Goal: Information Seeking & Learning: Learn about a topic

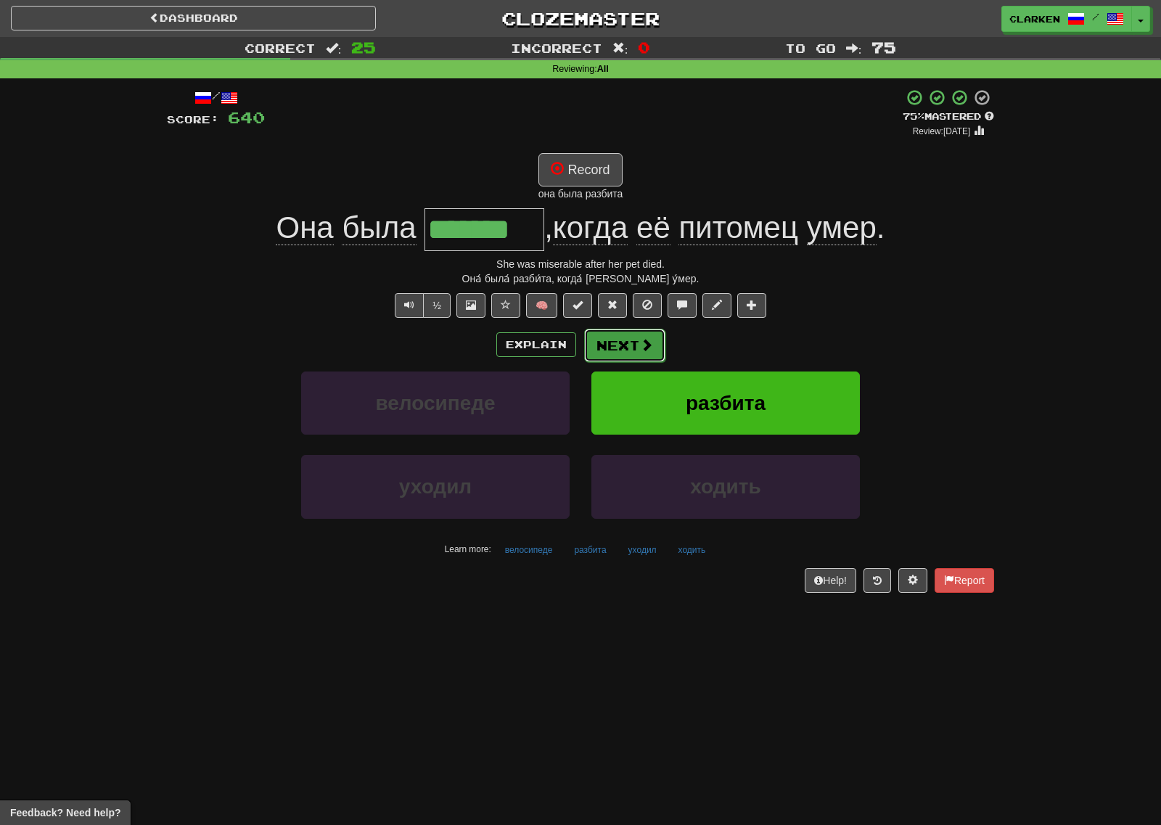
click at [612, 340] on button "Next" at bounding box center [624, 345] width 81 height 33
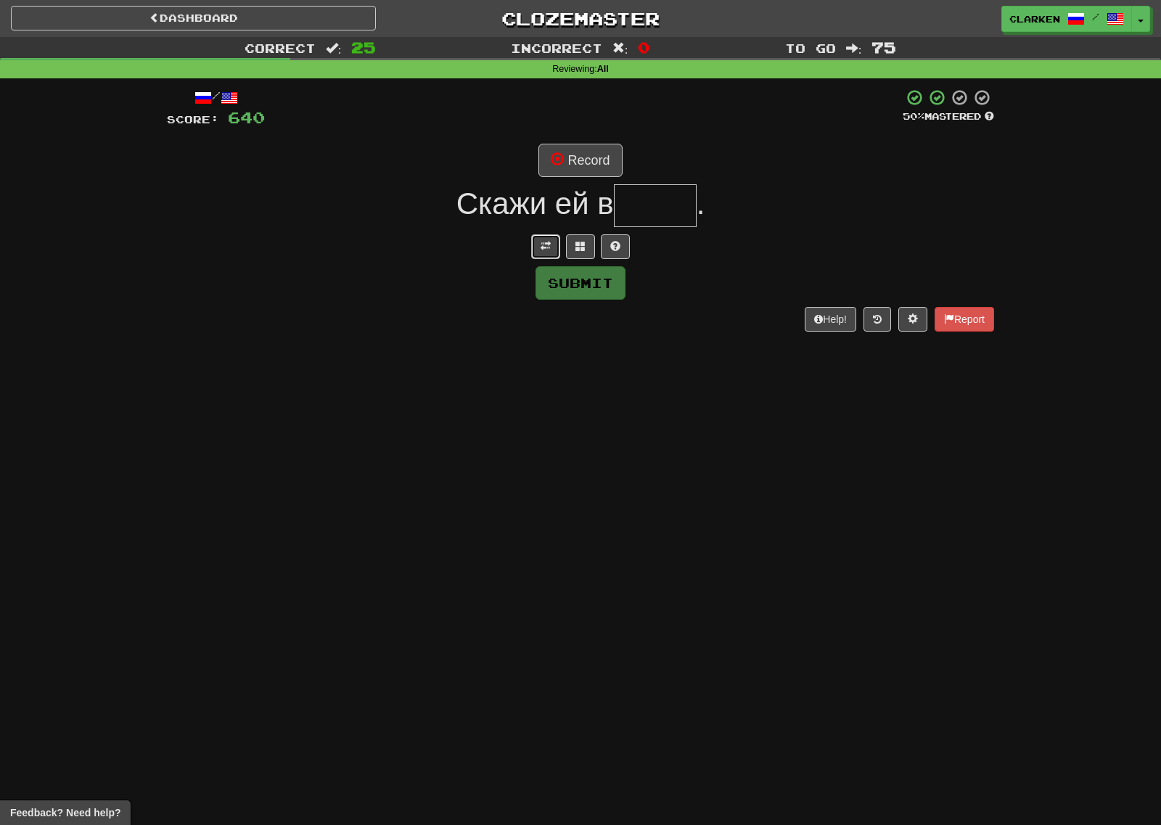
click at [548, 248] on span at bounding box center [545, 246] width 10 height 10
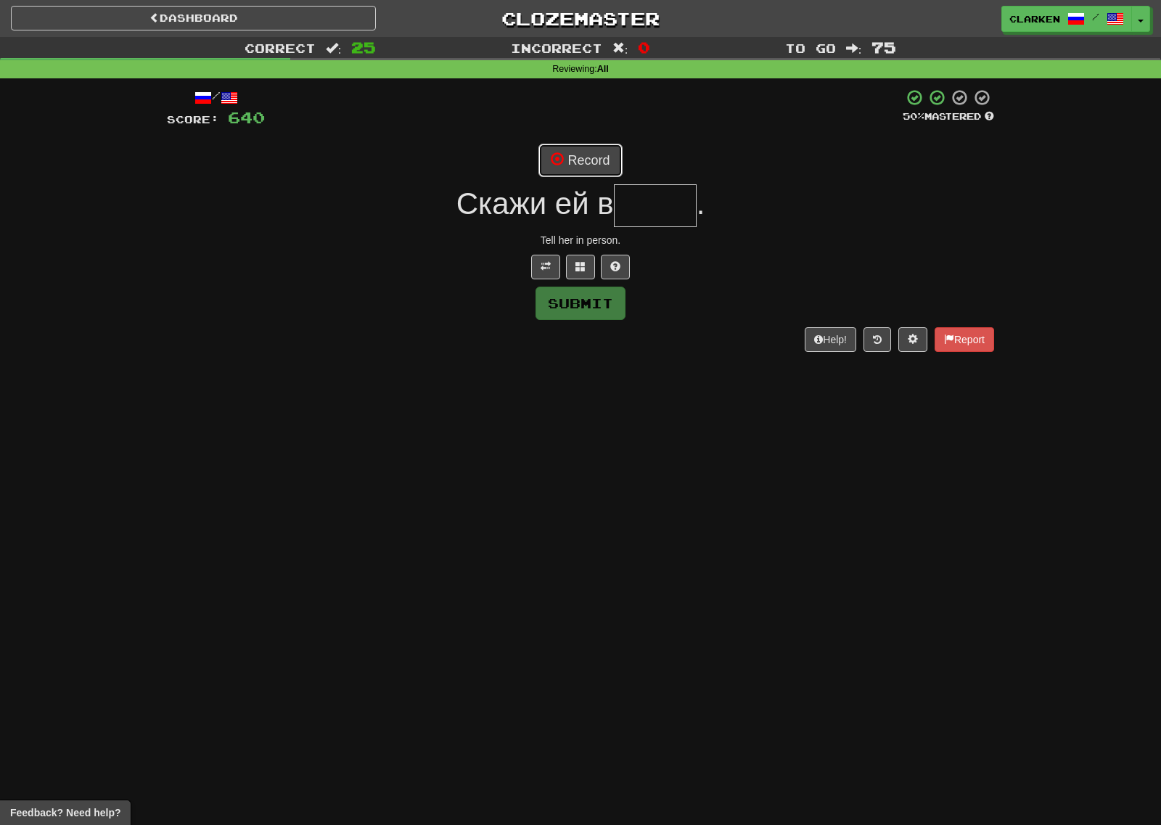
click at [597, 166] on button "Record" at bounding box center [579, 160] width 83 height 33
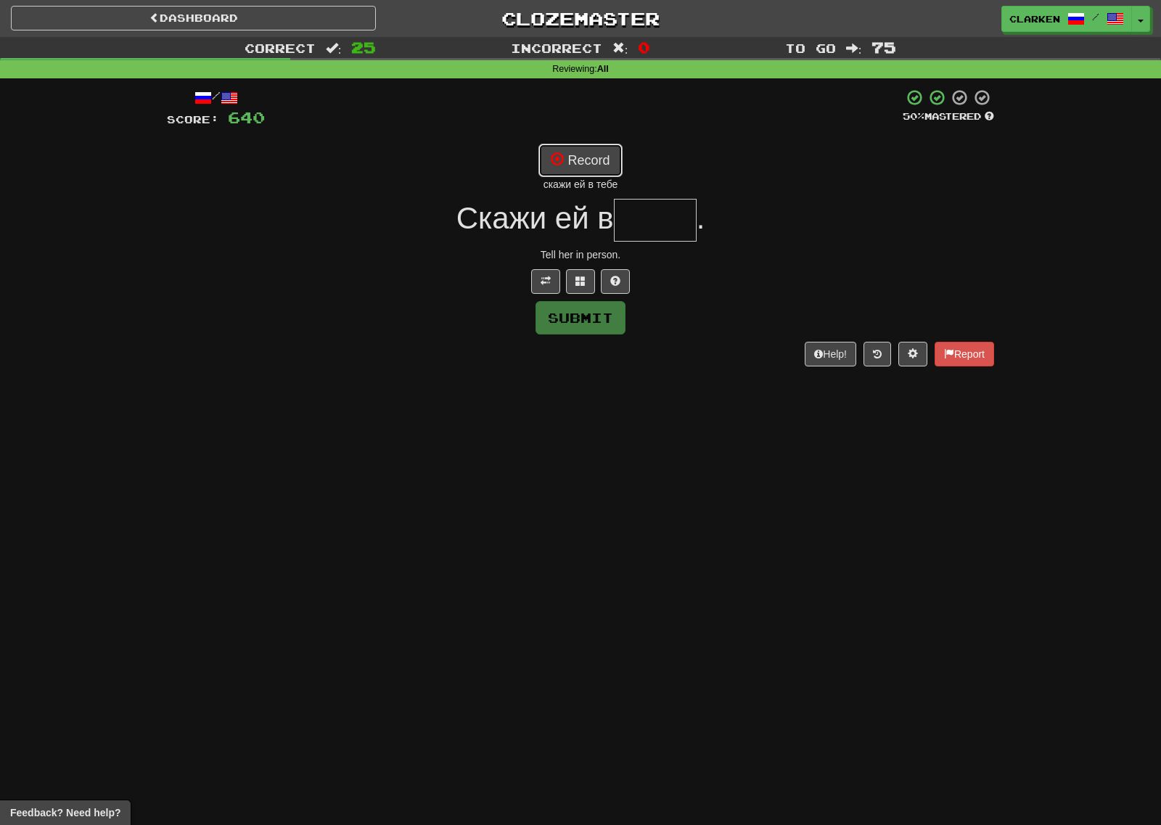
click at [597, 156] on button "Record" at bounding box center [579, 160] width 83 height 33
click at [588, 284] on button at bounding box center [580, 281] width 29 height 25
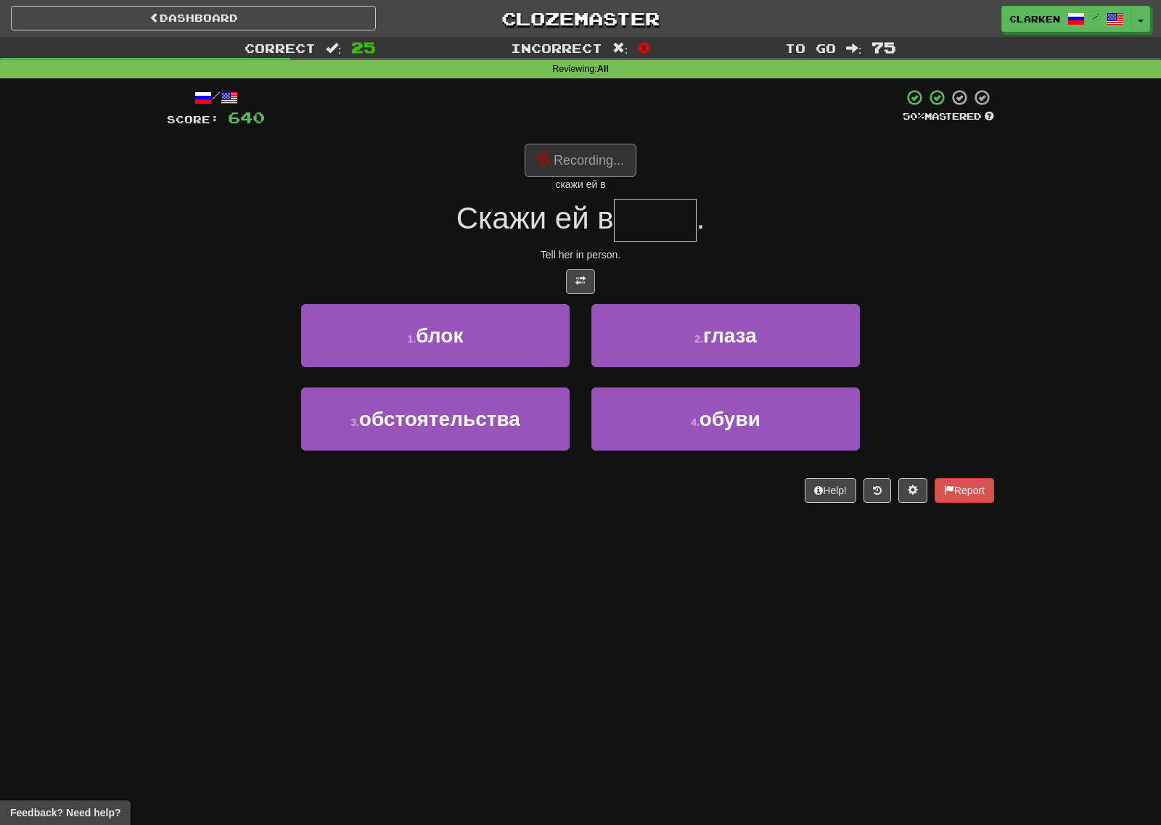
type input "*****"
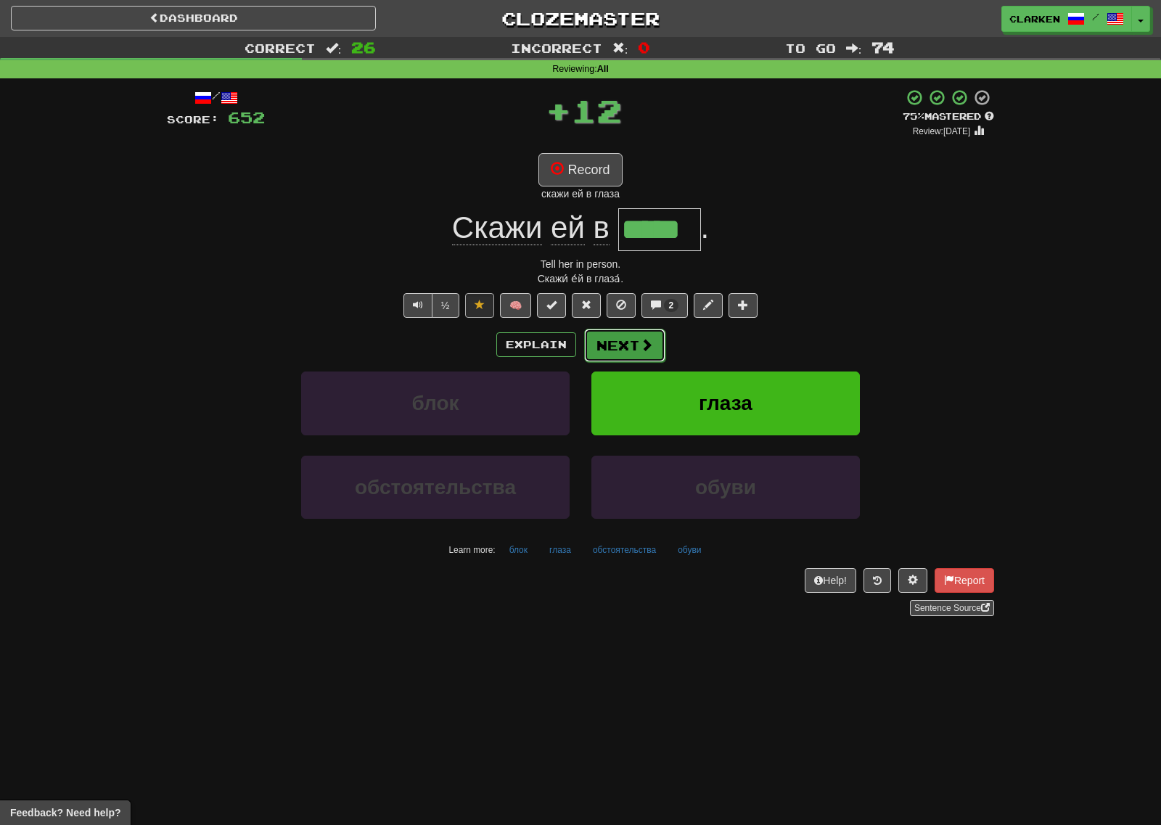
click at [635, 339] on button "Next" at bounding box center [624, 345] width 81 height 33
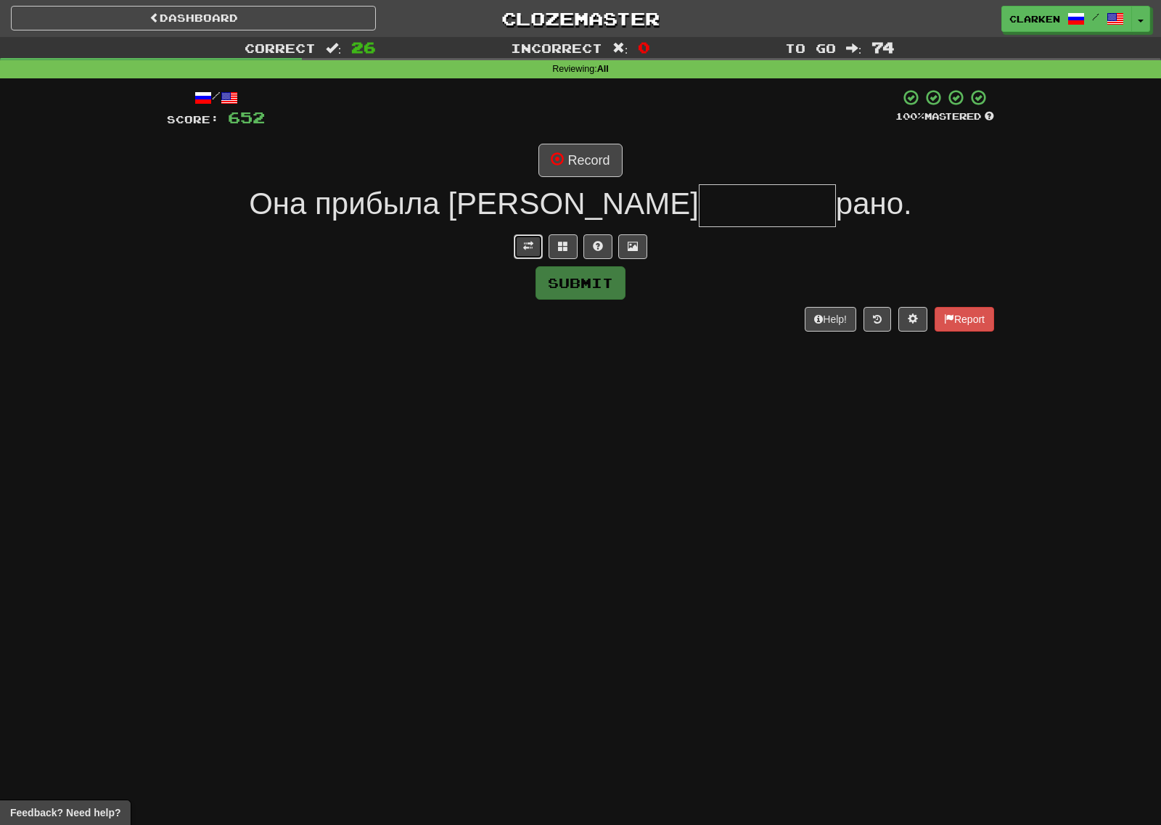
click at [522, 254] on button at bounding box center [528, 246] width 29 height 25
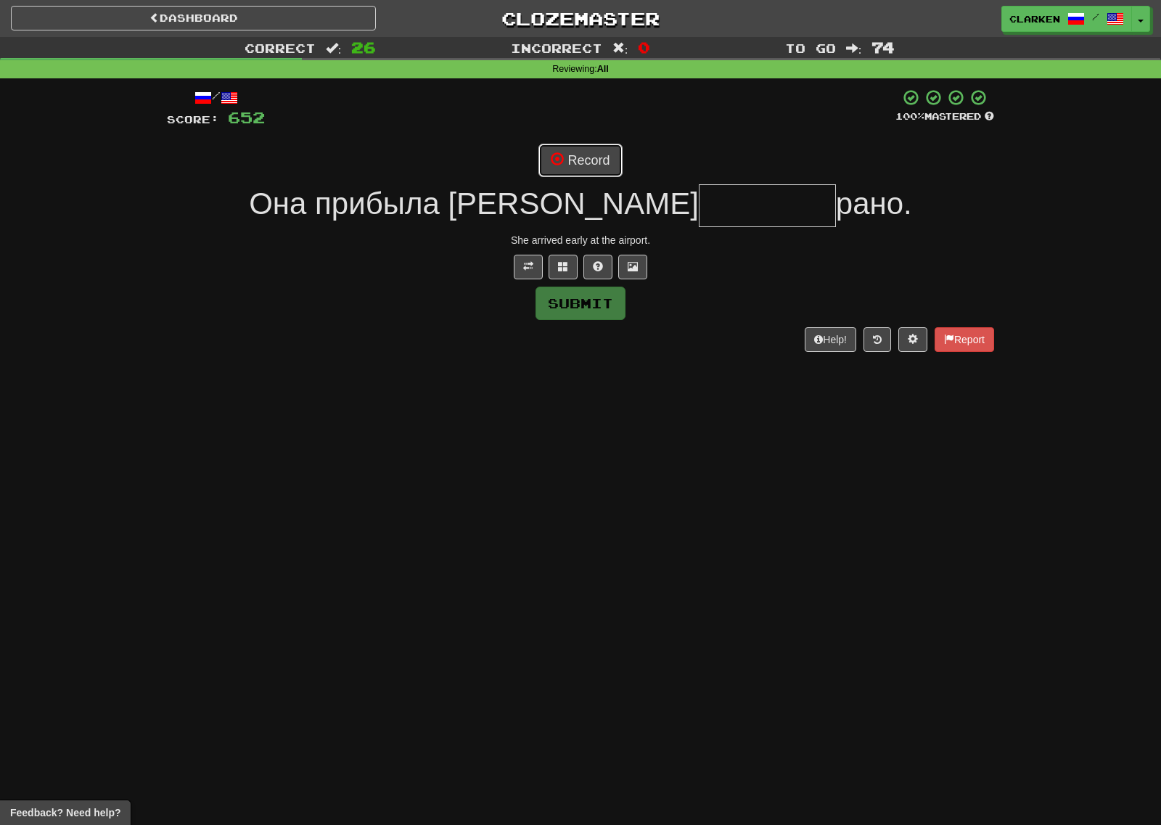
click at [577, 165] on button "Record" at bounding box center [579, 160] width 83 height 33
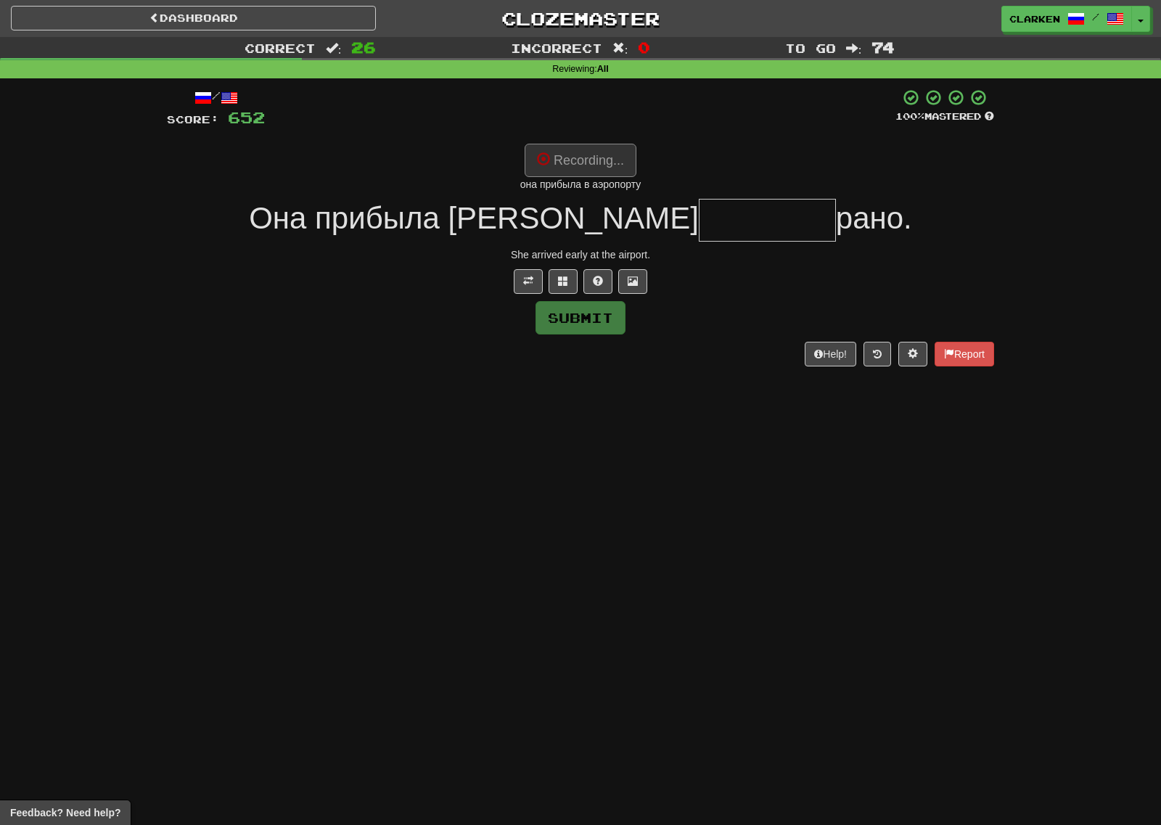
type input "********"
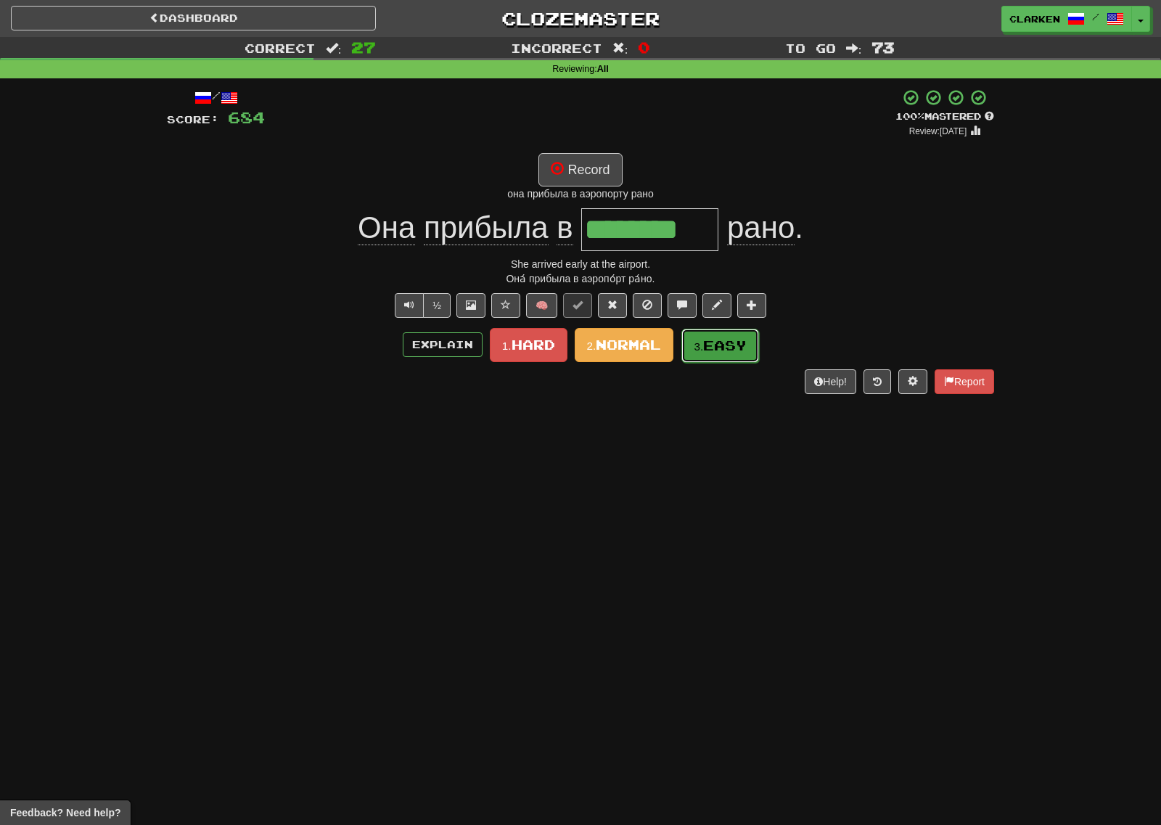
click at [728, 345] on span "Easy" at bounding box center [725, 345] width 44 height 16
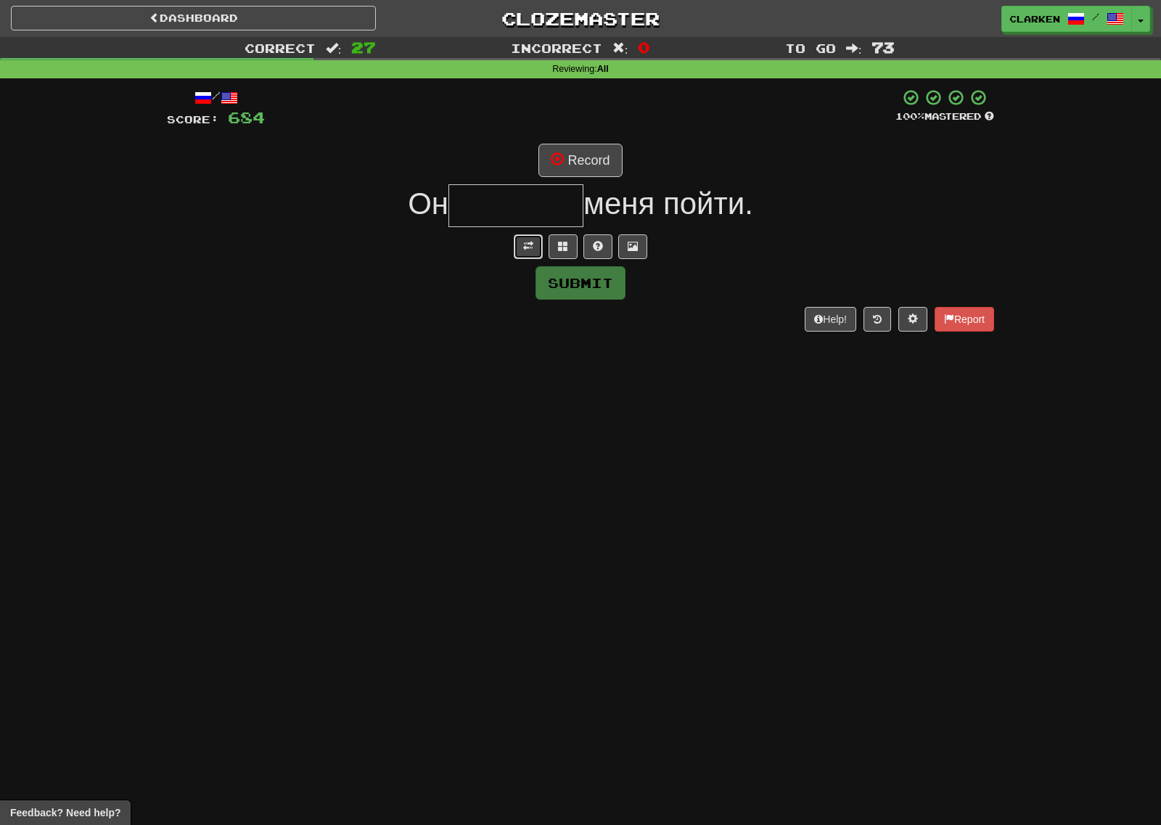
click at [524, 235] on button at bounding box center [528, 246] width 29 height 25
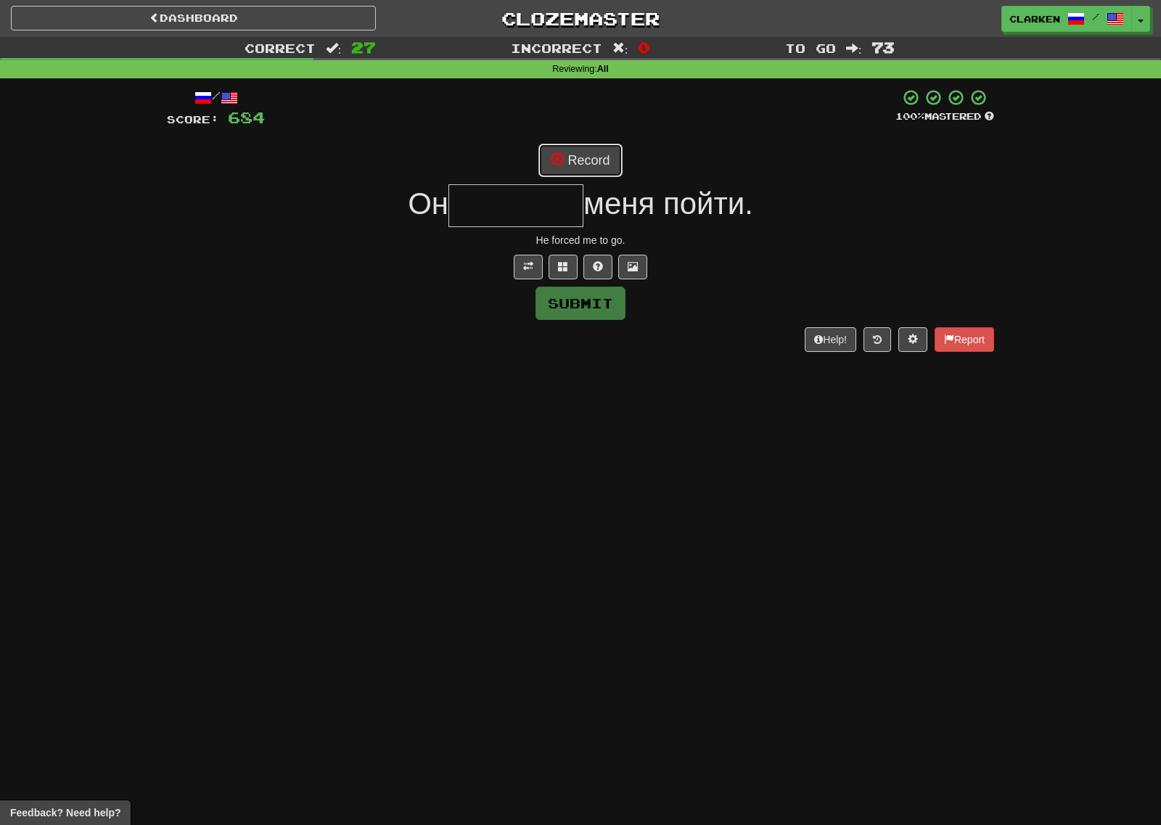
click at [581, 172] on button "Record" at bounding box center [579, 160] width 83 height 33
click at [565, 255] on button at bounding box center [562, 267] width 29 height 25
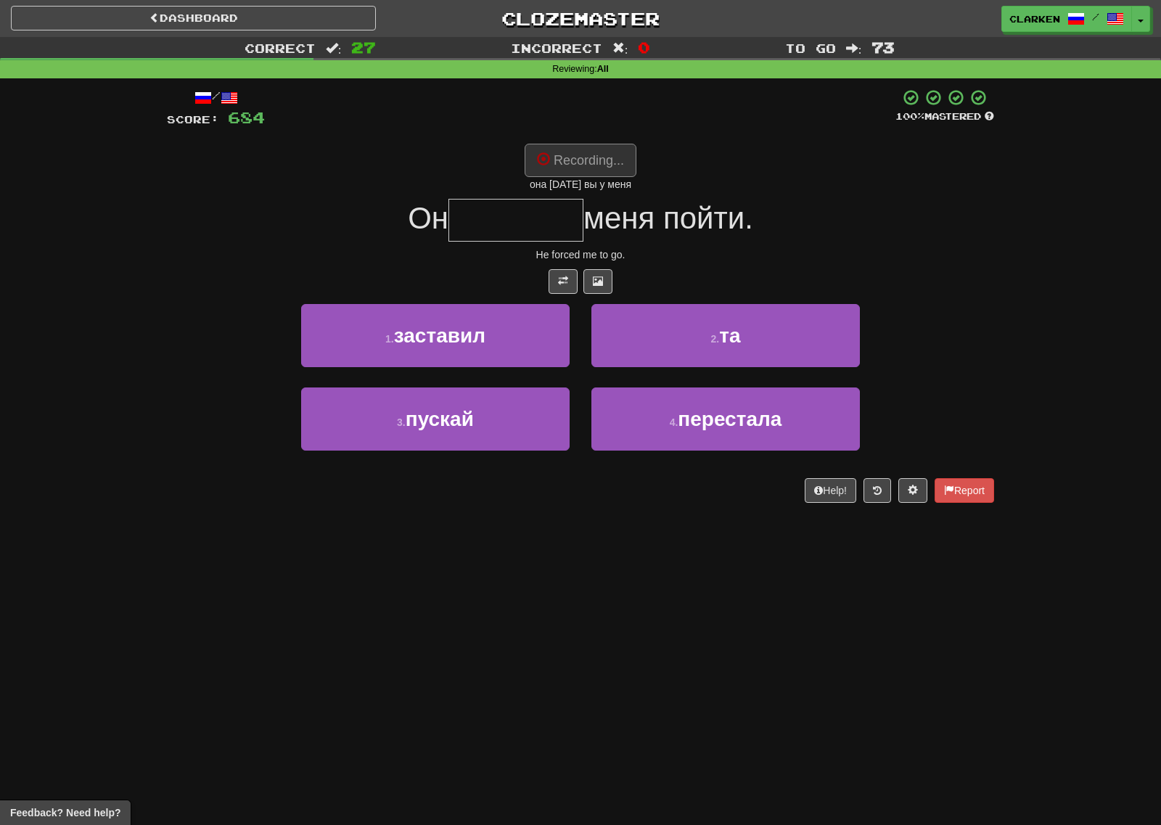
type input "********"
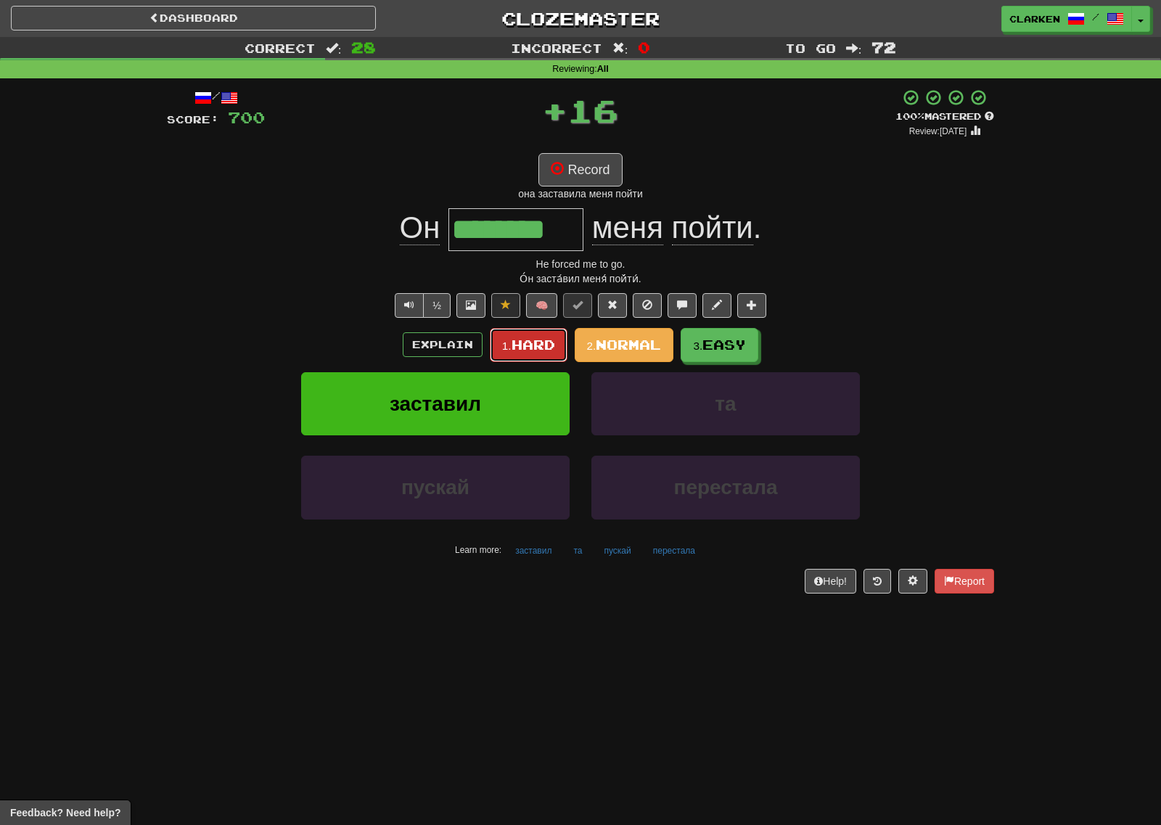
click at [529, 347] on span "Hard" at bounding box center [533, 345] width 44 height 16
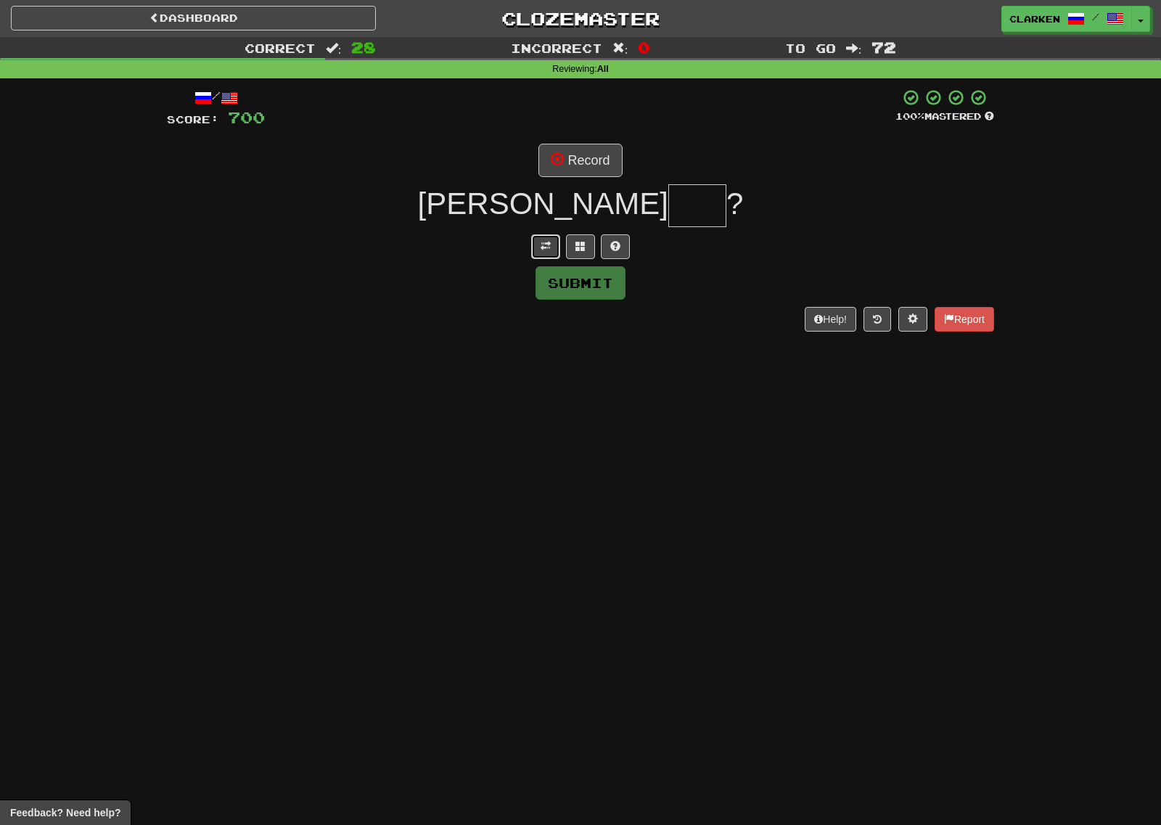
click at [543, 236] on button at bounding box center [545, 246] width 29 height 25
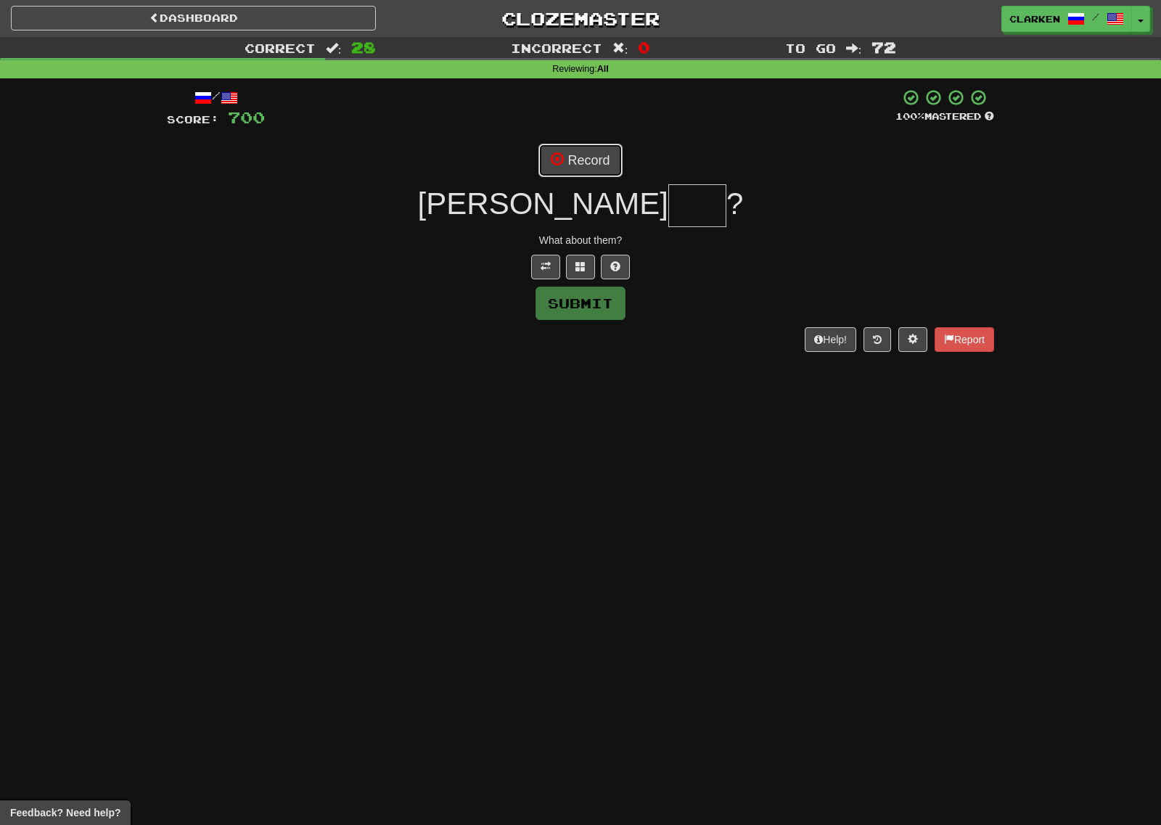
click at [588, 153] on button "Record" at bounding box center [579, 160] width 83 height 33
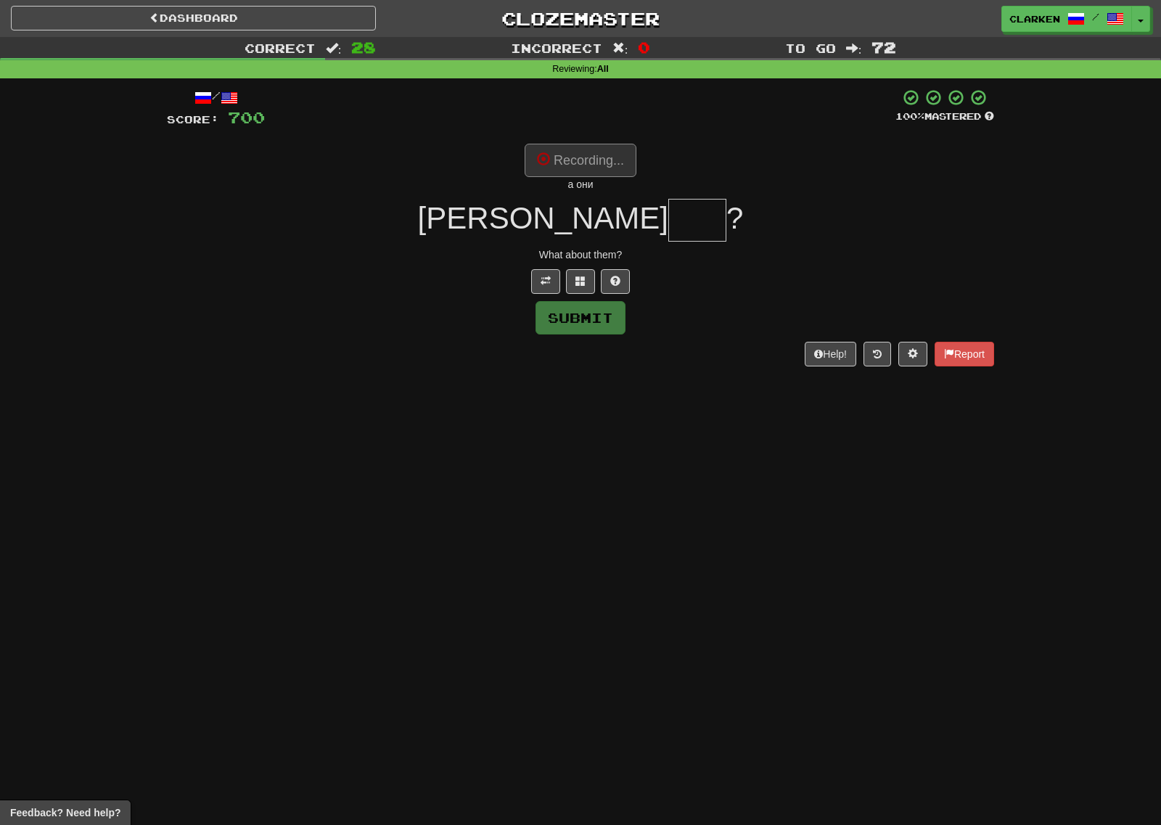
type input "***"
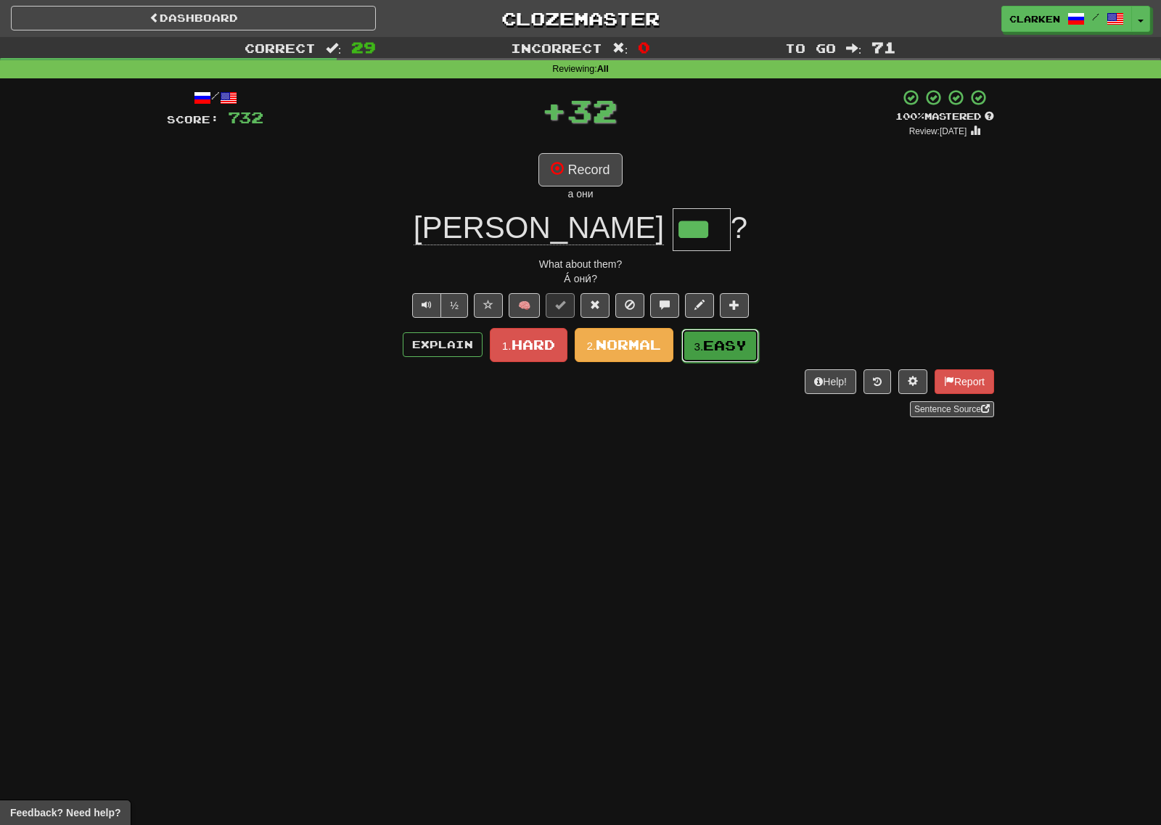
click at [721, 350] on span "Easy" at bounding box center [725, 345] width 44 height 16
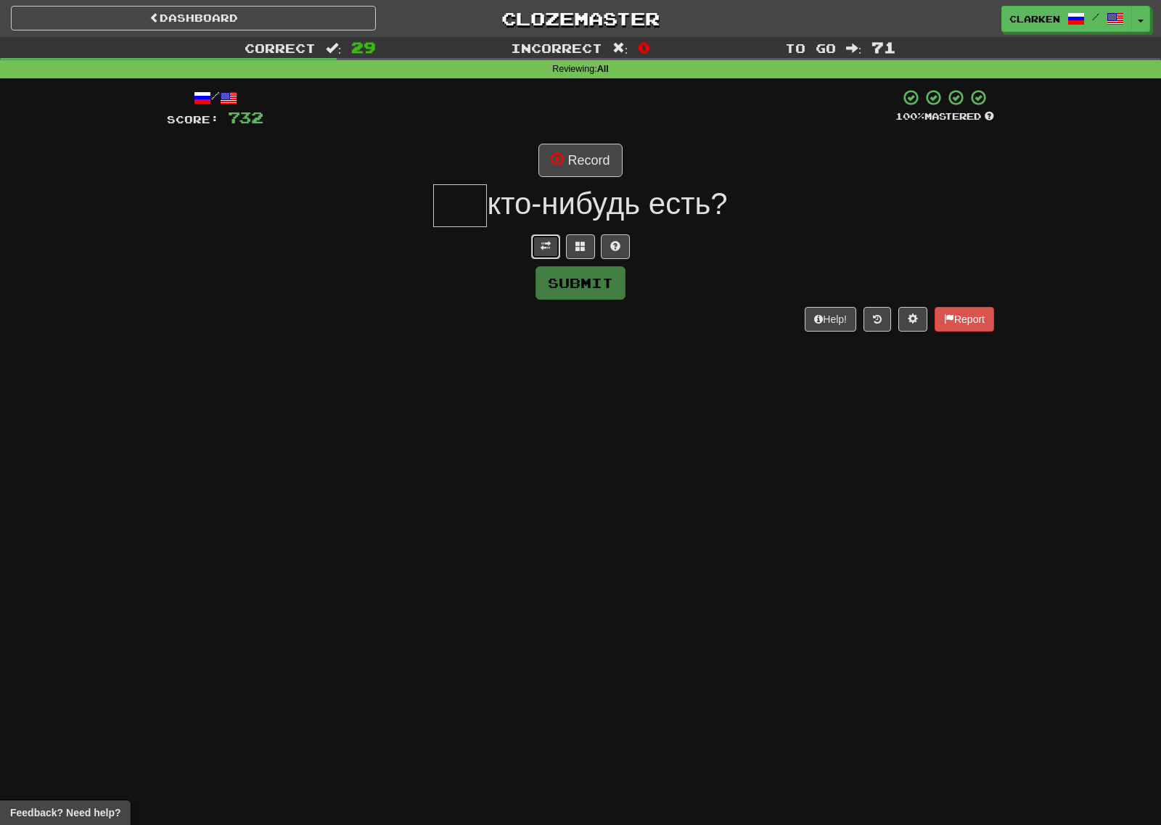
click at [539, 244] on button at bounding box center [545, 246] width 29 height 25
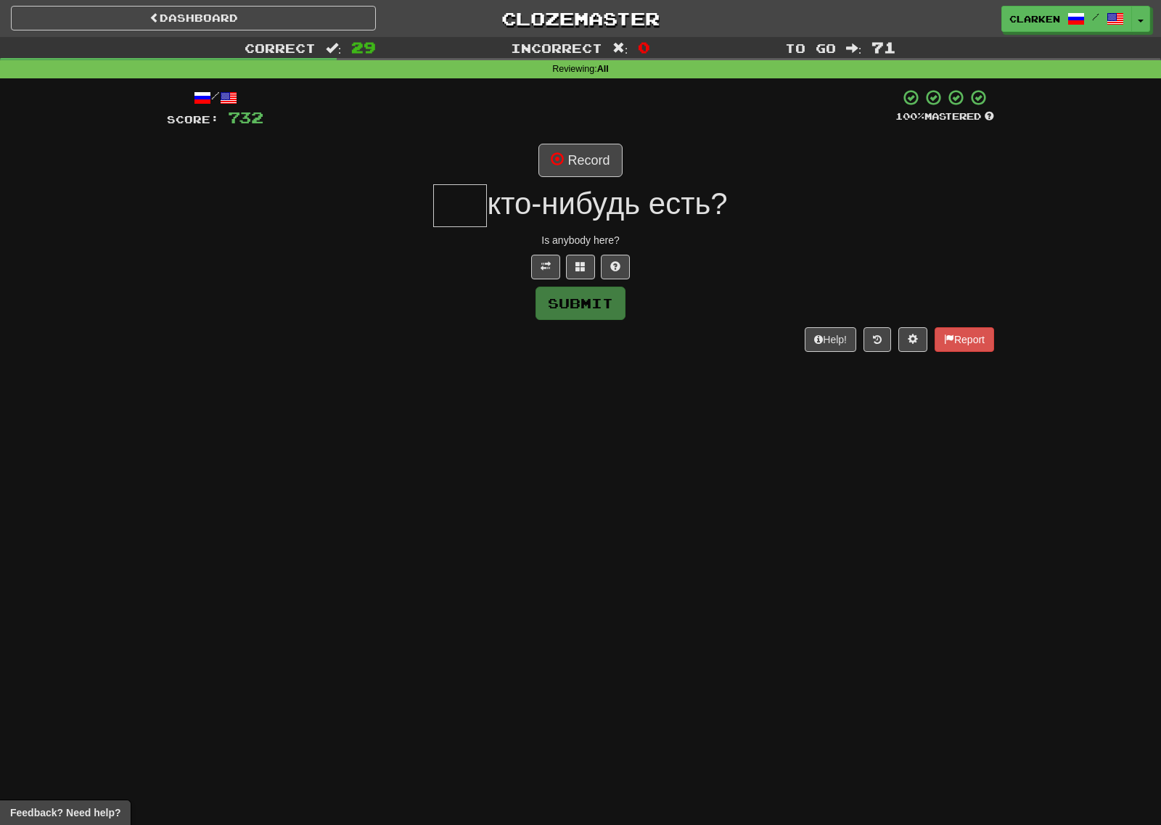
click at [575, 139] on div "/ Score: 732 100 % Mastered Record кто-нибудь есть? Is anybody here? Submit Hel…" at bounding box center [580, 219] width 827 height 263
click at [580, 176] on button "Record" at bounding box center [579, 160] width 83 height 33
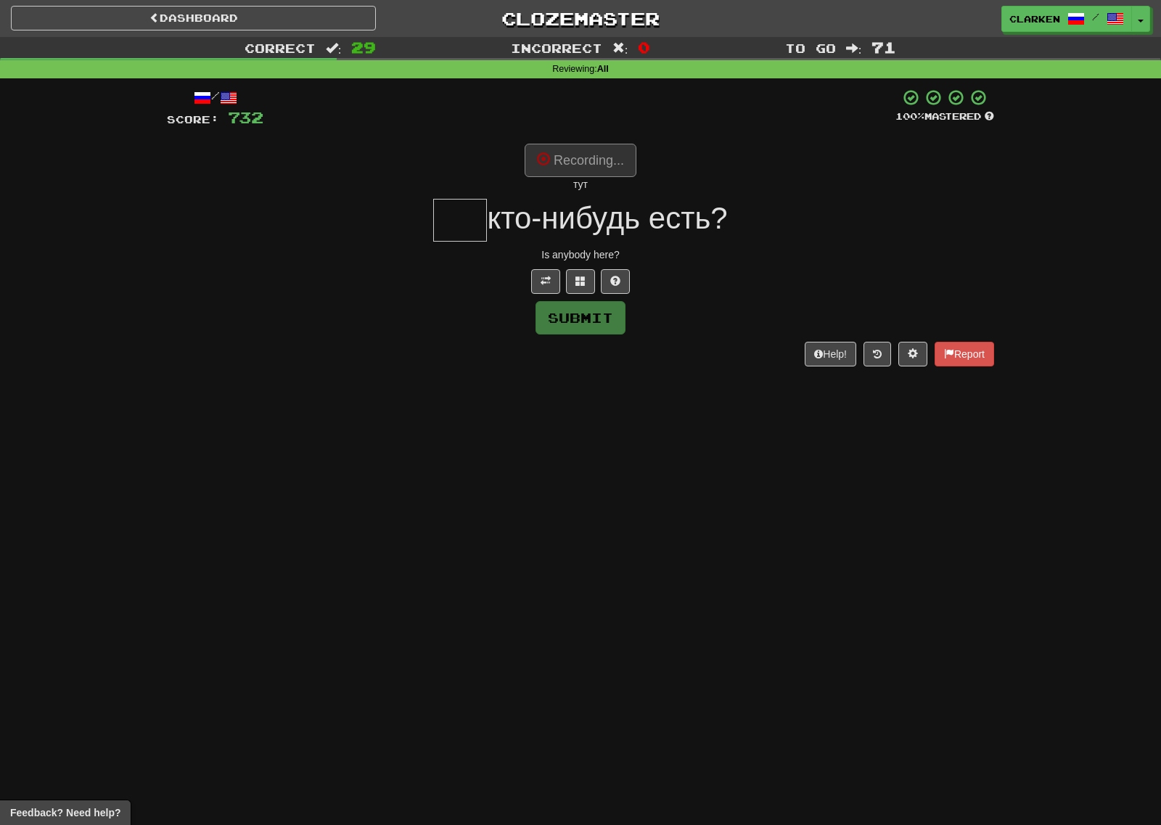
type input "***"
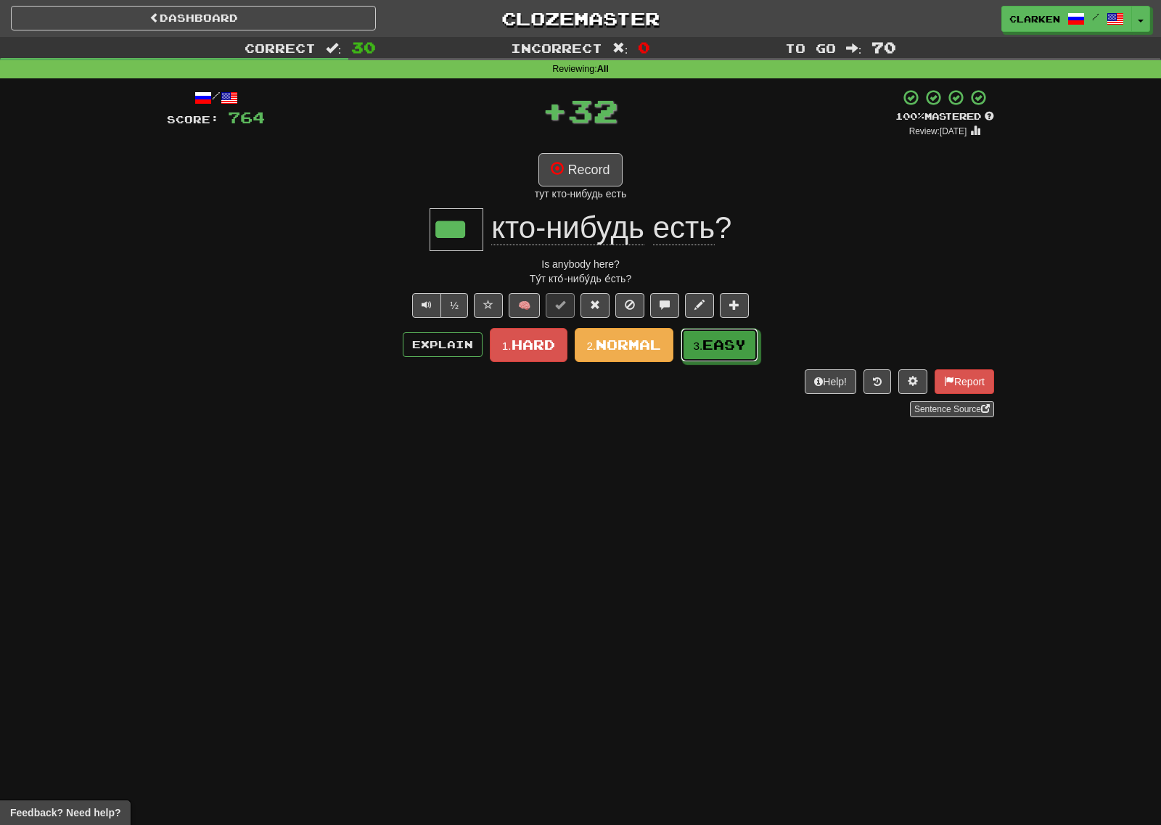
click at [720, 355] on button "3. Easy" at bounding box center [719, 345] width 78 height 34
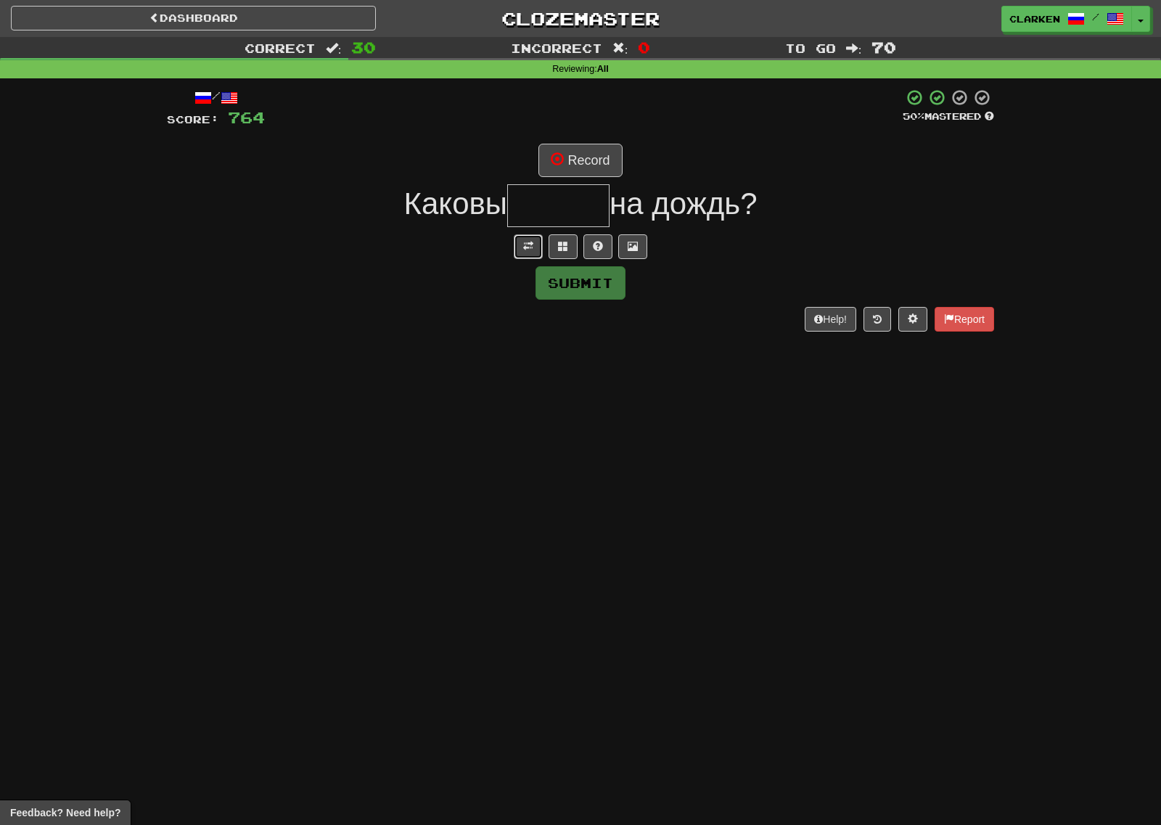
drag, startPoint x: 525, startPoint y: 245, endPoint x: 527, endPoint y: 231, distance: 14.7
click at [526, 245] on span at bounding box center [528, 246] width 10 height 10
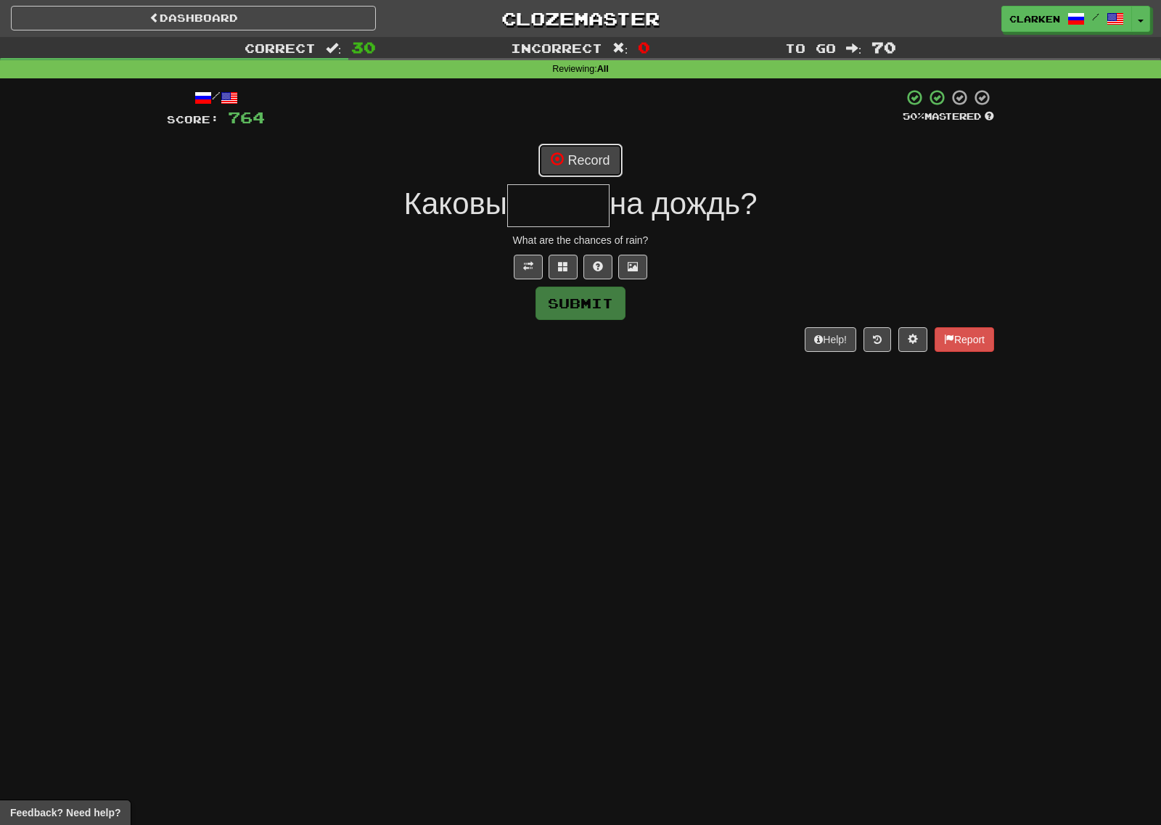
click at [560, 158] on span at bounding box center [557, 158] width 13 height 13
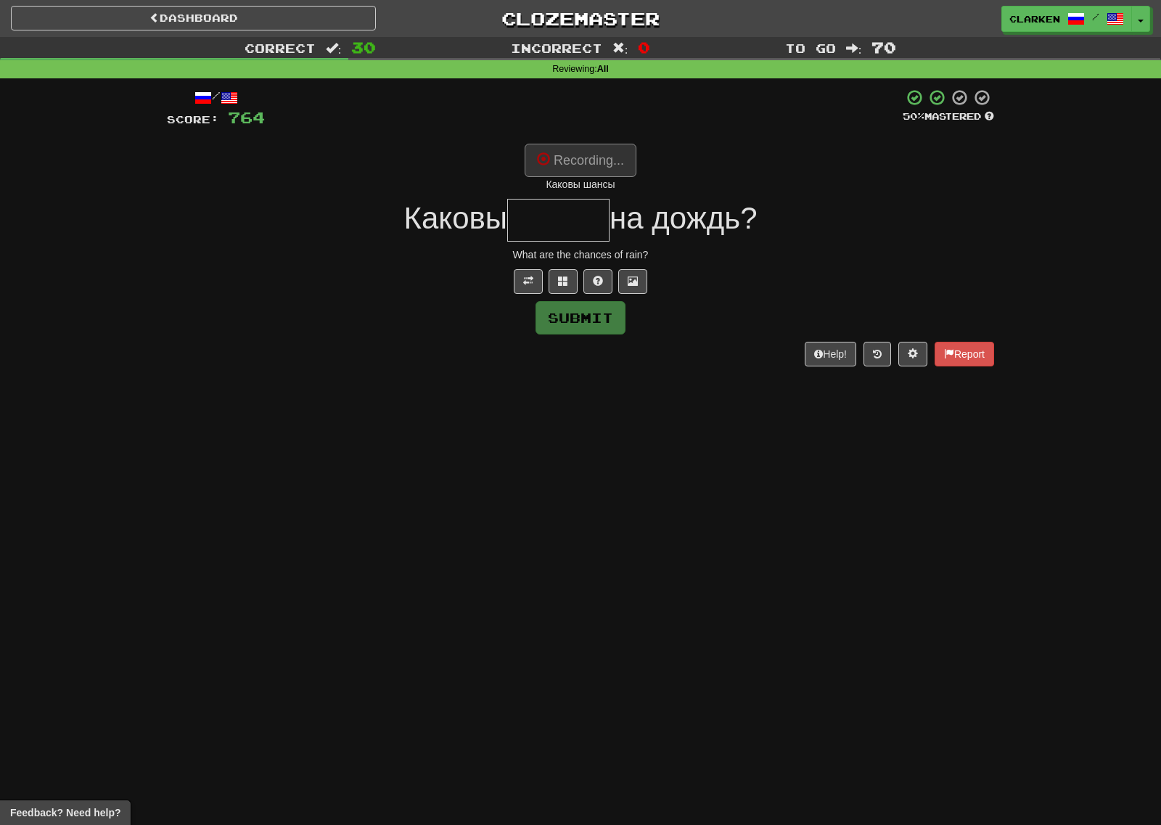
type input "*****"
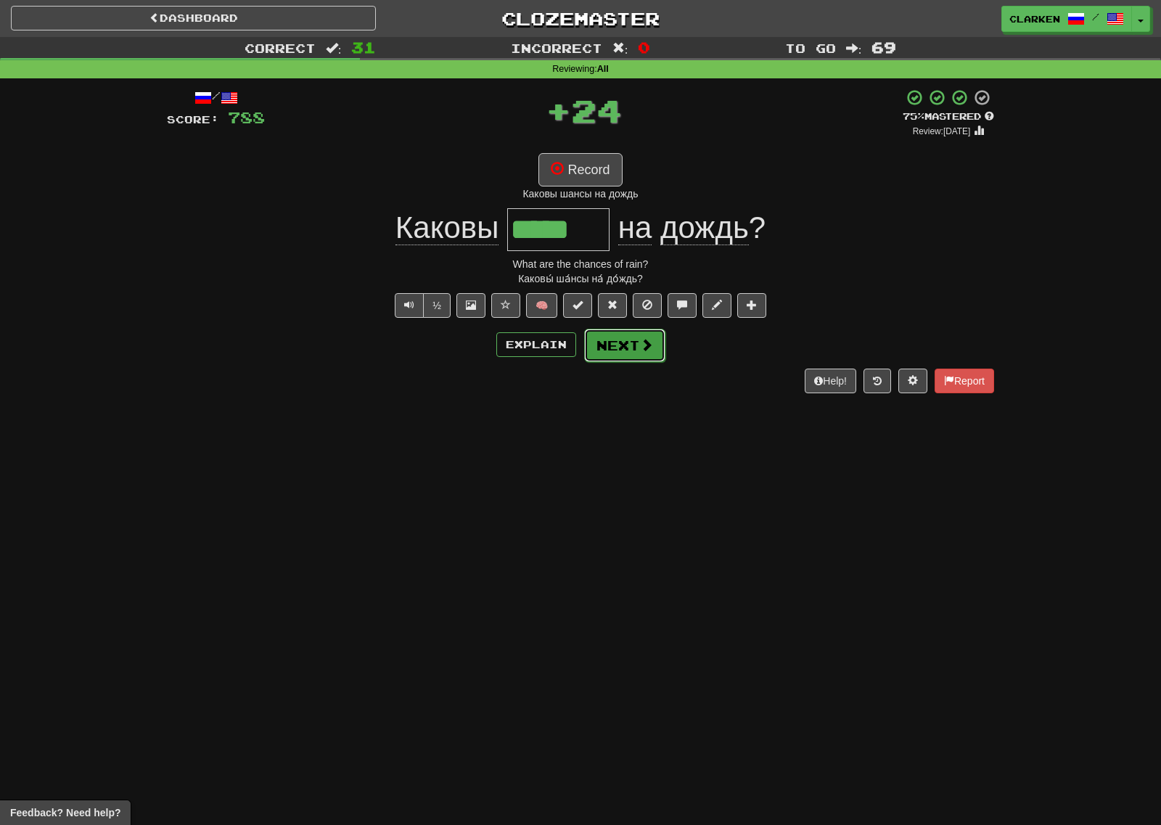
click at [623, 353] on button "Next" at bounding box center [624, 345] width 81 height 33
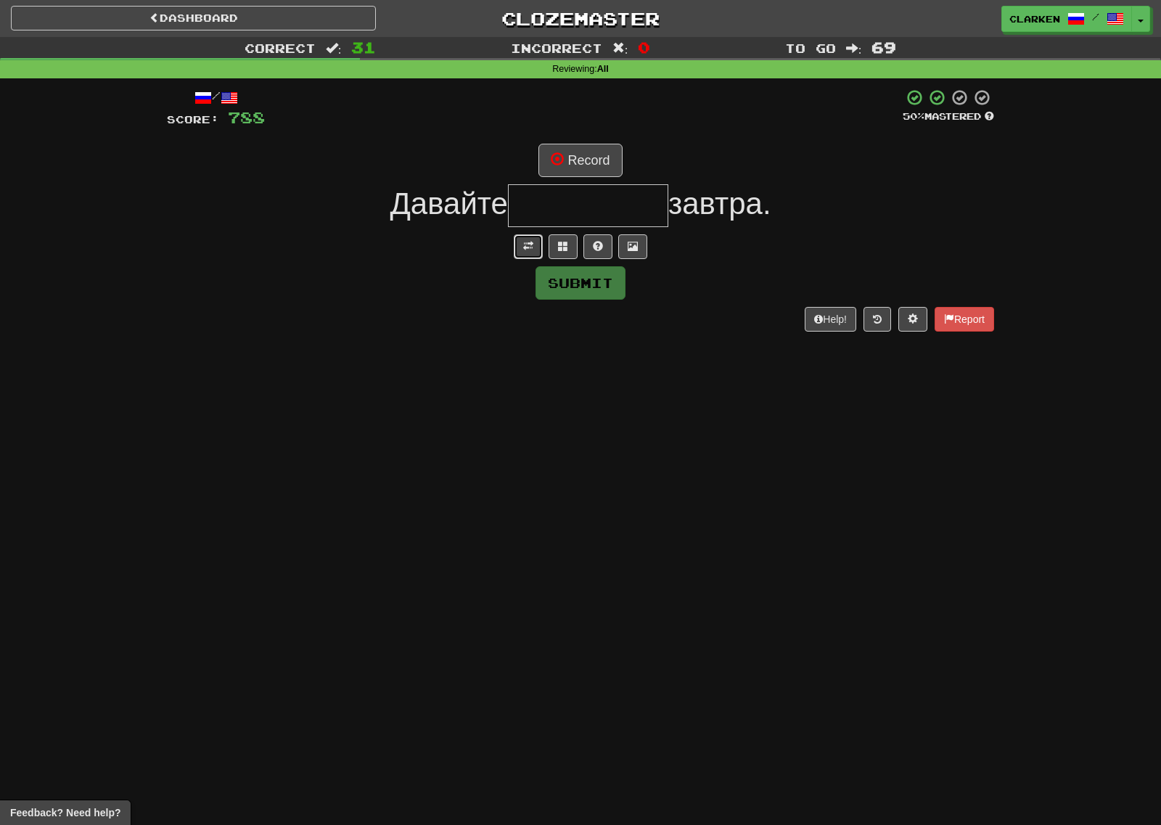
click at [514, 242] on button at bounding box center [528, 246] width 29 height 25
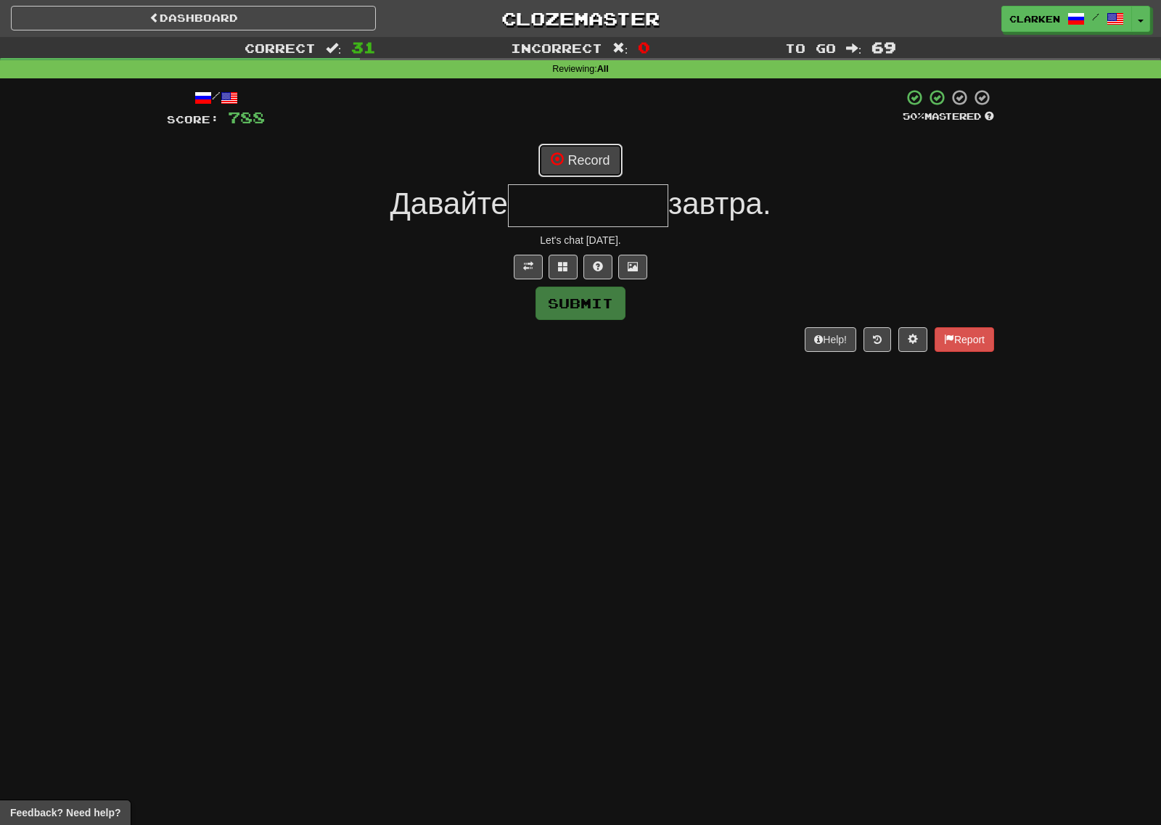
click at [575, 155] on button "Record" at bounding box center [579, 160] width 83 height 33
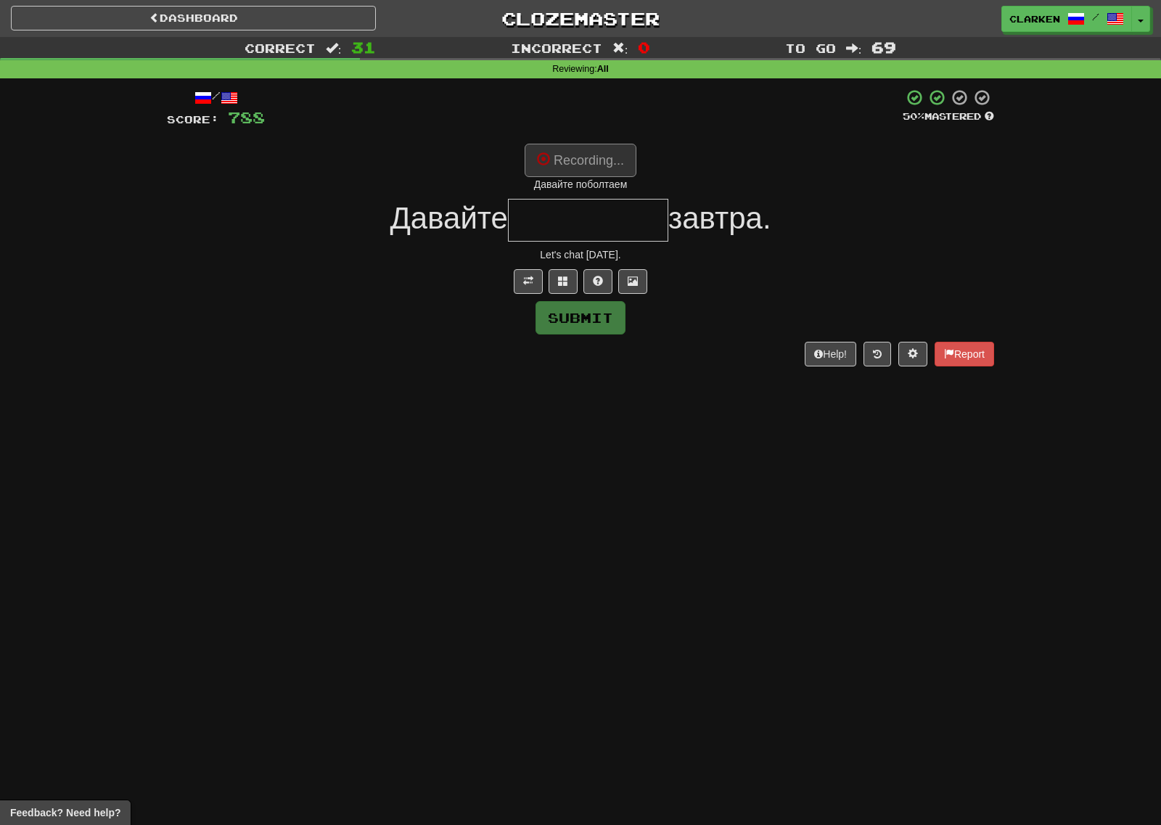
type input "*********"
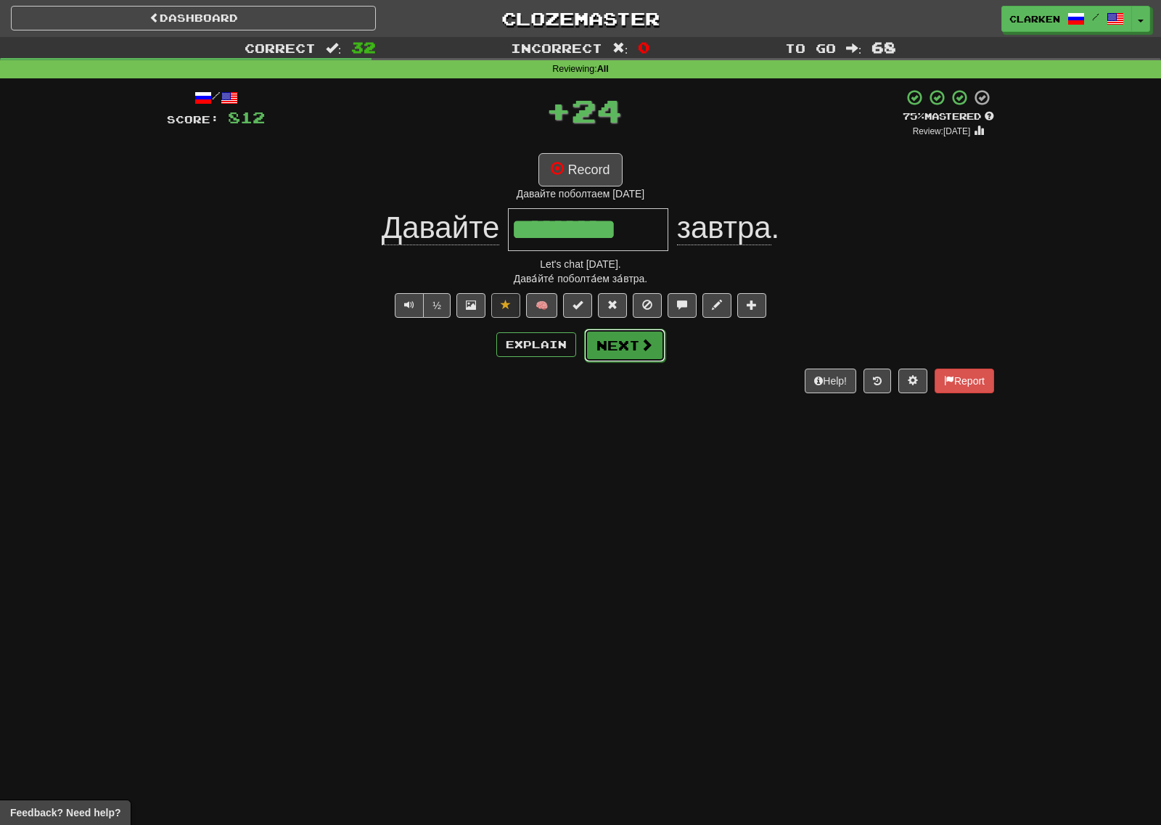
click at [630, 350] on button "Next" at bounding box center [624, 345] width 81 height 33
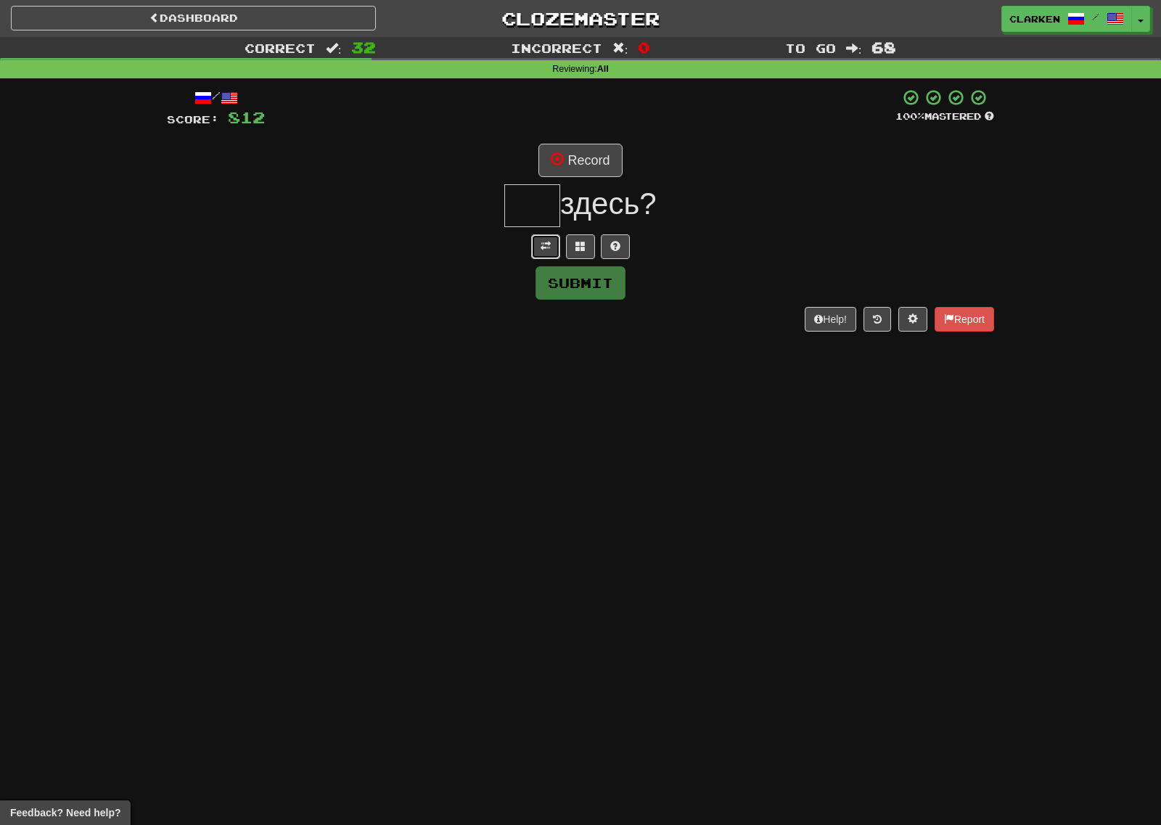
click at [551, 247] on button at bounding box center [545, 246] width 29 height 25
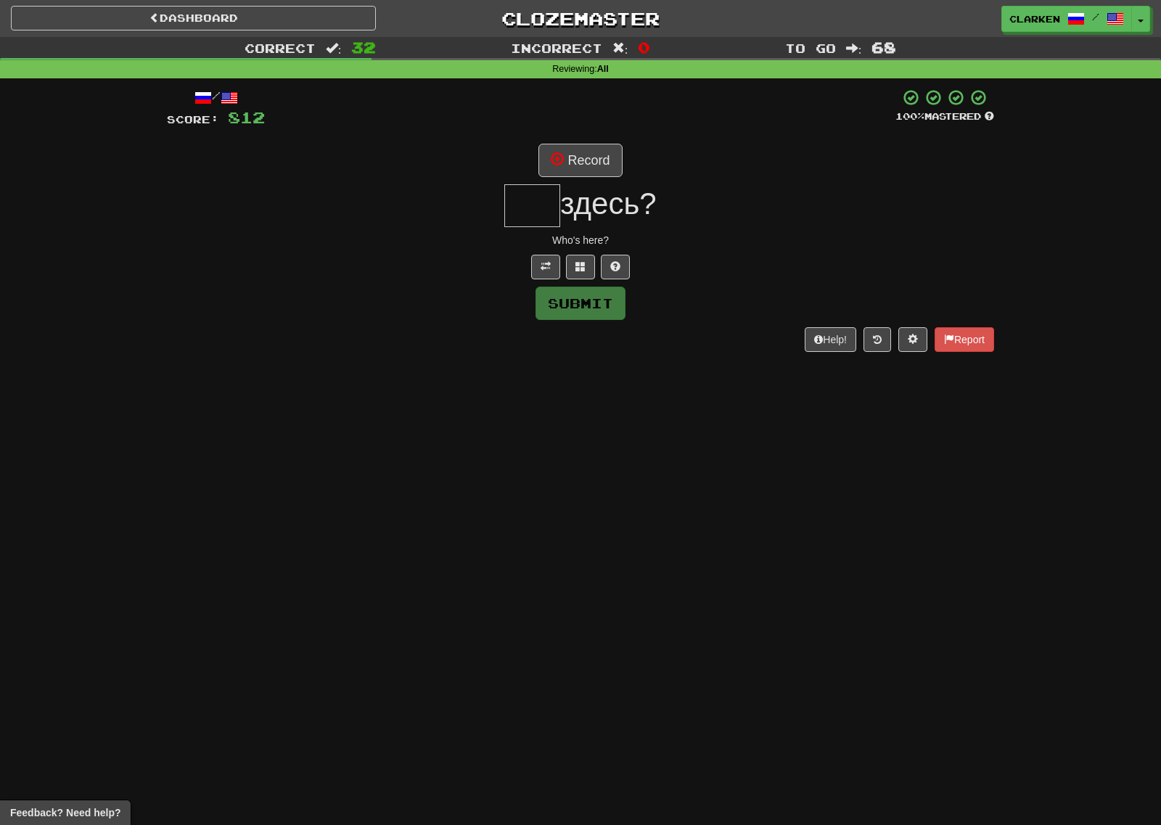
click at [593, 135] on div "/ Score: 812 100 % Mastered Record здесь? Who's here? Submit Help! Report" at bounding box center [580, 219] width 827 height 263
click at [607, 161] on button "Record" at bounding box center [579, 160] width 83 height 33
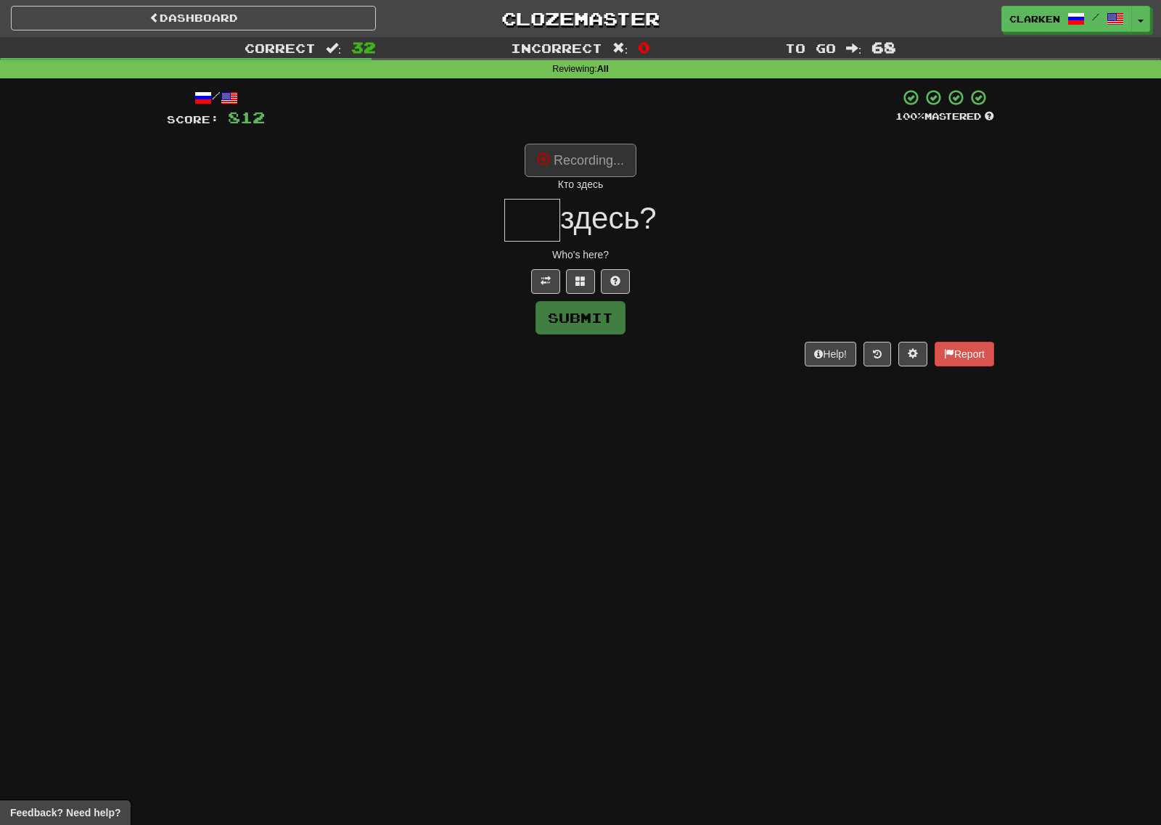
type input "***"
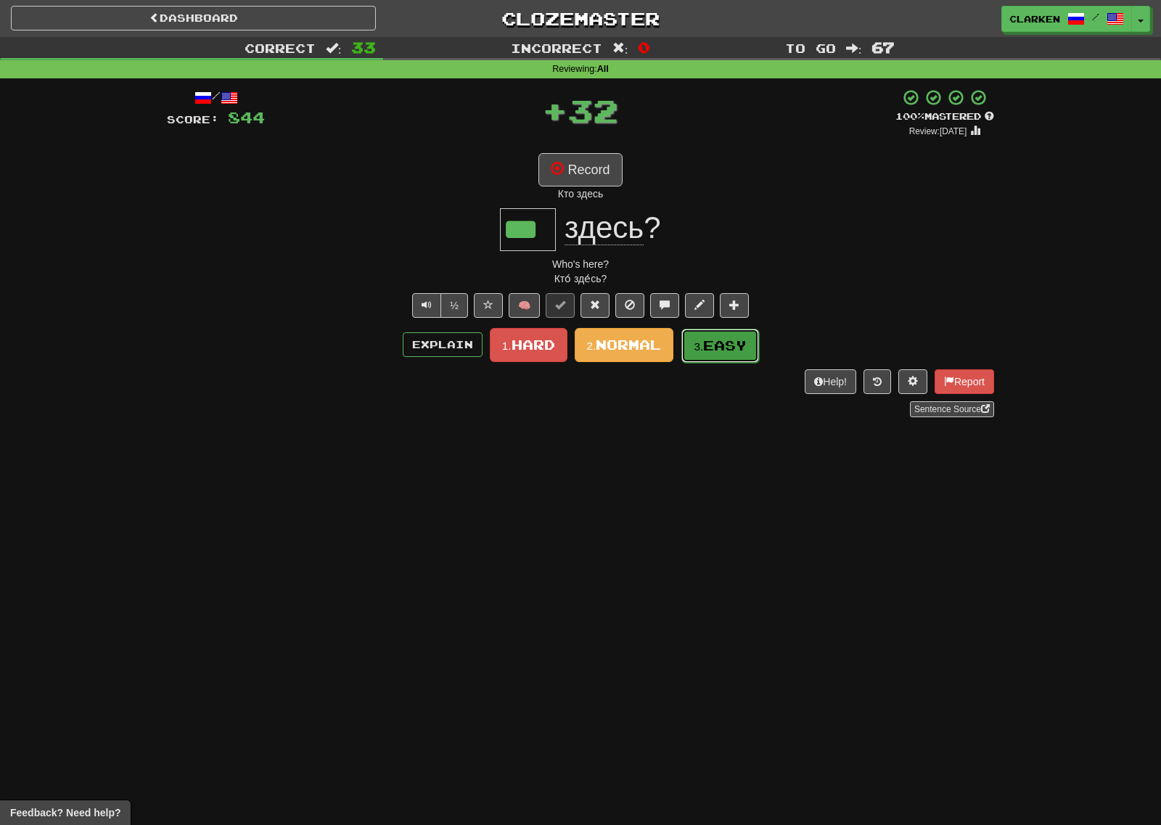
click at [695, 347] on small "3." at bounding box center [697, 346] width 9 height 12
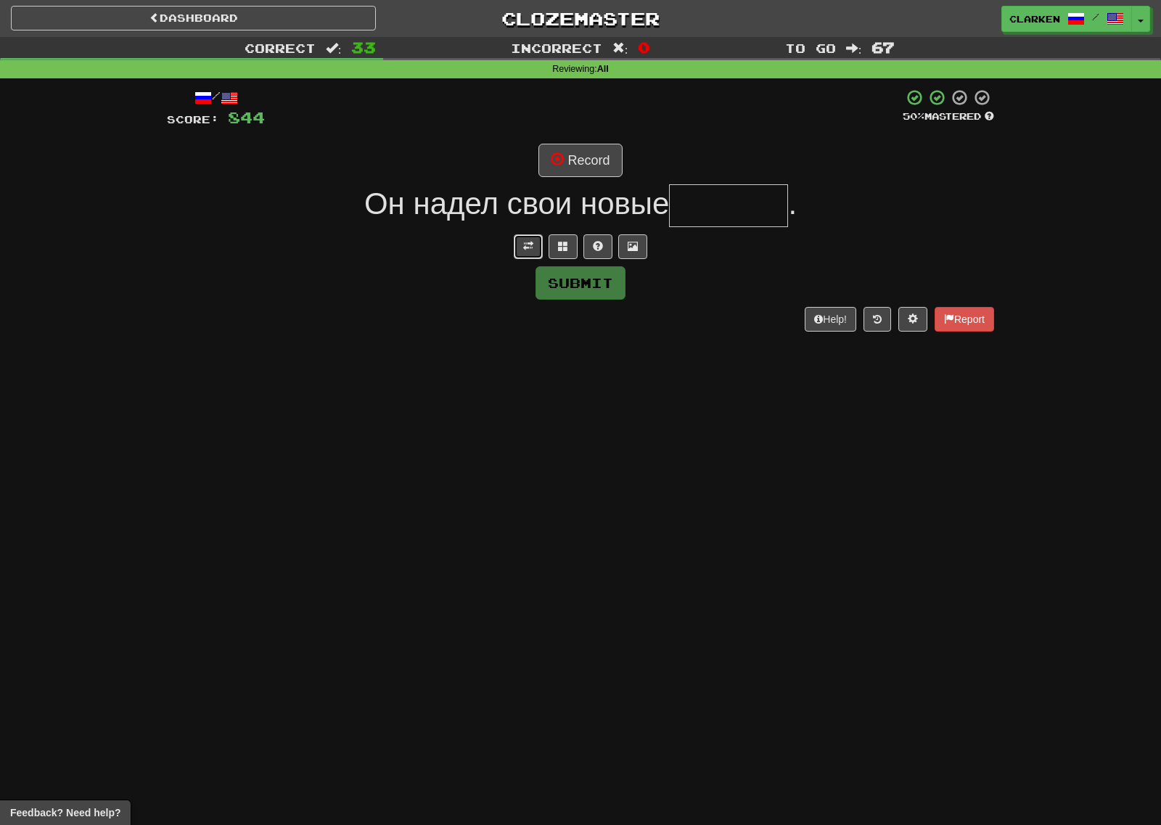
click at [540, 243] on button at bounding box center [528, 246] width 29 height 25
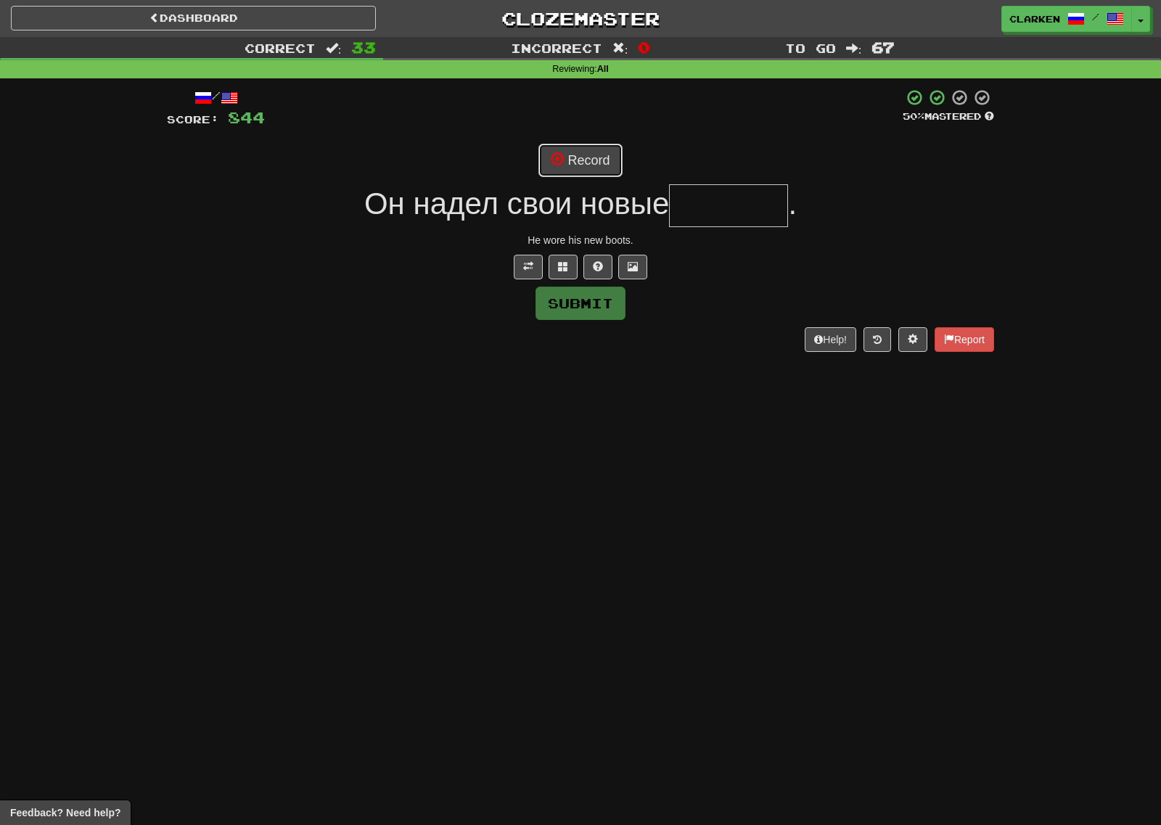
click at [590, 149] on button "Record" at bounding box center [579, 160] width 83 height 33
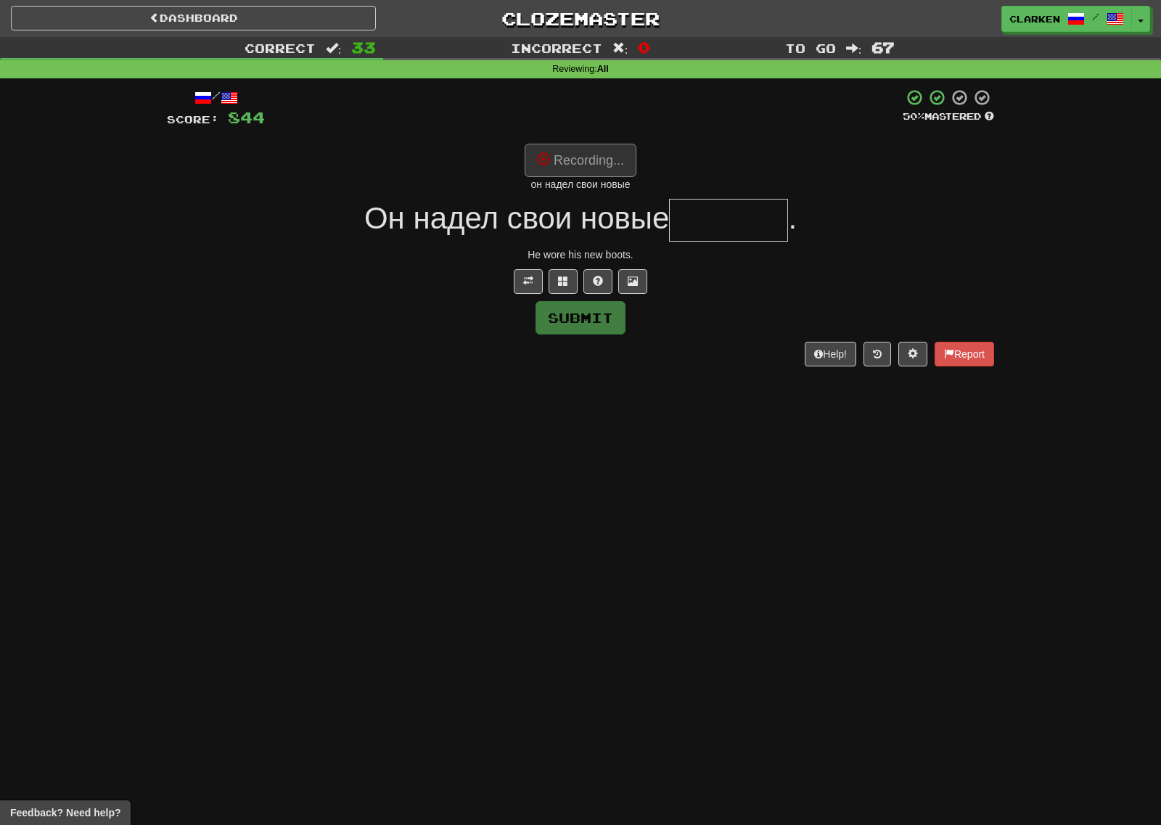
type input "*******"
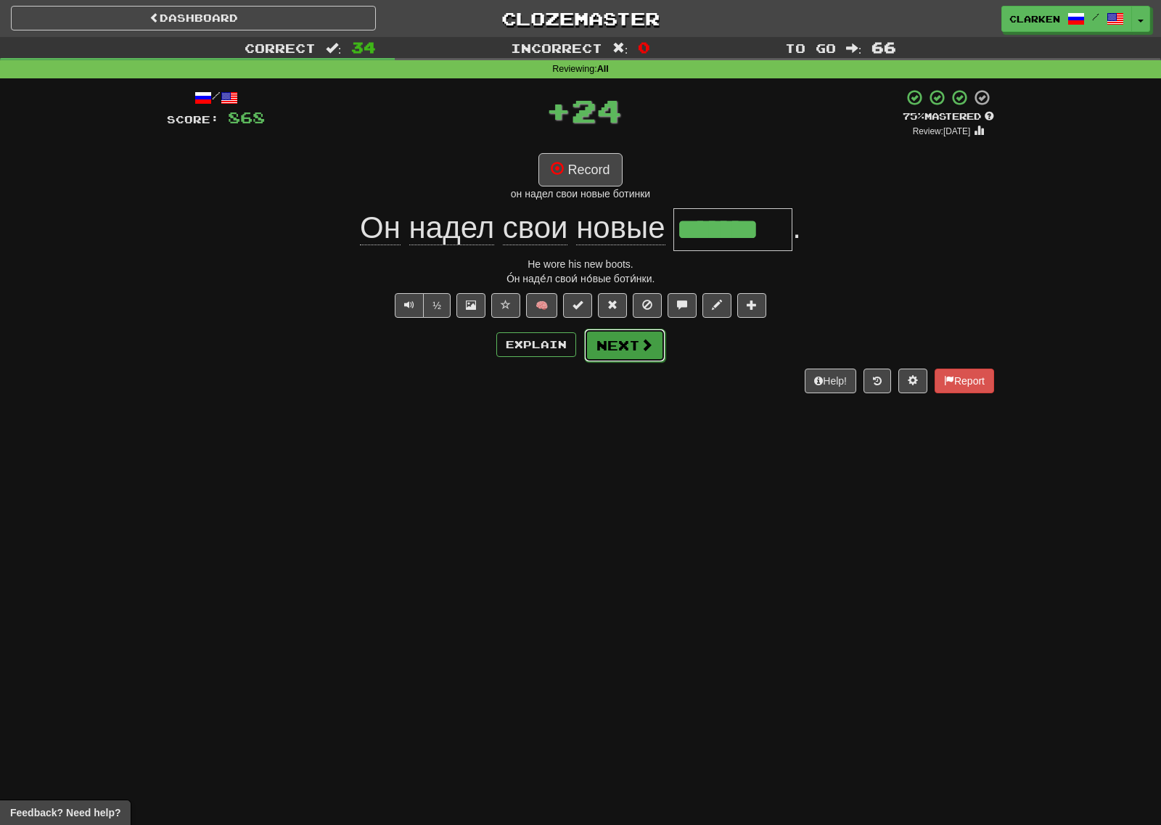
click at [641, 339] on span at bounding box center [646, 344] width 13 height 13
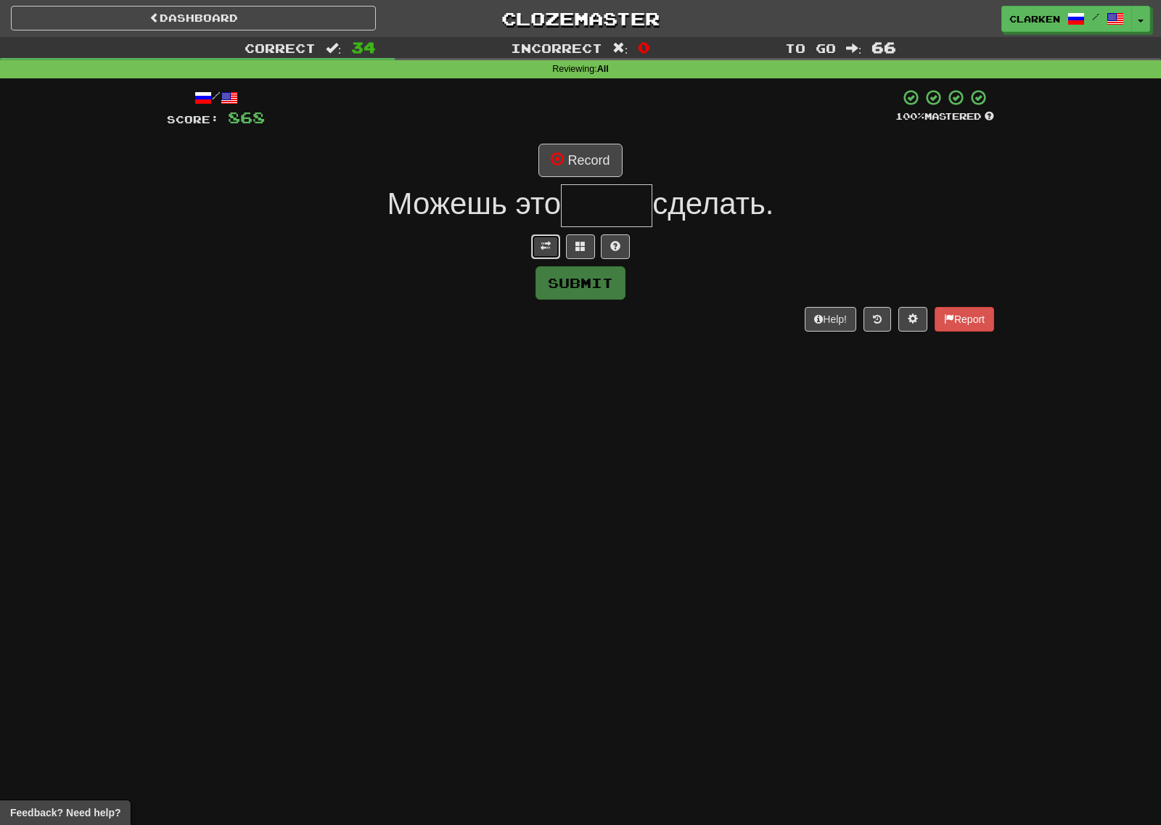
click at [542, 253] on button at bounding box center [545, 246] width 29 height 25
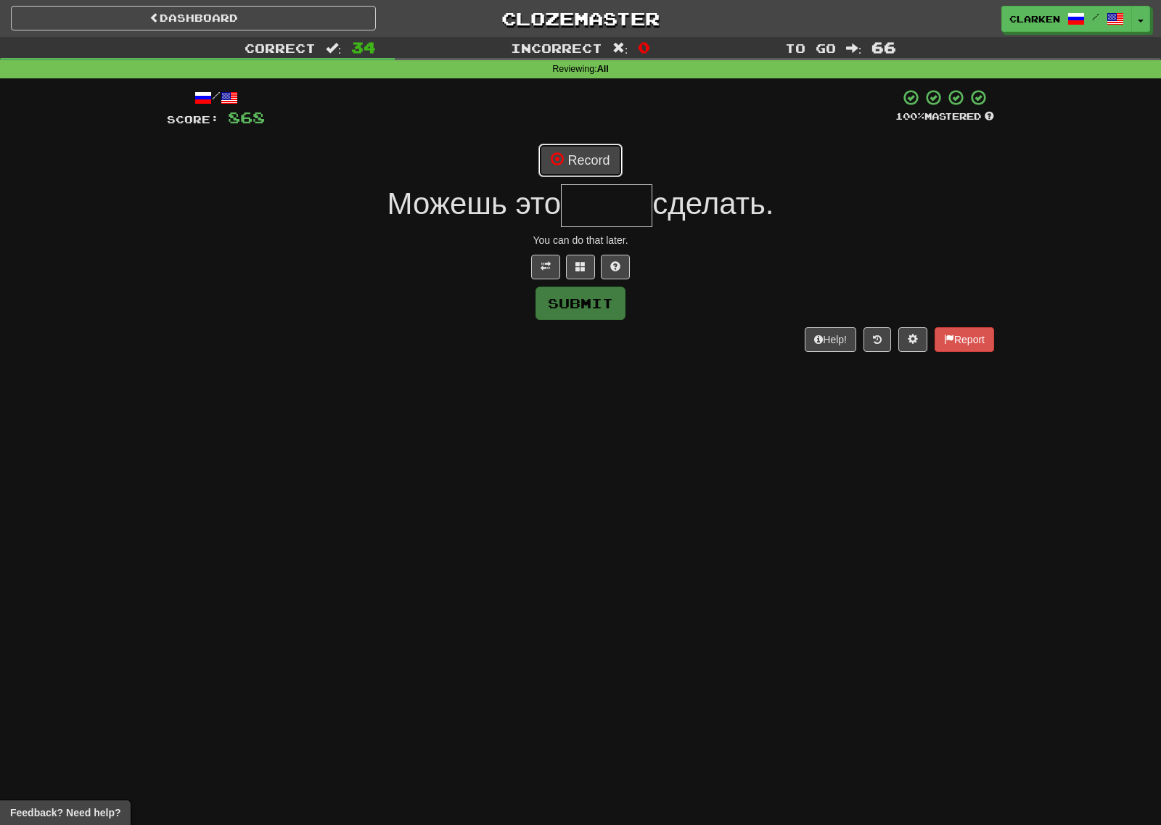
click at [586, 158] on button "Record" at bounding box center [579, 160] width 83 height 33
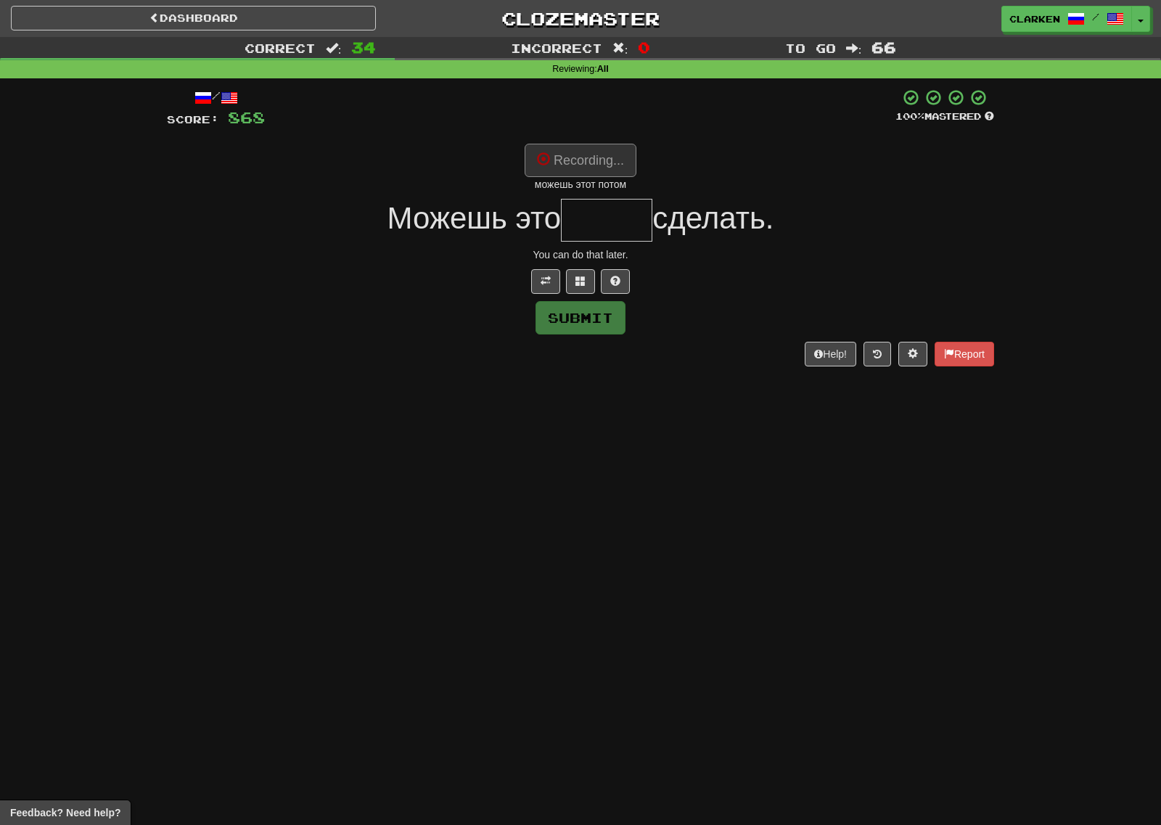
type input "*****"
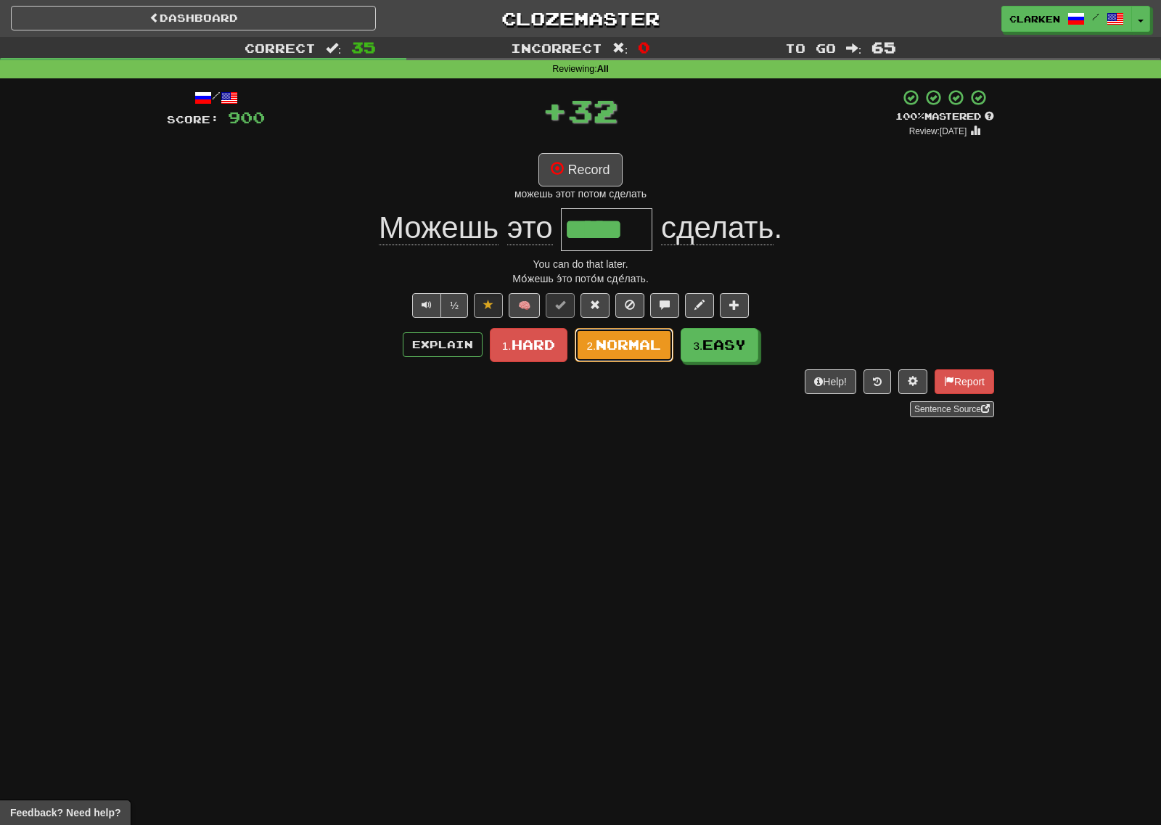
click at [612, 345] on span "Normal" at bounding box center [628, 345] width 65 height 16
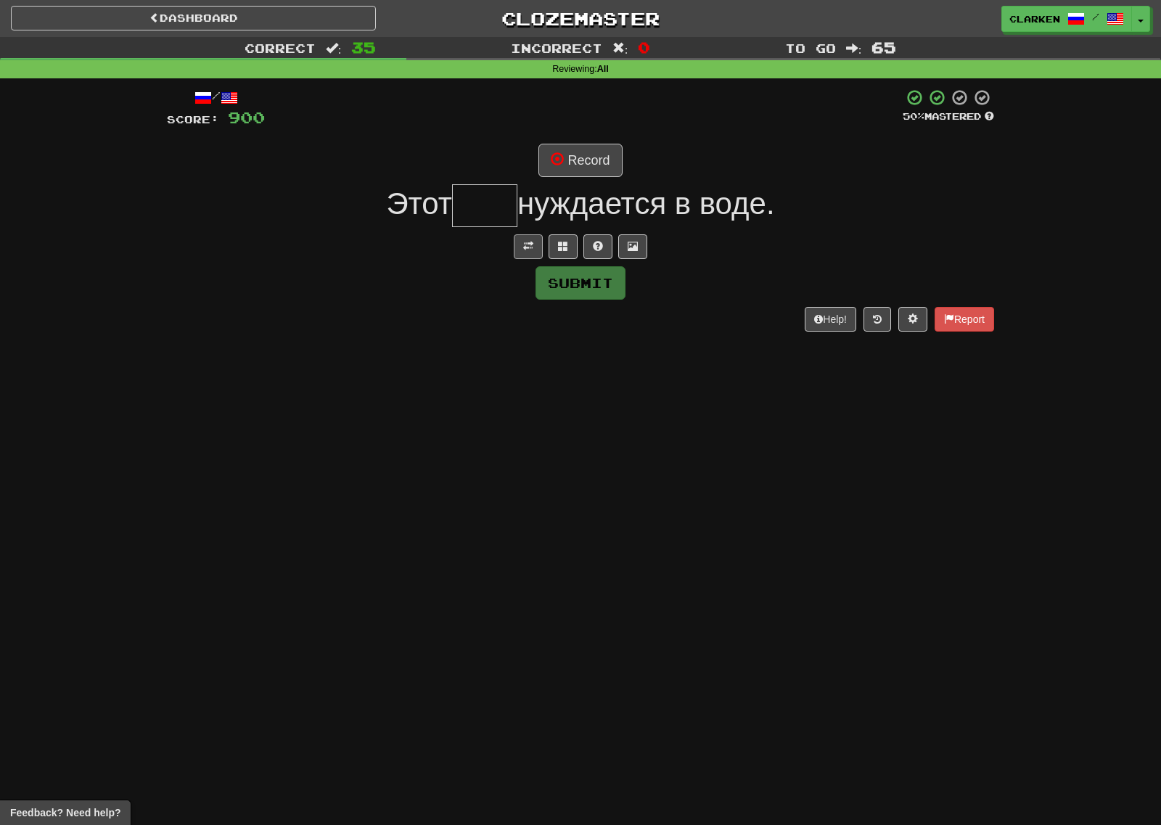
click at [533, 258] on div "/ Score: 900 50 % Mastered Record Этот нуждается в воде. Submit Help! Report" at bounding box center [580, 209] width 827 height 242
click at [531, 255] on button at bounding box center [528, 246] width 29 height 25
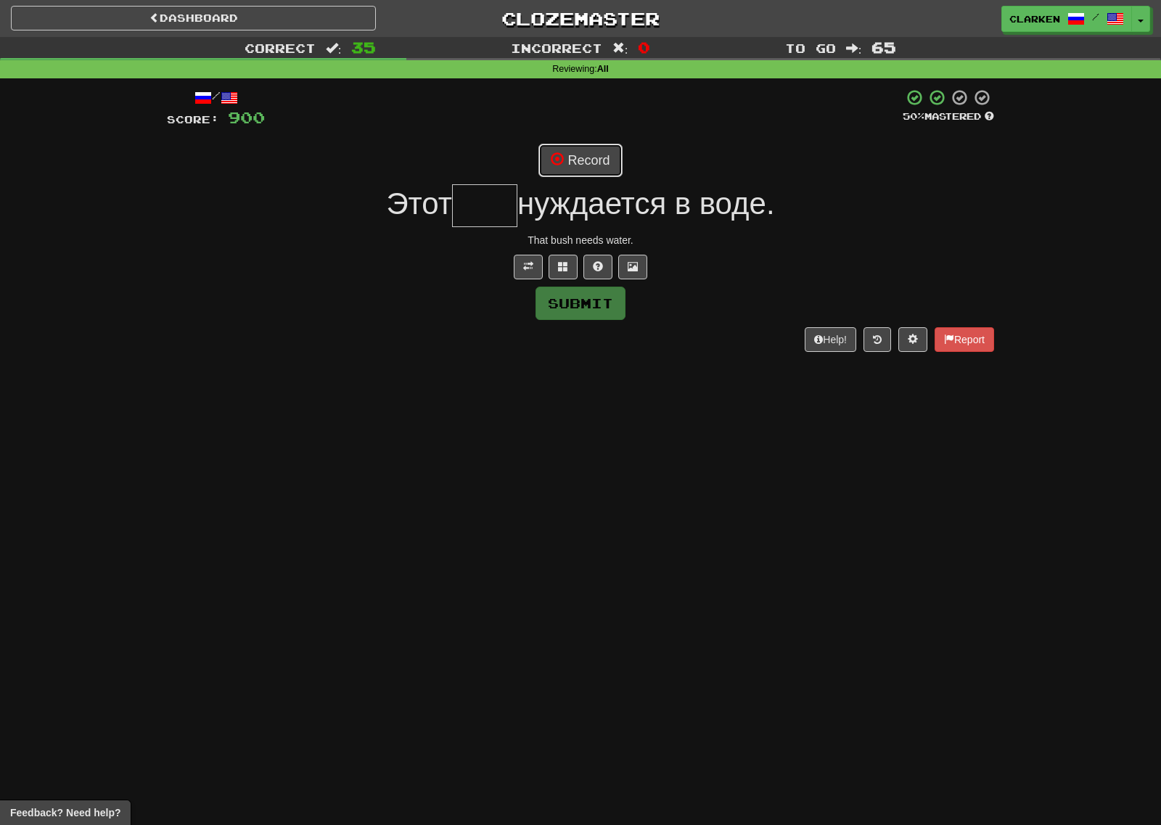
click at [580, 174] on button "Record" at bounding box center [579, 160] width 83 height 33
click at [577, 258] on div at bounding box center [580, 267] width 827 height 25
click at [559, 273] on button at bounding box center [562, 267] width 29 height 25
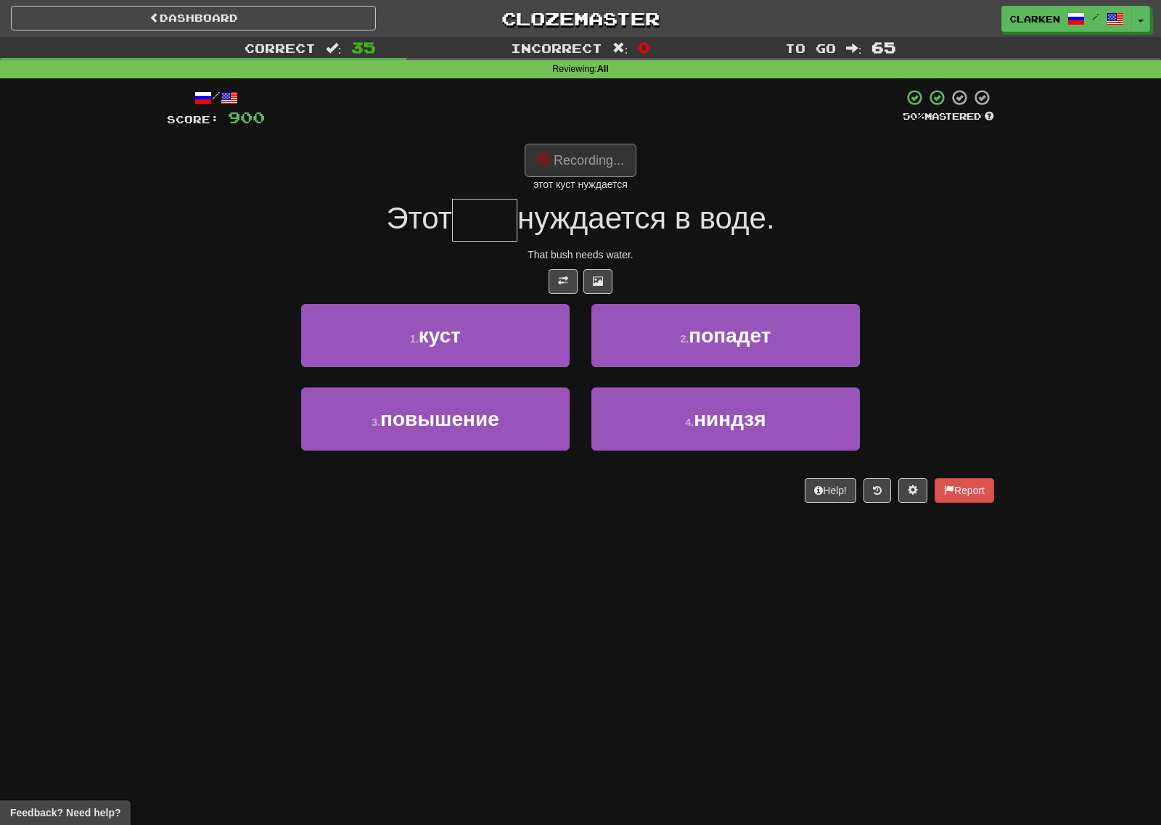
type input "****"
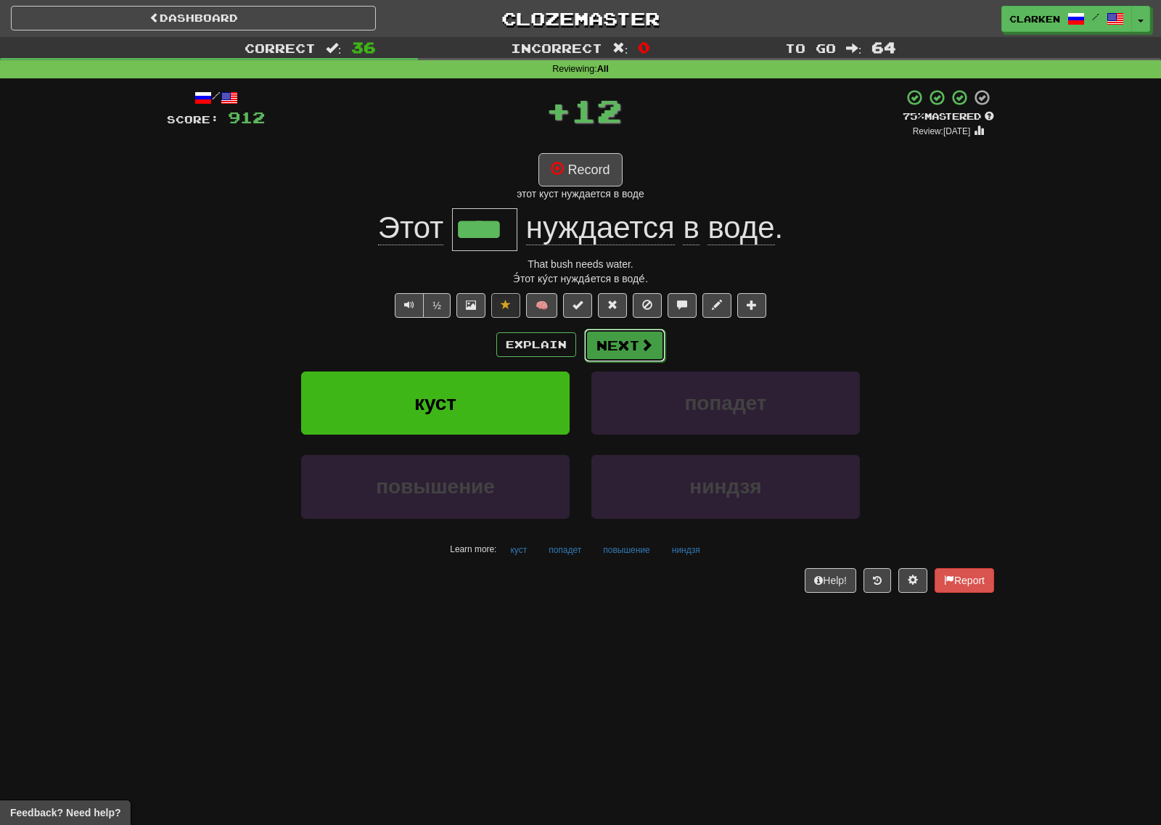
click at [620, 355] on button "Next" at bounding box center [624, 345] width 81 height 33
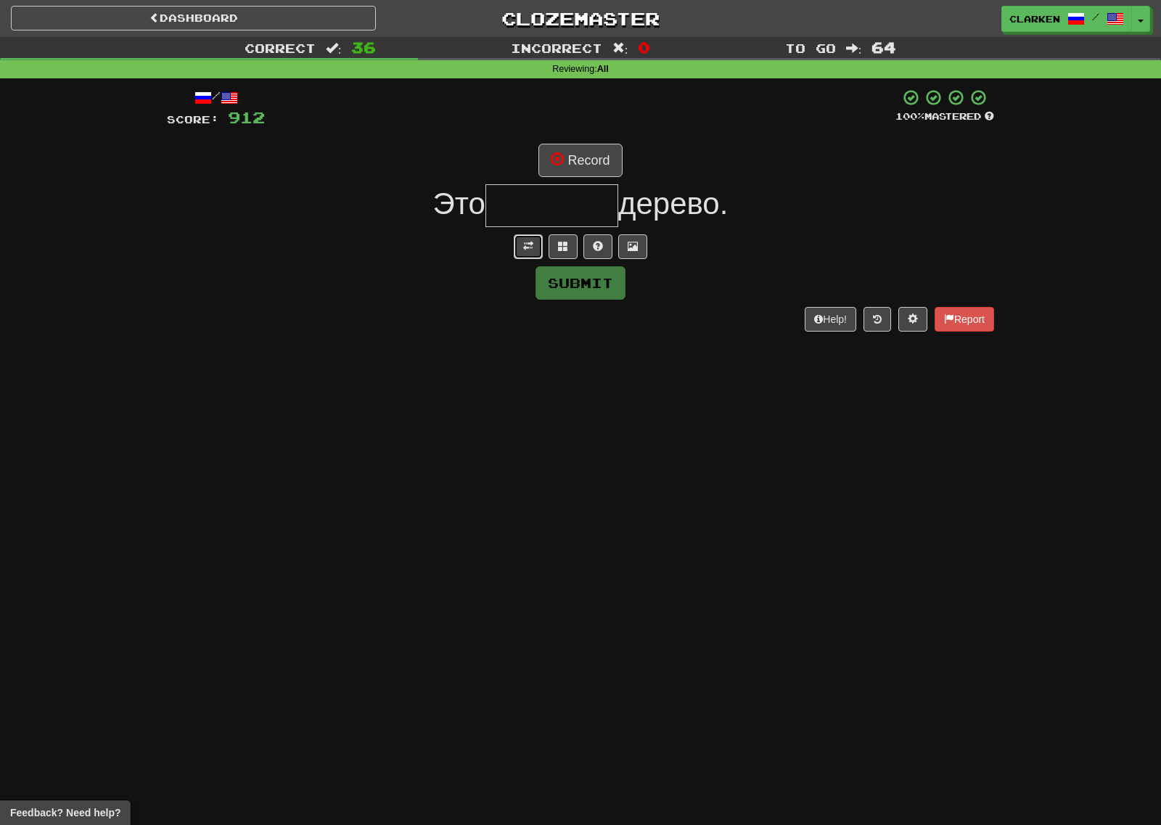
click at [519, 250] on button at bounding box center [528, 246] width 29 height 25
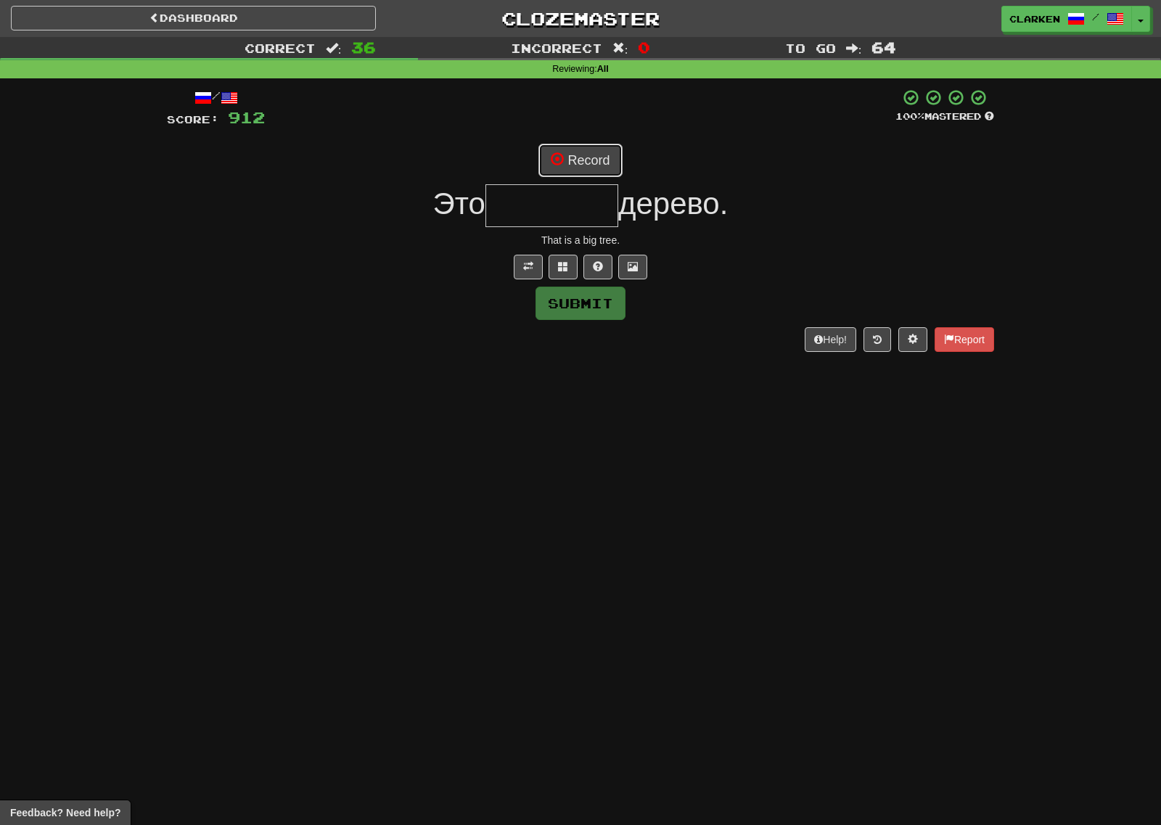
click at [575, 160] on button "Record" at bounding box center [579, 160] width 83 height 33
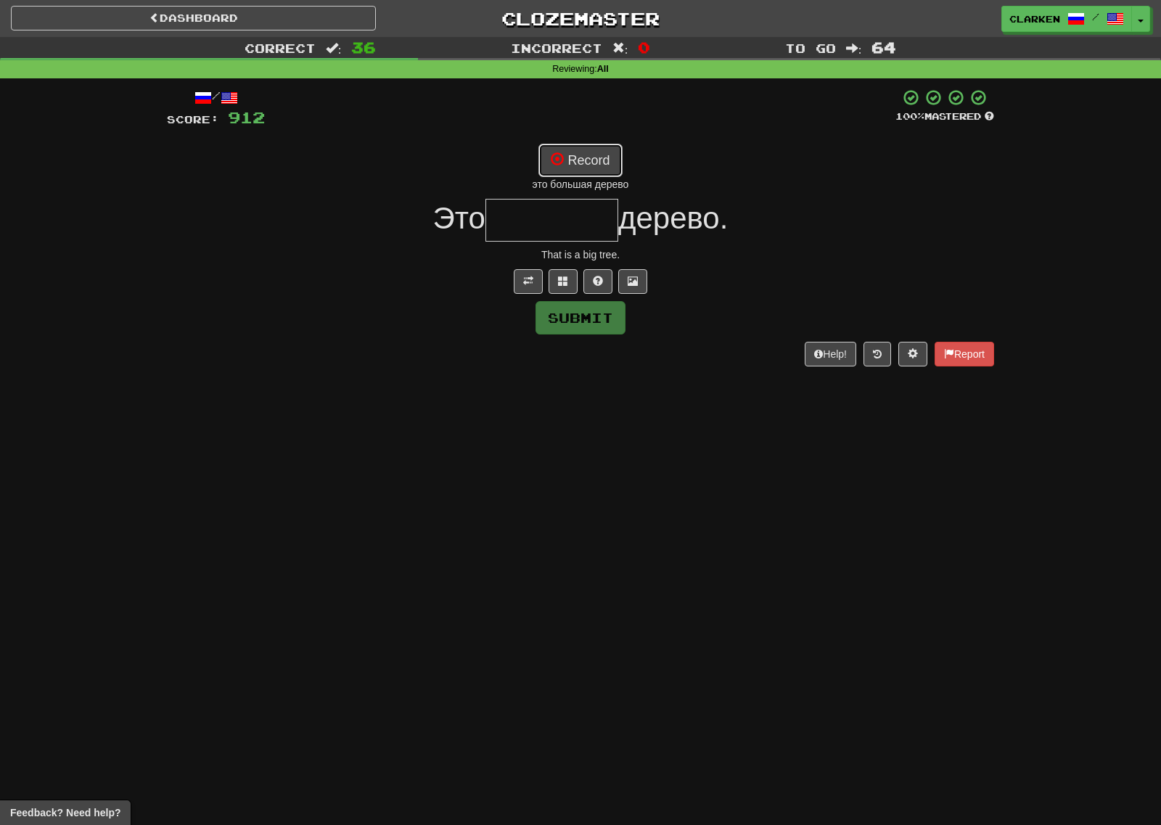
click at [598, 159] on button "Record" at bounding box center [579, 160] width 83 height 33
type input "*******"
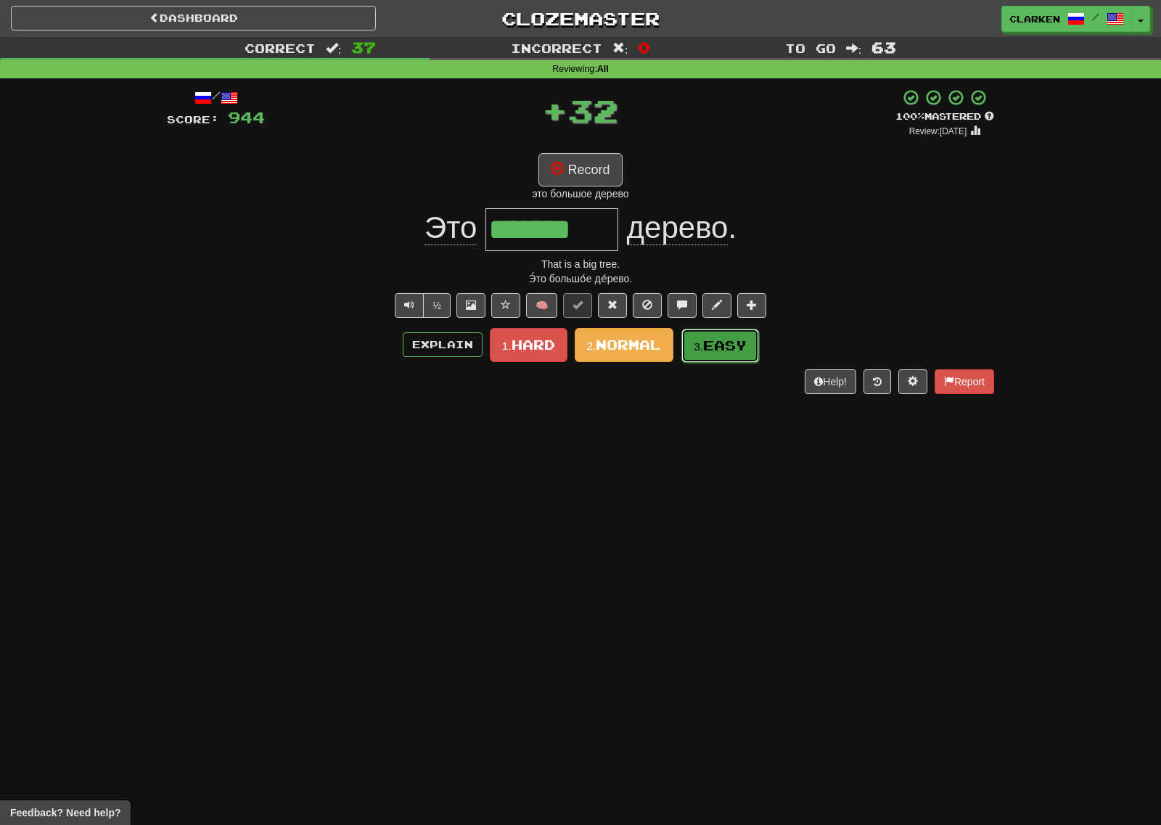
click at [708, 351] on span "Easy" at bounding box center [725, 345] width 44 height 16
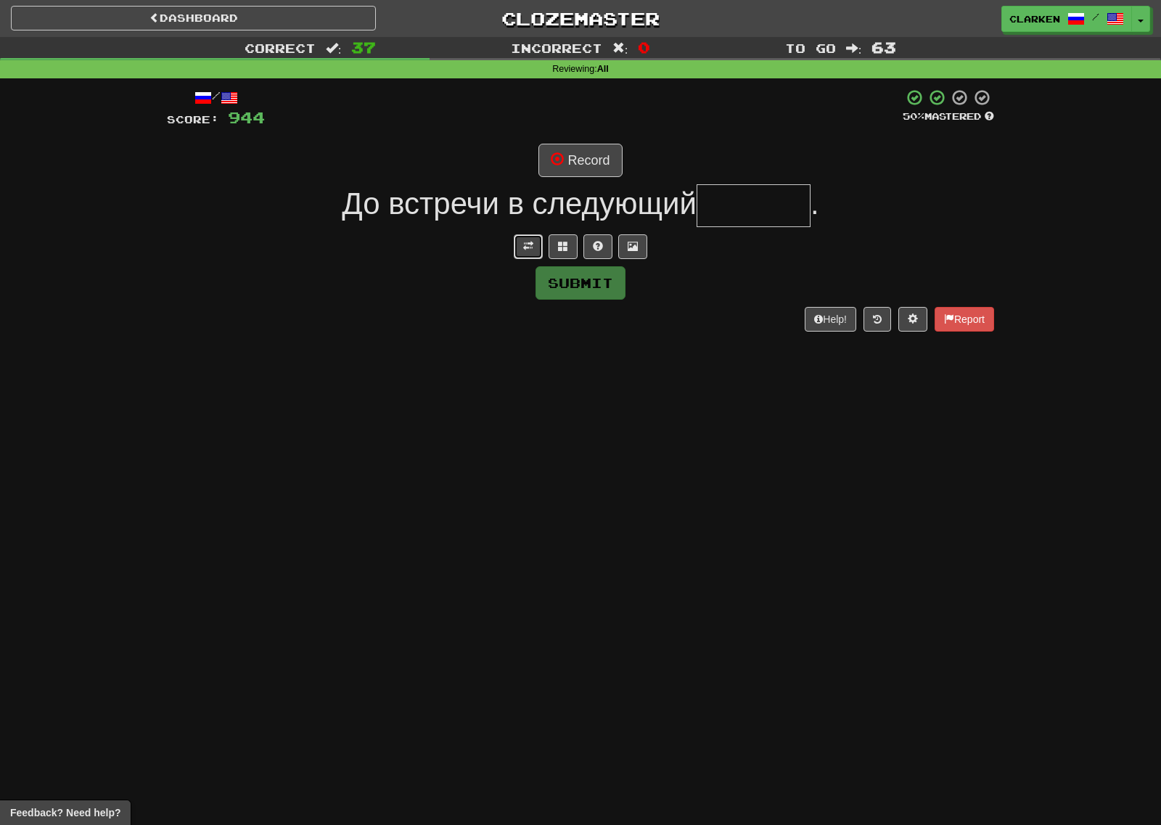
click at [524, 253] on button at bounding box center [528, 246] width 29 height 25
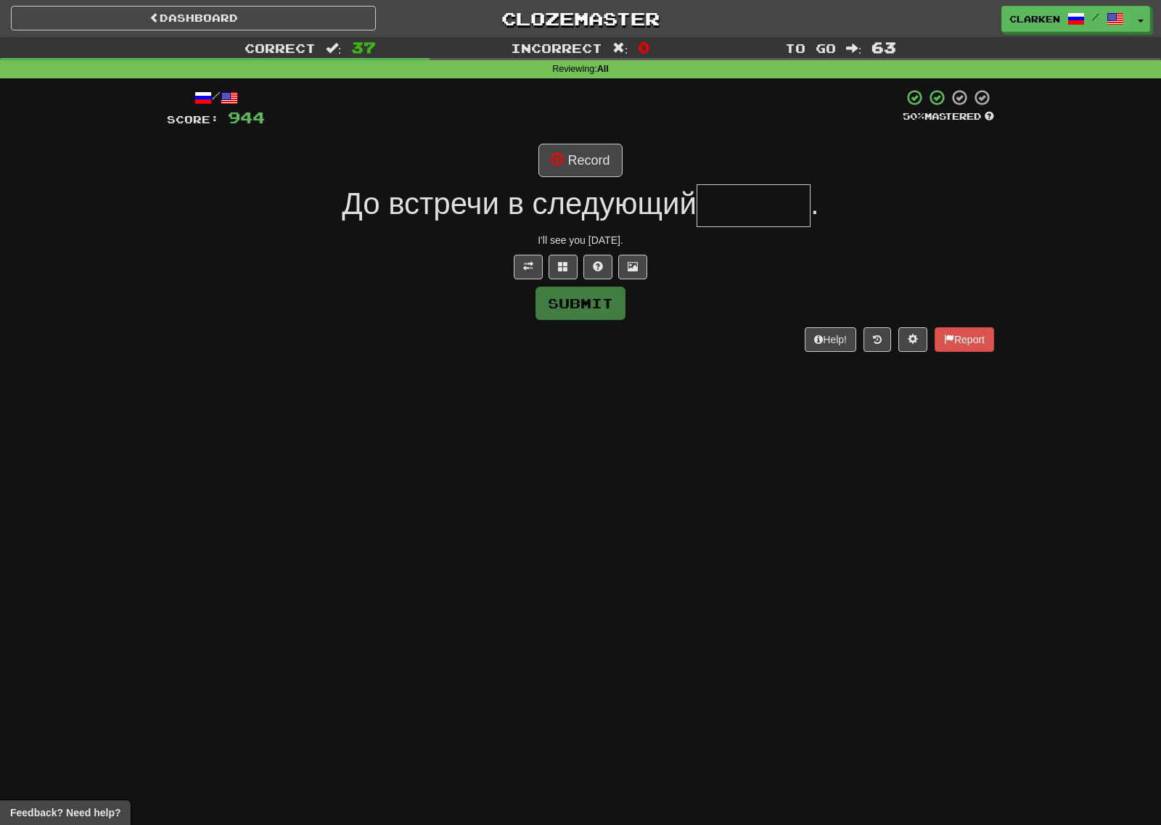
click at [601, 142] on div "/ Score: 944 50 % Mastered Record До встречи в следующий . I'll see you [DATE].…" at bounding box center [580, 219] width 827 height 263
click at [601, 160] on button "Record" at bounding box center [579, 160] width 83 height 33
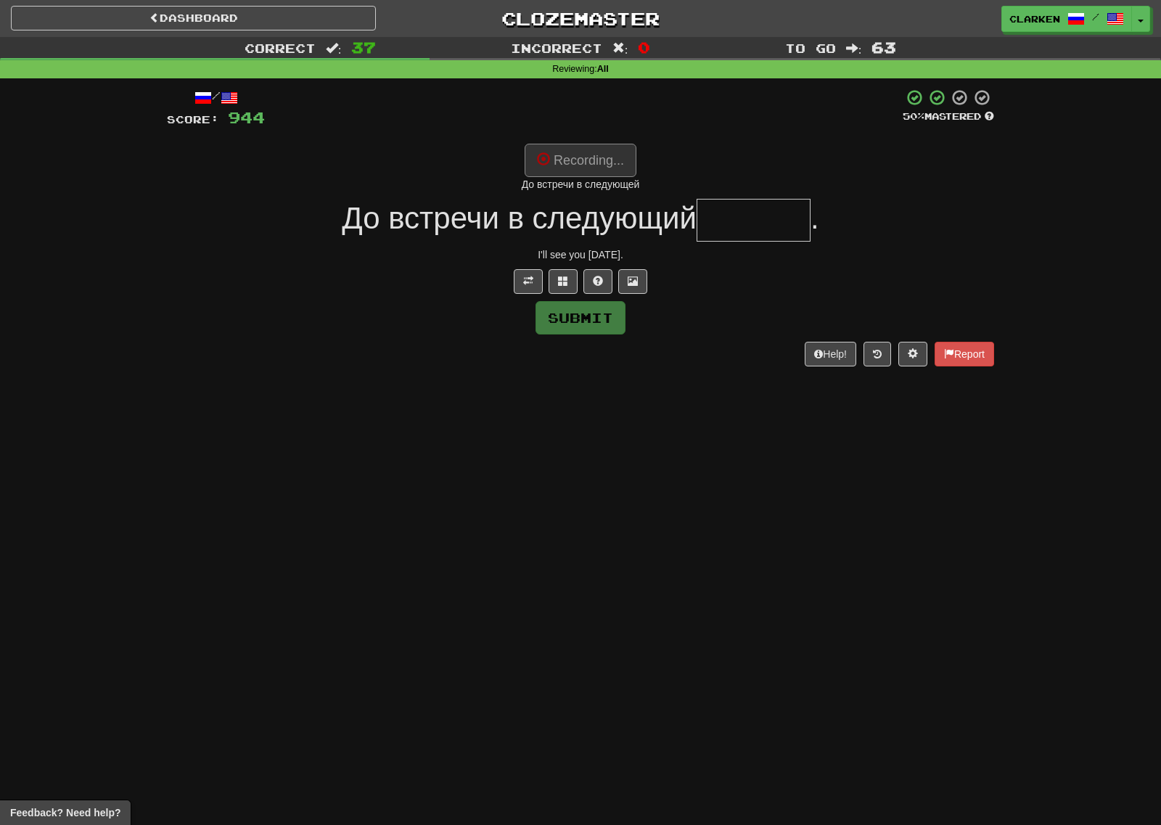
type input "*******"
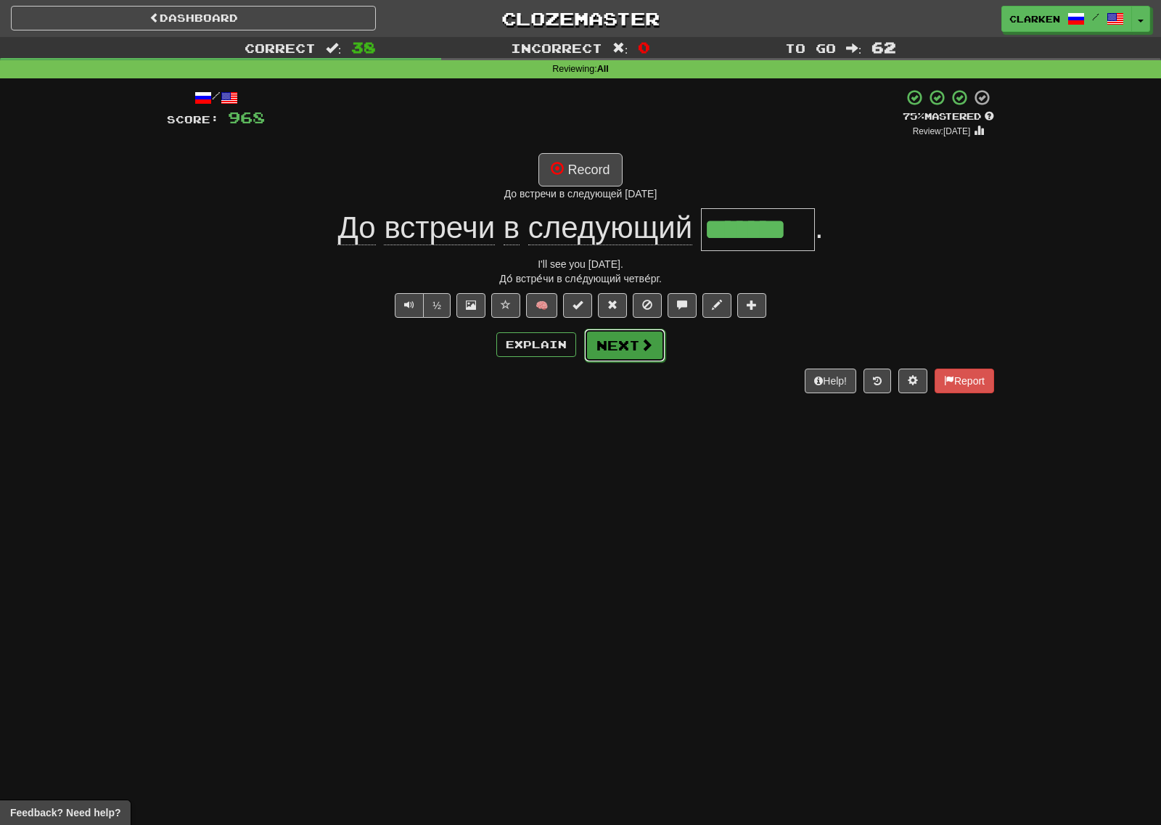
click at [635, 340] on button "Next" at bounding box center [624, 345] width 81 height 33
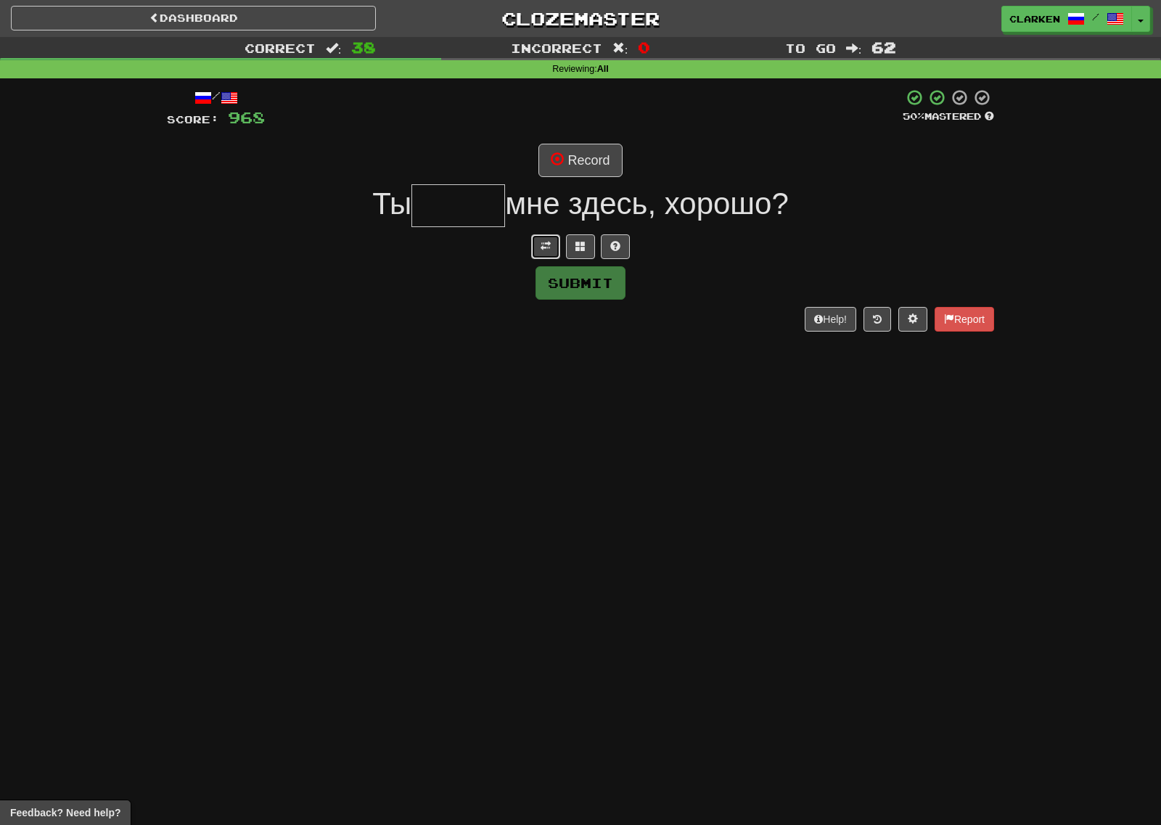
click at [548, 256] on button at bounding box center [545, 246] width 29 height 25
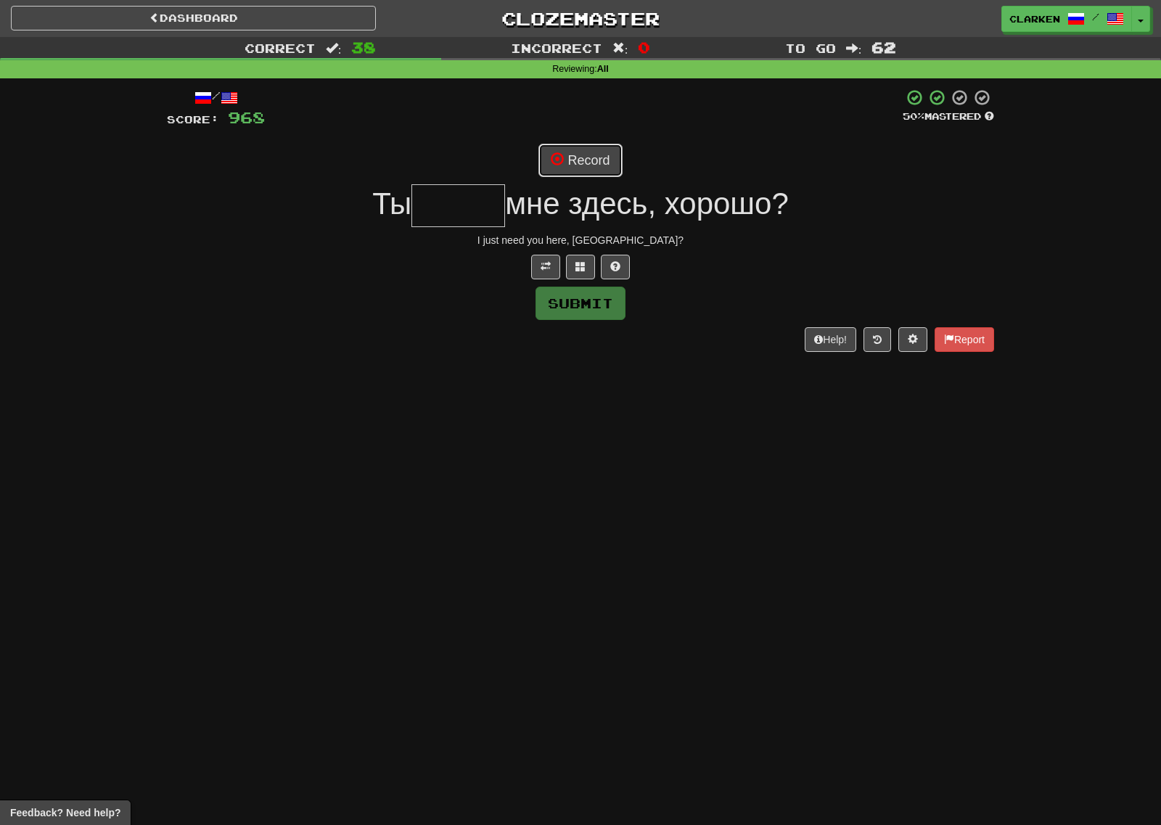
click at [577, 160] on button "Record" at bounding box center [579, 160] width 83 height 33
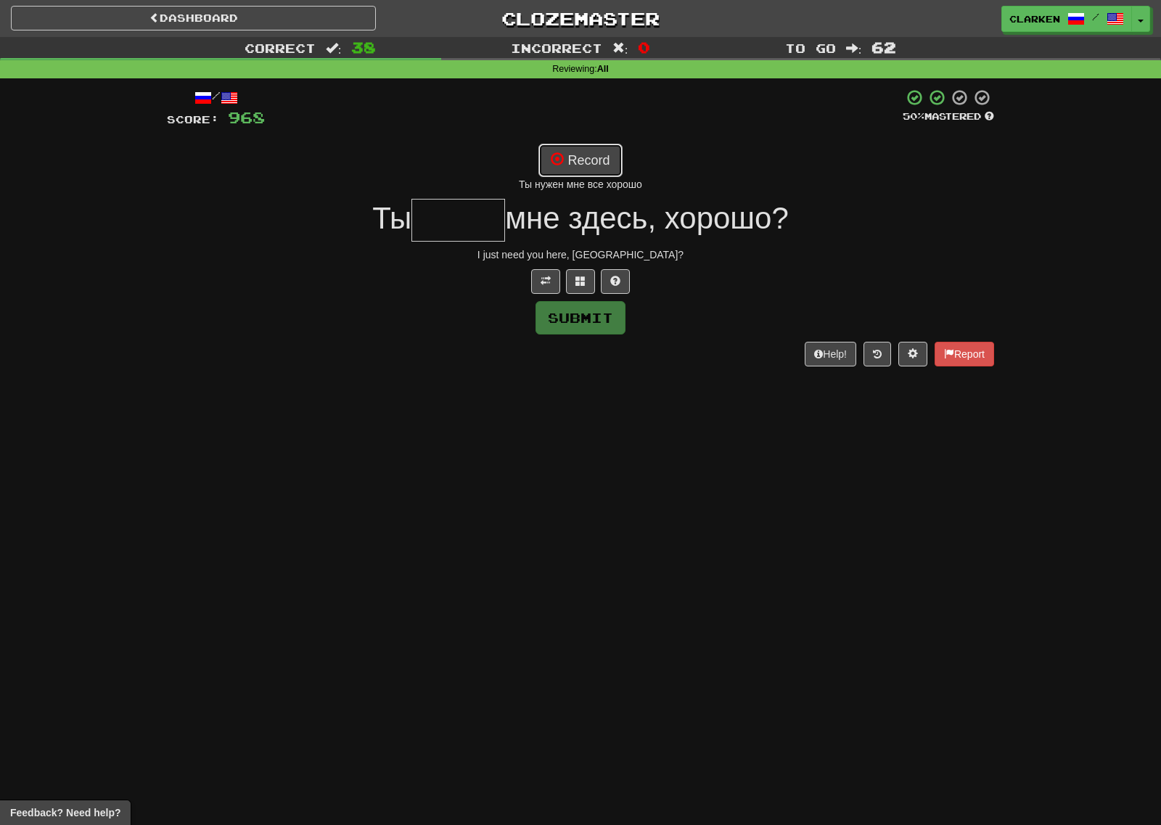
click at [564, 167] on button "Record" at bounding box center [579, 160] width 83 height 33
type input "*****"
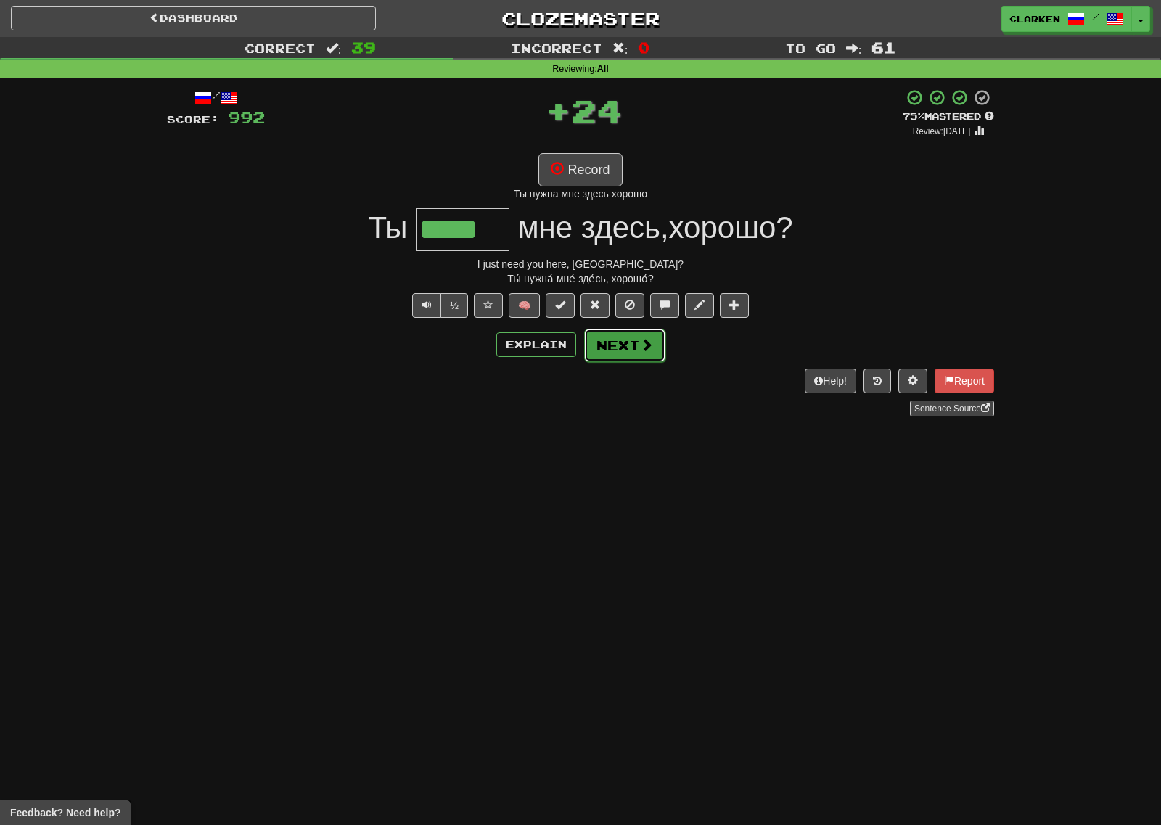
click at [648, 351] on span at bounding box center [646, 344] width 13 height 13
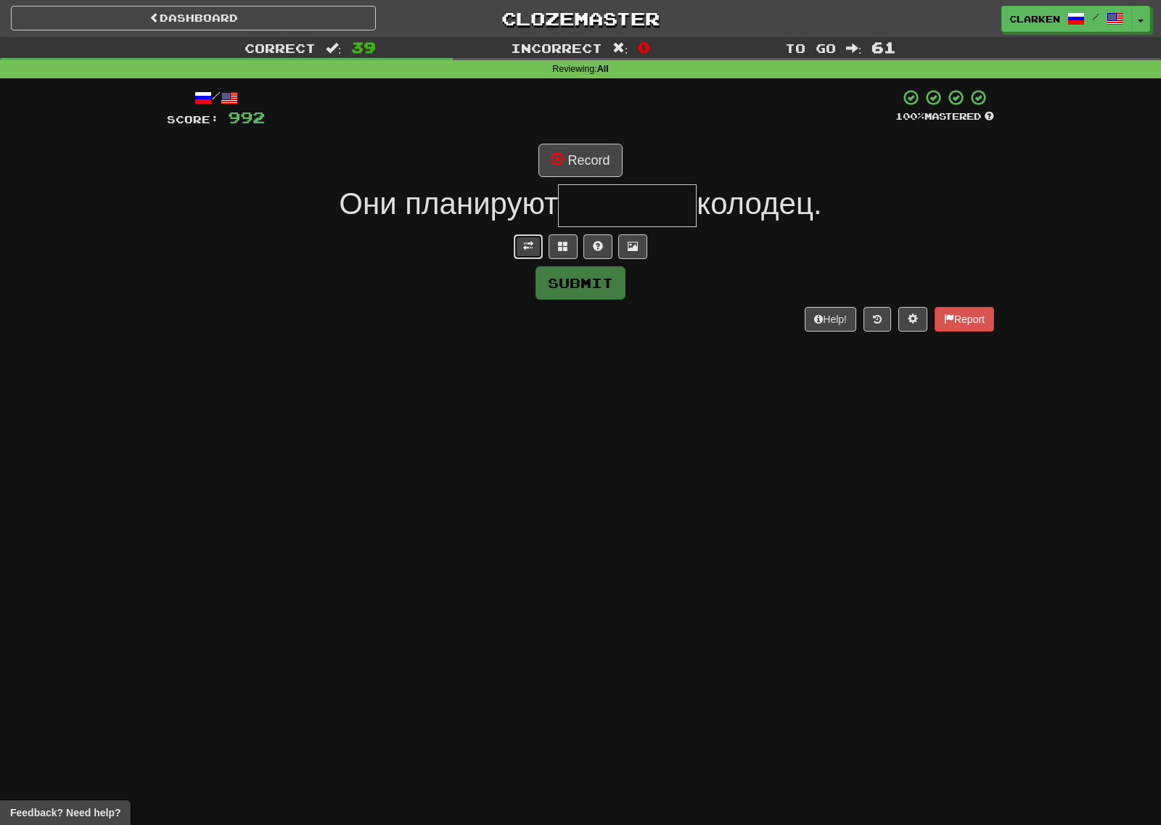
click at [523, 241] on span at bounding box center [528, 246] width 10 height 10
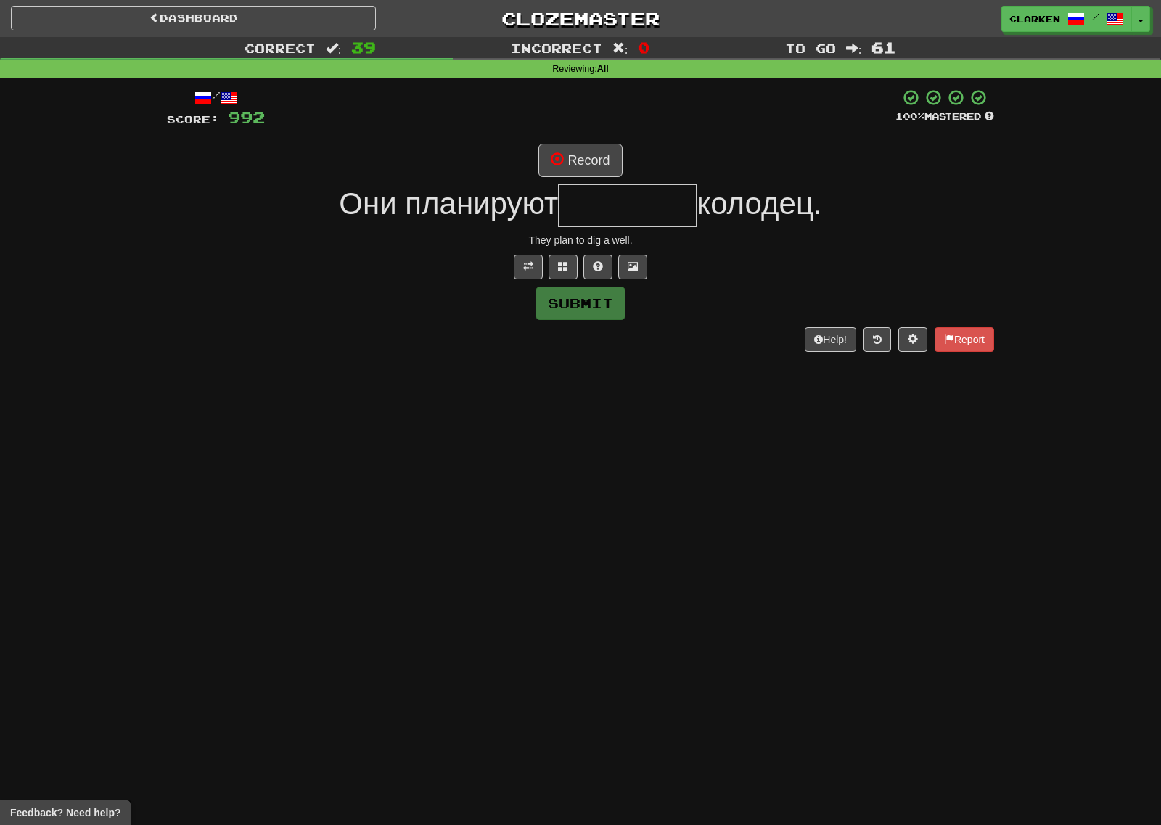
click at [550, 178] on div "/ Score: 992 100 % Mastered Record Они планируют колодец. They plan to dig a we…" at bounding box center [580, 219] width 827 height 263
click at [553, 165] on span at bounding box center [557, 158] width 13 height 13
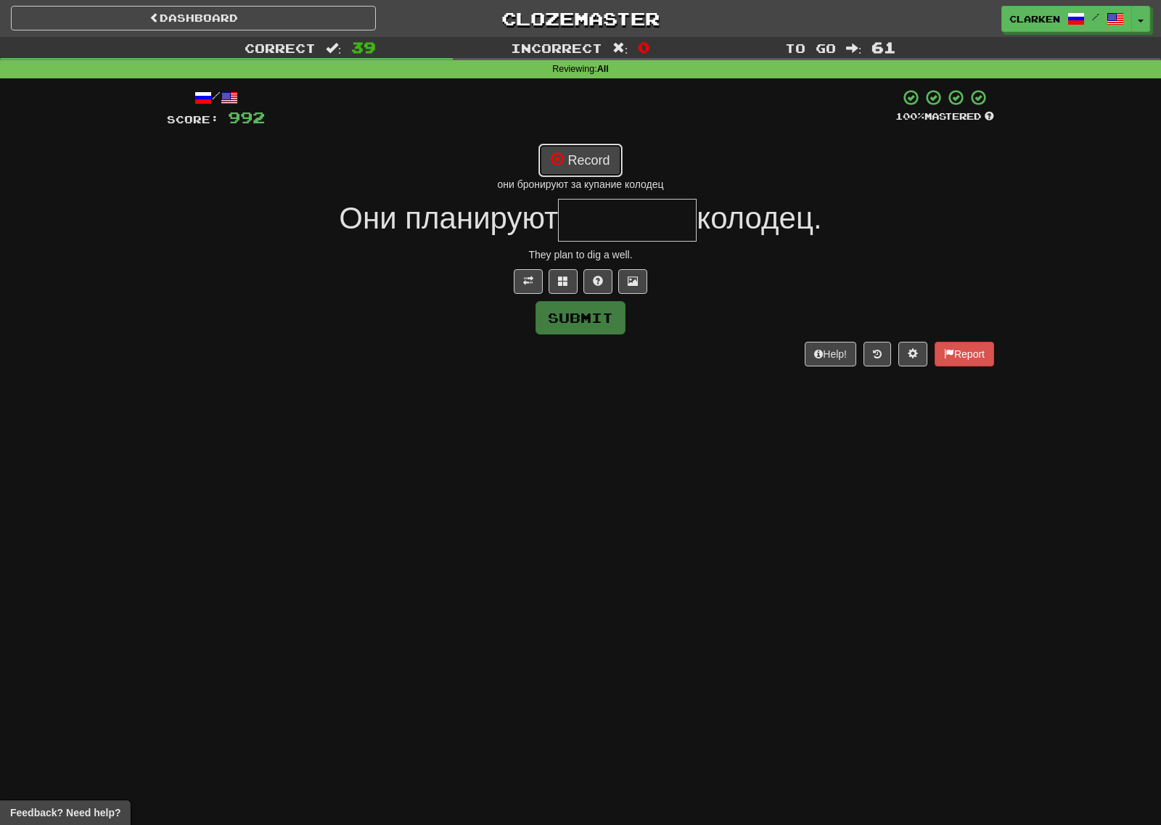
click at [588, 160] on button "Record" at bounding box center [579, 160] width 83 height 33
click at [568, 171] on button "Record" at bounding box center [579, 160] width 83 height 33
drag, startPoint x: 566, startPoint y: 292, endPoint x: 569, endPoint y: 242, distance: 50.9
click at [566, 292] on button at bounding box center [562, 281] width 29 height 25
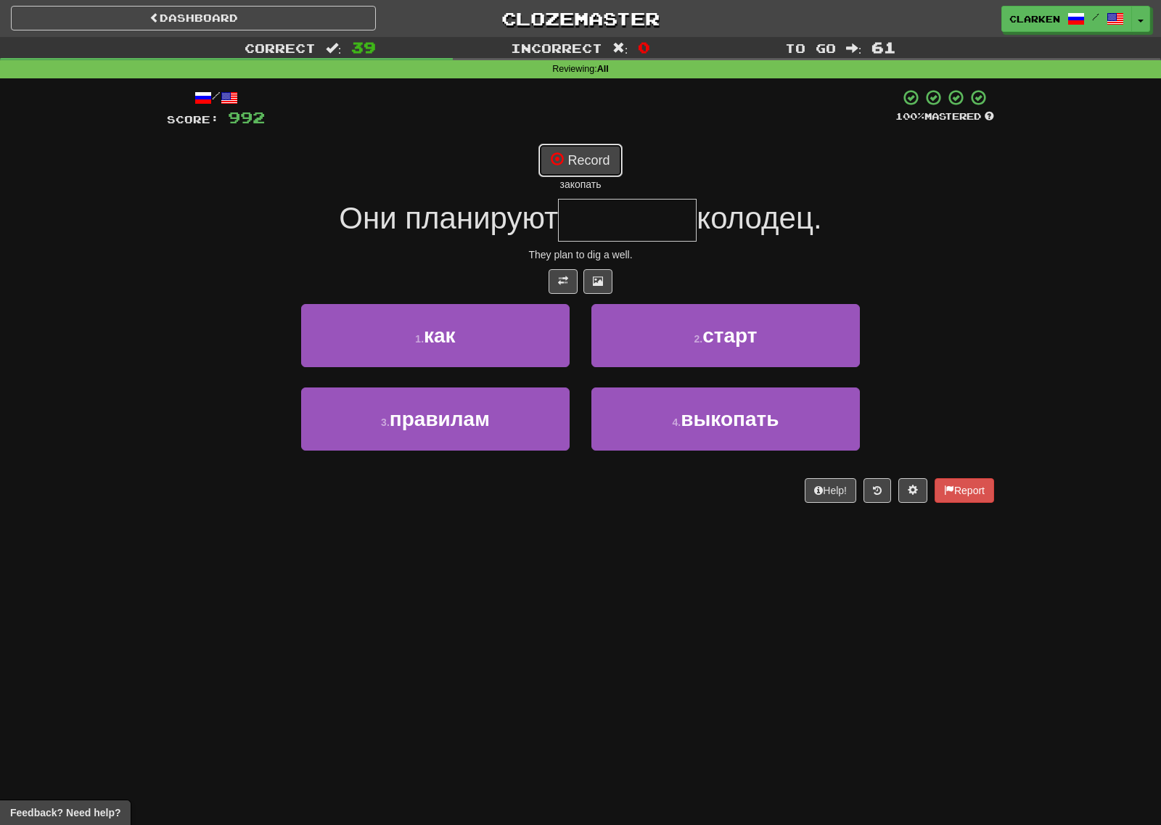
click at [577, 147] on button "Record" at bounding box center [579, 160] width 83 height 33
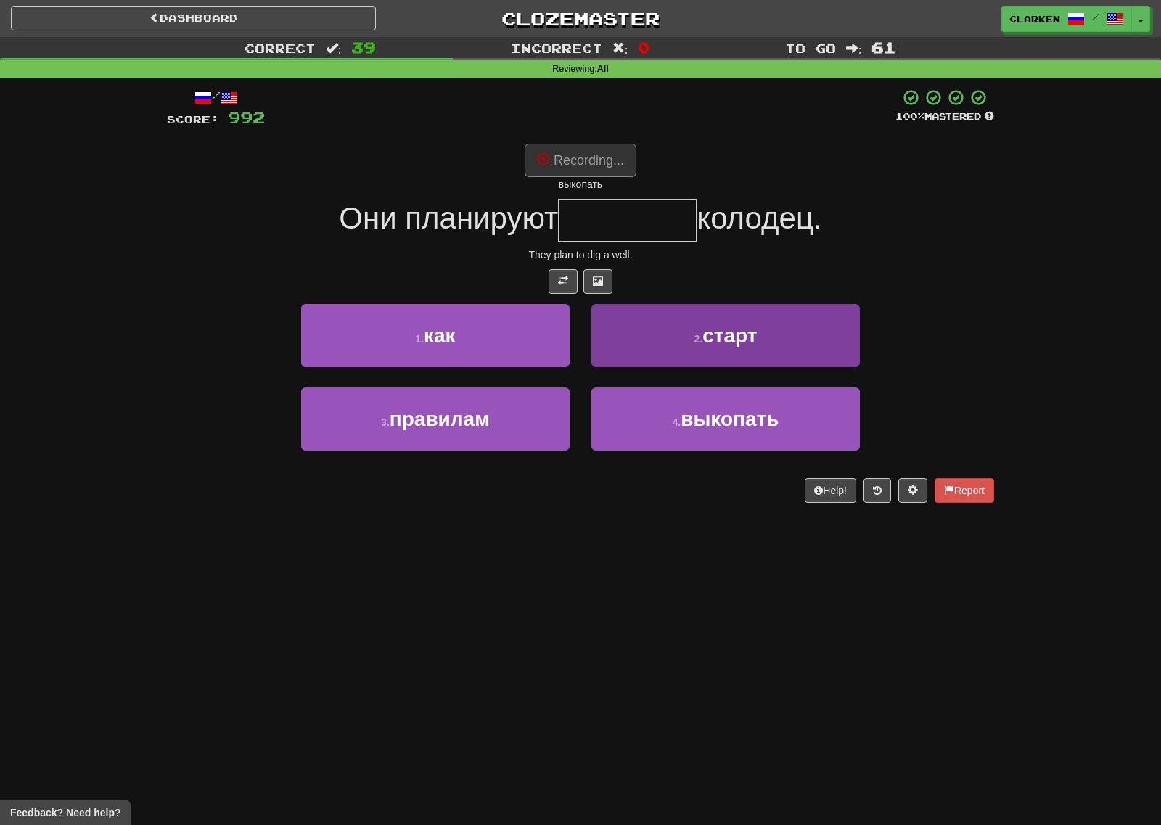
type input "********"
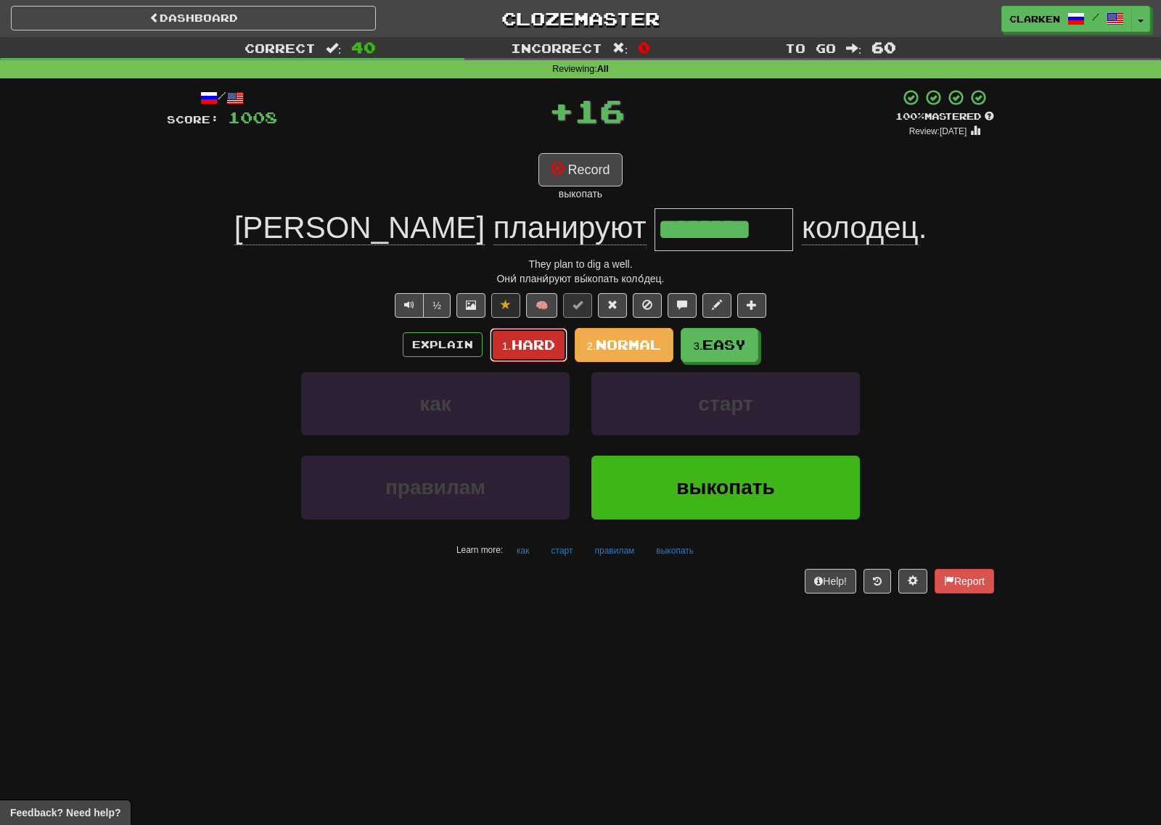
click at [518, 344] on span "Hard" at bounding box center [533, 345] width 44 height 16
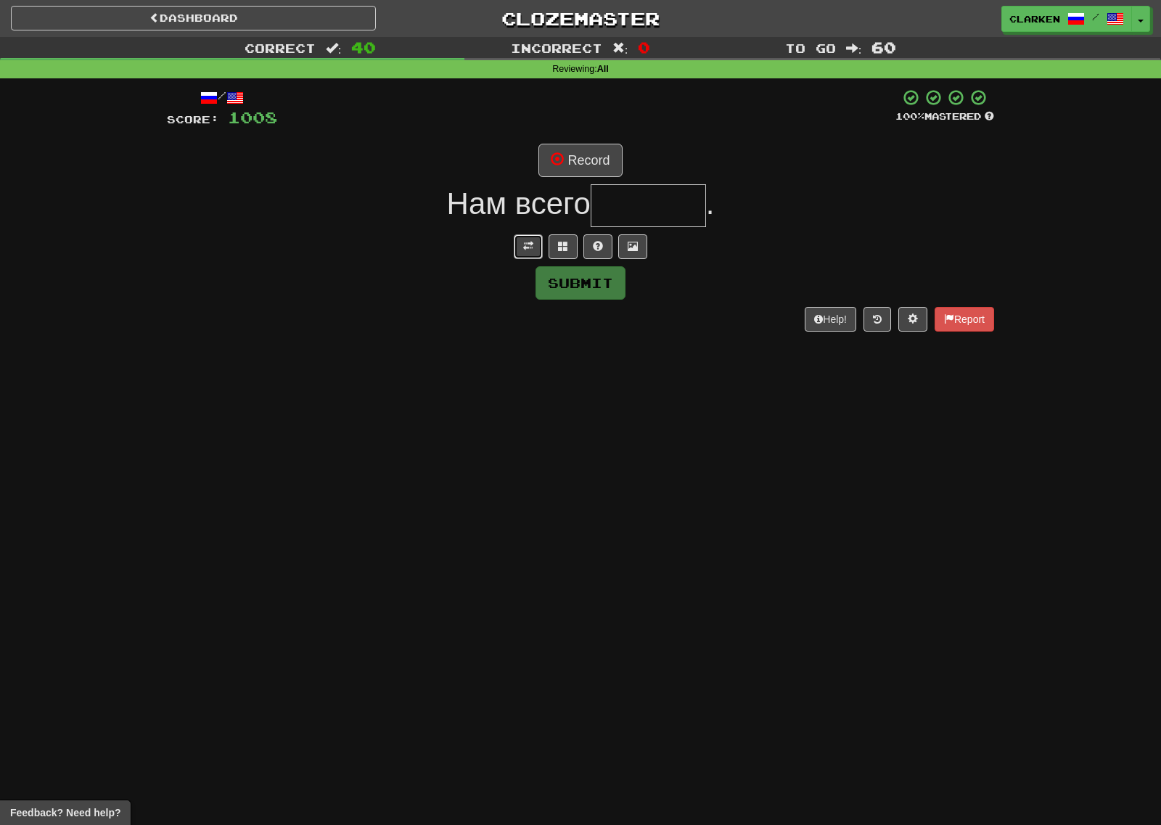
drag, startPoint x: 517, startPoint y: 244, endPoint x: 556, endPoint y: 184, distance: 72.4
click at [517, 245] on button at bounding box center [528, 246] width 29 height 25
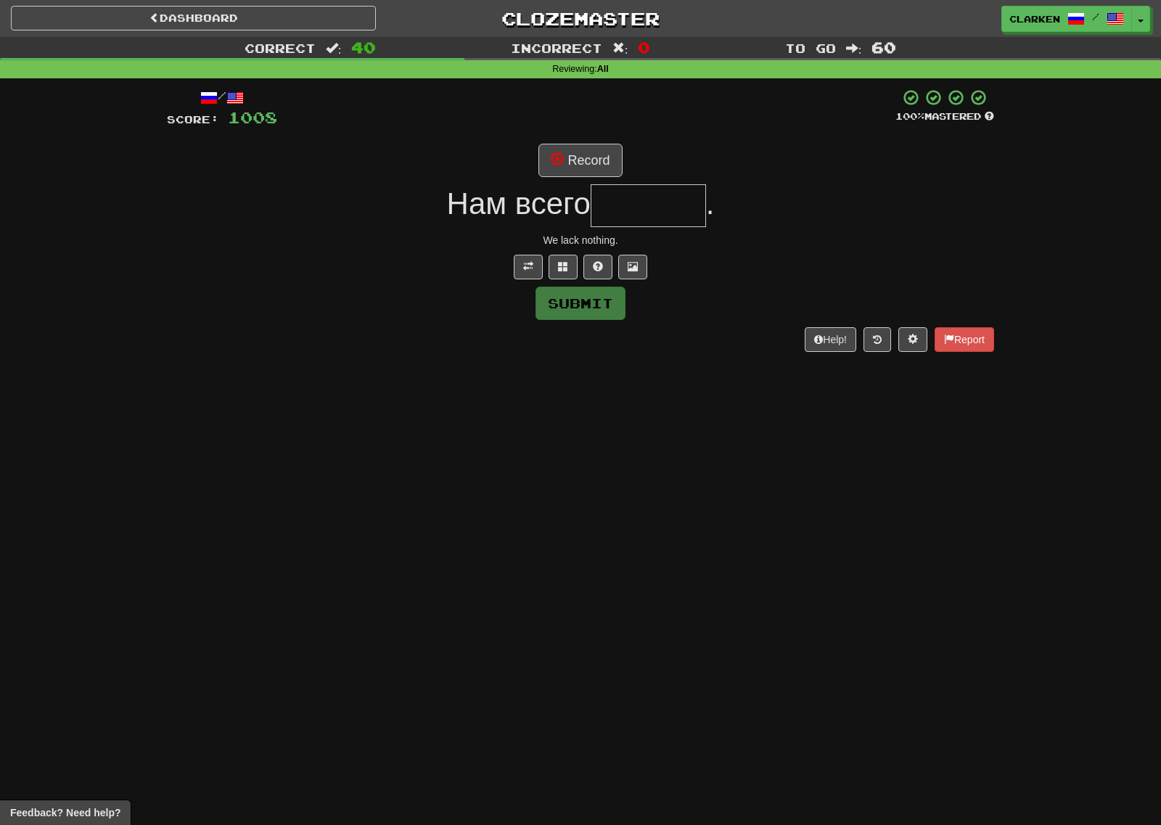
click at [560, 179] on div "/ Score: 1008 100 % Mastered Record Нам всего . We lack nothing. Submit Help! R…" at bounding box center [580, 219] width 827 height 263
click at [574, 150] on button "Record" at bounding box center [579, 160] width 83 height 33
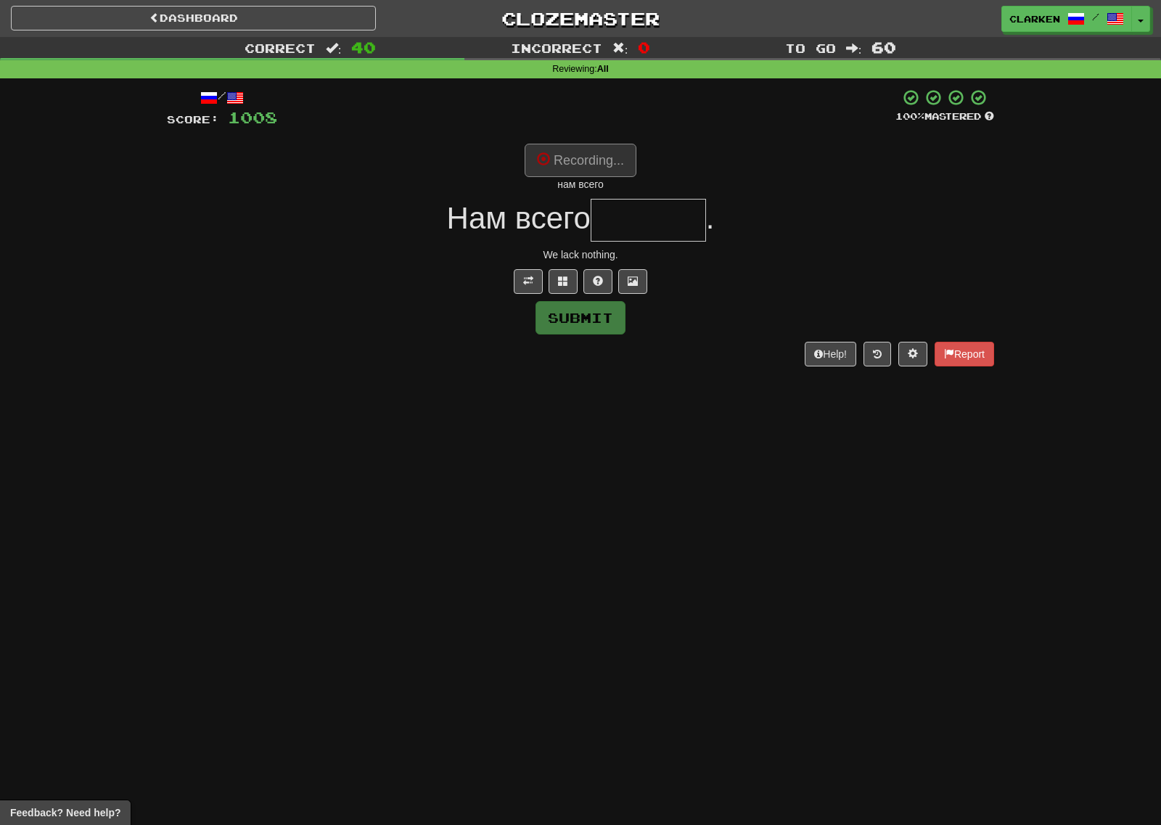
type input "*******"
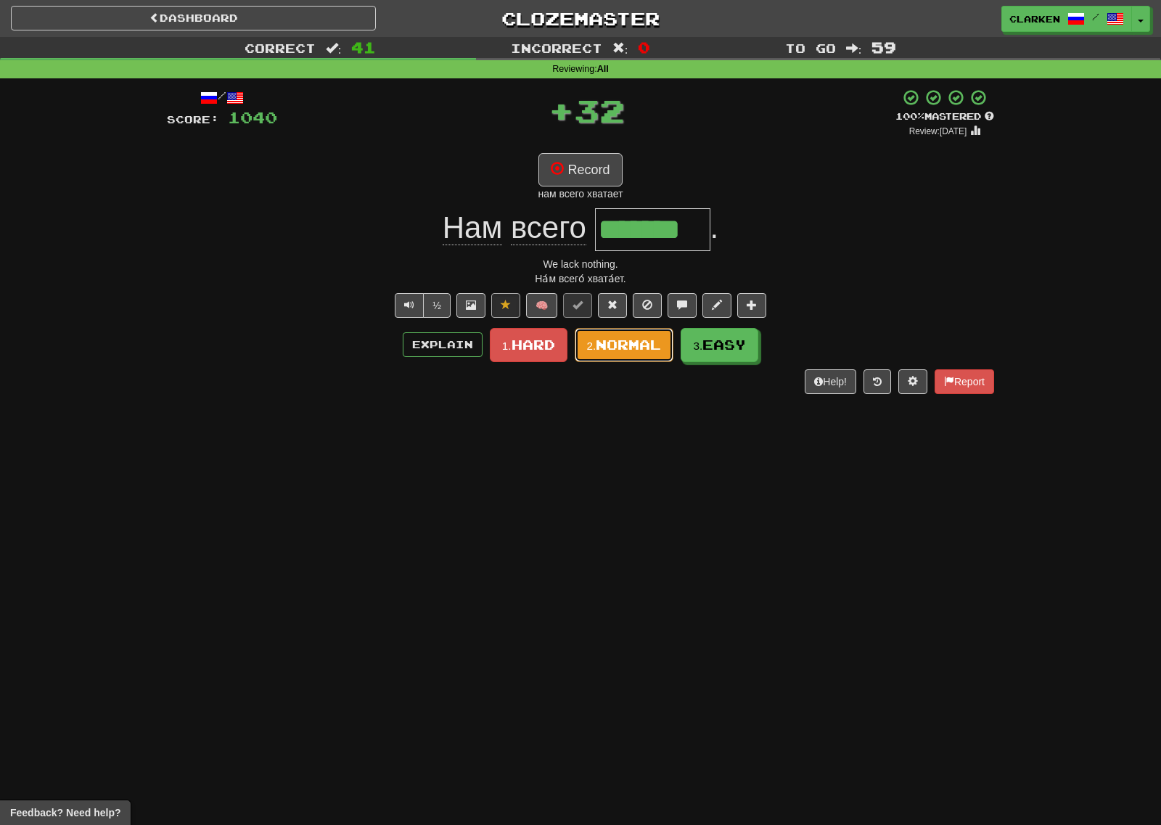
click at [633, 350] on span "Normal" at bounding box center [628, 345] width 65 height 16
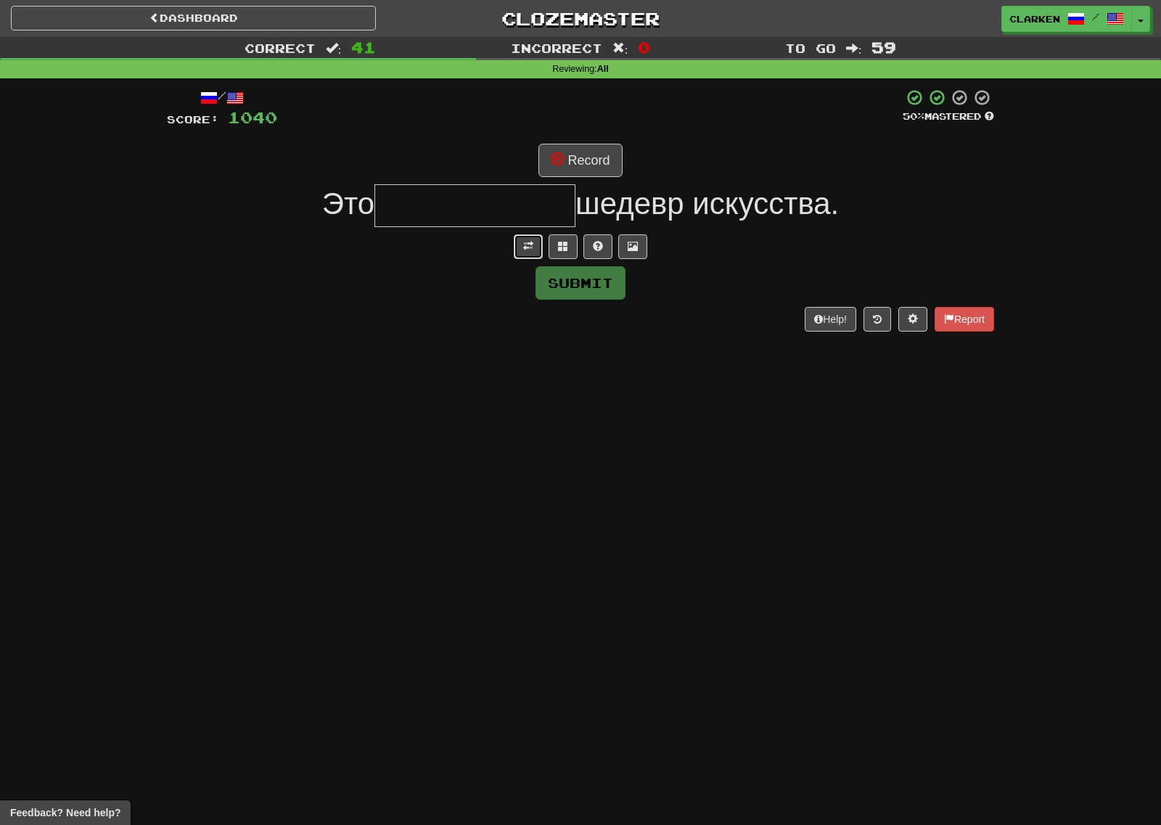
click at [524, 255] on button at bounding box center [528, 246] width 29 height 25
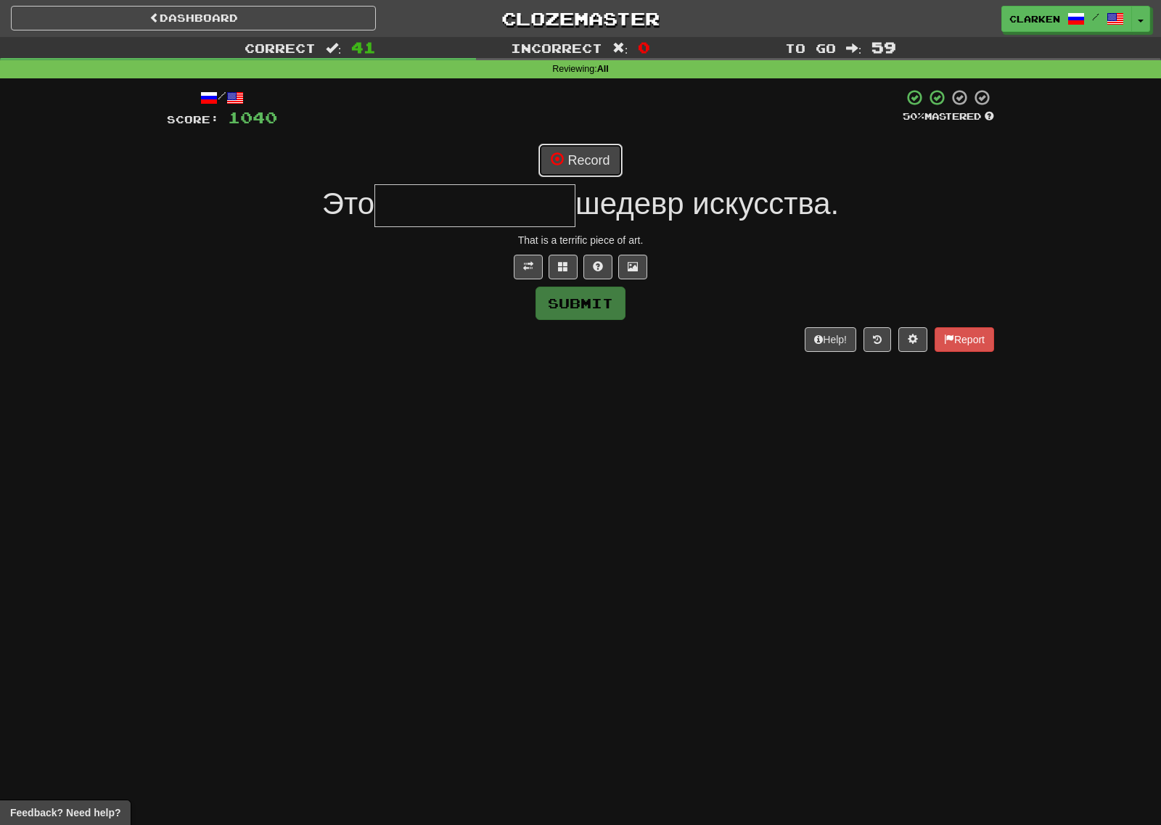
click at [577, 172] on button "Record" at bounding box center [579, 160] width 83 height 33
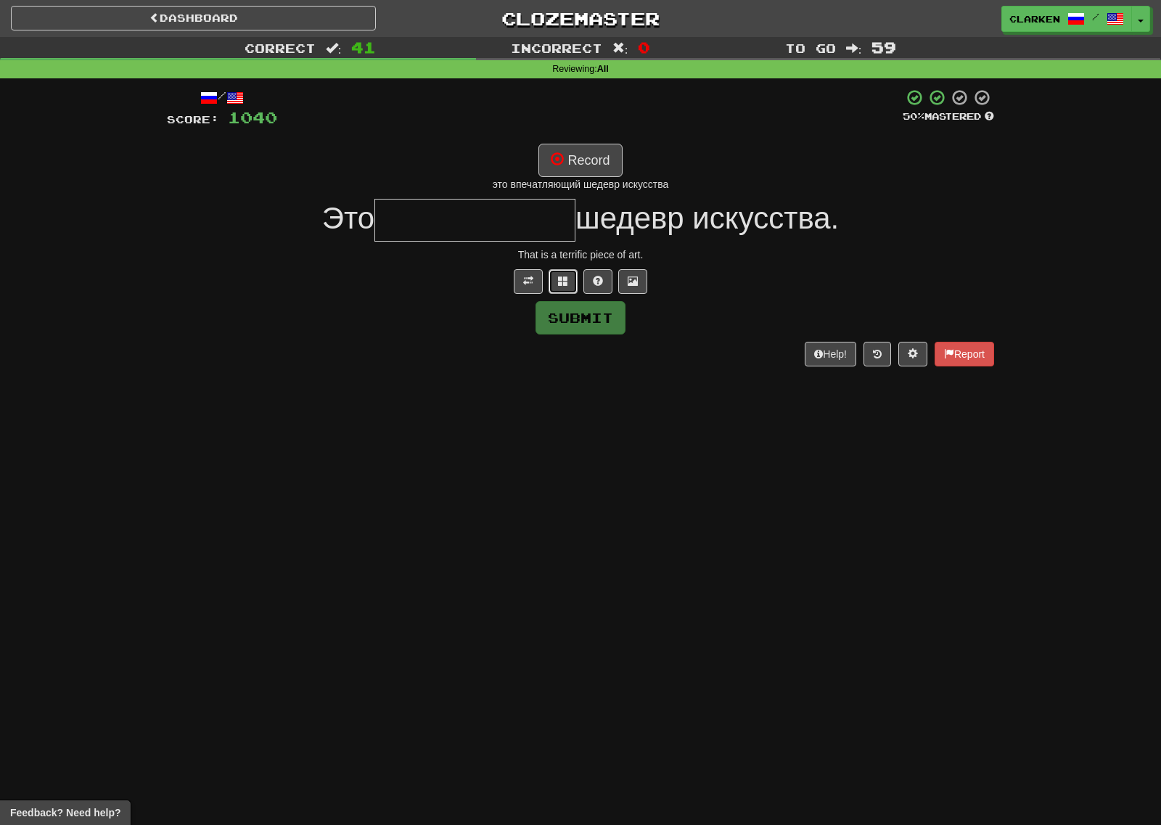
click at [569, 274] on button at bounding box center [562, 281] width 29 height 25
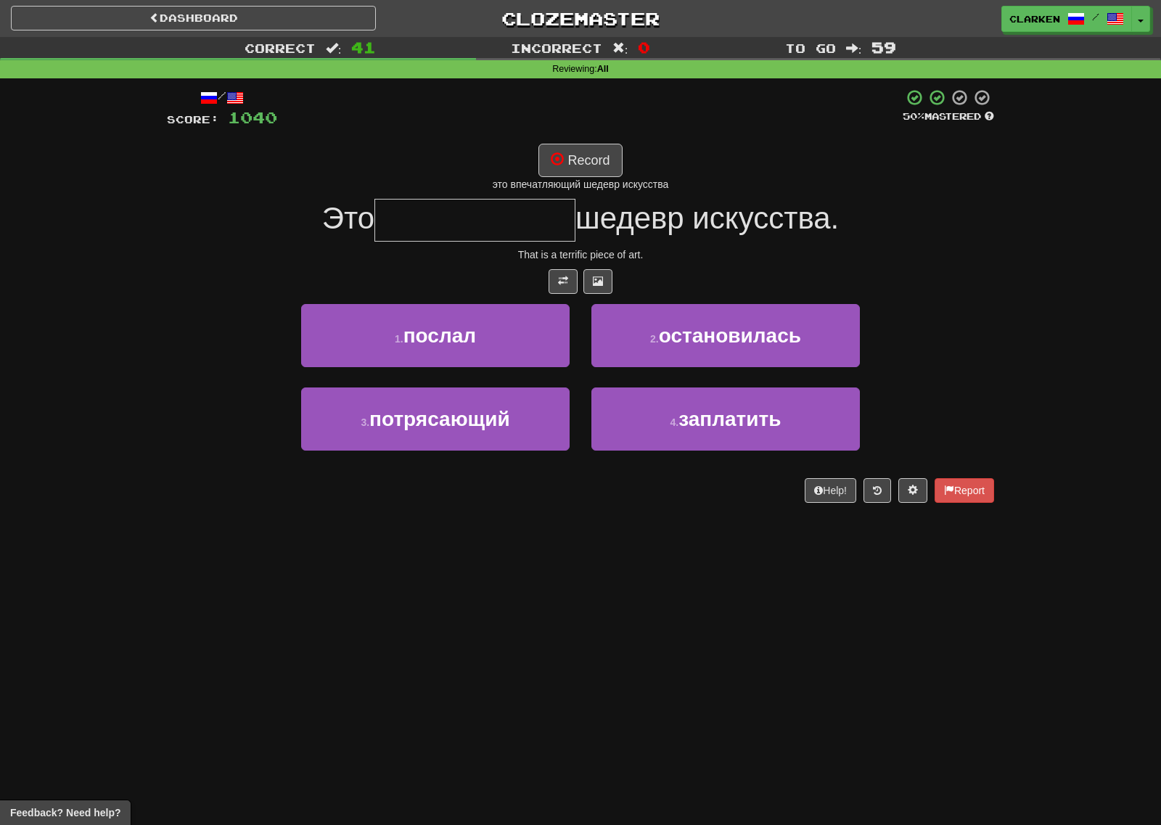
click at [575, 135] on div "/ Score: 1040 50 % Mastered Record это впечатляющий шедевр искусства Это шедевр…" at bounding box center [580, 295] width 827 height 414
click at [577, 157] on button "Record" at bounding box center [579, 160] width 83 height 33
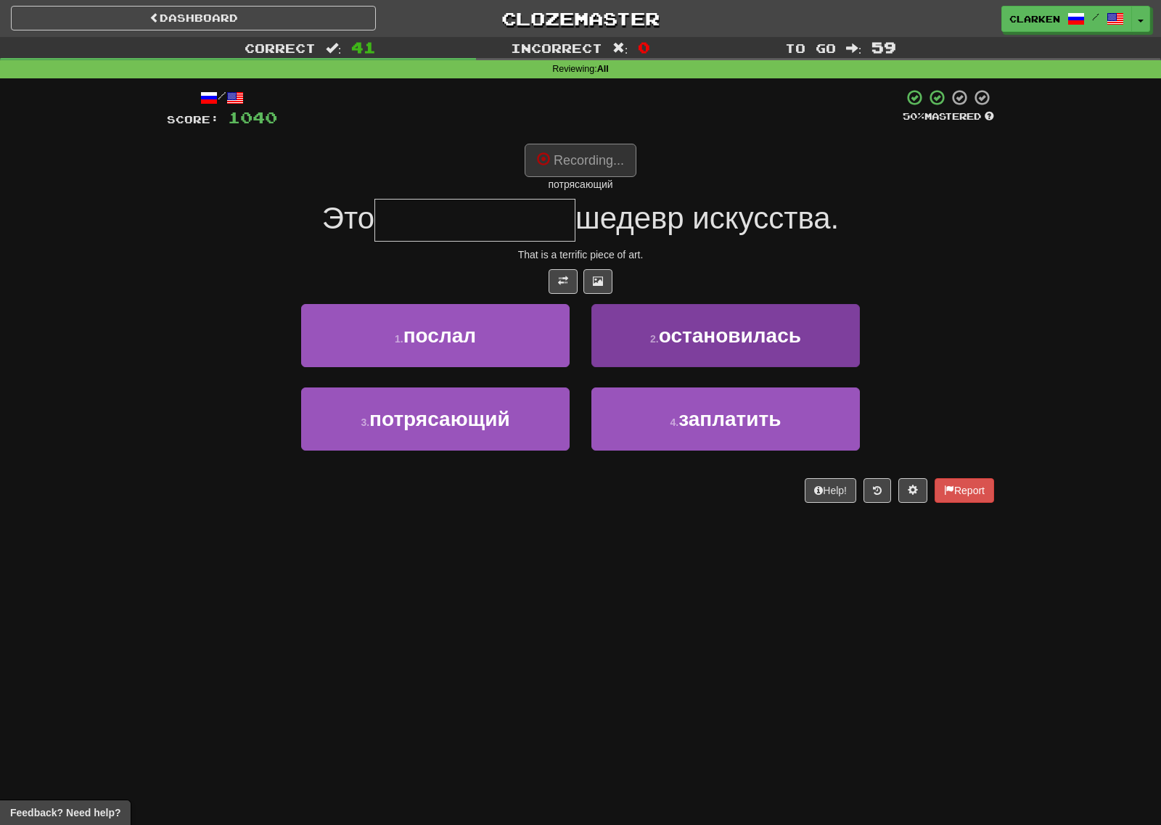
type input "**********"
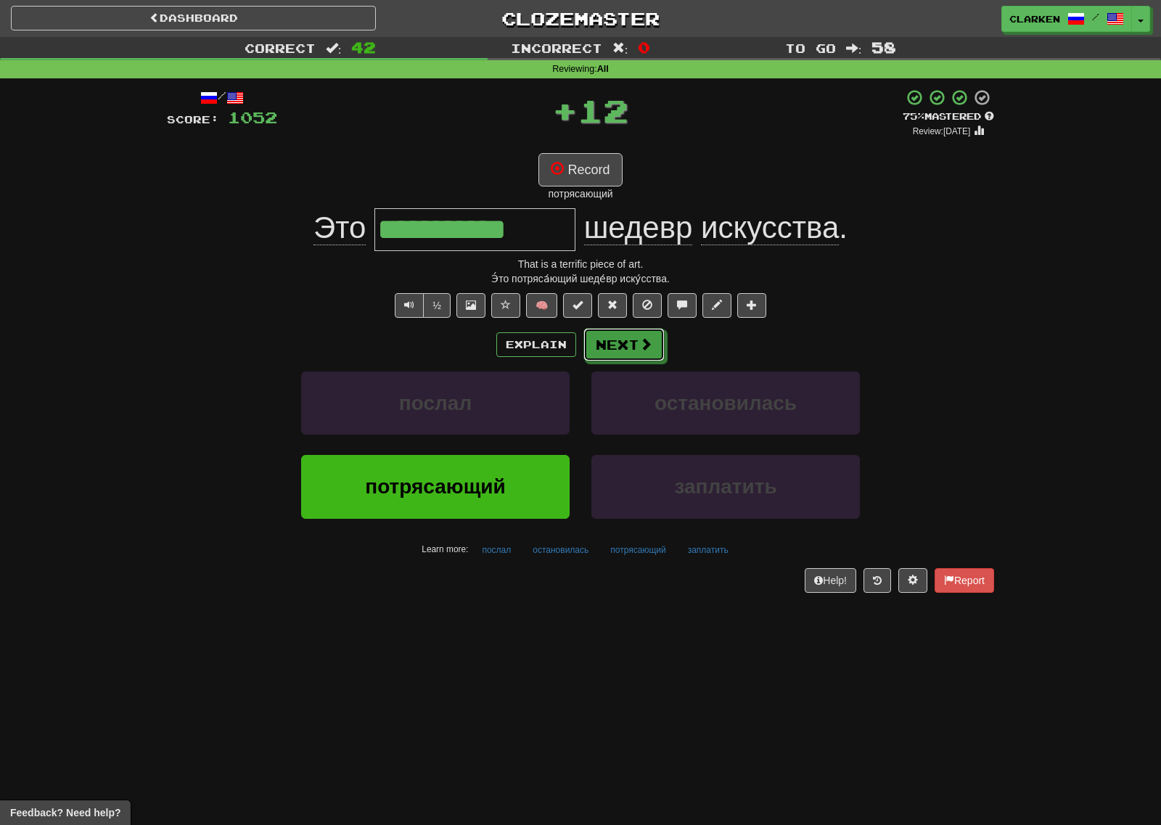
click at [614, 347] on button "Next" at bounding box center [623, 344] width 81 height 33
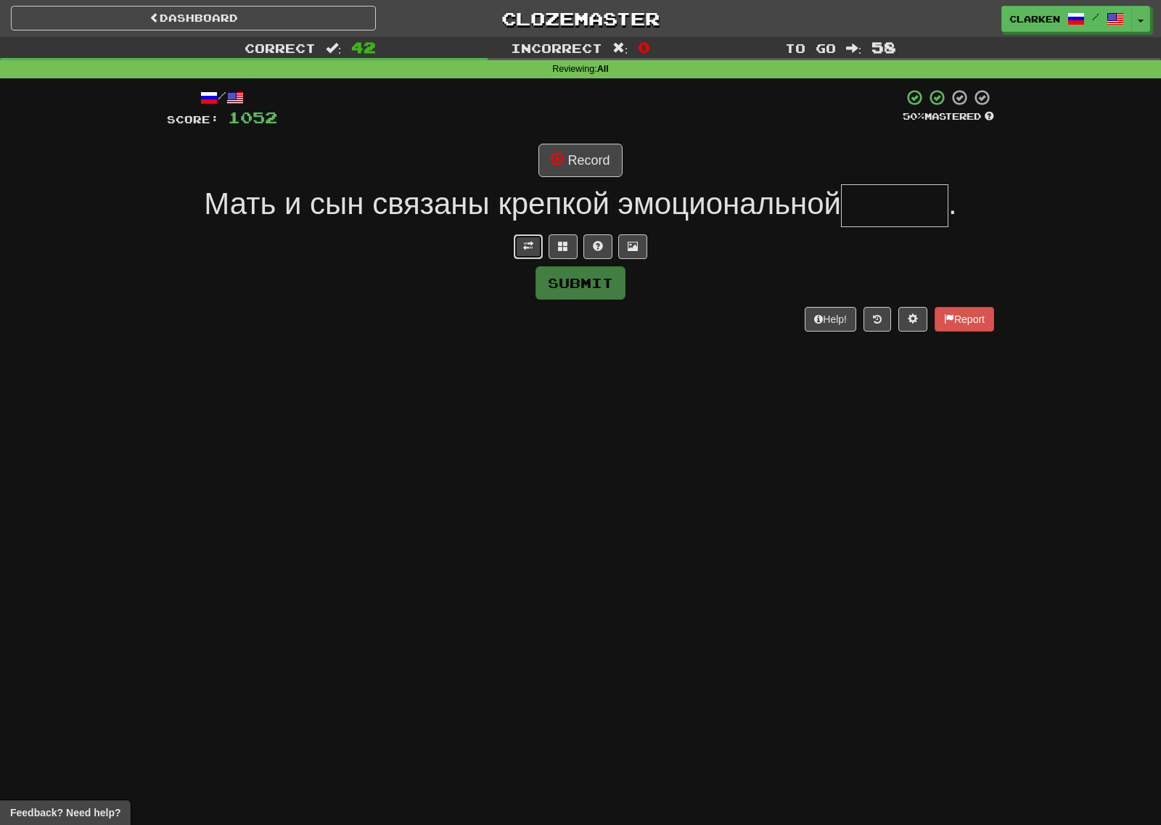
click at [521, 256] on button at bounding box center [528, 246] width 29 height 25
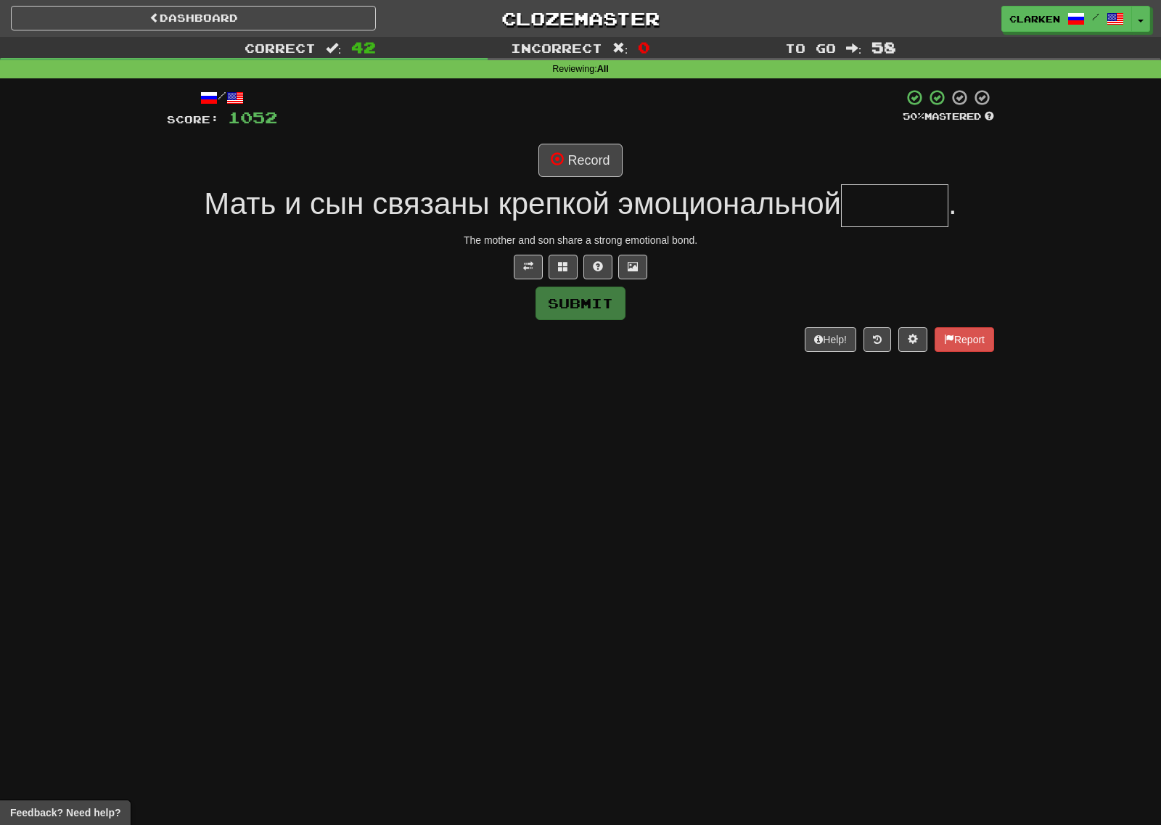
click at [568, 115] on div at bounding box center [589, 108] width 625 height 40
click at [566, 134] on div "/ Score: 1052 50 % Mastered Record Мать и сын связаны крепкой эмоциональной . T…" at bounding box center [580, 219] width 827 height 263
click at [561, 144] on button "Record" at bounding box center [579, 160] width 83 height 33
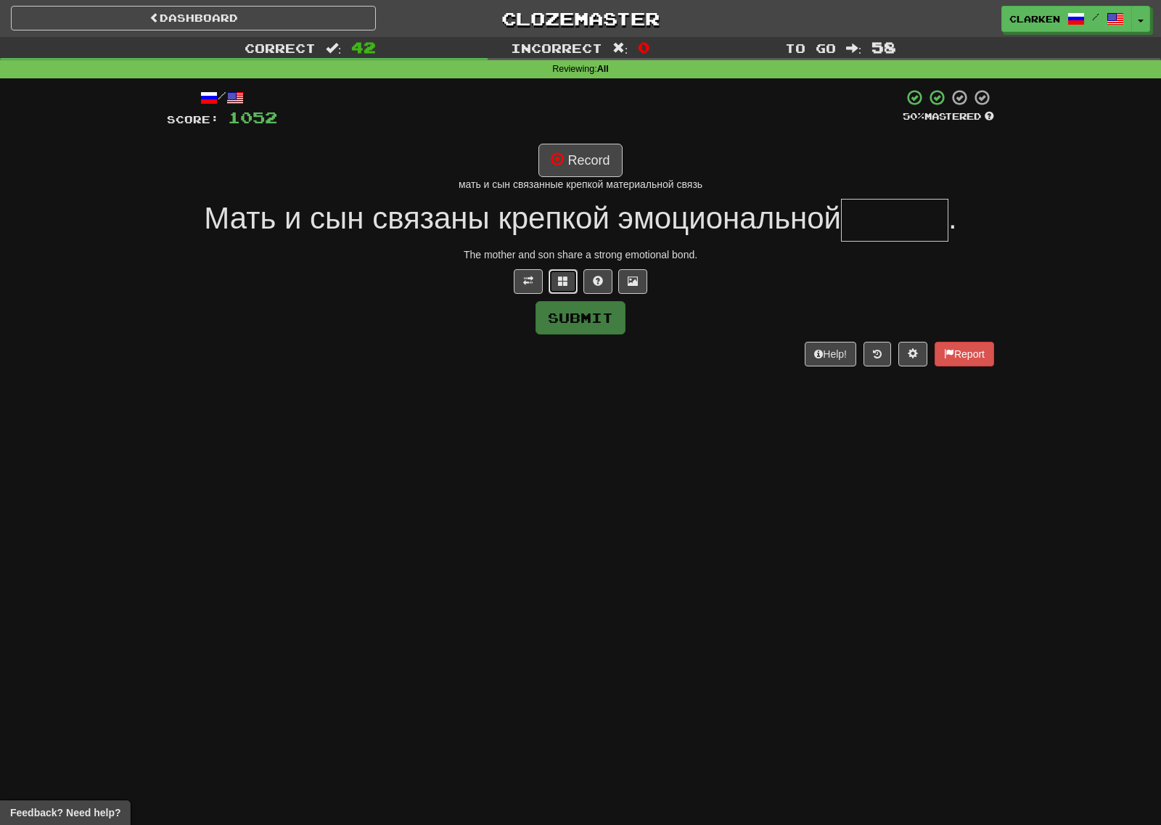
click at [569, 287] on button at bounding box center [562, 281] width 29 height 25
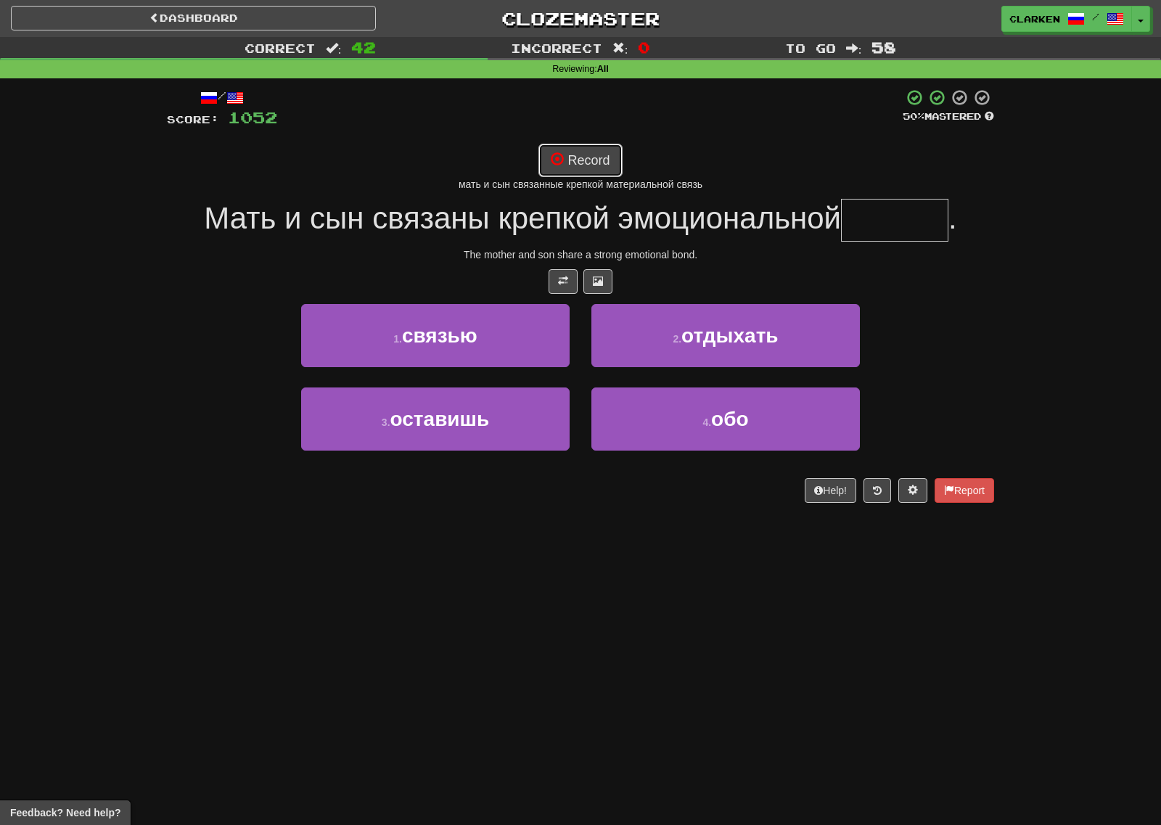
click at [556, 152] on span at bounding box center [557, 158] width 13 height 13
click at [580, 149] on button "Record" at bounding box center [579, 160] width 83 height 33
click at [604, 168] on button "Record" at bounding box center [579, 160] width 83 height 33
click at [598, 165] on button "Record" at bounding box center [579, 160] width 83 height 33
type input "******"
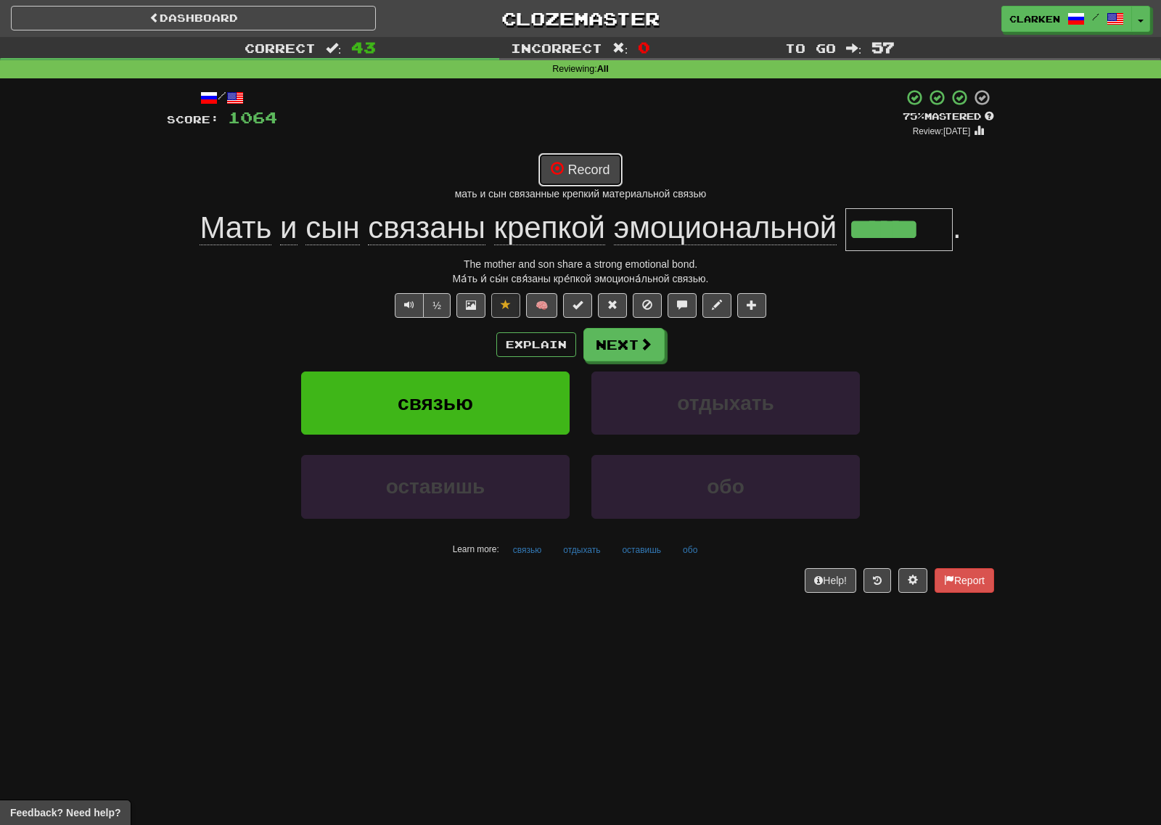
click at [594, 172] on button "Record" at bounding box center [579, 169] width 83 height 33
click at [600, 184] on button "Record" at bounding box center [579, 169] width 83 height 33
click at [588, 166] on button "Record" at bounding box center [579, 169] width 83 height 33
click at [577, 173] on button "Record" at bounding box center [579, 169] width 83 height 33
click at [594, 175] on button "Record" at bounding box center [579, 169] width 83 height 33
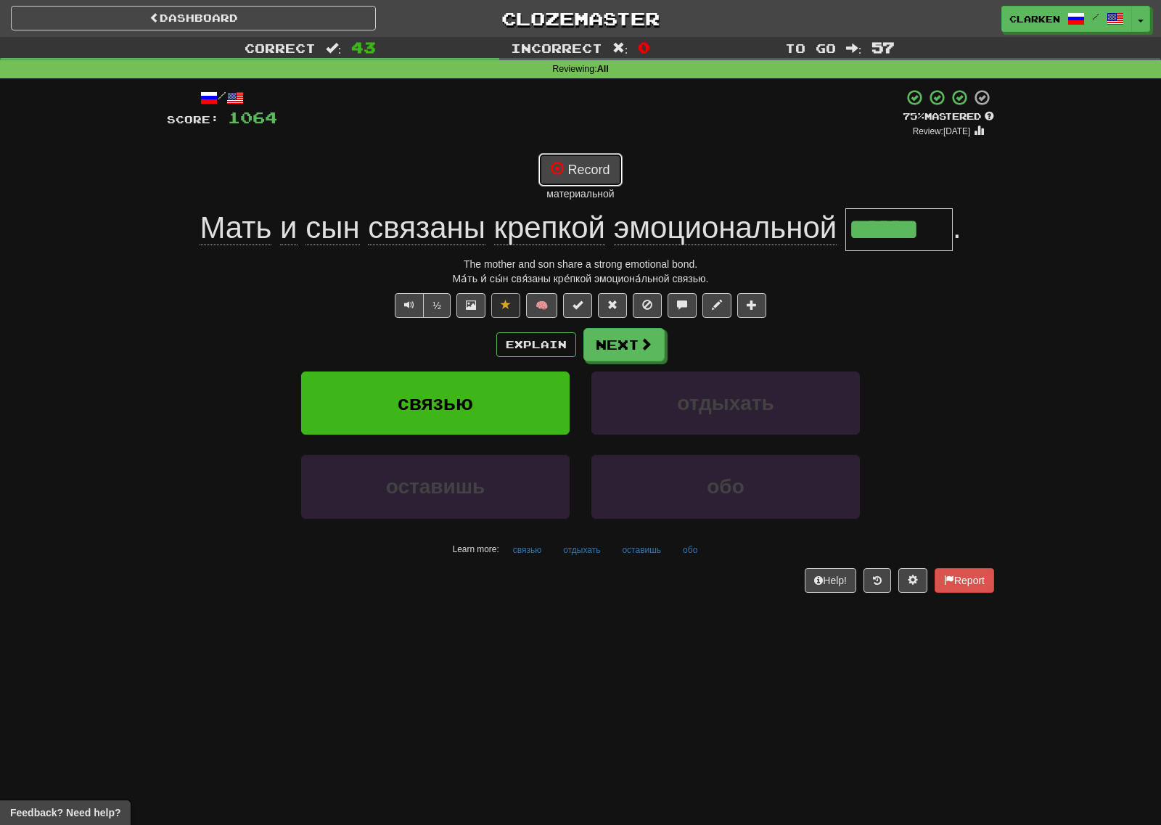
click at [580, 184] on button "Record" at bounding box center [579, 169] width 83 height 33
click at [612, 173] on button "Record" at bounding box center [579, 169] width 83 height 33
click at [670, 231] on span "эмоциональной" at bounding box center [725, 227] width 223 height 35
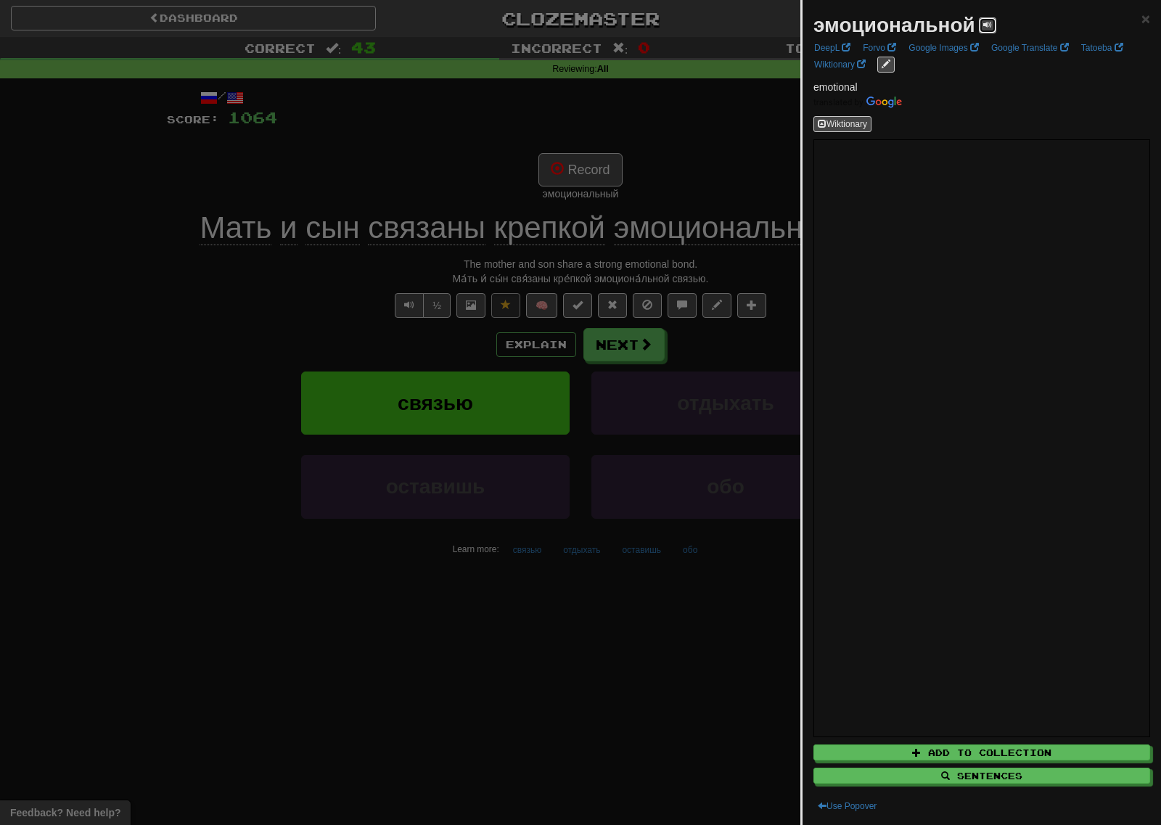
click at [983, 26] on span at bounding box center [987, 24] width 9 height 9
click at [992, 22] on button at bounding box center [987, 25] width 17 height 16
click at [639, 166] on div at bounding box center [580, 412] width 1161 height 825
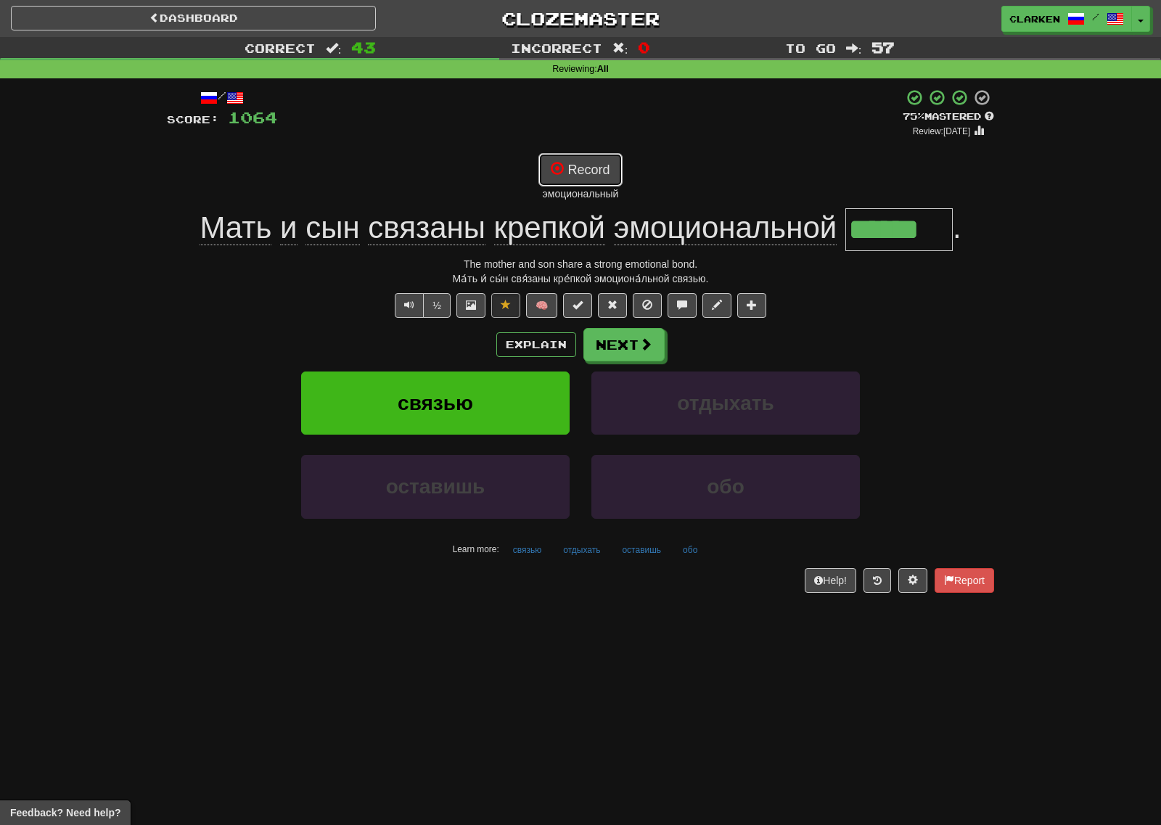
click at [606, 168] on button "Record" at bounding box center [579, 169] width 83 height 33
click at [562, 175] on span at bounding box center [557, 168] width 13 height 13
drag, startPoint x: 625, startPoint y: 342, endPoint x: 612, endPoint y: 338, distance: 13.6
click at [626, 342] on button "Next" at bounding box center [623, 344] width 81 height 33
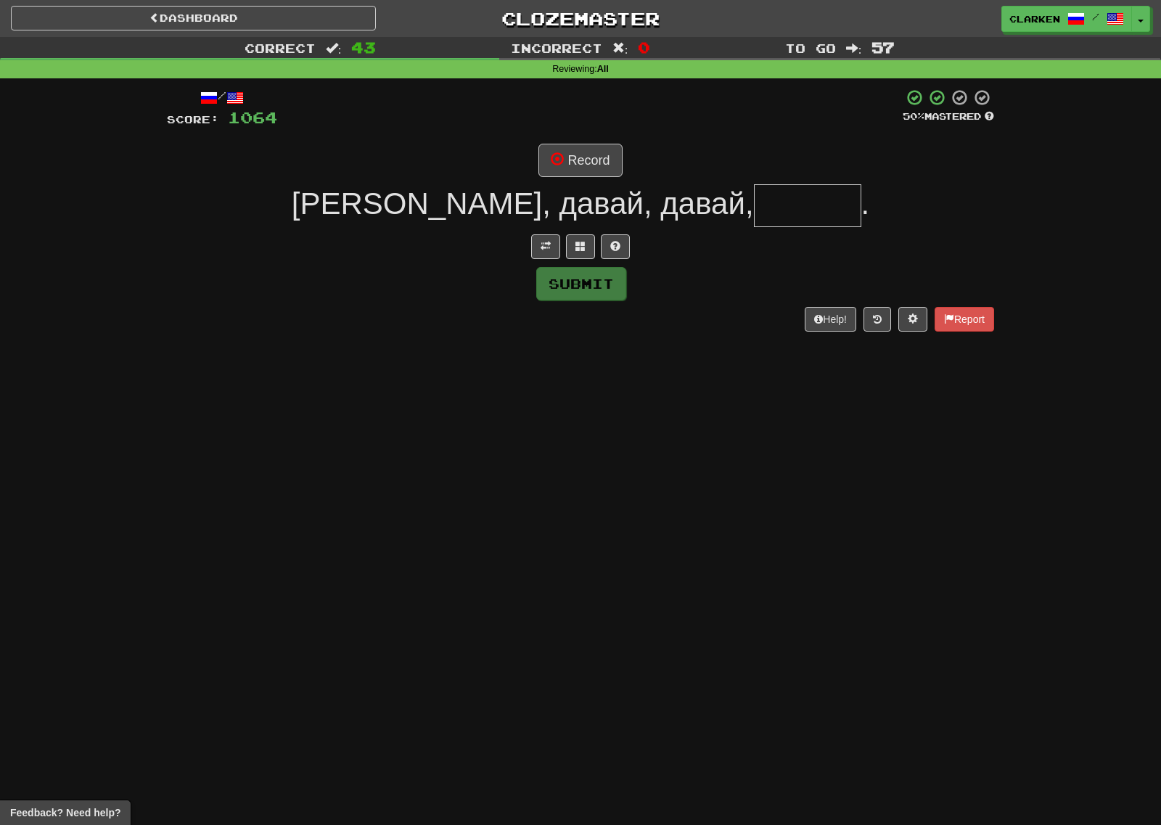
click at [542, 265] on div "/ Score: 1064 50 % Mastered Record Давай, давай, давай, . Submit Help! Report" at bounding box center [580, 209] width 827 height 242
click at [570, 236] on div "/ Score: 1064 50 % Mastered Record Давай, давай, давай, . Submit Help! Report" at bounding box center [580, 209] width 827 height 242
click at [602, 140] on div "/ Score: 1064 50 % Mastered Record Давай, давай, давай, . Submit Help! Report" at bounding box center [580, 209] width 827 height 242
click at [599, 164] on button "Record" at bounding box center [579, 160] width 83 height 33
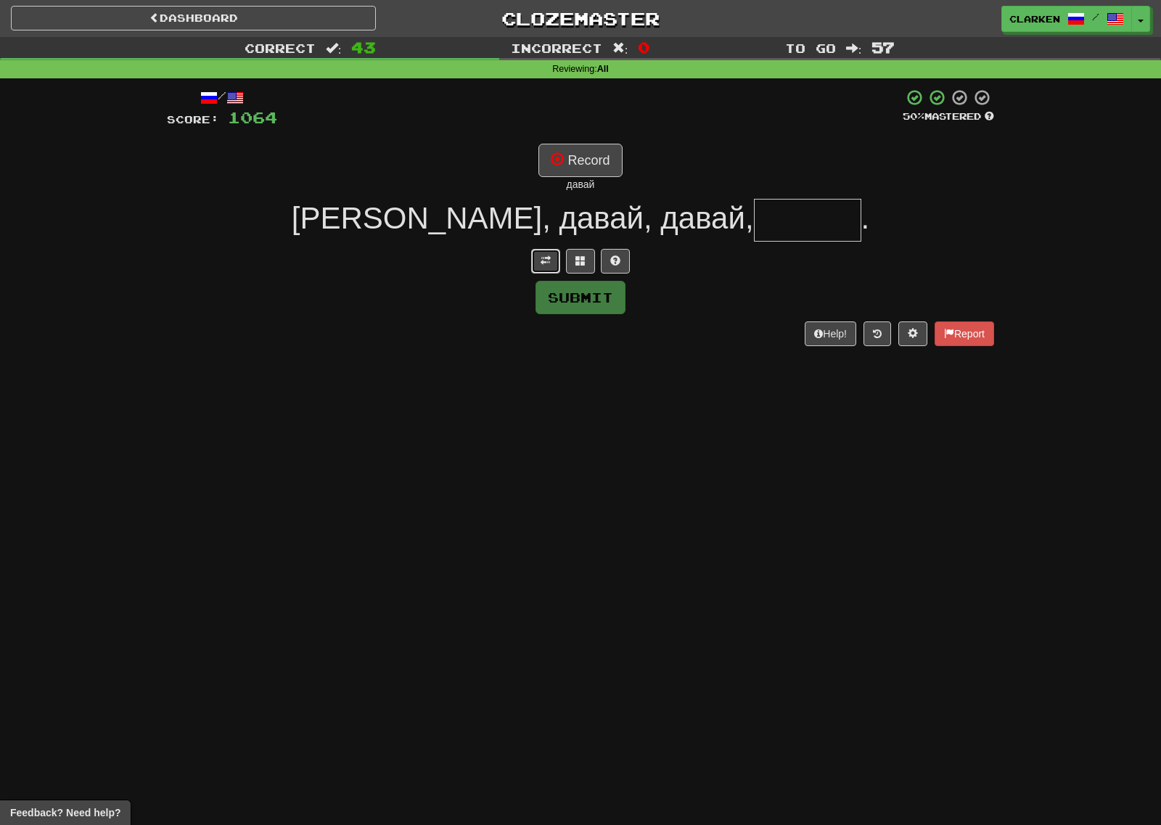
click at [559, 264] on button at bounding box center [545, 261] width 29 height 25
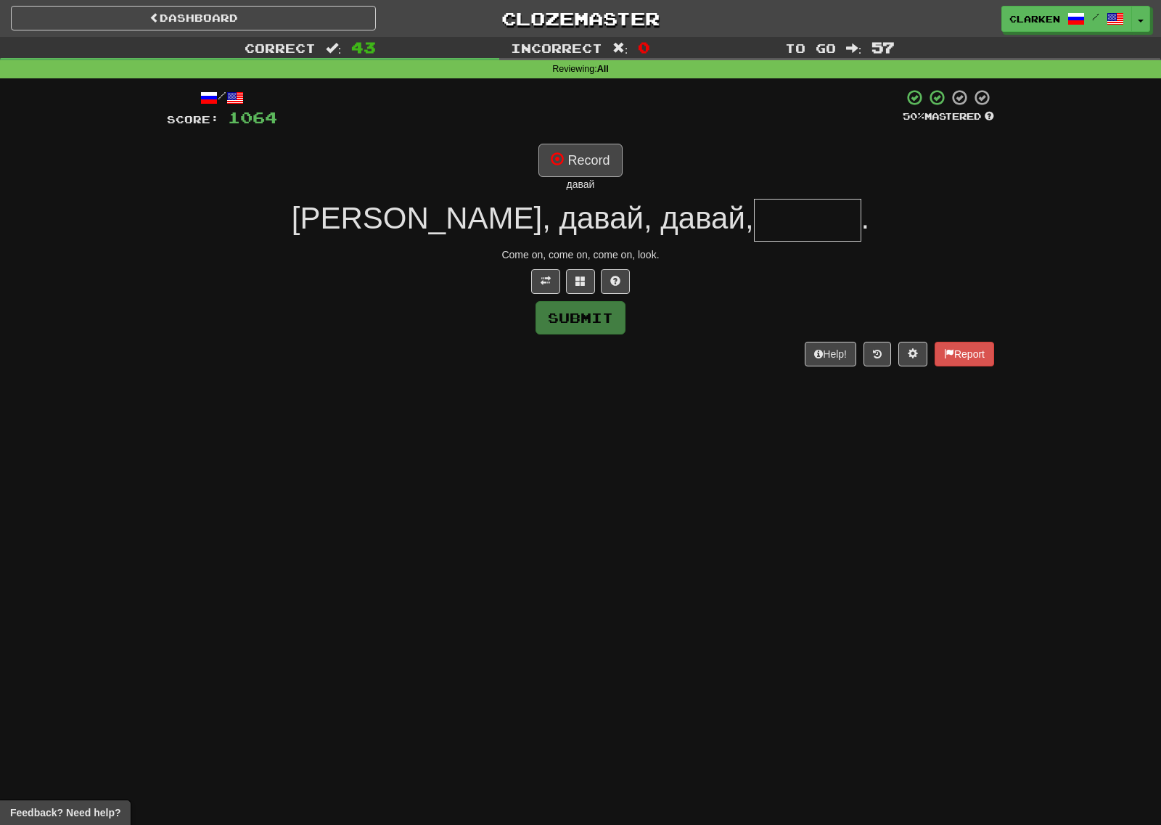
click at [584, 144] on div "/ Score: 1064 50 % Mastered Record давай [PERSON_NAME], давай, давай, . Come on…" at bounding box center [580, 226] width 827 height 277
click at [584, 151] on button "Record" at bounding box center [579, 160] width 83 height 33
type input "******"
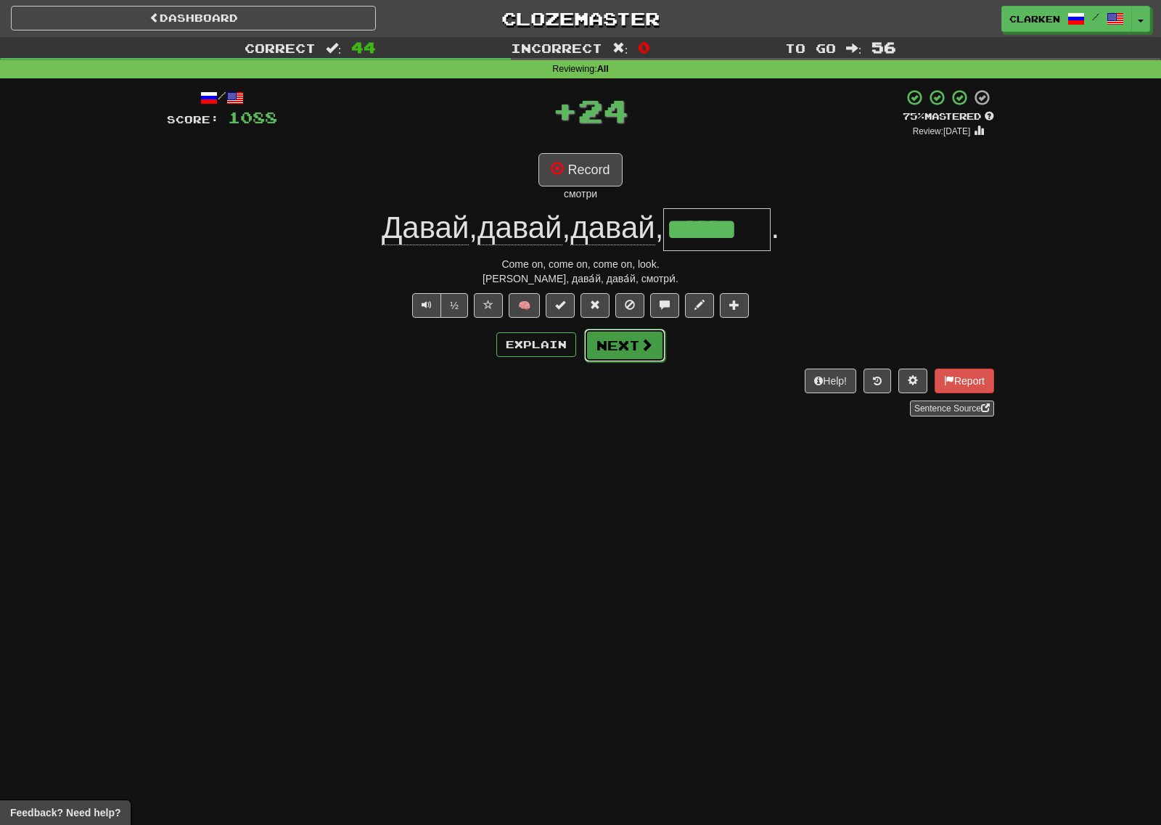
click at [623, 352] on button "Next" at bounding box center [624, 345] width 81 height 33
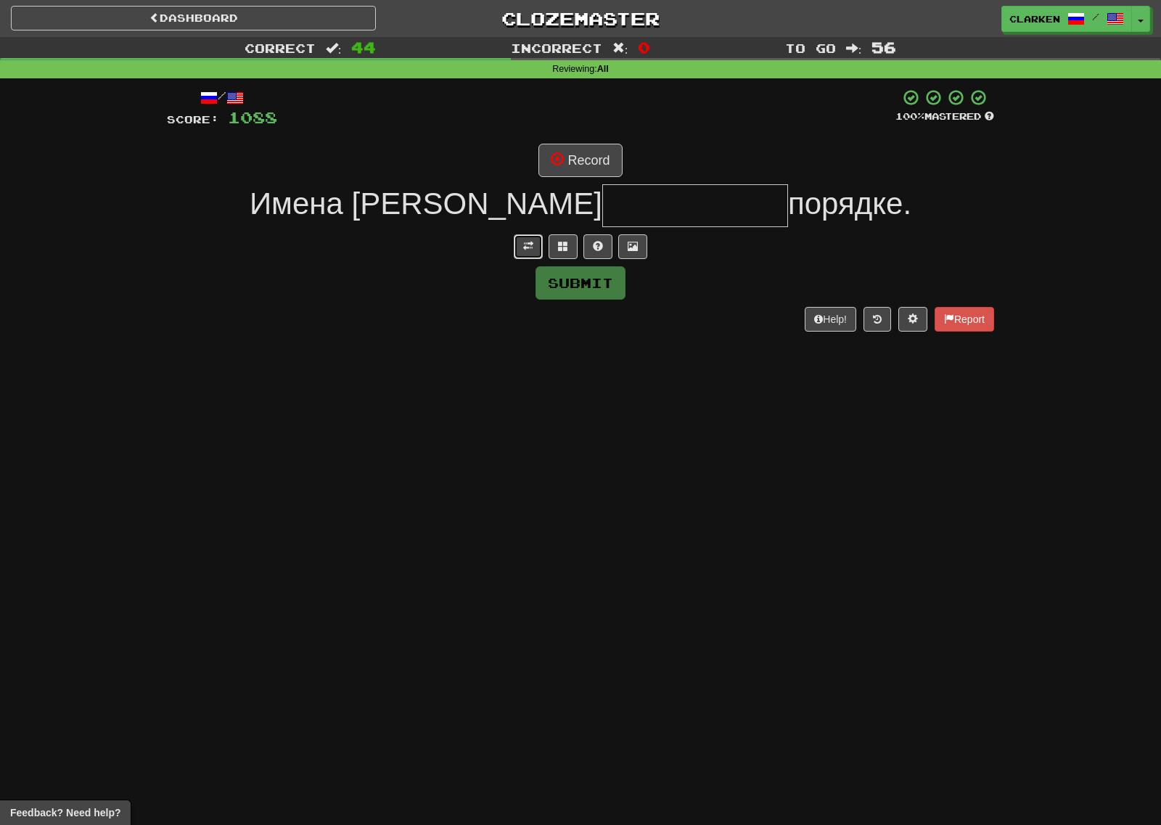
click at [525, 242] on span at bounding box center [528, 246] width 10 height 10
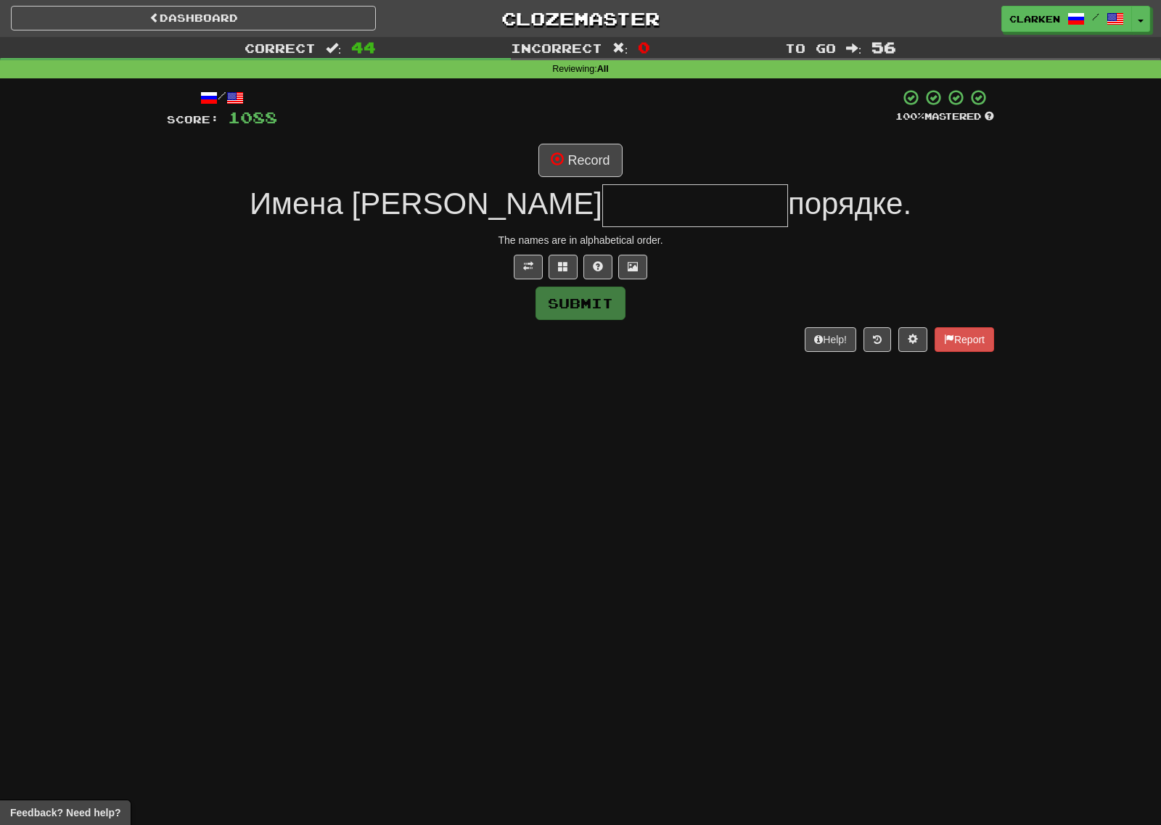
click at [565, 179] on div "/ Score: 1088 100 % Mastered Record Имена в порядке. The names are in alphabeti…" at bounding box center [580, 219] width 827 height 263
click at [575, 163] on button "Record" at bounding box center [579, 160] width 83 height 33
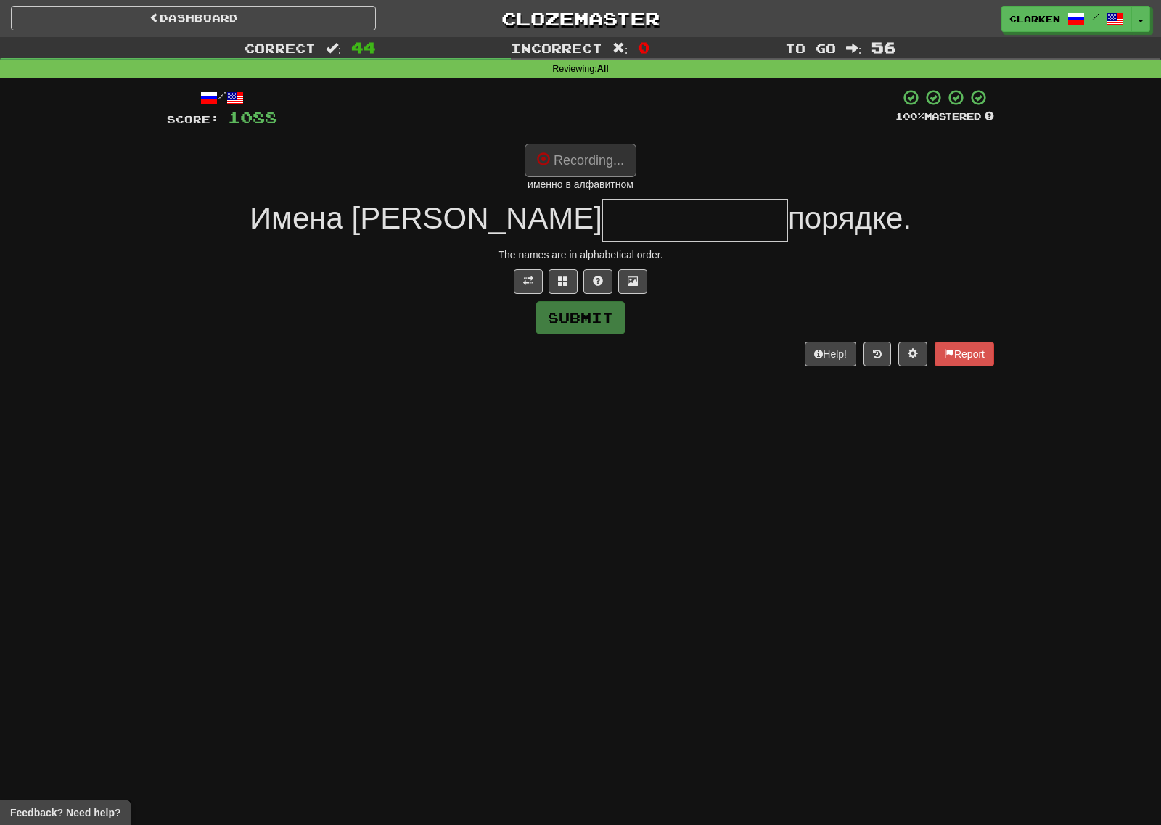
type input "**********"
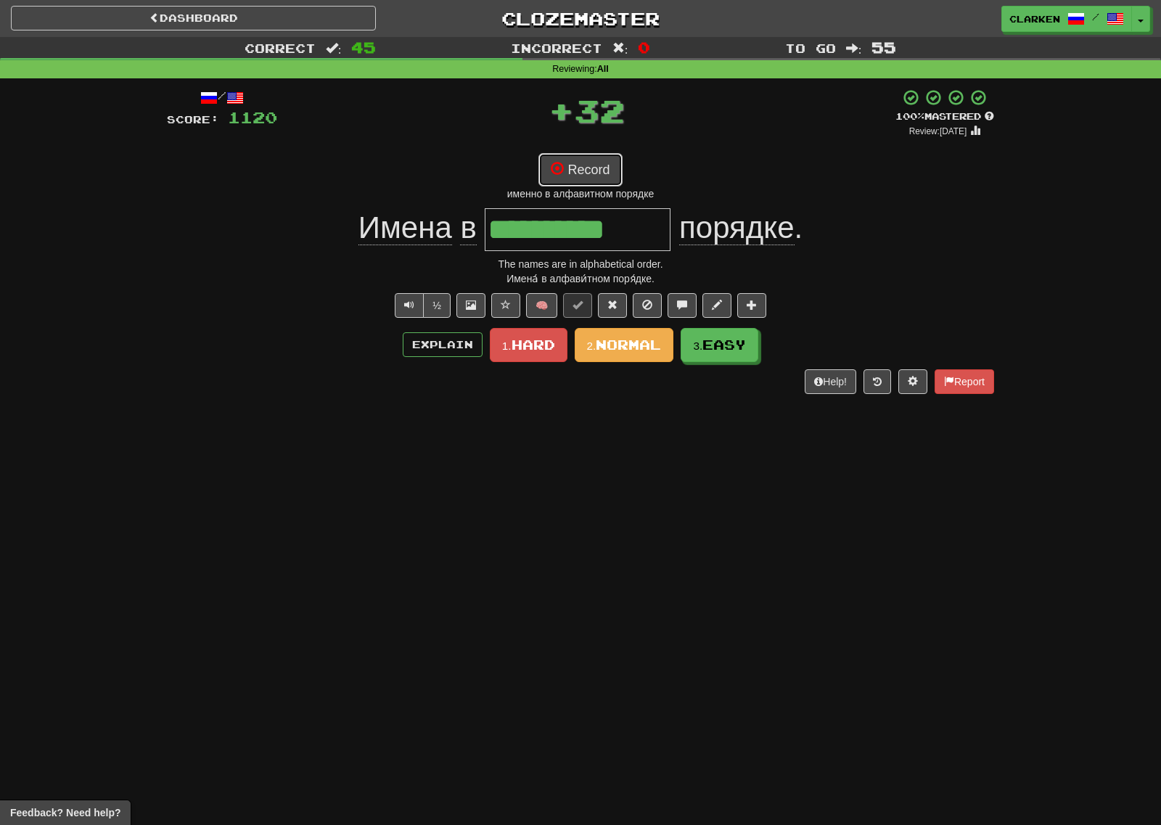
click at [572, 173] on button "Record" at bounding box center [579, 169] width 83 height 33
click at [409, 306] on span "Text-to-speech controls" at bounding box center [409, 305] width 10 height 10
click at [559, 172] on span at bounding box center [557, 168] width 13 height 13
click at [718, 351] on span "Easy" at bounding box center [725, 345] width 44 height 16
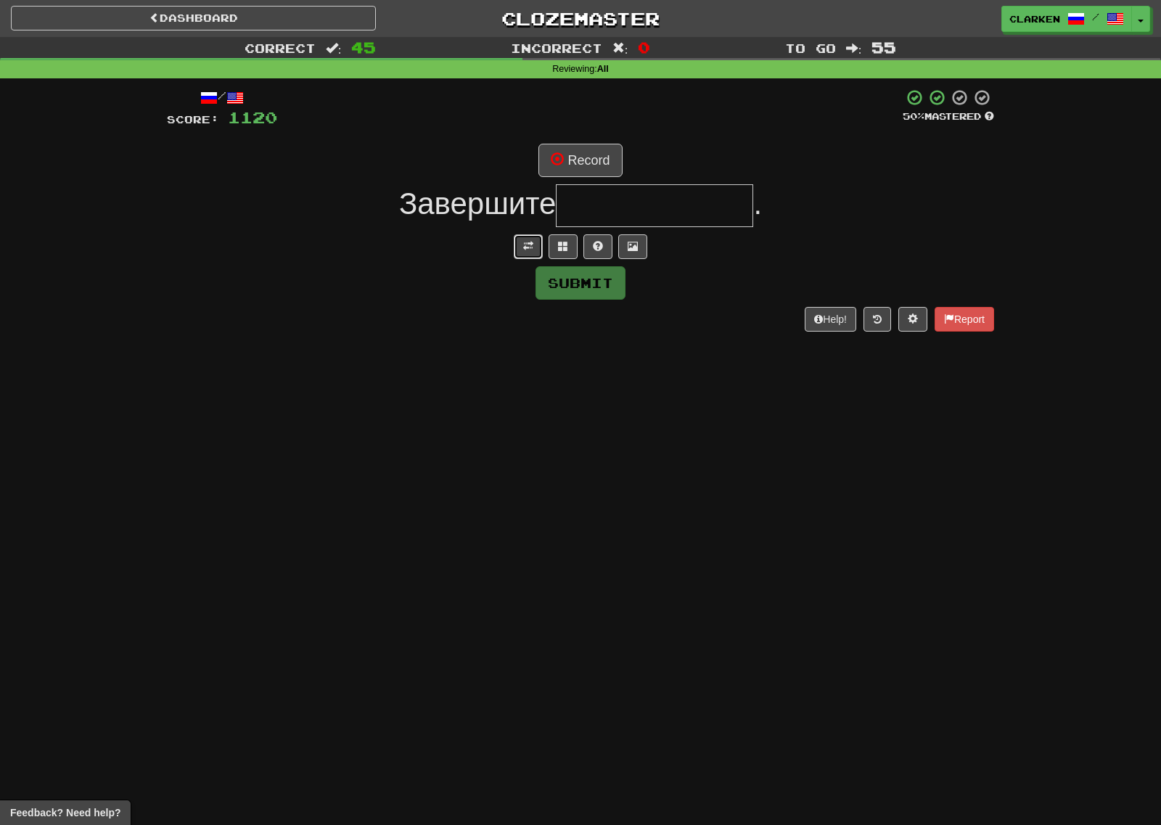
drag, startPoint x: 528, startPoint y: 257, endPoint x: 580, endPoint y: 180, distance: 92.5
click at [527, 257] on button at bounding box center [528, 246] width 29 height 25
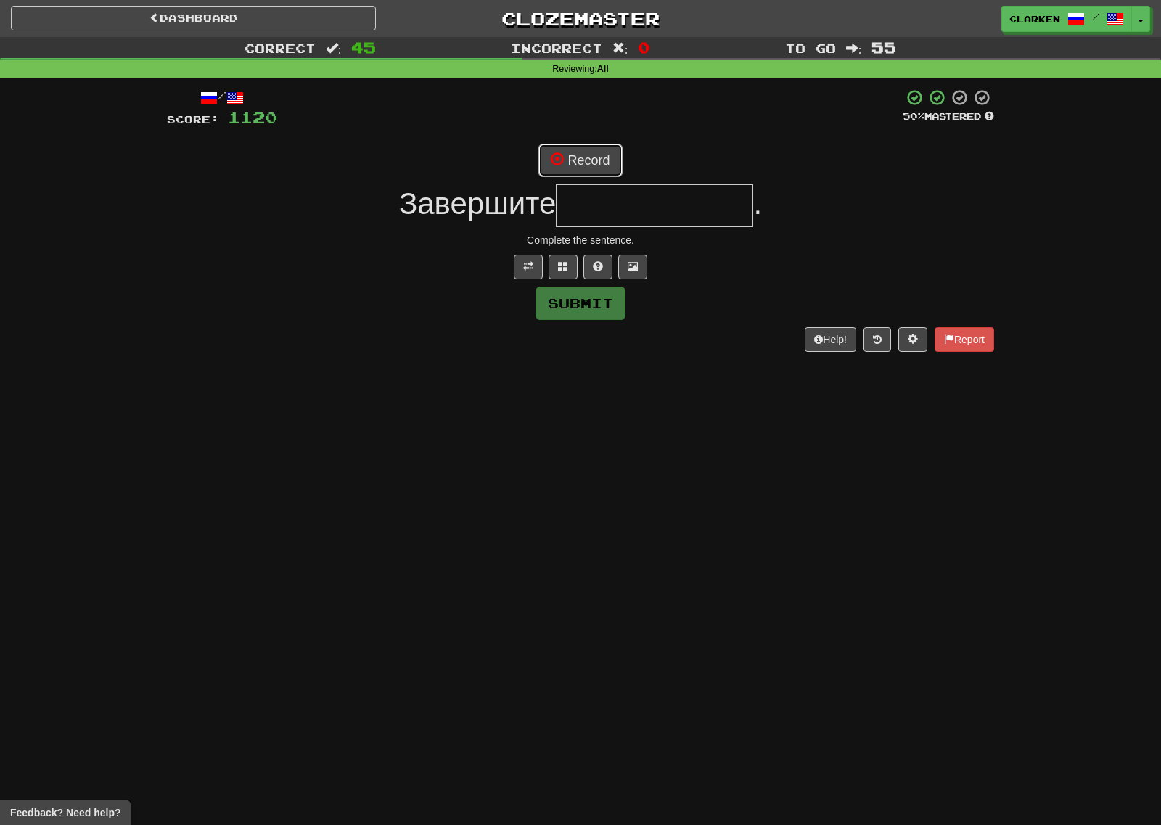
click at [597, 171] on button "Record" at bounding box center [579, 160] width 83 height 33
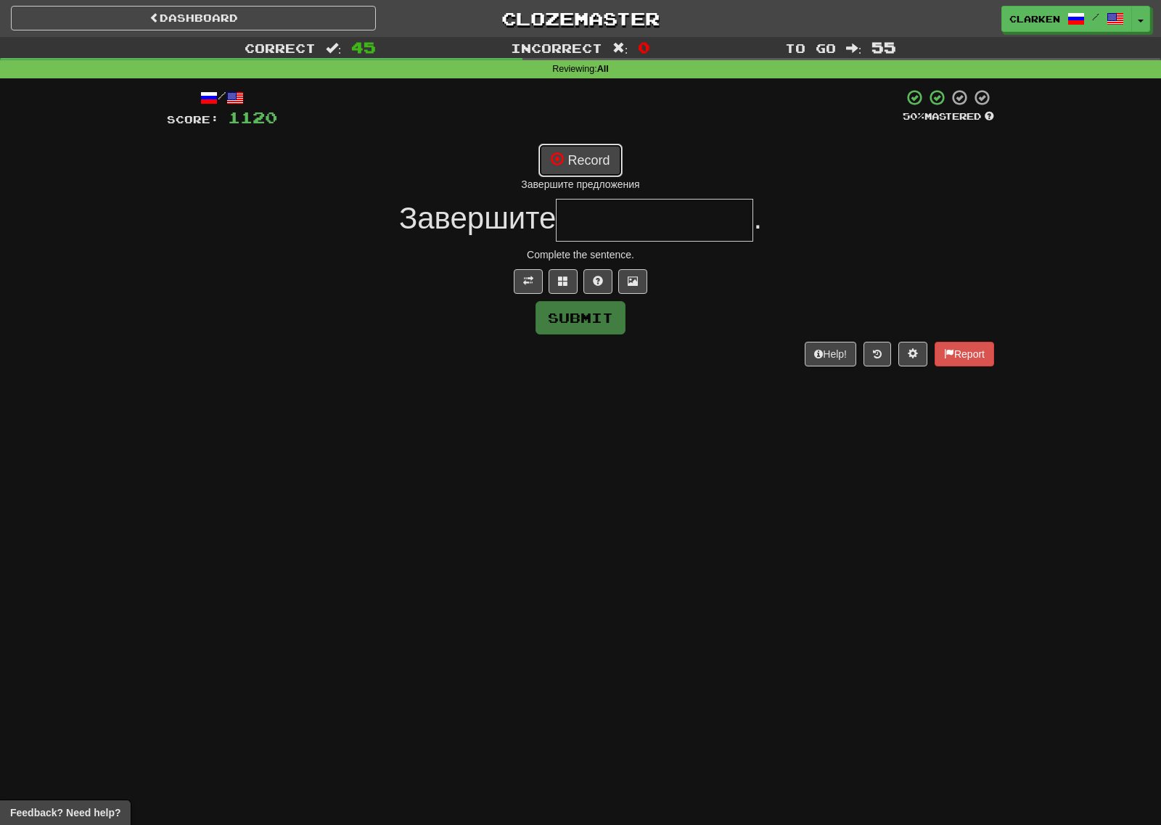
click at [606, 162] on button "Record" at bounding box center [579, 160] width 83 height 33
type input "**********"
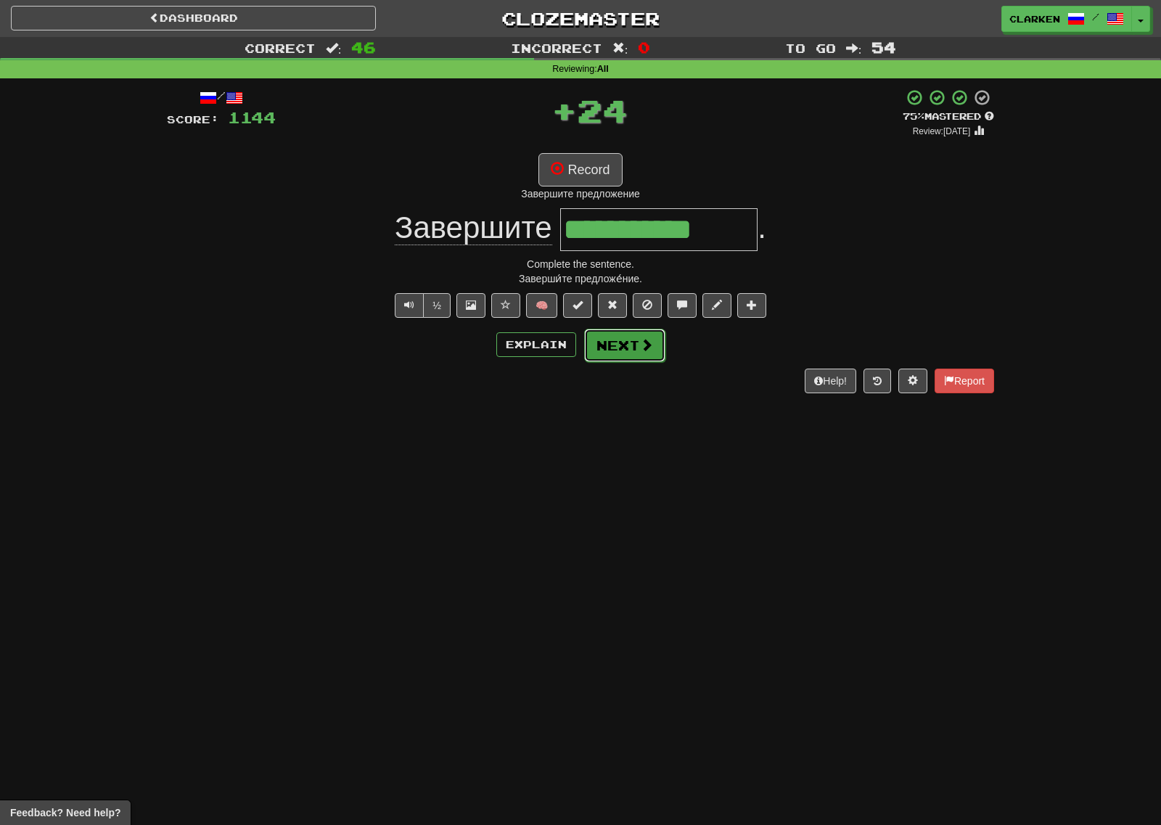
click at [647, 339] on span at bounding box center [646, 344] width 13 height 13
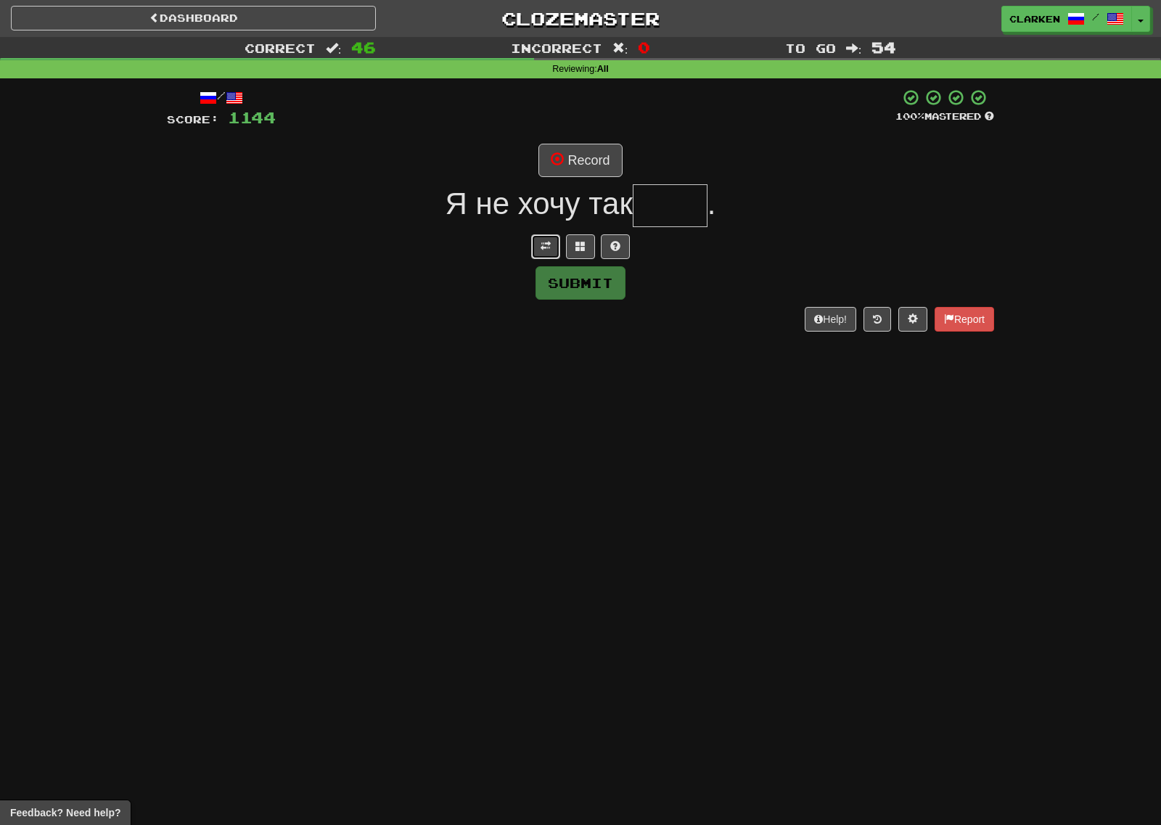
click at [536, 256] on button at bounding box center [545, 246] width 29 height 25
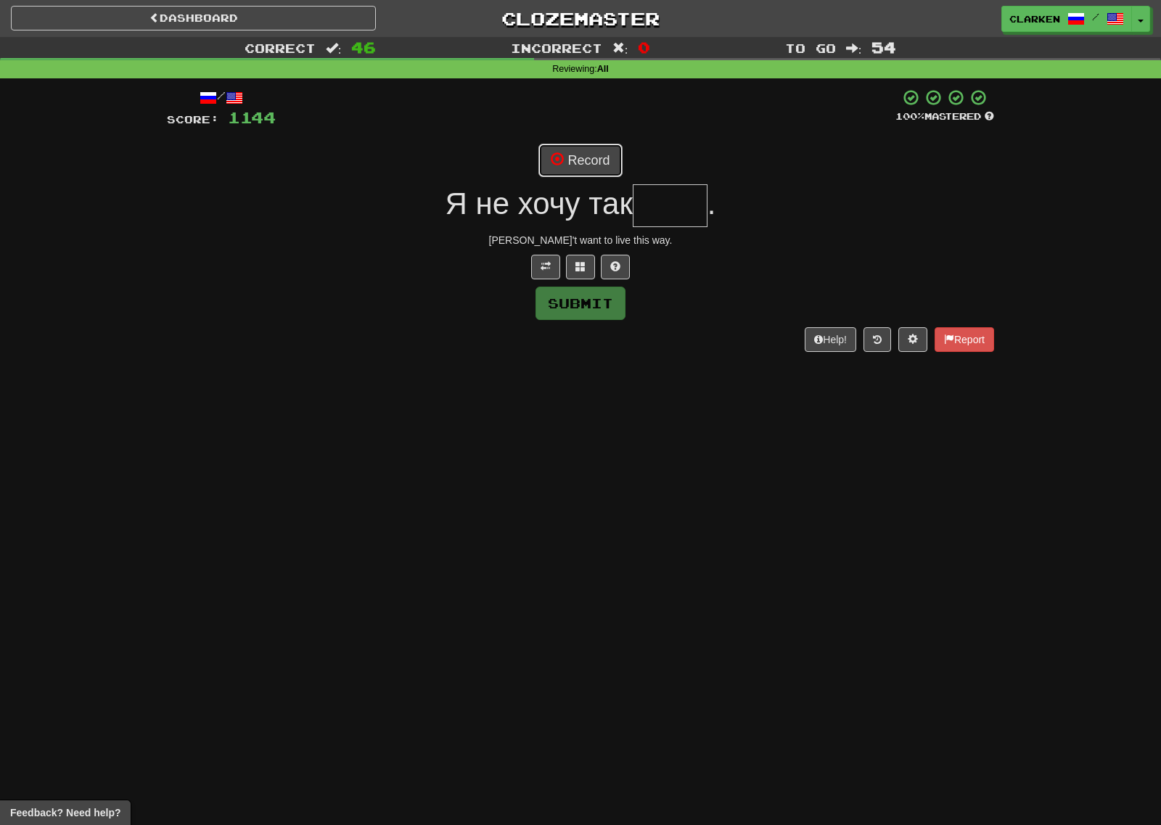
click at [604, 163] on button "Record" at bounding box center [579, 160] width 83 height 33
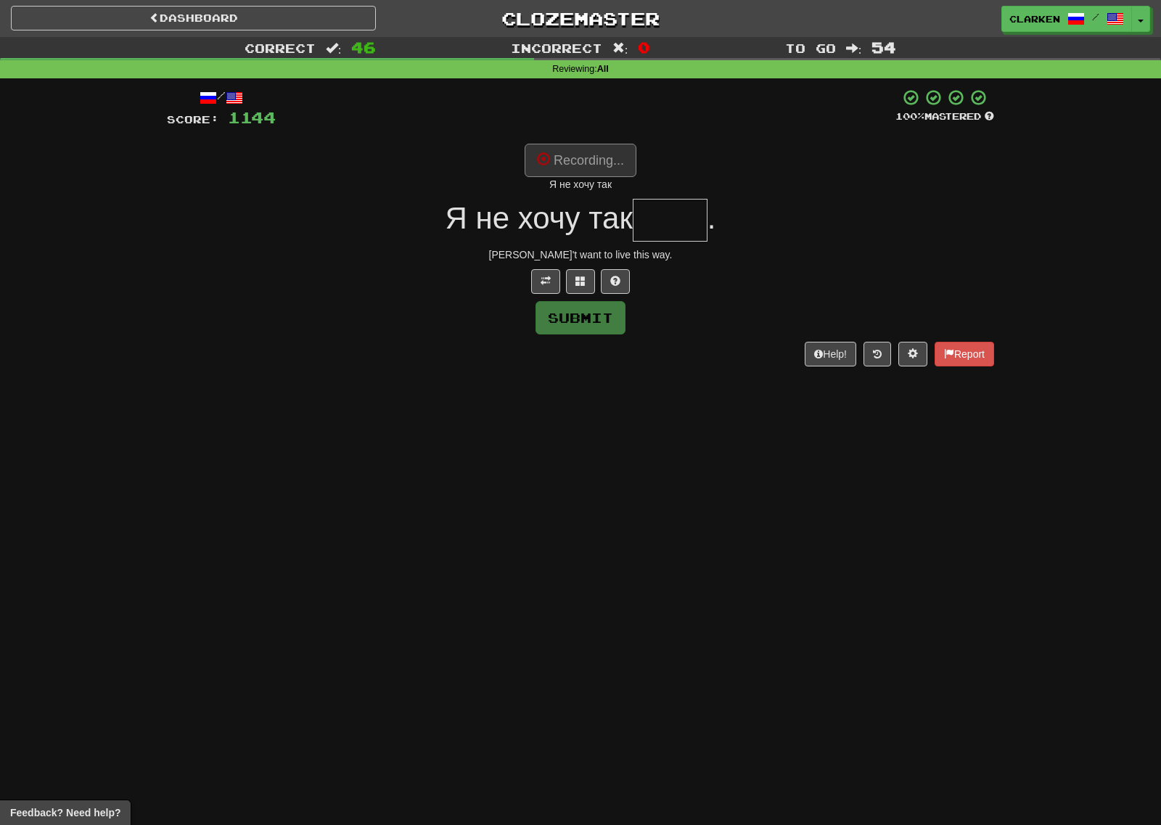
type input "****"
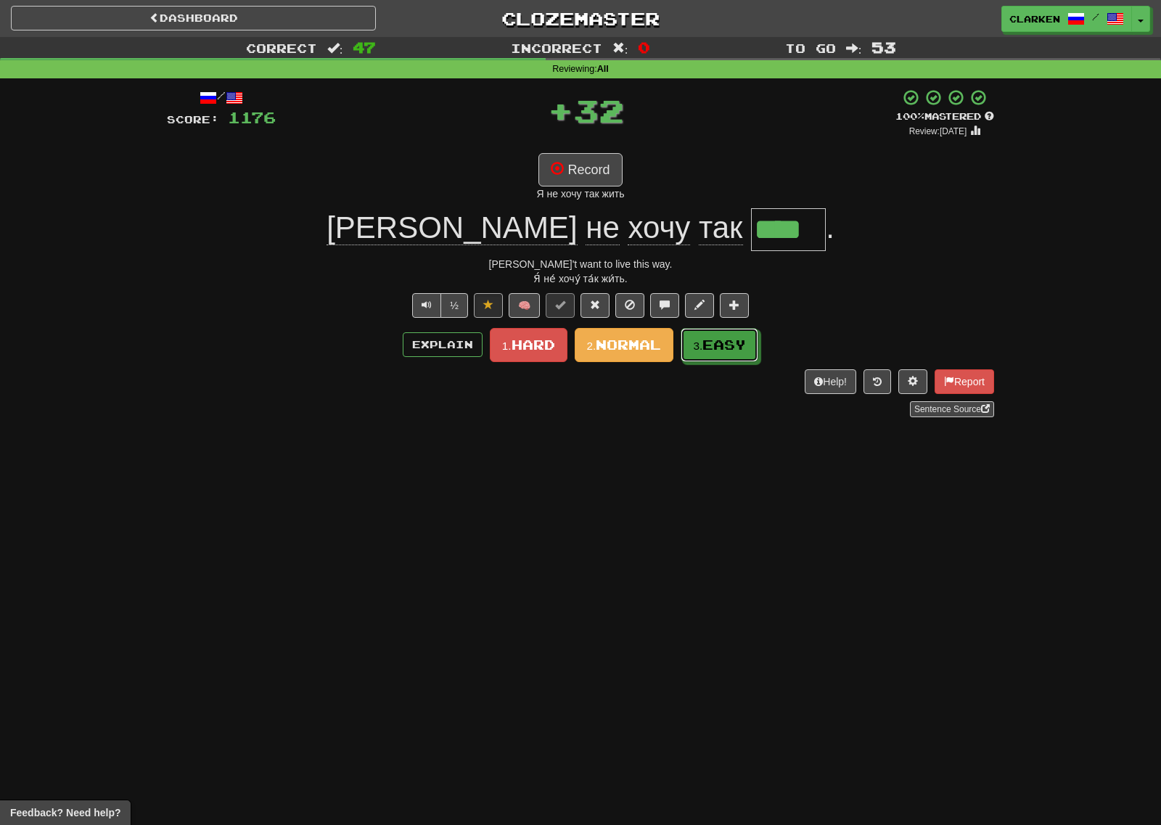
click at [735, 334] on button "3. Easy" at bounding box center [719, 345] width 78 height 34
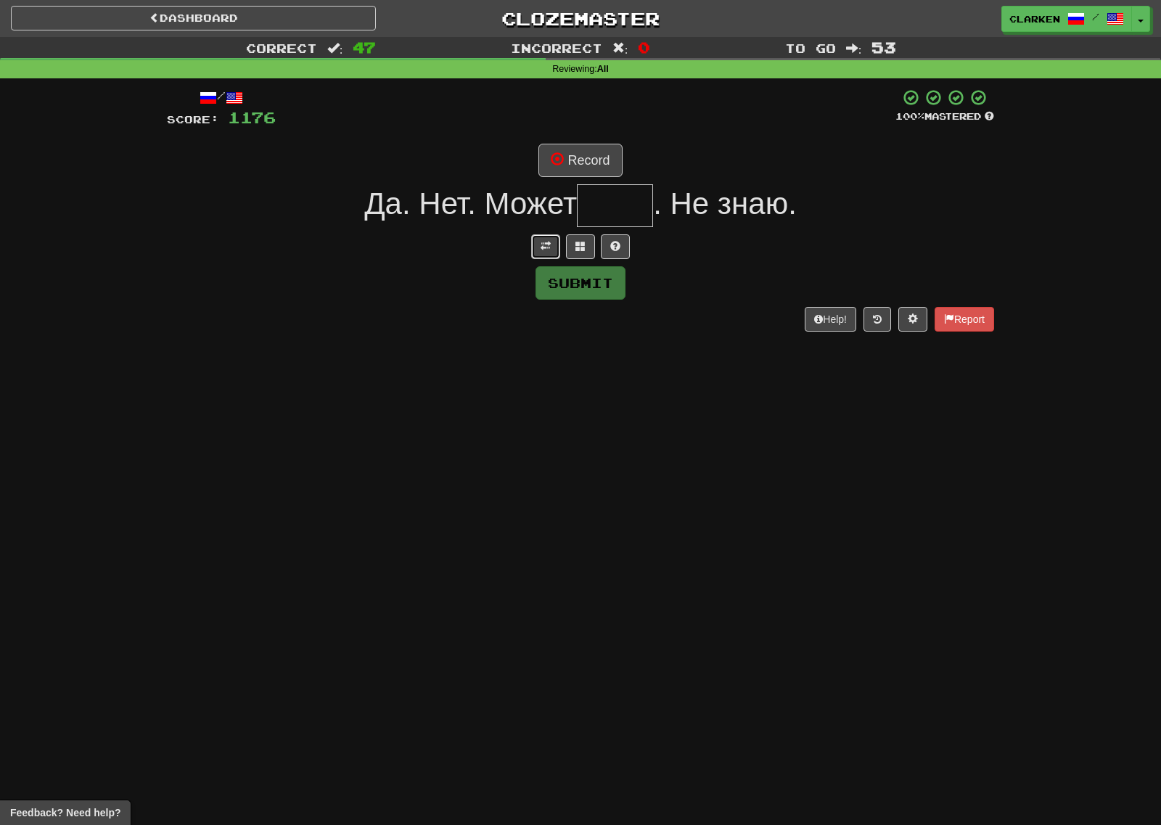
click at [532, 249] on button at bounding box center [545, 246] width 29 height 25
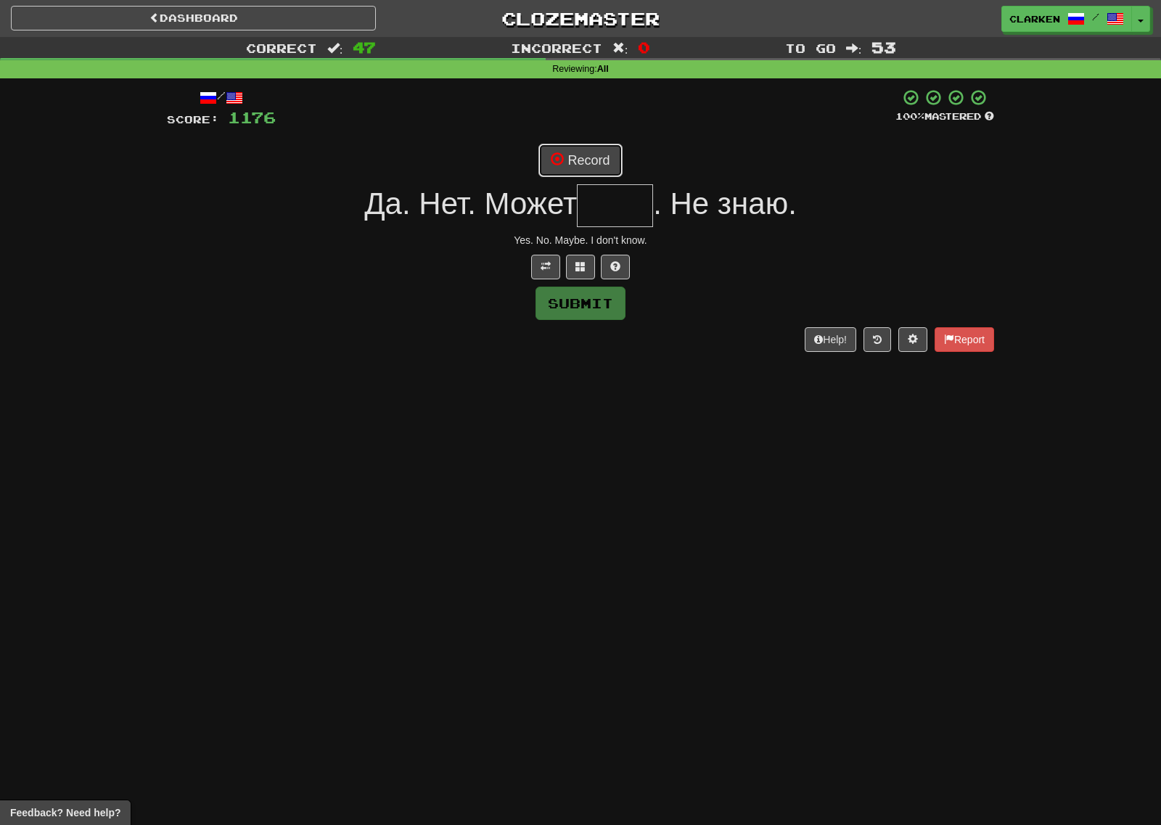
click at [588, 165] on button "Record" at bounding box center [579, 160] width 83 height 33
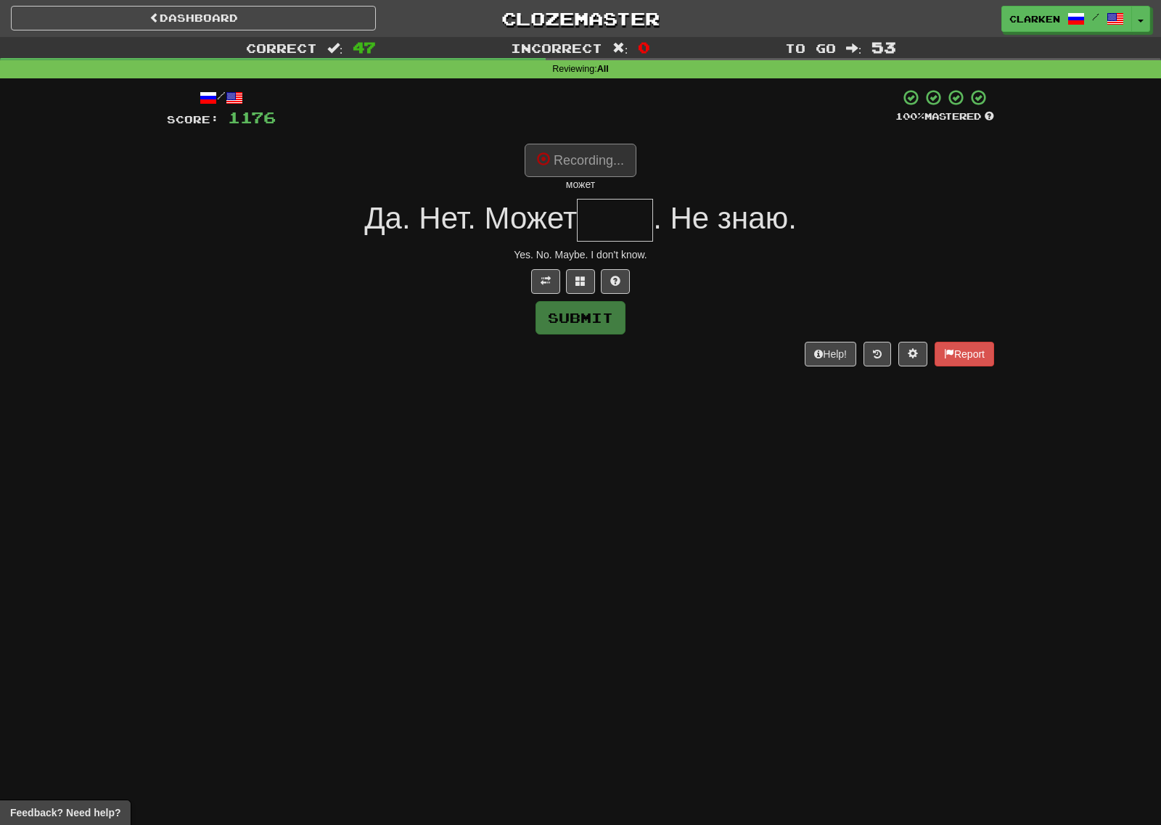
type input "****"
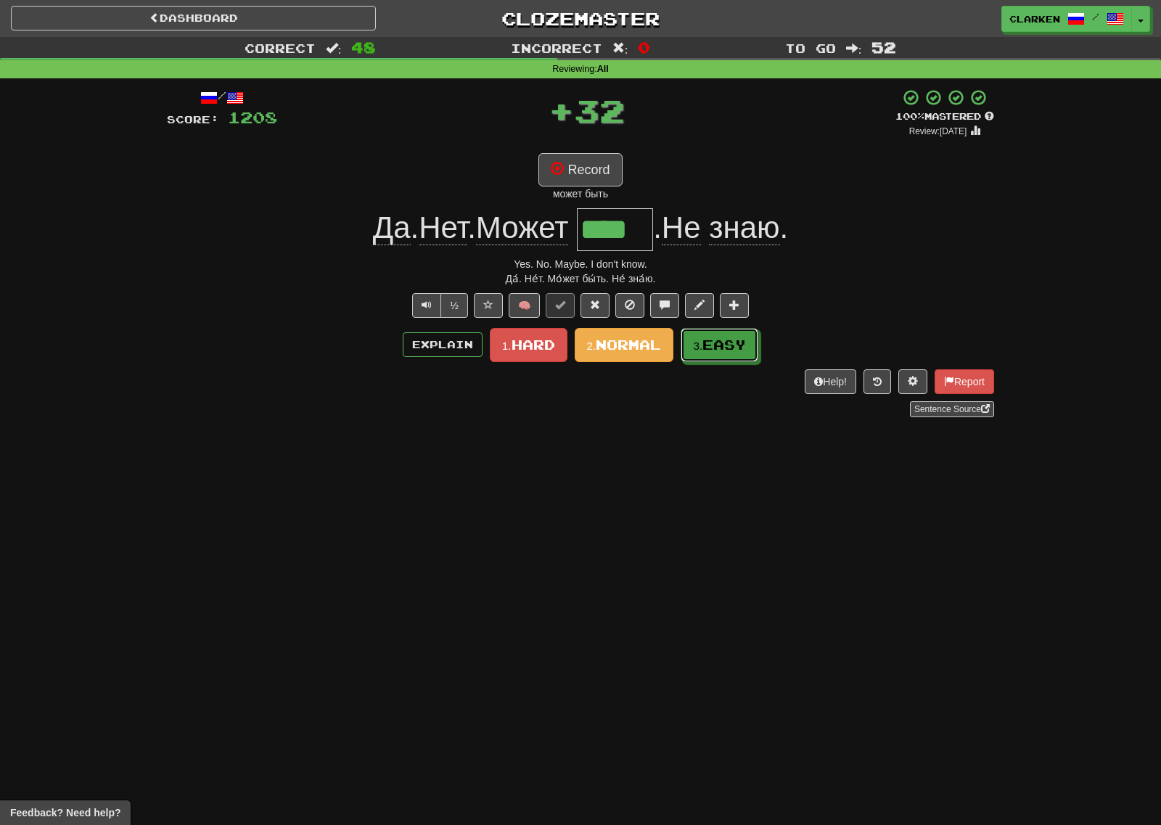
drag, startPoint x: 726, startPoint y: 337, endPoint x: 577, endPoint y: 250, distance: 172.3
click at [724, 337] on span "Easy" at bounding box center [724, 345] width 44 height 16
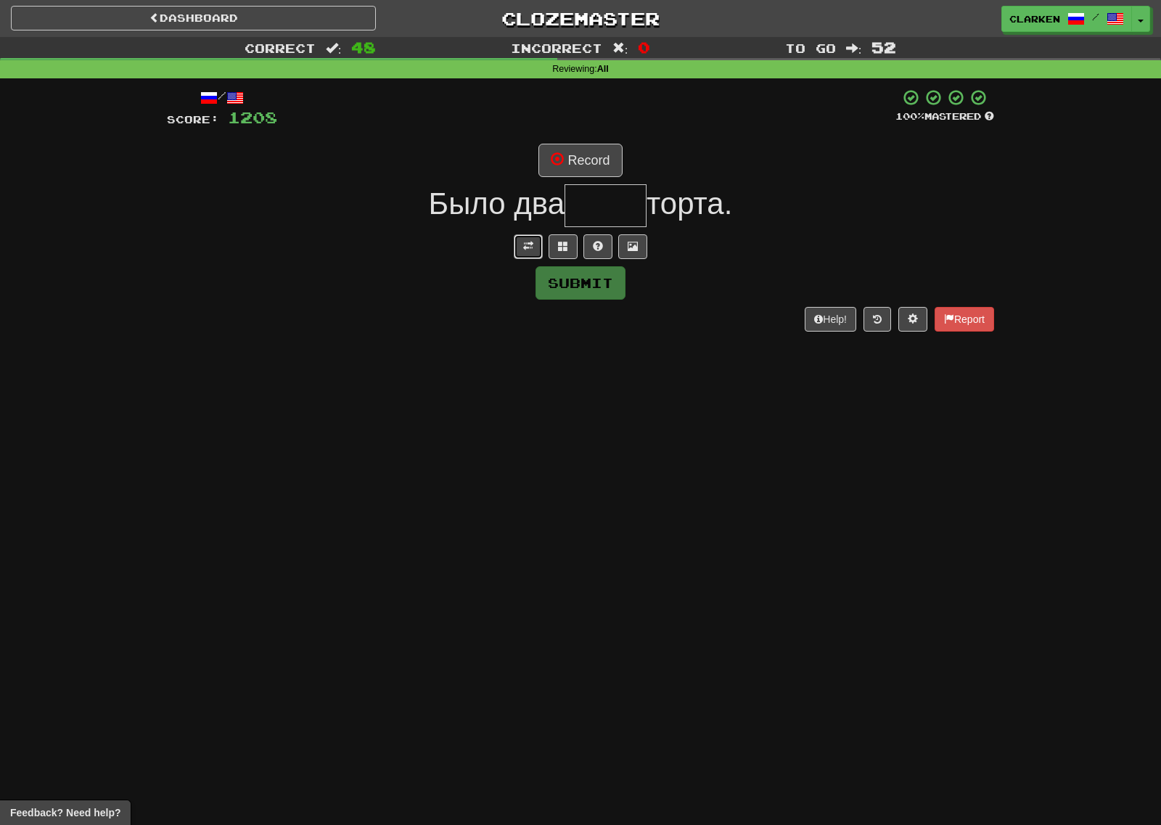
drag, startPoint x: 530, startPoint y: 244, endPoint x: 572, endPoint y: 182, distance: 75.1
click at [530, 244] on span at bounding box center [528, 246] width 10 height 10
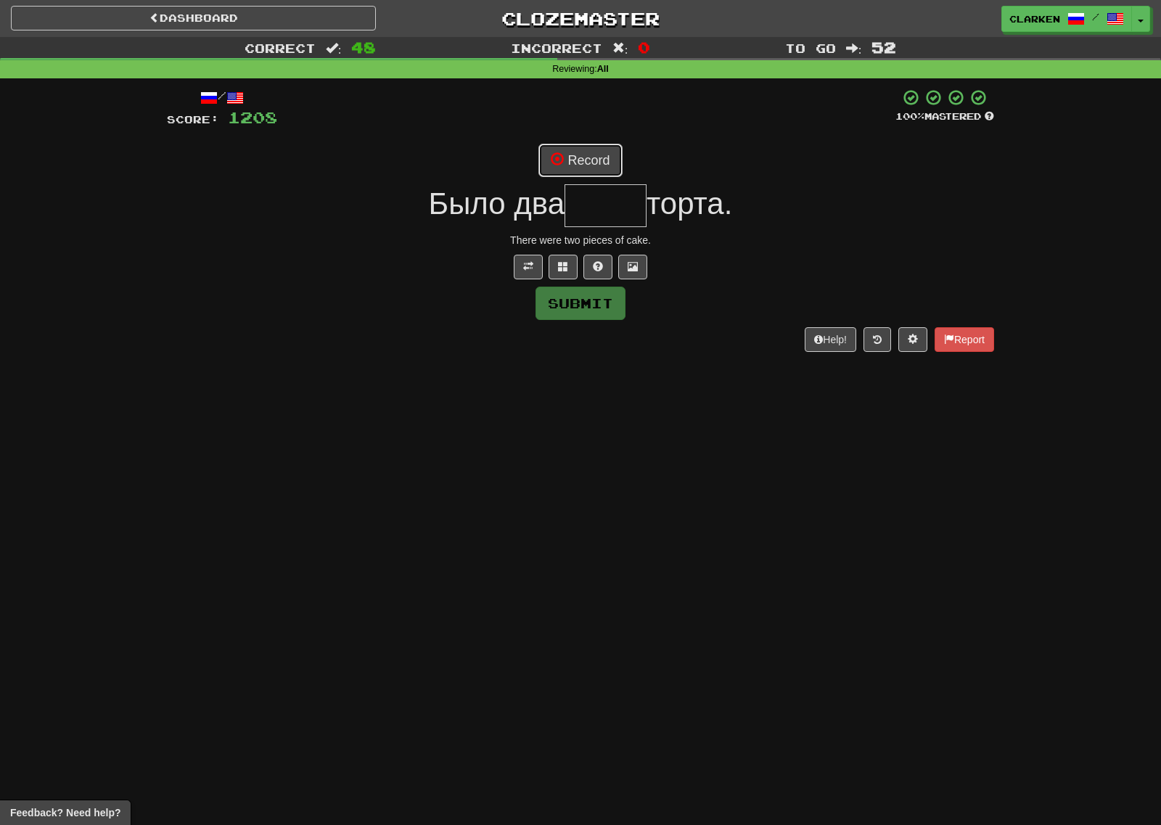
click at [583, 167] on button "Record" at bounding box center [579, 160] width 83 height 33
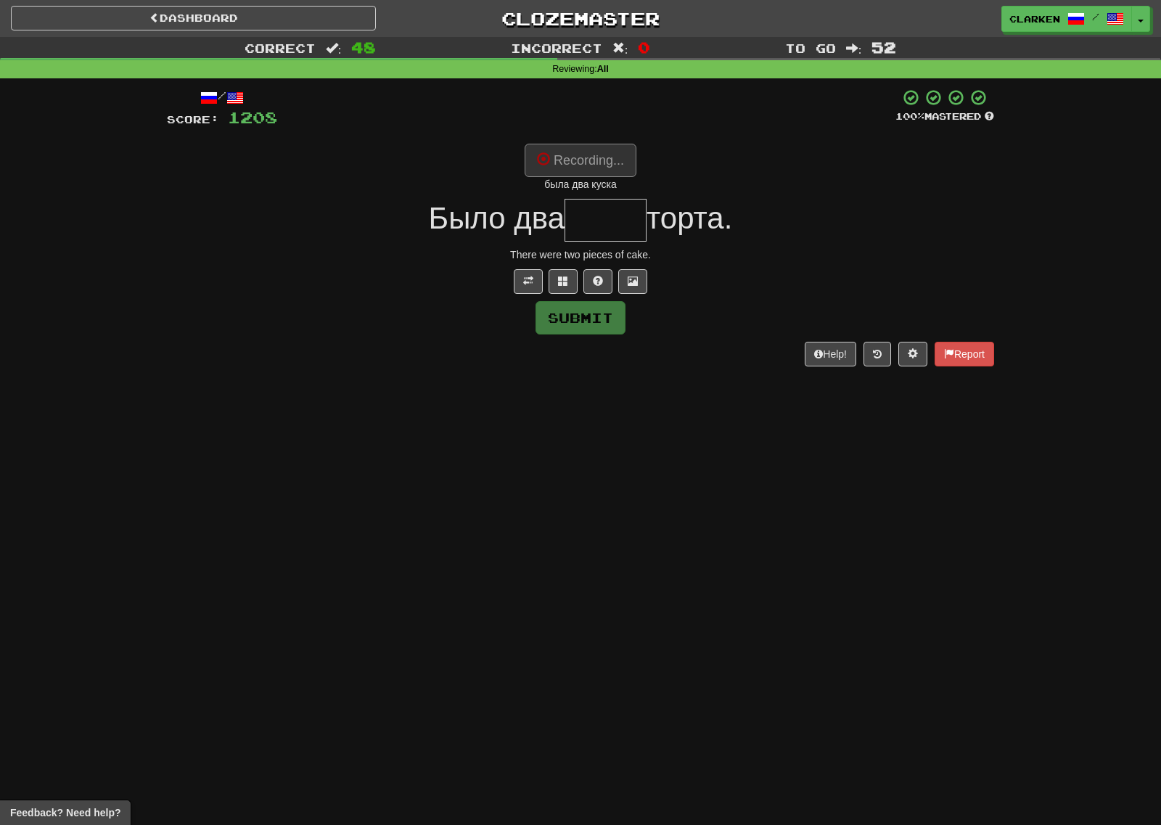
type input "*****"
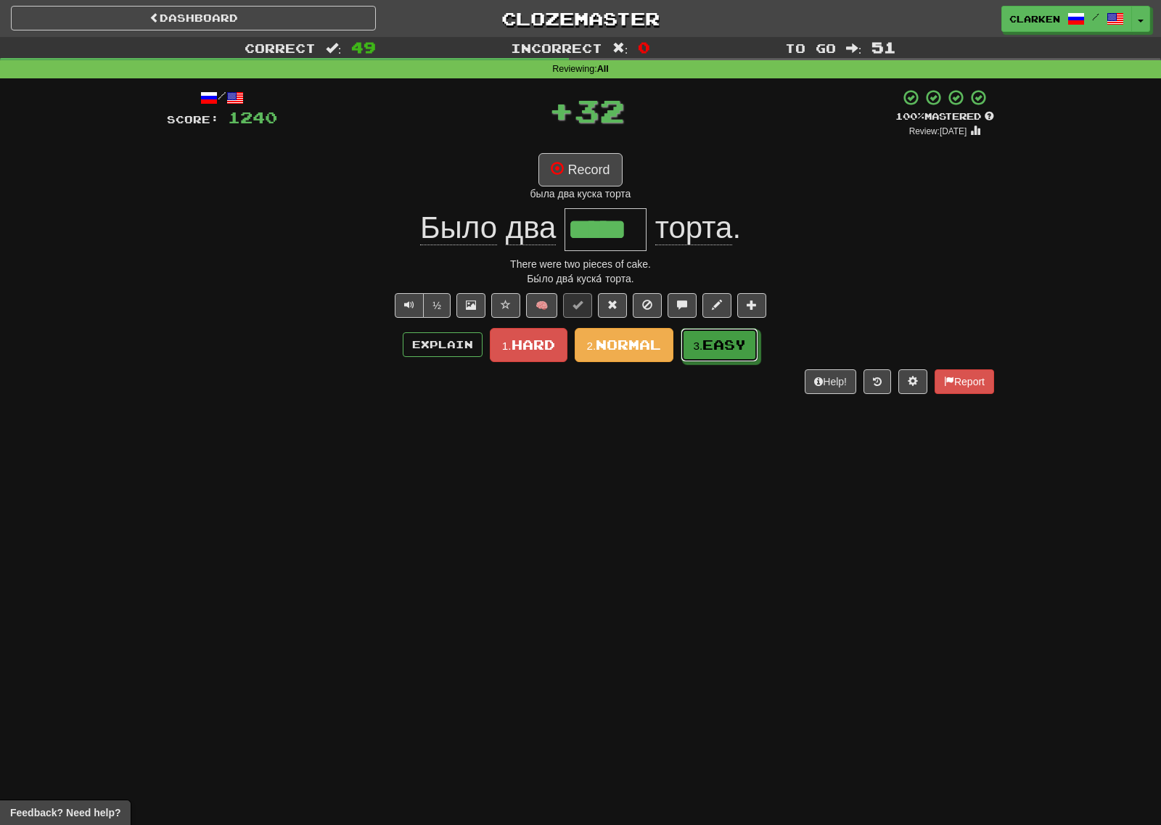
click at [705, 338] on button "3. Easy" at bounding box center [719, 345] width 78 height 34
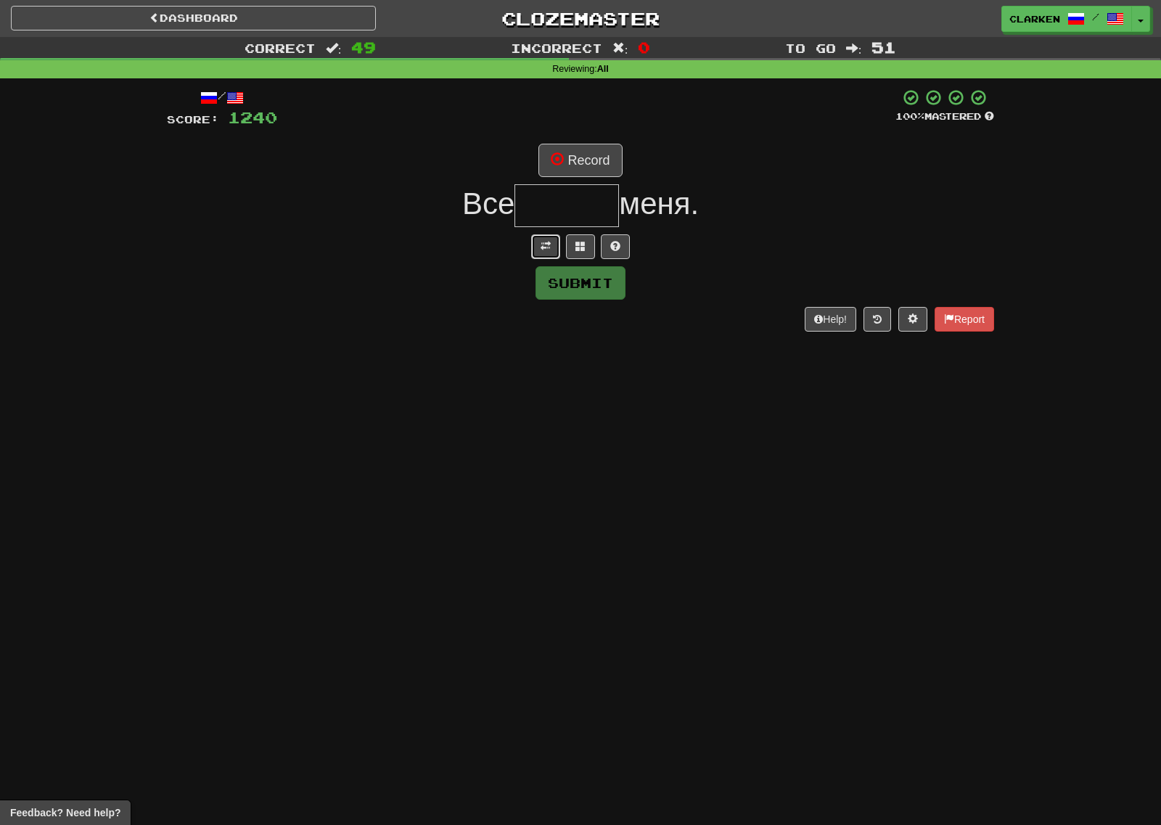
click at [548, 254] on button at bounding box center [545, 246] width 29 height 25
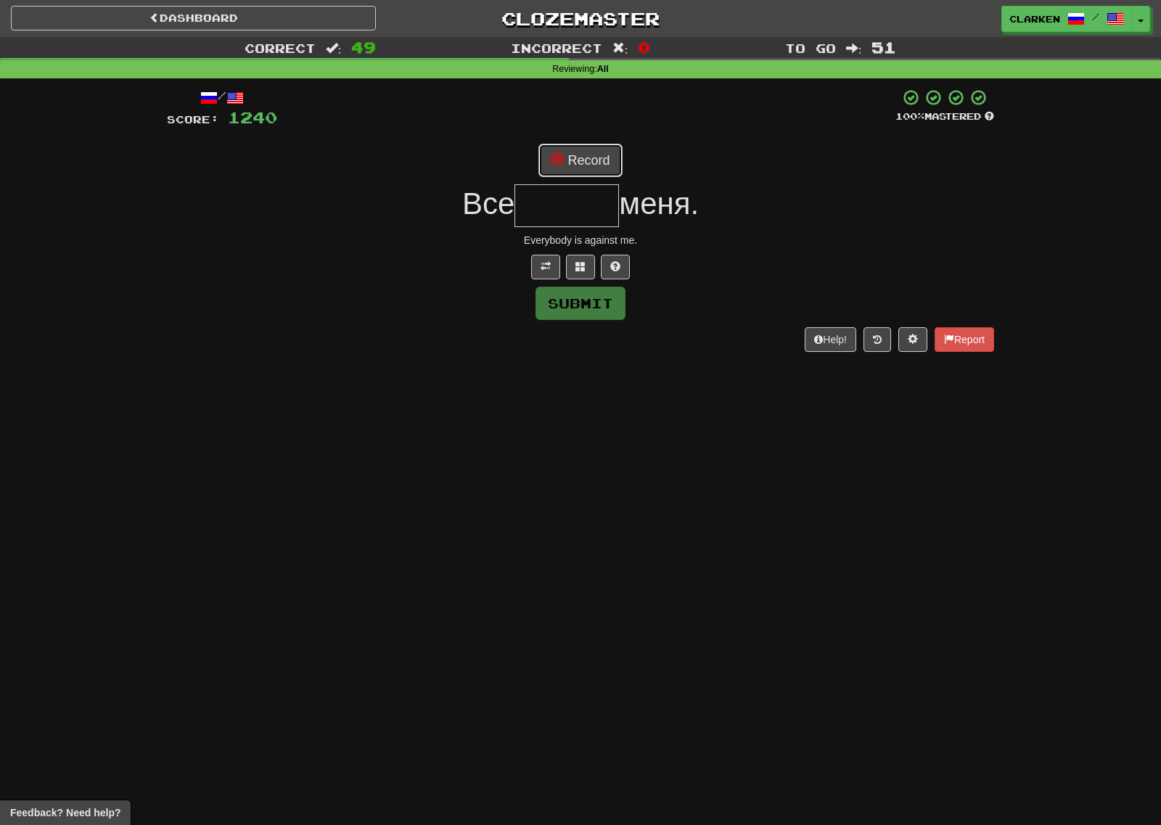
click at [608, 151] on button "Record" at bounding box center [579, 160] width 83 height 33
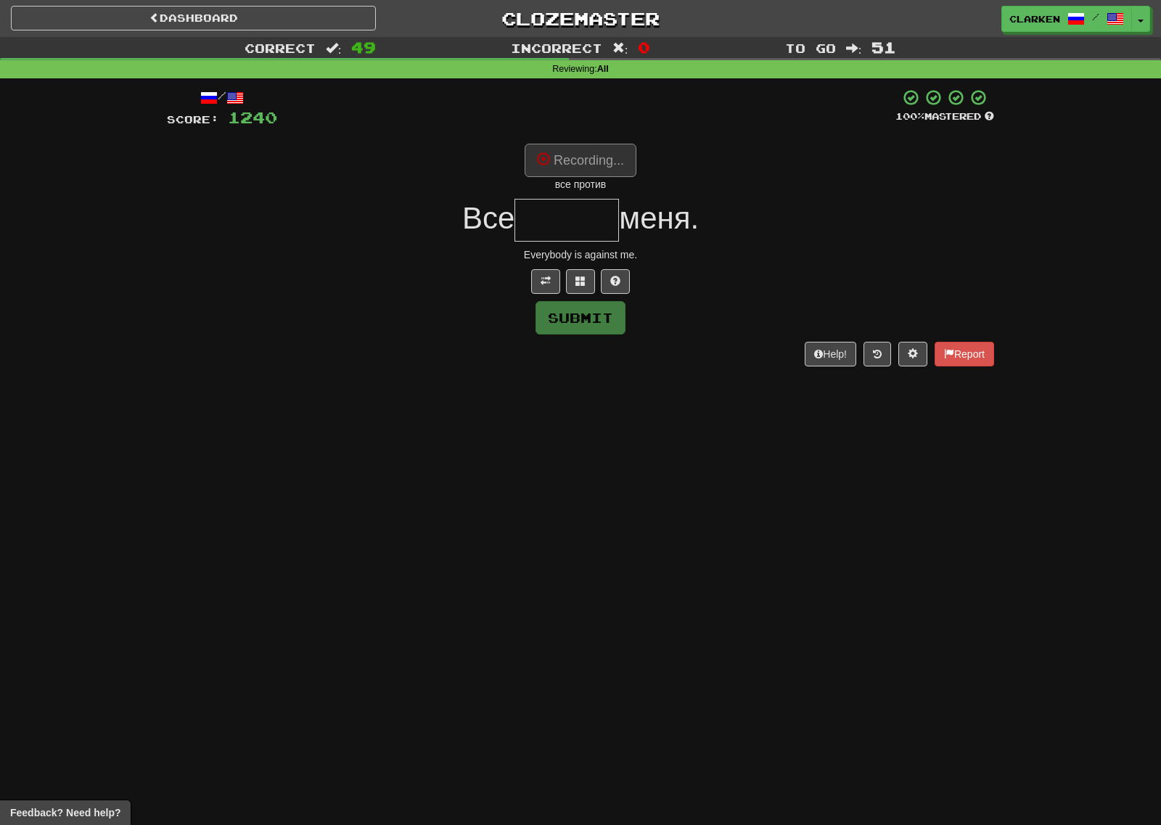
type input "******"
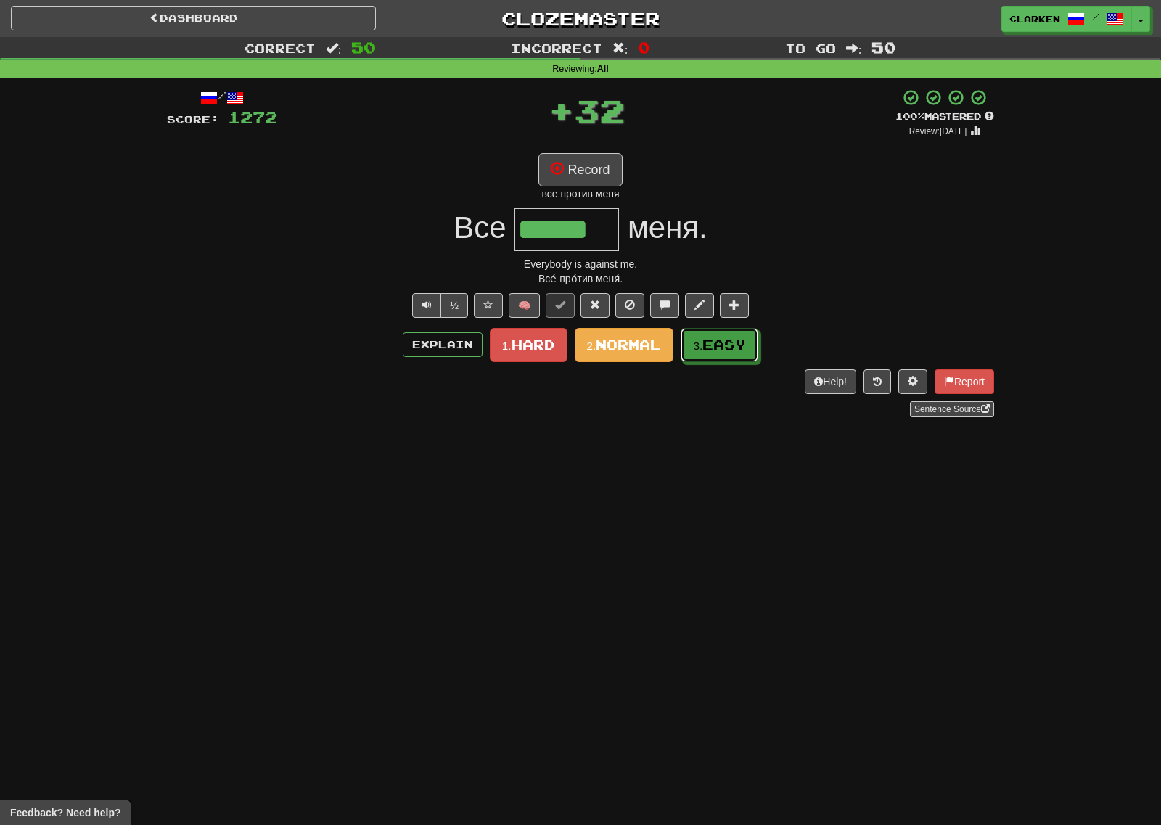
click at [717, 353] on button "3. Easy" at bounding box center [719, 345] width 78 height 34
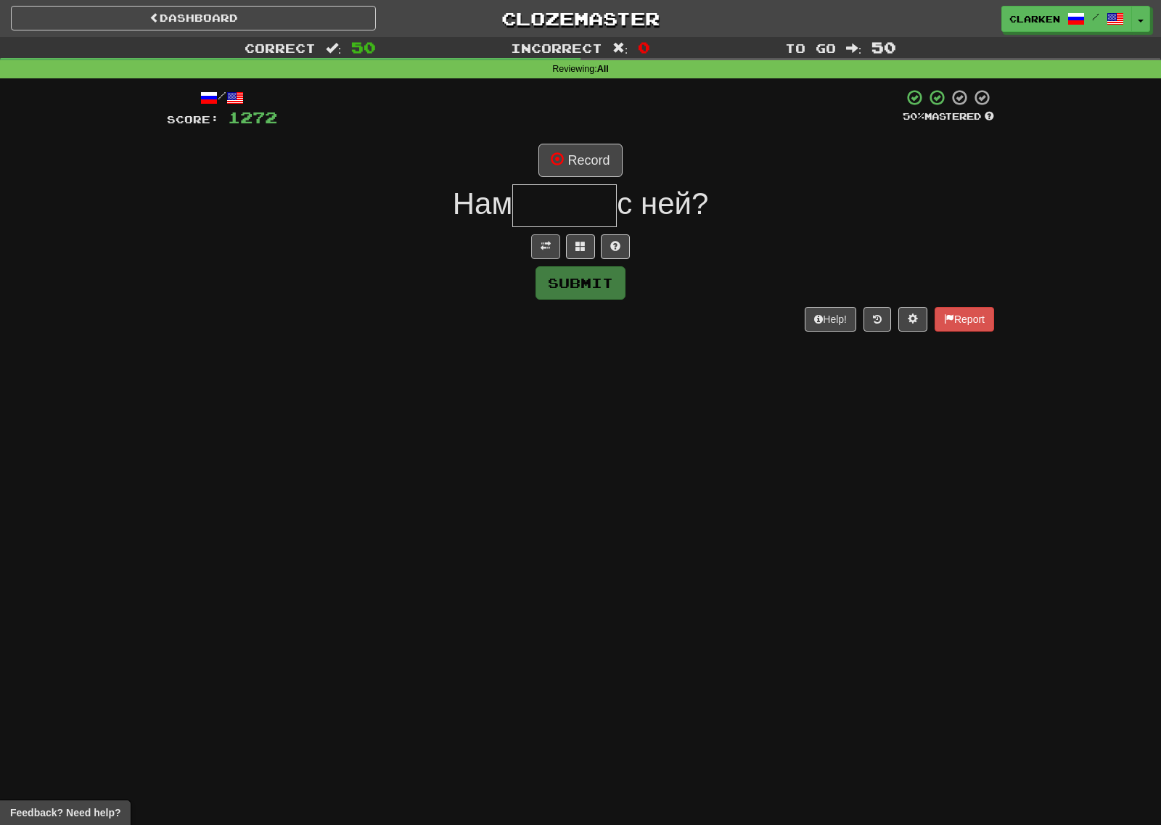
drag, startPoint x: 531, startPoint y: 235, endPoint x: 543, endPoint y: 236, distance: 12.4
click at [538, 236] on div at bounding box center [580, 246] width 827 height 25
click at [553, 238] on button at bounding box center [545, 246] width 29 height 25
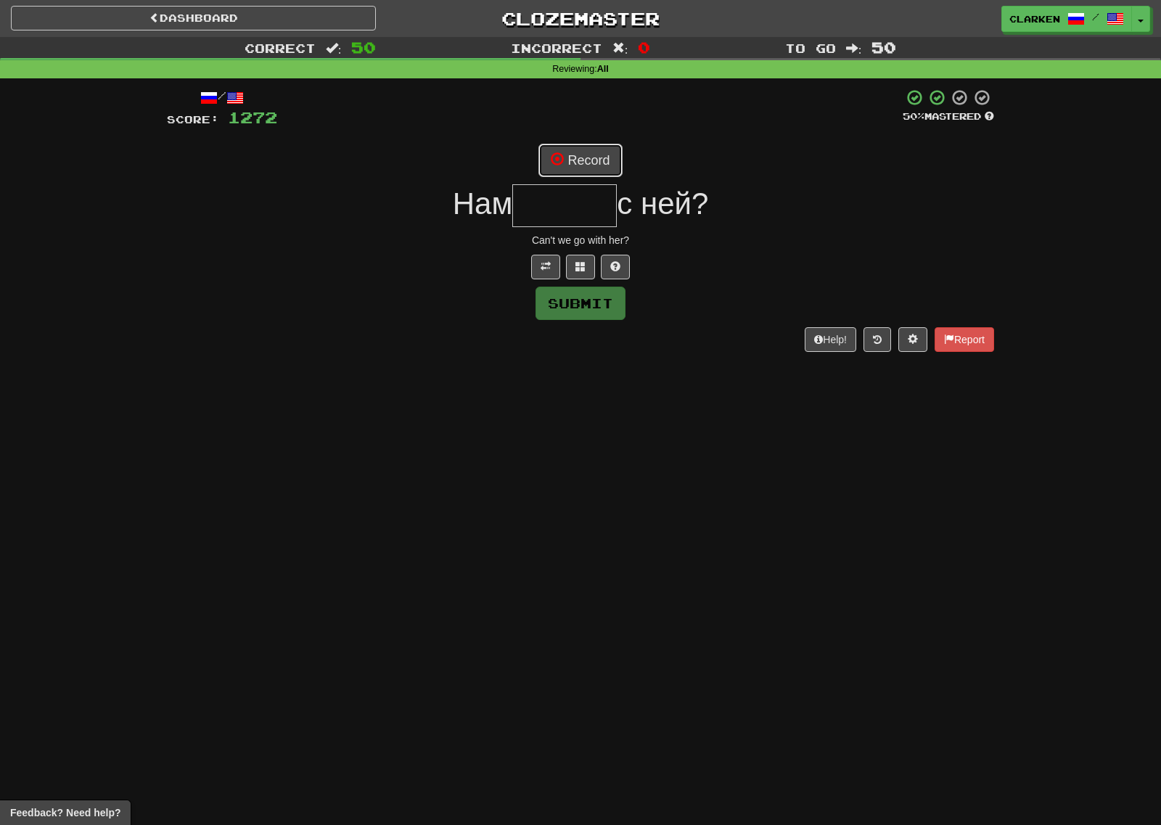
click at [587, 159] on button "Record" at bounding box center [579, 160] width 83 height 33
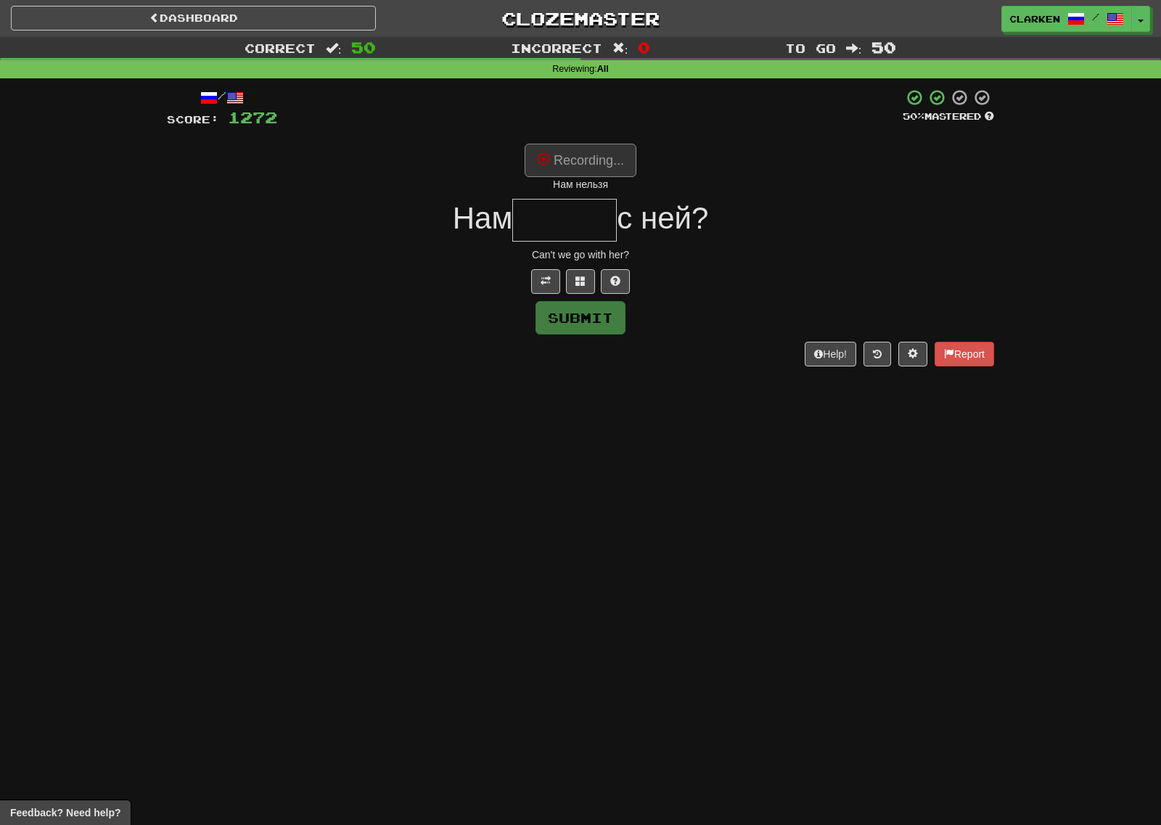
type input "******"
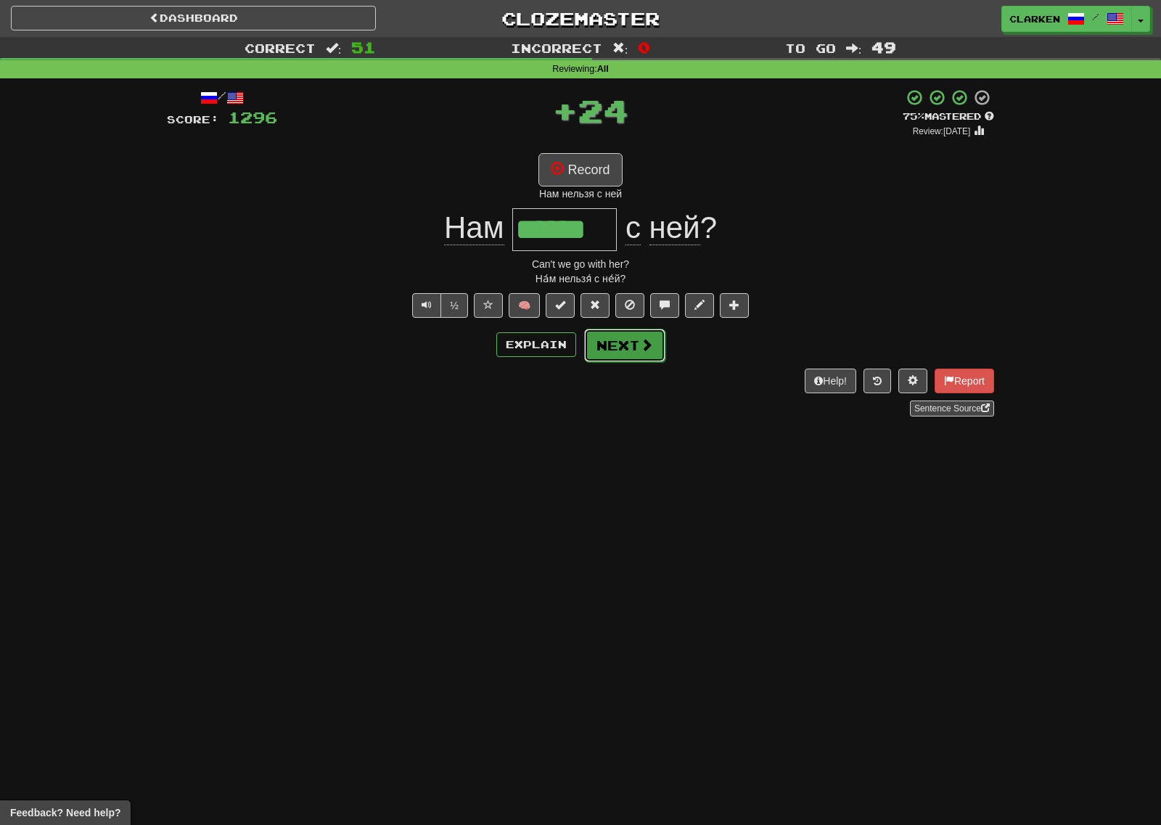
click at [633, 342] on button "Next" at bounding box center [624, 345] width 81 height 33
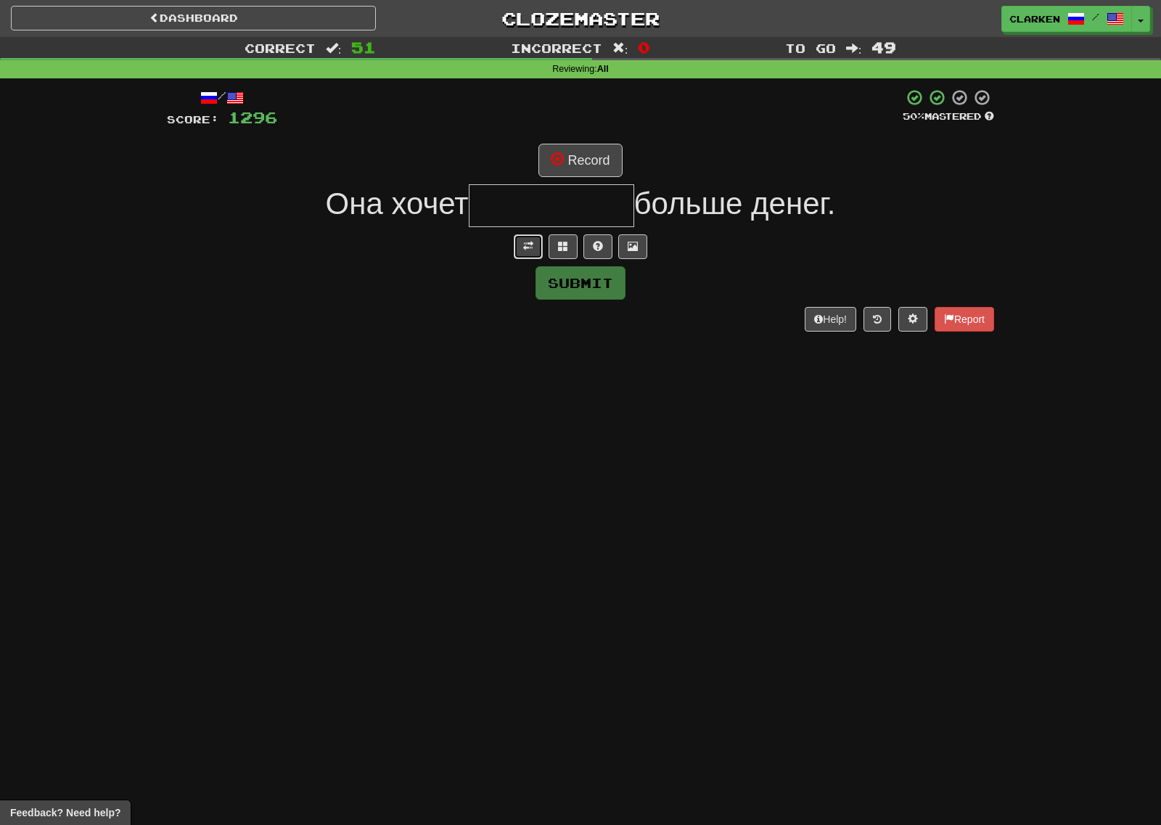
click at [514, 244] on button at bounding box center [528, 246] width 29 height 25
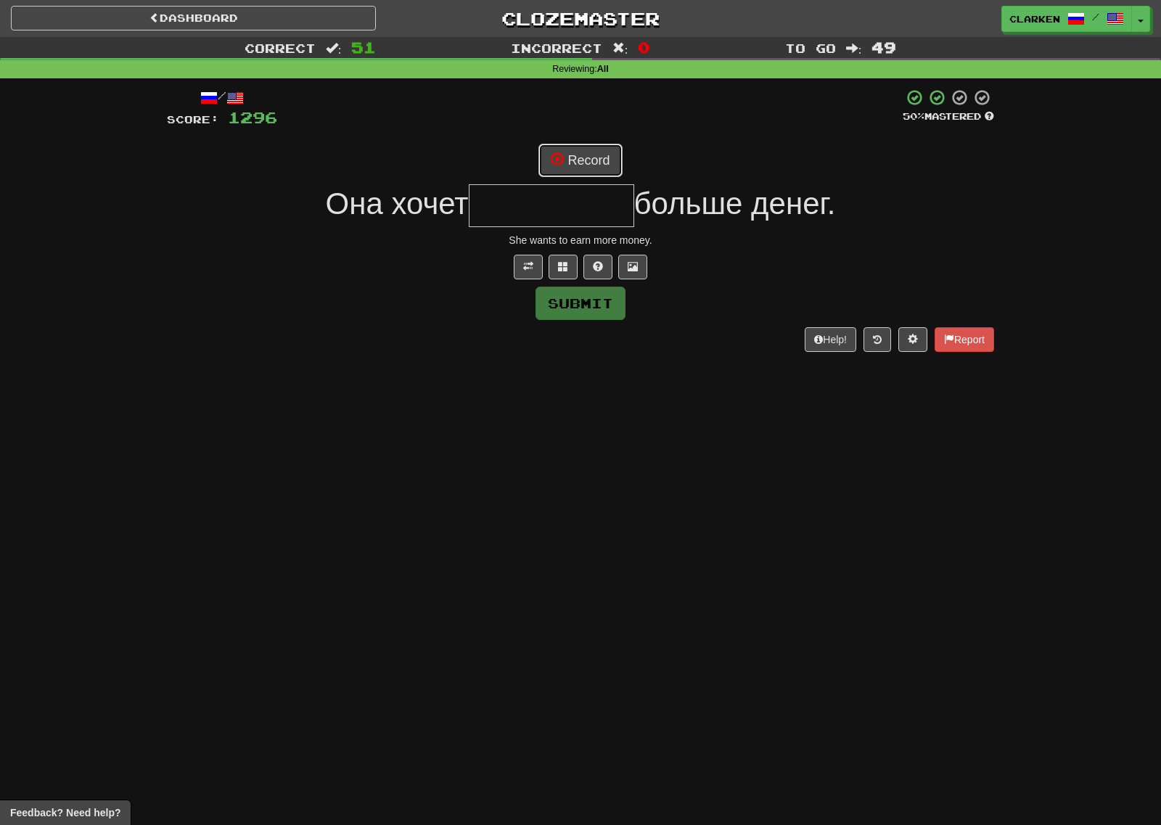
click at [574, 167] on button "Record" at bounding box center [579, 160] width 83 height 33
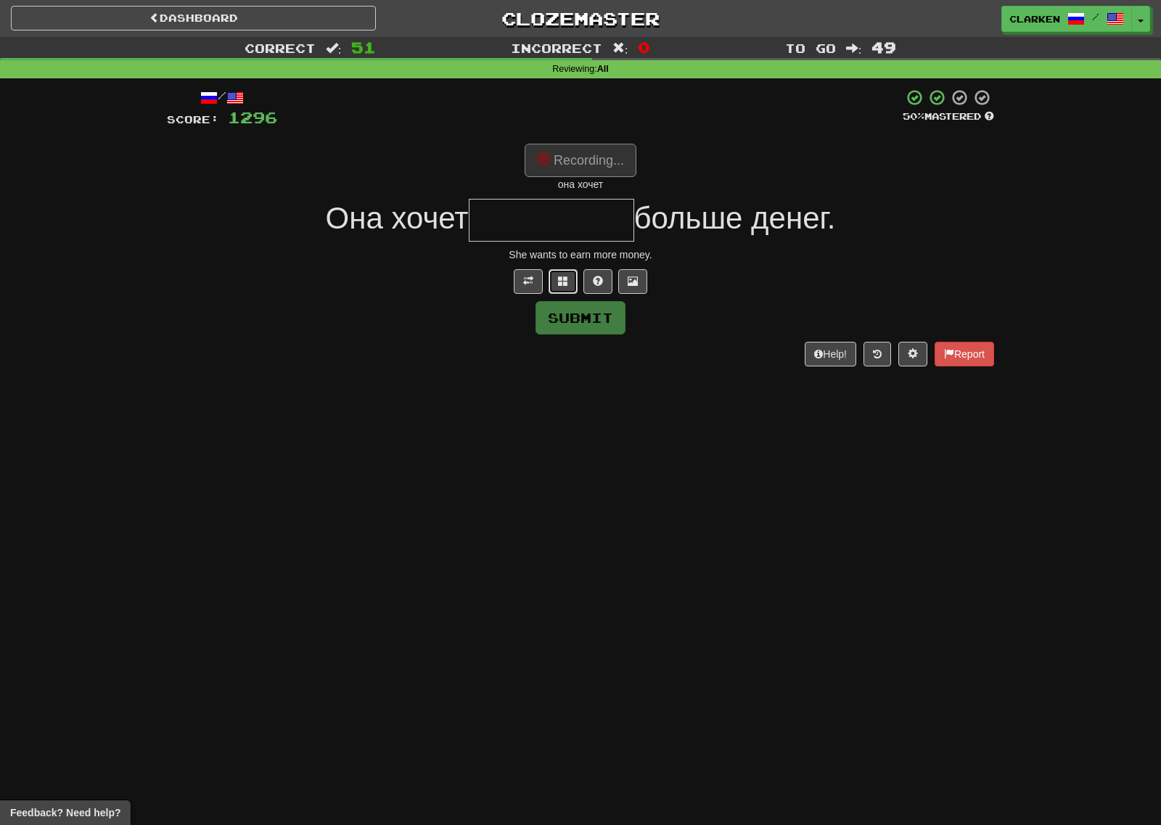
click at [565, 284] on span at bounding box center [563, 281] width 10 height 10
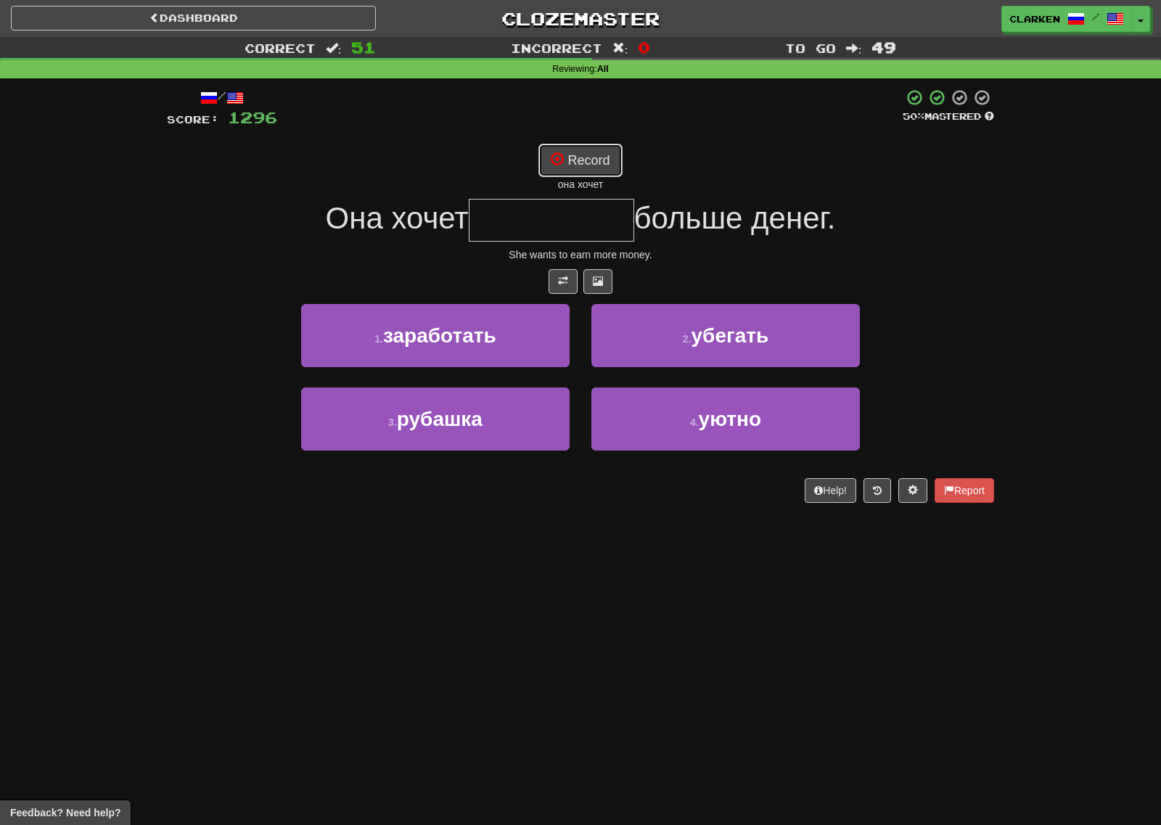
click at [597, 168] on button "Record" at bounding box center [579, 160] width 83 height 33
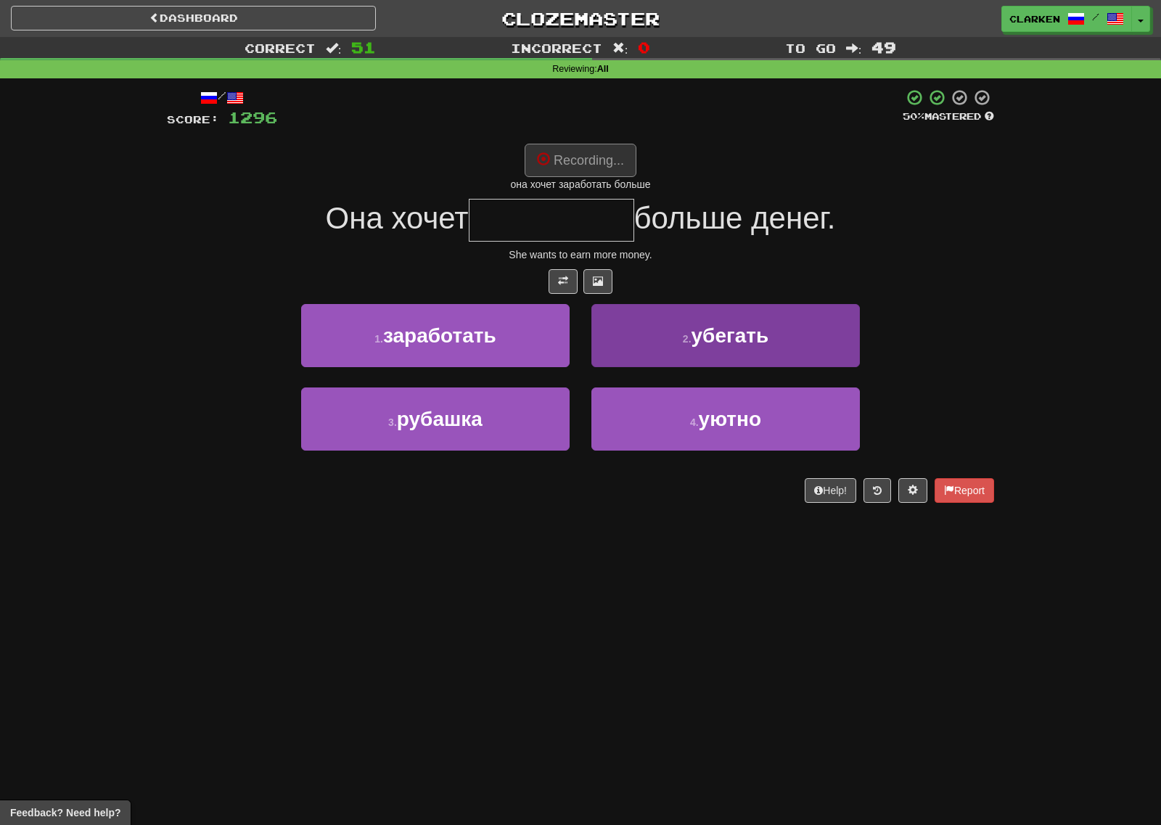
type input "**********"
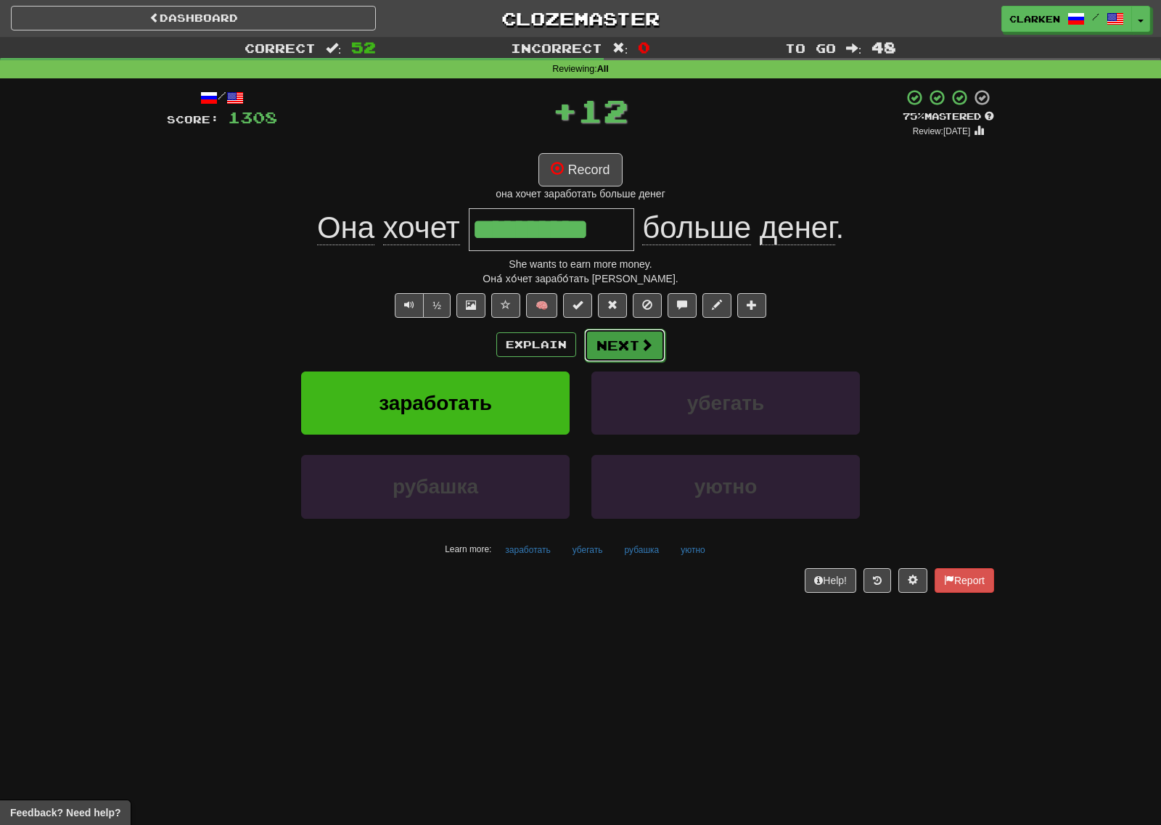
click at [629, 344] on button "Next" at bounding box center [624, 345] width 81 height 33
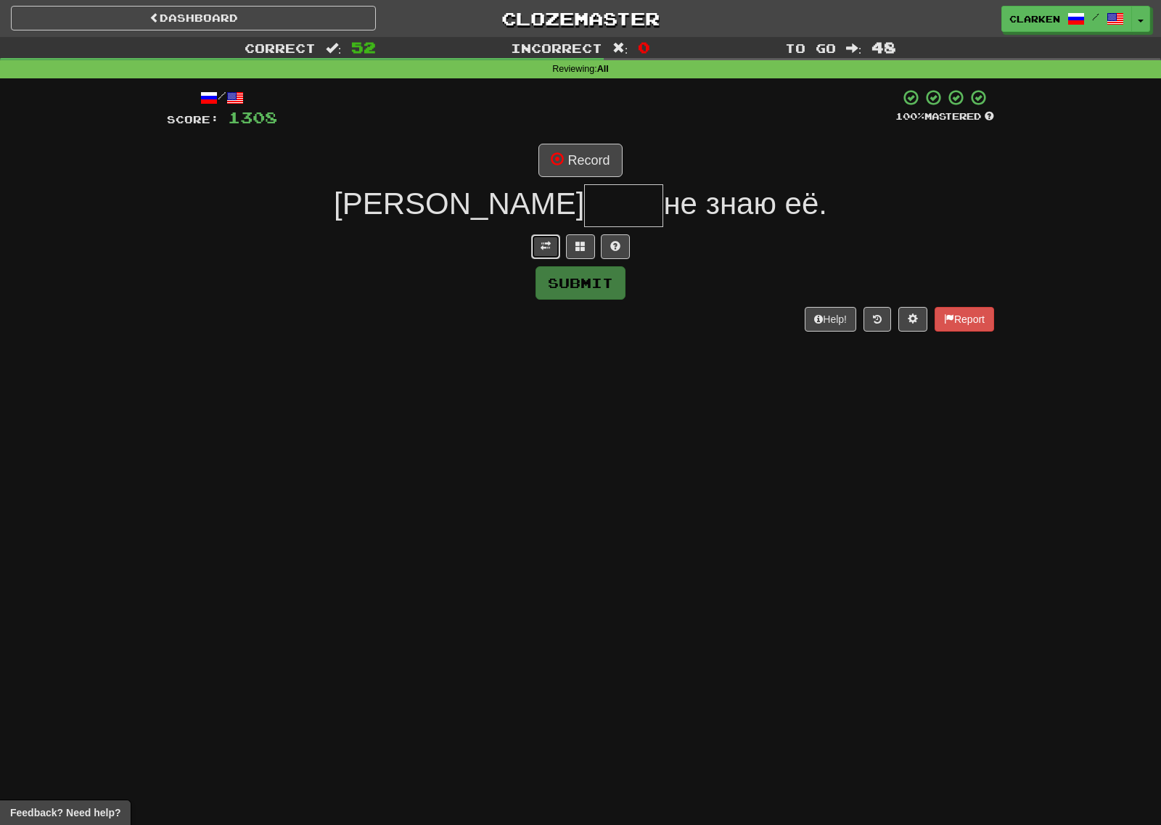
drag, startPoint x: 538, startPoint y: 238, endPoint x: 588, endPoint y: 147, distance: 103.6
click at [539, 239] on button at bounding box center [545, 246] width 29 height 25
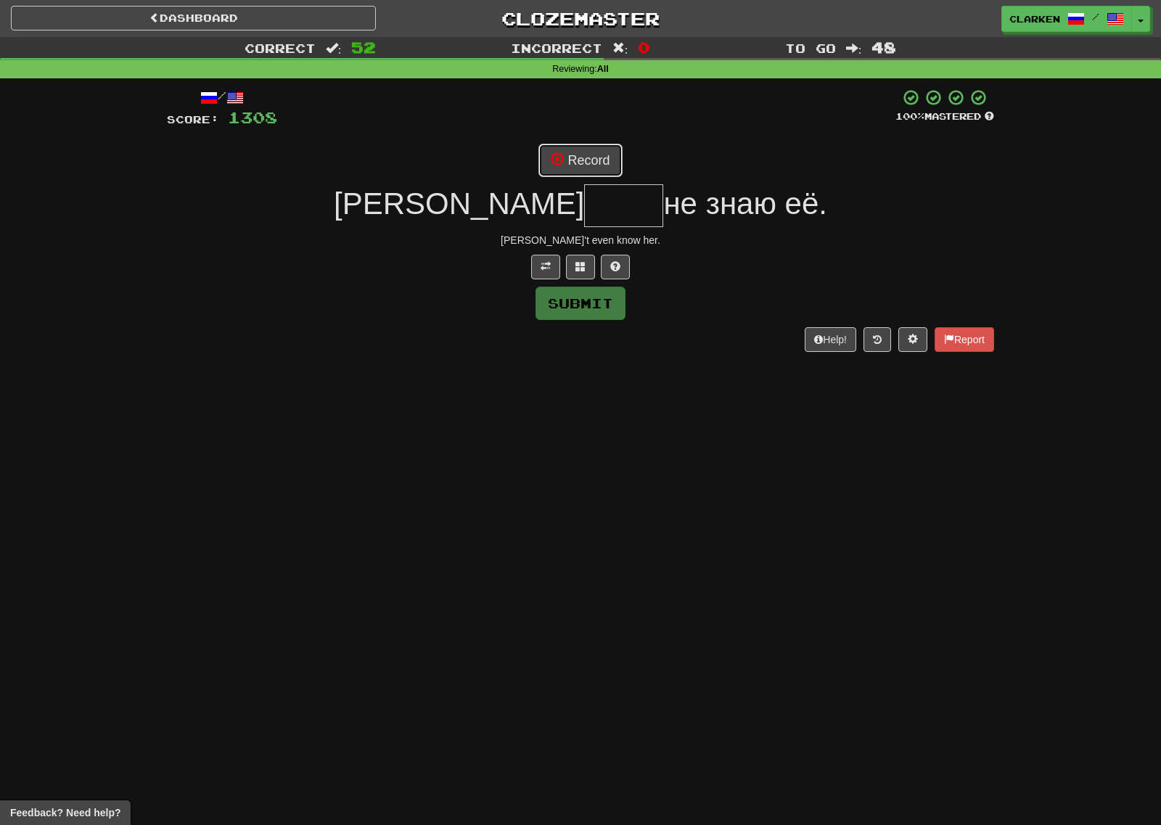
click at [589, 147] on button "Record" at bounding box center [579, 160] width 83 height 33
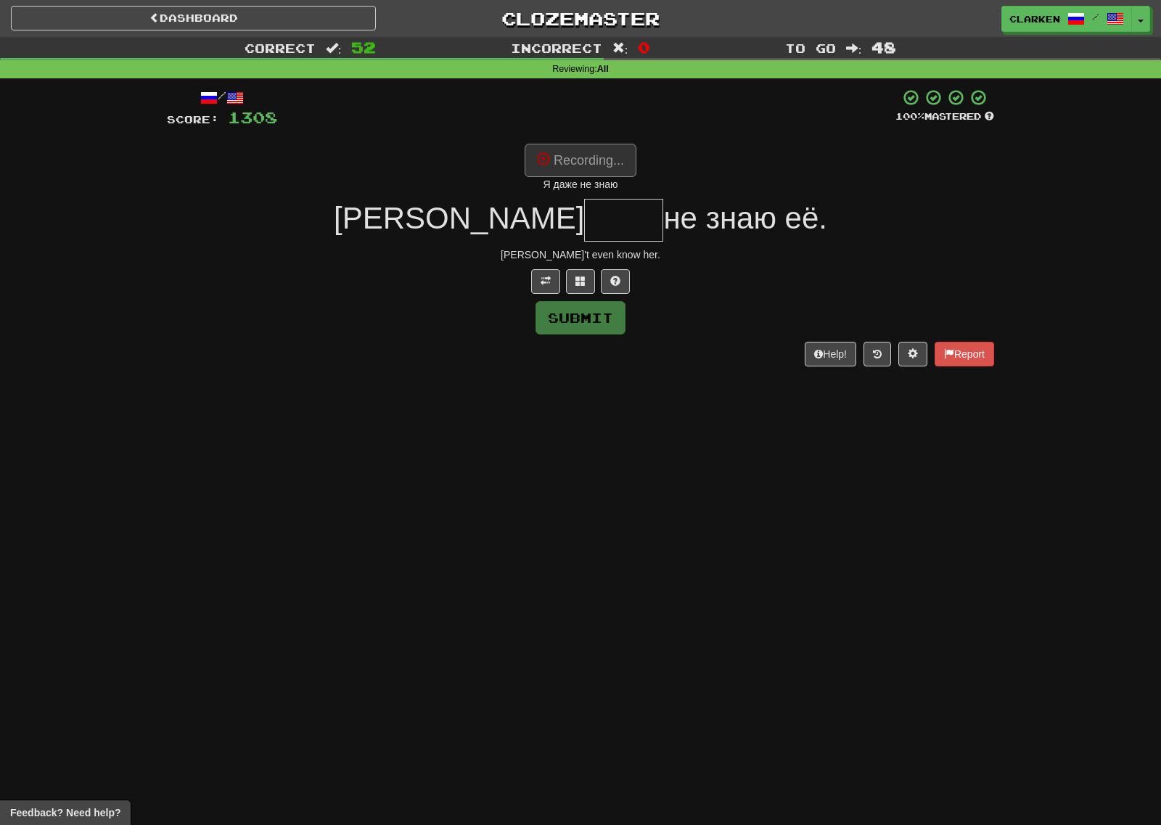
type input "****"
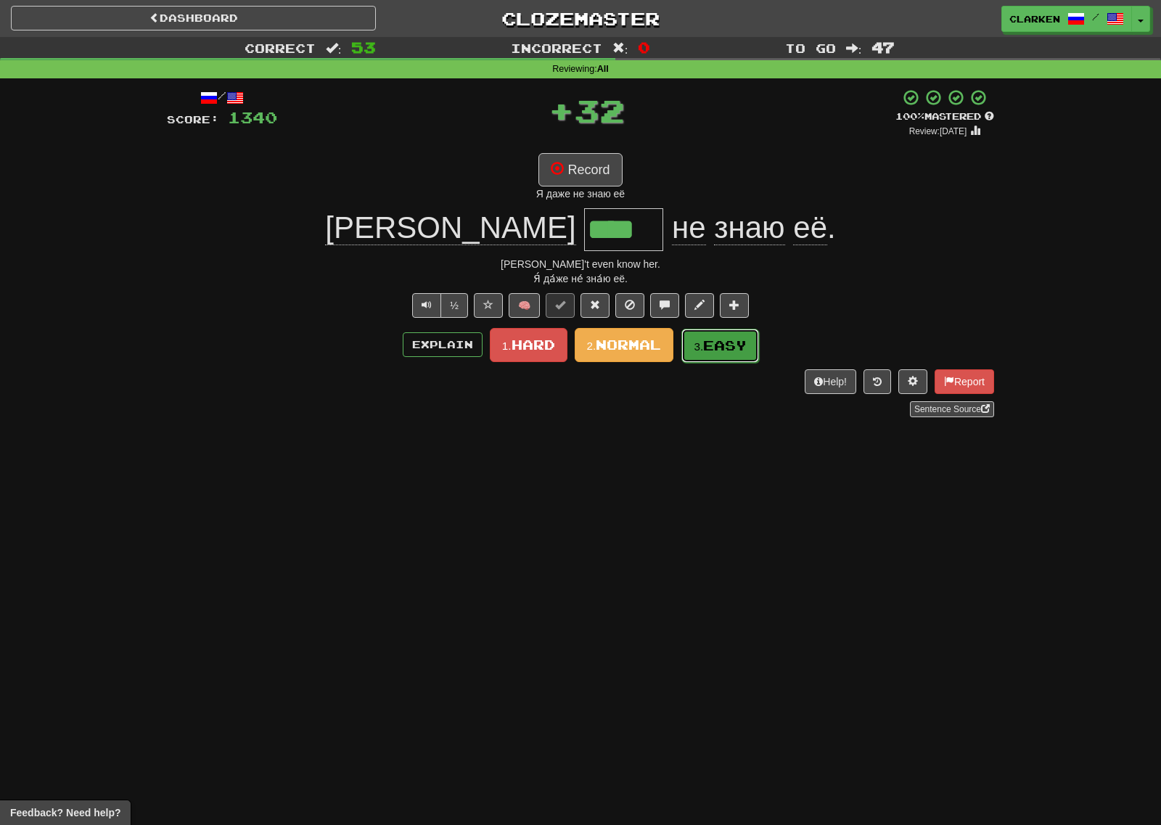
click at [713, 335] on button "3. Easy" at bounding box center [720, 346] width 78 height 34
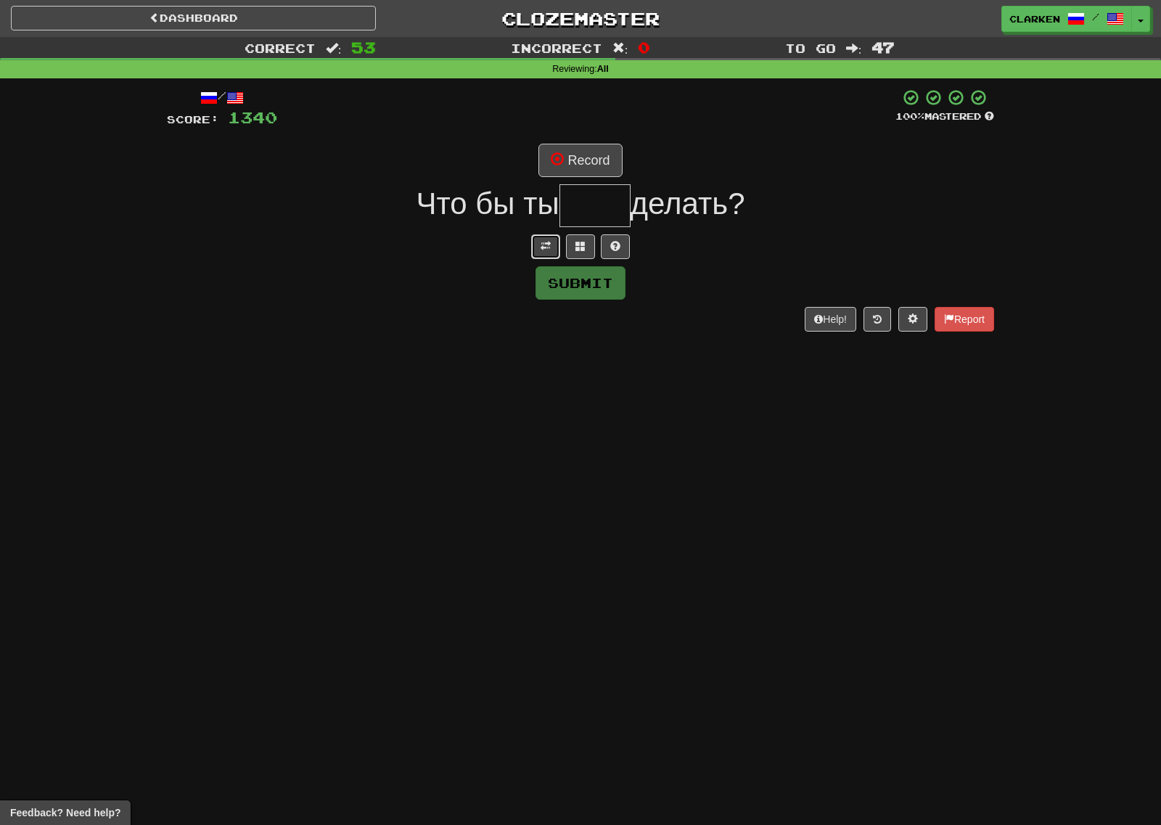
click at [544, 244] on span at bounding box center [545, 246] width 10 height 10
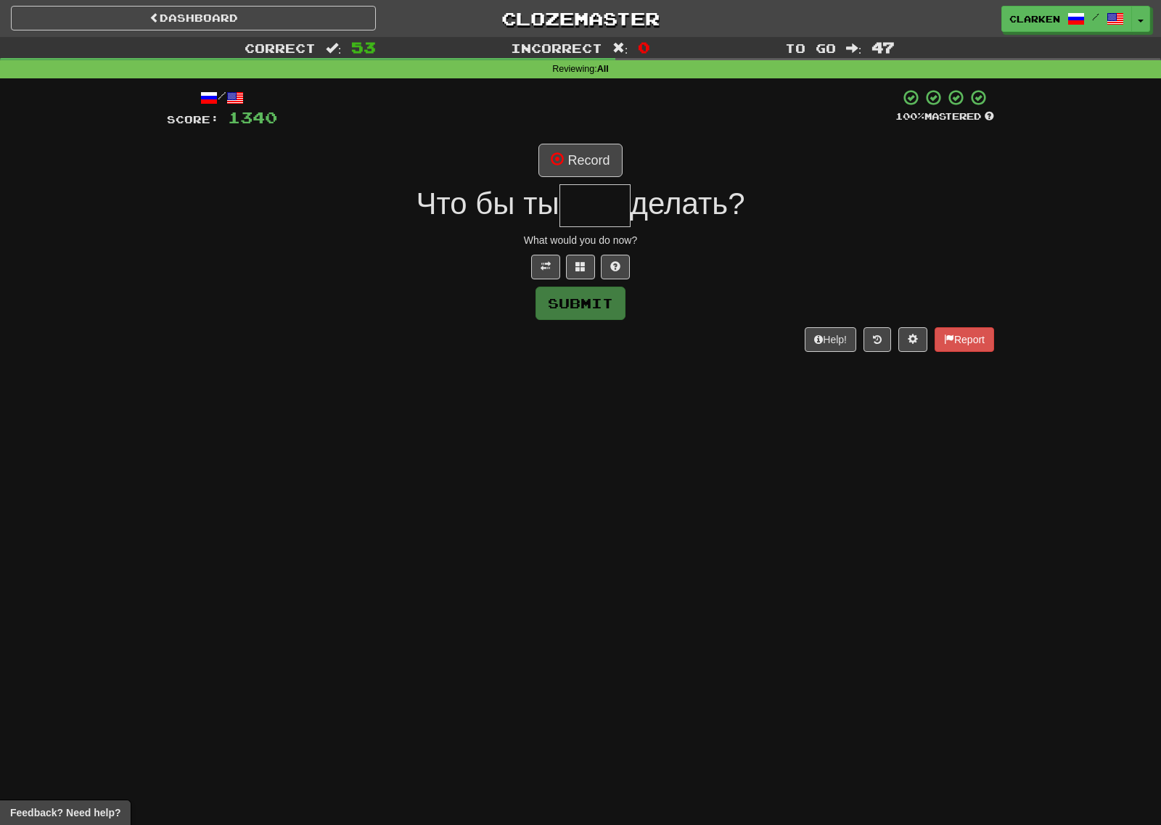
click at [585, 191] on input "text" at bounding box center [594, 205] width 71 height 43
click at [586, 181] on div "/ Score: 1340 100 % Mastered Record Что бы ты делать? What would you do now? Su…" at bounding box center [580, 219] width 827 height 263
click at [589, 160] on button "Record" at bounding box center [579, 160] width 83 height 33
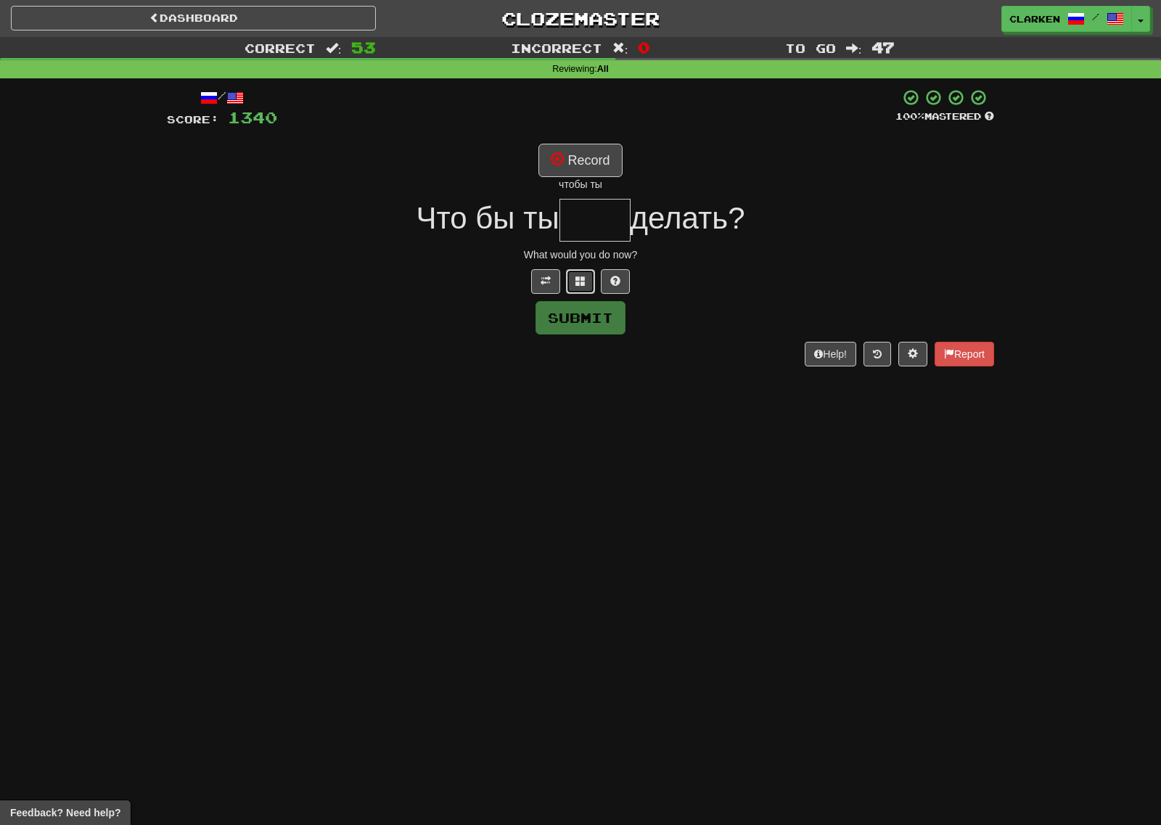
click at [586, 279] on button at bounding box center [580, 281] width 29 height 25
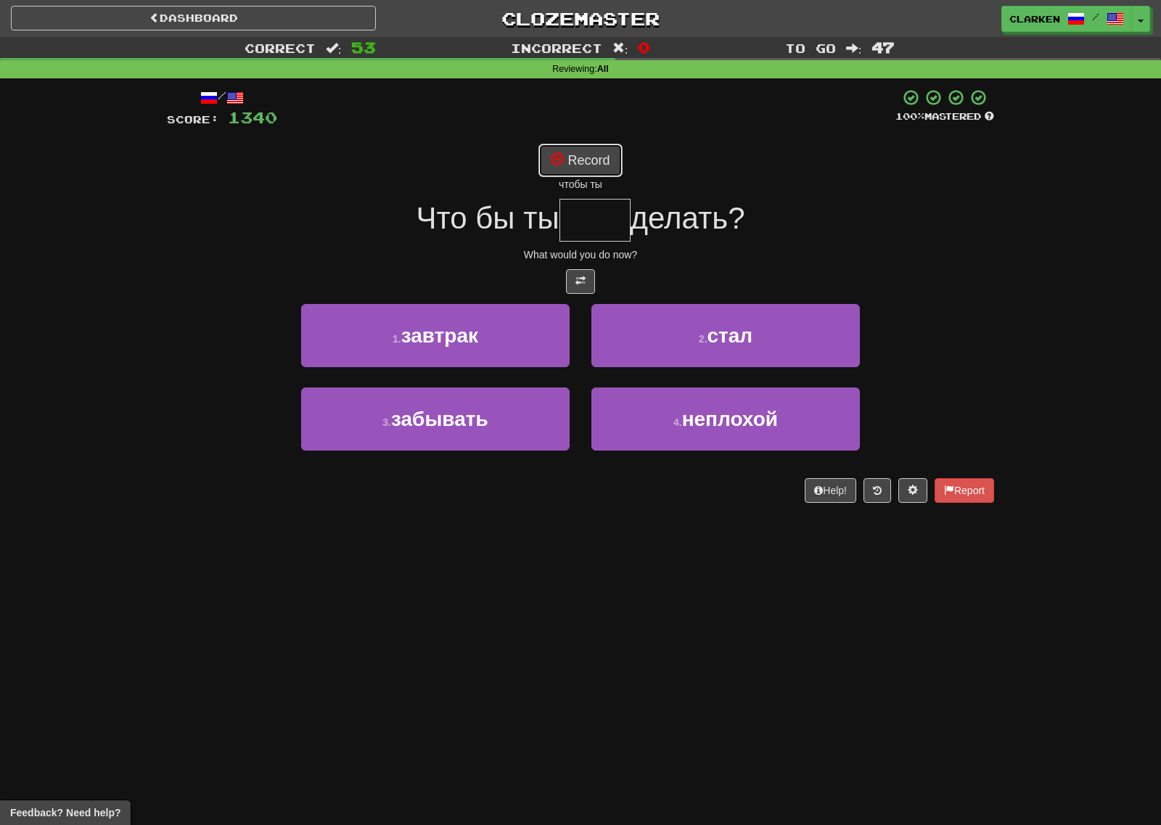
click at [585, 164] on button "Record" at bounding box center [579, 160] width 83 height 33
type input "****"
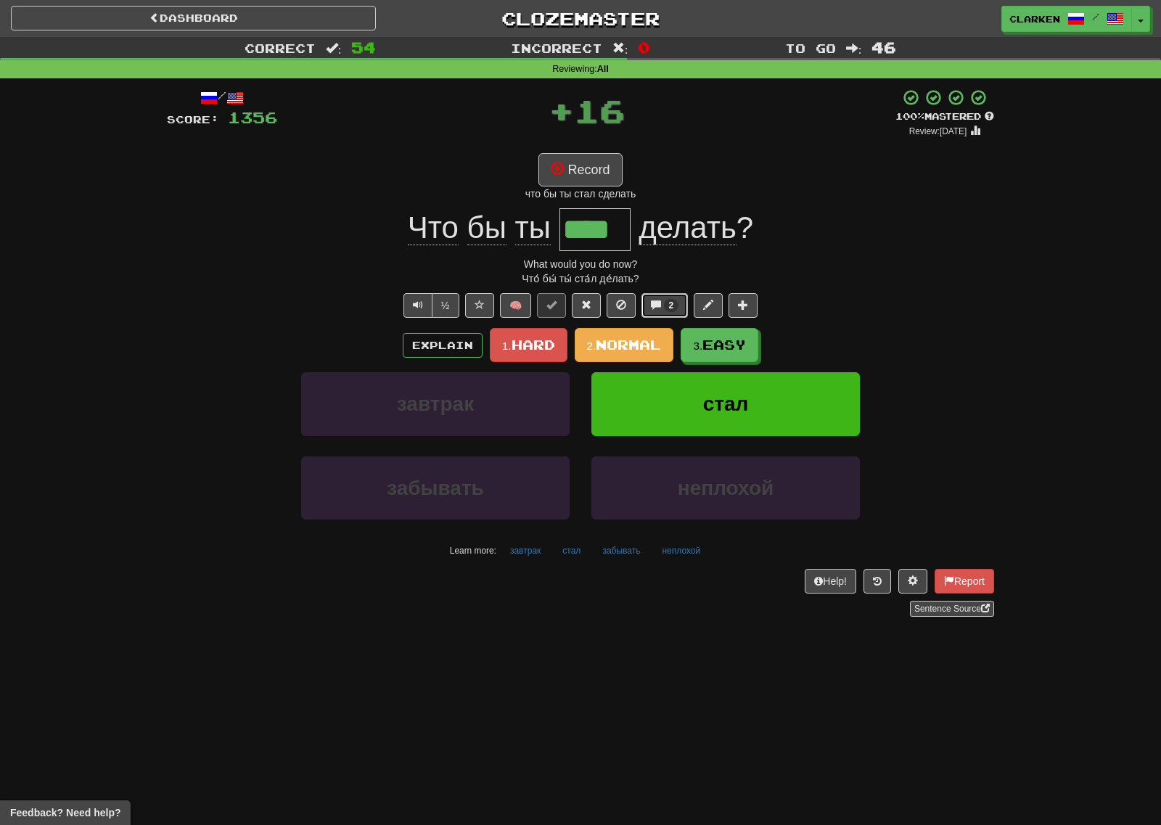
click at [675, 297] on button "2" at bounding box center [664, 305] width 47 height 25
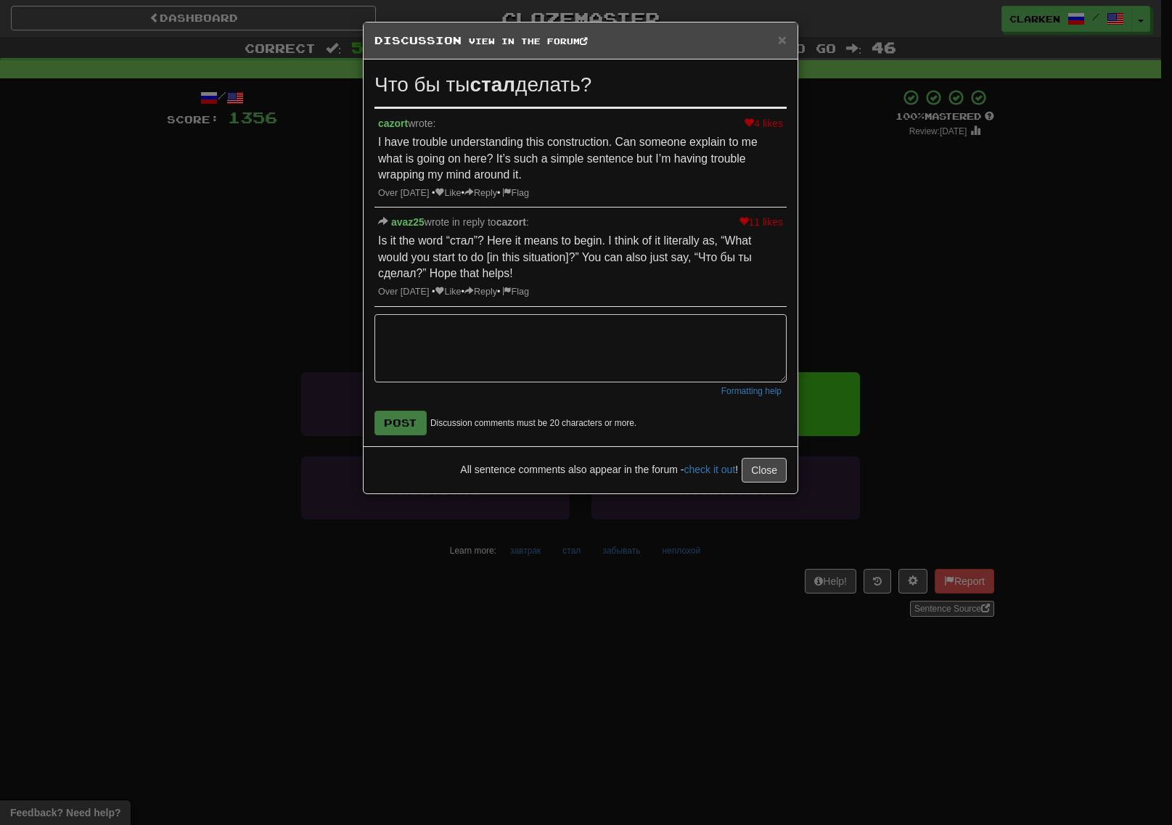
click at [789, 44] on div "× Discussion View in the forum" at bounding box center [580, 40] width 434 height 37
click at [780, 42] on span "×" at bounding box center [782, 39] width 9 height 17
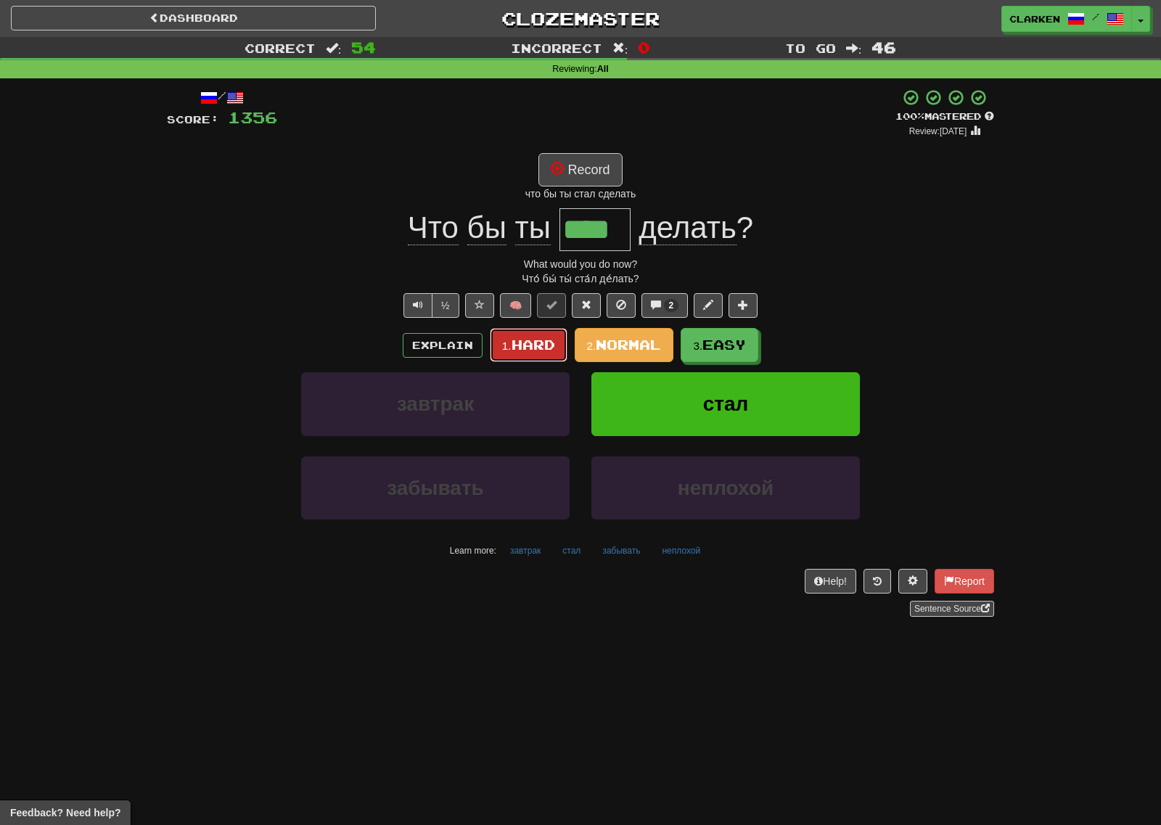
click at [532, 335] on button "1. Hard" at bounding box center [529, 345] width 78 height 34
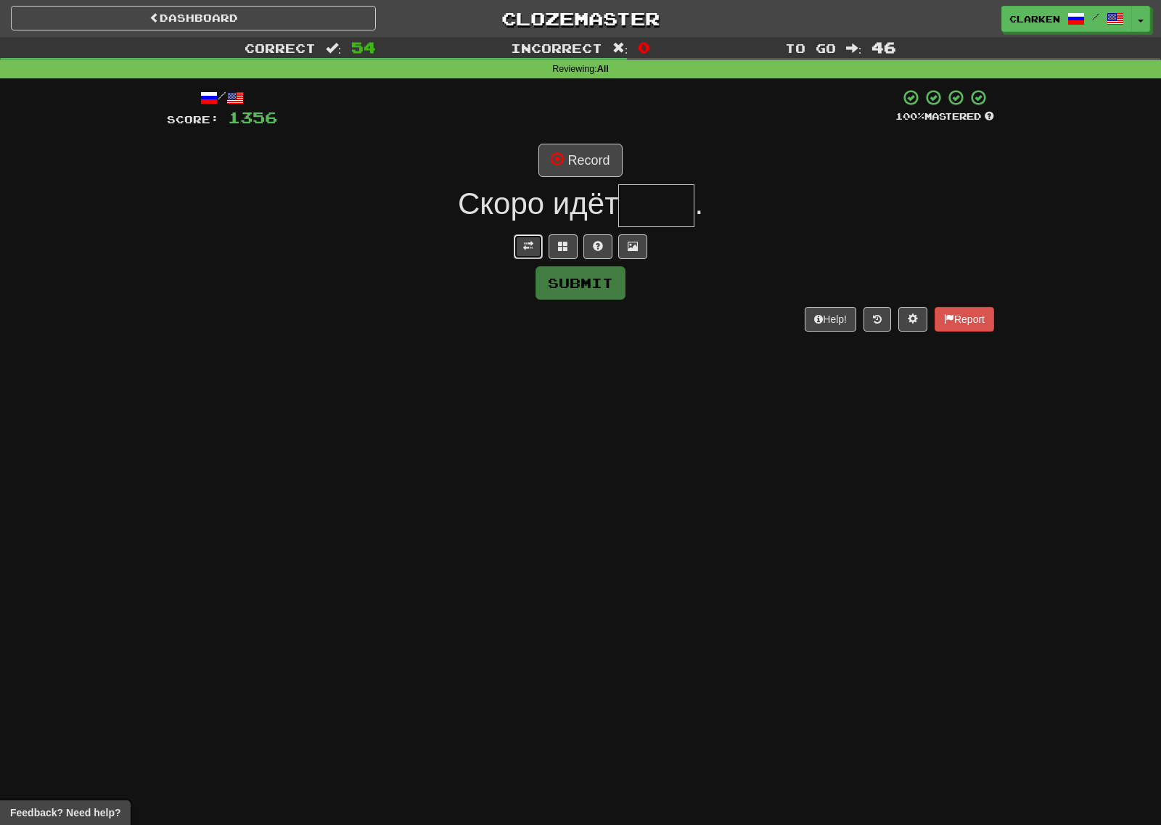
click at [540, 243] on button at bounding box center [528, 246] width 29 height 25
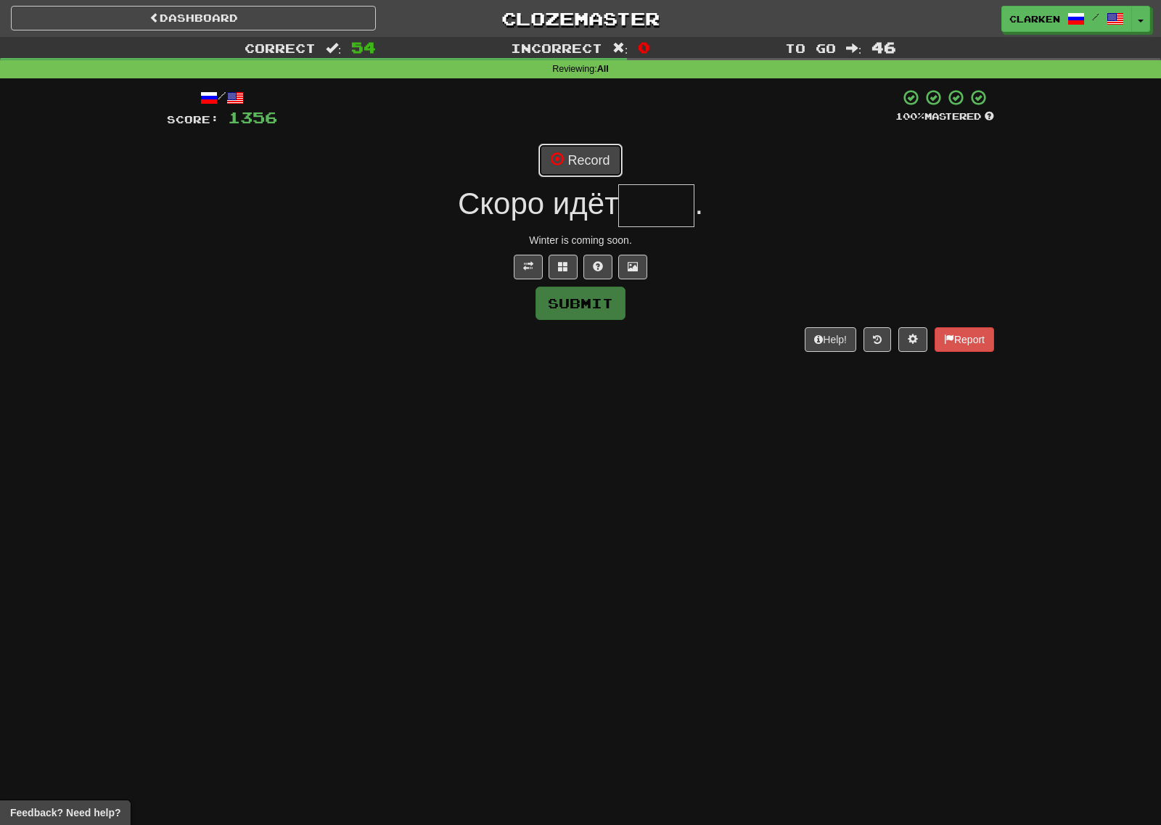
click at [592, 162] on button "Record" at bounding box center [579, 160] width 83 height 33
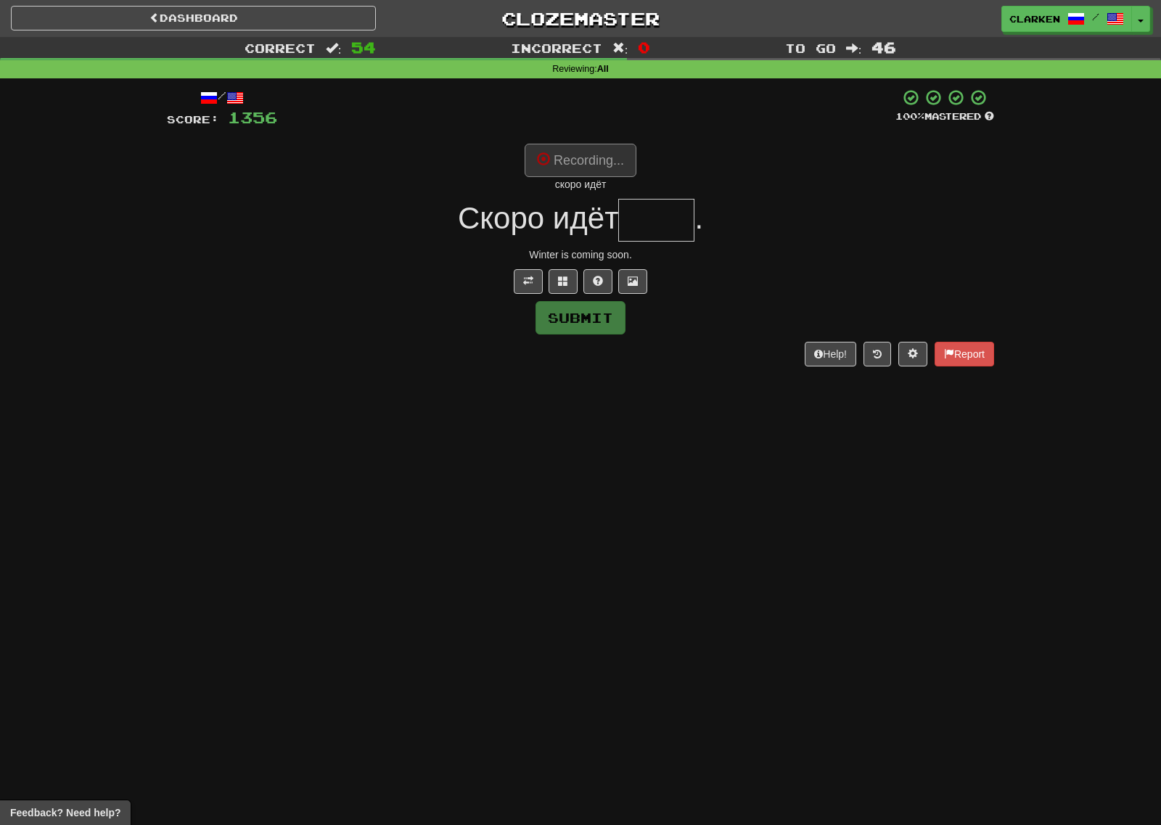
type input "****"
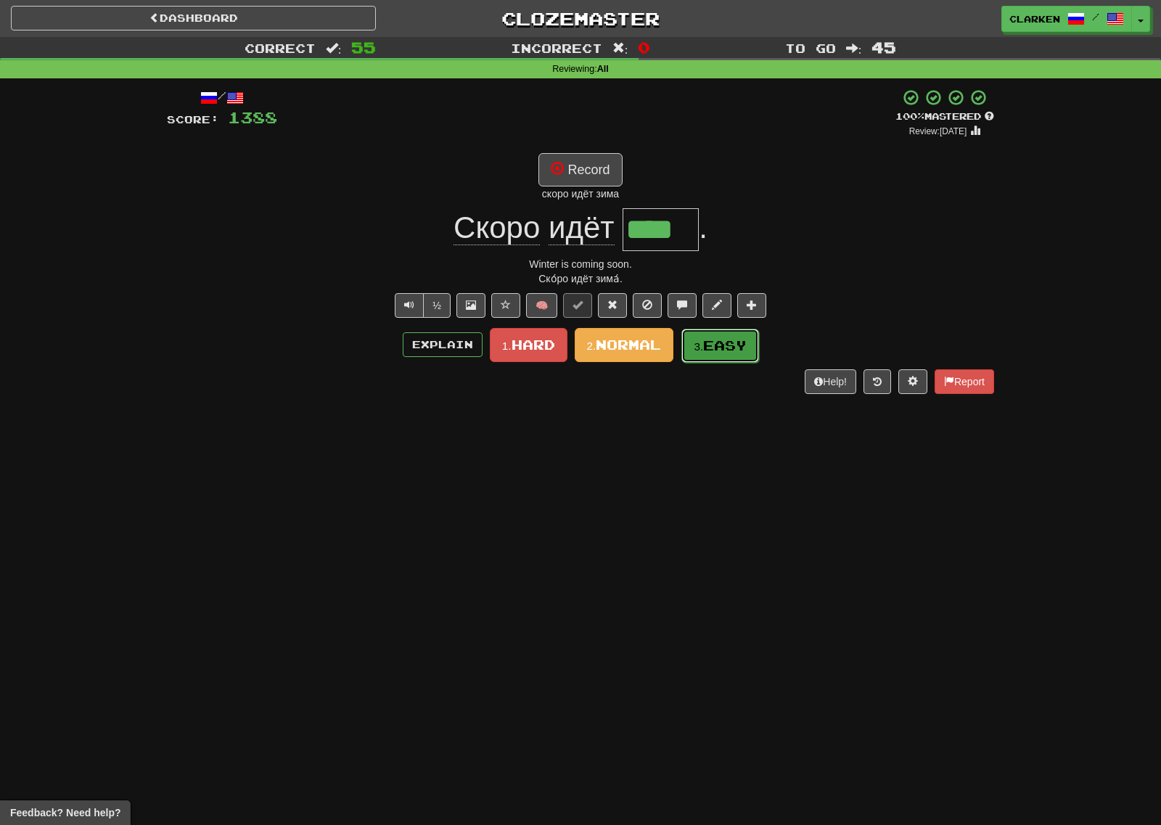
click at [719, 348] on span "Easy" at bounding box center [725, 345] width 44 height 16
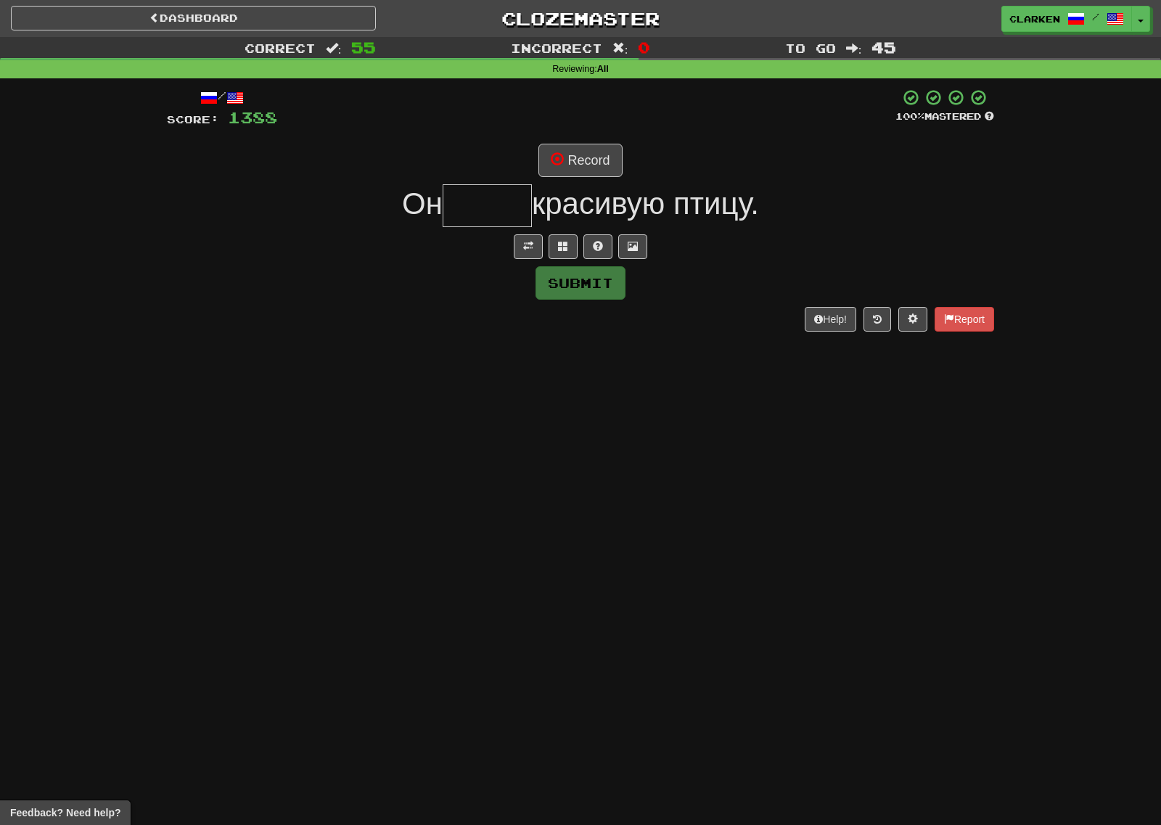
click at [524, 231] on div "/ Score: 1388 100 % Mastered Record Он красивую птицу. Submit Help! Report" at bounding box center [580, 209] width 827 height 242
click at [527, 232] on div "/ Score: 1388 100 % Mastered Record Он красивую птицу. Submit Help! Report" at bounding box center [580, 209] width 827 height 242
click at [529, 233] on div "/ Score: 1388 100 % Mastered Record Он красивую птицу. Submit Help! Report" at bounding box center [580, 209] width 827 height 242
click at [531, 234] on button at bounding box center [528, 246] width 29 height 25
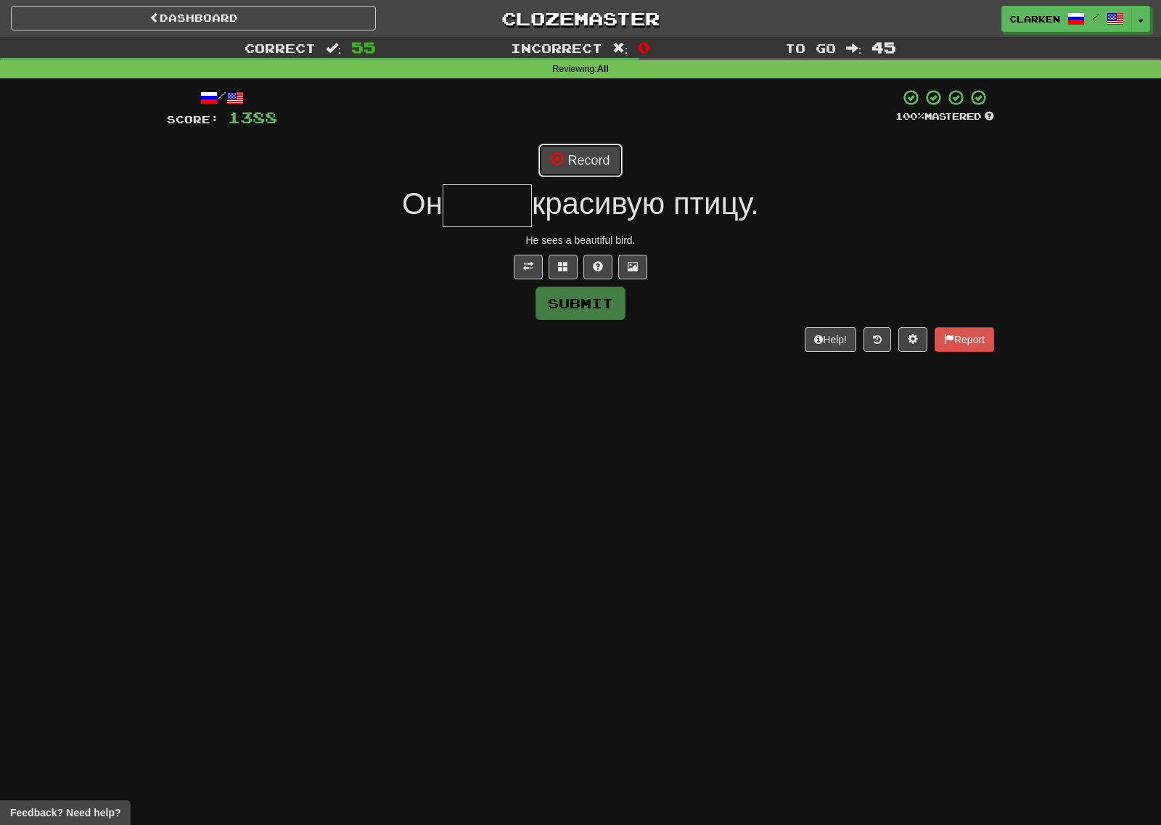
click at [569, 168] on button "Record" at bounding box center [579, 160] width 83 height 33
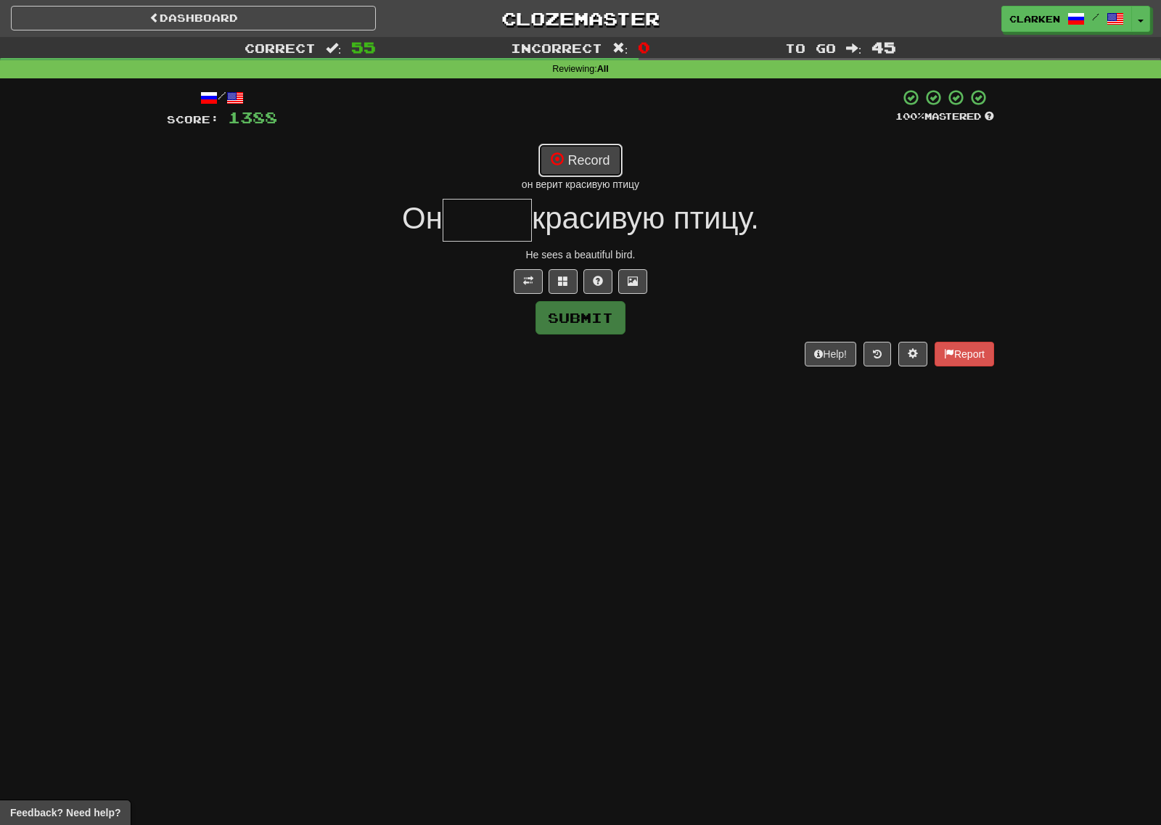
click at [574, 167] on button "Record" at bounding box center [579, 160] width 83 height 33
click at [589, 160] on button "Record" at bounding box center [579, 160] width 83 height 33
click at [572, 166] on button "Record" at bounding box center [579, 160] width 83 height 33
click at [577, 168] on button "Record" at bounding box center [579, 160] width 83 height 33
type input "*****"
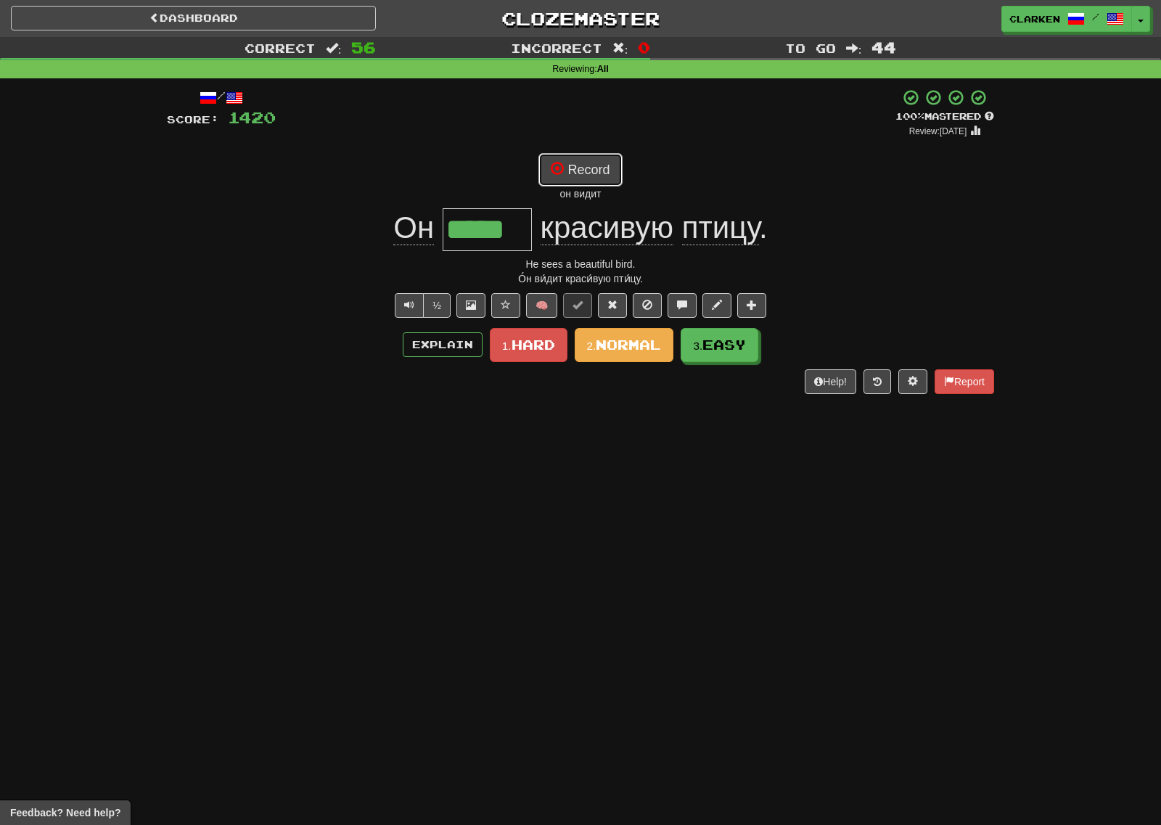
click at [585, 173] on button "Record" at bounding box center [579, 169] width 83 height 33
click at [580, 155] on button "Record" at bounding box center [579, 169] width 83 height 33
click at [740, 358] on button "3. Easy" at bounding box center [720, 346] width 78 height 34
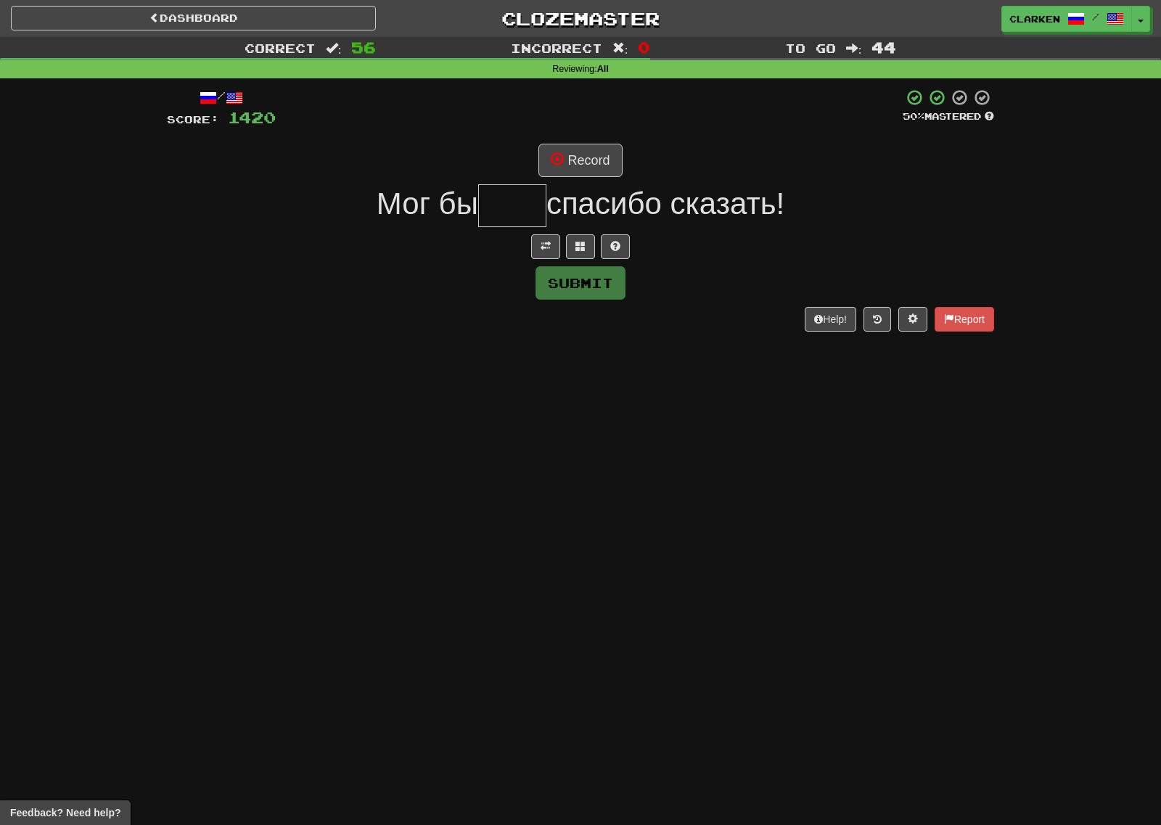
click at [551, 262] on div "/ Score: 1420 50 % Mastered Record Мог бы спасибо сказать! Submit Help! Report" at bounding box center [580, 209] width 827 height 242
click at [547, 257] on button at bounding box center [545, 246] width 29 height 25
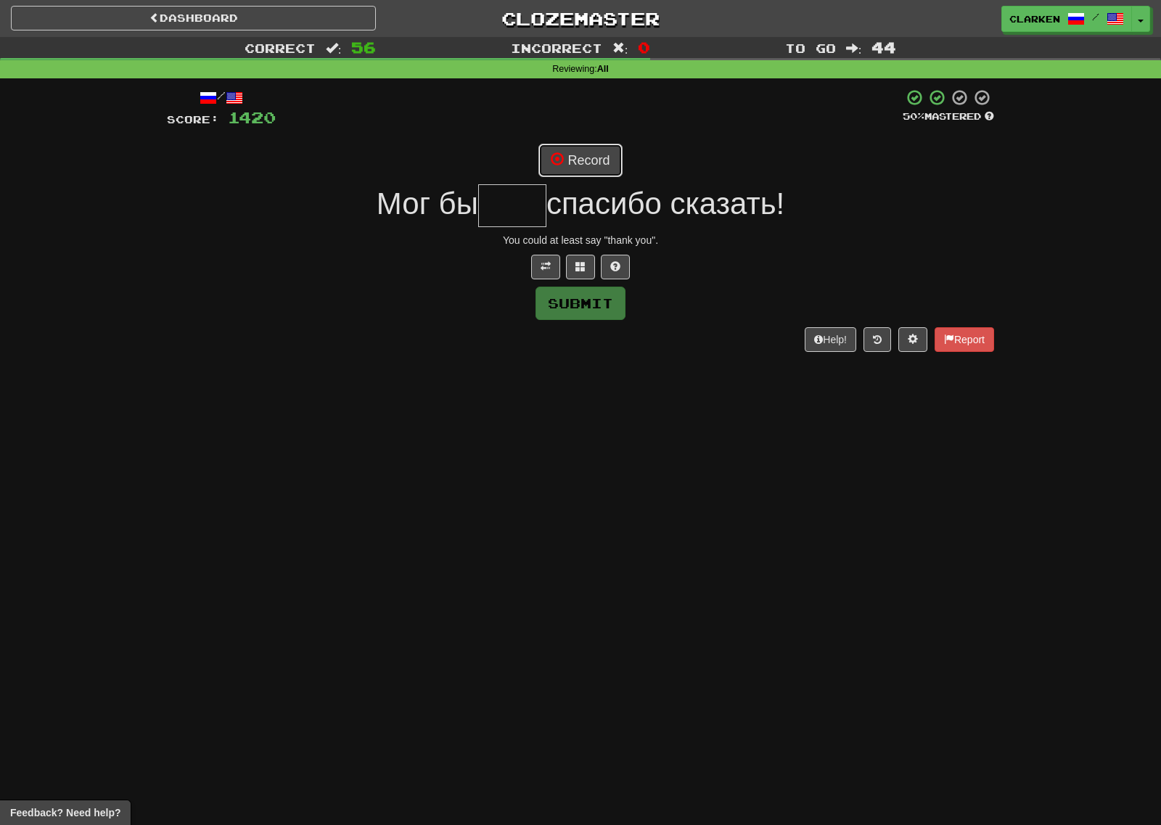
click at [589, 165] on button "Record" at bounding box center [579, 160] width 83 height 33
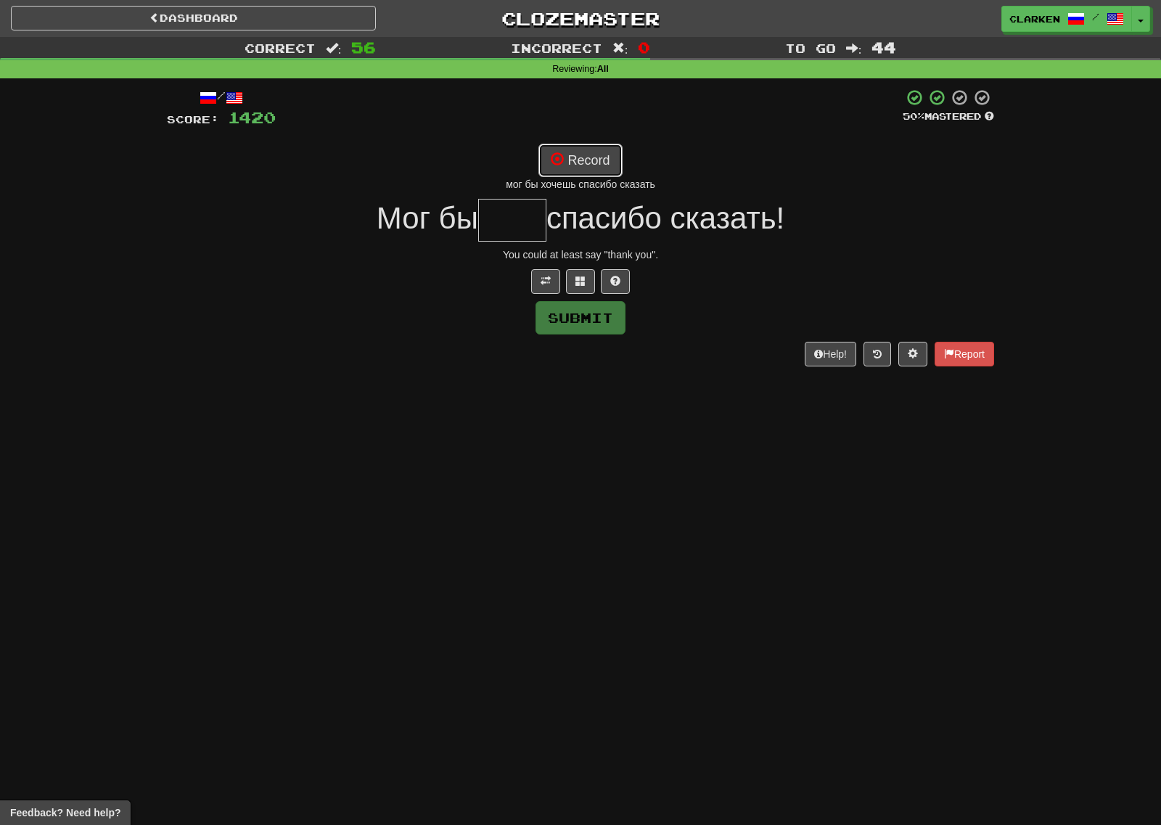
click at [622, 160] on button "Record" at bounding box center [579, 160] width 83 height 33
type input "****"
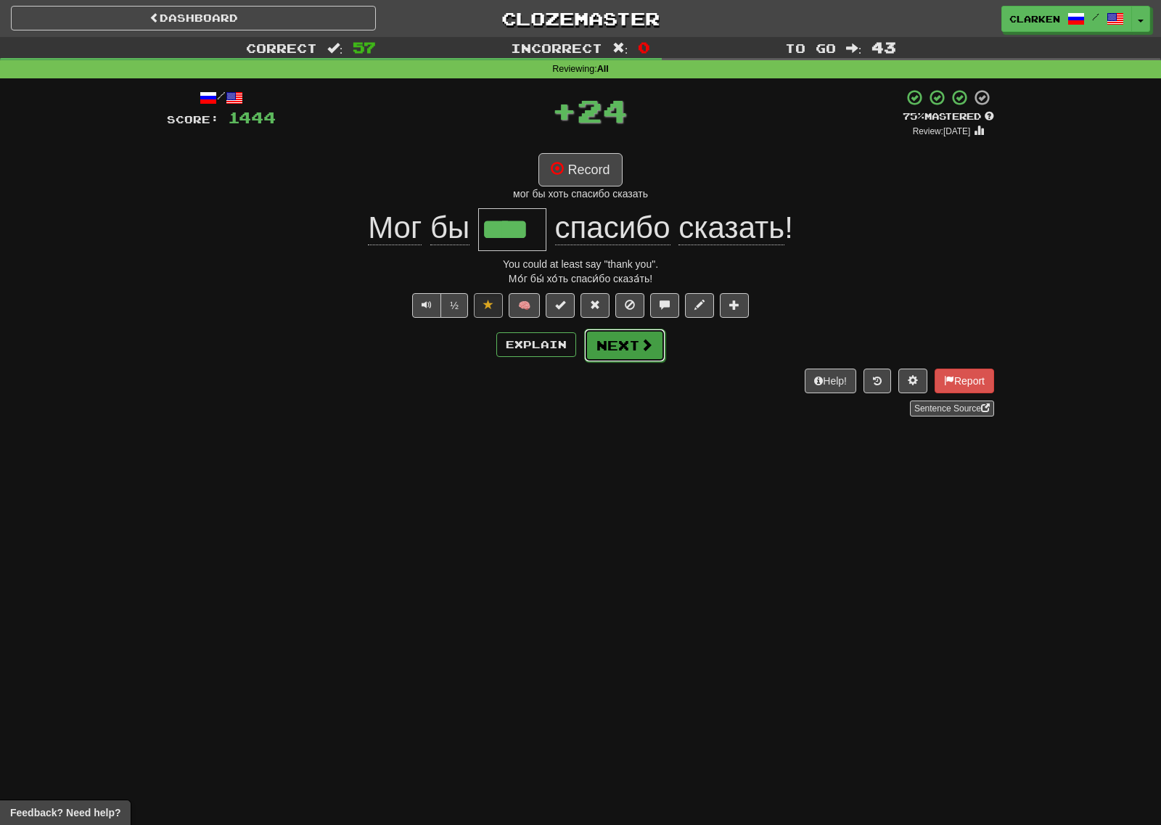
click at [630, 361] on button "Next" at bounding box center [624, 345] width 81 height 33
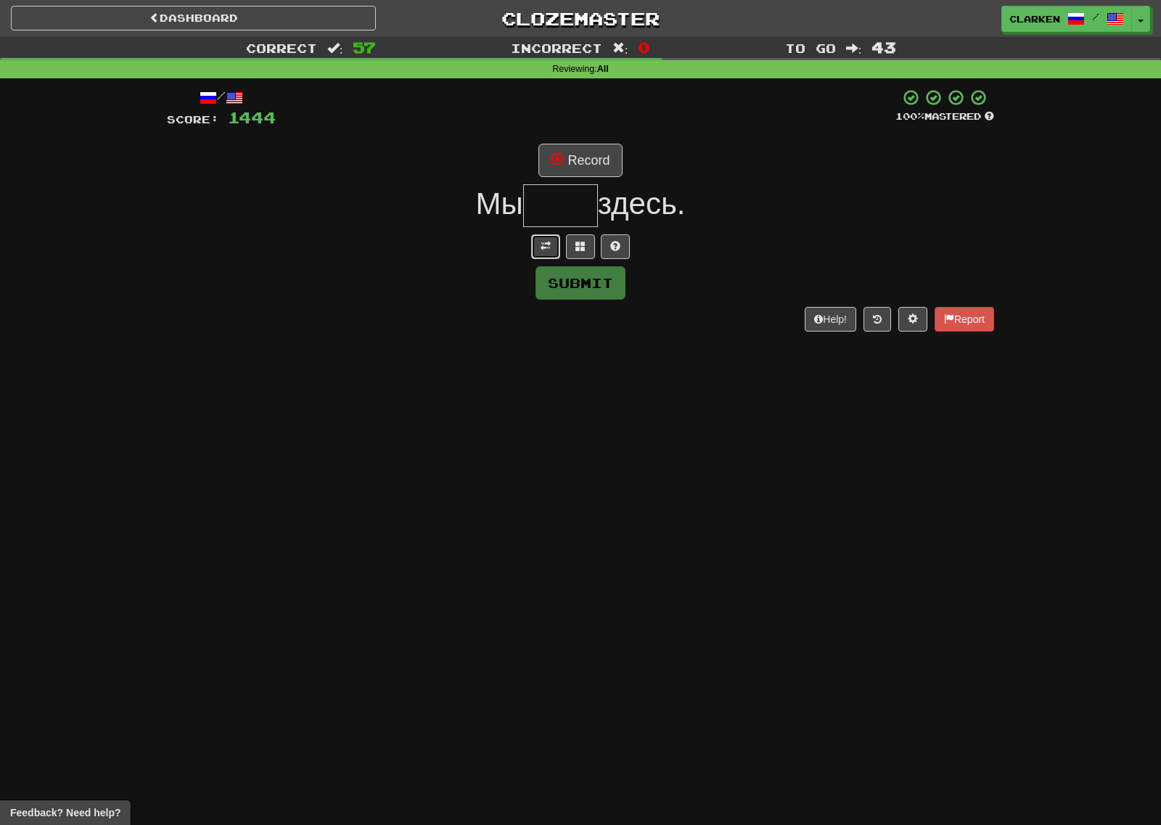
click at [545, 257] on button at bounding box center [545, 246] width 29 height 25
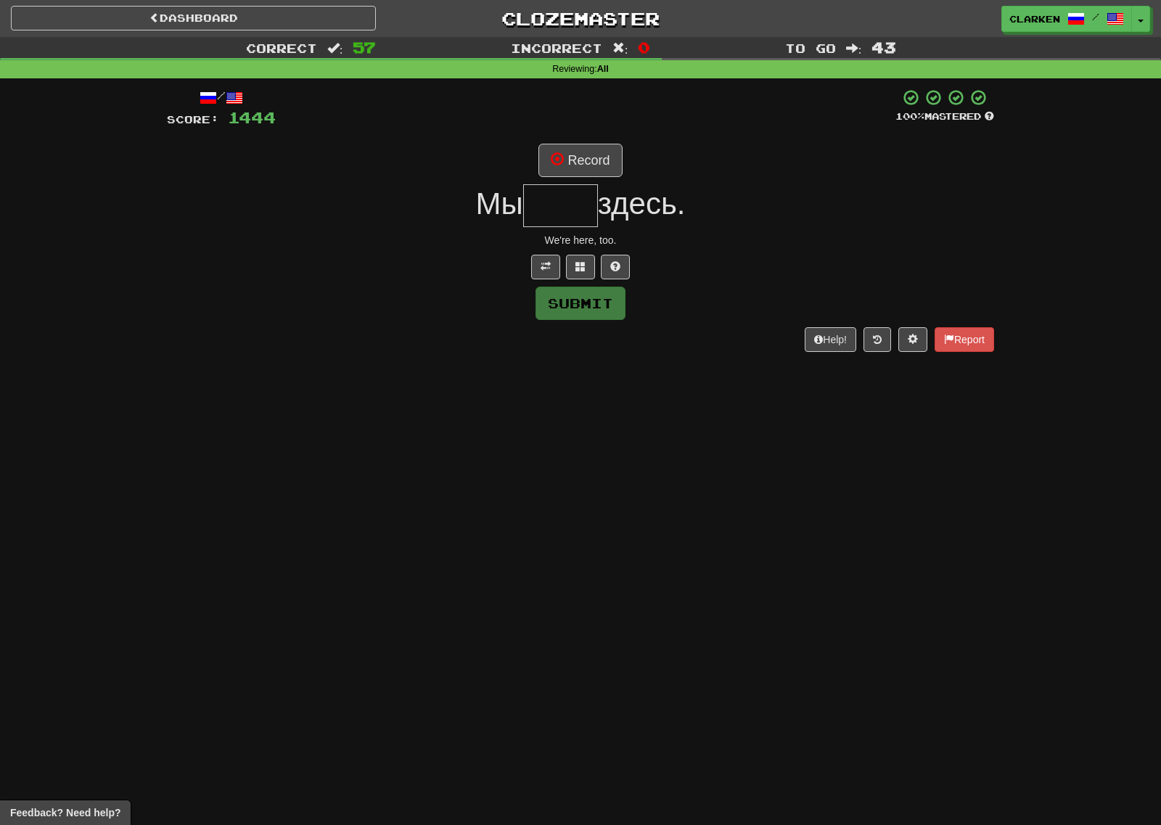
click at [562, 189] on input "text" at bounding box center [560, 205] width 75 height 43
click at [567, 158] on button "Record" at bounding box center [579, 160] width 83 height 33
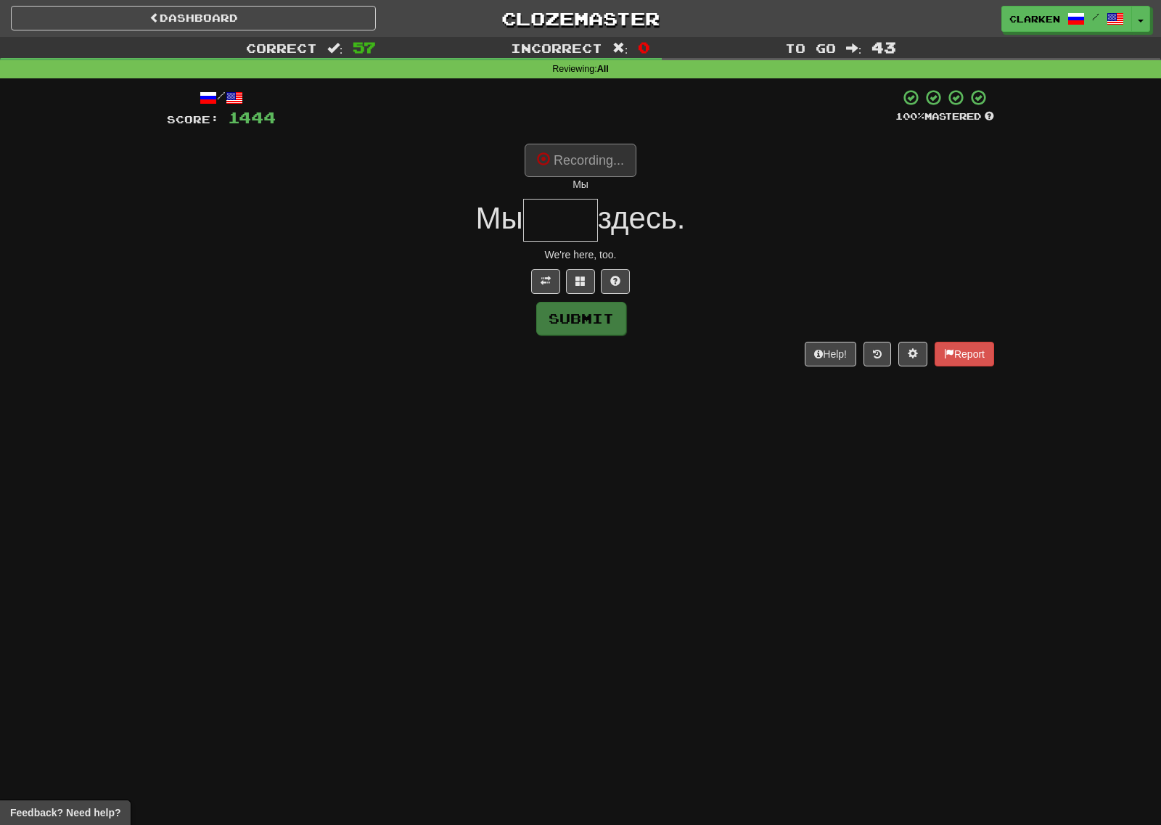
type input "****"
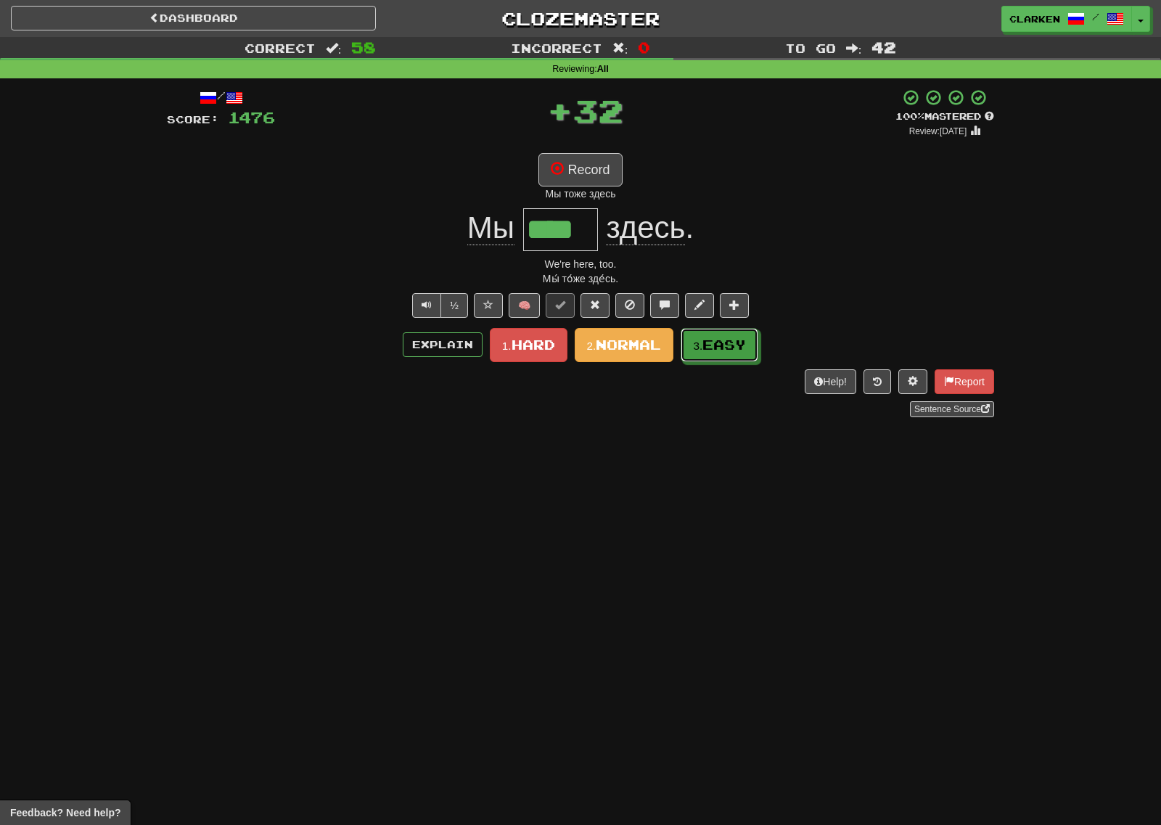
click at [726, 358] on button "3. Easy" at bounding box center [719, 345] width 78 height 34
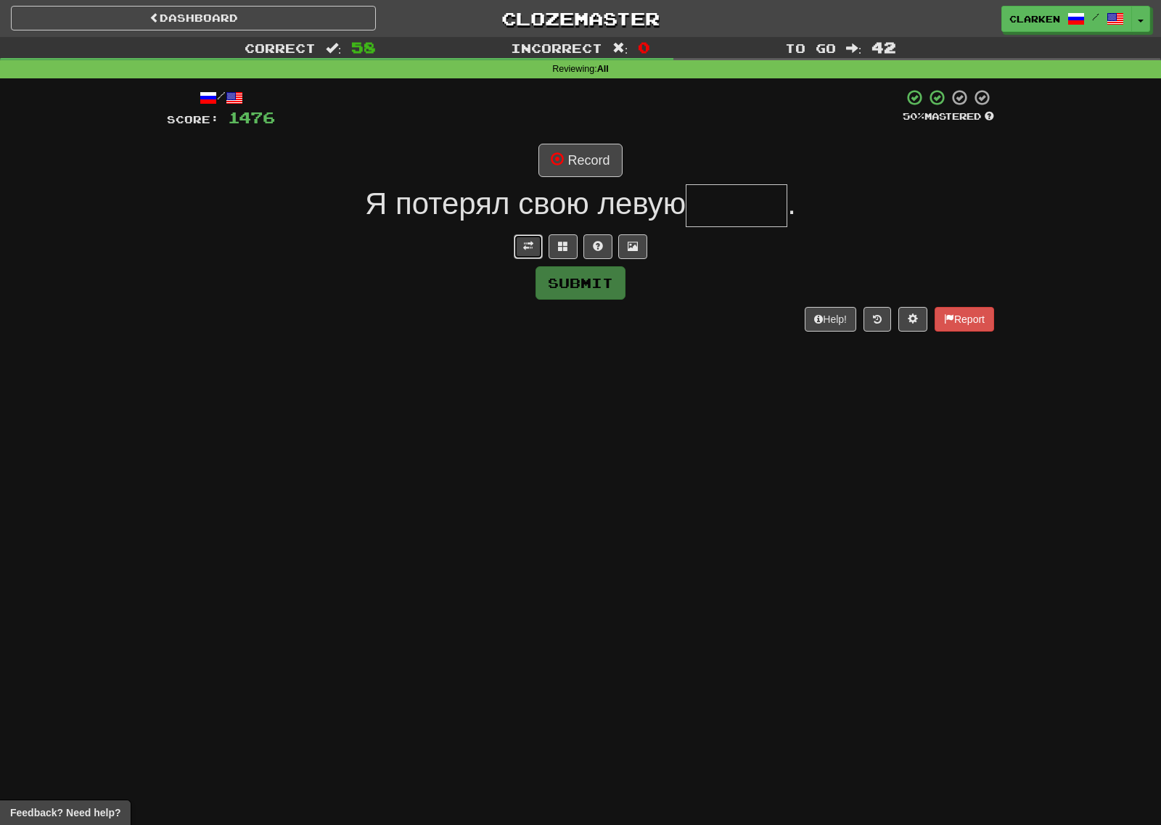
click at [517, 250] on button at bounding box center [528, 246] width 29 height 25
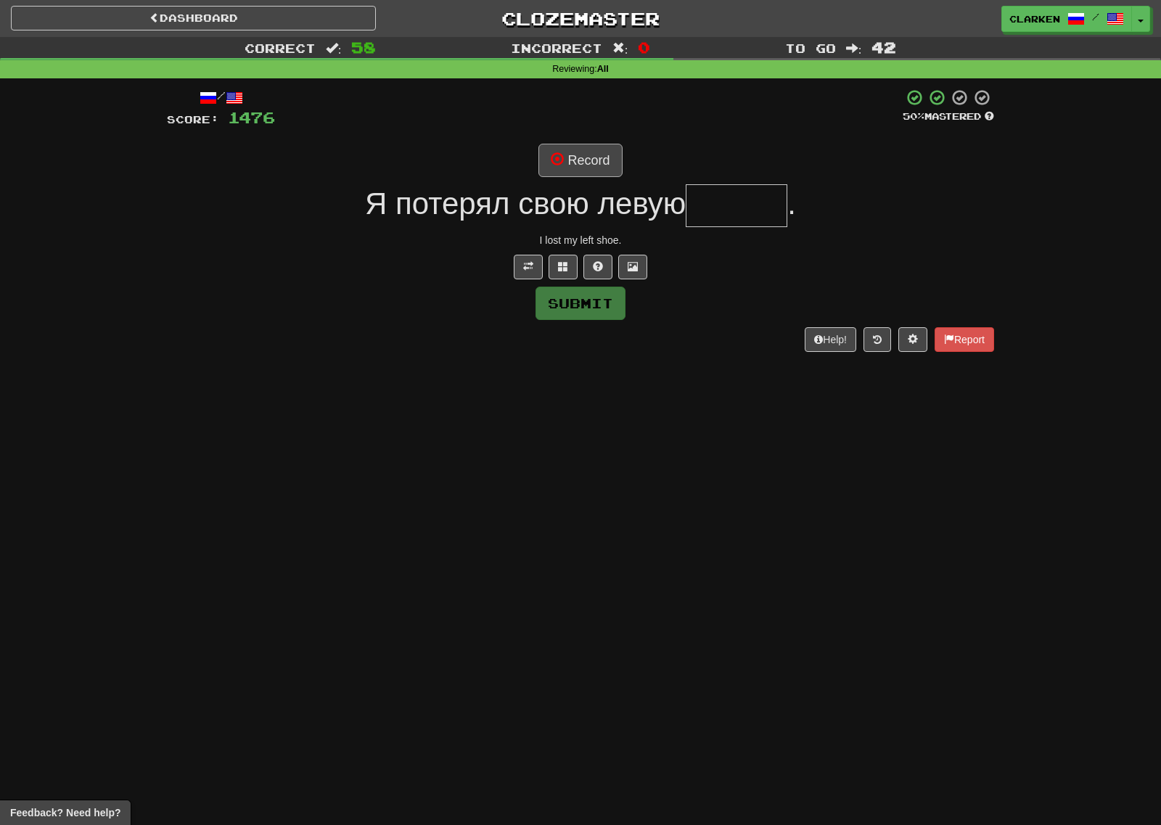
drag, startPoint x: 582, startPoint y: 178, endPoint x: 577, endPoint y: 164, distance: 15.1
click at [581, 178] on div "/ Score: 1476 50 % Mastered Record Я потерял свою левую . I lost my left shoe. …" at bounding box center [580, 219] width 827 height 263
click at [577, 160] on button "Record" at bounding box center [579, 160] width 83 height 33
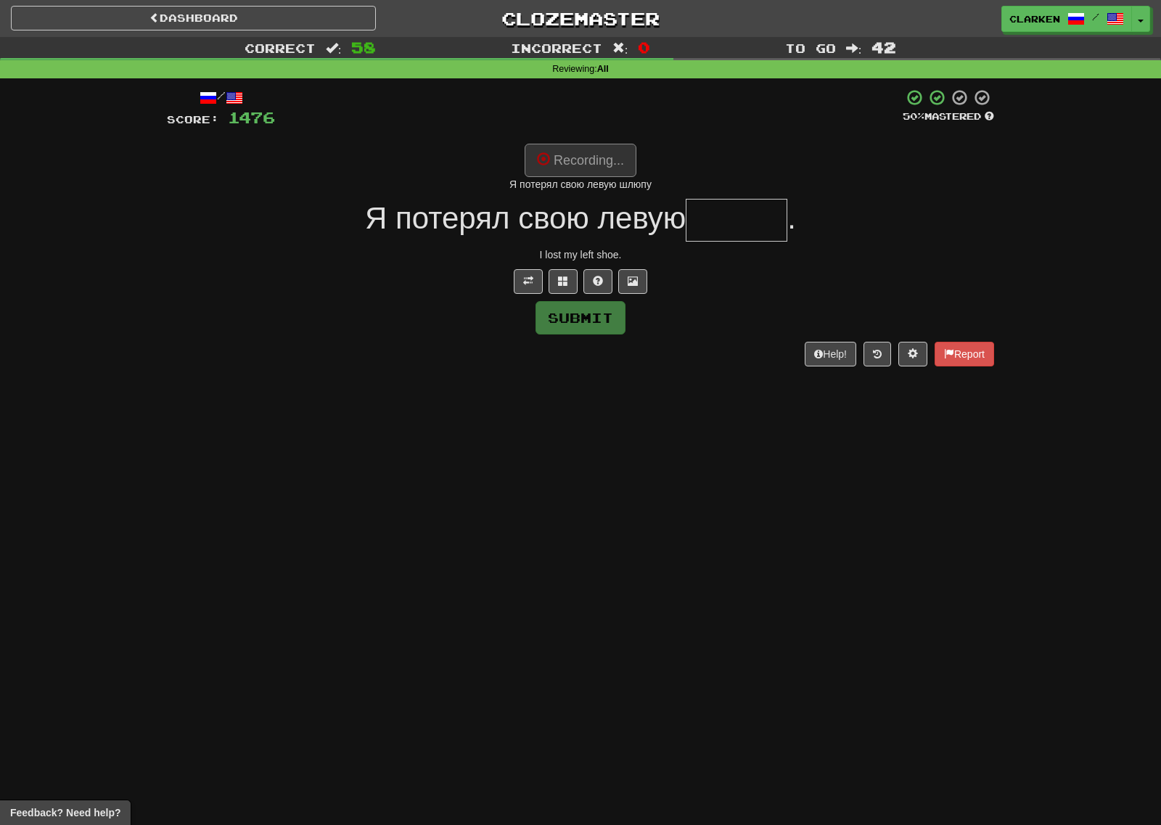
type input "*****"
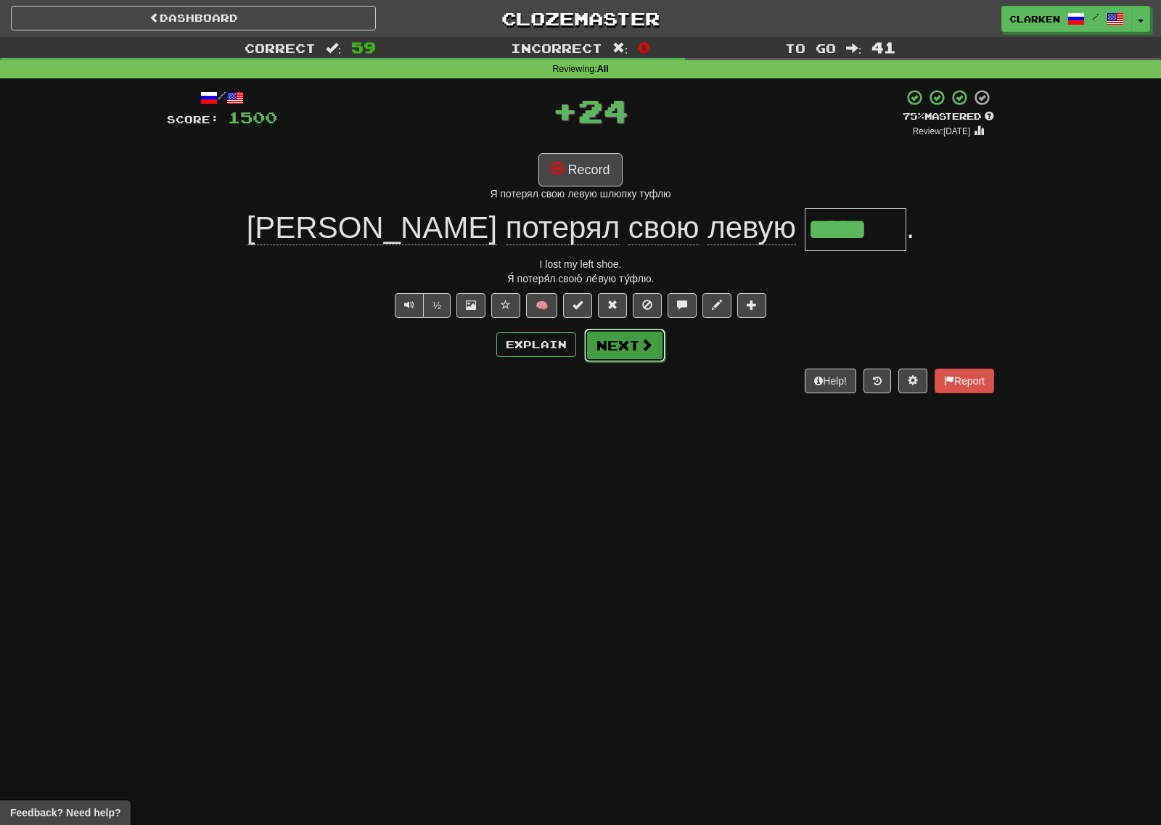
click at [632, 350] on button "Next" at bounding box center [624, 345] width 81 height 33
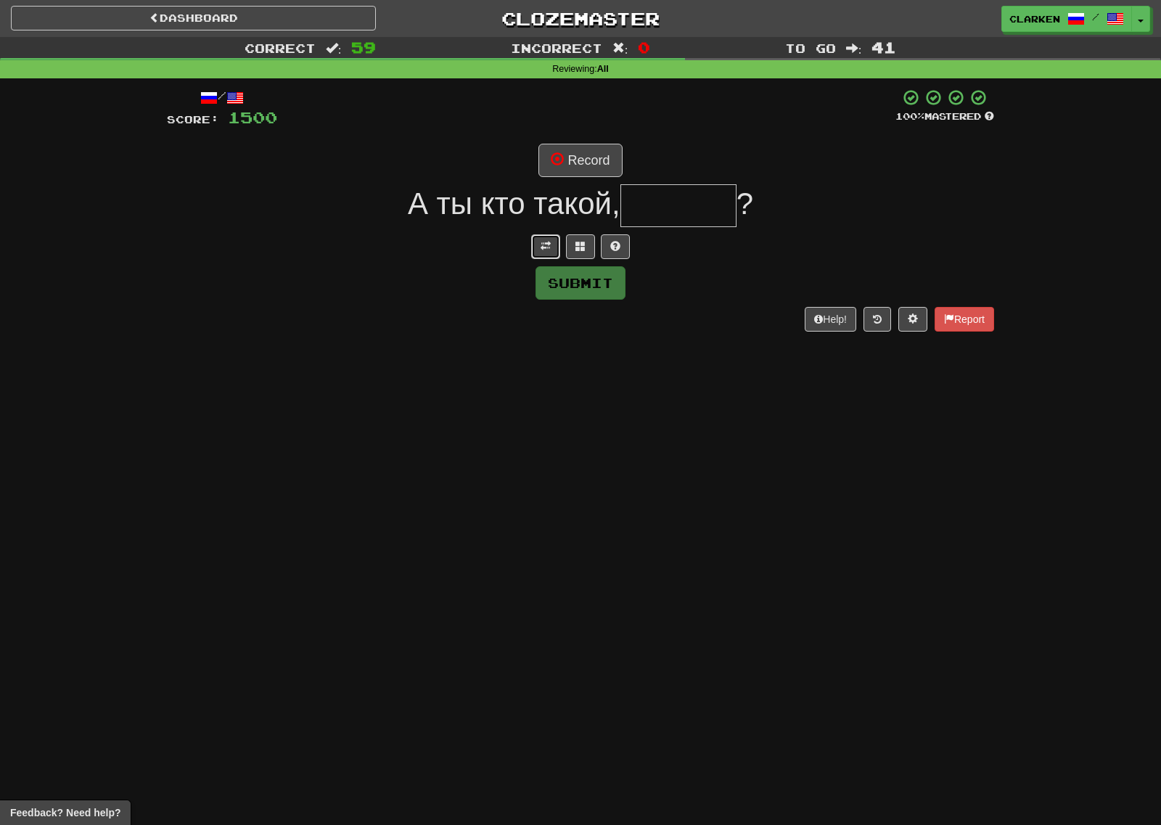
click at [545, 239] on button at bounding box center [545, 246] width 29 height 25
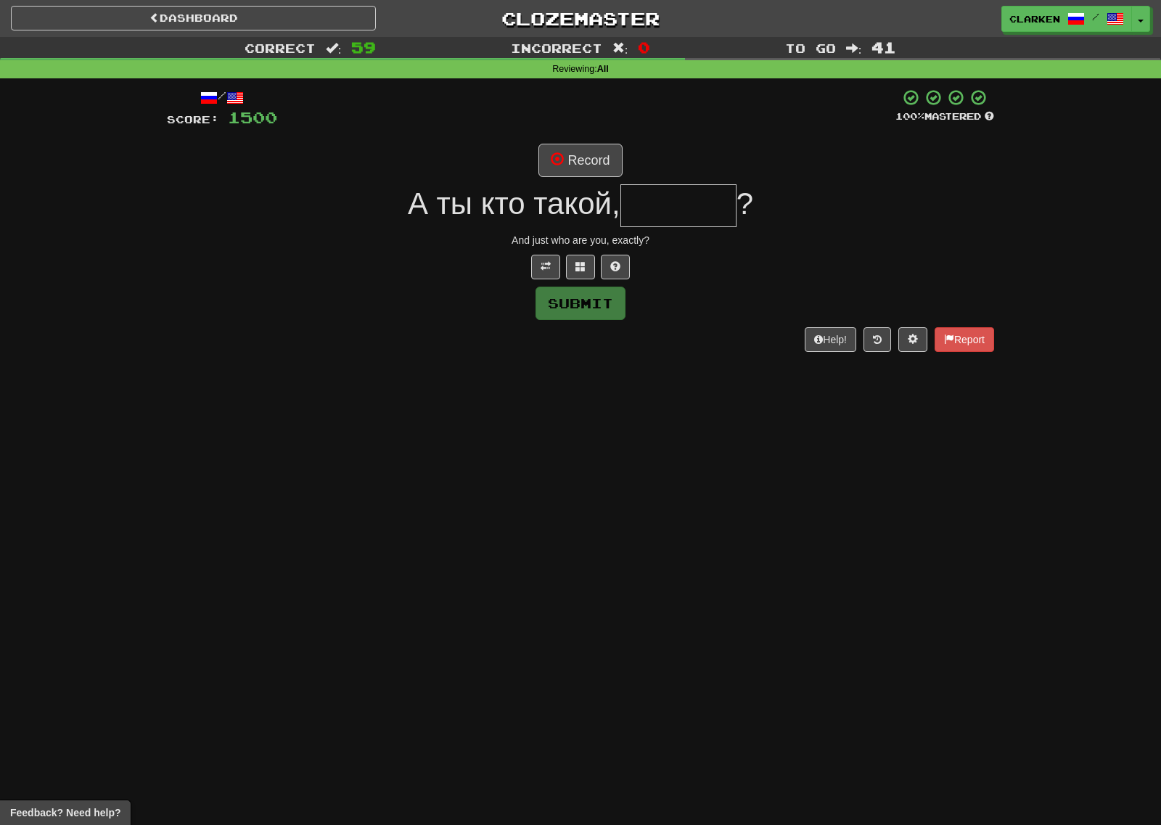
click at [573, 182] on div "/ Score: 1500 100 % Mastered Record А ты кто такой, ? And just who are you, exa…" at bounding box center [580, 219] width 827 height 263
click at [575, 173] on button "Record" at bounding box center [579, 160] width 83 height 33
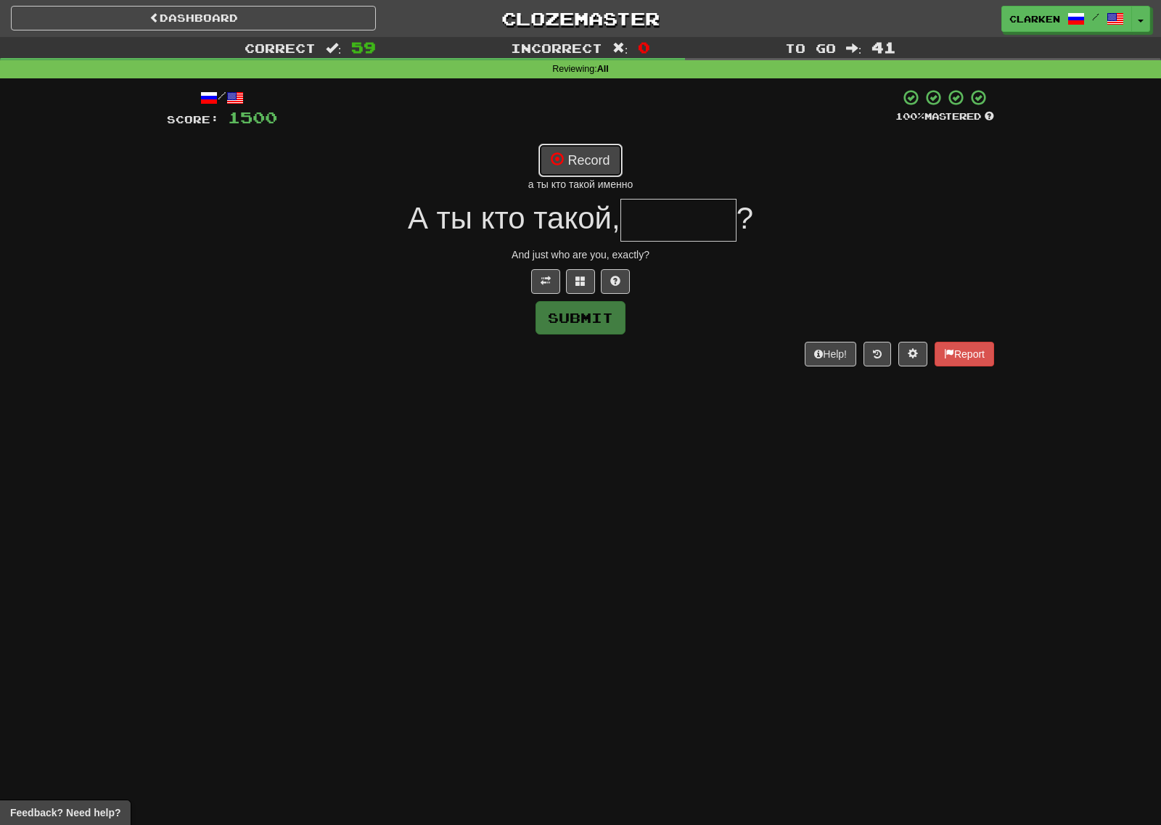
click at [588, 156] on button "Record" at bounding box center [579, 160] width 83 height 33
type input "******"
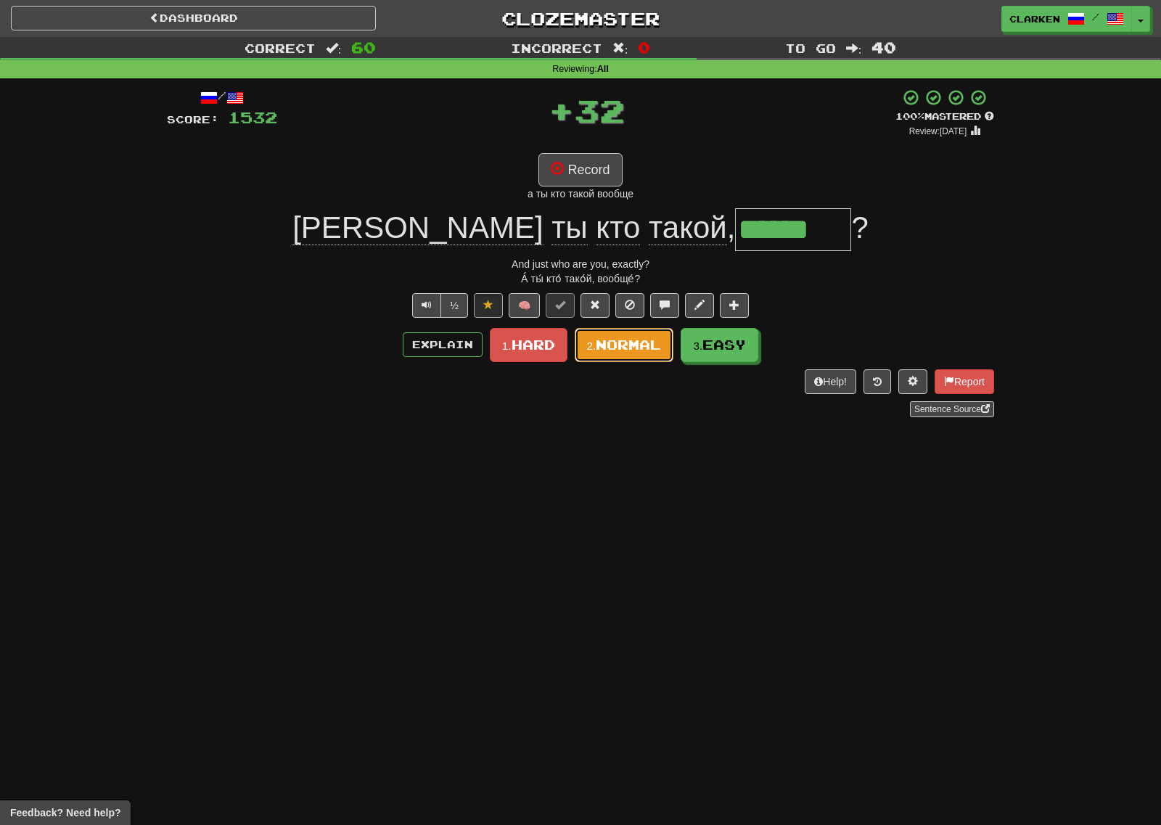
click at [609, 358] on button "2. Normal" at bounding box center [624, 345] width 99 height 34
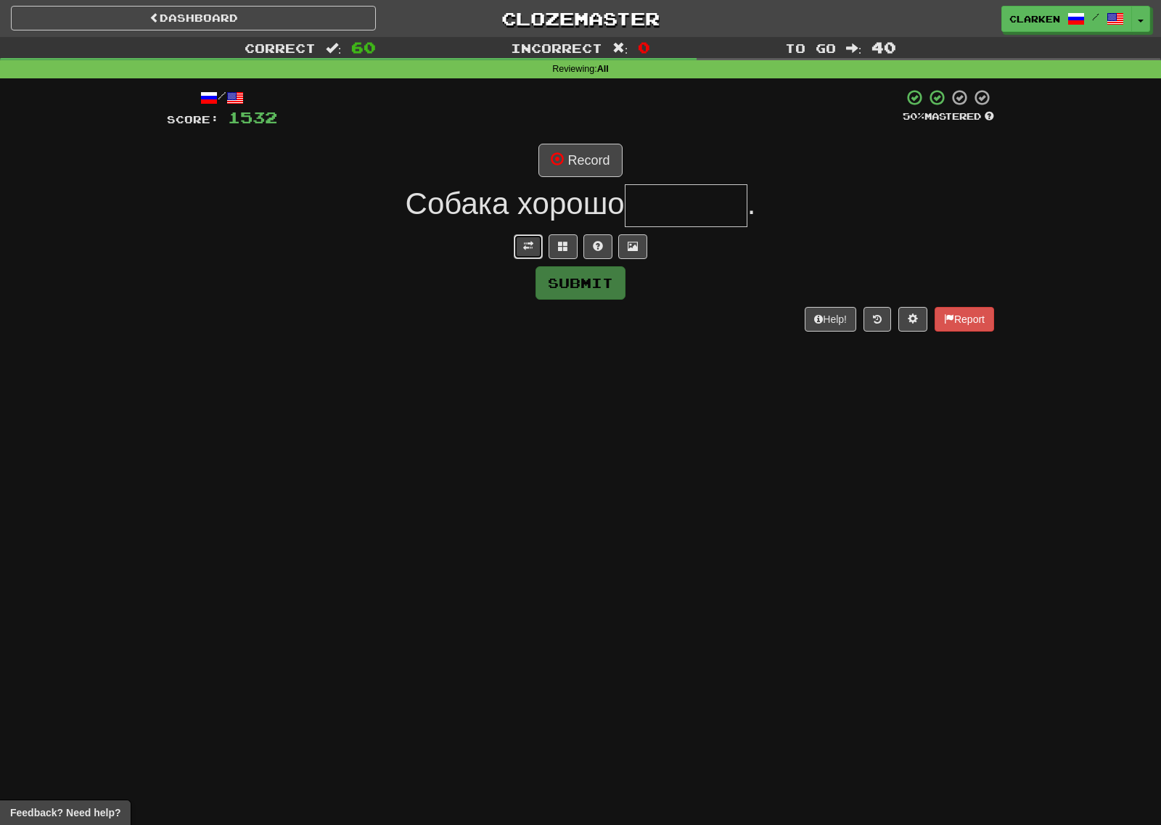
click at [537, 242] on button at bounding box center [528, 246] width 29 height 25
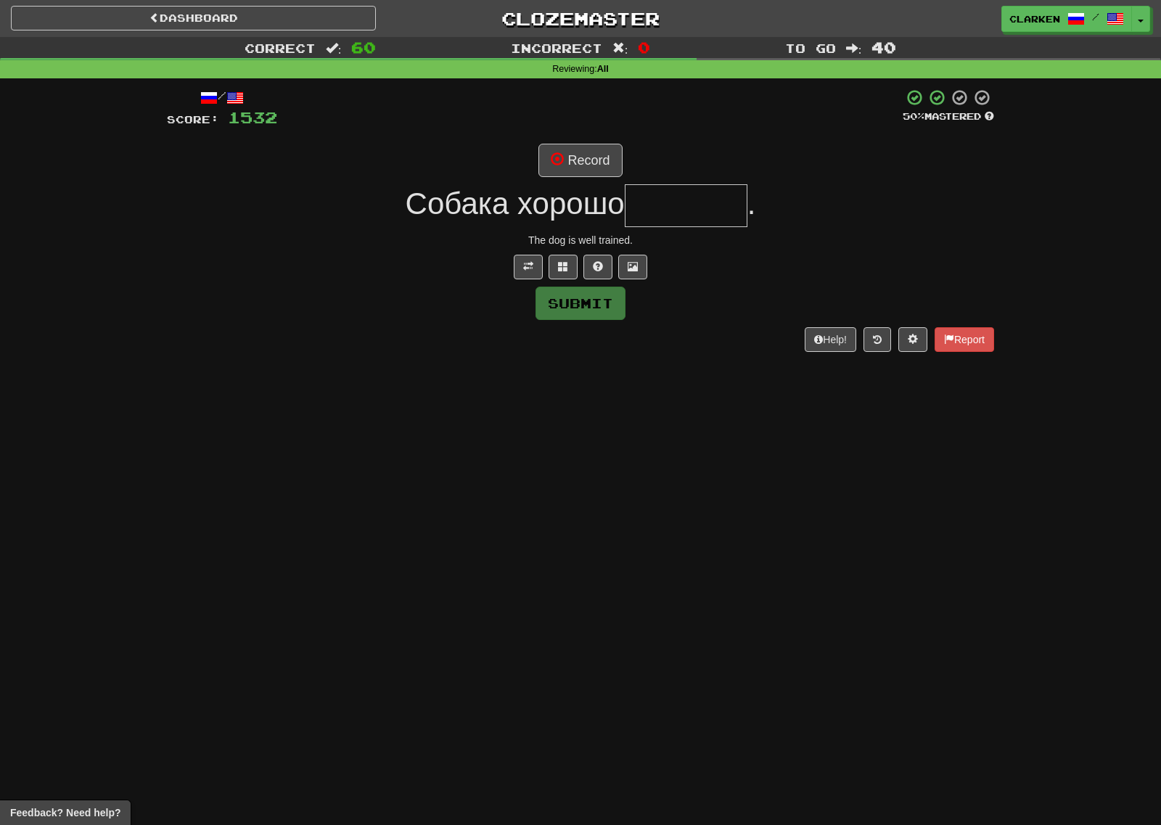
click at [598, 140] on div "/ Score: 1532 50 % Mastered Record Собака хорошо . The dog is well trained. Sub…" at bounding box center [580, 219] width 827 height 263
click at [598, 164] on button "Record" at bounding box center [579, 160] width 83 height 33
click at [561, 262] on span at bounding box center [563, 266] width 10 height 10
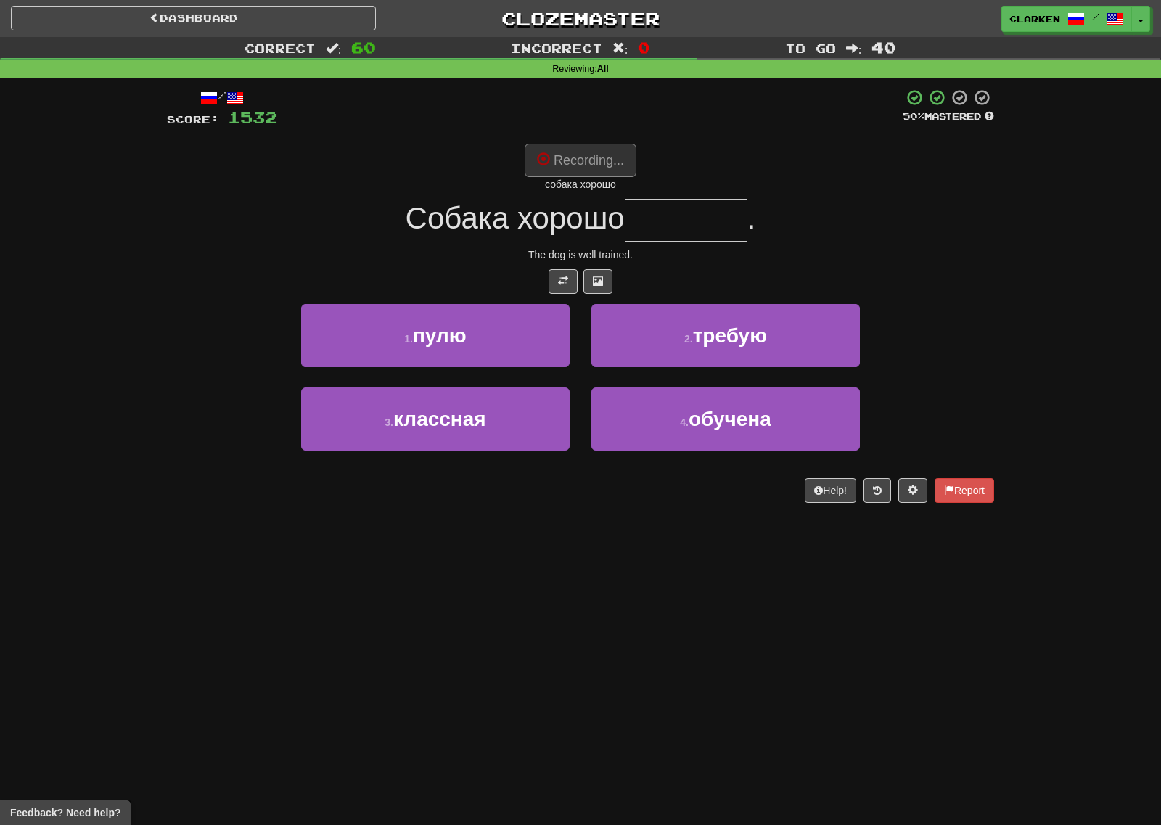
type input "*******"
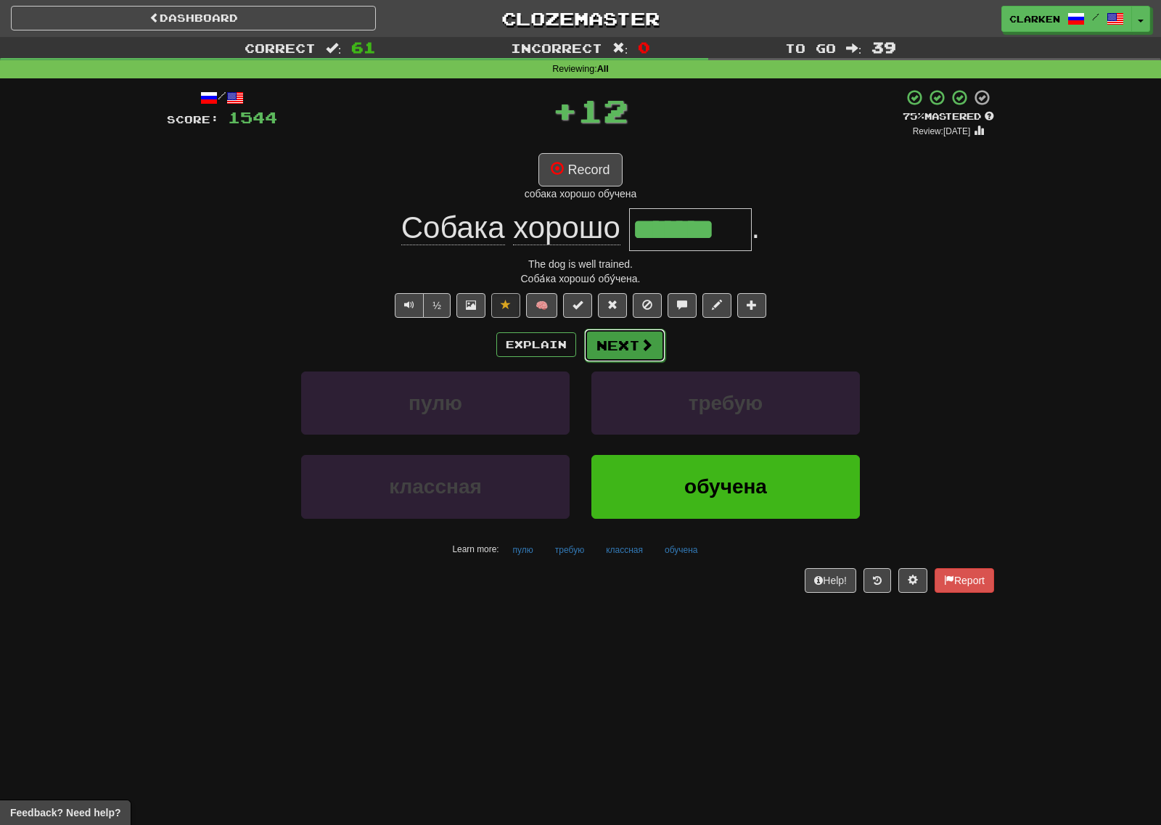
click at [641, 357] on button "Next" at bounding box center [624, 345] width 81 height 33
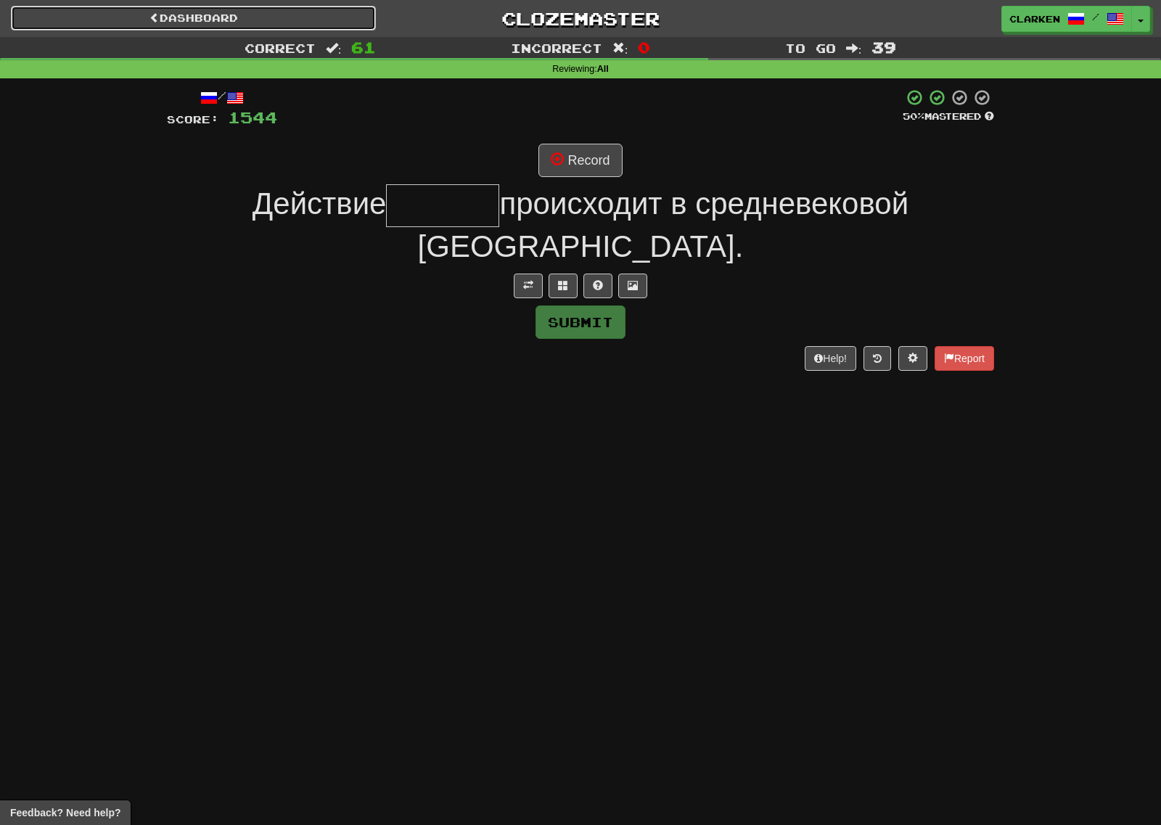
click at [236, 25] on link "Dashboard" at bounding box center [193, 18] width 365 height 25
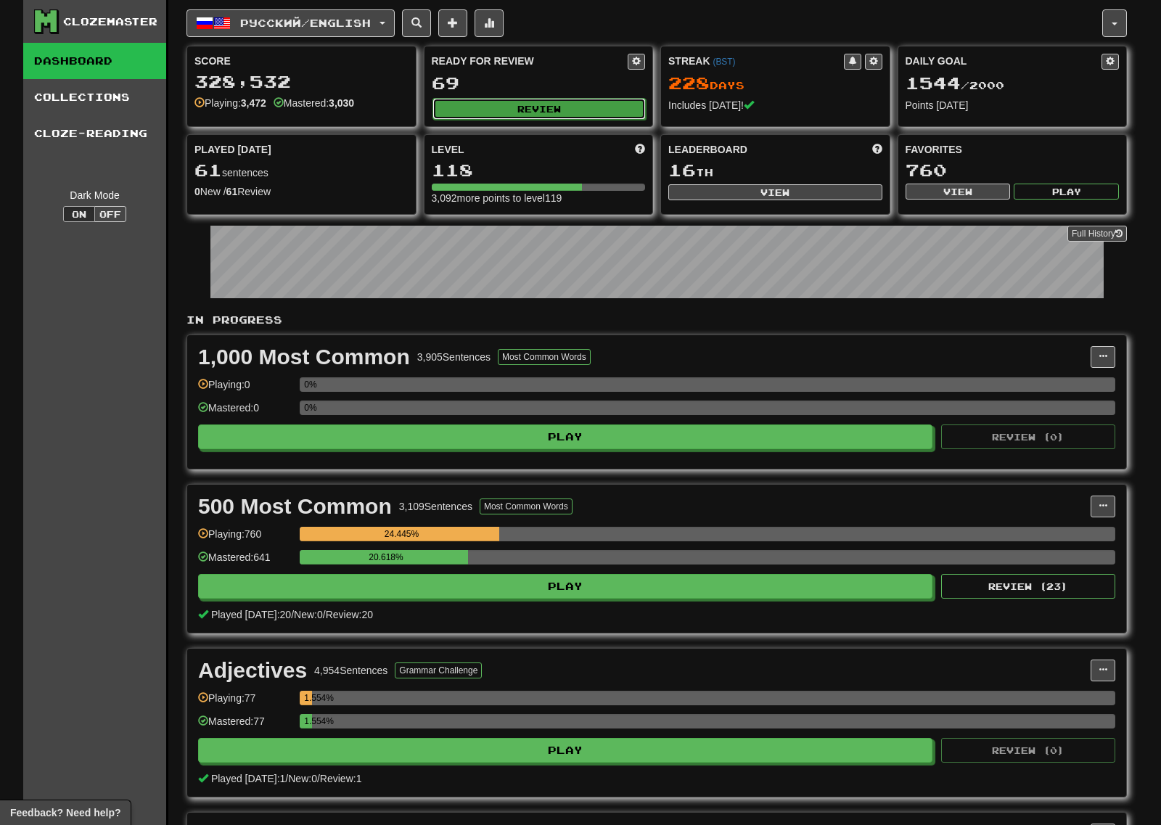
click at [507, 105] on button "Review" at bounding box center [539, 109] width 214 height 22
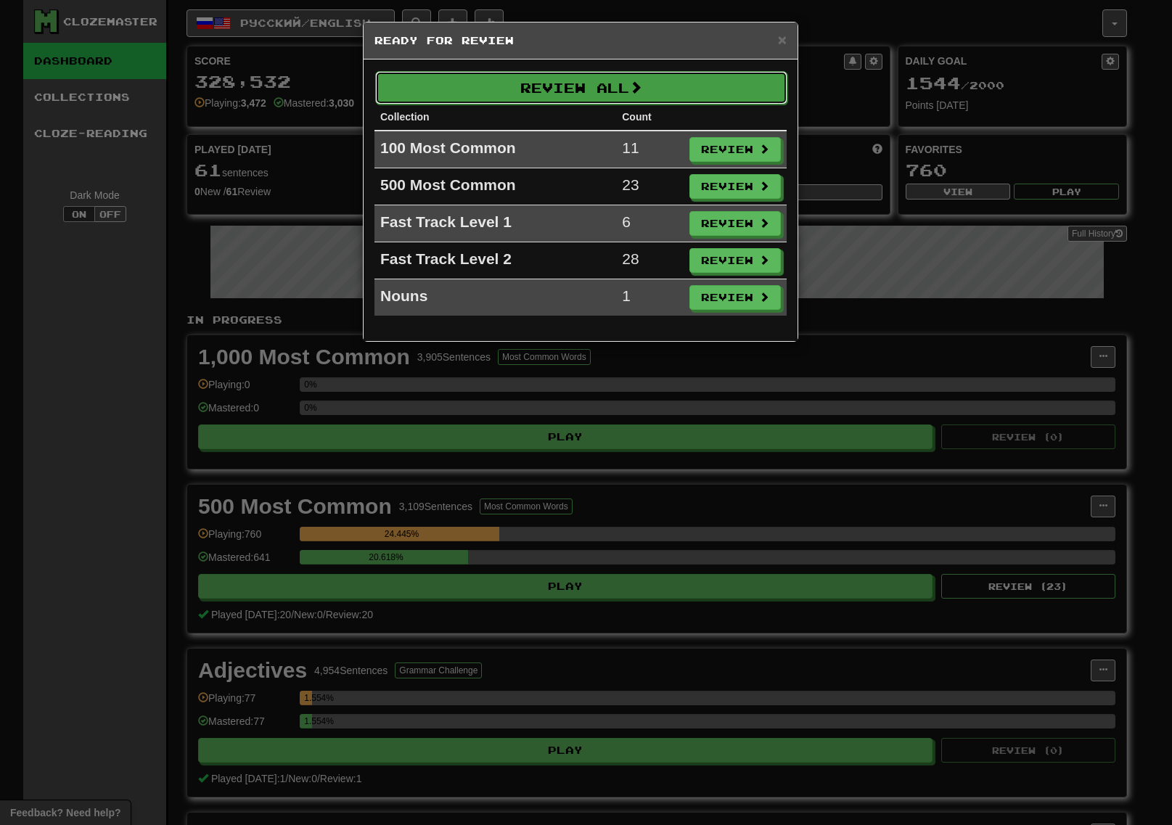
click at [543, 86] on button "Review All" at bounding box center [581, 87] width 412 height 33
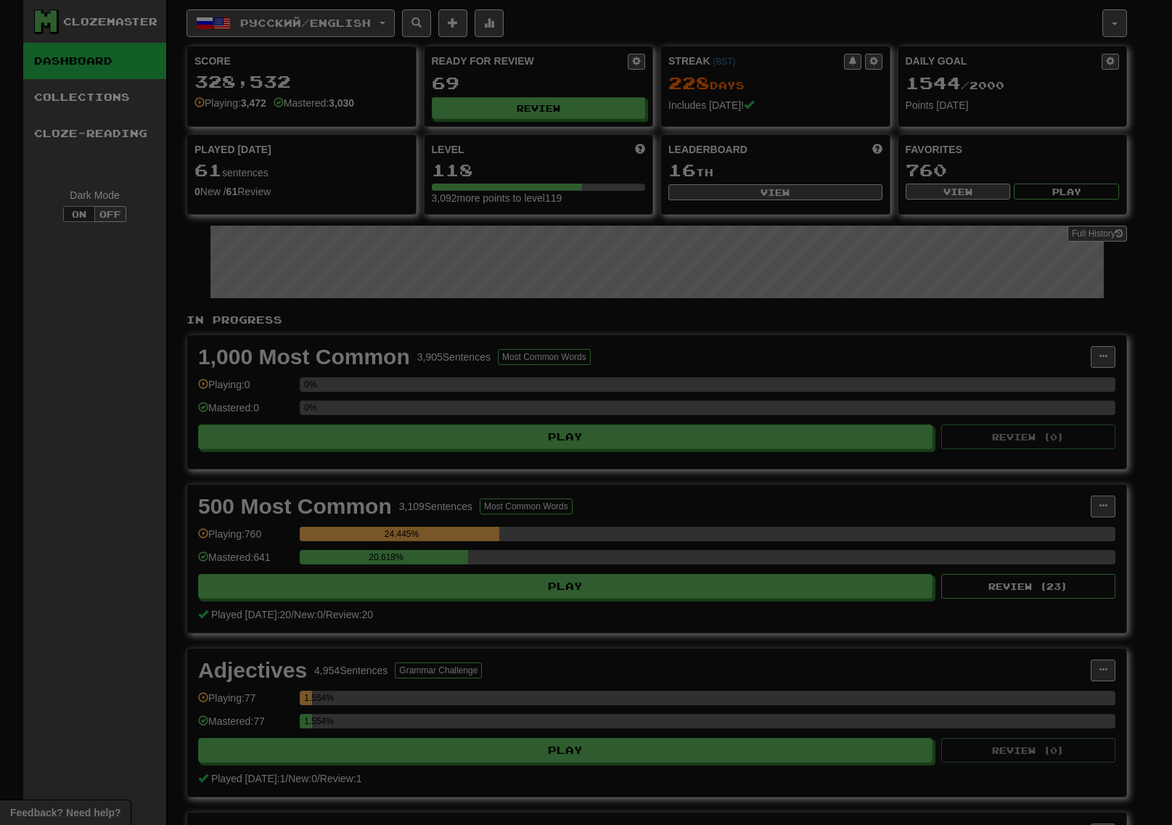
select select "***"
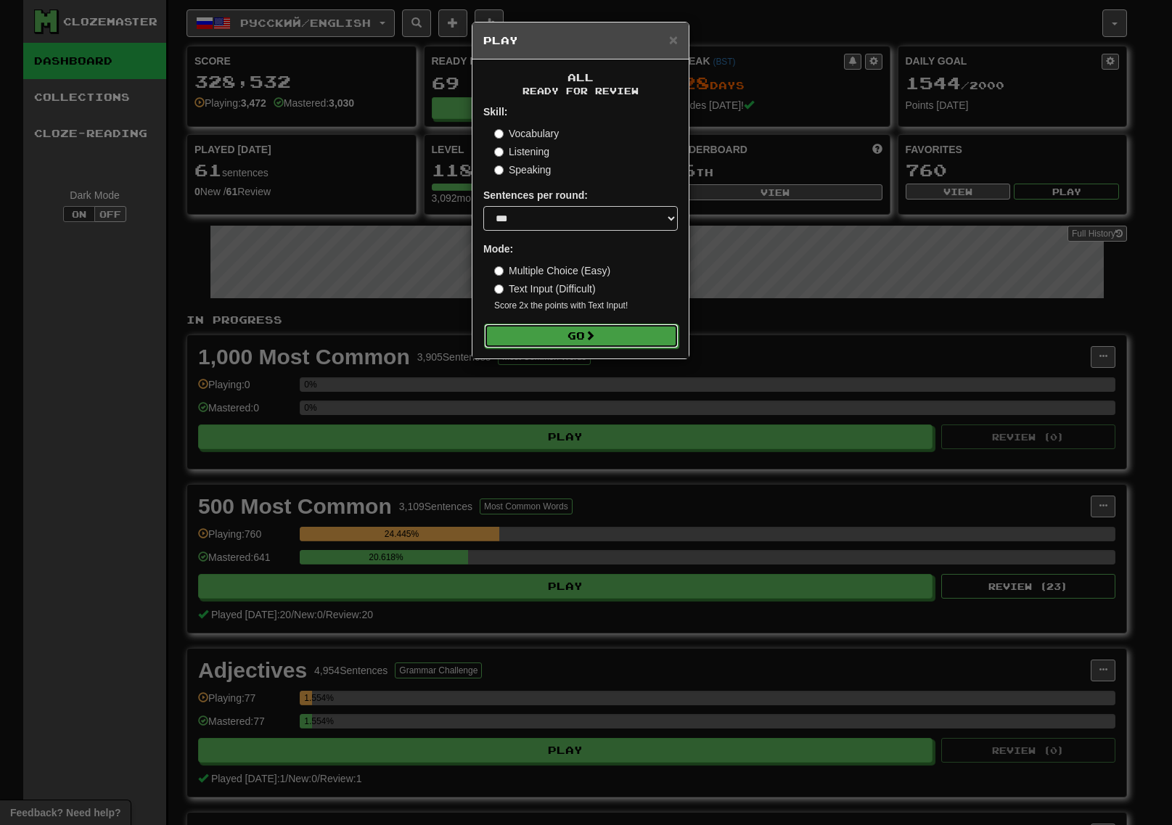
click at [621, 330] on button "Go" at bounding box center [581, 336] width 194 height 25
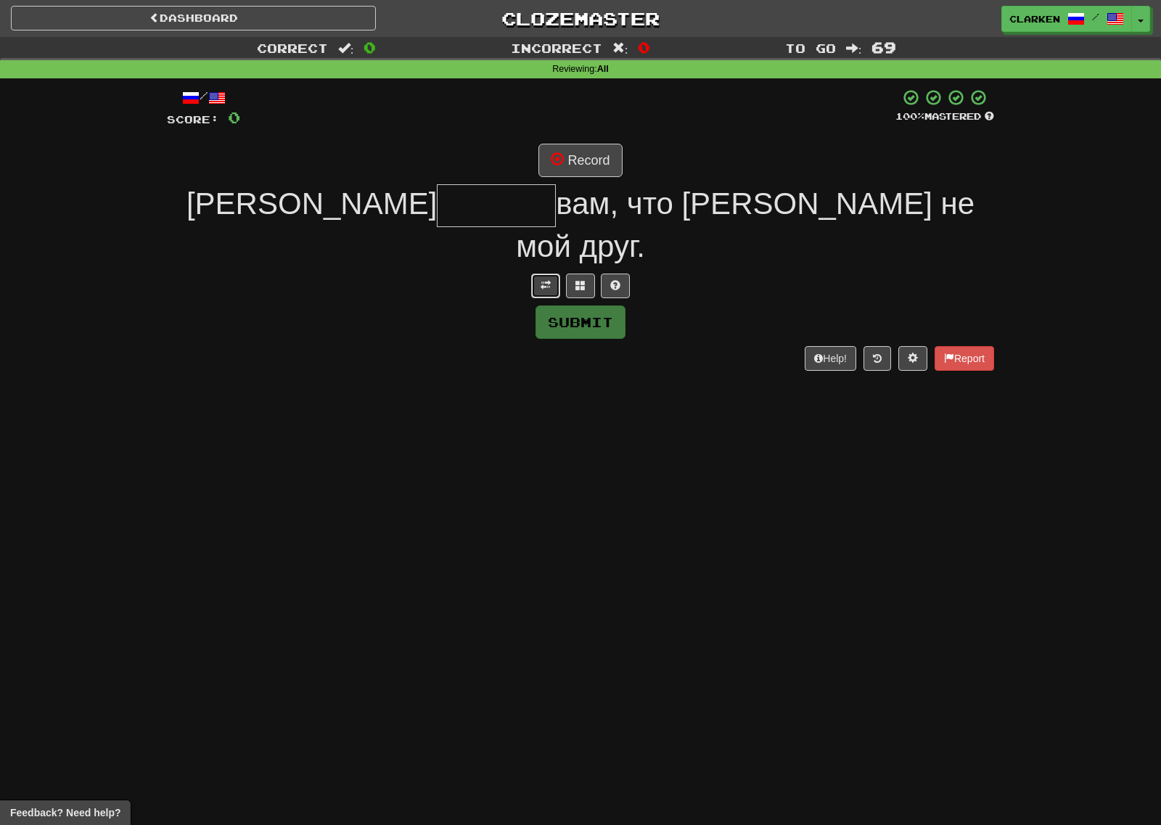
click at [548, 280] on span at bounding box center [545, 285] width 10 height 10
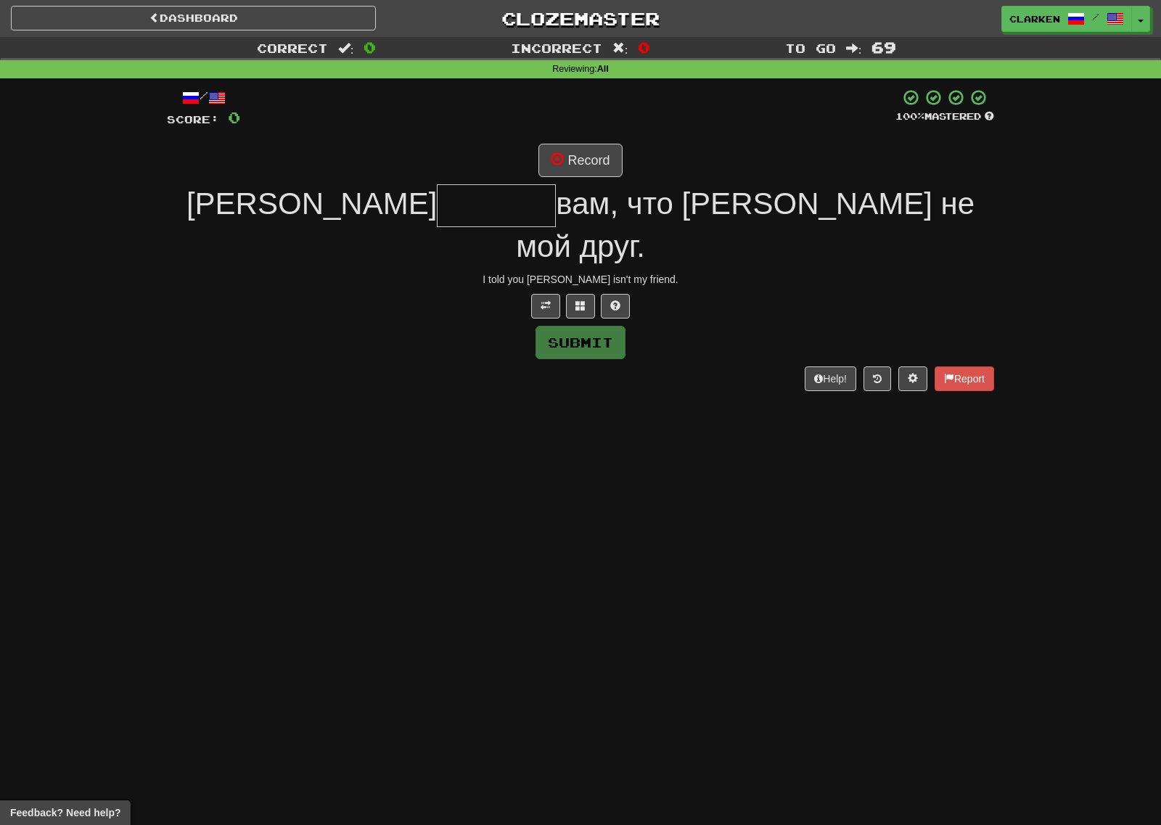
click at [575, 181] on div "/ Score: 0 100 % Mastered Record Я вам, что Том не мой друг. I told you Tom isn…" at bounding box center [580, 239] width 827 height 302
click at [579, 172] on button "Record" at bounding box center [579, 160] width 83 height 33
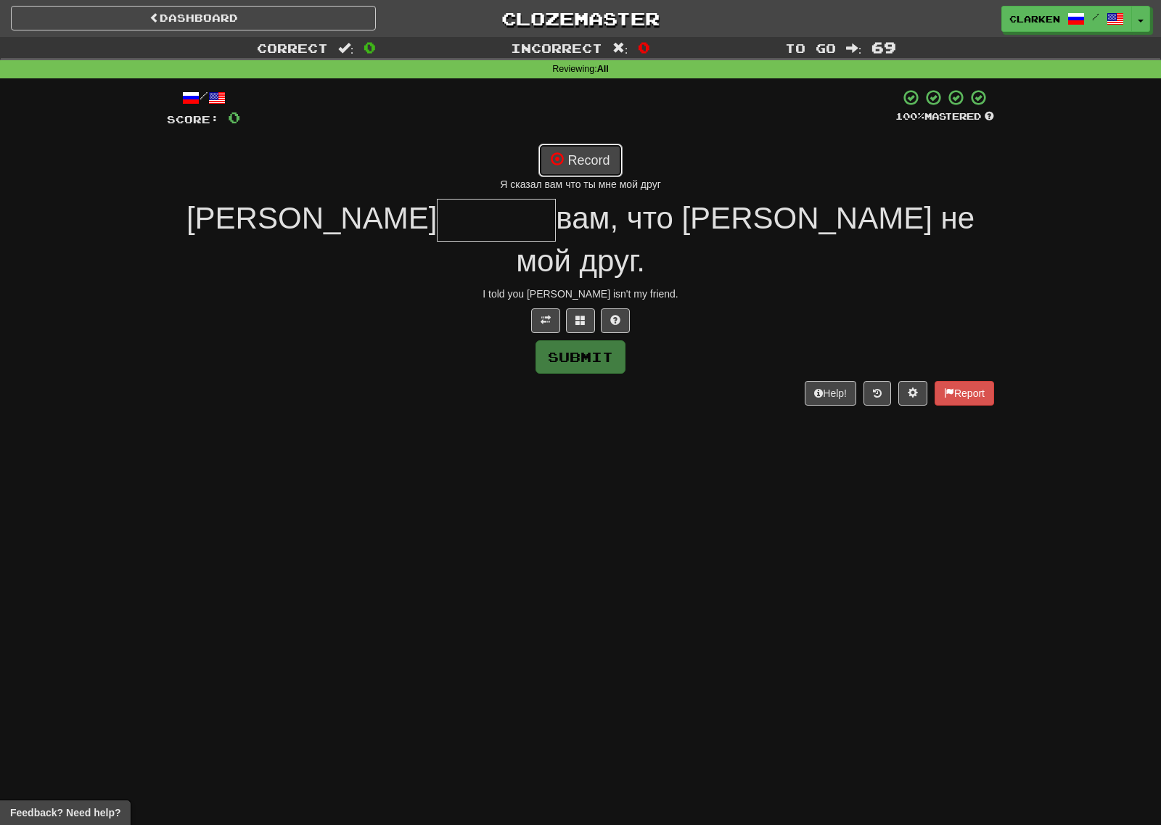
click at [580, 155] on button "Record" at bounding box center [579, 160] width 83 height 33
type input "*******"
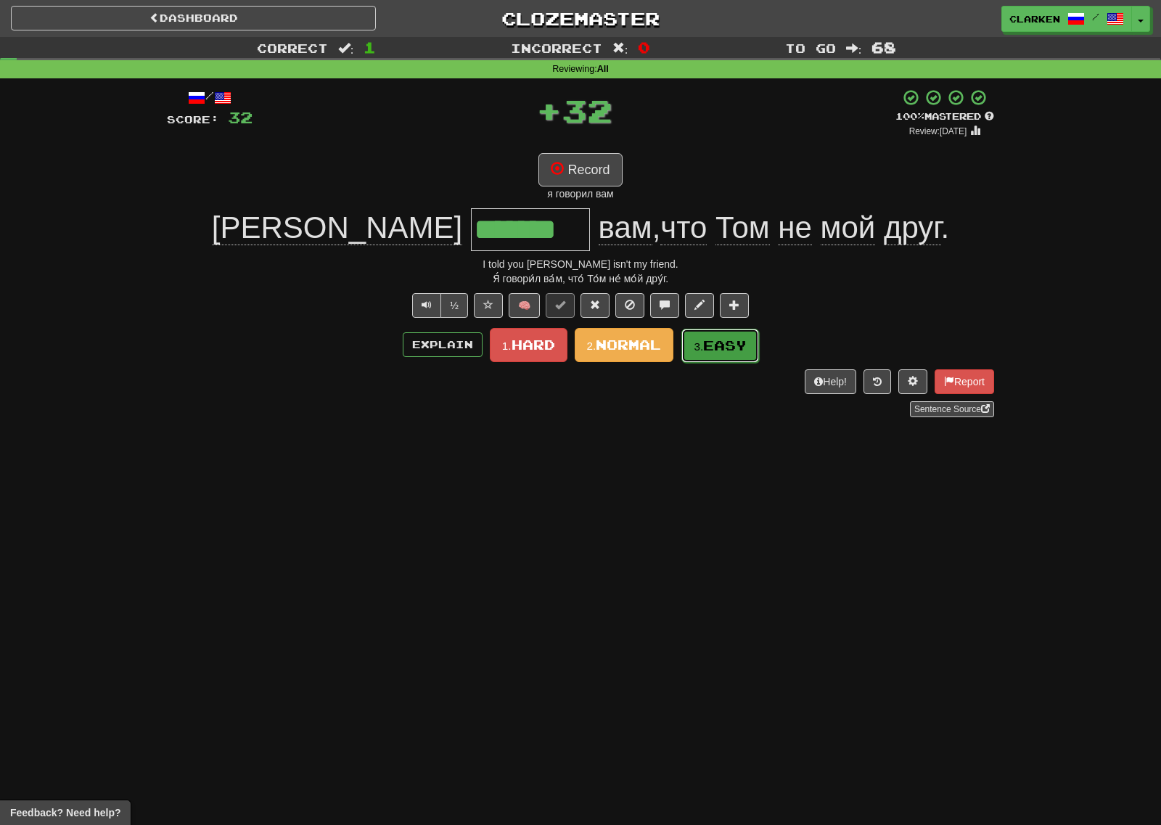
click at [700, 345] on small "3." at bounding box center [697, 346] width 9 height 12
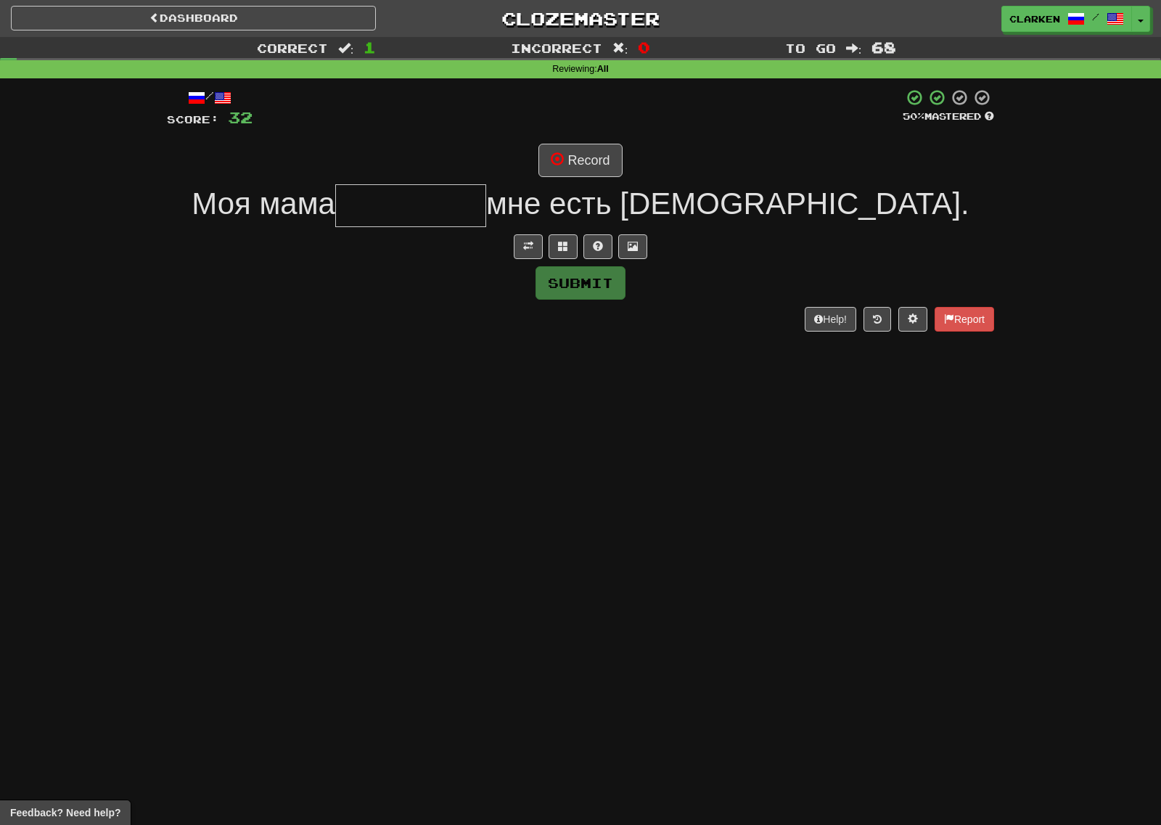
click at [506, 242] on div at bounding box center [580, 246] width 827 height 25
click at [515, 244] on button at bounding box center [528, 246] width 29 height 25
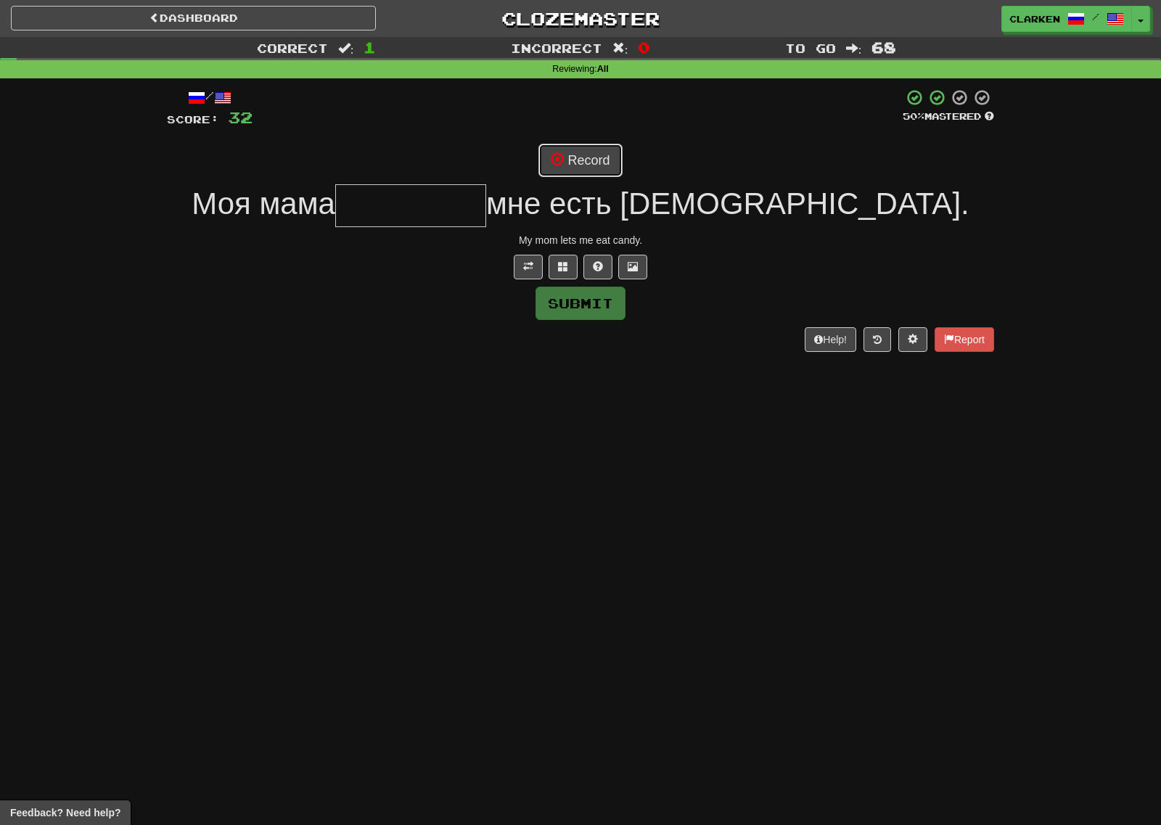
click at [584, 154] on button "Record" at bounding box center [579, 160] width 83 height 33
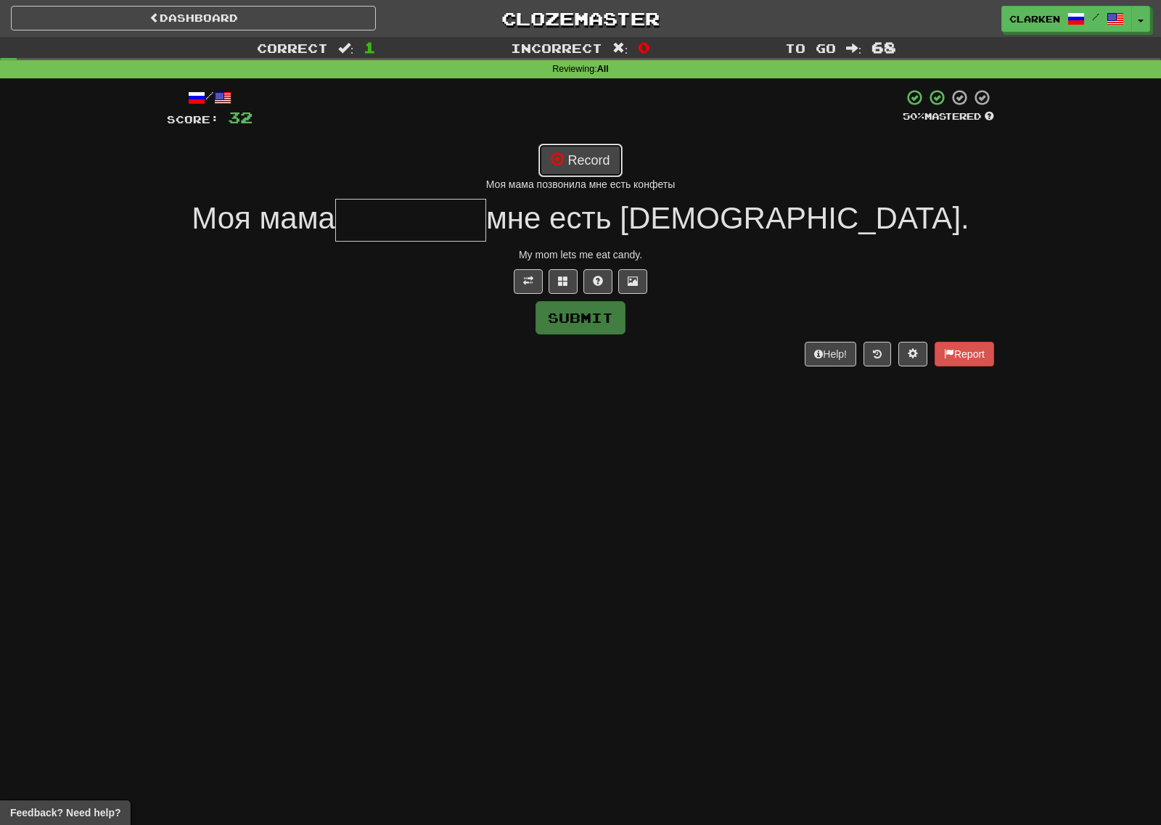
click at [603, 160] on button "Record" at bounding box center [579, 160] width 83 height 33
click at [567, 282] on span at bounding box center [563, 281] width 10 height 10
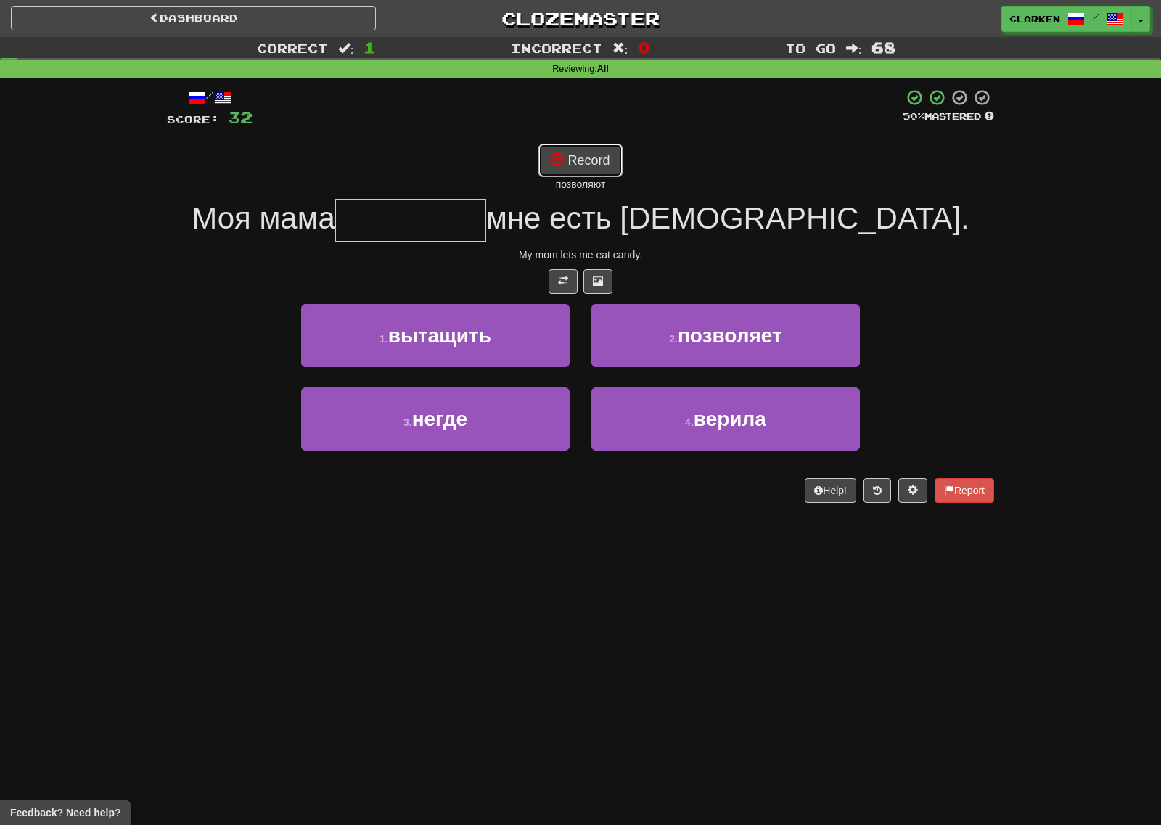
click at [573, 168] on button "Record" at bounding box center [579, 160] width 83 height 33
click at [577, 168] on button "Record" at bounding box center [579, 160] width 83 height 33
type input "*********"
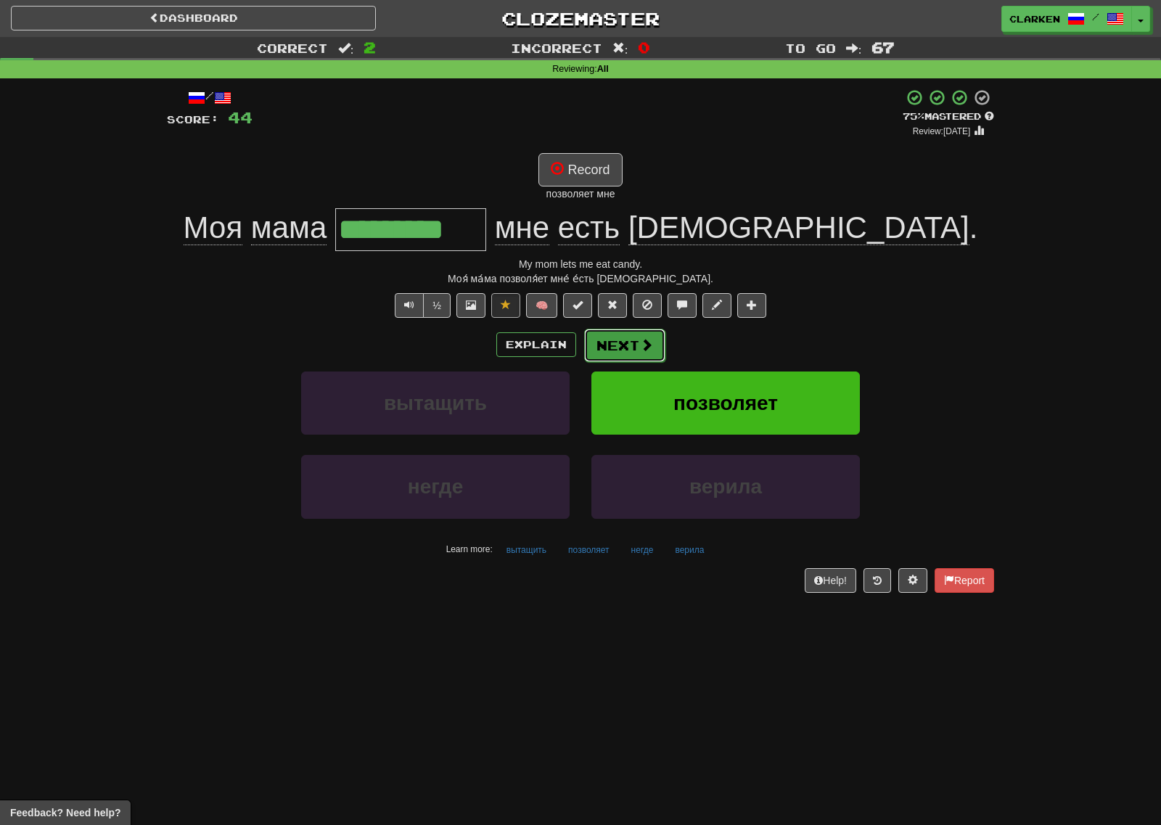
click at [614, 331] on button "Next" at bounding box center [624, 345] width 81 height 33
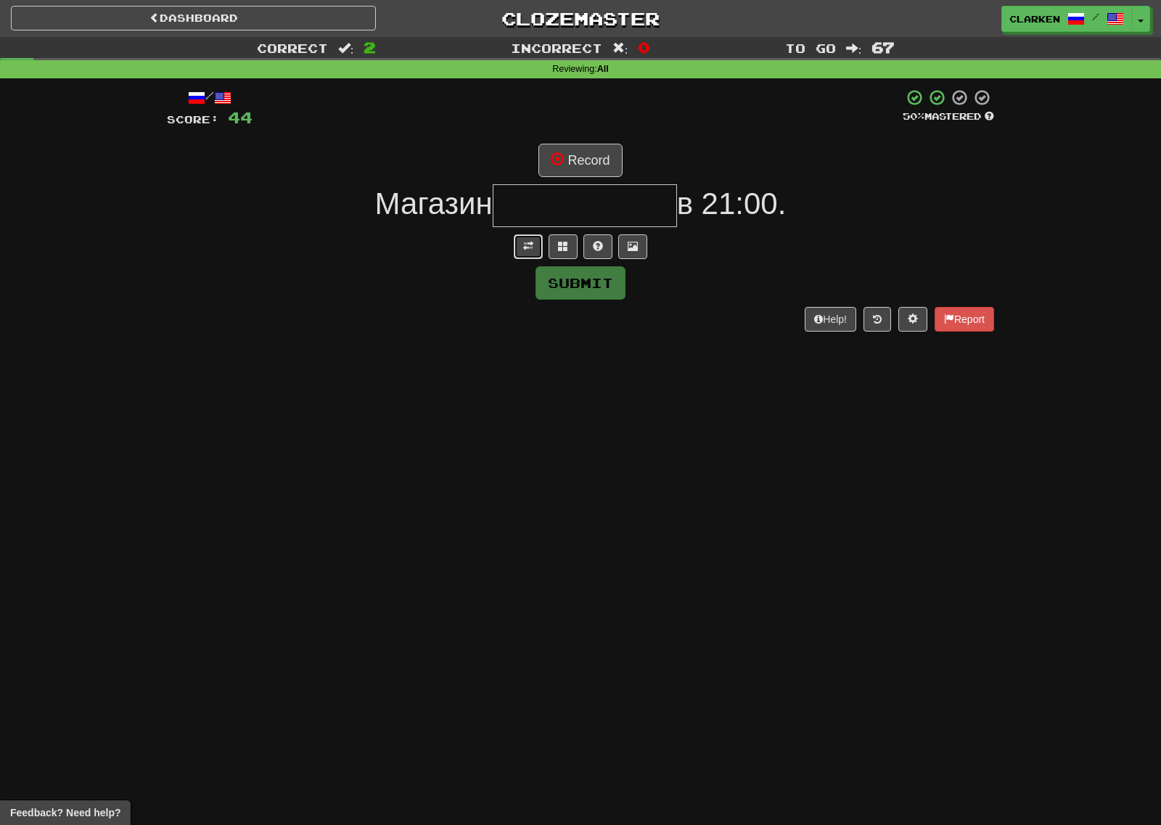
click at [519, 237] on button at bounding box center [528, 246] width 29 height 25
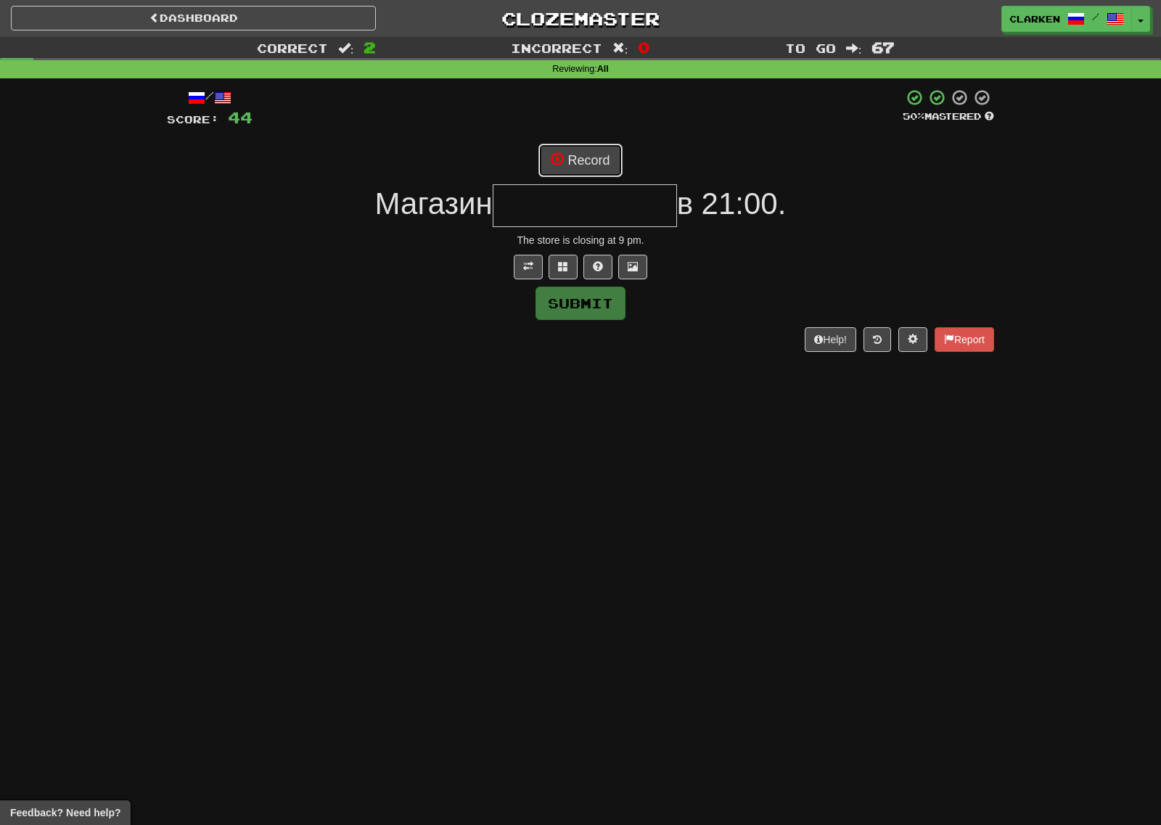
click at [585, 162] on button "Record" at bounding box center [579, 160] width 83 height 33
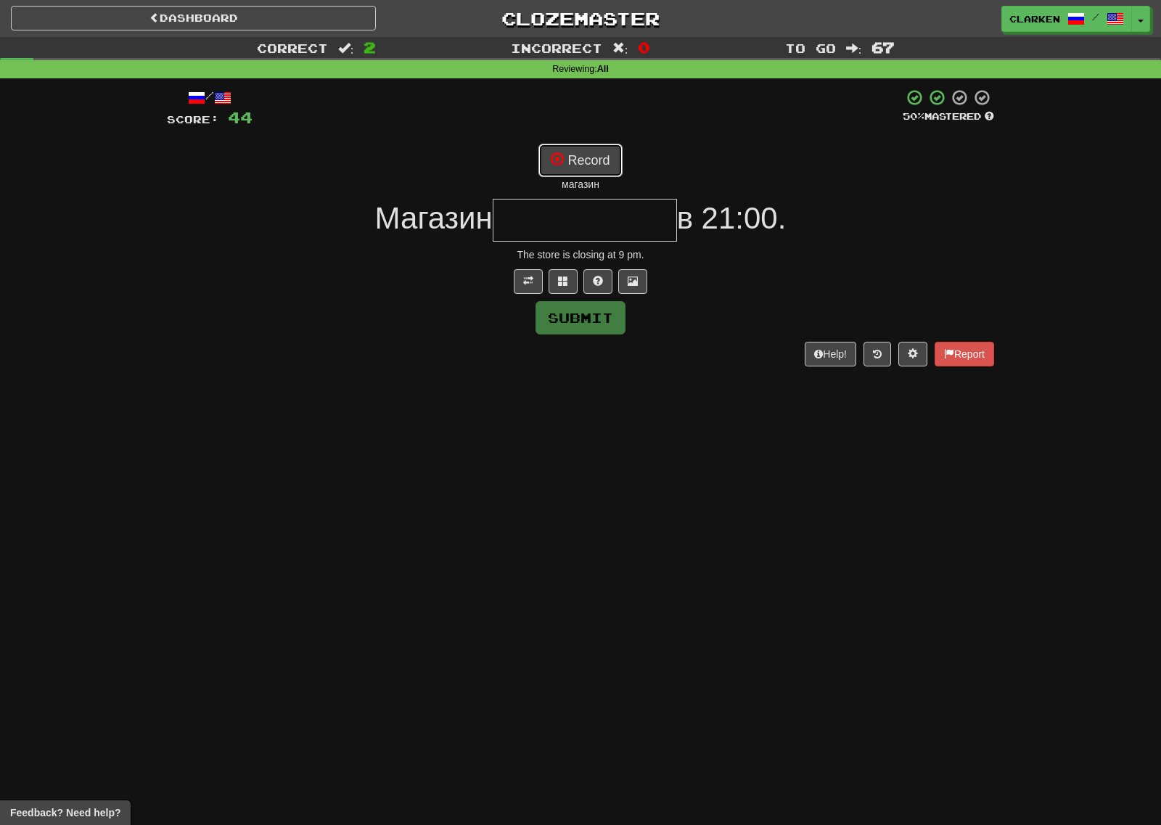
click at [599, 160] on button "Record" at bounding box center [579, 160] width 83 height 33
type input "**********"
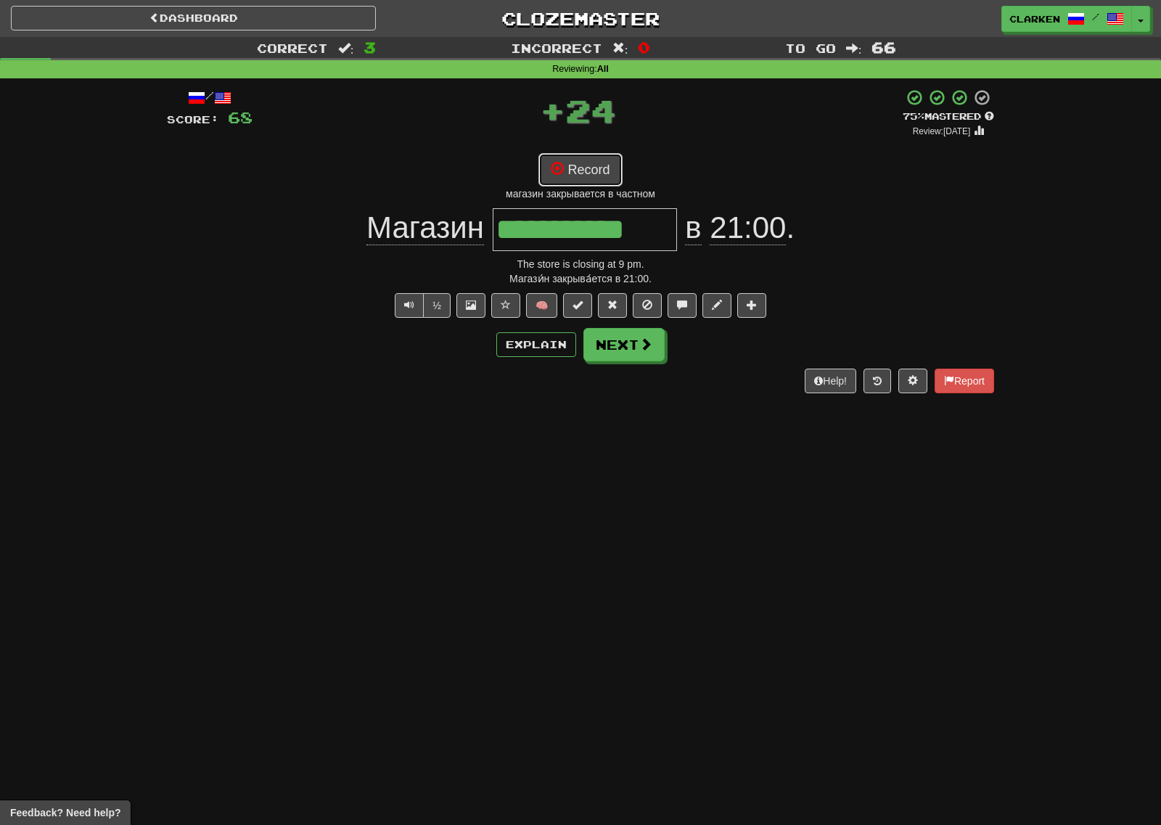
click at [589, 165] on button "Record" at bounding box center [579, 169] width 83 height 33
click at [676, 296] on button at bounding box center [681, 305] width 29 height 25
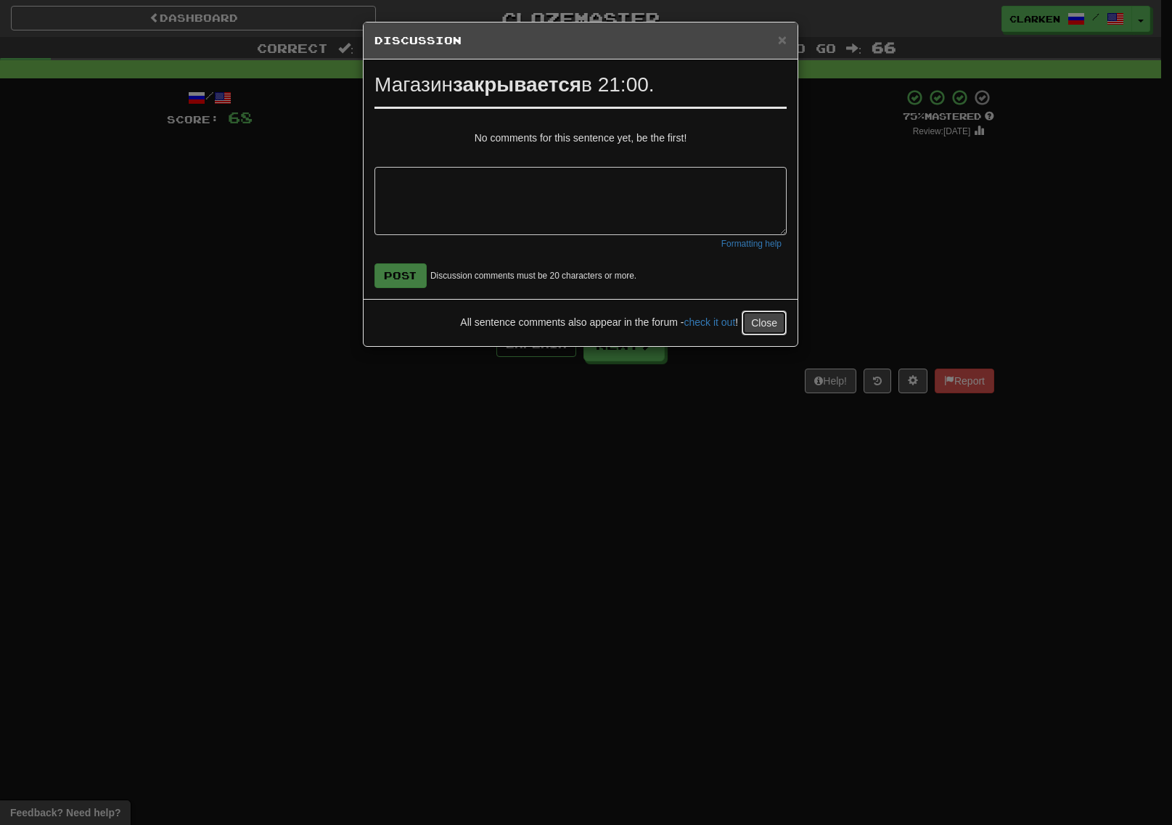
click at [749, 329] on button "Close" at bounding box center [763, 322] width 45 height 25
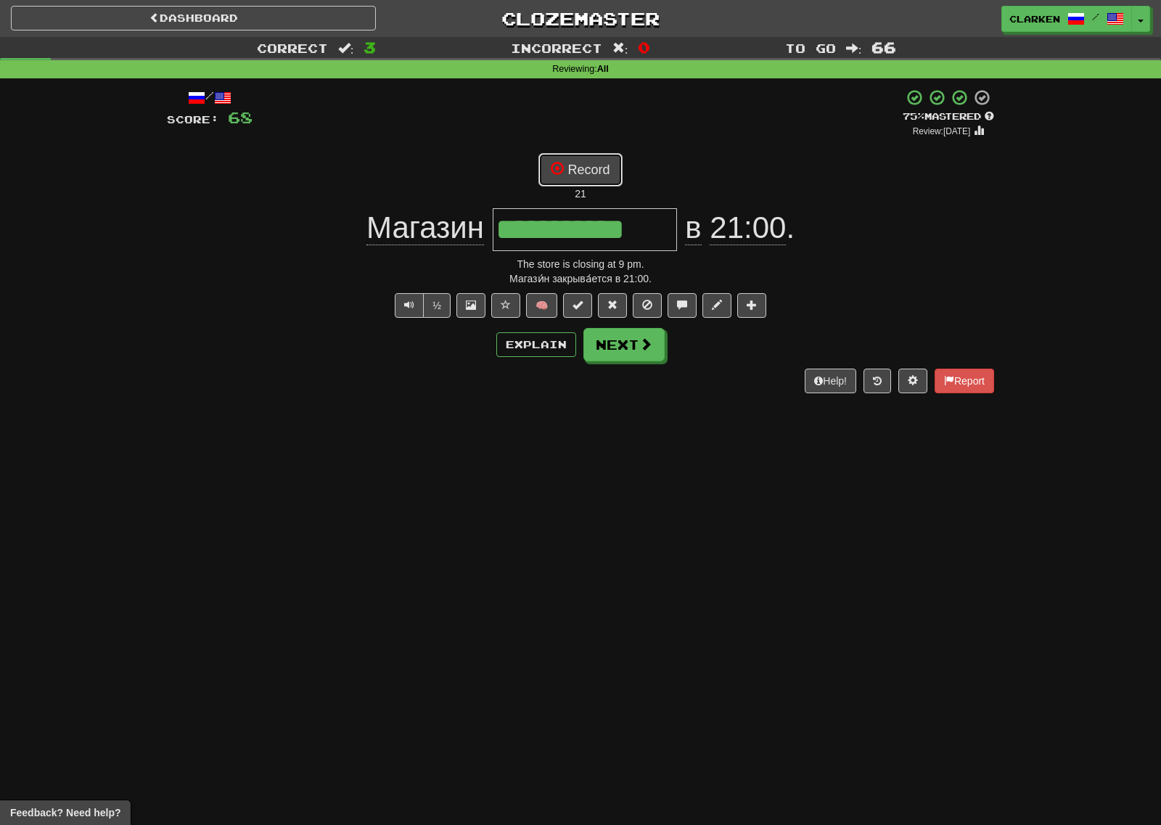
click at [588, 185] on button "Record" at bounding box center [579, 169] width 83 height 33
click at [595, 166] on button "Record" at bounding box center [579, 169] width 83 height 33
click at [596, 173] on button "Record" at bounding box center [579, 169] width 83 height 33
drag, startPoint x: 582, startPoint y: 178, endPoint x: 590, endPoint y: 170, distance: 10.3
click at [585, 176] on button "Record" at bounding box center [579, 169] width 83 height 33
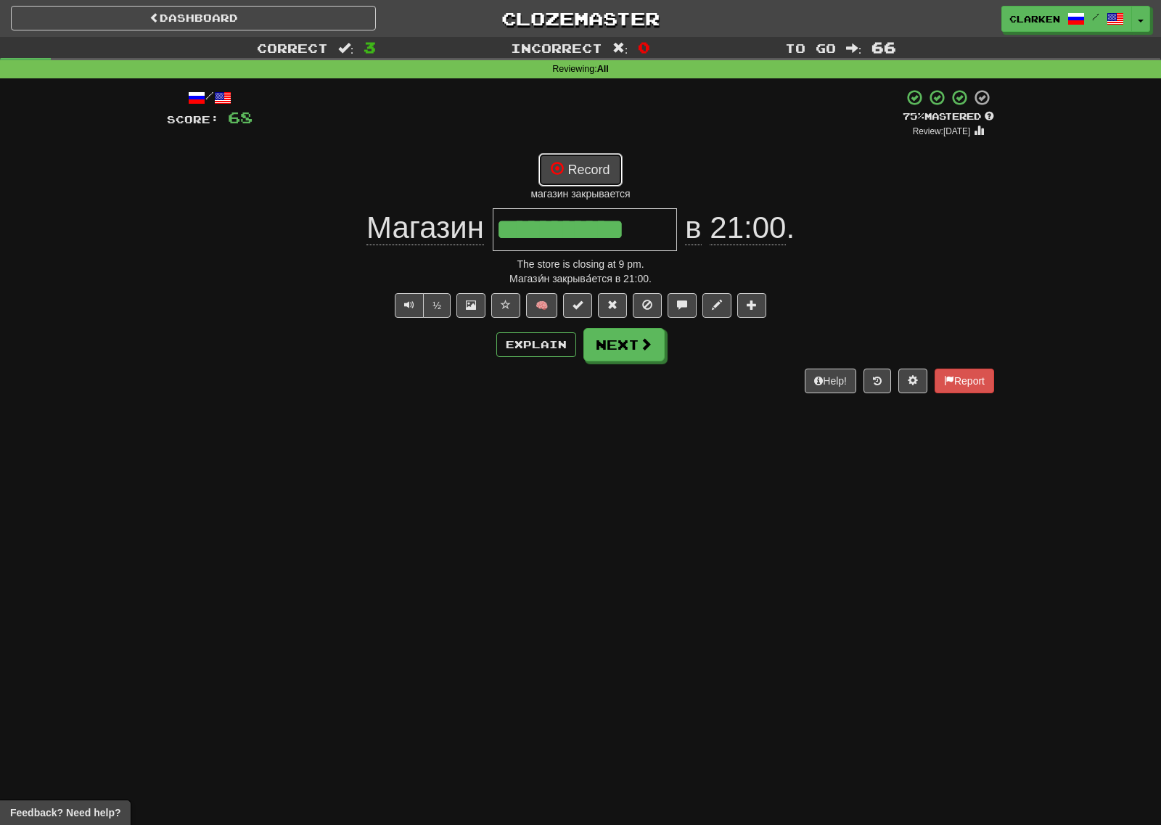
click at [576, 160] on button "Record" at bounding box center [579, 169] width 83 height 33
click at [675, 296] on button at bounding box center [681, 305] width 29 height 25
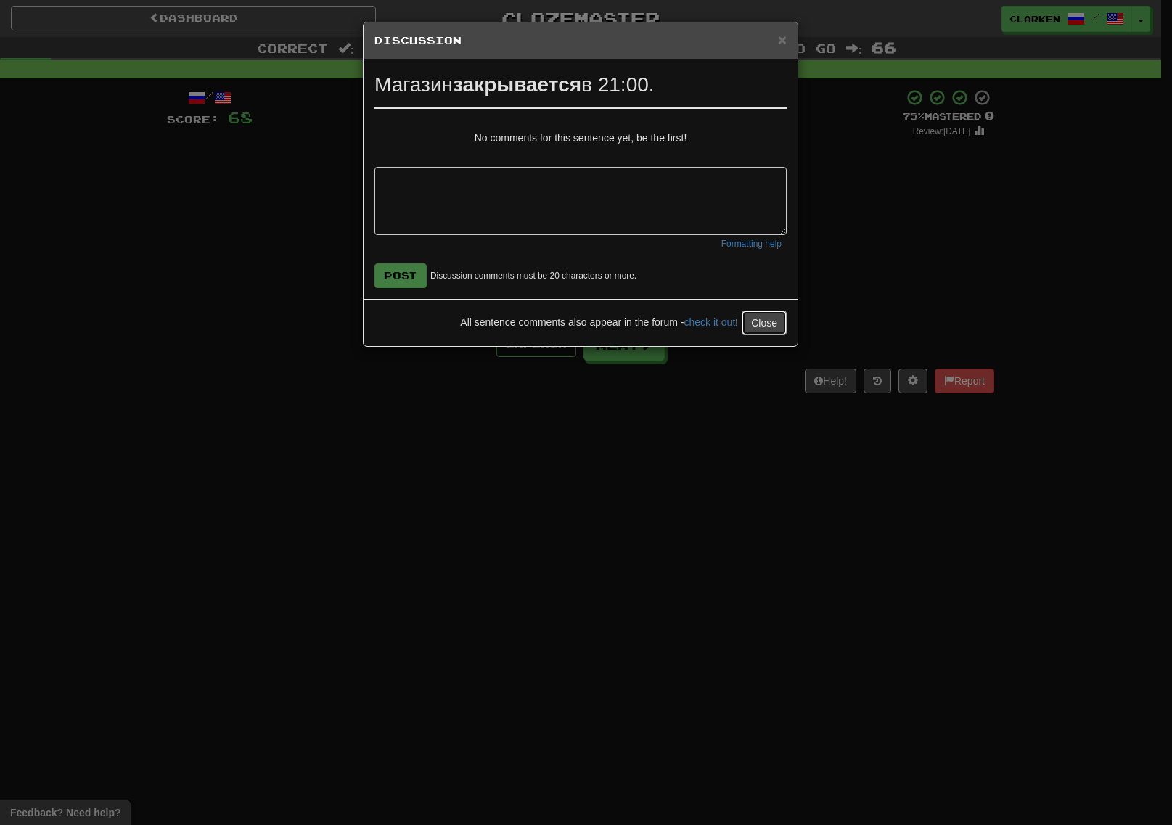
click at [754, 332] on button "Close" at bounding box center [763, 322] width 45 height 25
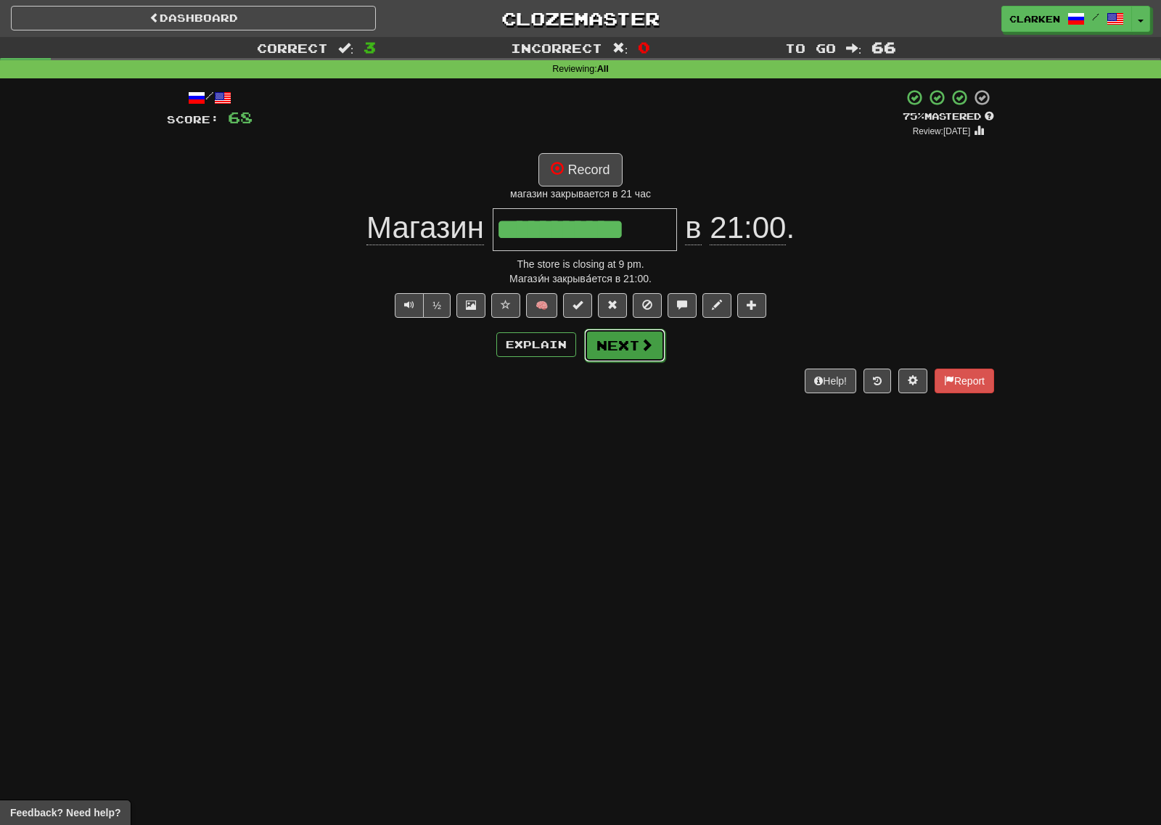
click at [651, 355] on button "Next" at bounding box center [624, 345] width 81 height 33
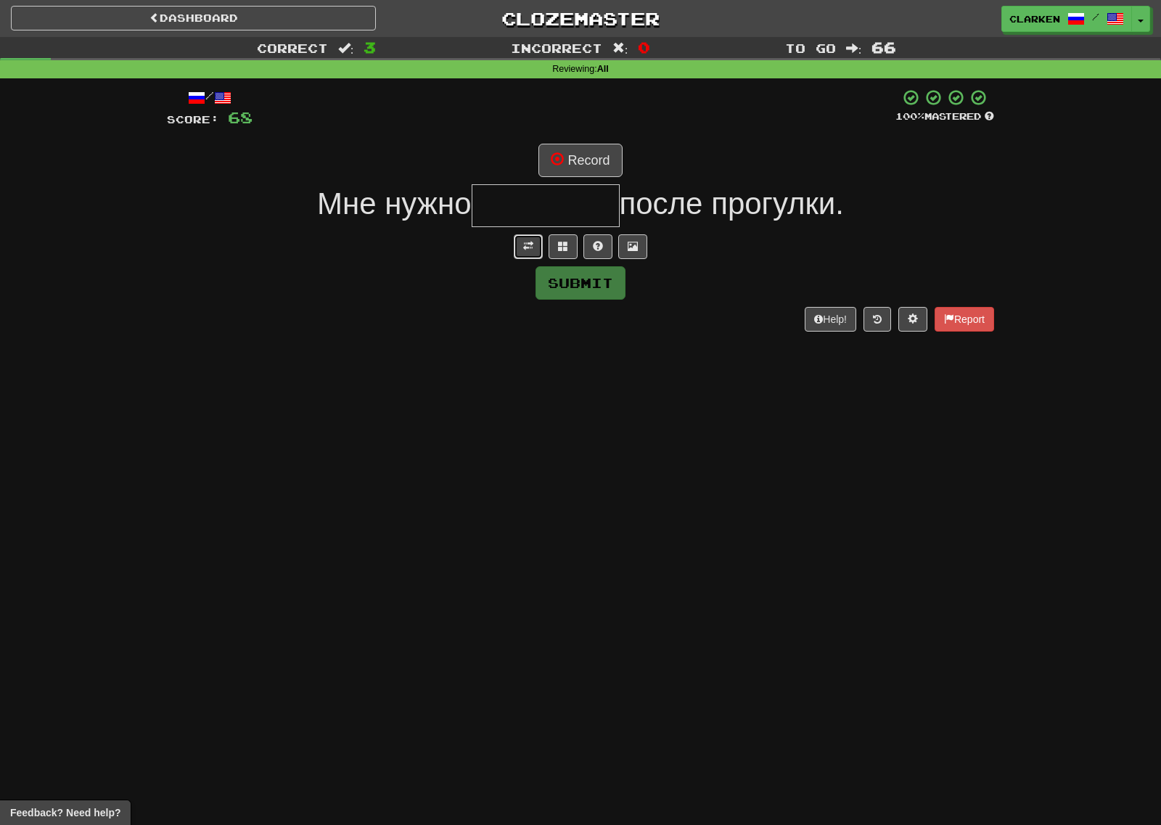
click at [519, 244] on button at bounding box center [528, 246] width 29 height 25
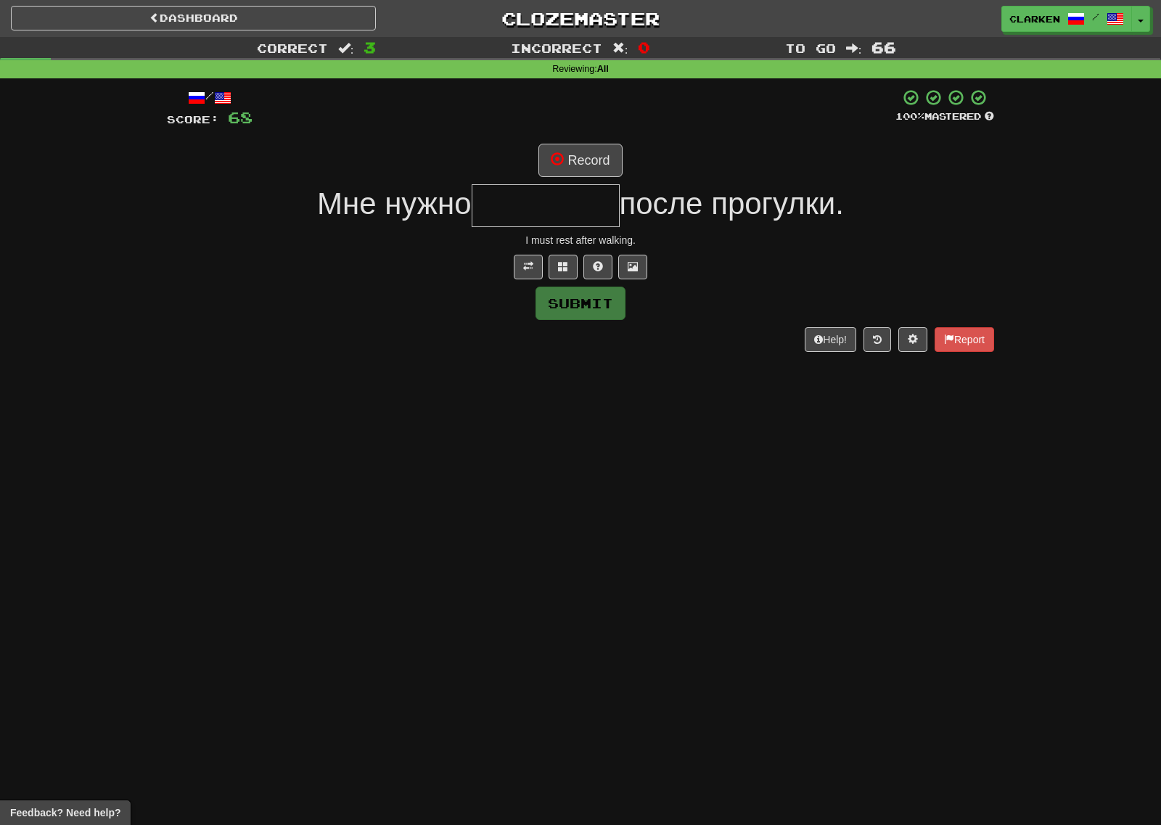
drag, startPoint x: 580, startPoint y: 113, endPoint x: 577, endPoint y: 153, distance: 40.0
click at [580, 115] on div at bounding box center [573, 108] width 643 height 40
click at [577, 154] on button "Record" at bounding box center [579, 160] width 83 height 33
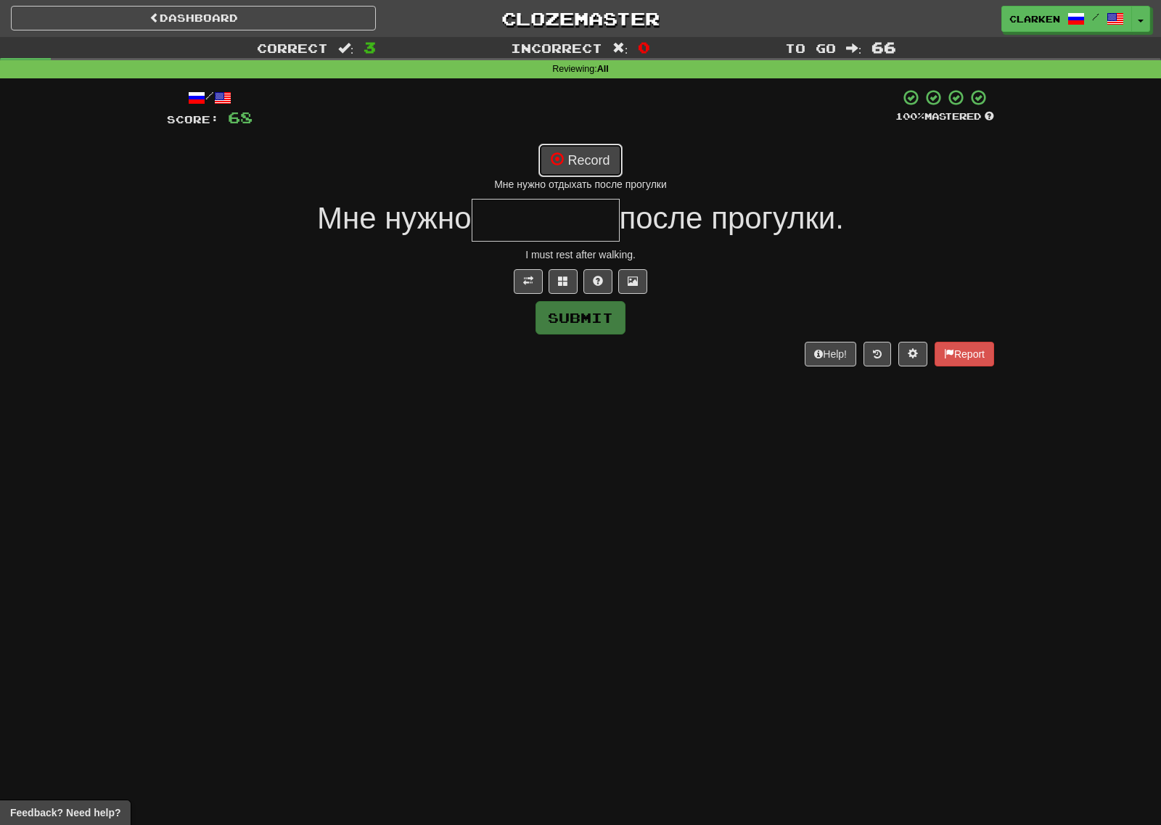
click at [568, 155] on button "Record" at bounding box center [579, 160] width 83 height 33
click at [582, 158] on button "Record" at bounding box center [579, 160] width 83 height 33
click at [556, 274] on button at bounding box center [562, 281] width 29 height 25
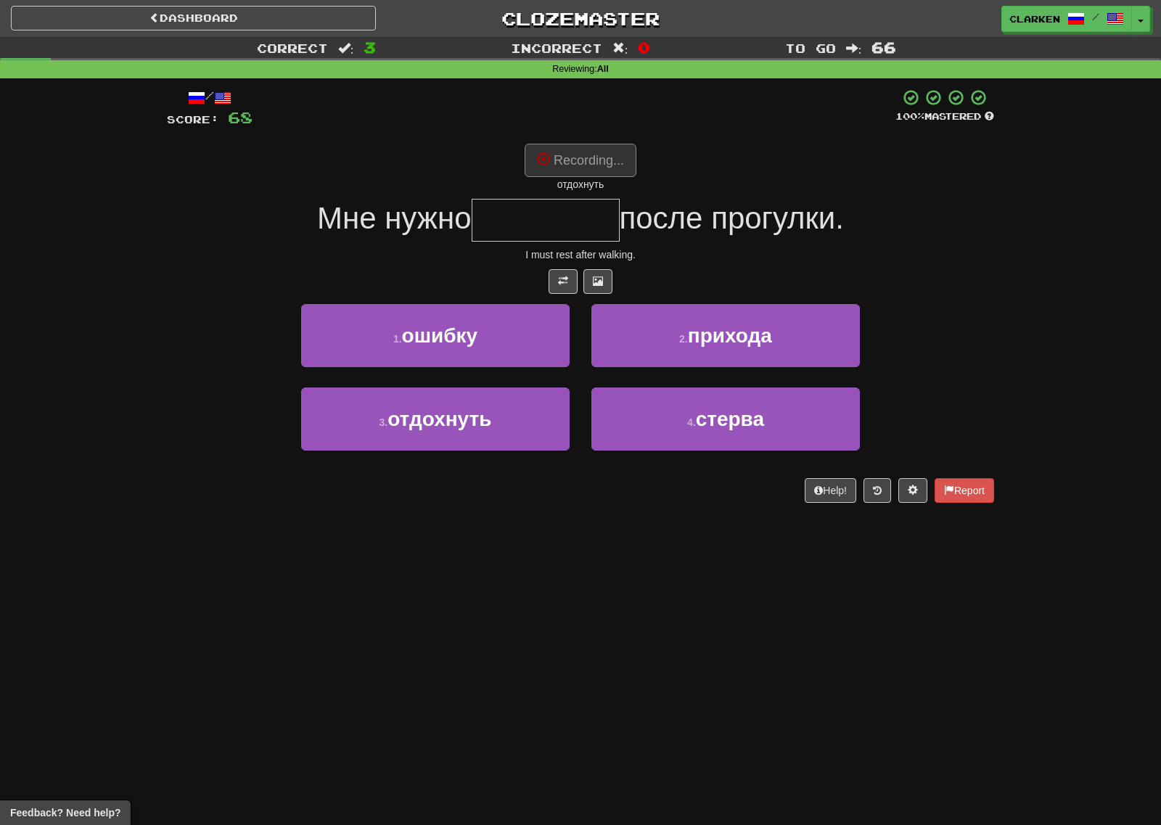
type input "*********"
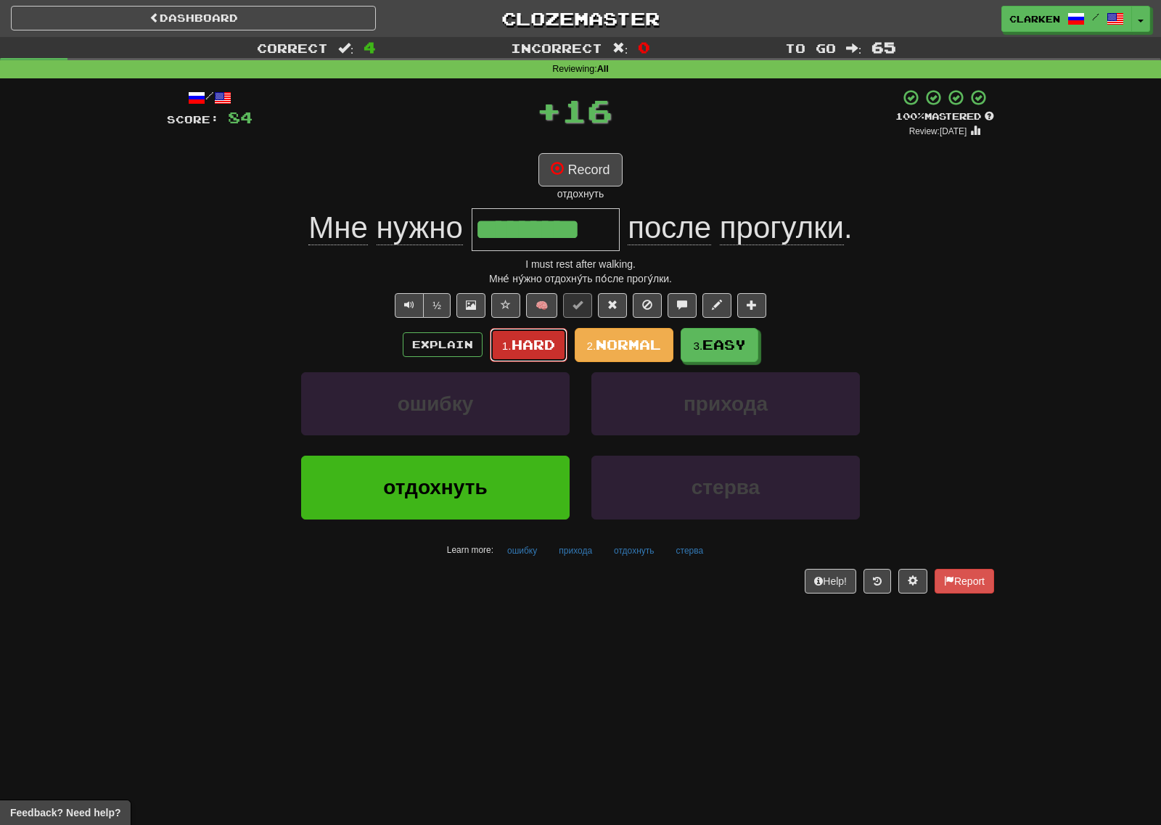
click at [503, 347] on small "1." at bounding box center [506, 345] width 9 height 12
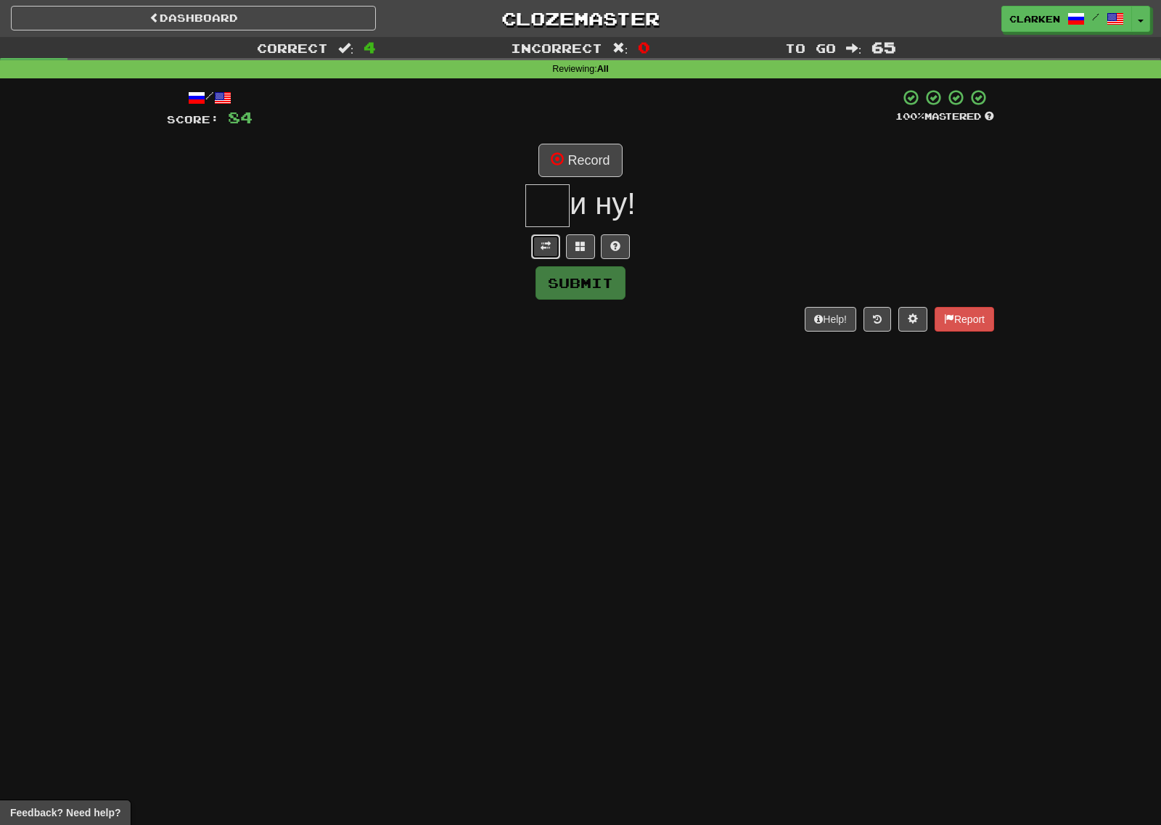
click at [534, 249] on button at bounding box center [545, 246] width 29 height 25
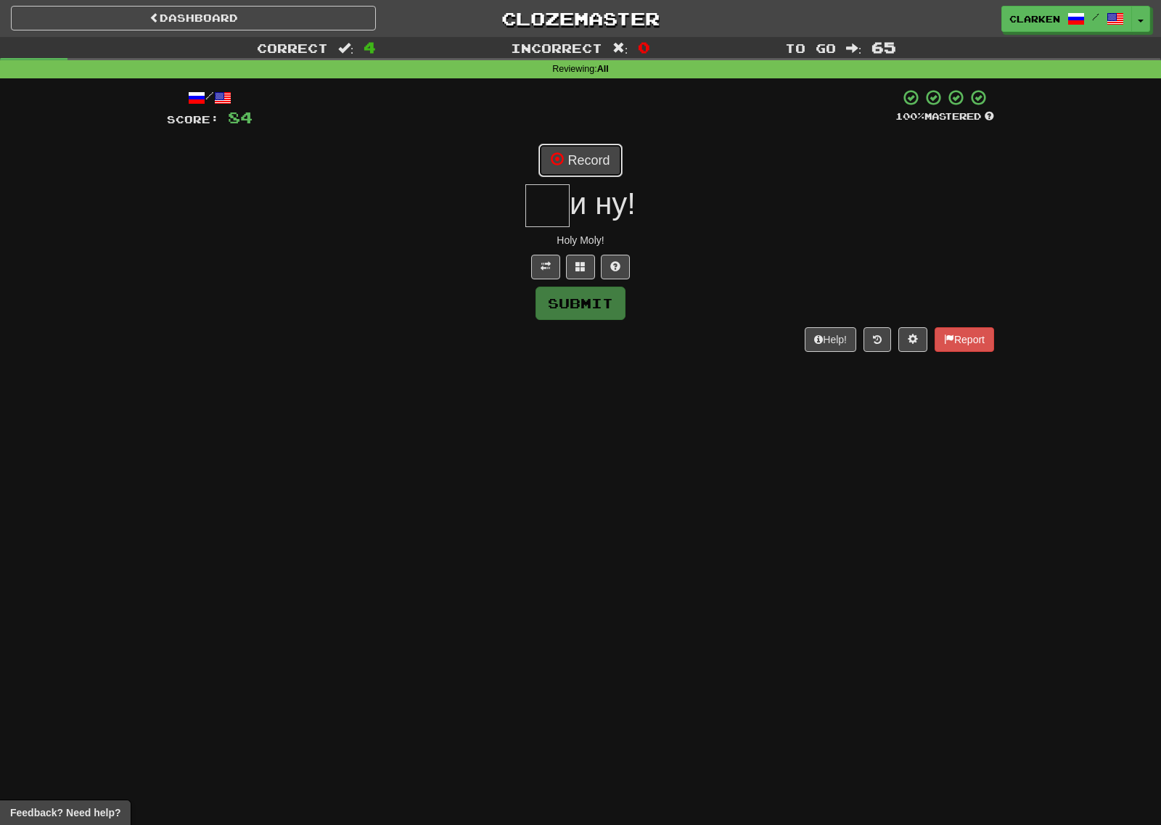
click at [574, 156] on button "Record" at bounding box center [579, 160] width 83 height 33
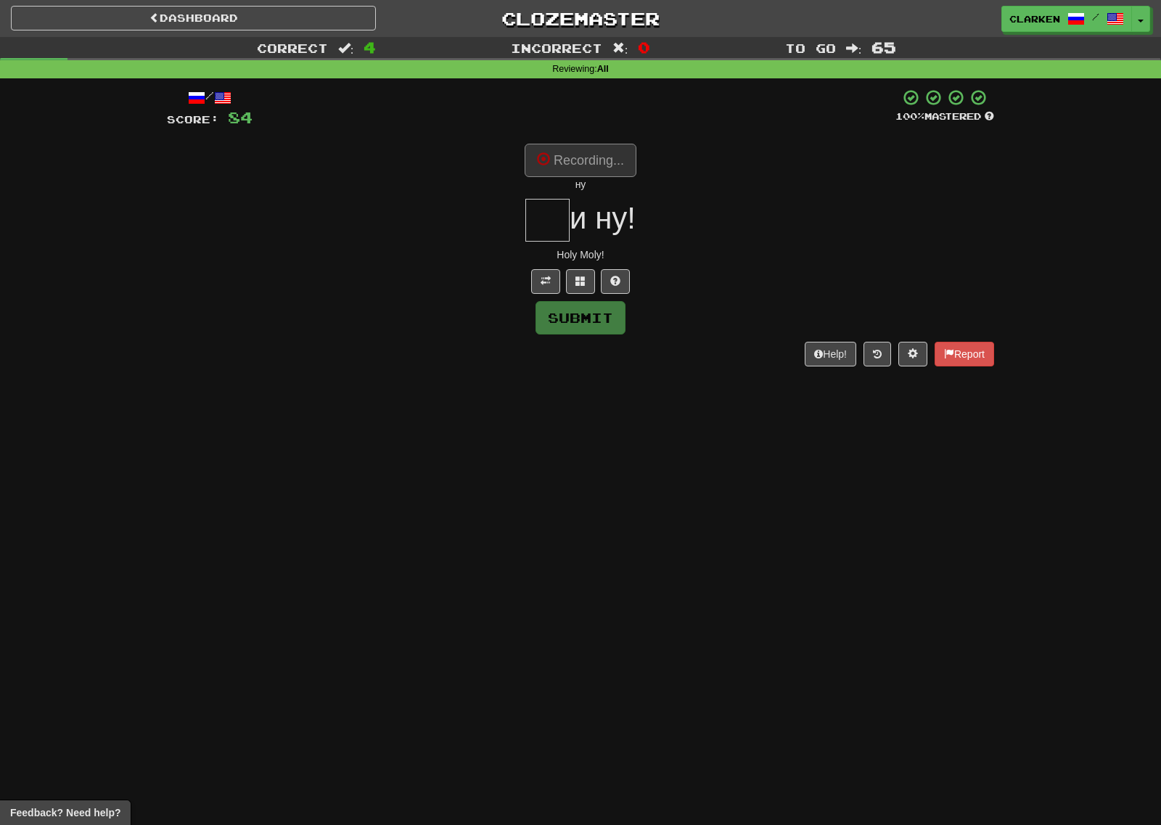
type input "**"
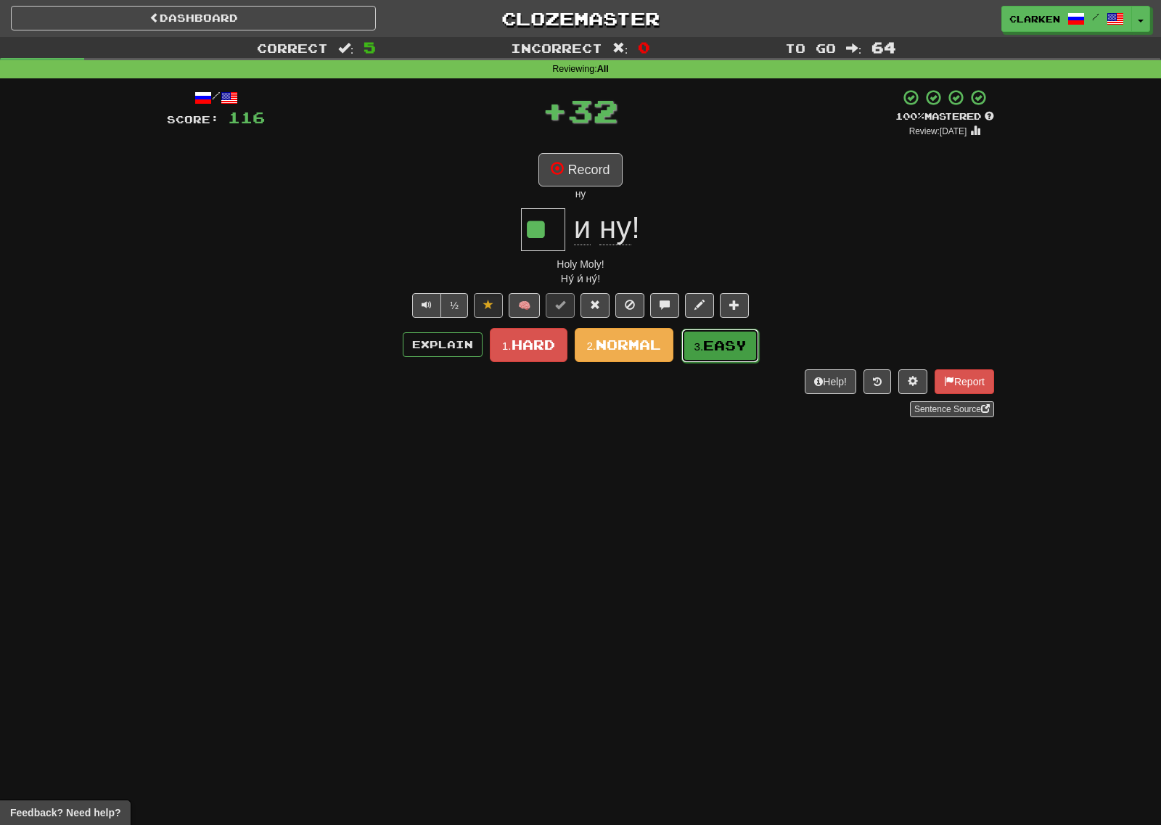
click at [709, 356] on button "3. Easy" at bounding box center [720, 346] width 78 height 34
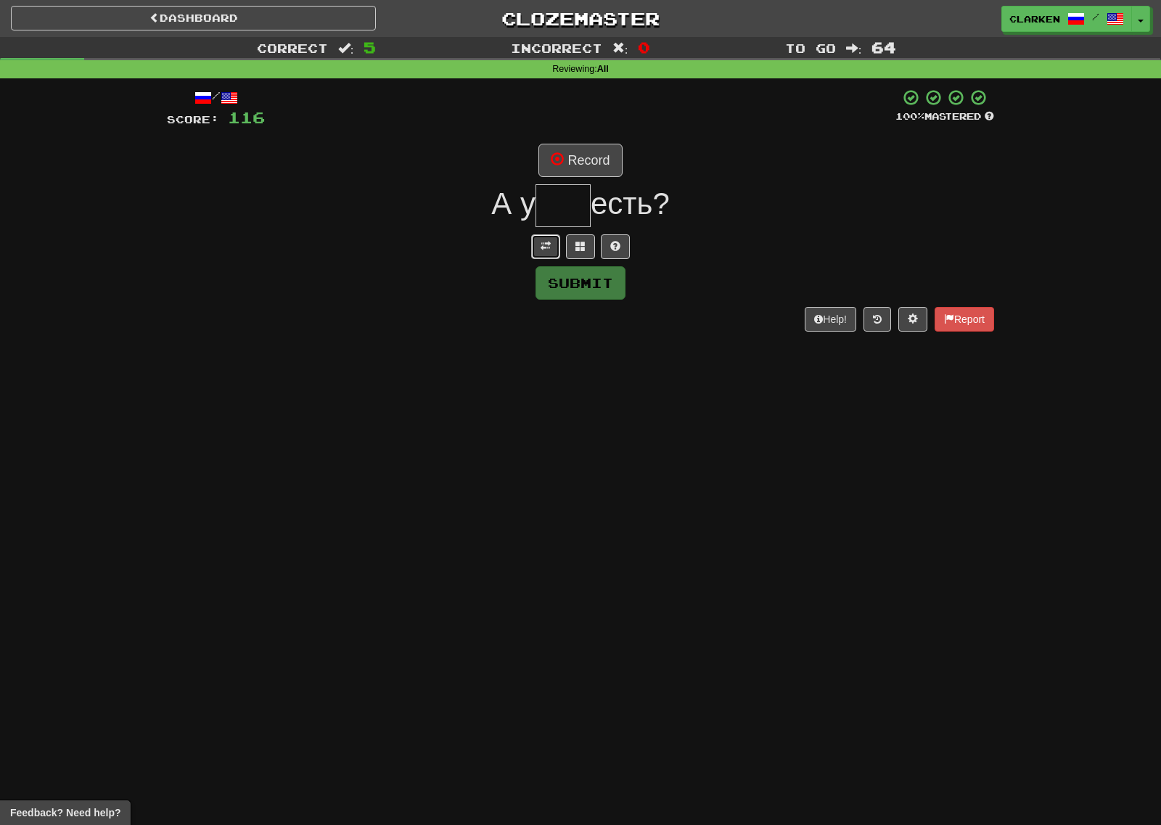
click at [538, 242] on button at bounding box center [545, 246] width 29 height 25
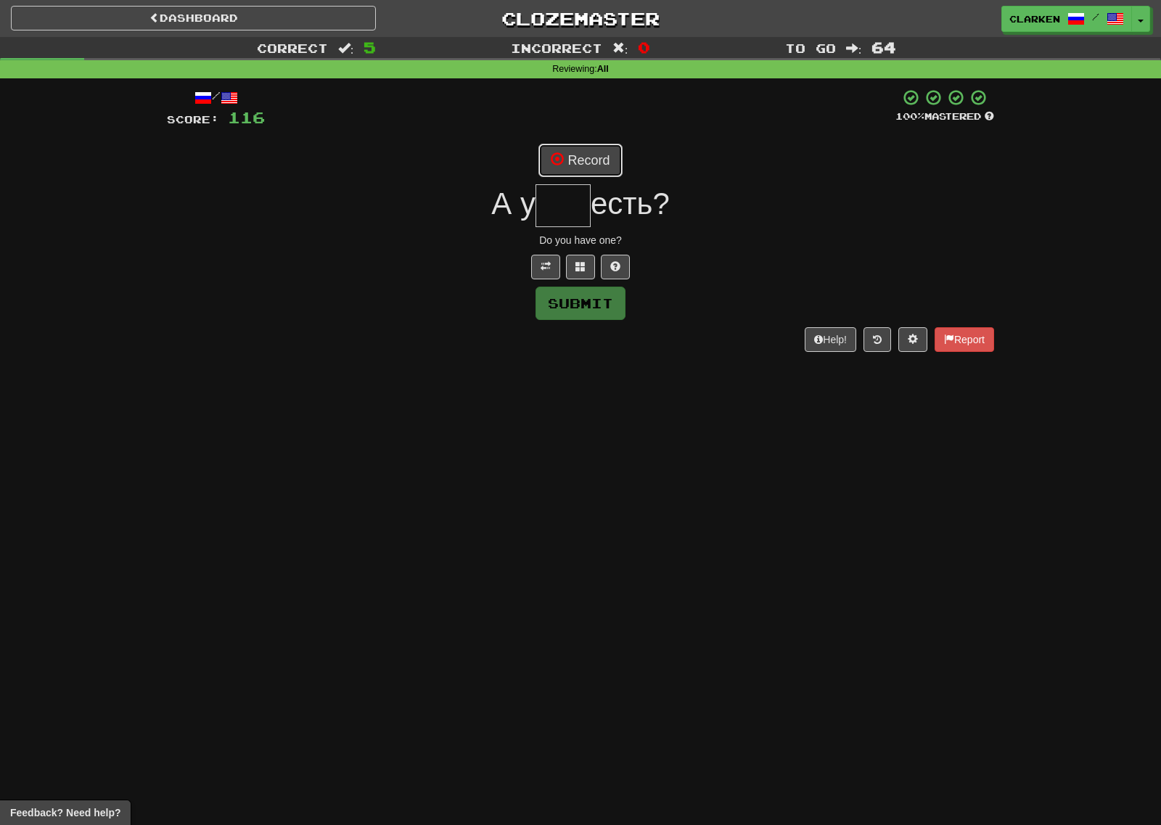
click at [587, 165] on button "Record" at bounding box center [579, 160] width 83 height 33
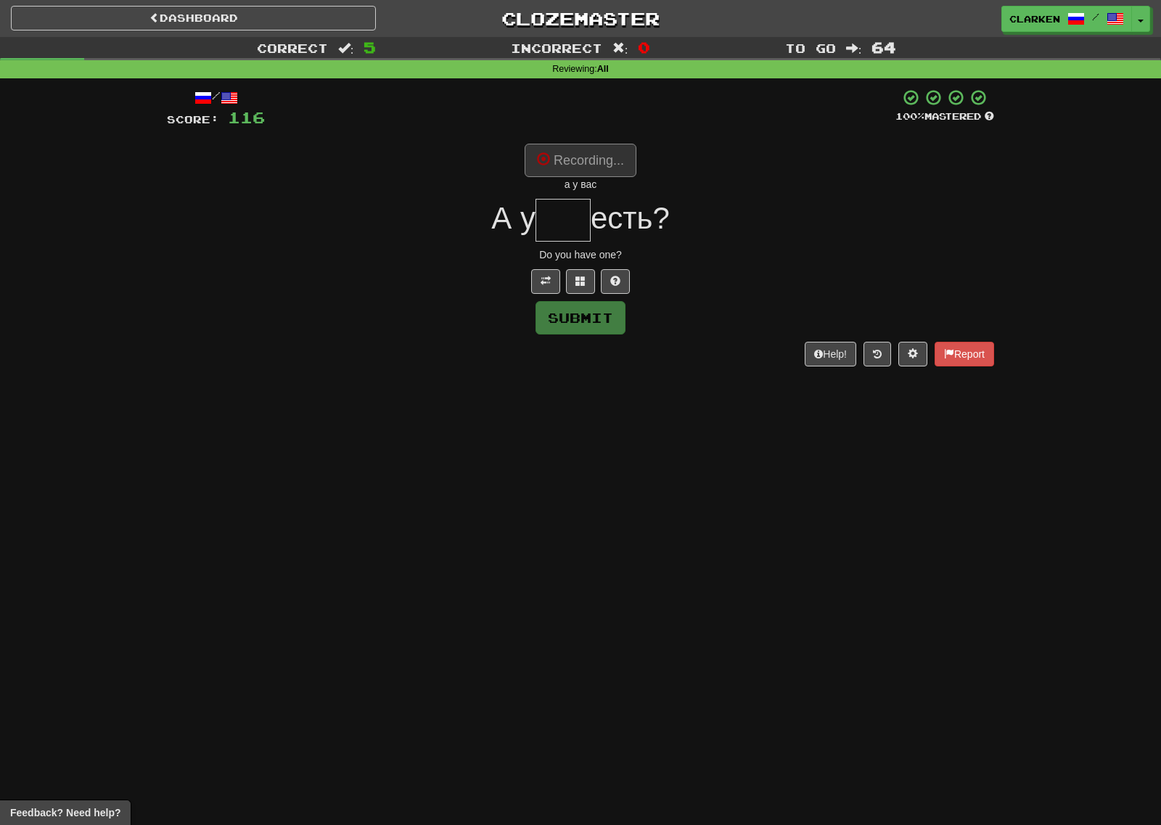
type input "***"
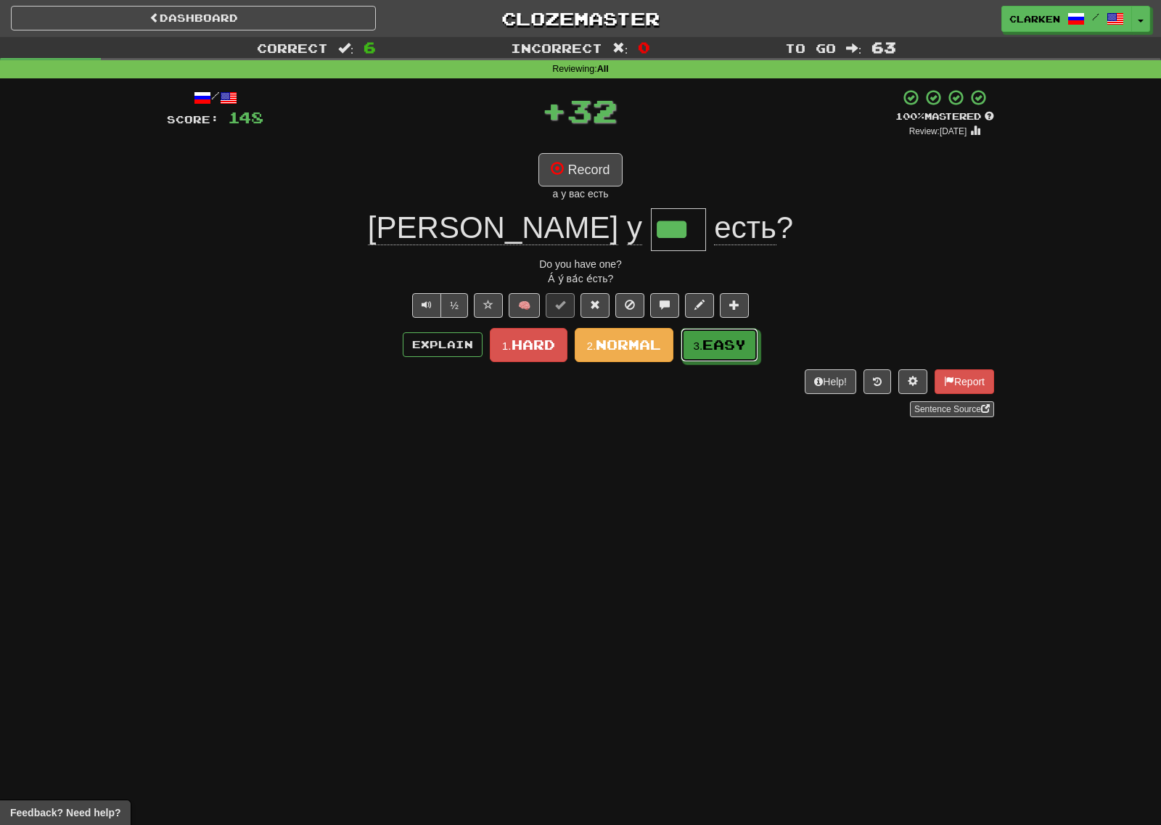
drag, startPoint x: 705, startPoint y: 339, endPoint x: 697, endPoint y: 336, distance: 8.5
click at [704, 339] on button "3. Easy" at bounding box center [719, 345] width 78 height 34
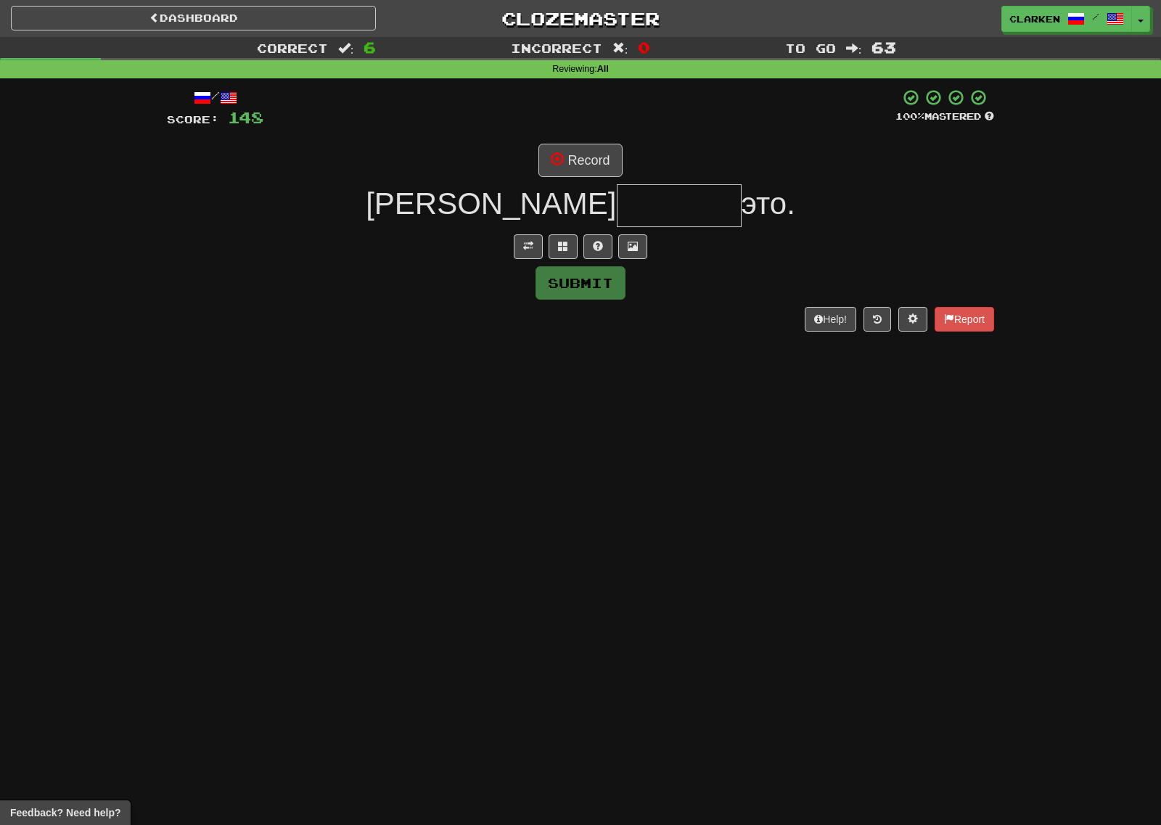
click at [527, 260] on div "/ Score: 148 100 % Mastered Record Я это. Submit Help! Report" at bounding box center [580, 209] width 827 height 242
click at [530, 253] on button at bounding box center [528, 246] width 29 height 25
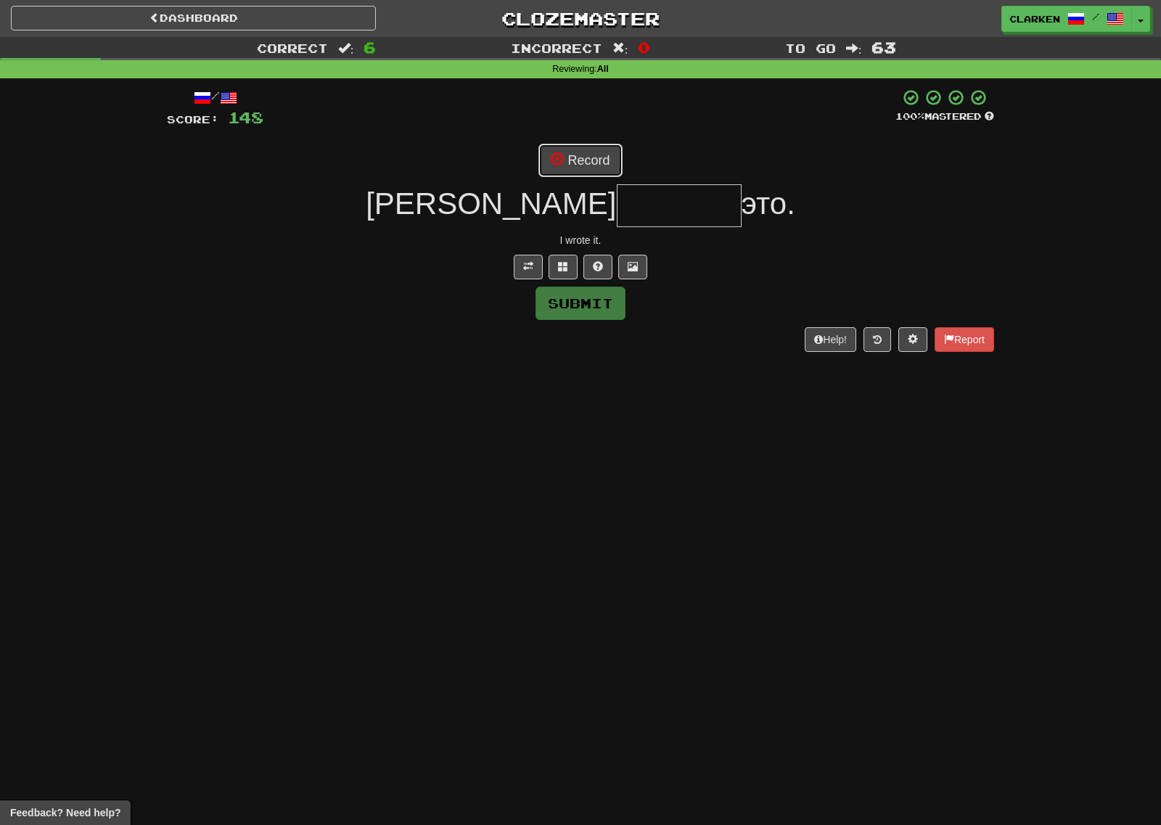
click at [569, 159] on button "Record" at bounding box center [579, 160] width 83 height 33
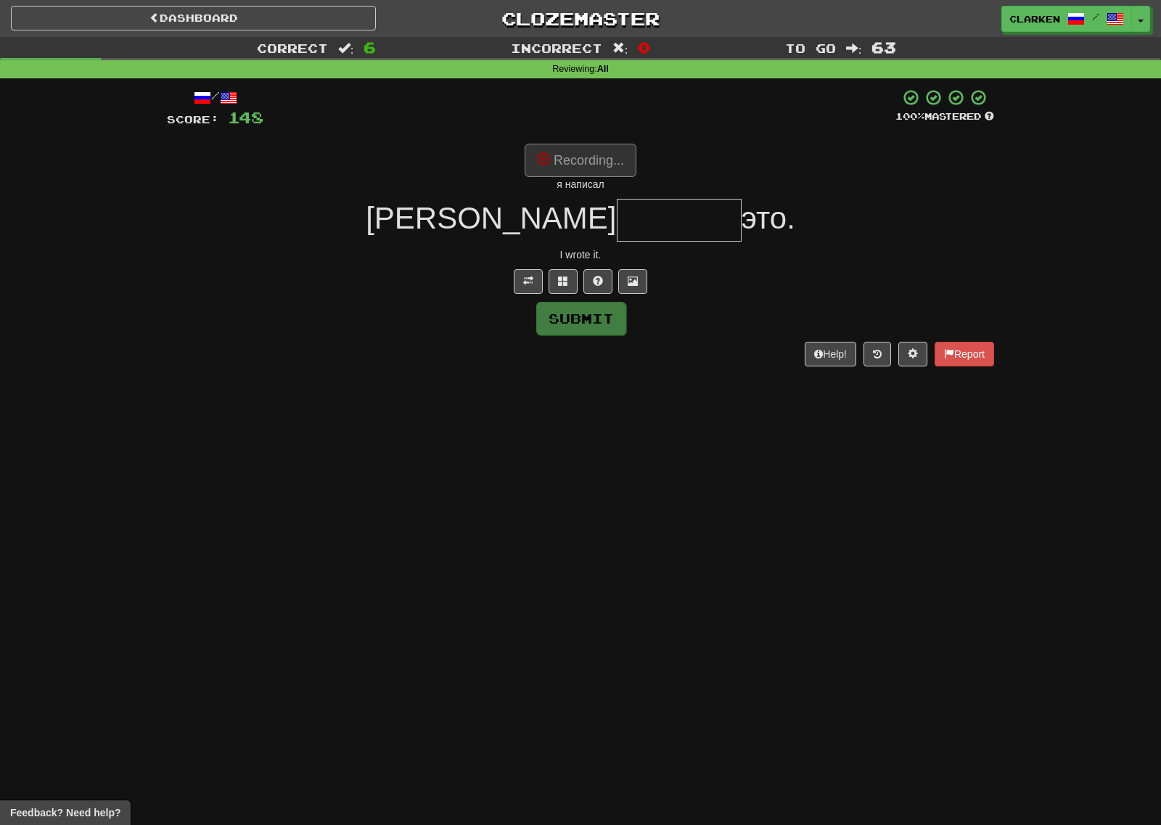
type input "*******"
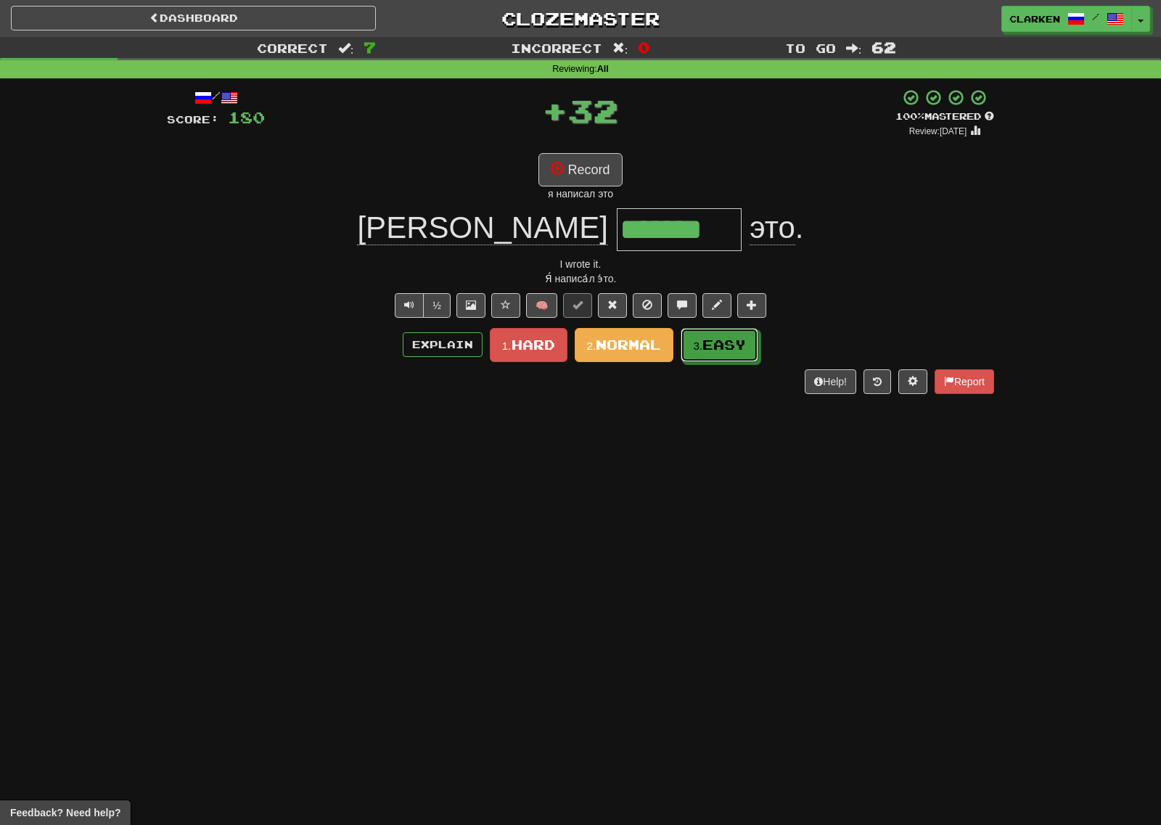
click at [726, 353] on button "3. Easy" at bounding box center [719, 345] width 78 height 34
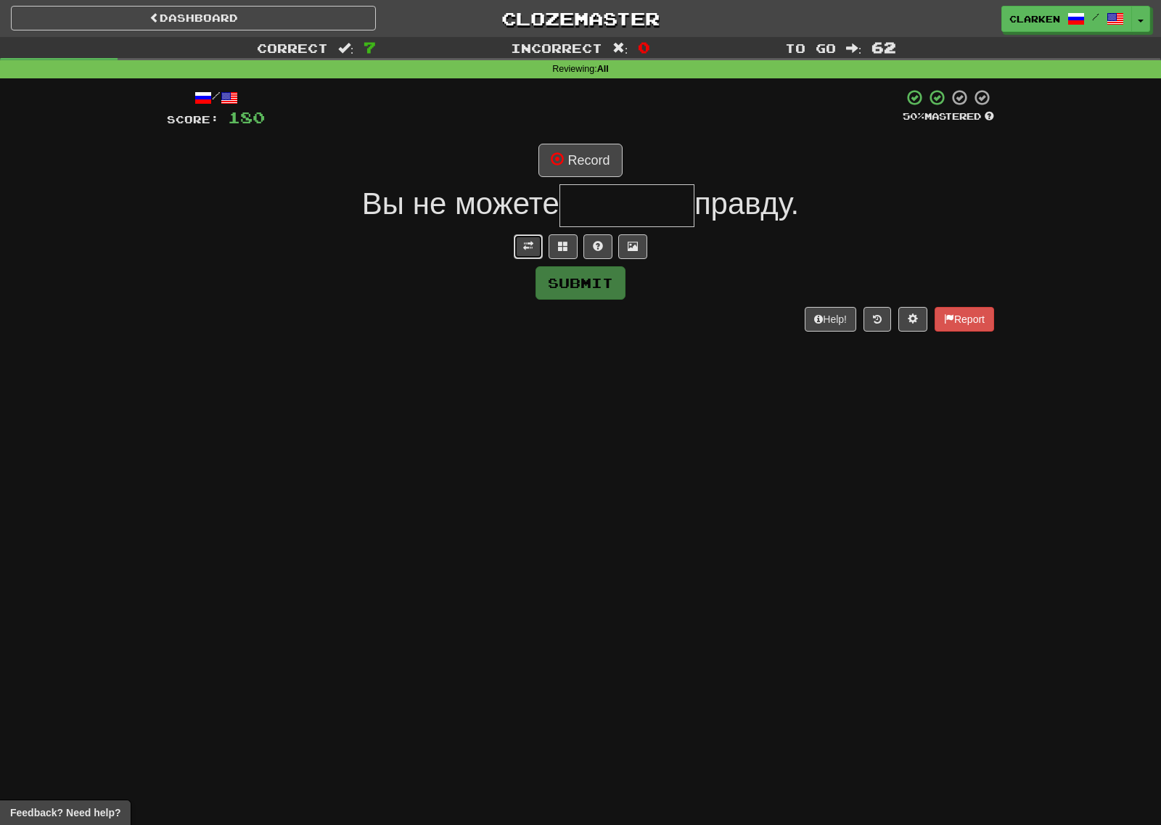
click at [527, 244] on span at bounding box center [528, 246] width 10 height 10
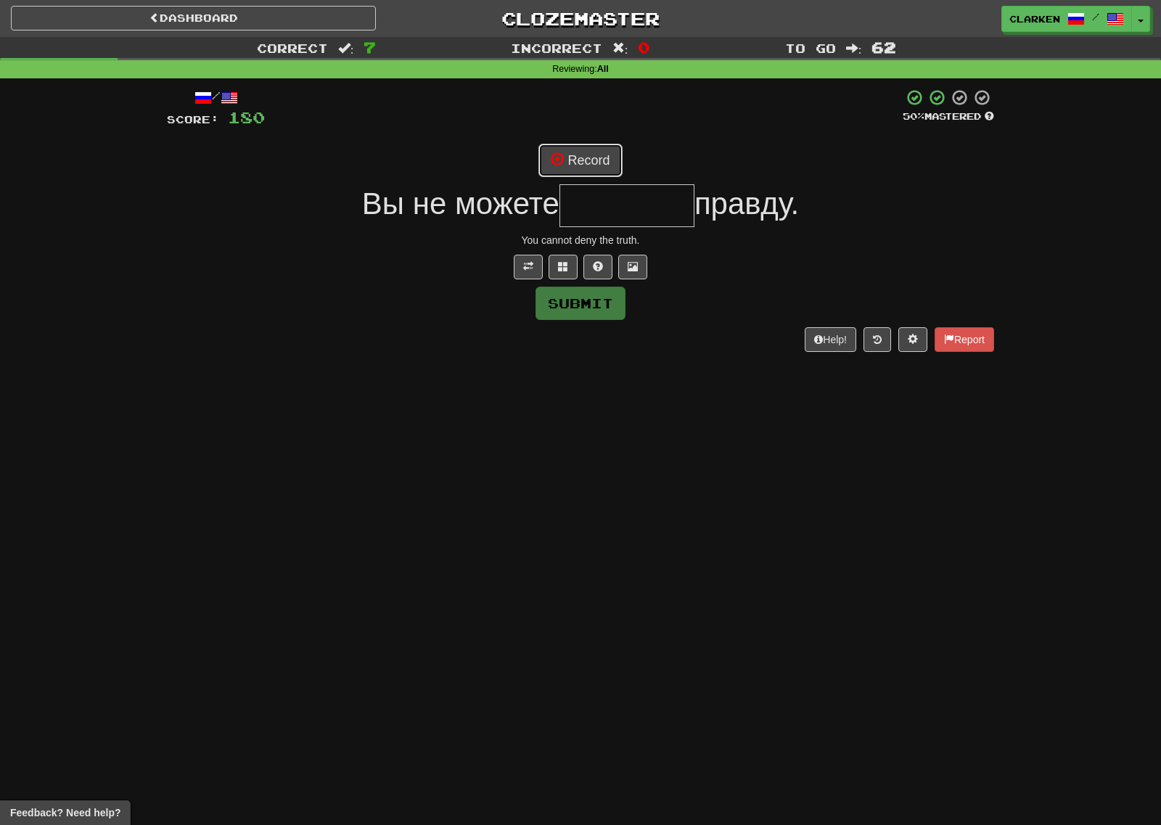
click at [601, 158] on button "Record" at bounding box center [579, 160] width 83 height 33
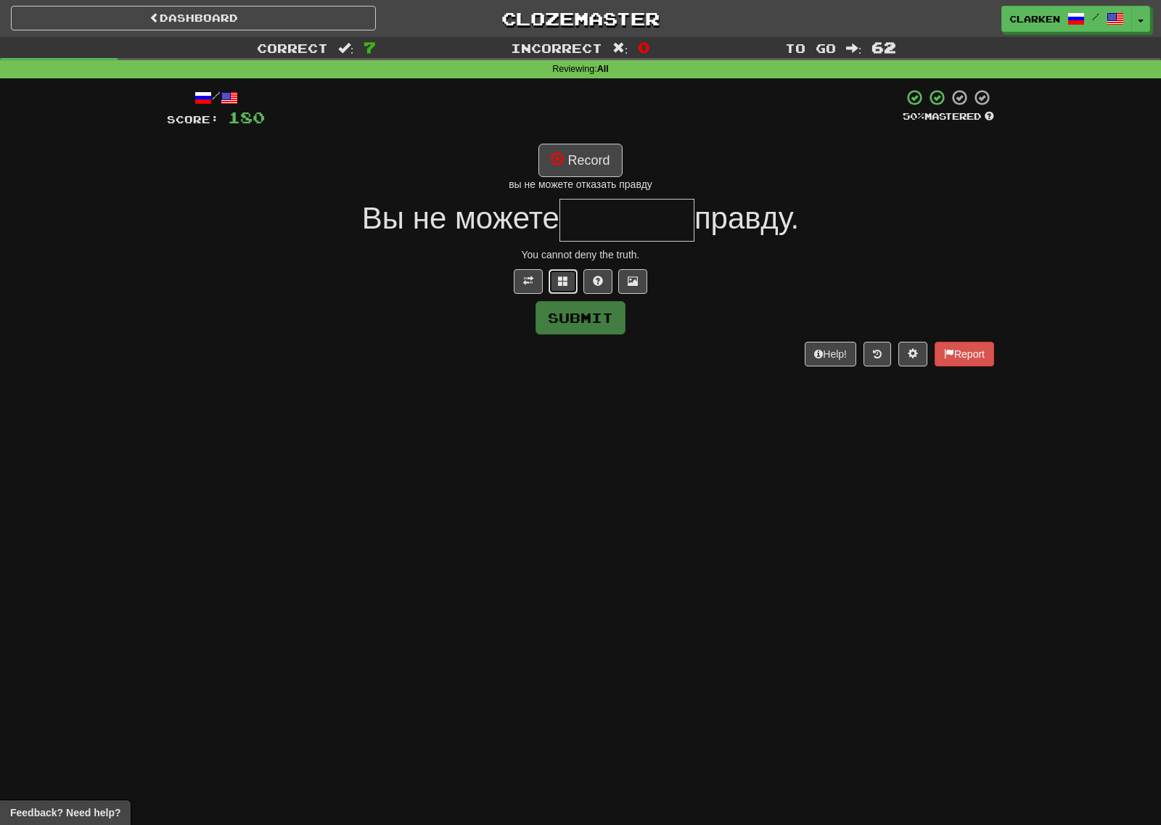
click at [569, 283] on button at bounding box center [562, 281] width 29 height 25
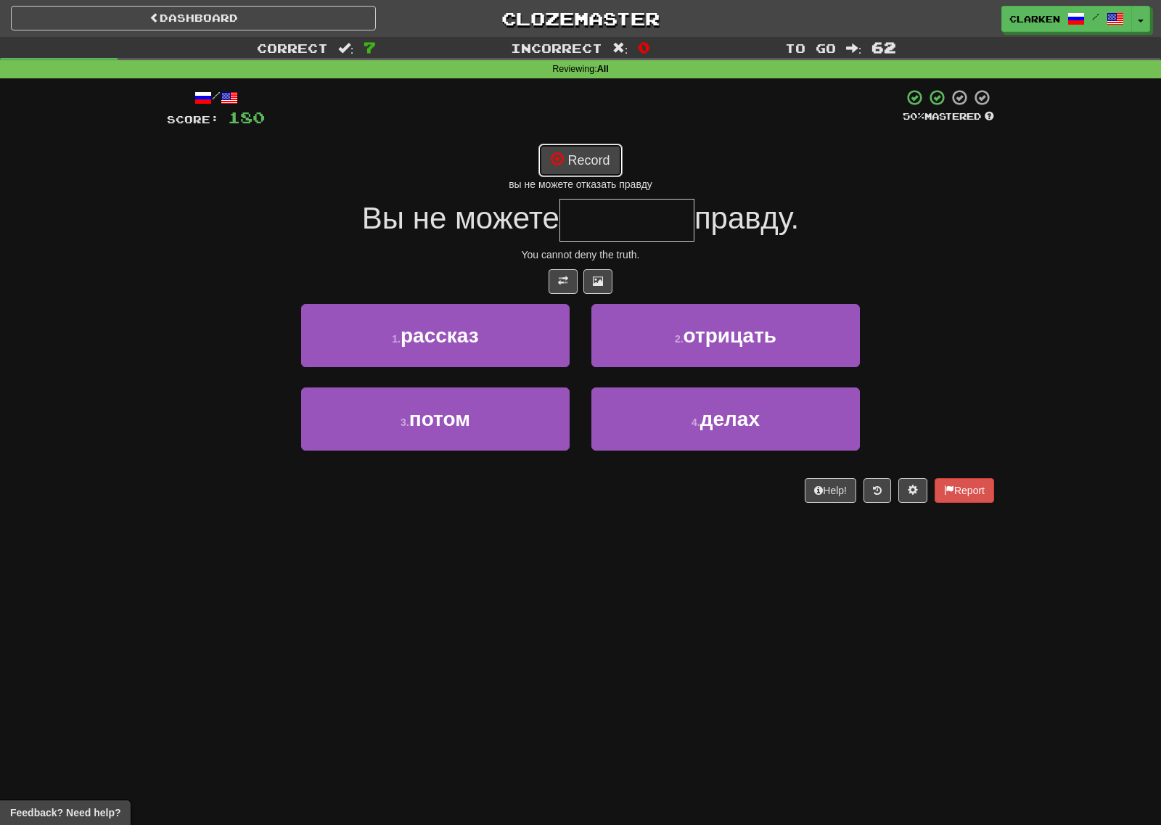
click at [588, 165] on button "Record" at bounding box center [579, 160] width 83 height 33
type input "********"
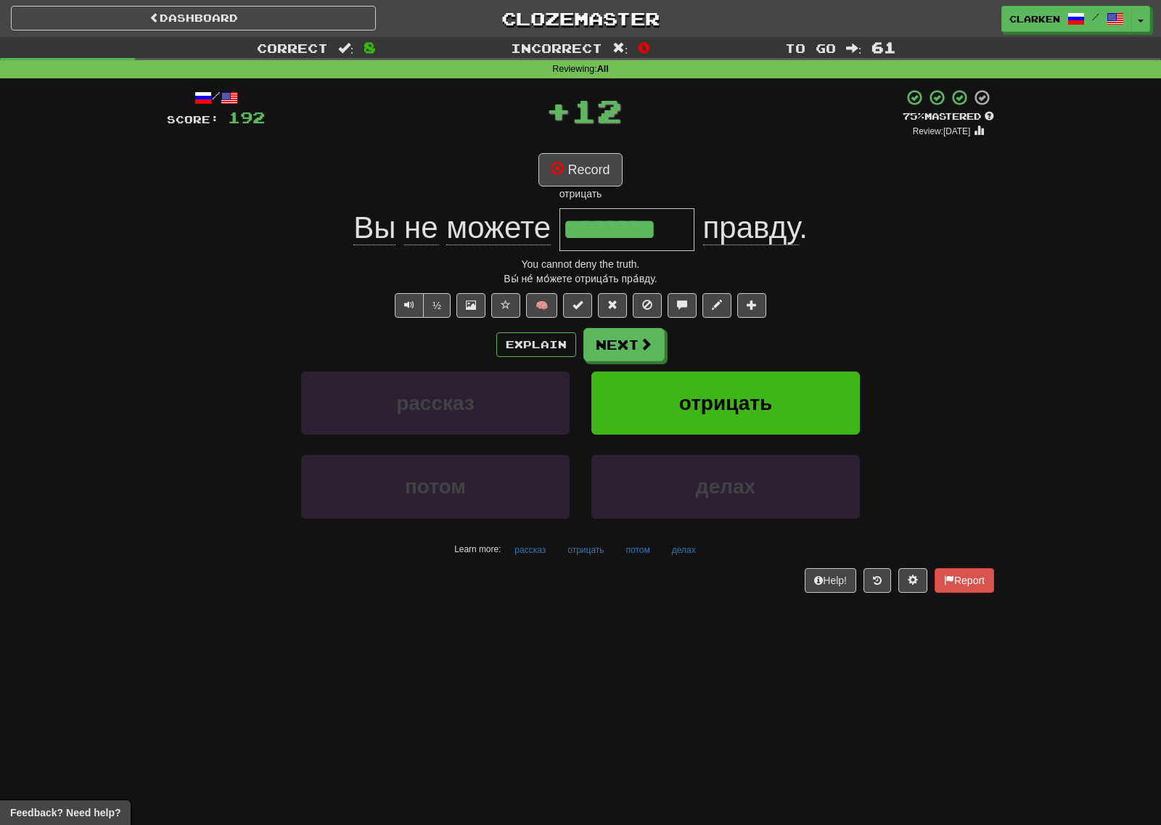
drag, startPoint x: 686, startPoint y: 228, endPoint x: 515, endPoint y: 220, distance: 171.4
click at [519, 218] on div "Вы не можете ******** правду ." at bounding box center [580, 229] width 827 height 43
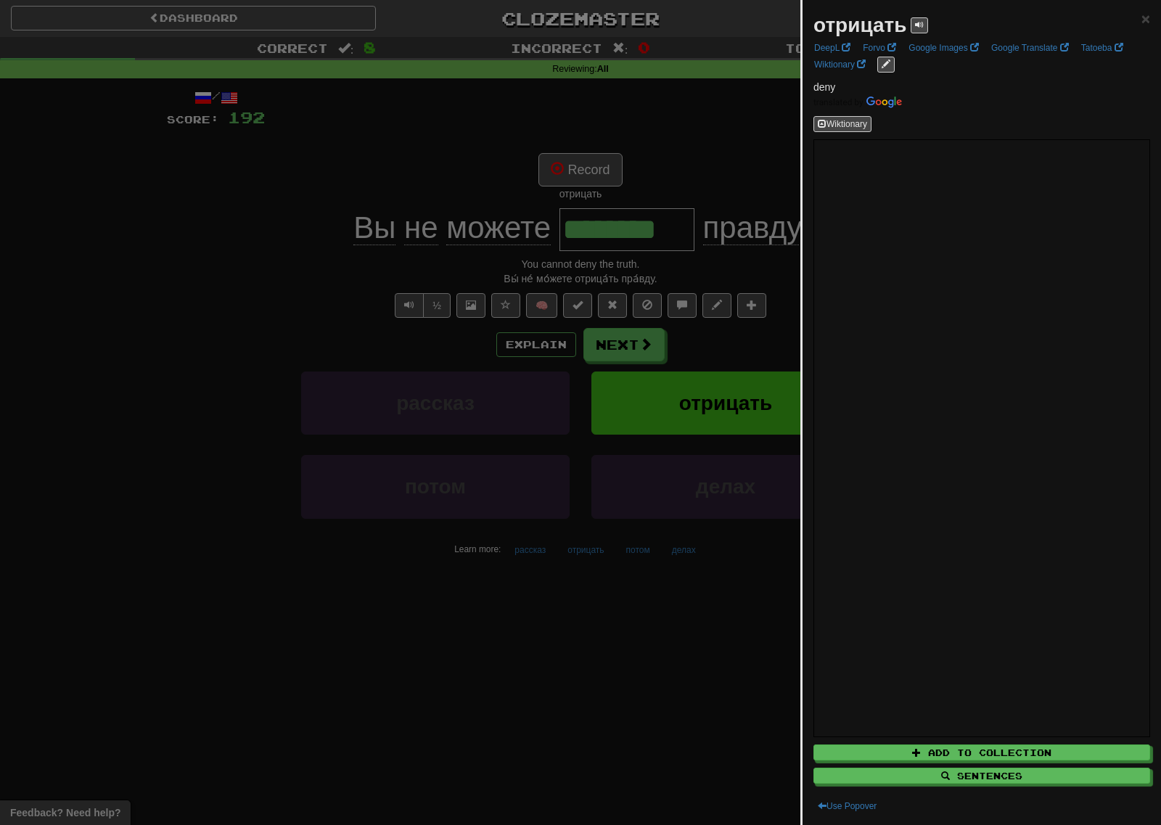
click at [744, 186] on div at bounding box center [580, 412] width 1161 height 825
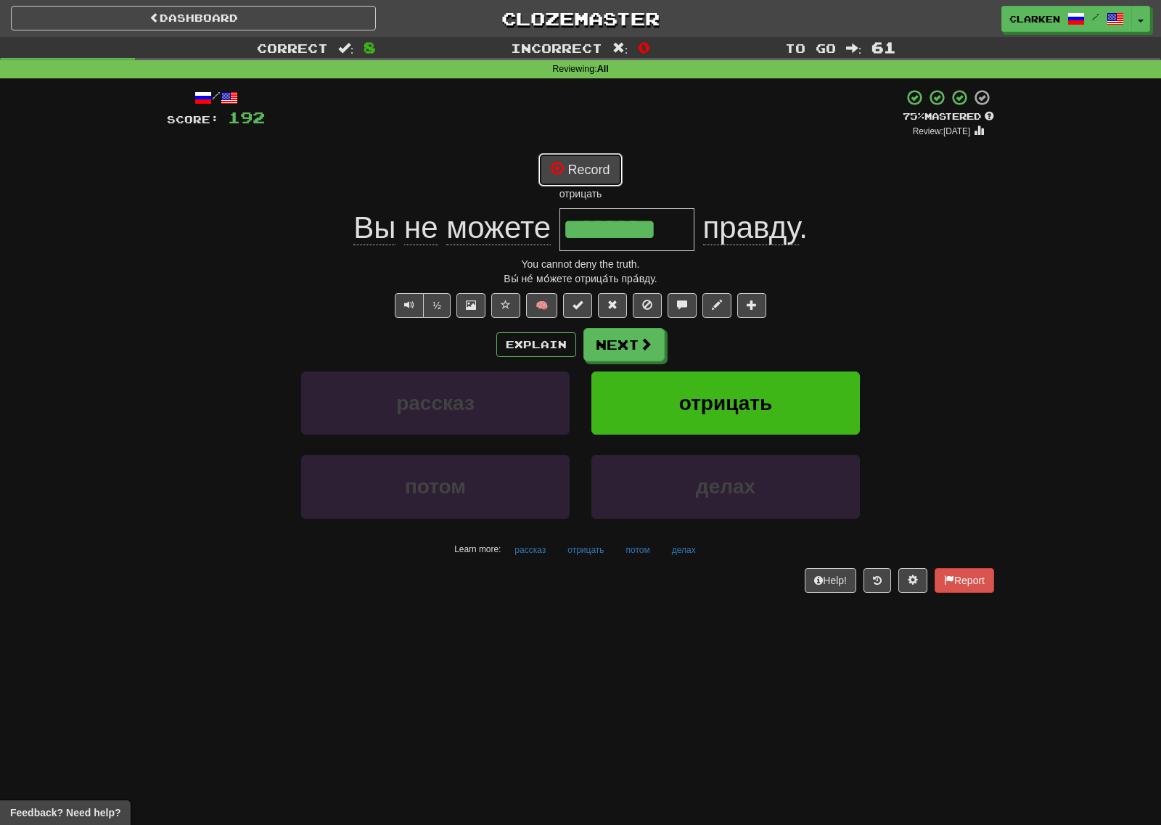
click at [596, 159] on button "Record" at bounding box center [579, 169] width 83 height 33
click at [601, 178] on button "Record" at bounding box center [579, 169] width 83 height 33
drag, startPoint x: 607, startPoint y: 196, endPoint x: 562, endPoint y: 197, distance: 45.0
click at [562, 197] on div "отказать" at bounding box center [580, 193] width 827 height 15
drag, startPoint x: 855, startPoint y: 207, endPoint x: 844, endPoint y: 224, distance: 19.5
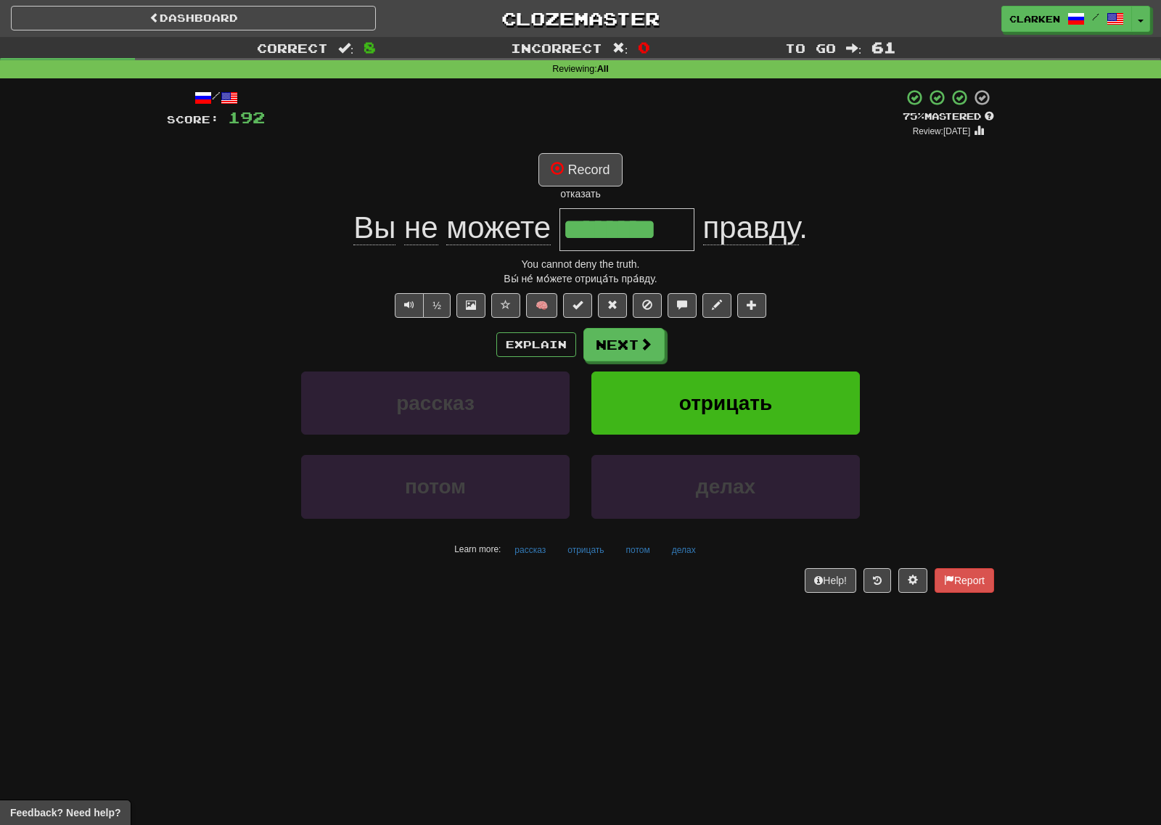
click at [851, 210] on div "/ Score: 192 + 12 75 % Mastered Review: 2025-09-07 Record отказать Вы не можете…" at bounding box center [580, 339] width 827 height 503
click at [619, 348] on button "Next" at bounding box center [624, 345] width 81 height 33
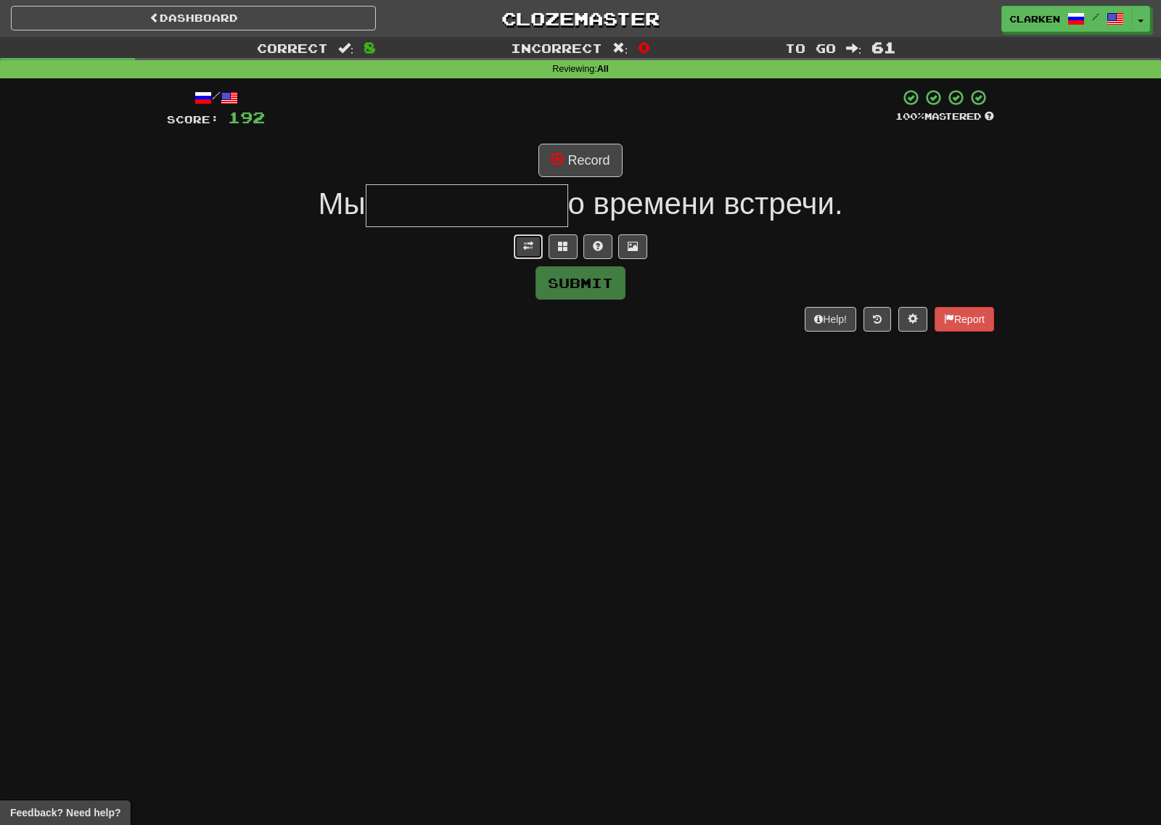
click at [532, 250] on span at bounding box center [528, 246] width 10 height 10
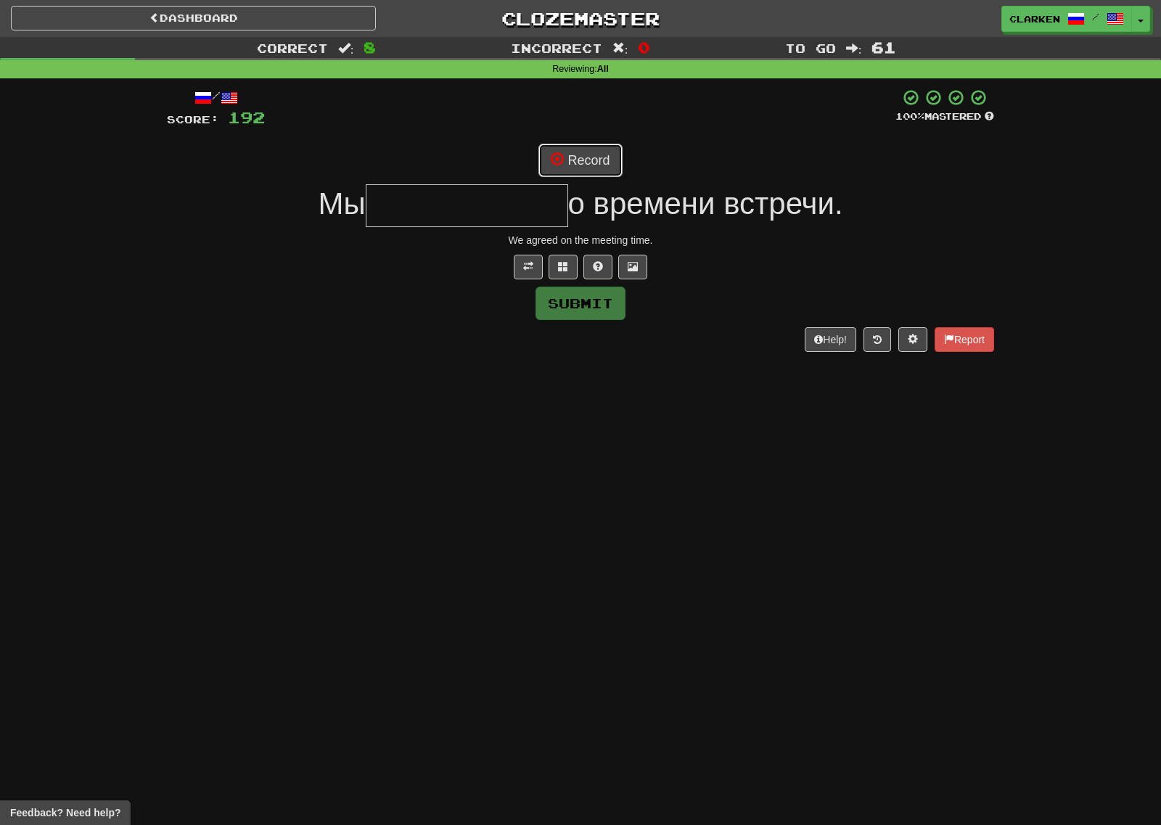
click at [582, 161] on button "Record" at bounding box center [579, 160] width 83 height 33
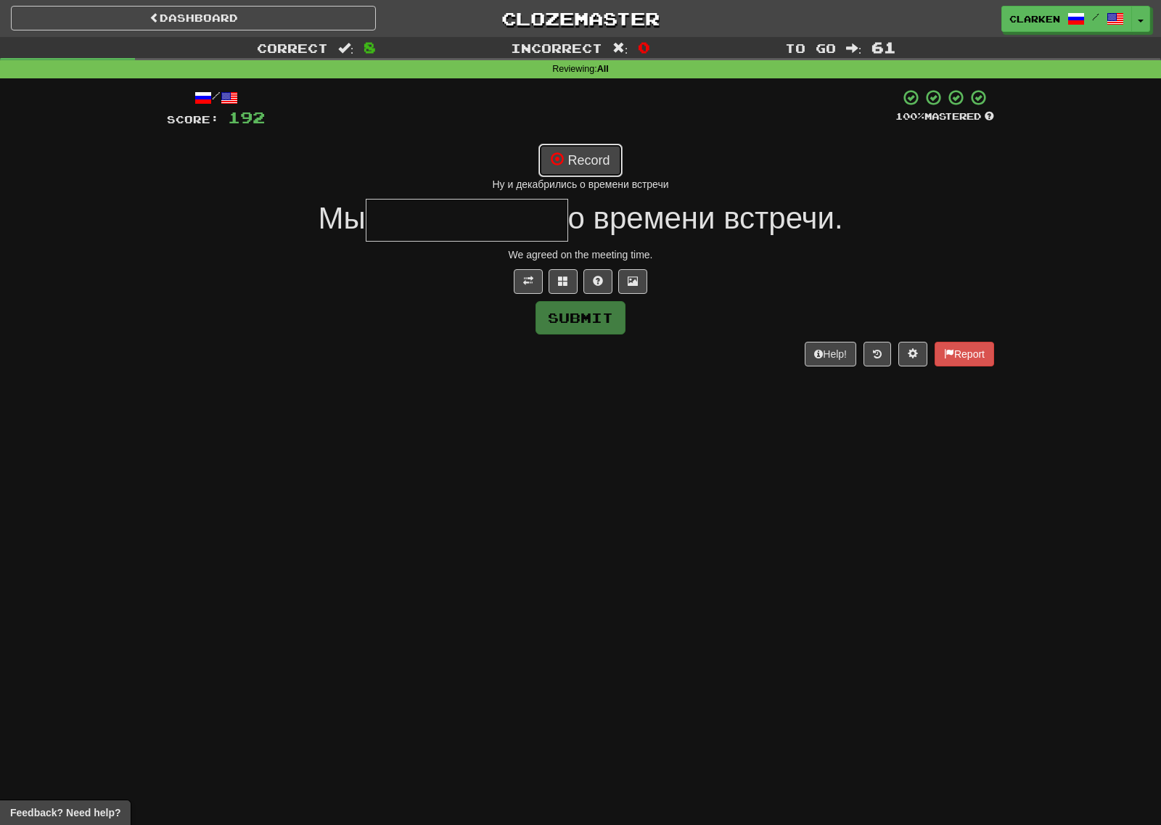
click at [572, 173] on button "Record" at bounding box center [579, 160] width 83 height 33
type input "**********"
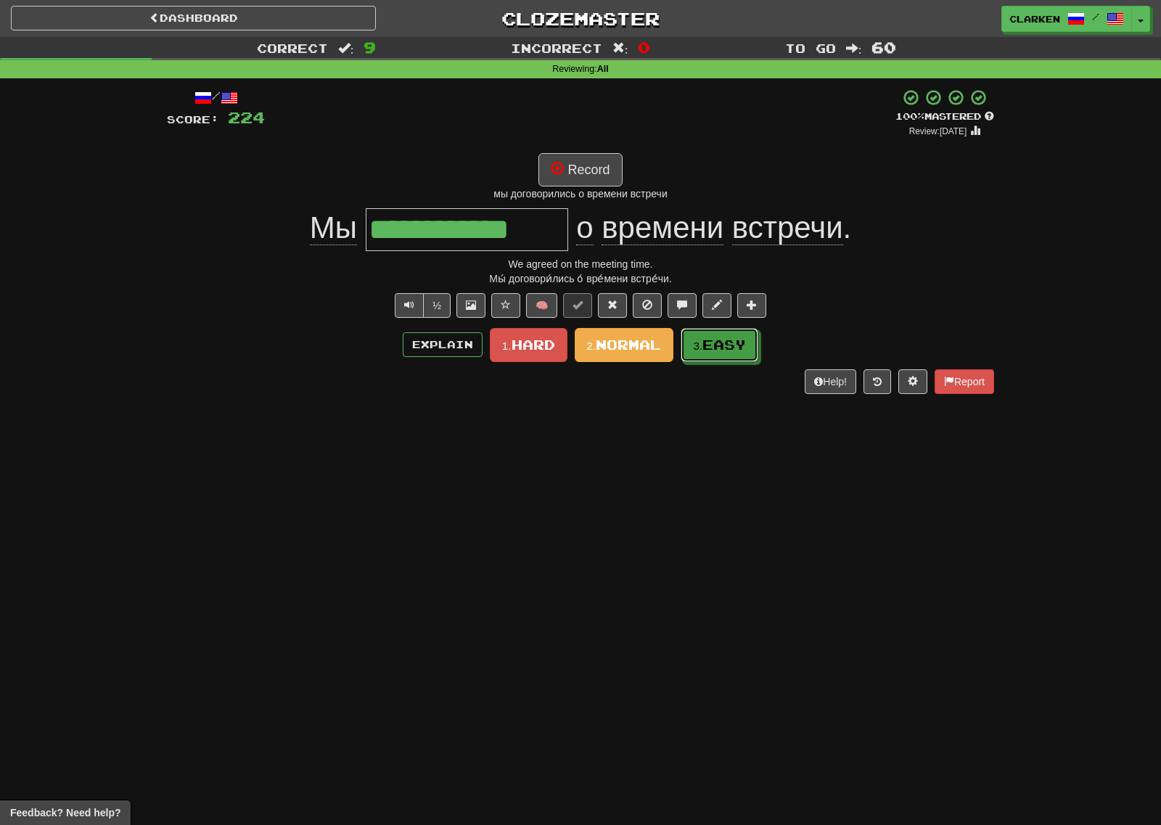
click at [702, 342] on small "3." at bounding box center [697, 345] width 9 height 12
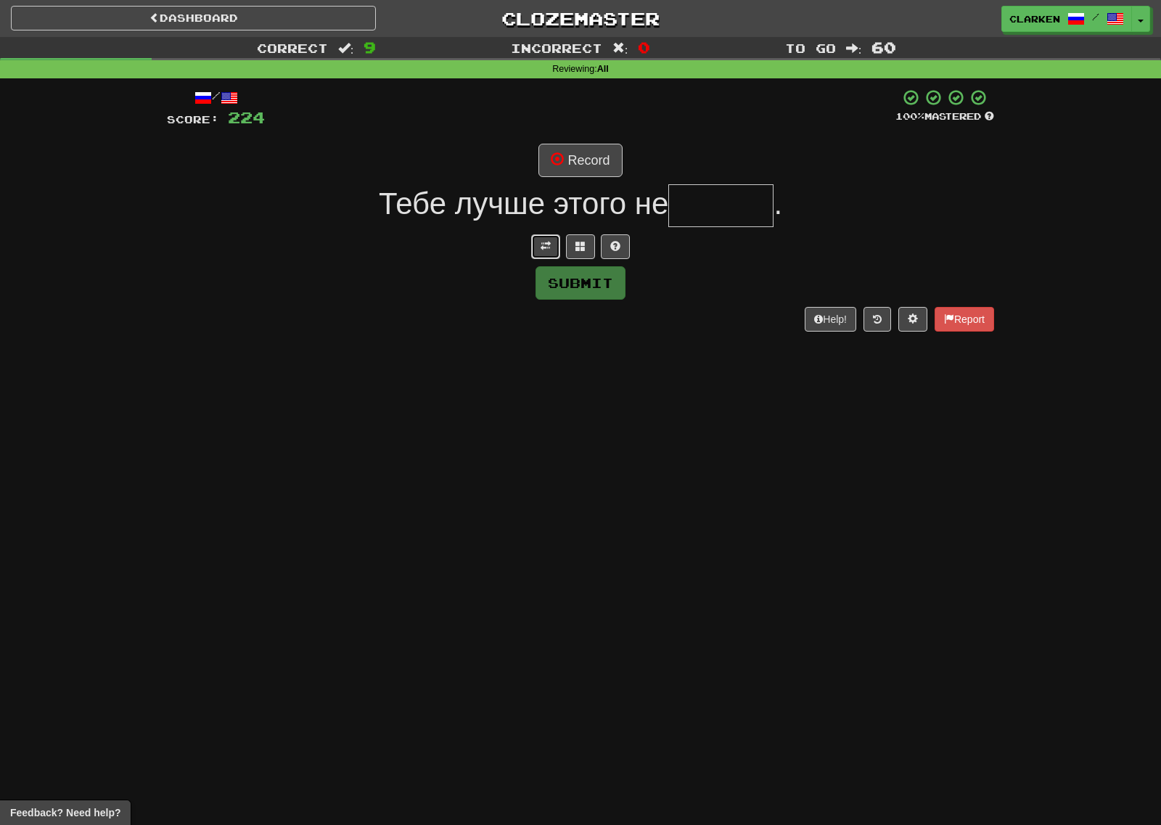
click at [535, 239] on button at bounding box center [545, 246] width 29 height 25
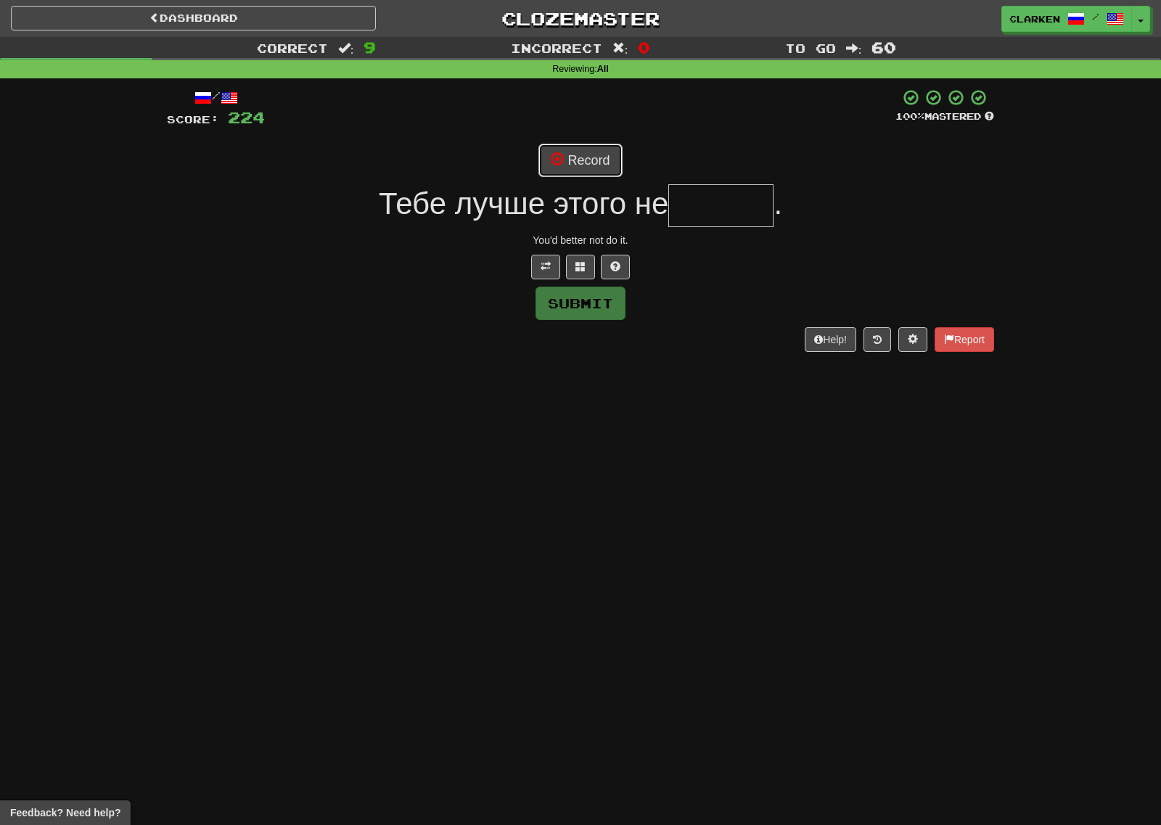
click at [561, 159] on span at bounding box center [557, 158] width 13 height 13
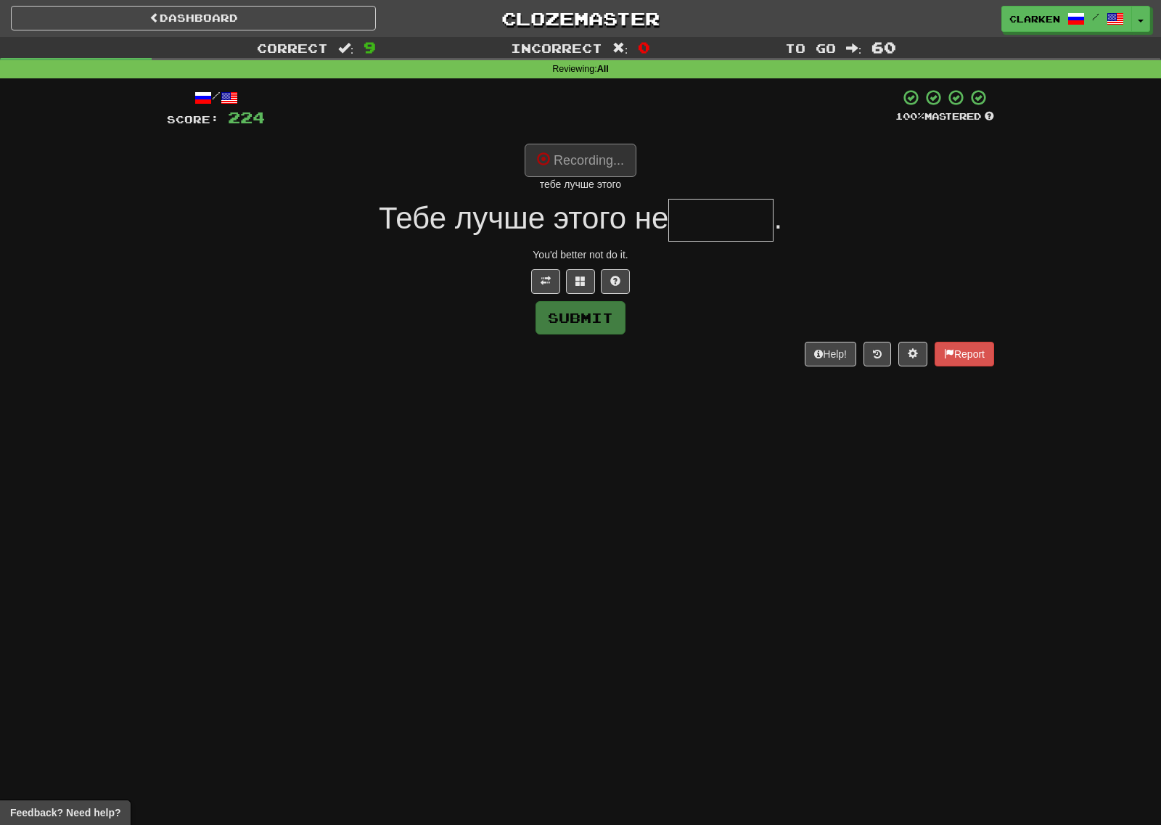
type input "******"
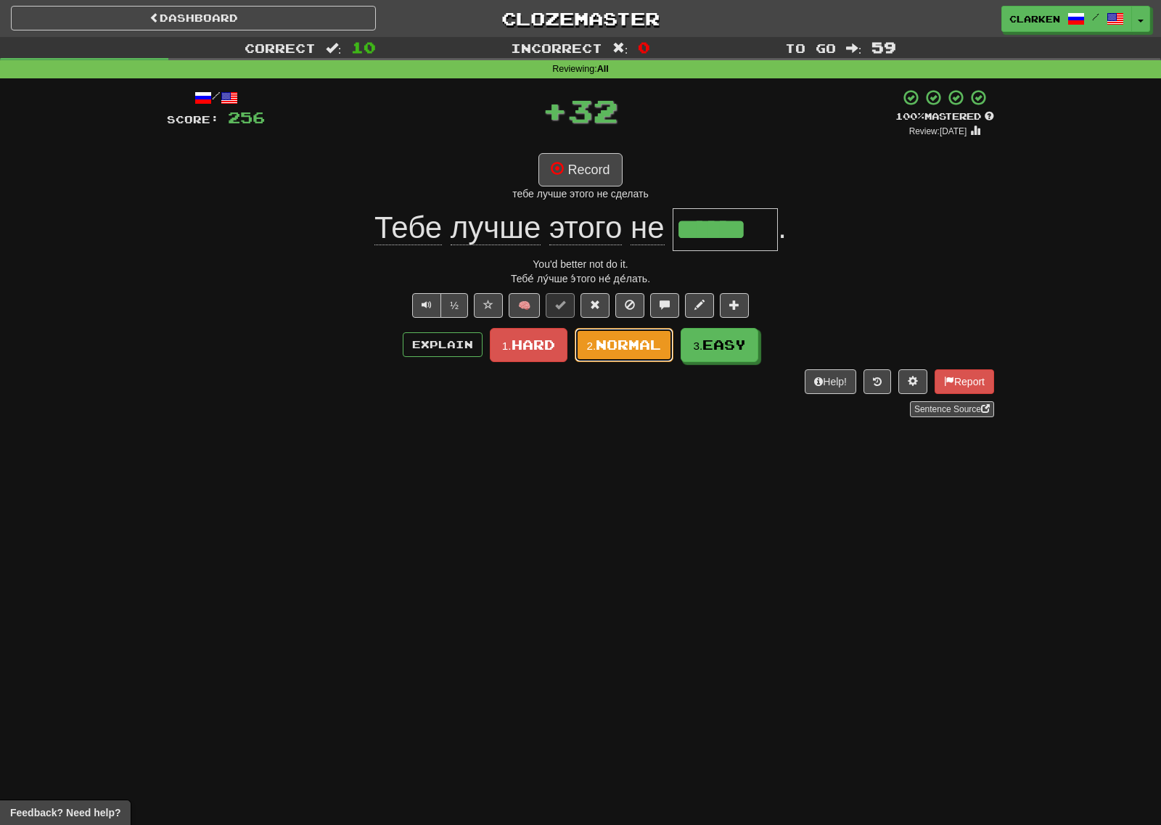
click at [642, 347] on span "Normal" at bounding box center [628, 345] width 65 height 16
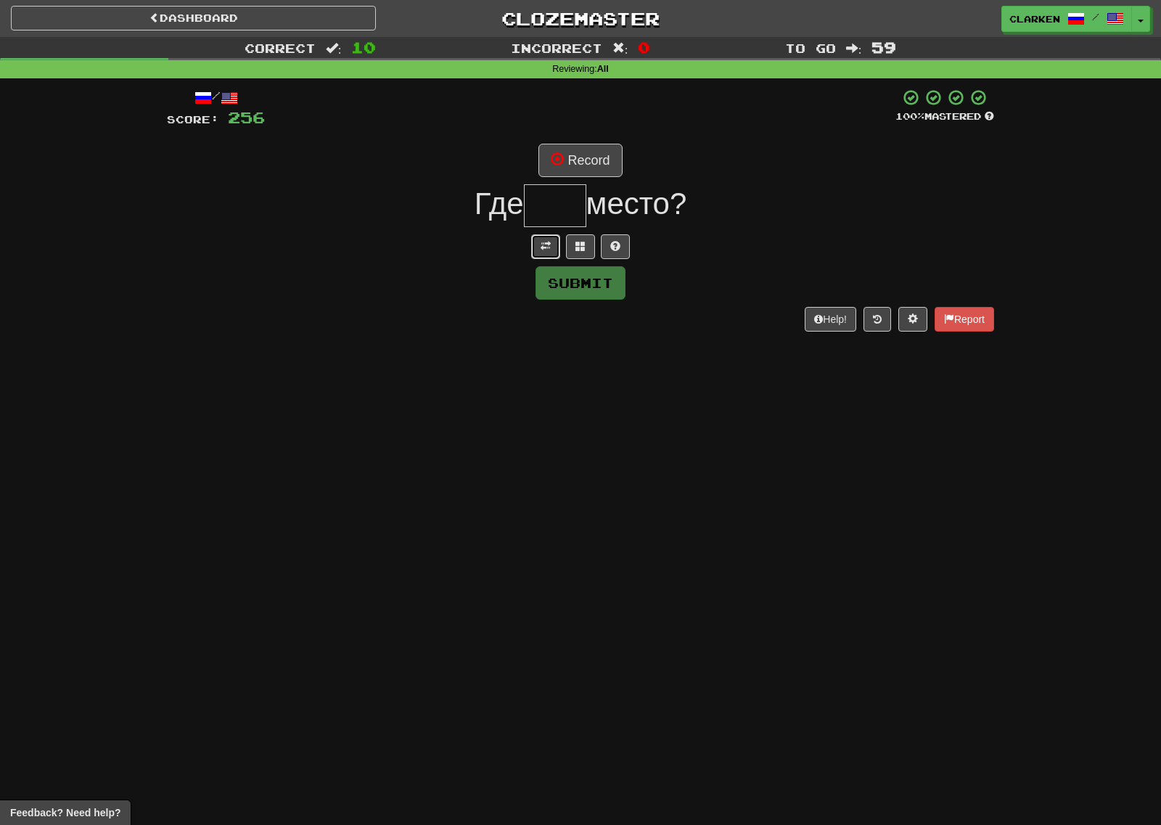
click at [548, 255] on button at bounding box center [545, 246] width 29 height 25
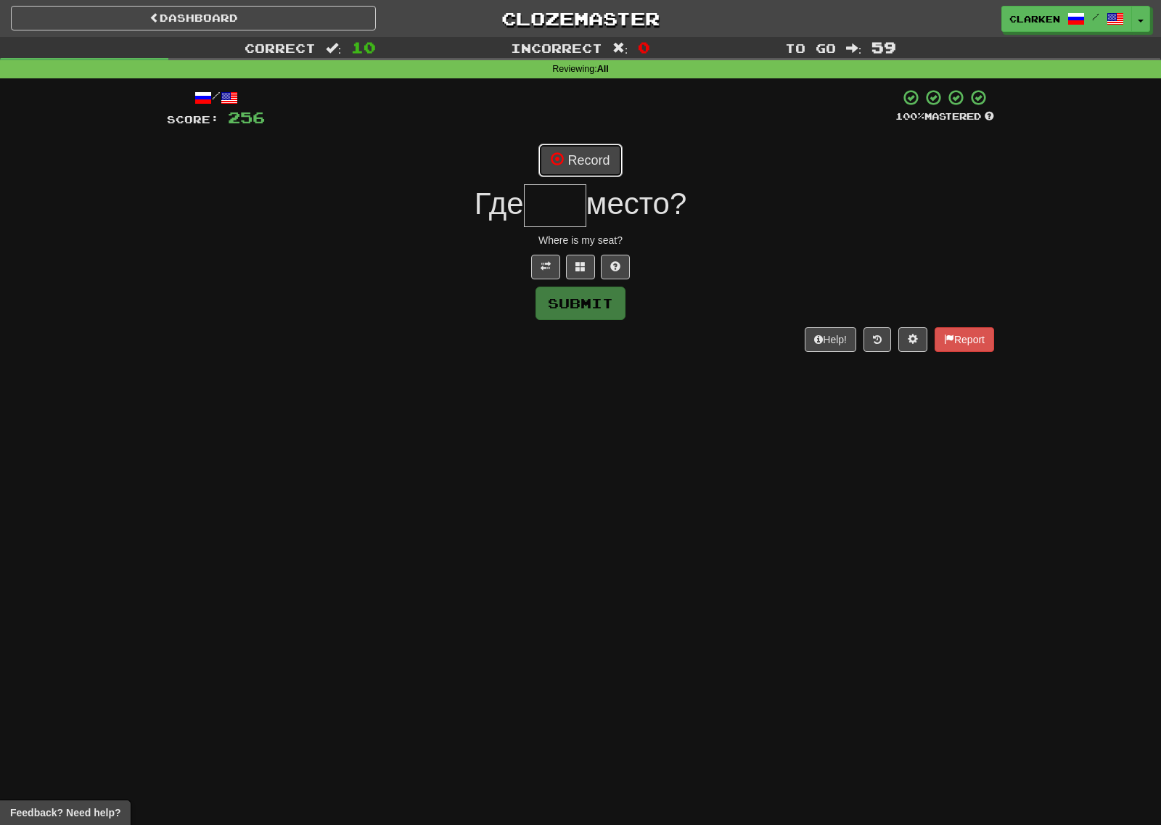
click at [585, 153] on button "Record" at bounding box center [579, 160] width 83 height 33
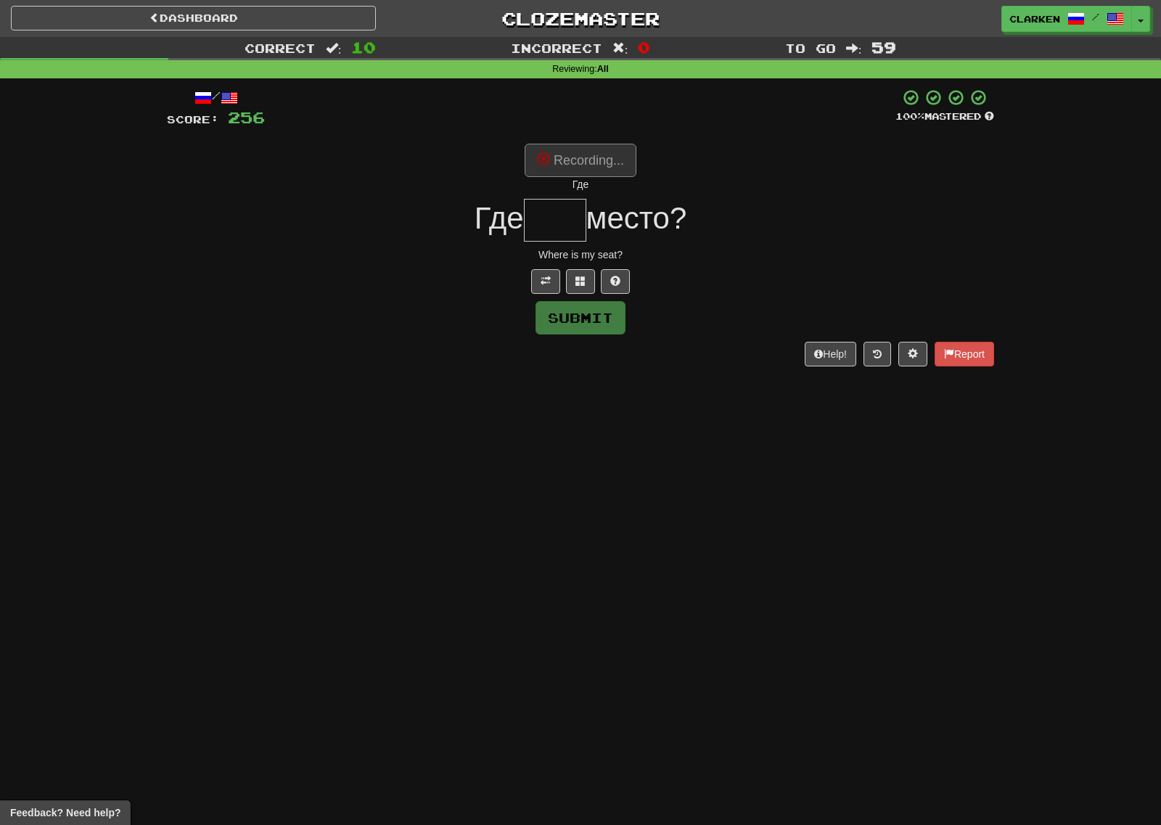
type input "***"
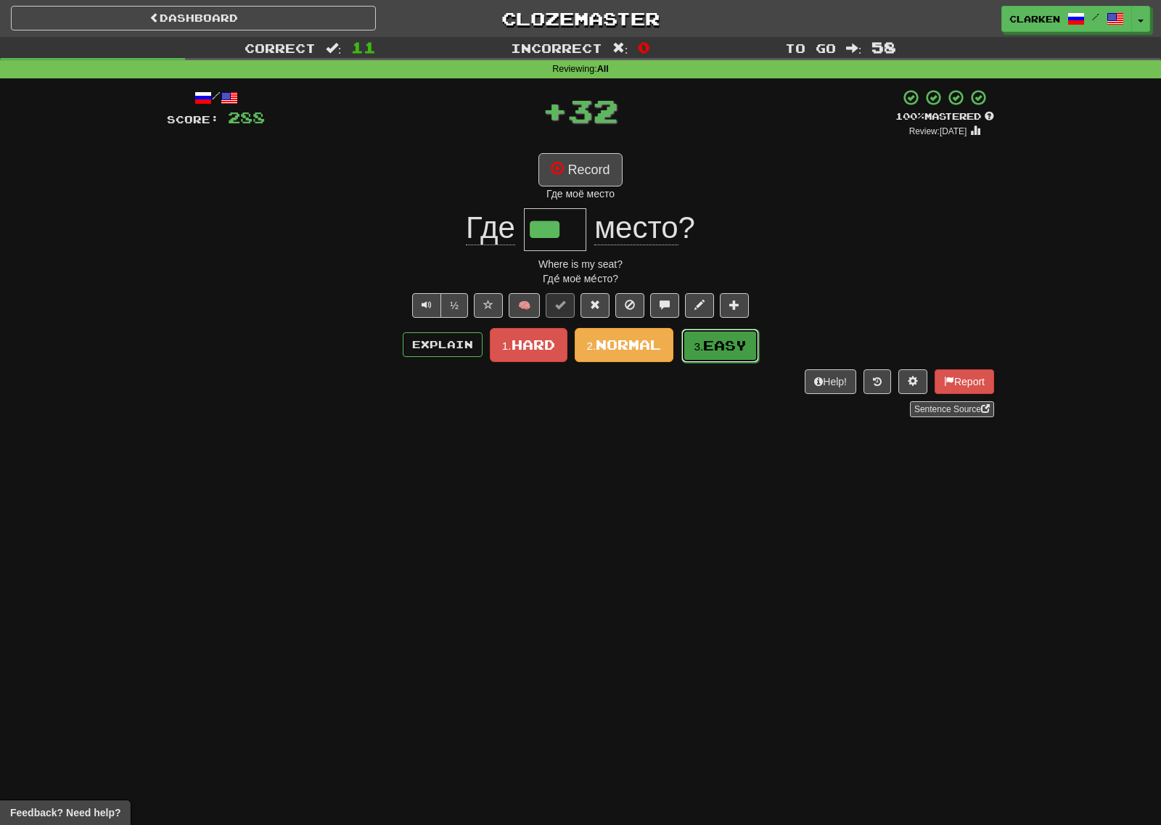
click at [709, 347] on span "Easy" at bounding box center [725, 345] width 44 height 16
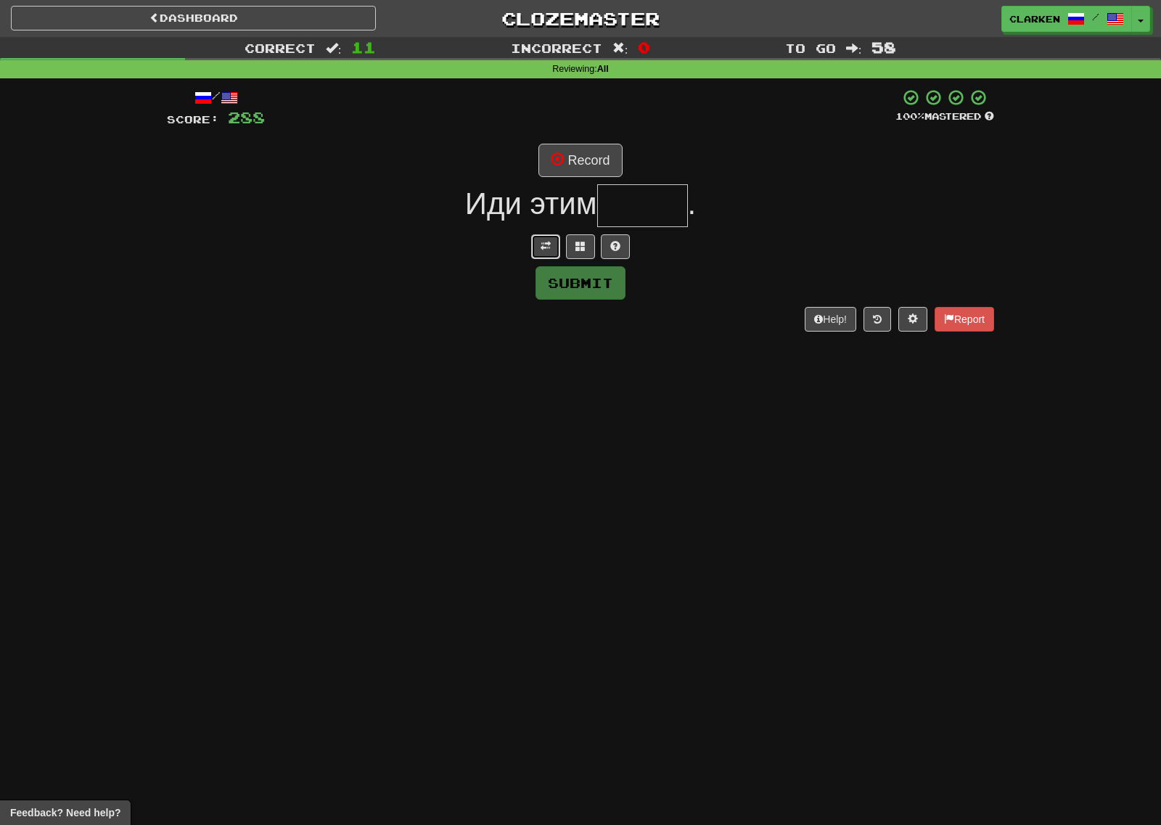
click at [543, 247] on span at bounding box center [545, 246] width 10 height 10
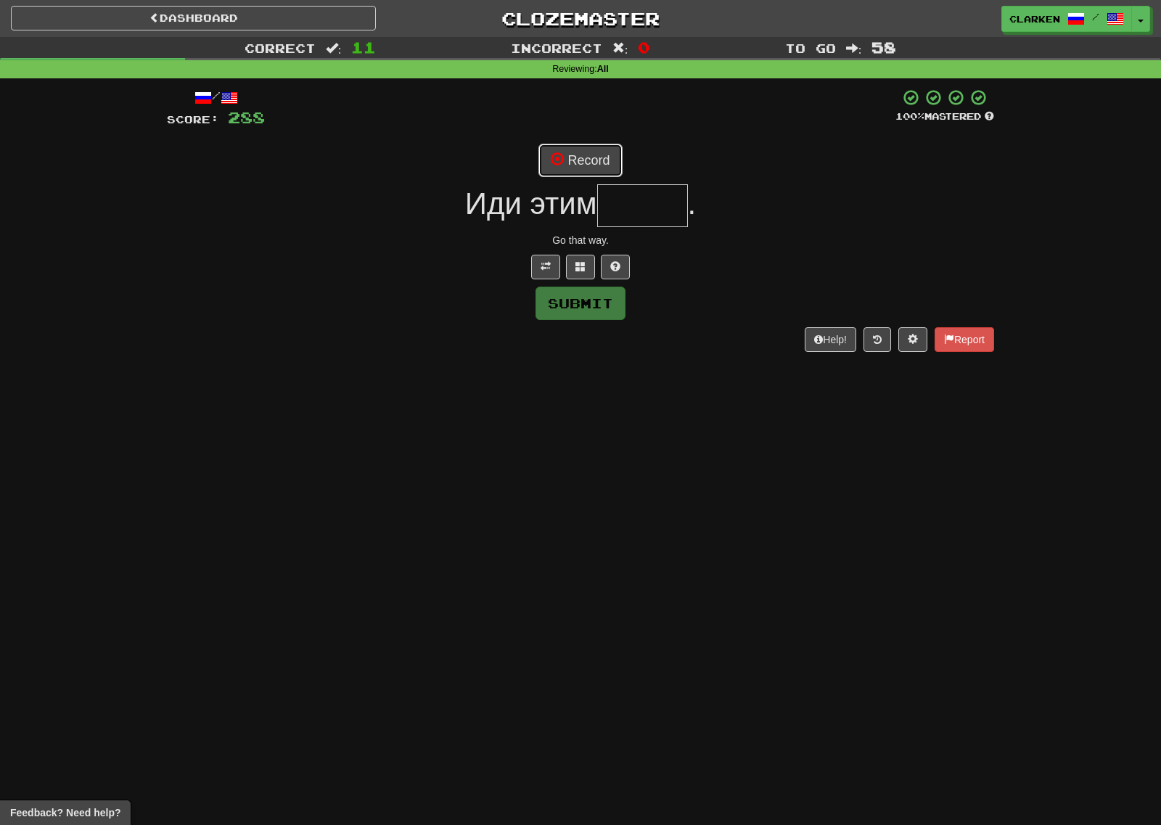
click at [563, 172] on button "Record" at bounding box center [579, 160] width 83 height 33
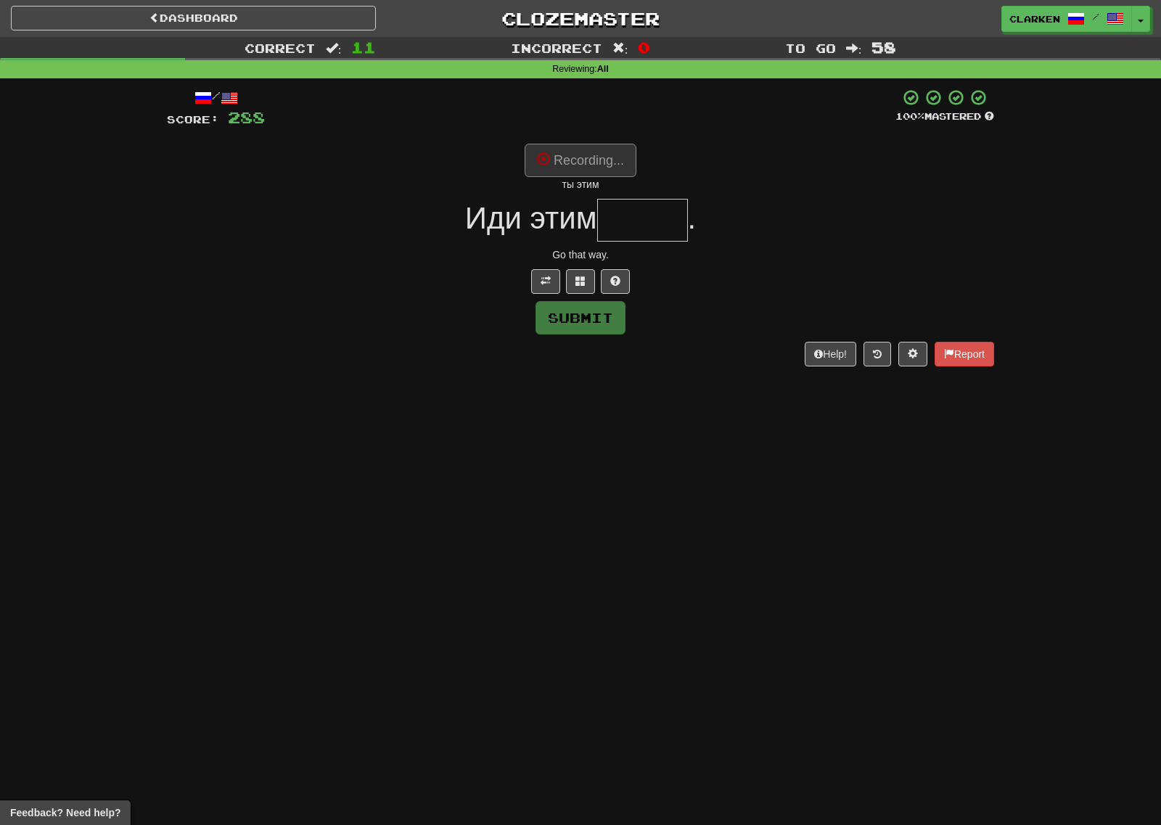
type input "*****"
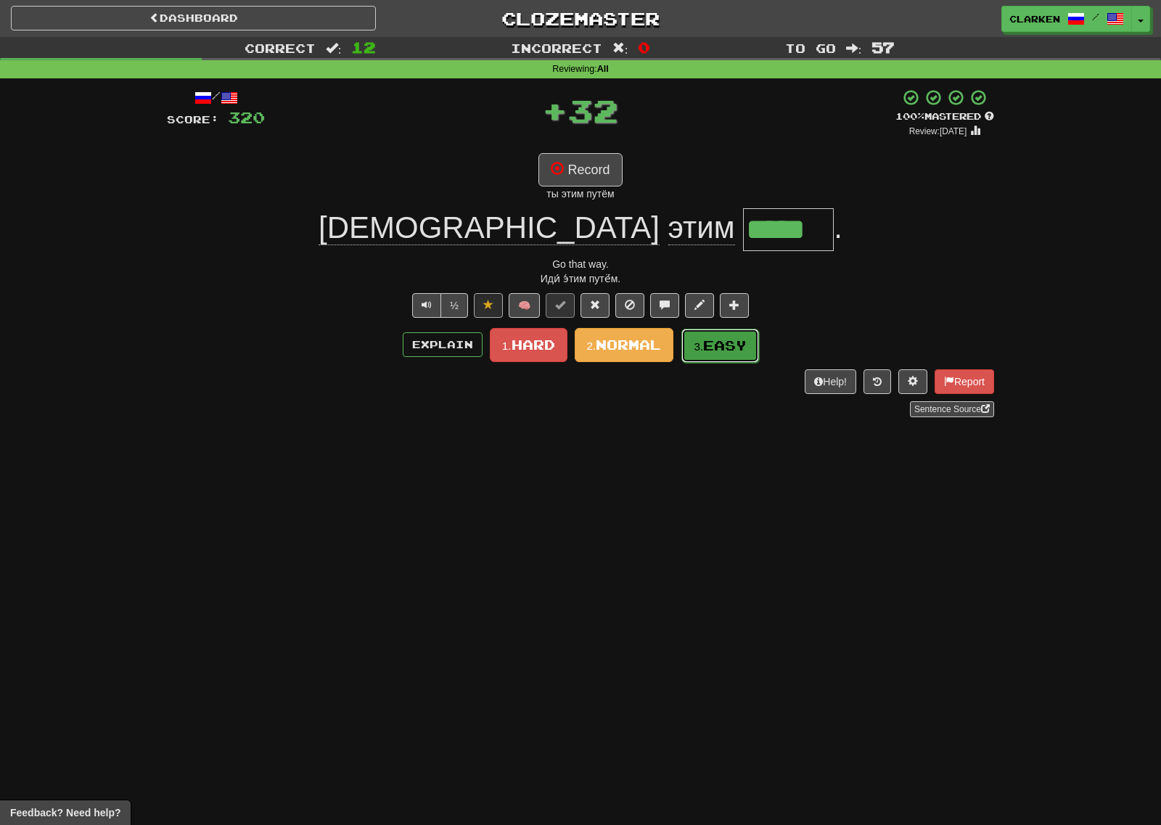
click at [720, 353] on button "3. Easy" at bounding box center [720, 346] width 78 height 34
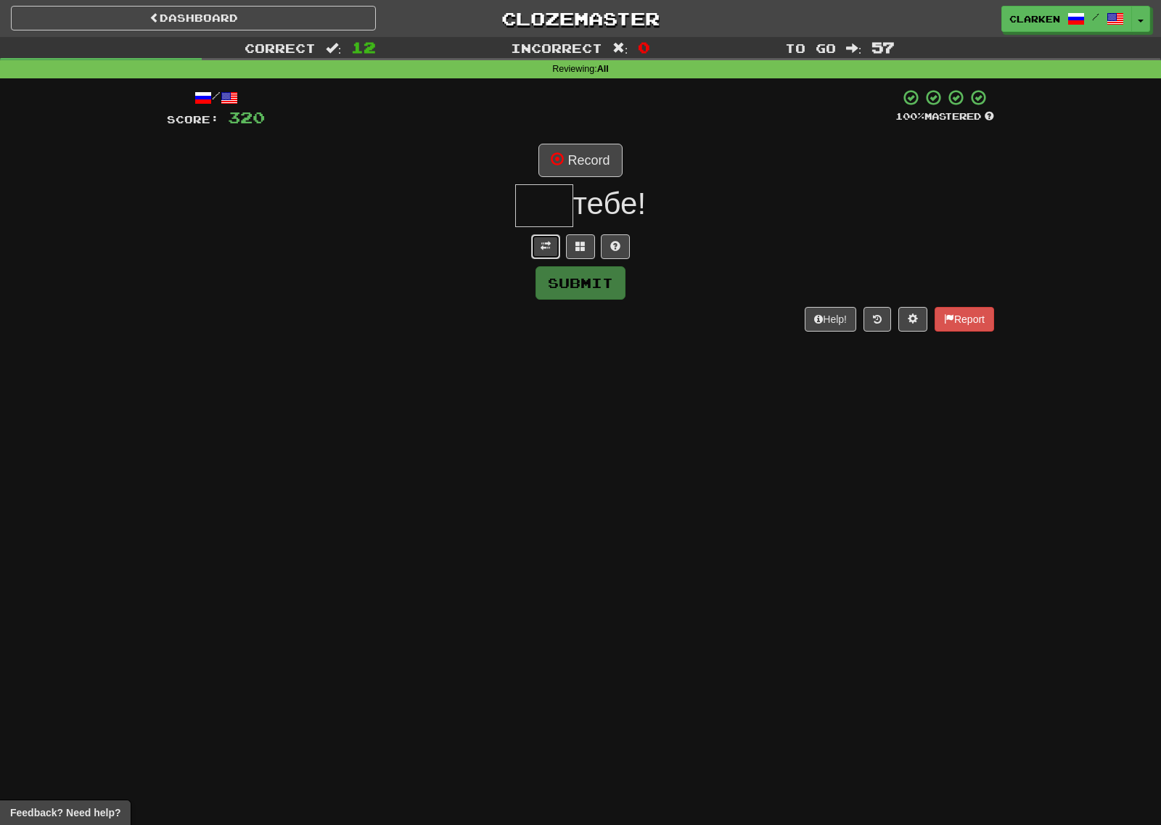
click at [539, 255] on button at bounding box center [545, 246] width 29 height 25
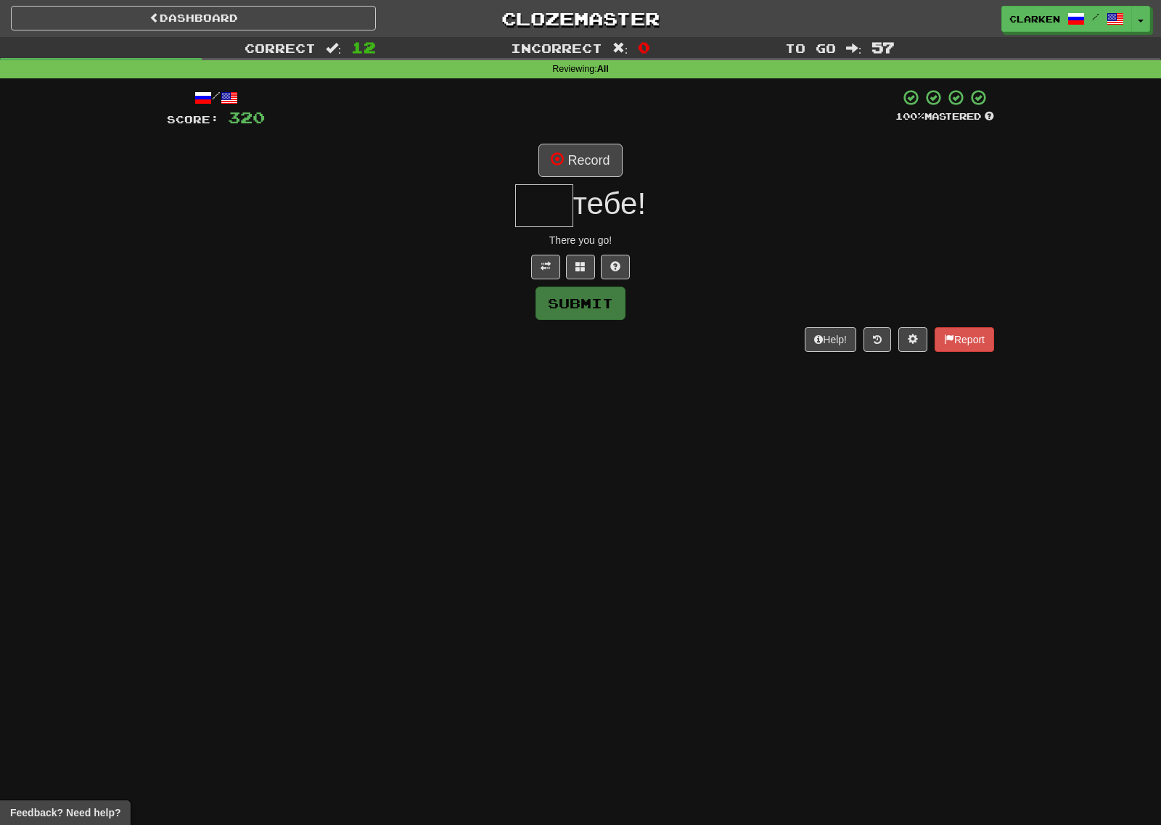
click at [585, 180] on div "/ Score: 320 100 % Mastered Record тебе! There you go! Submit Help! Report" at bounding box center [580, 219] width 827 height 263
click at [582, 167] on button "Record" at bounding box center [579, 160] width 83 height 33
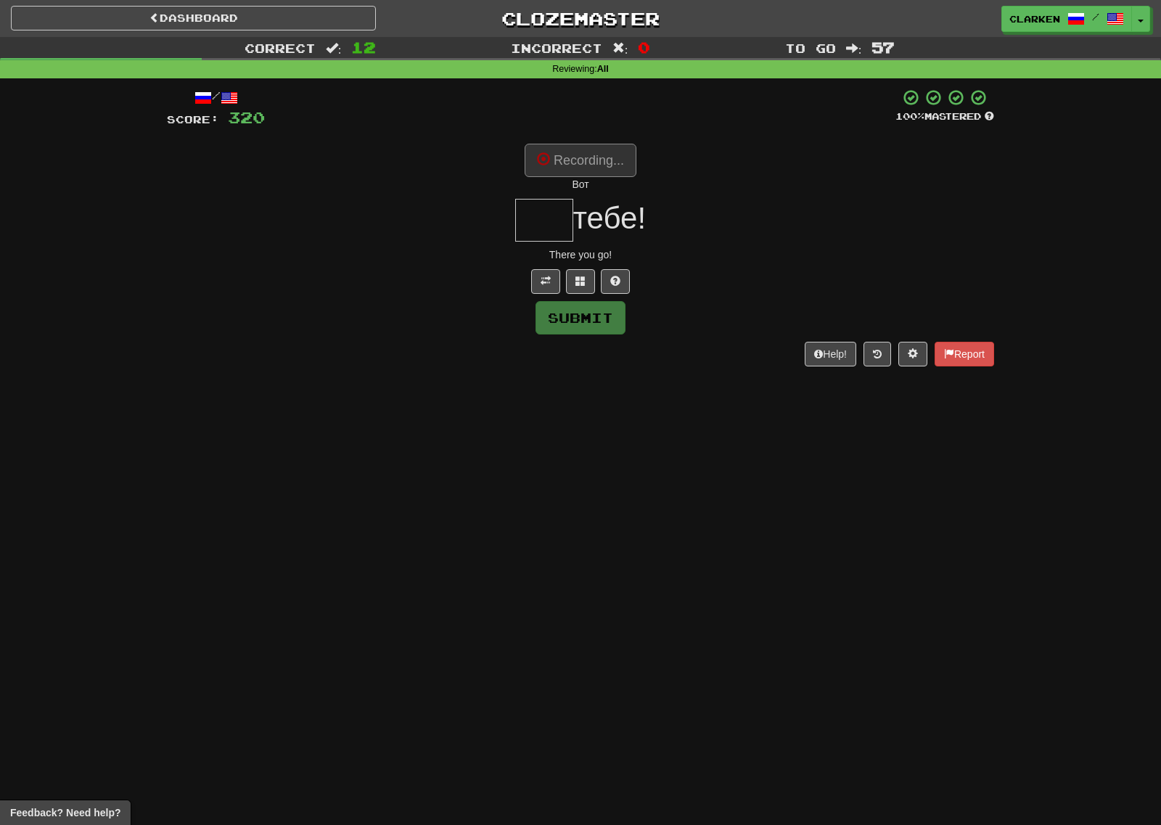
type input "***"
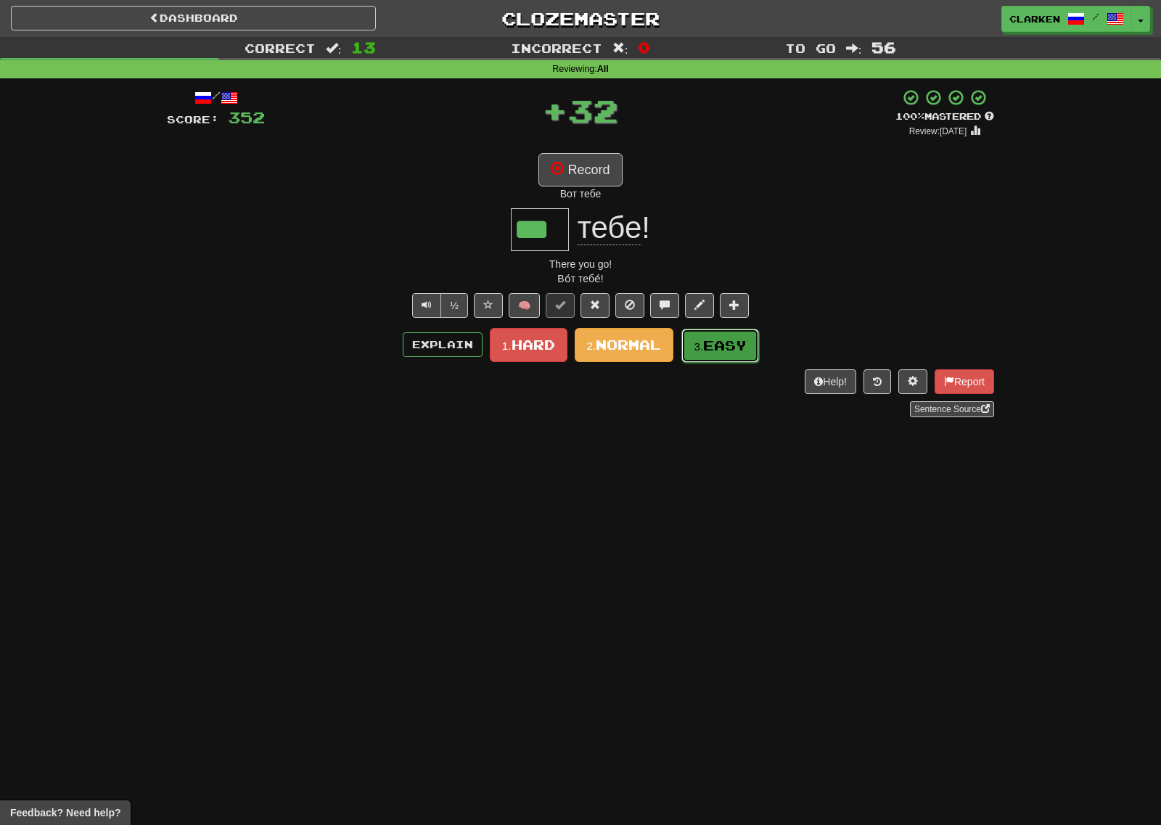
click at [711, 356] on button "3. Easy" at bounding box center [720, 346] width 78 height 34
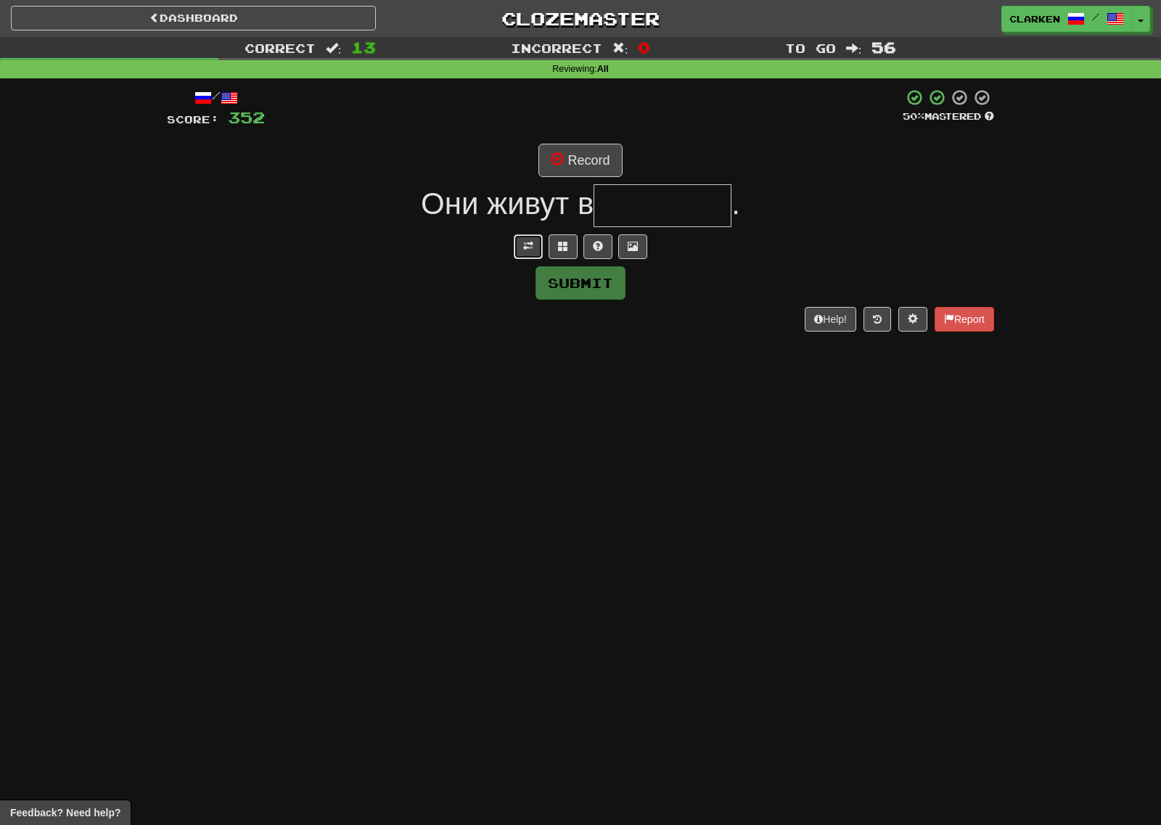
click at [521, 234] on button at bounding box center [528, 246] width 29 height 25
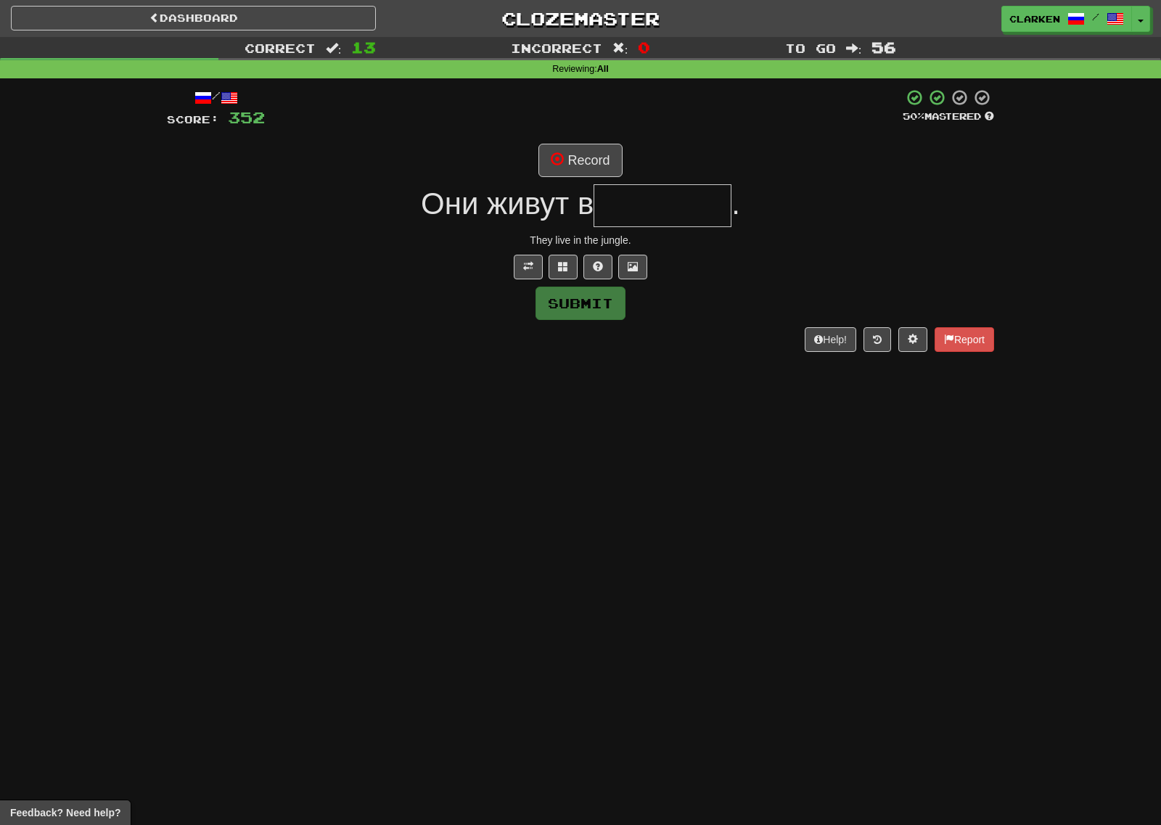
click at [551, 181] on div "/ Score: 352 50 % Mastered Record Они живут в . They live in the jungle. Submit…" at bounding box center [580, 219] width 827 height 263
click at [561, 152] on span at bounding box center [557, 158] width 13 height 13
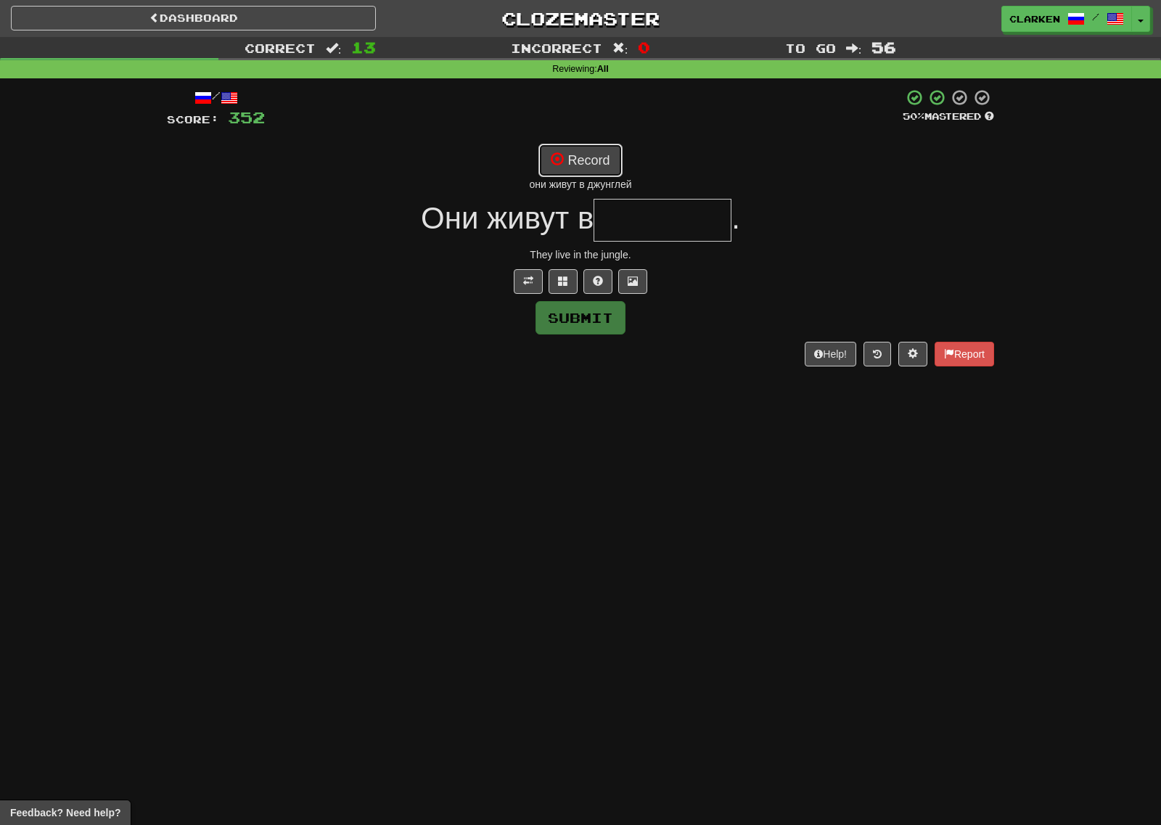
click at [620, 162] on button "Record" at bounding box center [579, 160] width 83 height 33
click at [601, 165] on button "Record" at bounding box center [579, 160] width 83 height 33
click at [593, 162] on button "Record" at bounding box center [579, 160] width 83 height 33
click at [572, 165] on button "Record" at bounding box center [579, 160] width 83 height 33
click at [593, 162] on button "Record" at bounding box center [579, 160] width 83 height 33
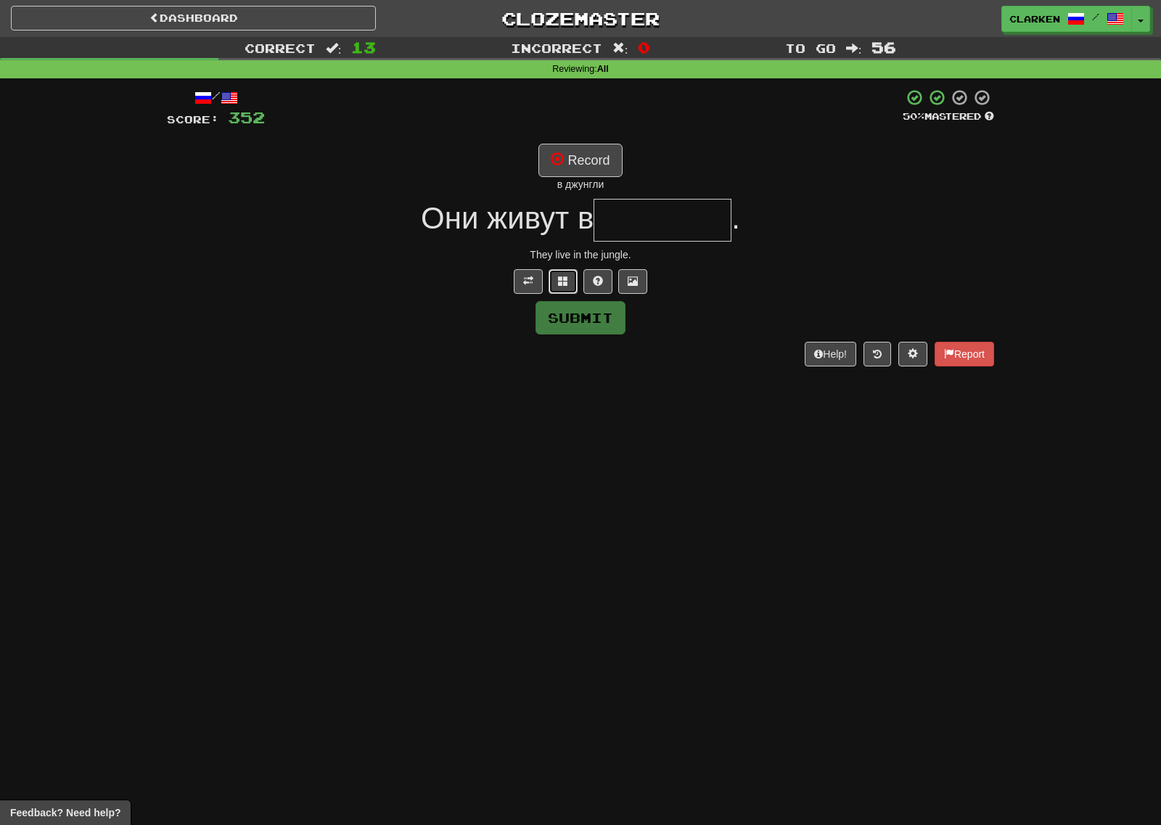
click at [564, 287] on button at bounding box center [562, 281] width 29 height 25
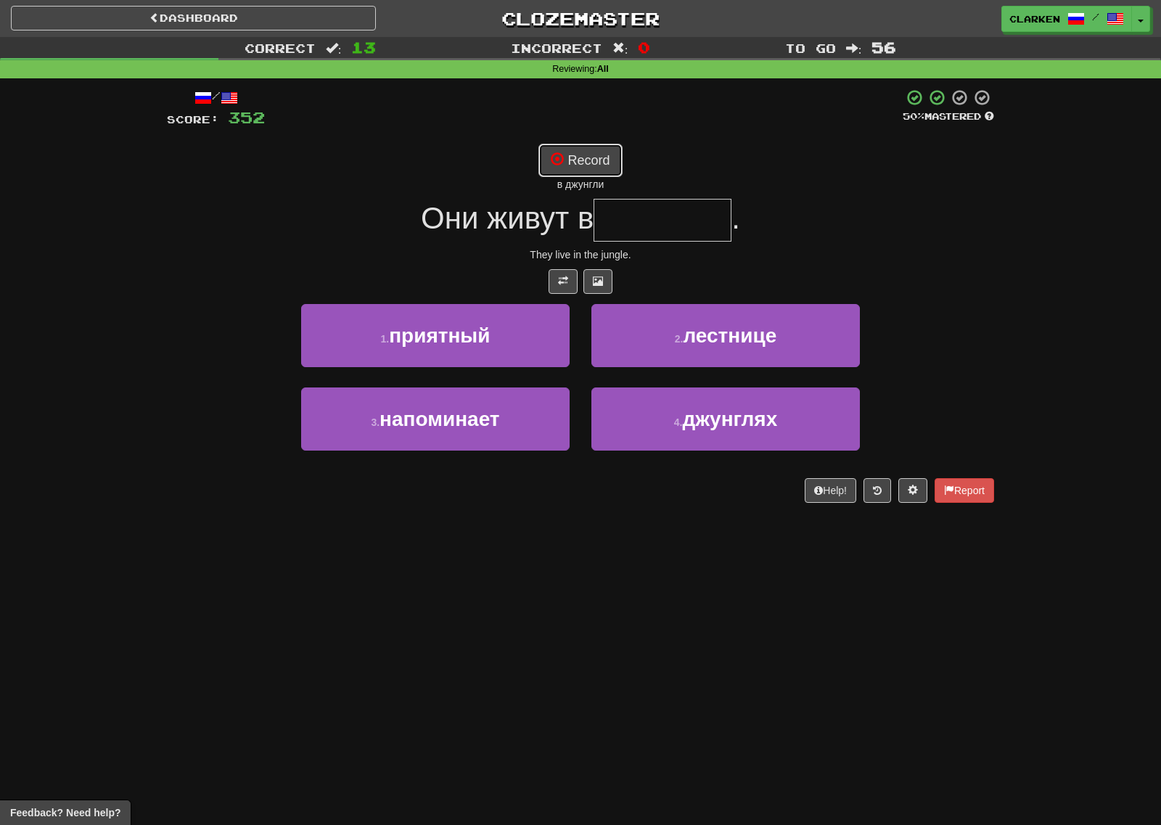
click at [578, 168] on button "Record" at bounding box center [579, 160] width 83 height 33
type input "********"
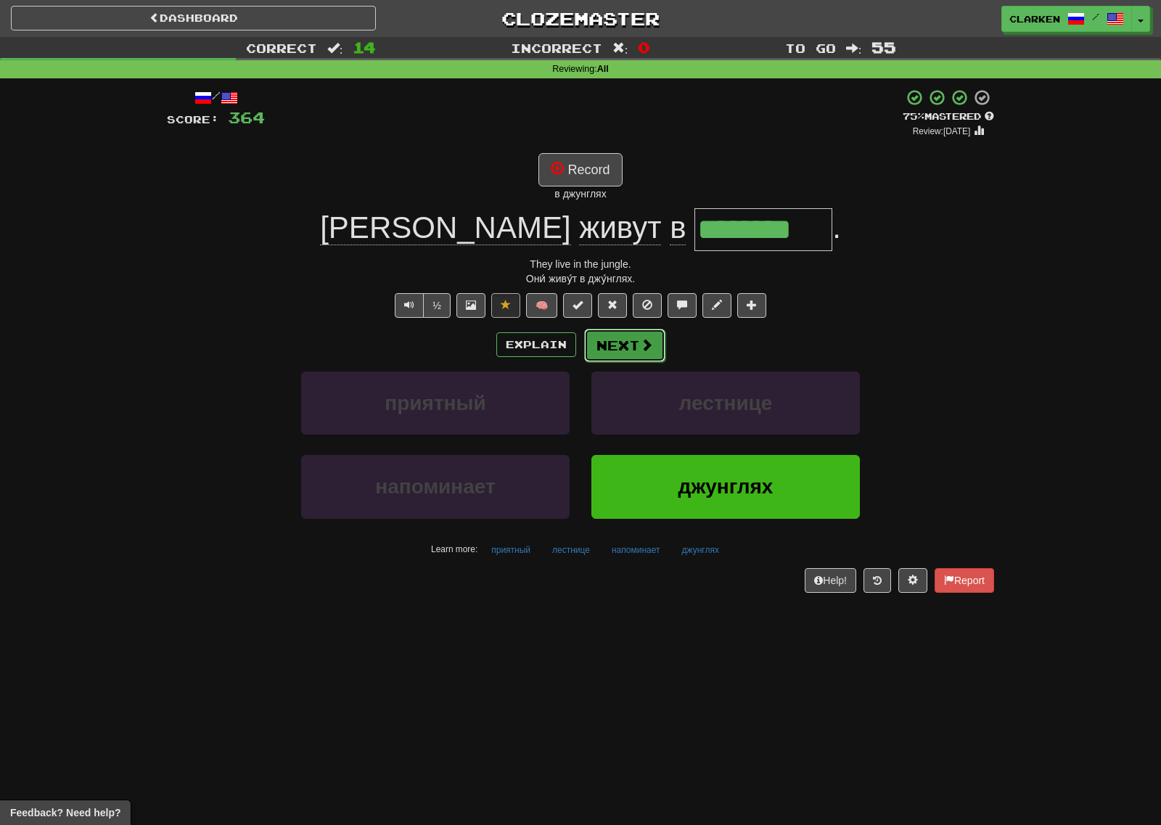
click at [641, 347] on span at bounding box center [646, 344] width 13 height 13
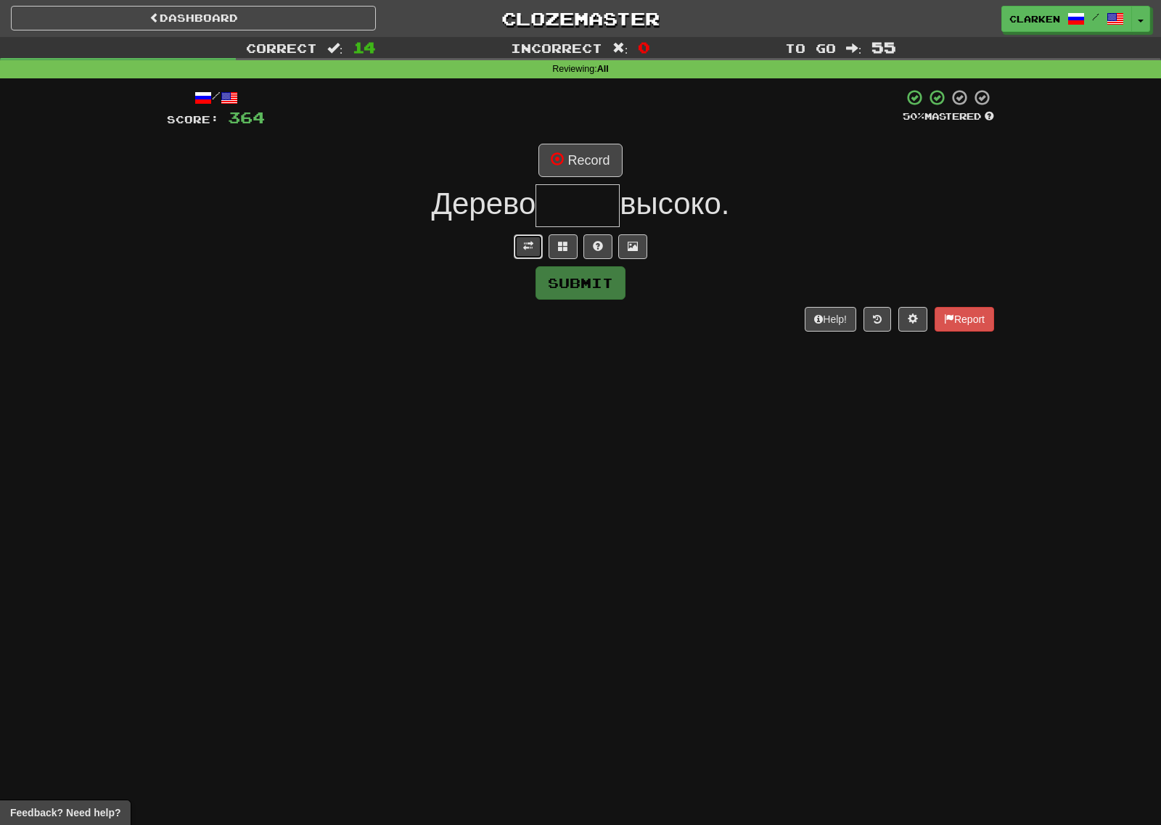
click at [522, 255] on button at bounding box center [528, 246] width 29 height 25
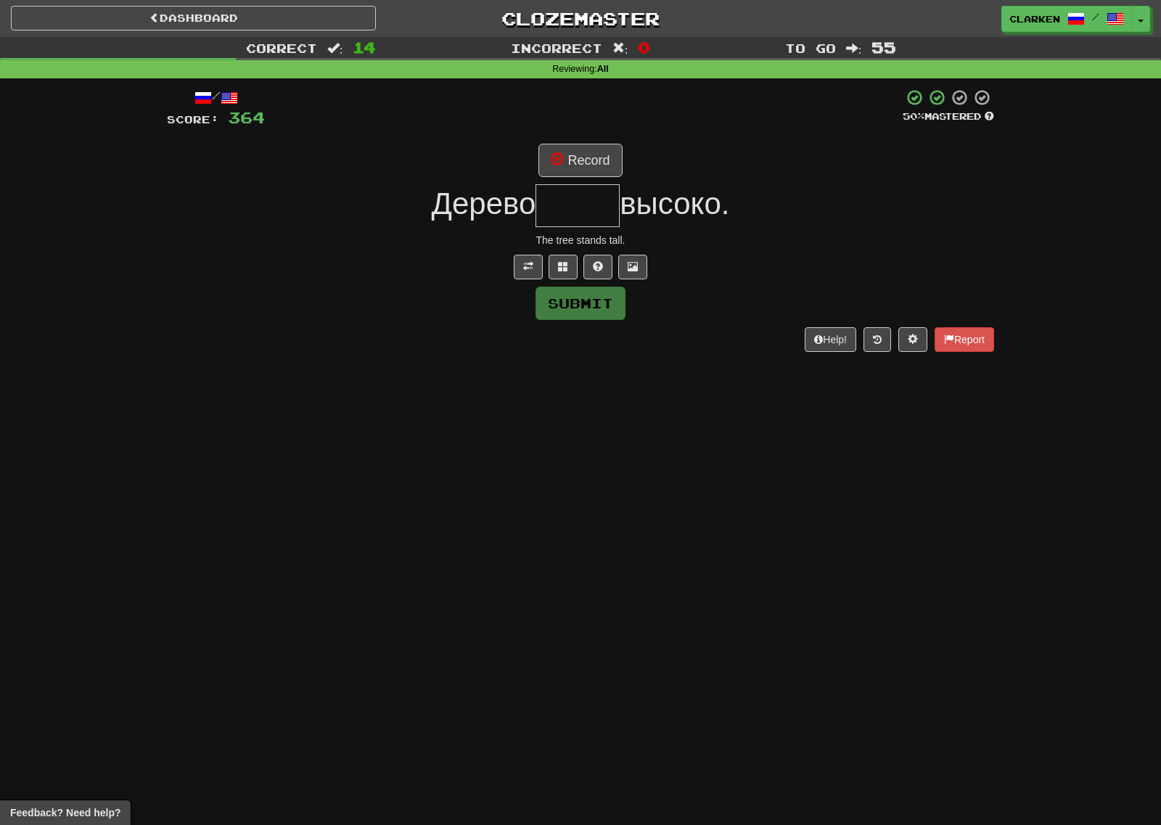
click at [571, 178] on div "/ Score: 364 50 % Mastered Record Дерево высоко. The tree stands tall. Submit H…" at bounding box center [580, 219] width 827 height 263
click at [567, 165] on button "Record" at bounding box center [579, 160] width 83 height 33
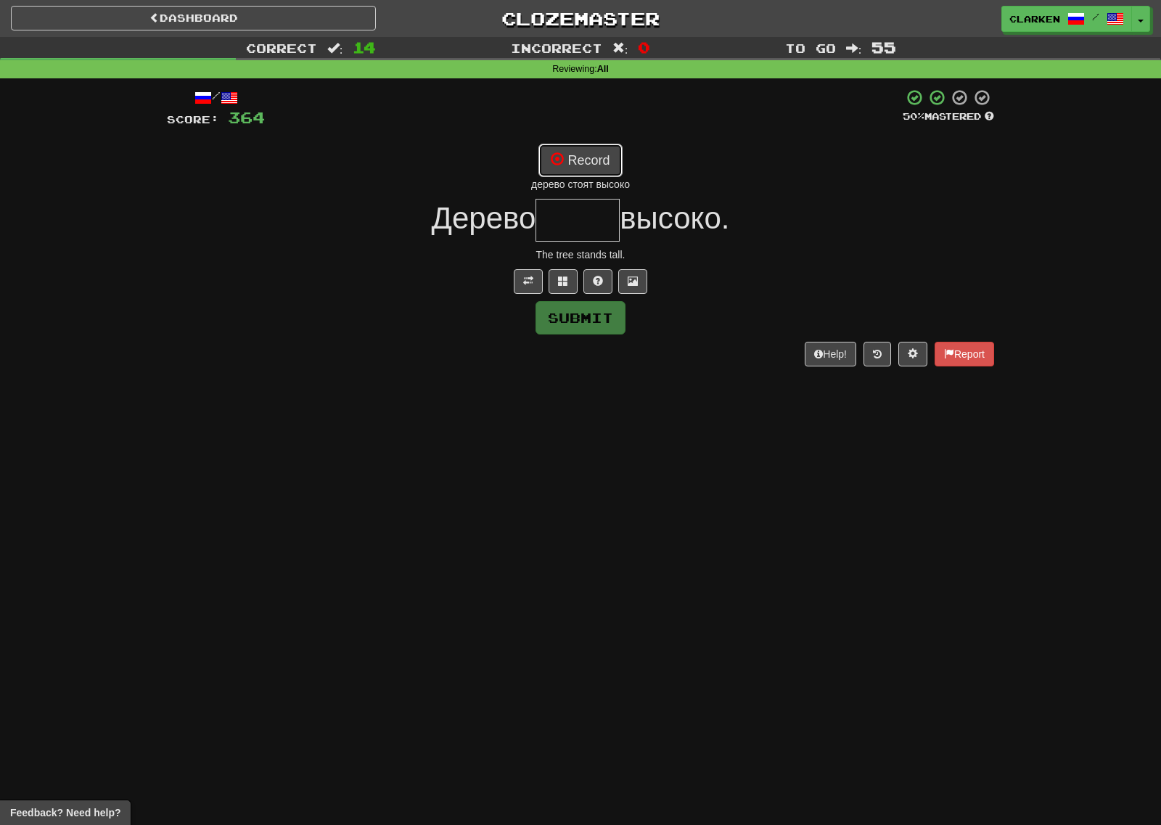
click at [557, 170] on button "Record" at bounding box center [579, 160] width 83 height 33
type input "*****"
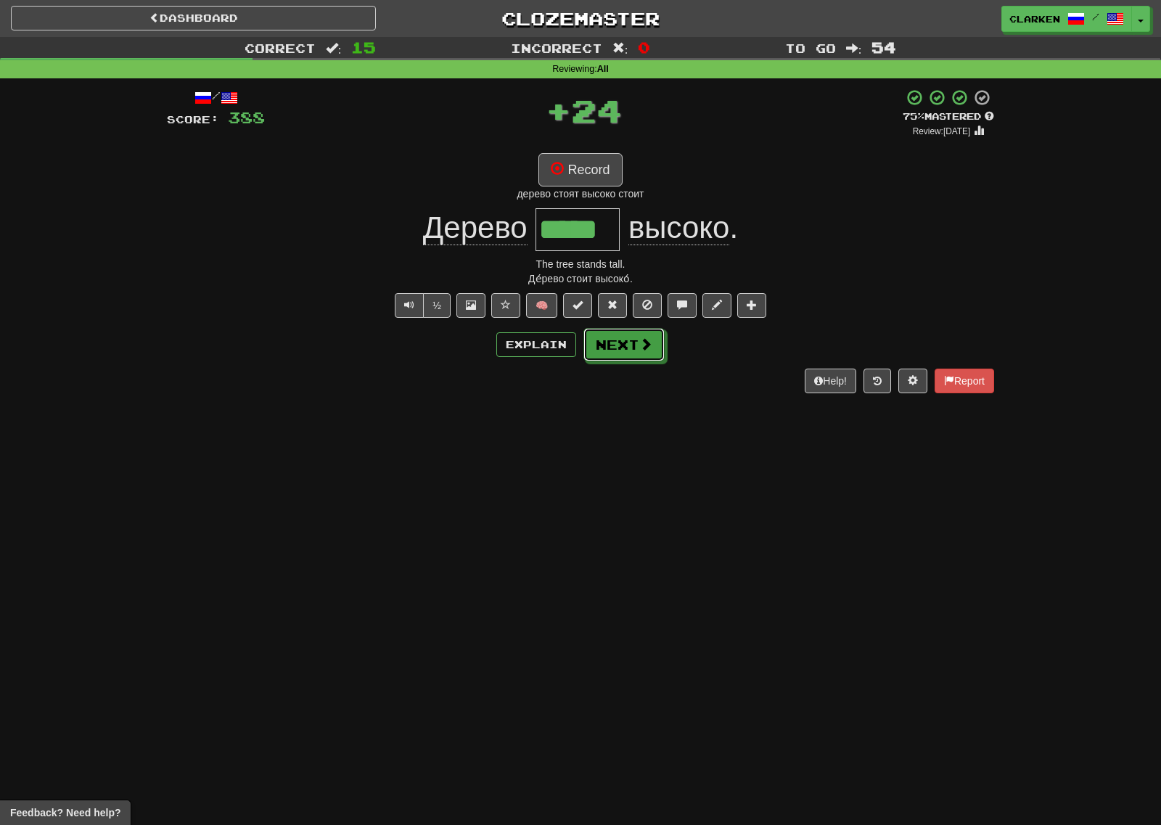
drag, startPoint x: 625, startPoint y: 353, endPoint x: 578, endPoint y: 306, distance: 66.2
click at [622, 353] on button "Next" at bounding box center [623, 344] width 81 height 33
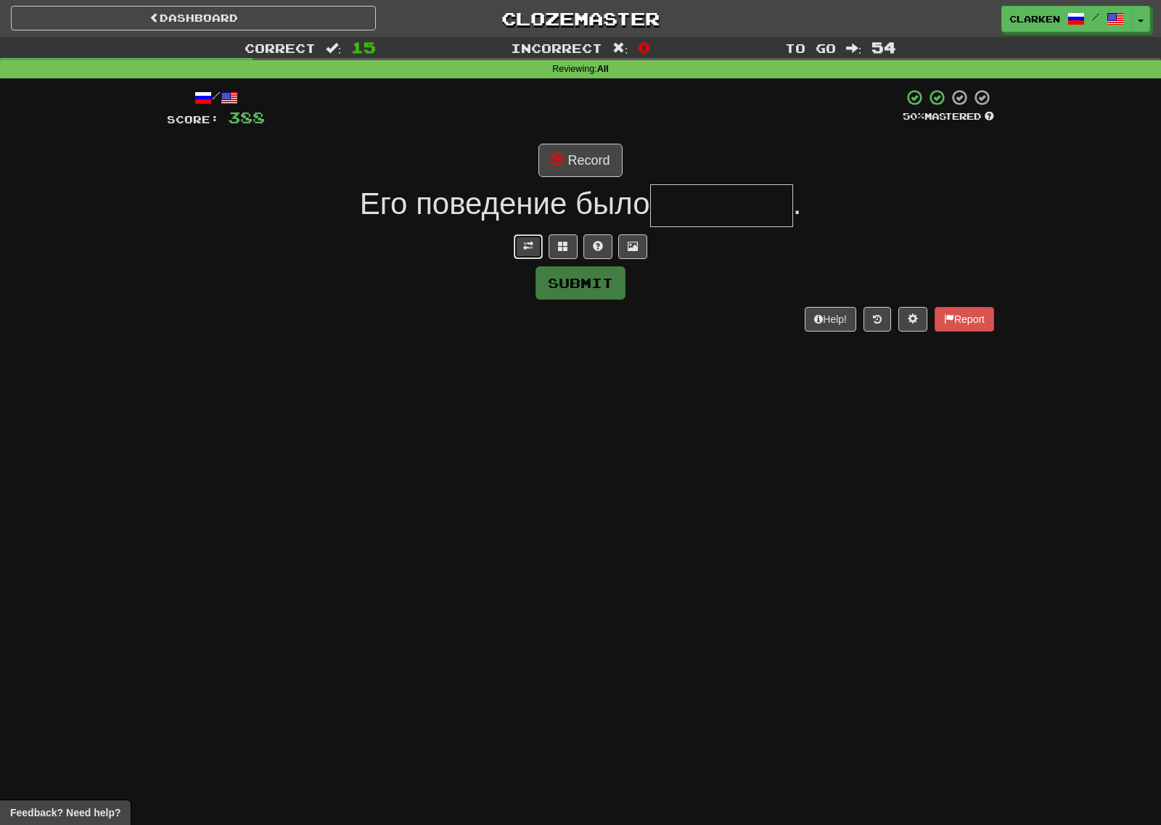
click at [527, 244] on span at bounding box center [528, 246] width 10 height 10
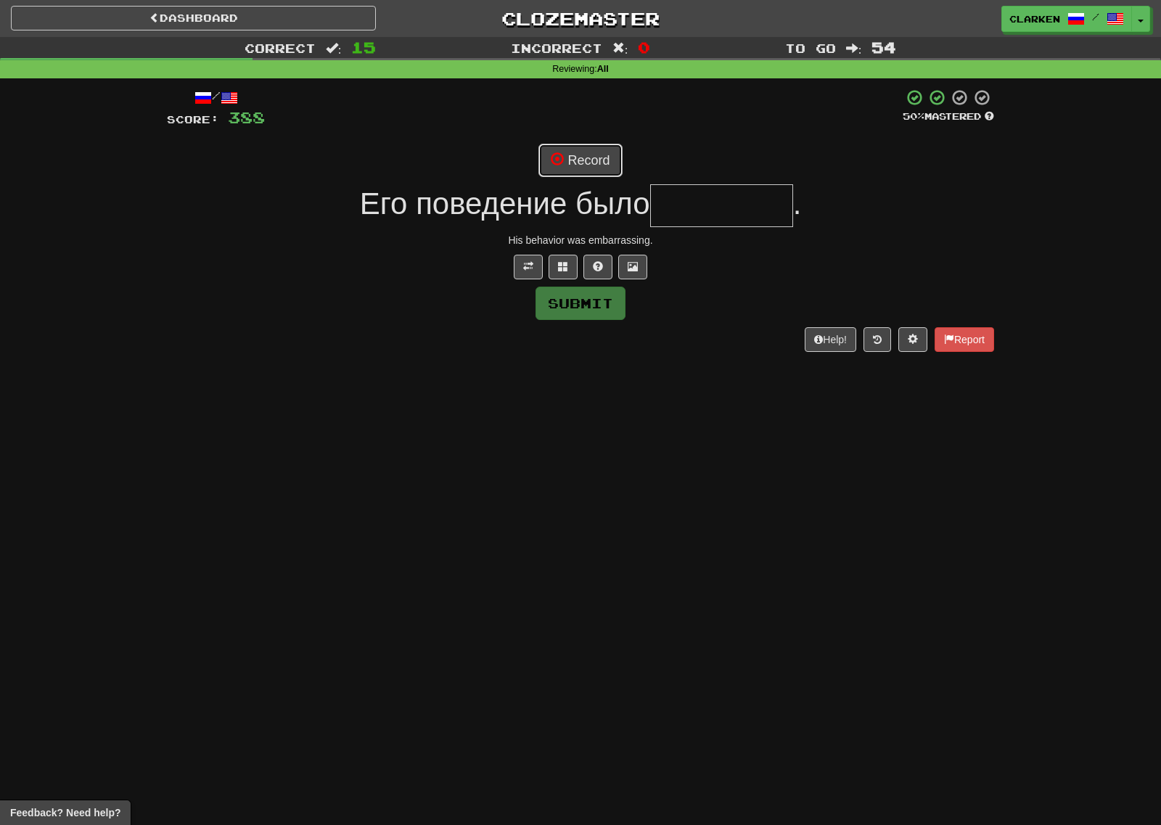
click at [567, 152] on button "Record" at bounding box center [579, 160] width 83 height 33
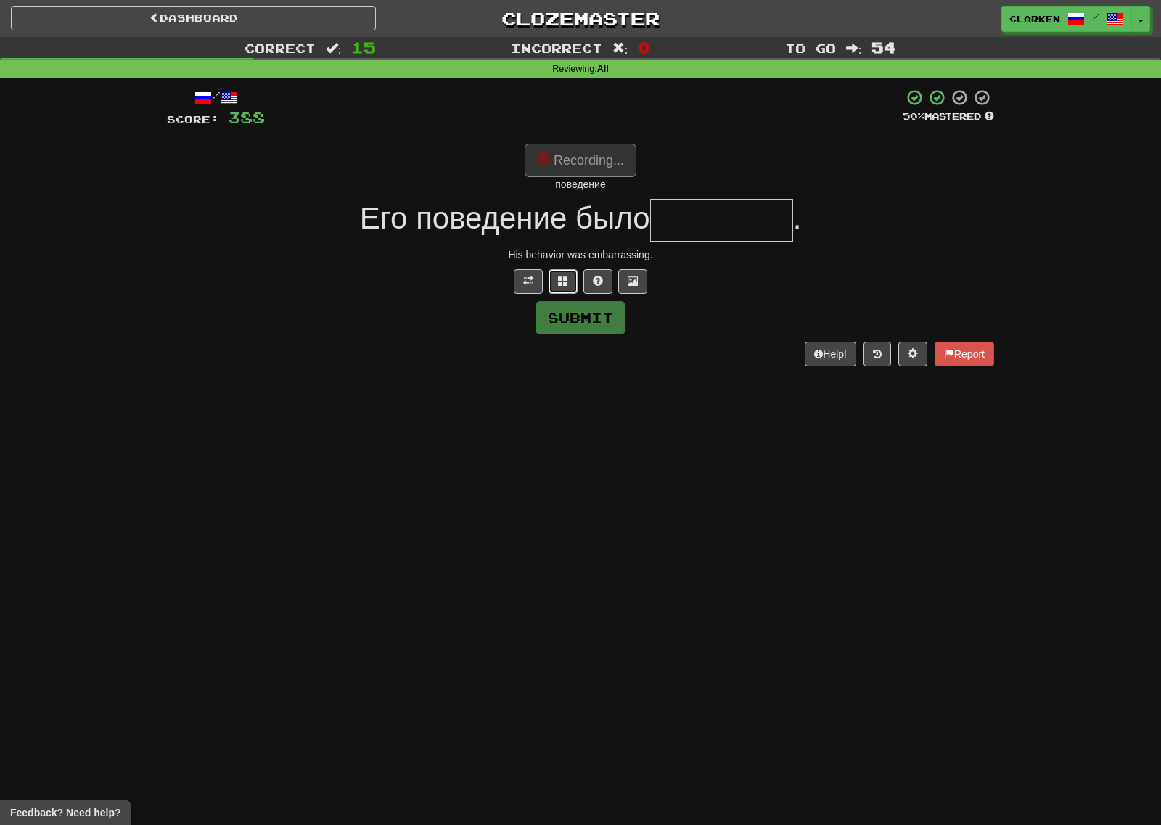
click at [559, 284] on span at bounding box center [563, 281] width 10 height 10
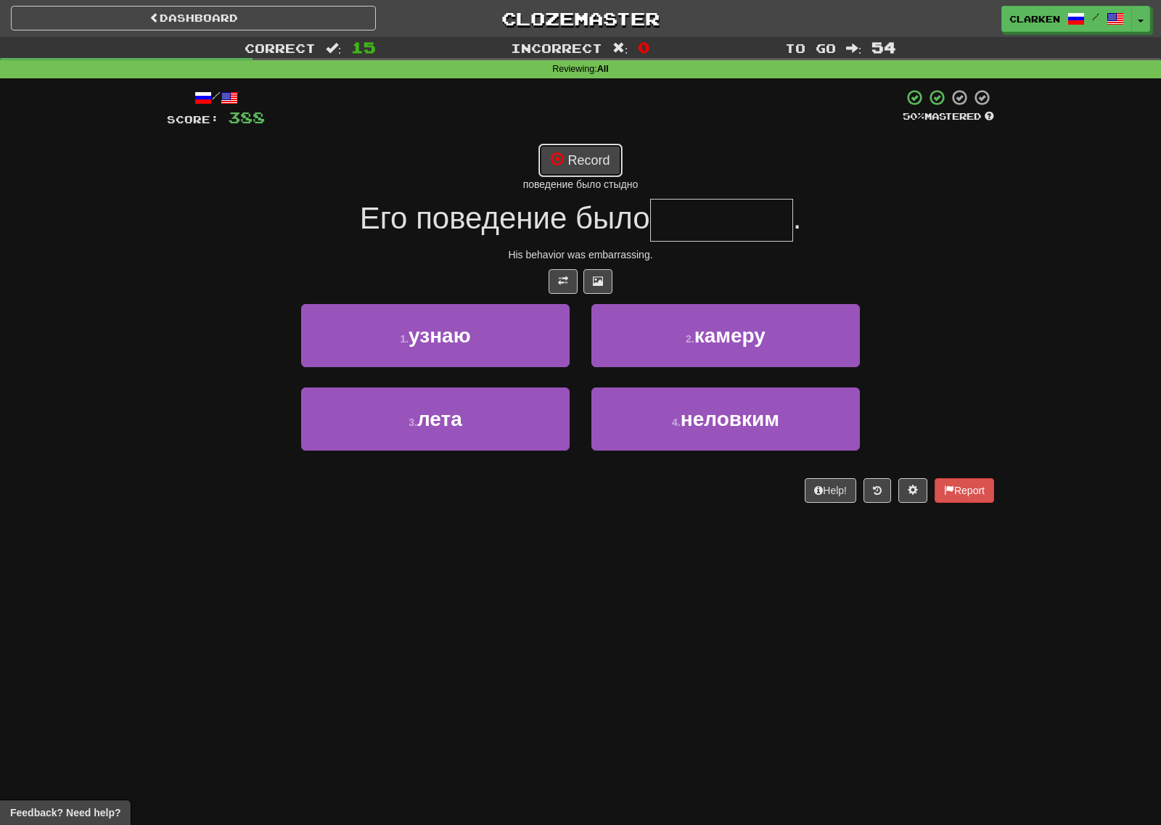
click at [563, 164] on span at bounding box center [557, 158] width 13 height 13
type input "********"
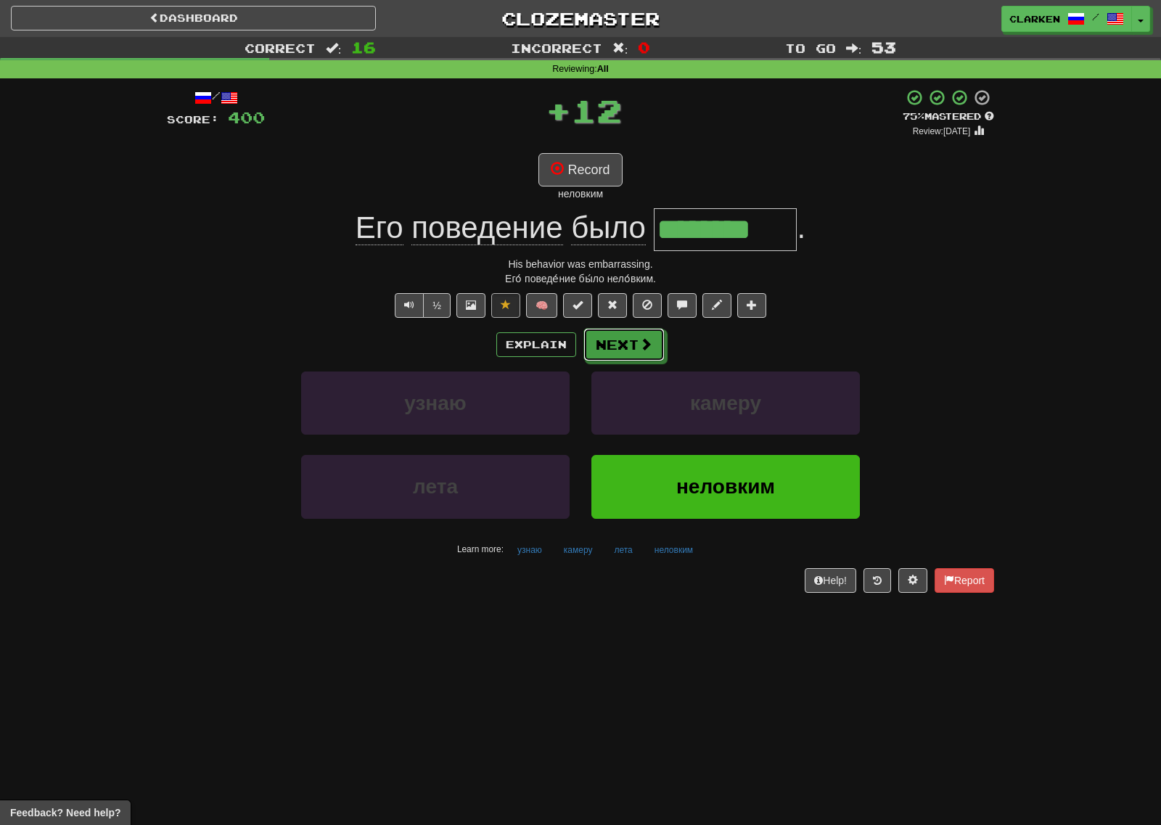
click at [621, 341] on button "Next" at bounding box center [623, 344] width 81 height 33
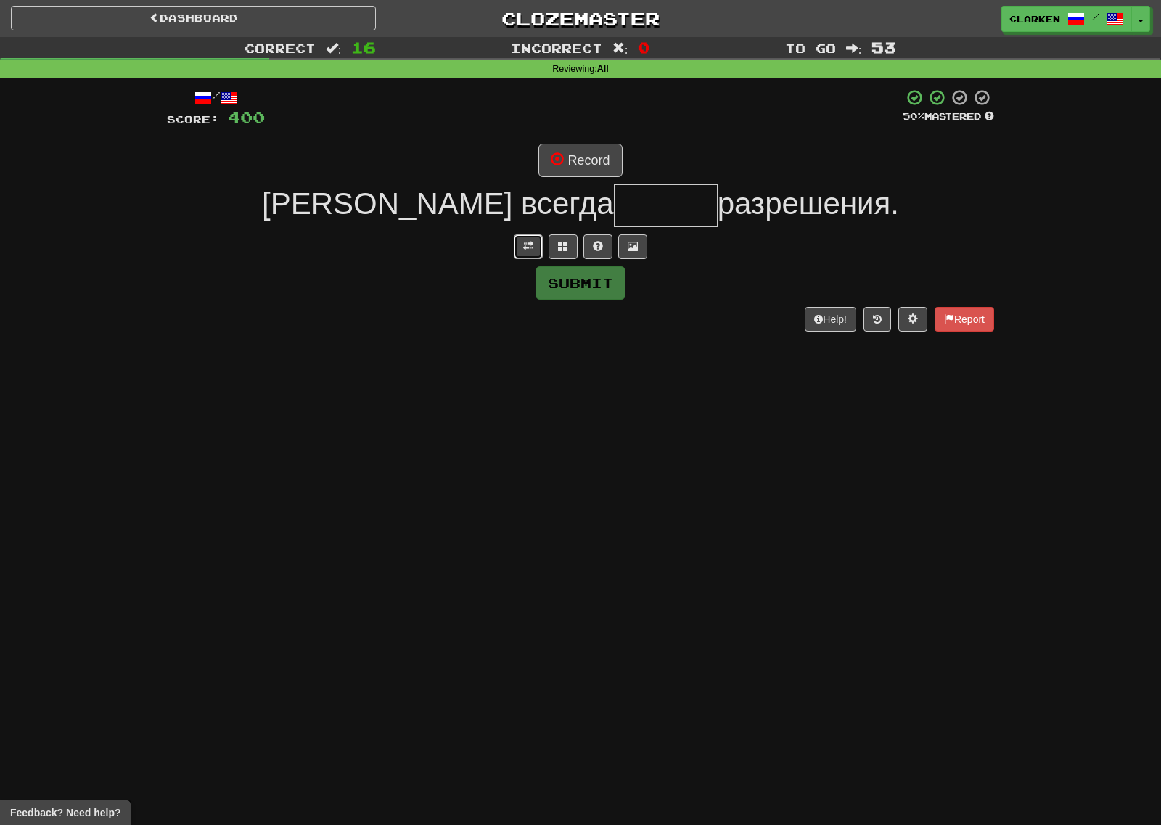
click at [527, 247] on span at bounding box center [528, 246] width 10 height 10
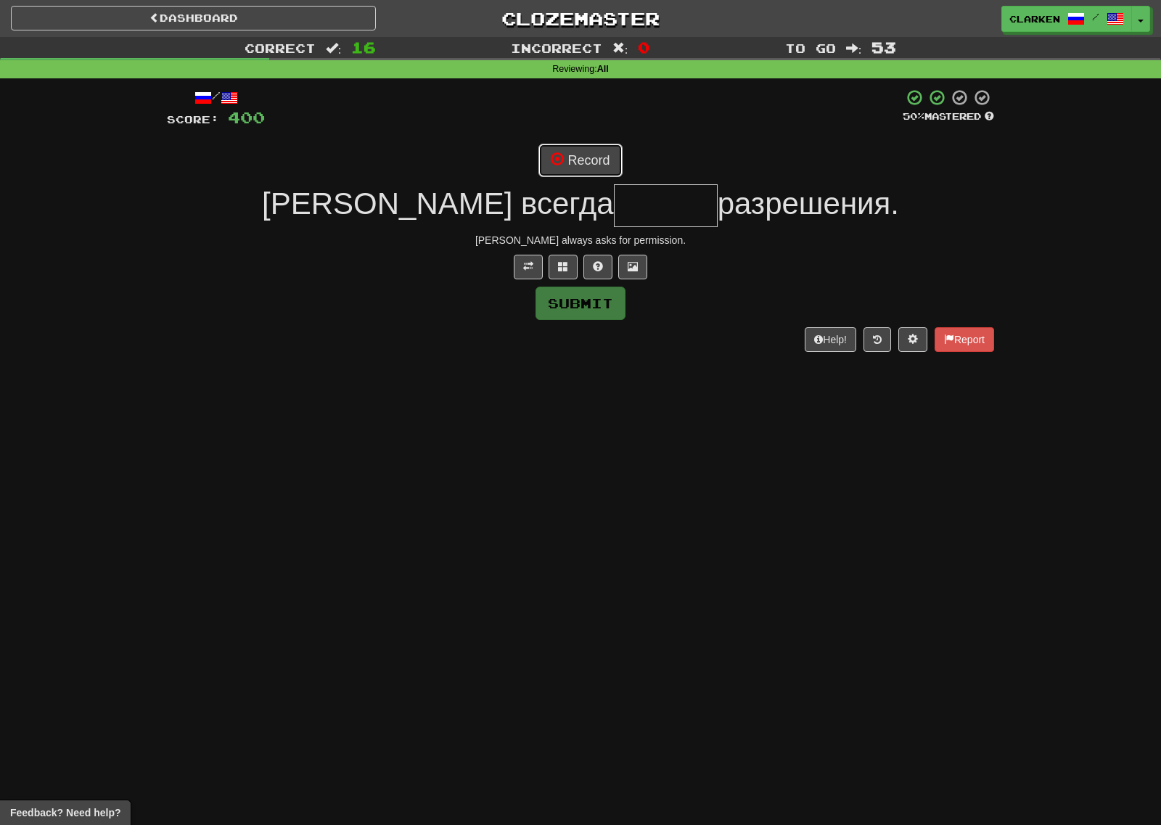
click at [569, 174] on button "Record" at bounding box center [579, 160] width 83 height 33
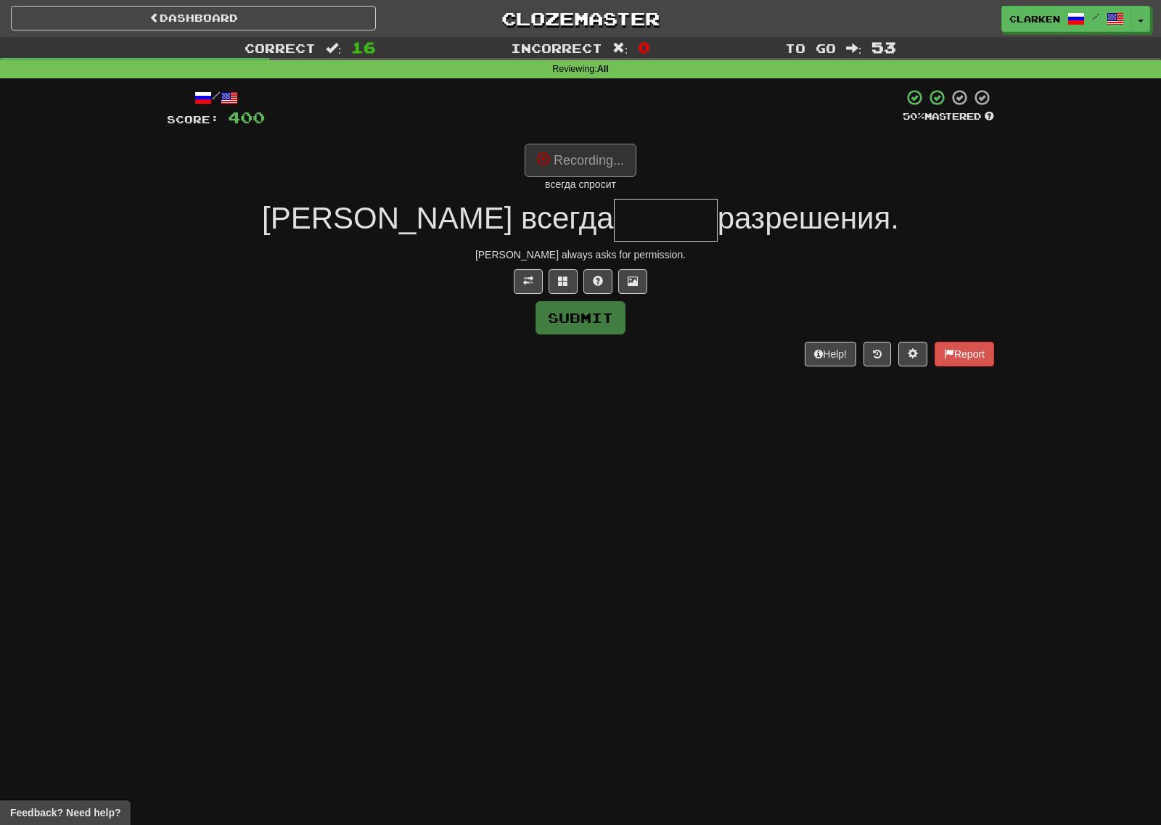
type input "******"
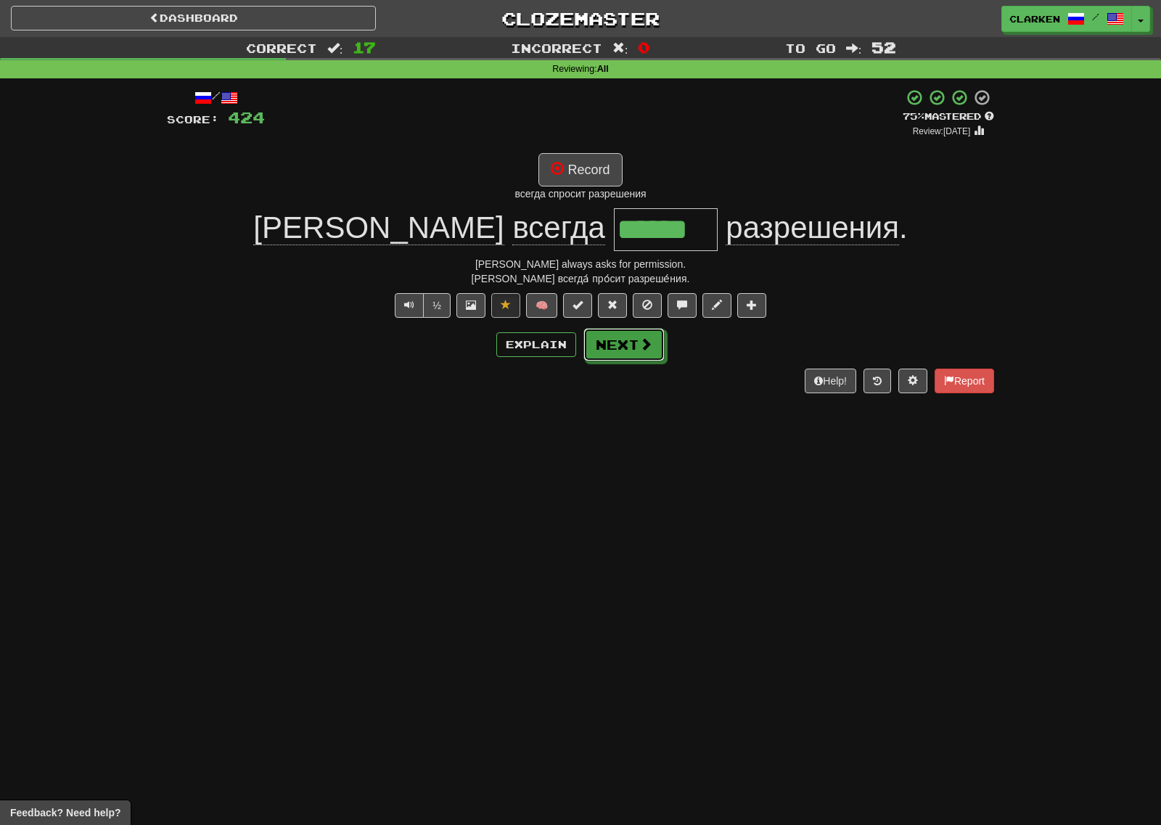
click at [627, 340] on button "Next" at bounding box center [623, 344] width 81 height 33
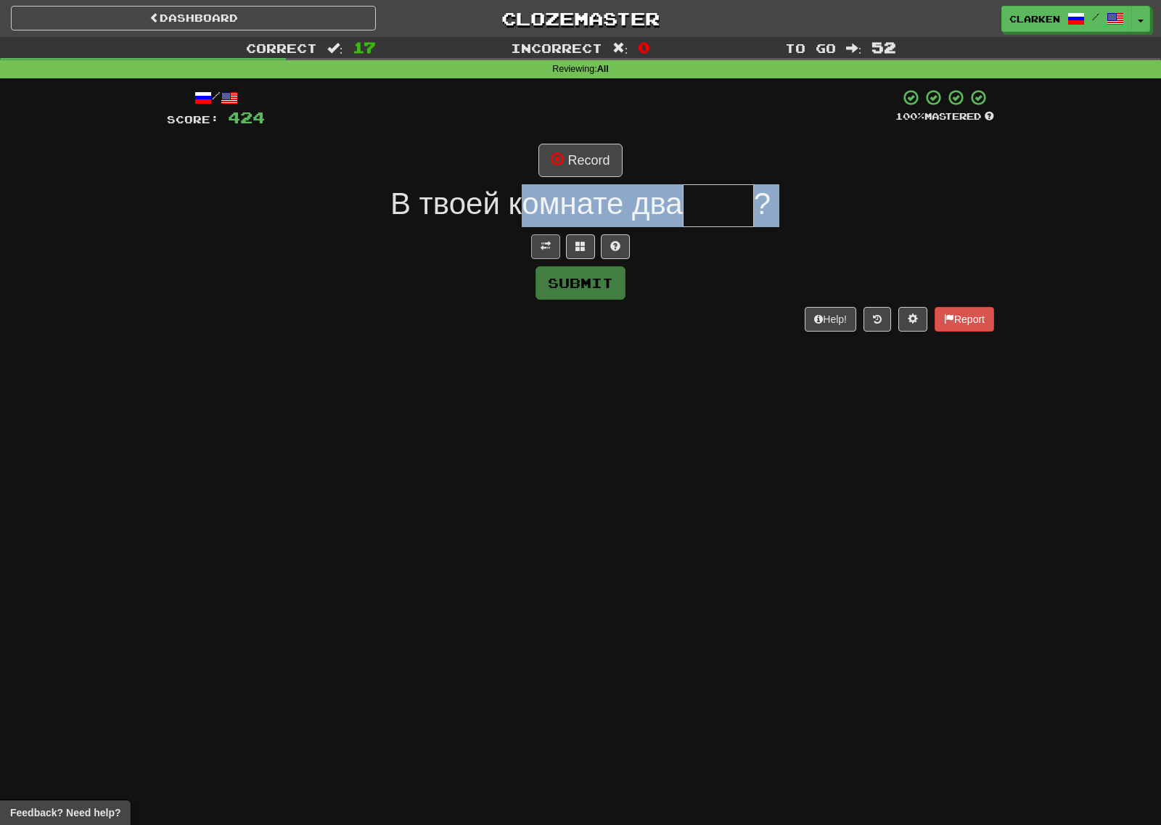
drag, startPoint x: 522, startPoint y: 227, endPoint x: 539, endPoint y: 236, distance: 18.8
click at [523, 227] on div "/ Score: 424 100 % Mastered Record В твоей комнате два ? Submit Help! Report" at bounding box center [580, 209] width 827 height 242
click at [543, 239] on button at bounding box center [545, 246] width 29 height 25
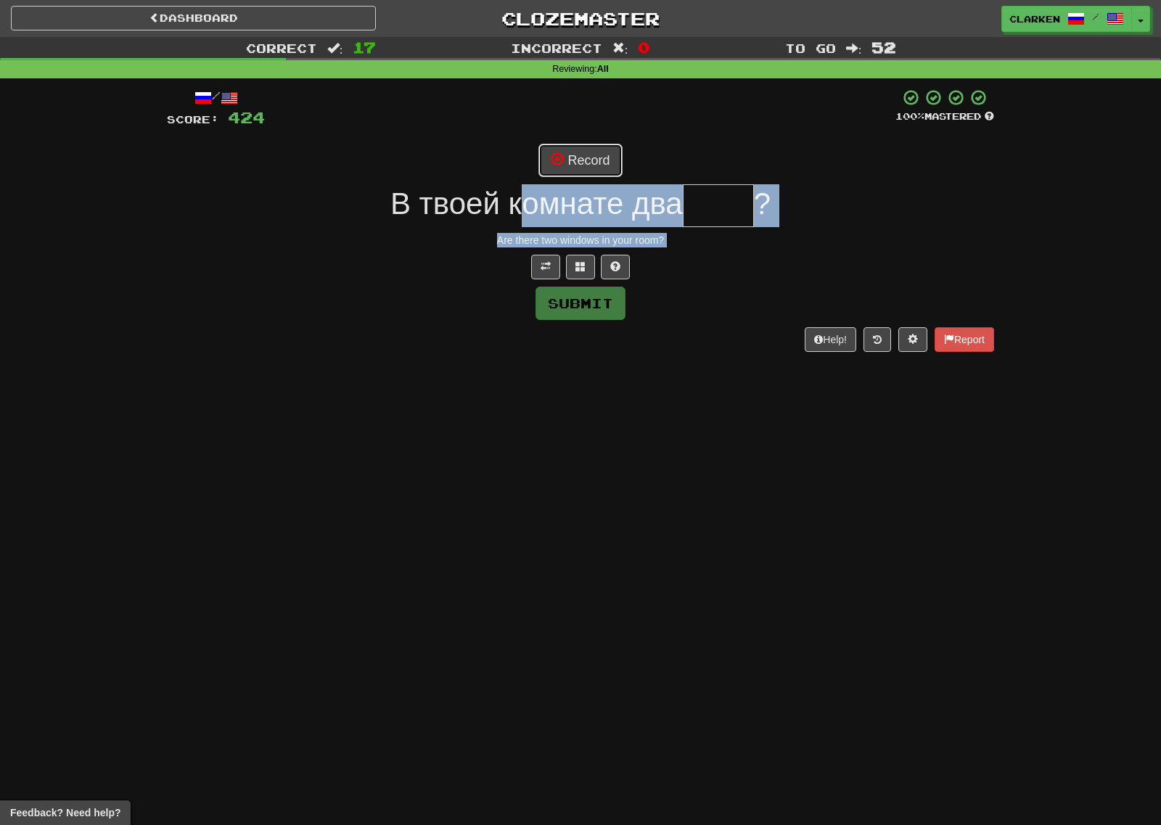
click at [582, 164] on button "Record" at bounding box center [579, 160] width 83 height 33
click at [743, 367] on div "/ Score: 424 100 % Mastered Recording... В твоей комнате два ? Are there two wi…" at bounding box center [580, 224] width 827 height 293
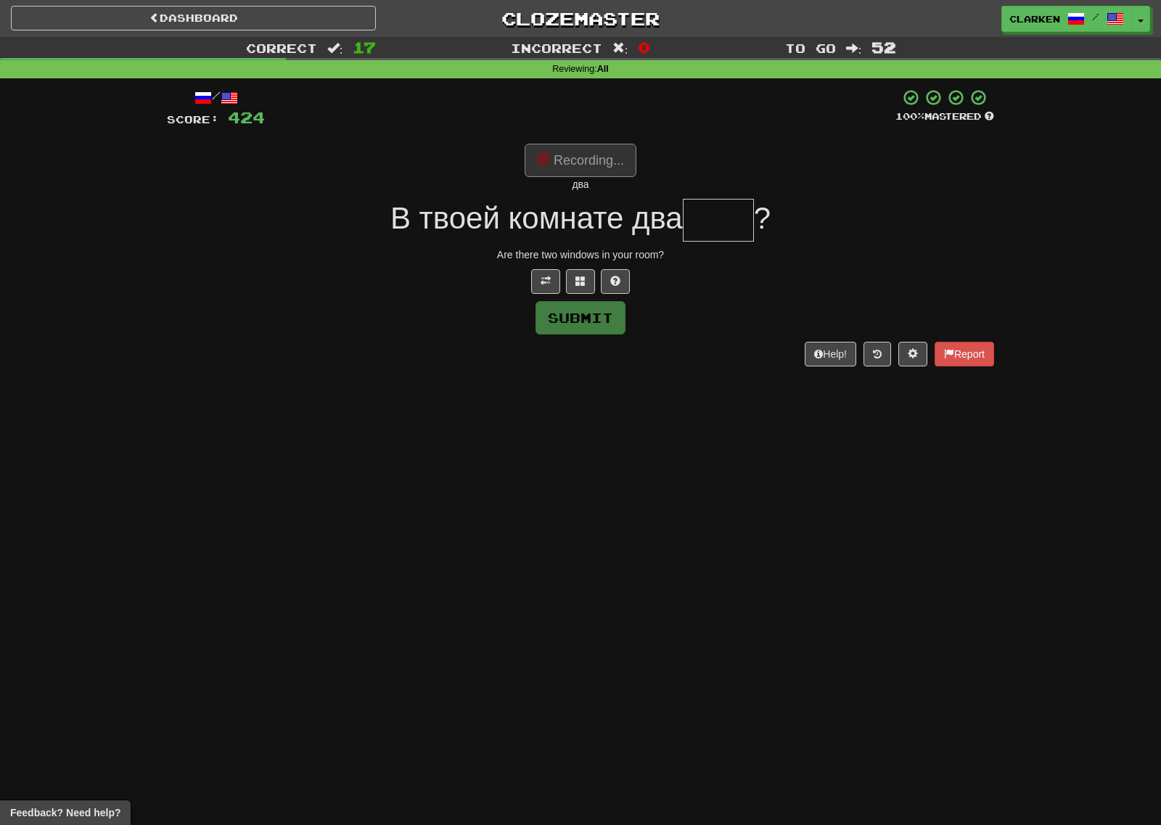
type input "****"
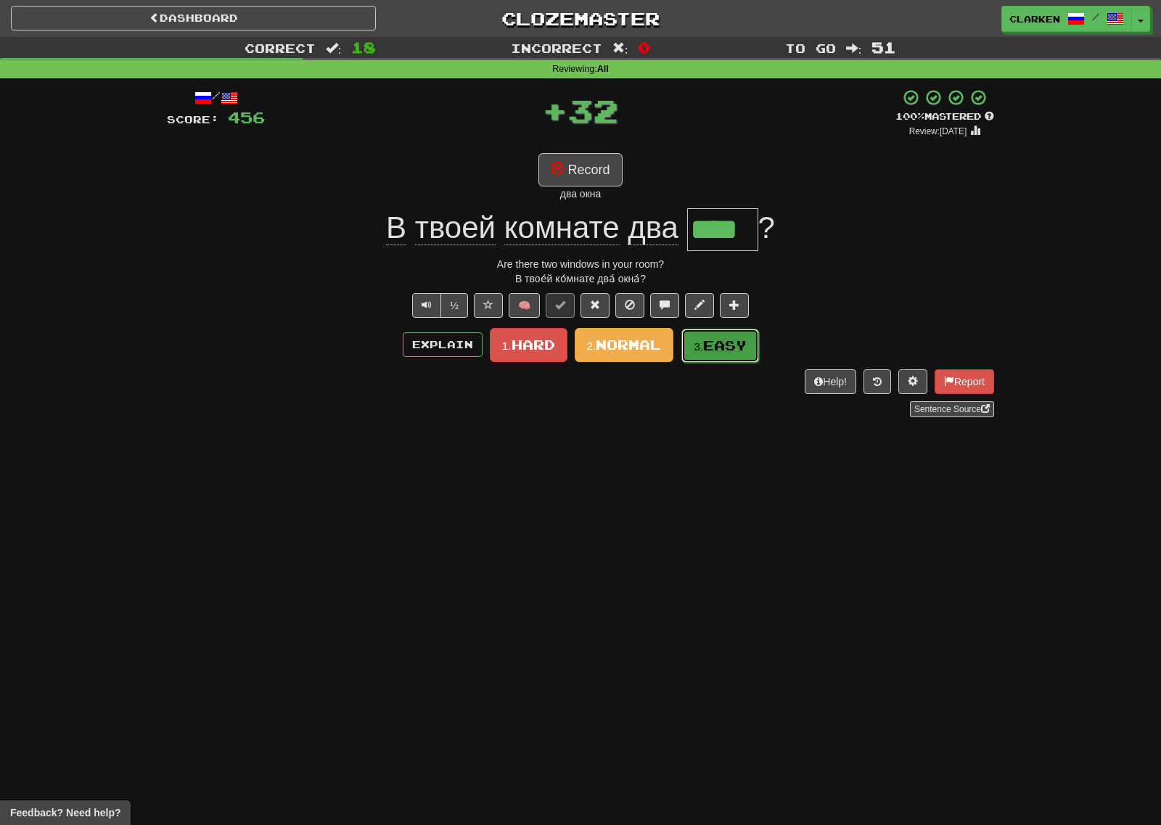
click at [703, 344] on small "3." at bounding box center [697, 346] width 9 height 12
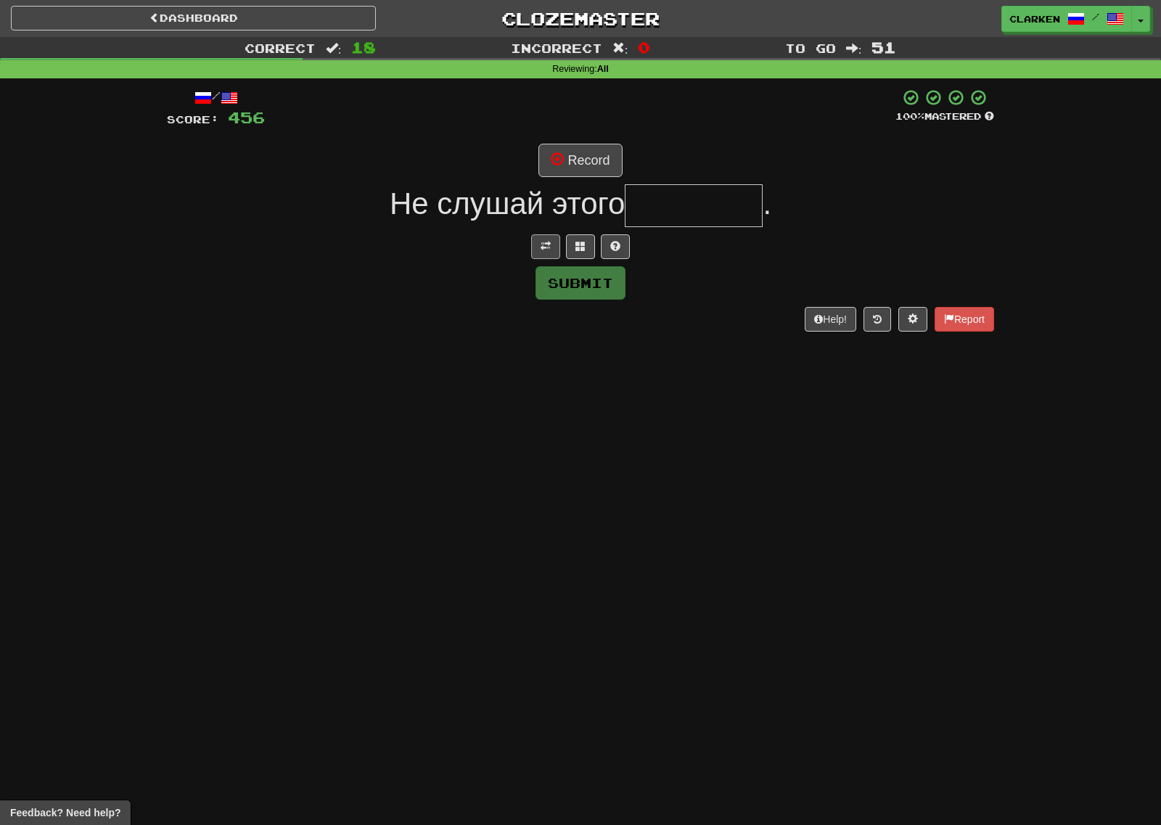
drag, startPoint x: 524, startPoint y: 242, endPoint x: 540, endPoint y: 244, distance: 16.0
click at [526, 242] on div at bounding box center [580, 246] width 827 height 25
click at [541, 244] on span at bounding box center [545, 246] width 10 height 10
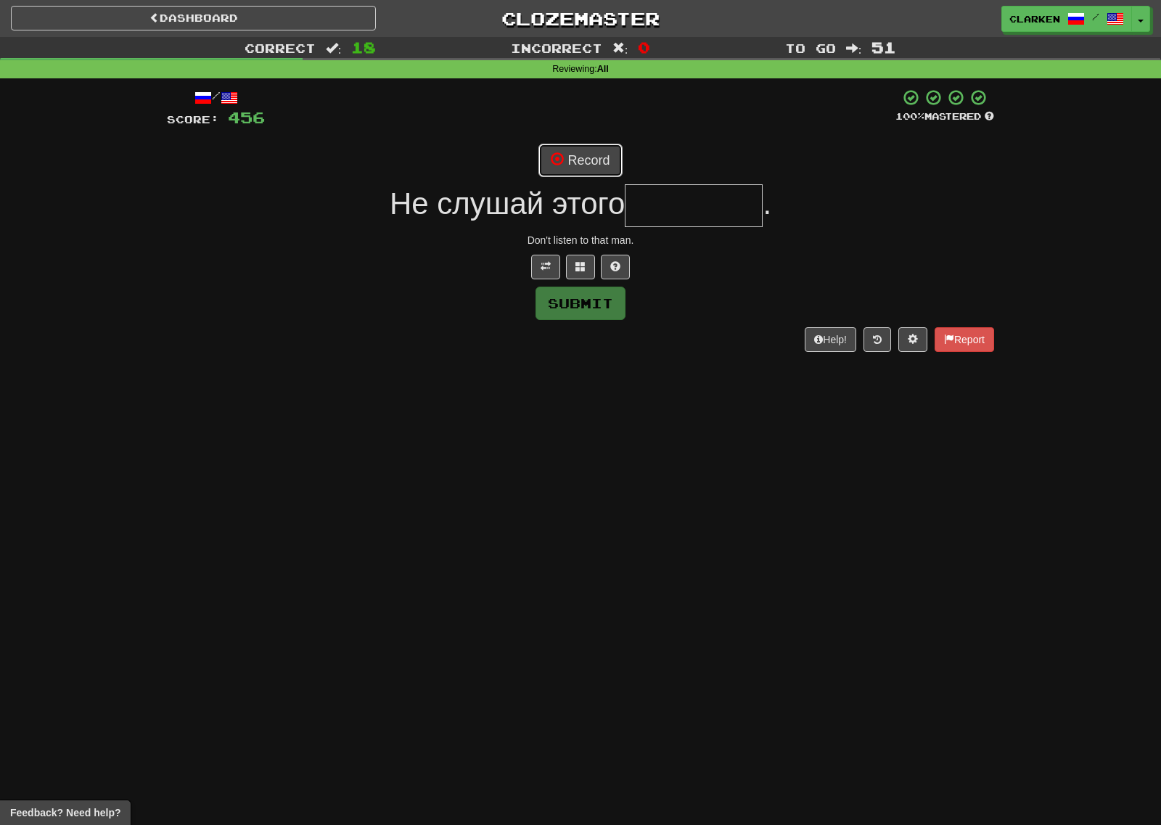
click at [556, 161] on span at bounding box center [557, 158] width 13 height 13
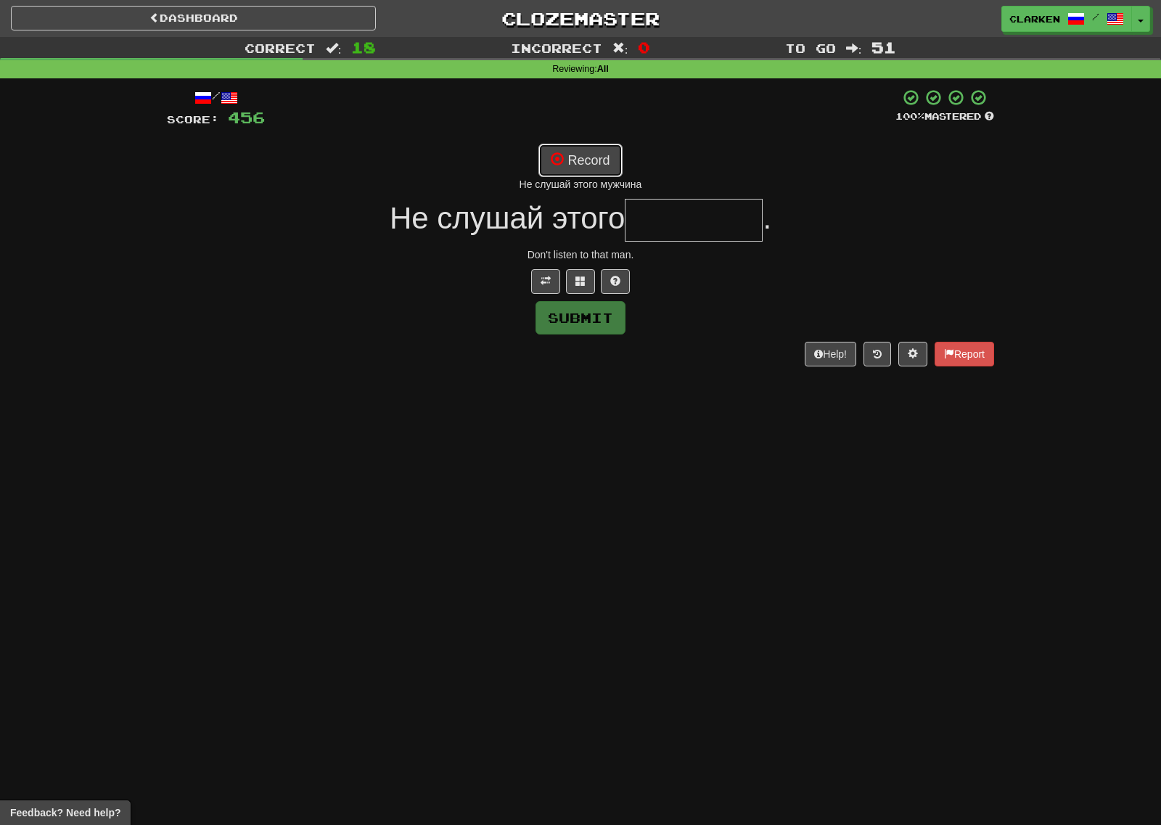
click at [592, 170] on button "Record" at bounding box center [579, 160] width 83 height 33
type input "********"
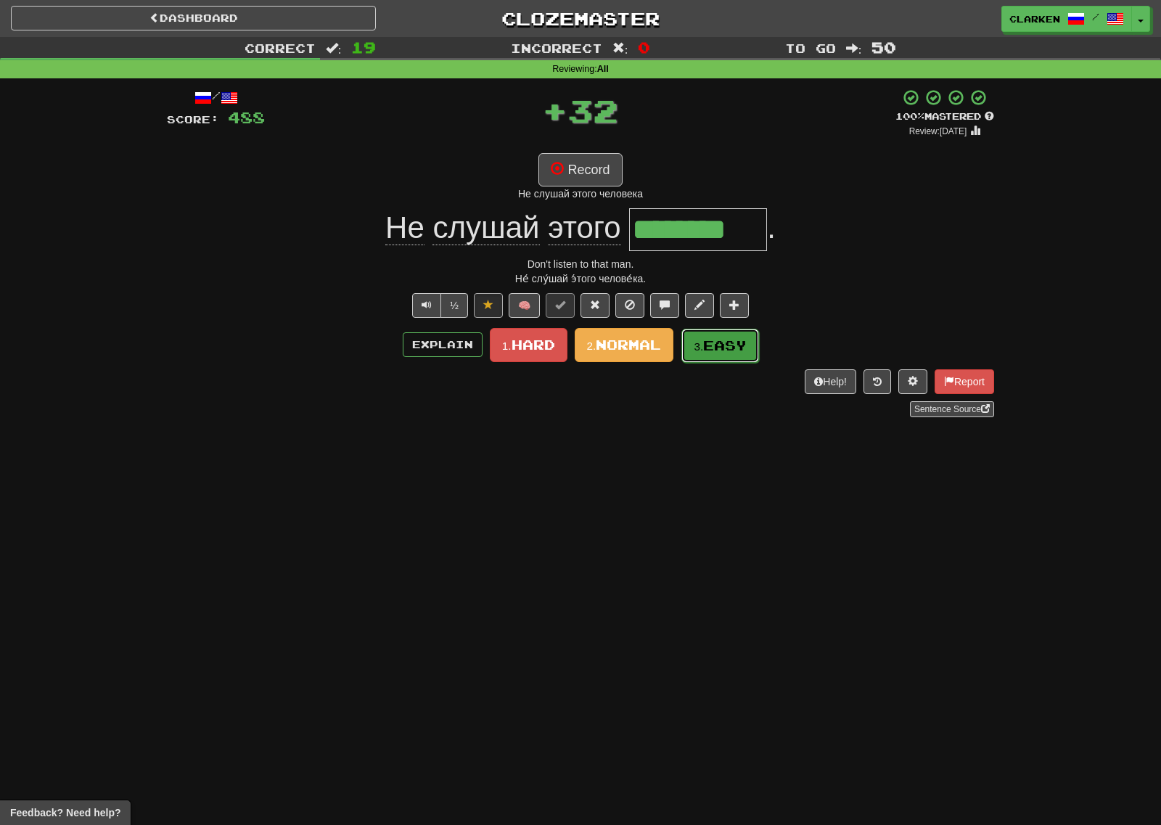
click at [717, 340] on span "Easy" at bounding box center [725, 345] width 44 height 16
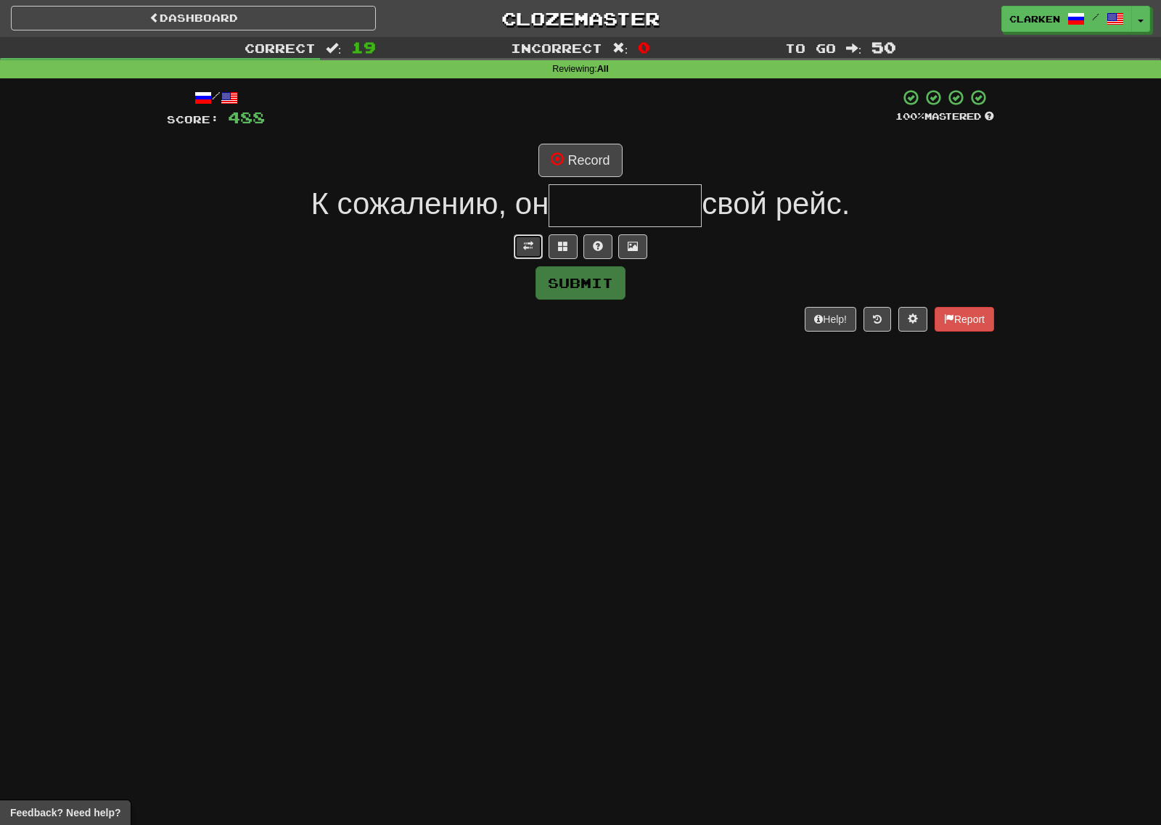
click at [530, 239] on button at bounding box center [528, 246] width 29 height 25
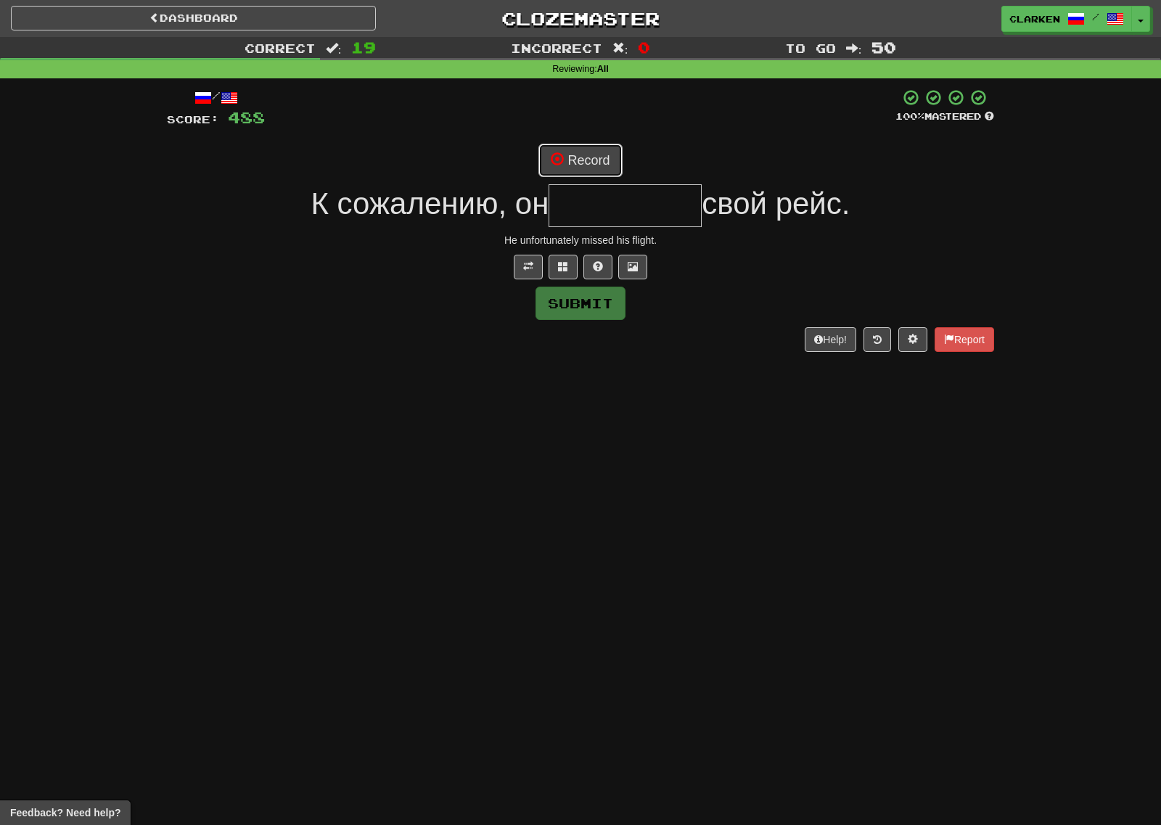
click at [565, 160] on button "Record" at bounding box center [579, 160] width 83 height 33
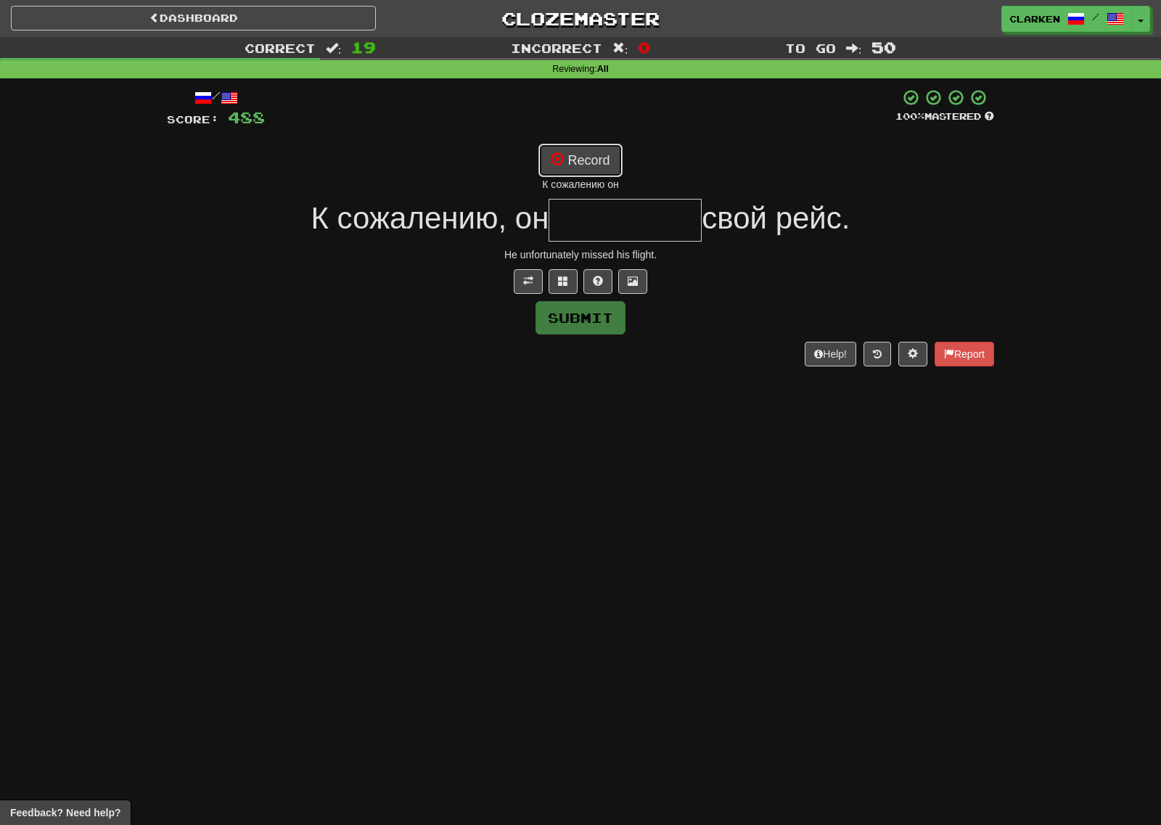
click at [566, 175] on button "Record" at bounding box center [579, 160] width 83 height 33
type input "*********"
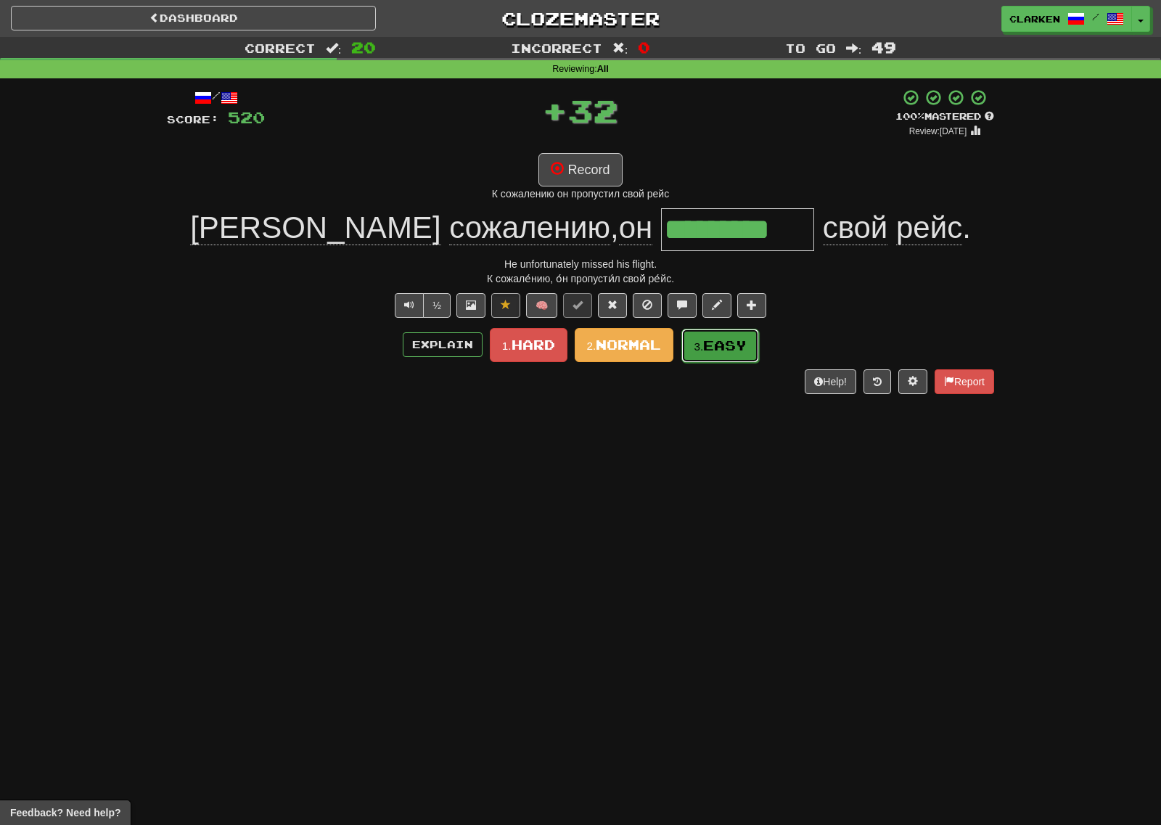
click at [723, 339] on span "Easy" at bounding box center [725, 345] width 44 height 16
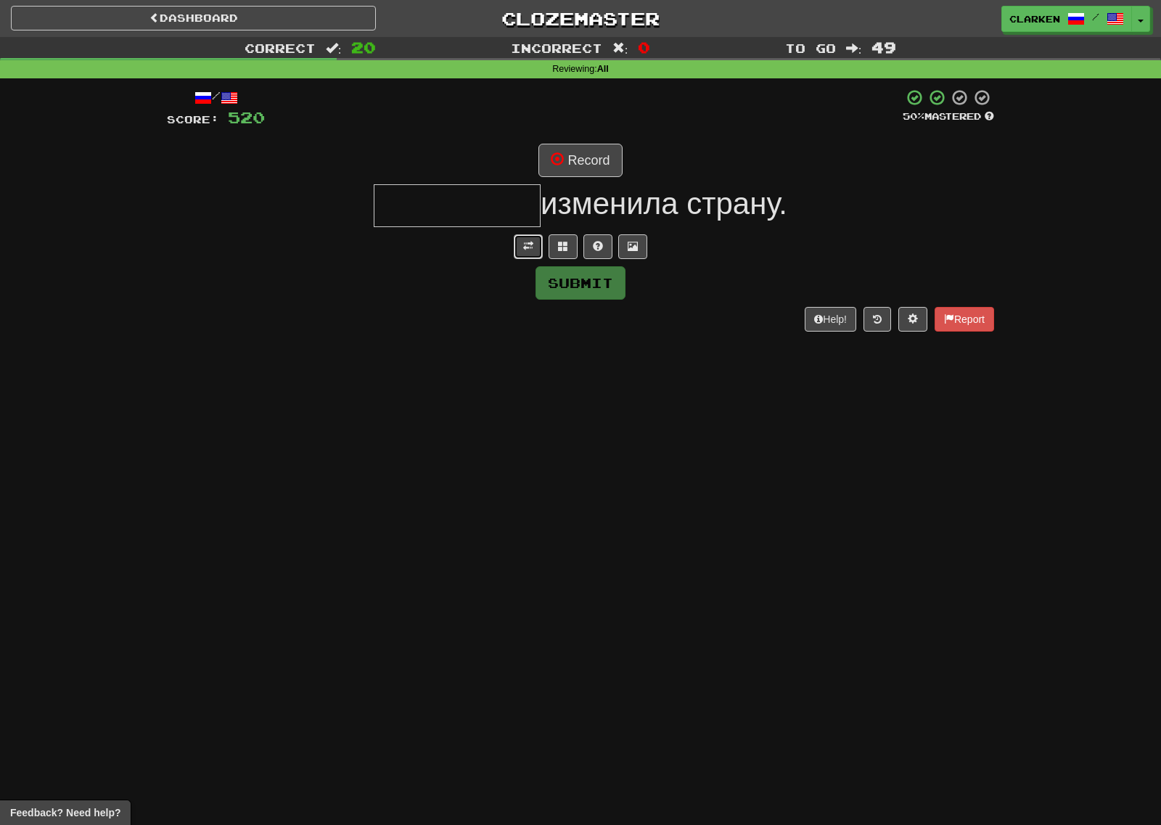
click at [527, 241] on span at bounding box center [528, 246] width 10 height 10
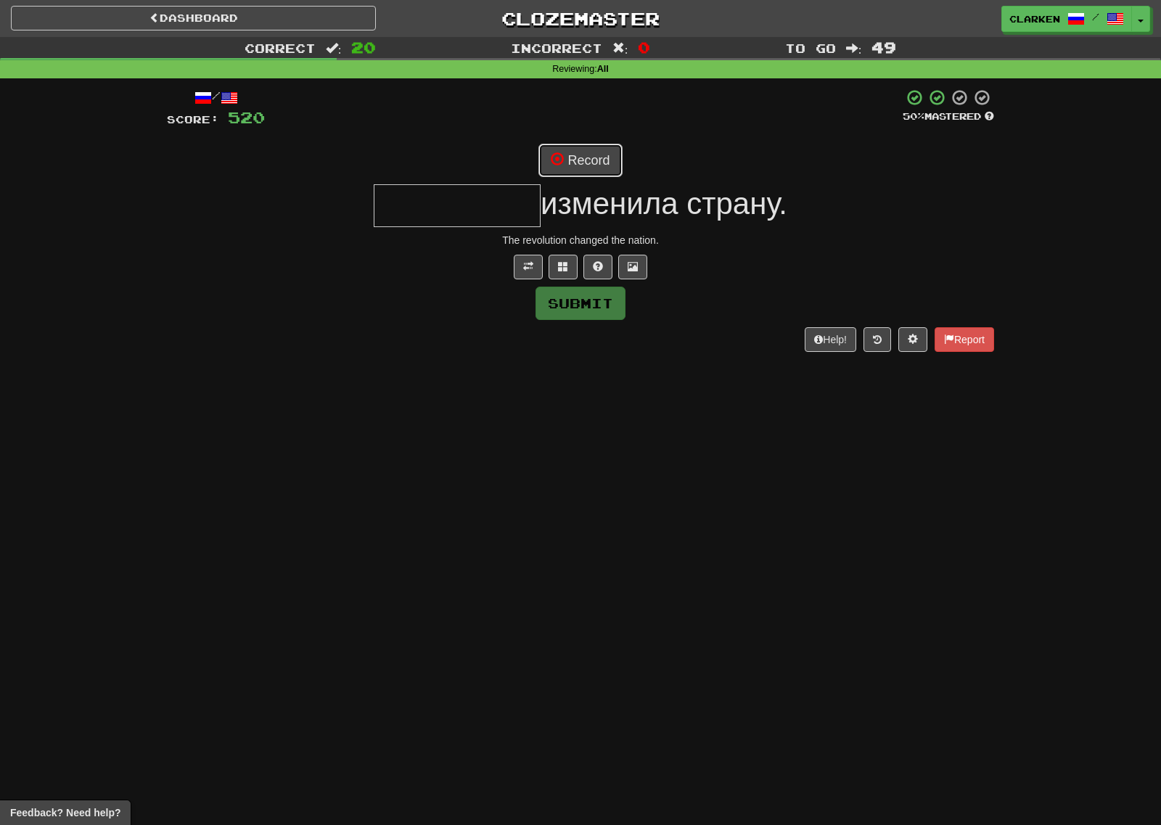
click at [588, 162] on button "Record" at bounding box center [579, 160] width 83 height 33
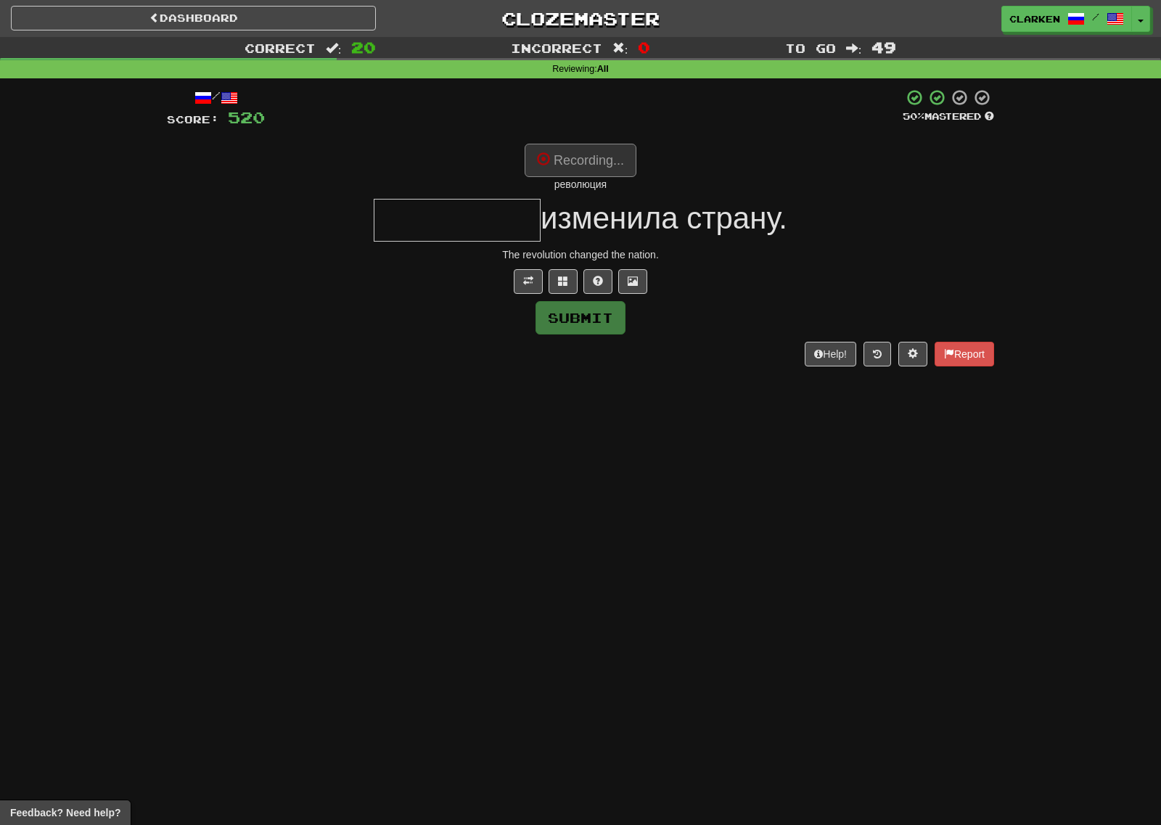
type input "*********"
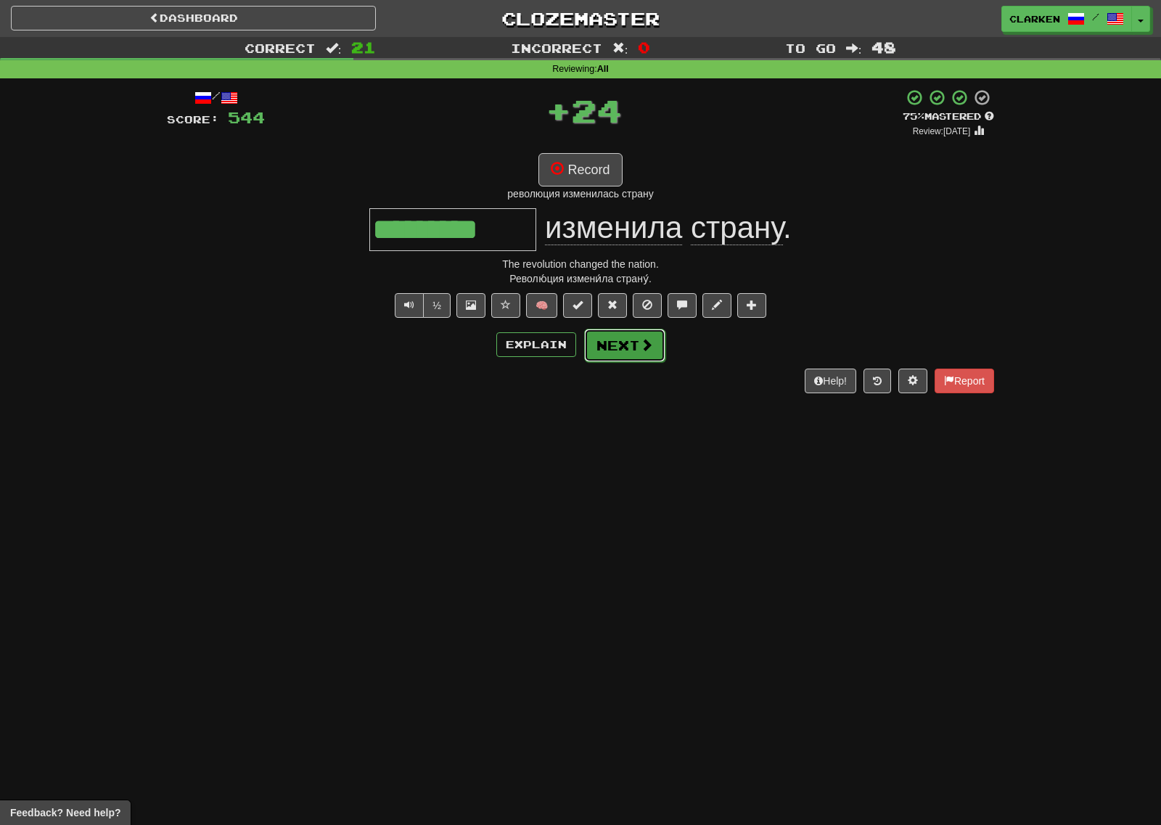
click at [645, 347] on span at bounding box center [646, 344] width 13 height 13
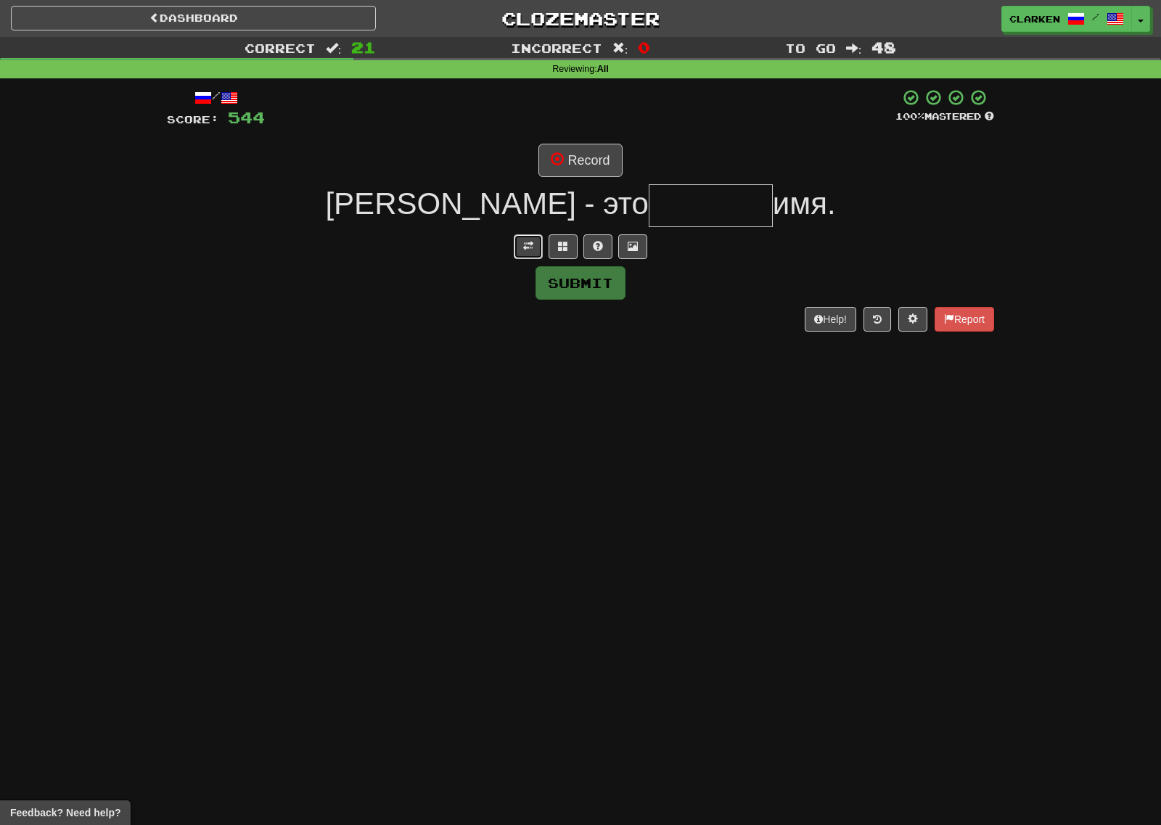
click at [517, 239] on button at bounding box center [528, 246] width 29 height 25
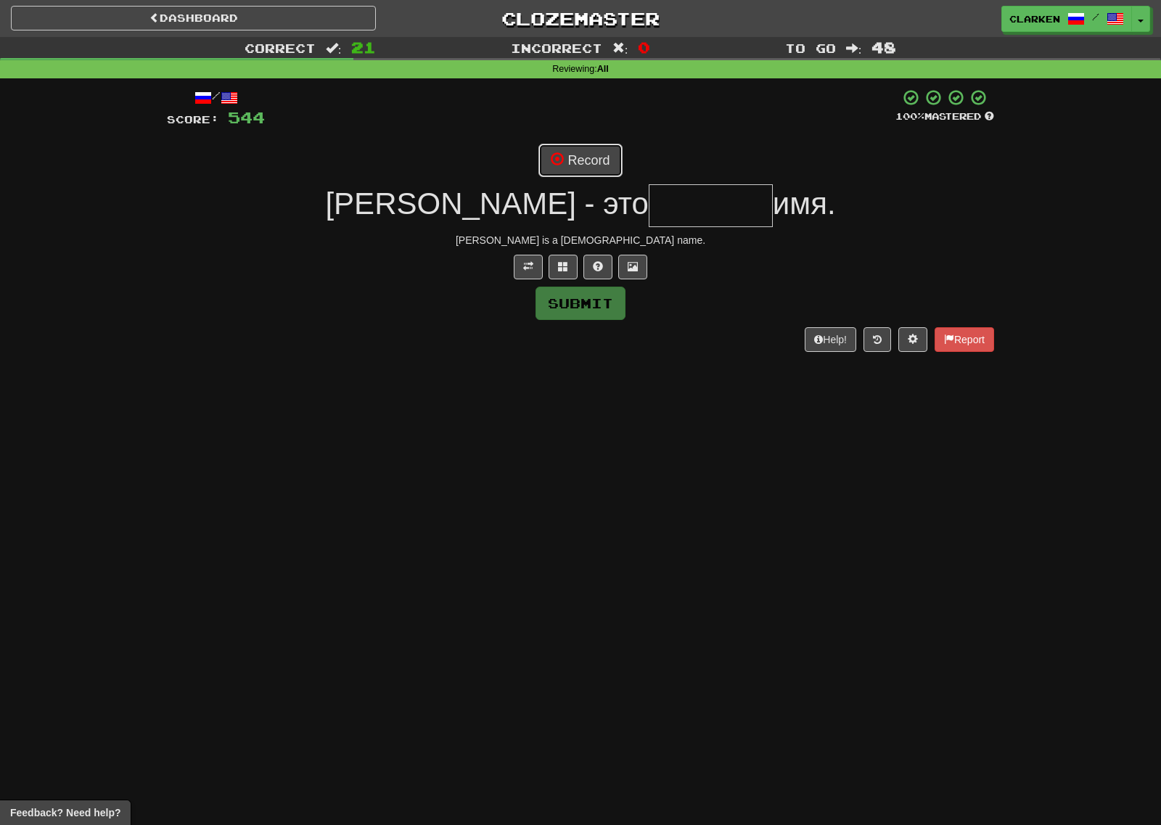
click at [572, 159] on button "Record" at bounding box center [579, 160] width 83 height 33
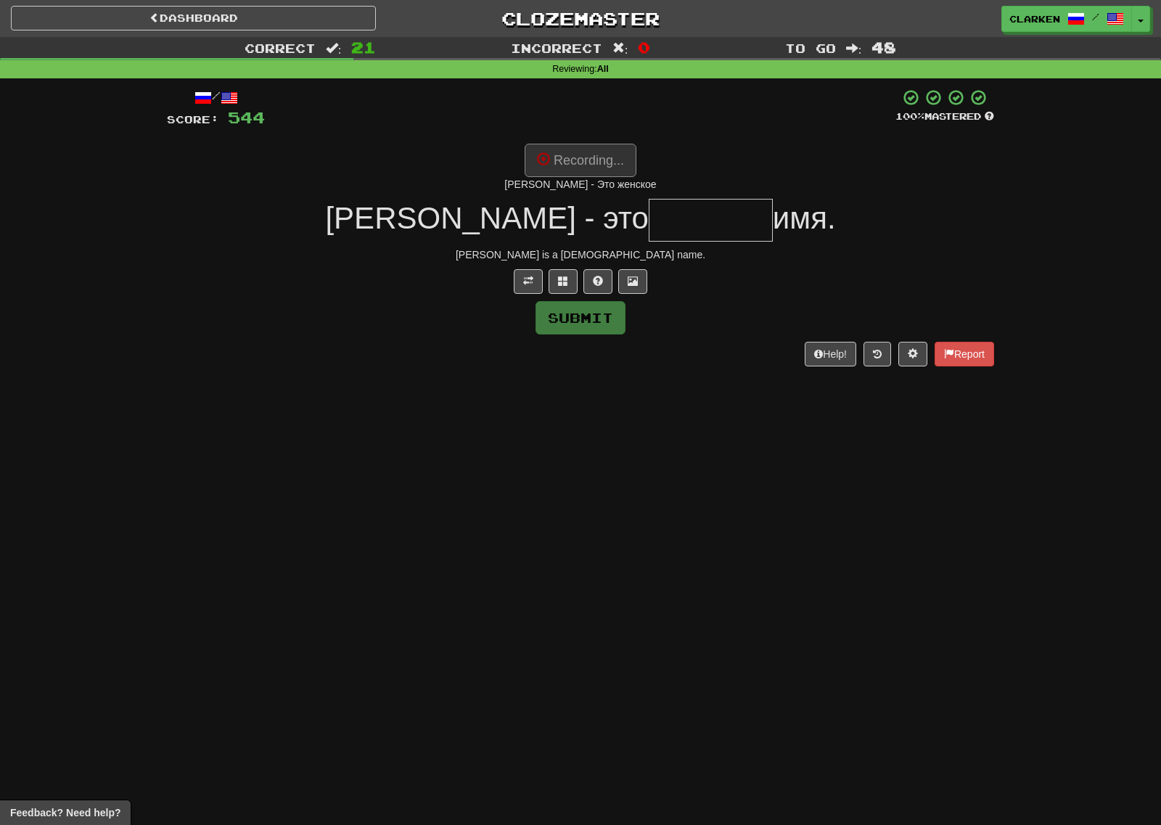
type input "*******"
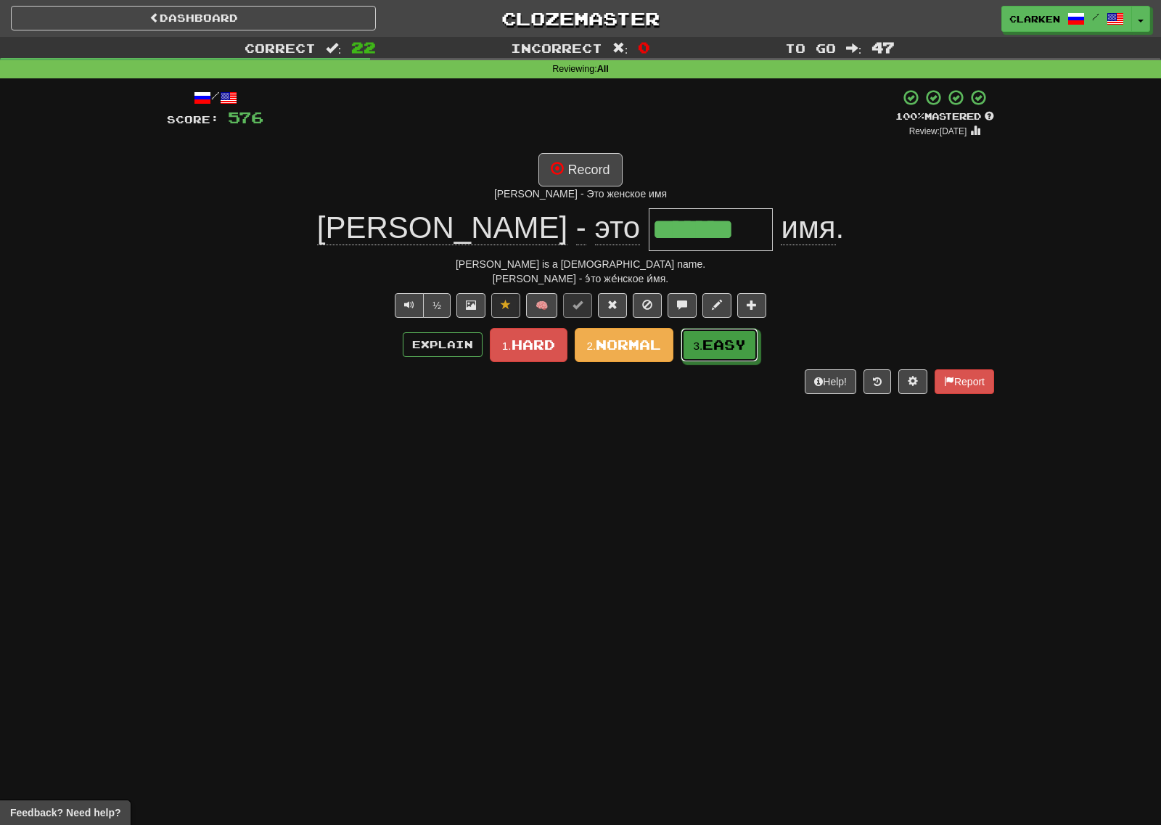
click at [733, 342] on span "Easy" at bounding box center [724, 345] width 44 height 16
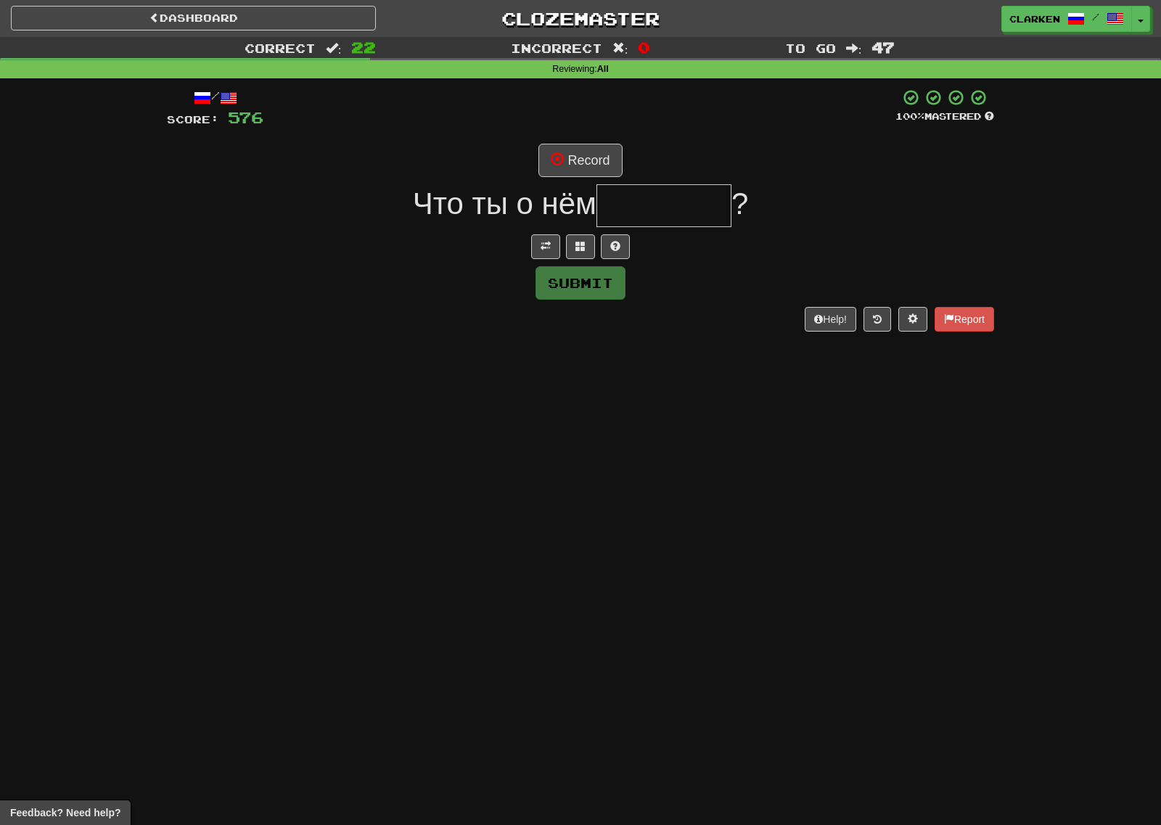
click at [530, 234] on div "/ Score: 576 100 % Mastered Record Что ты о нём ? Submit Help! Report" at bounding box center [580, 209] width 827 height 242
click at [545, 236] on button at bounding box center [545, 246] width 29 height 25
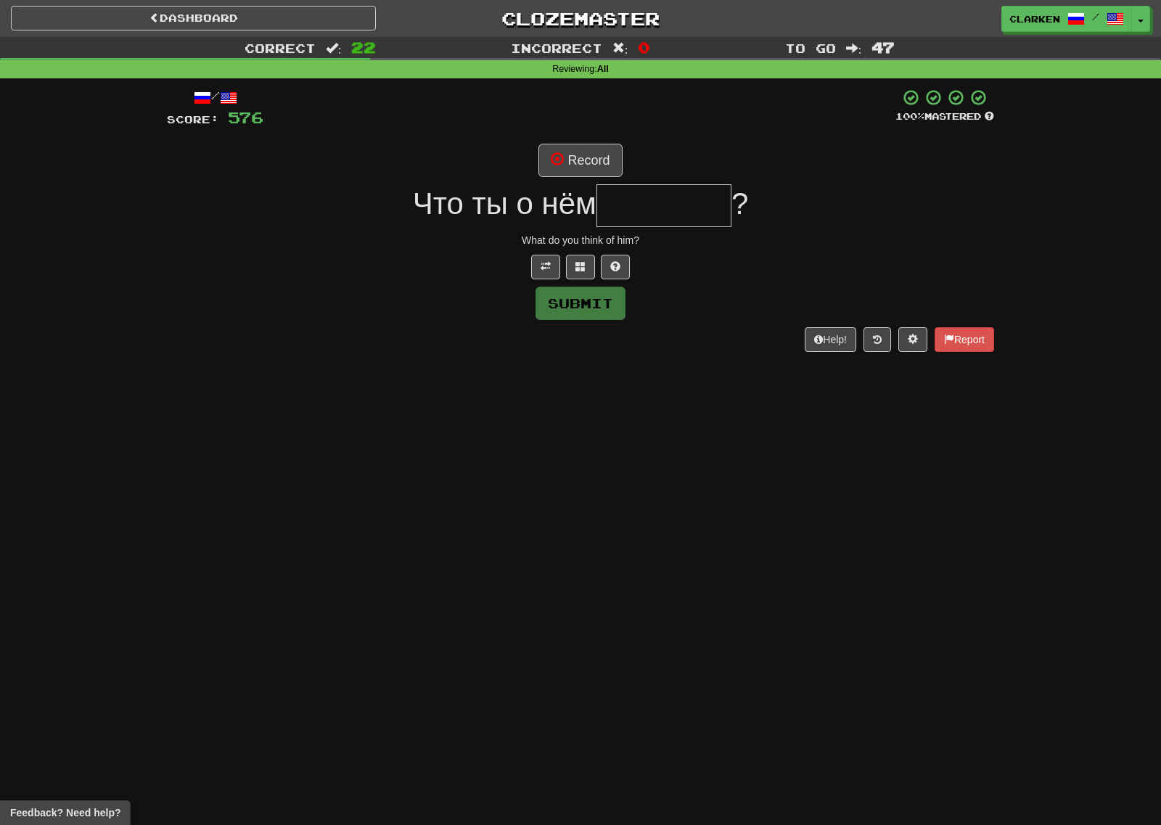
click at [567, 179] on div "/ Score: 576 100 % Mastered Record Что ты о нём ? What do you think of him? Sub…" at bounding box center [580, 219] width 827 height 263
click at [568, 161] on button "Record" at bounding box center [579, 160] width 83 height 33
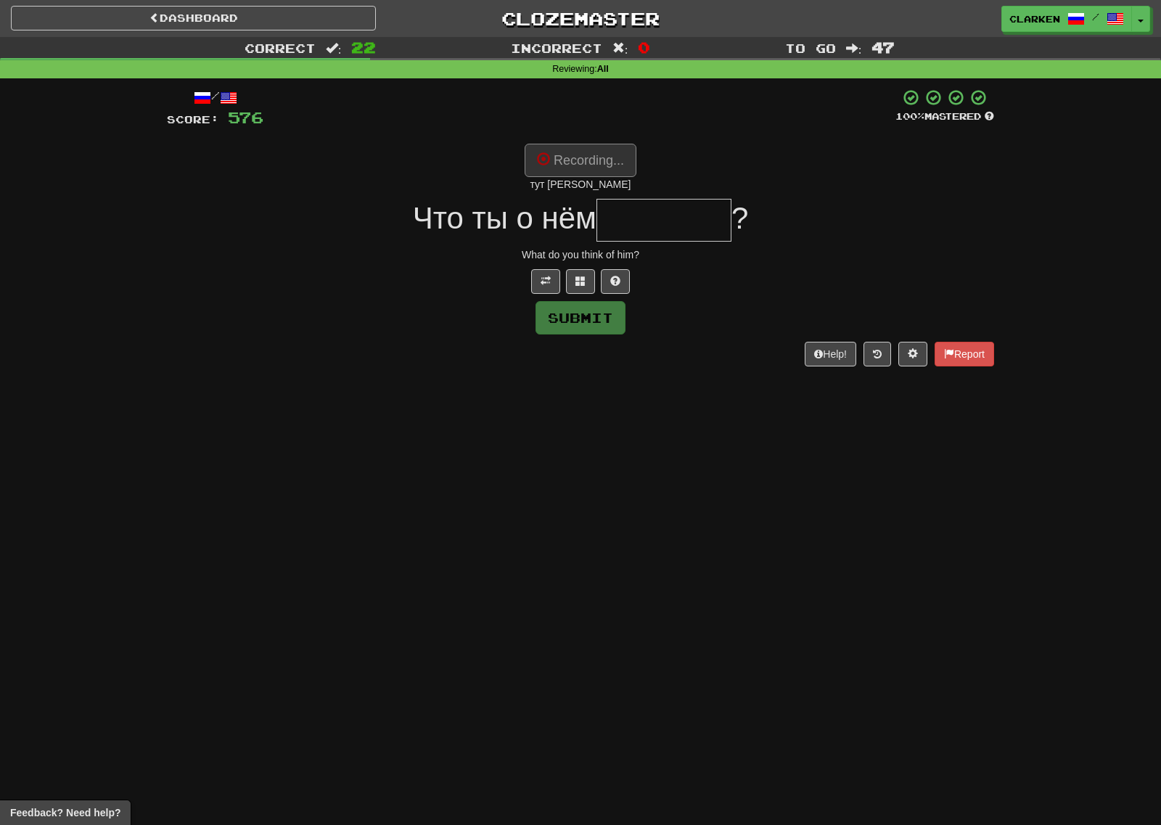
type input "*******"
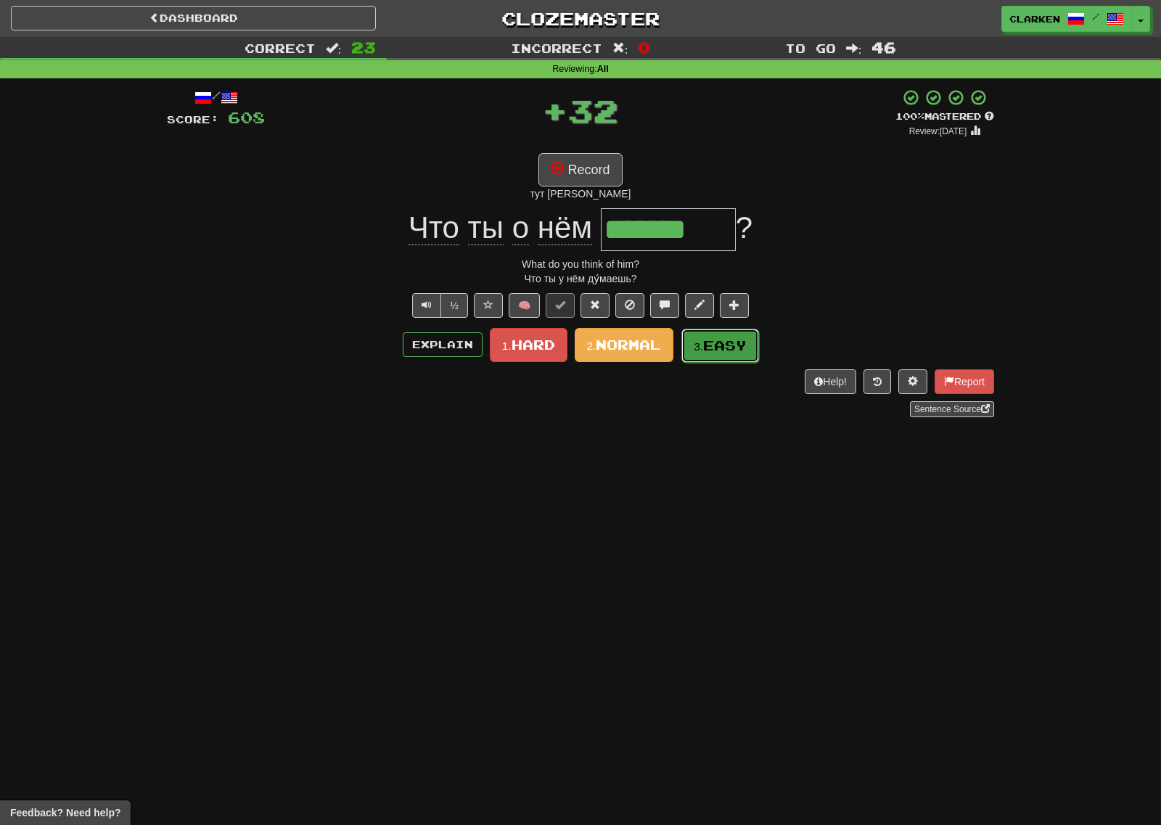
click at [723, 339] on span "Easy" at bounding box center [725, 345] width 44 height 16
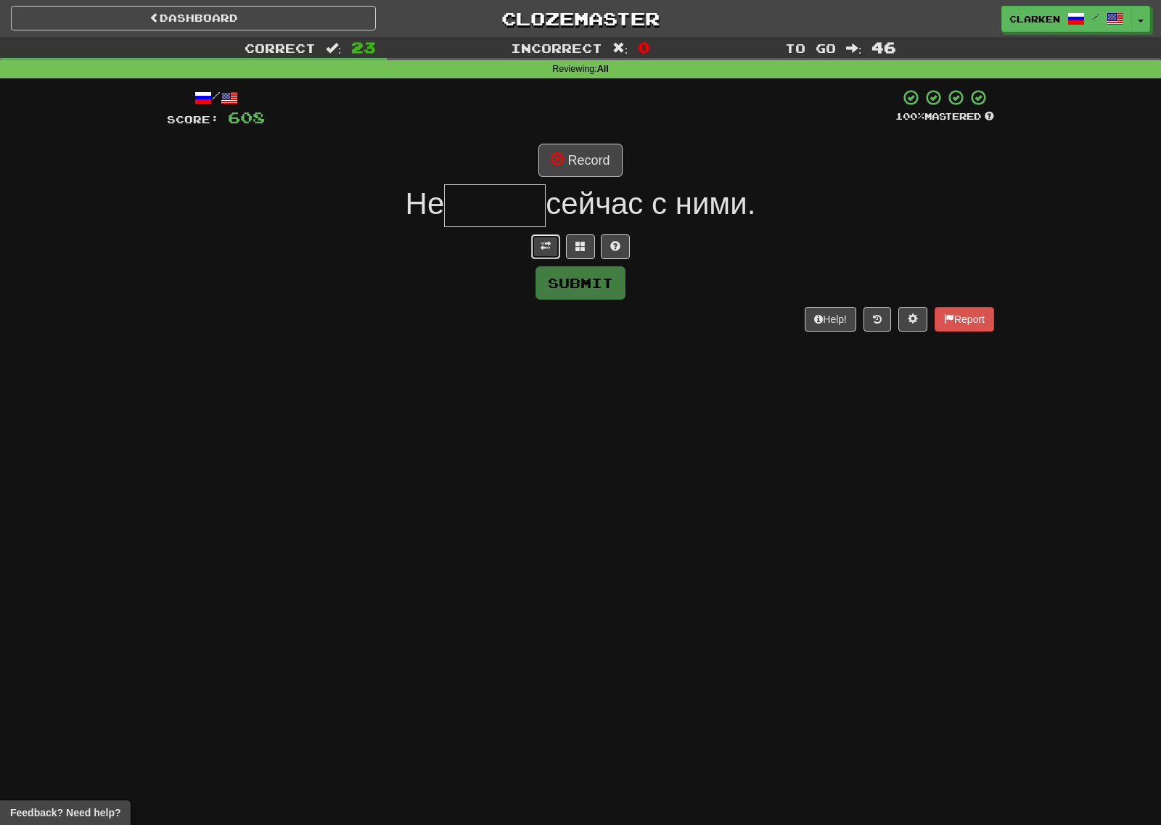
click at [532, 244] on button at bounding box center [545, 246] width 29 height 25
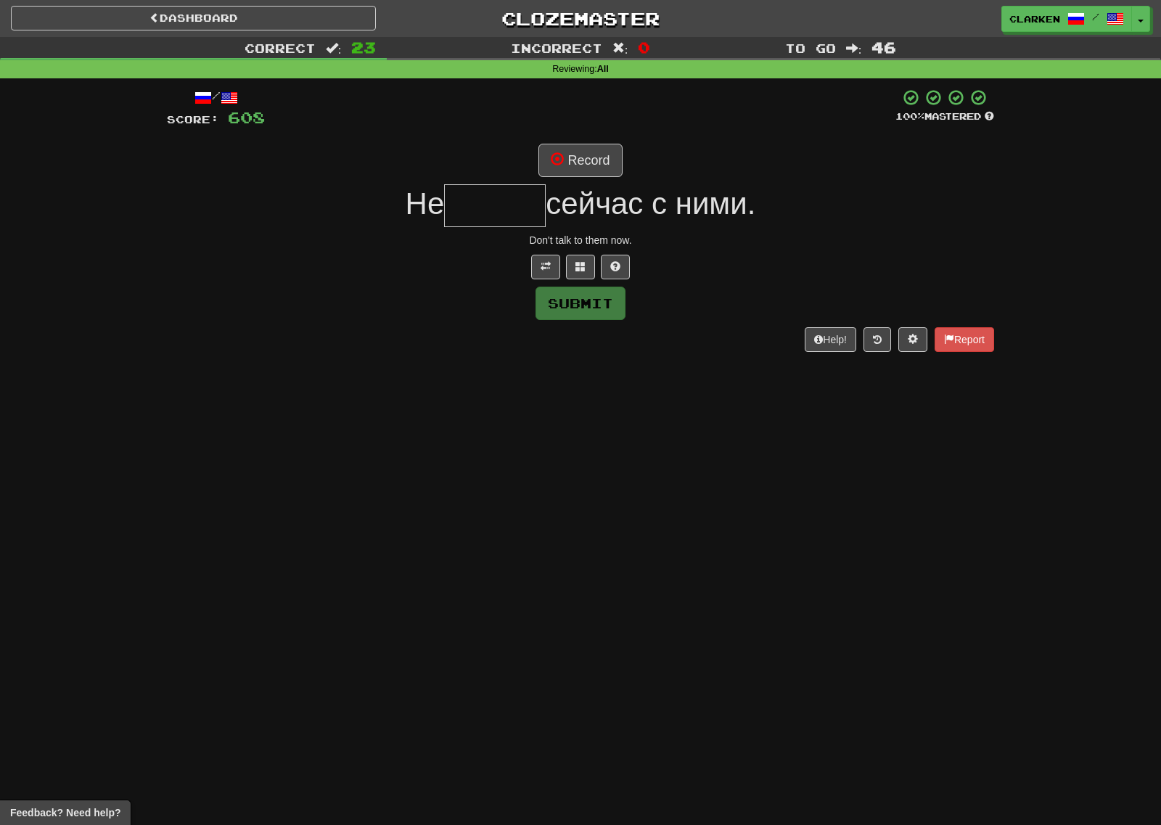
click at [569, 182] on div "/ Score: 608 100 % Mastered Record Не сейчас с ними. Don't talk to them now. Su…" at bounding box center [580, 219] width 827 height 263
click at [572, 165] on button "Record" at bounding box center [579, 160] width 83 height 33
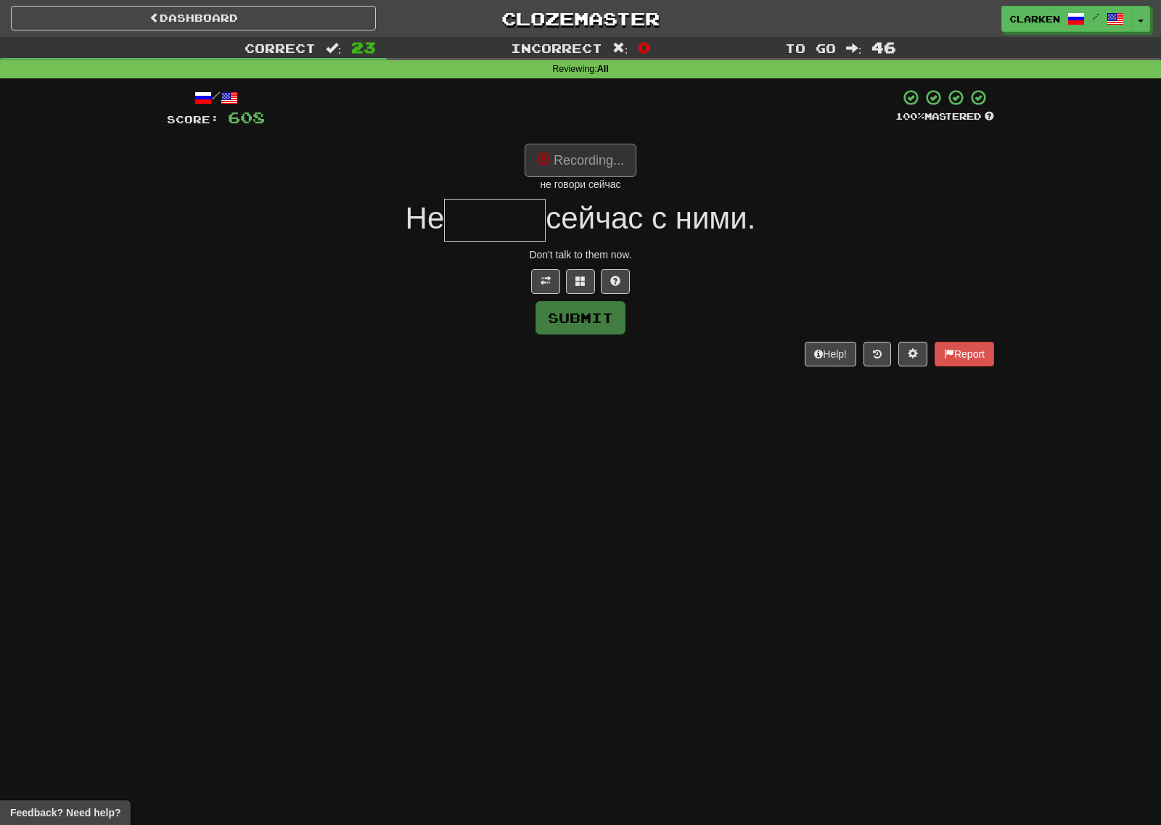
type input "******"
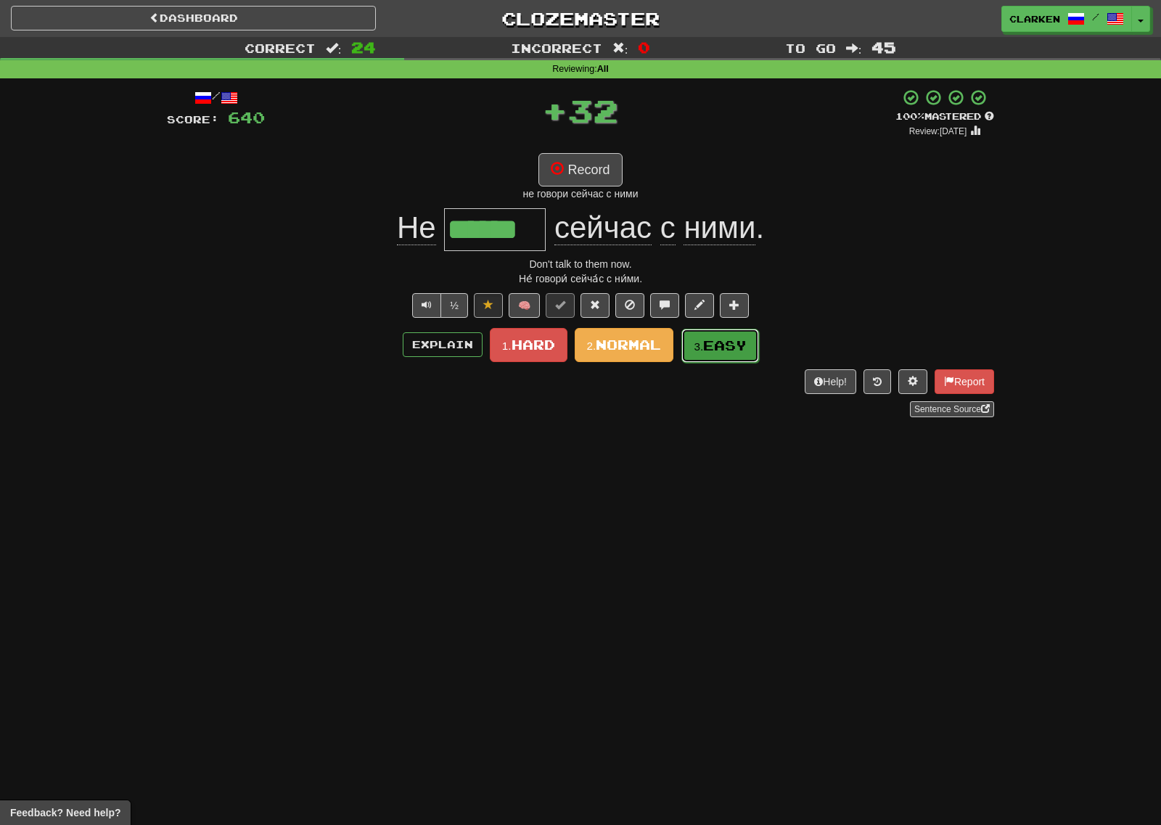
click at [717, 346] on span "Easy" at bounding box center [725, 345] width 44 height 16
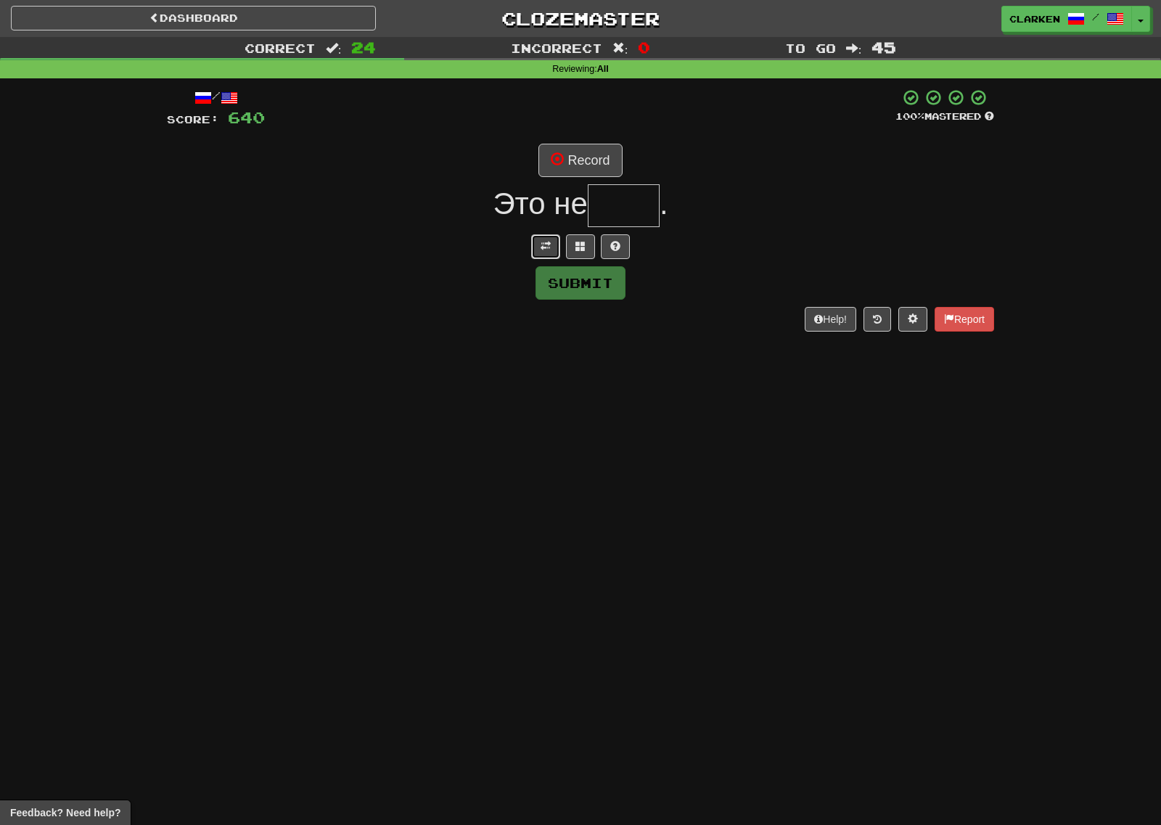
click at [541, 255] on button at bounding box center [545, 246] width 29 height 25
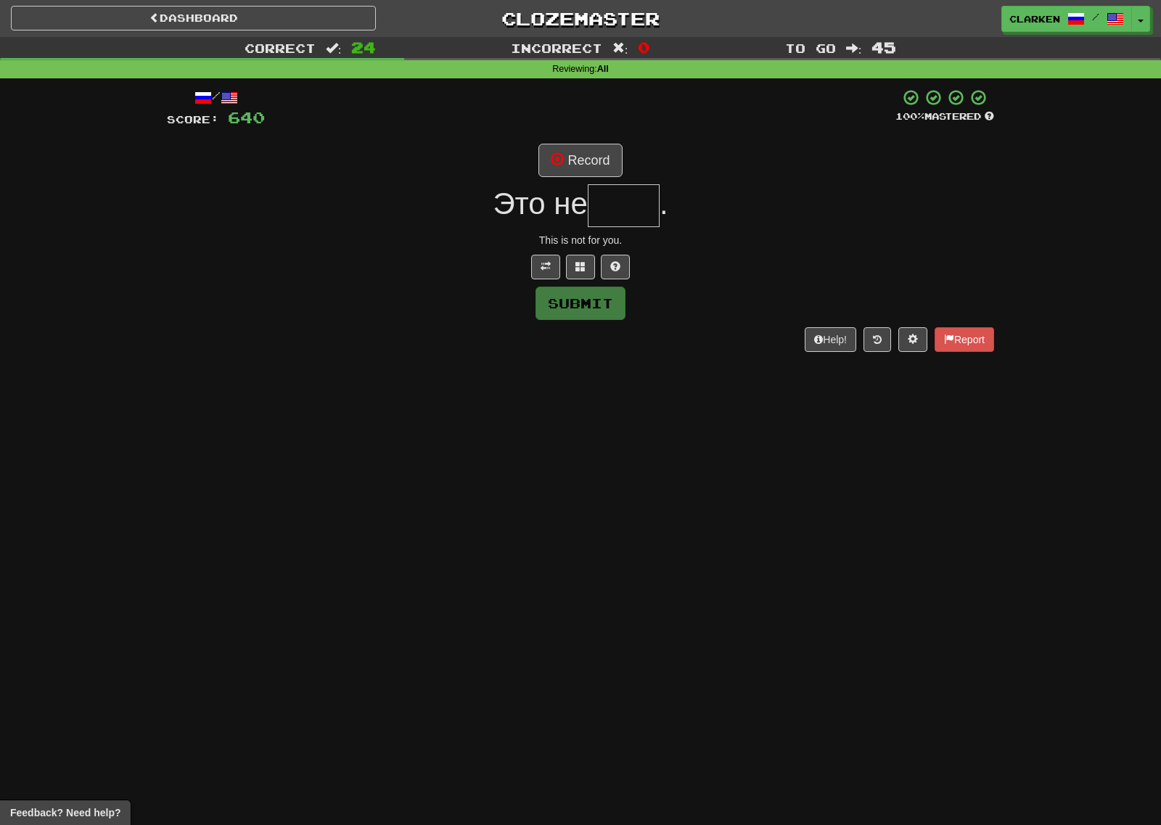
click at [588, 178] on div "/ Score: 640 100 % Mastered Record Это не . This is not for you. Submit Help! R…" at bounding box center [580, 219] width 827 height 263
click at [588, 167] on button "Record" at bounding box center [579, 160] width 83 height 33
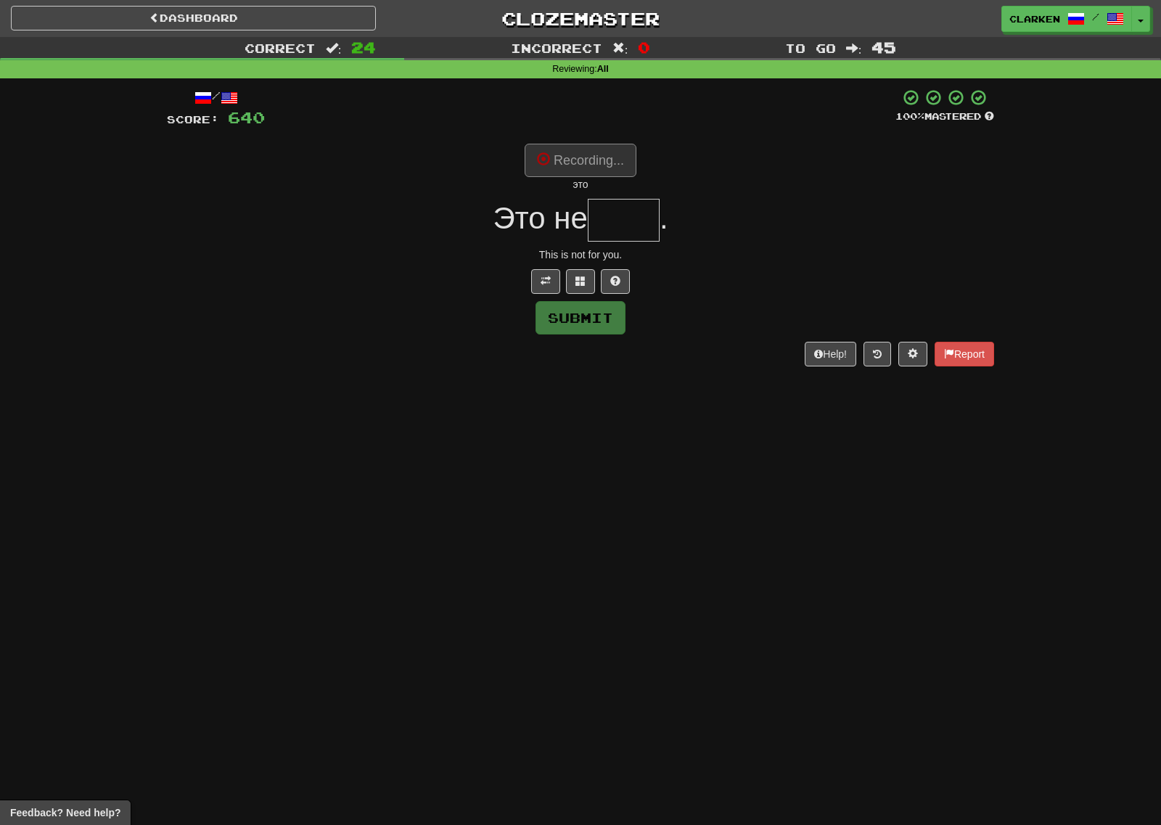
type input "****"
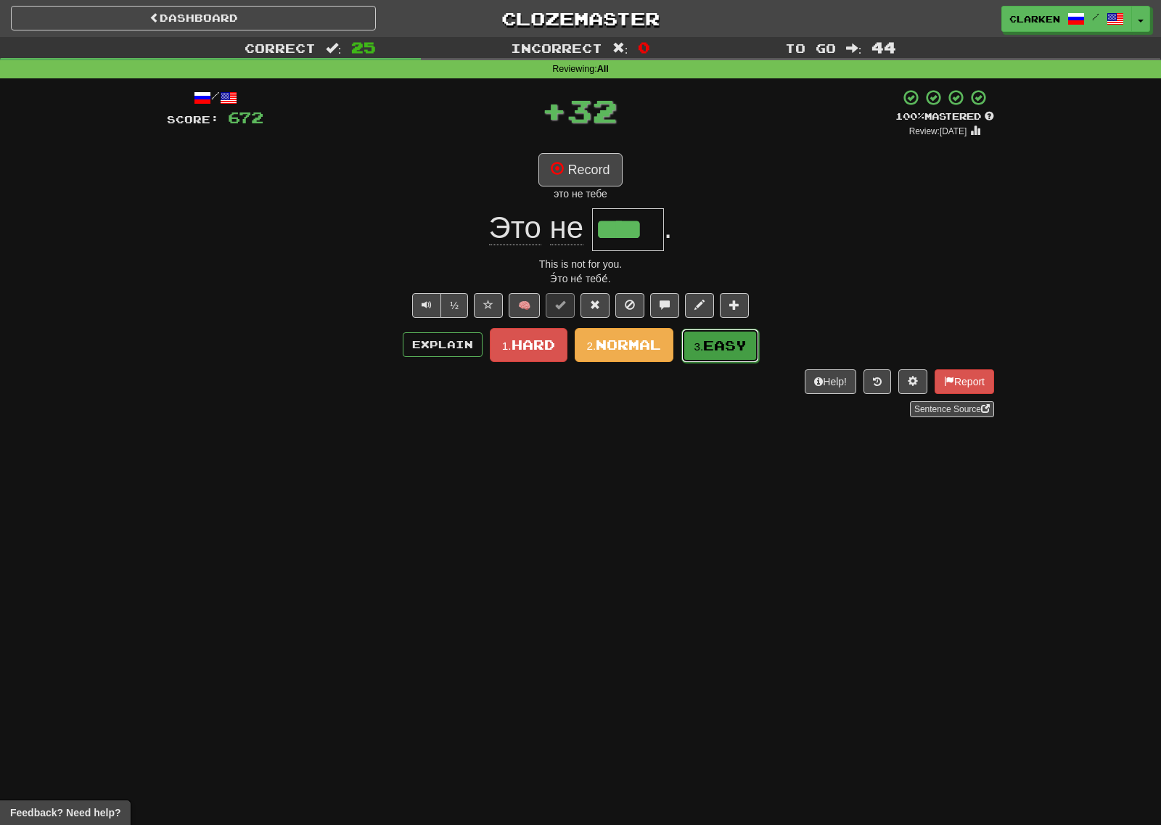
click at [709, 329] on button "3. Easy" at bounding box center [720, 346] width 78 height 34
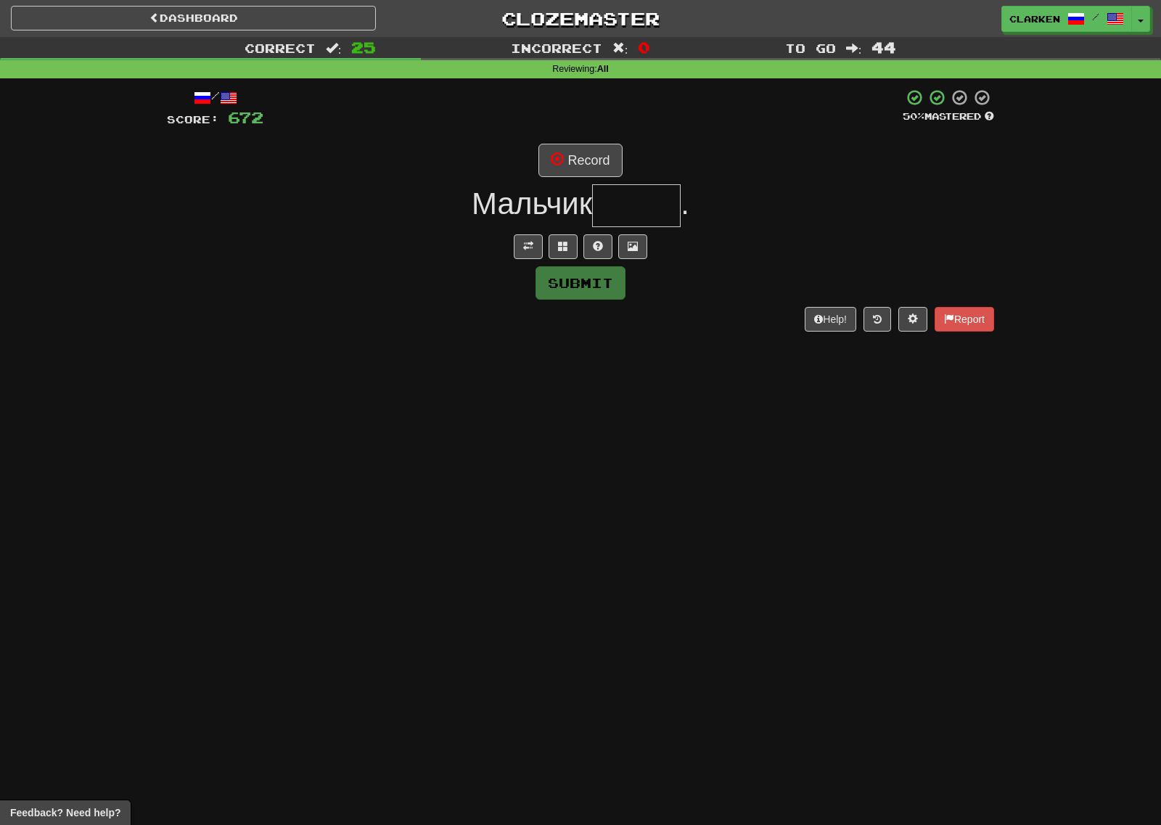
click at [545, 234] on div at bounding box center [580, 246] width 827 height 25
click at [539, 235] on button at bounding box center [528, 246] width 29 height 25
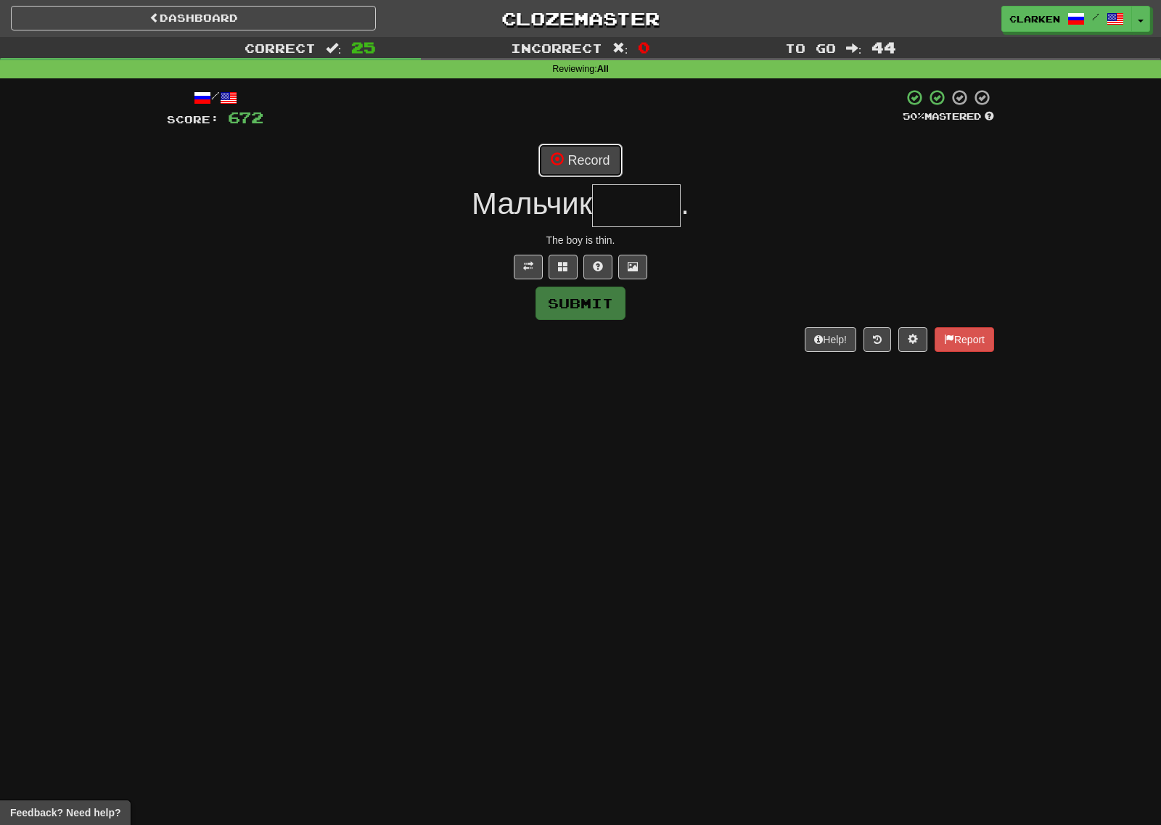
click at [558, 165] on span at bounding box center [557, 158] width 13 height 13
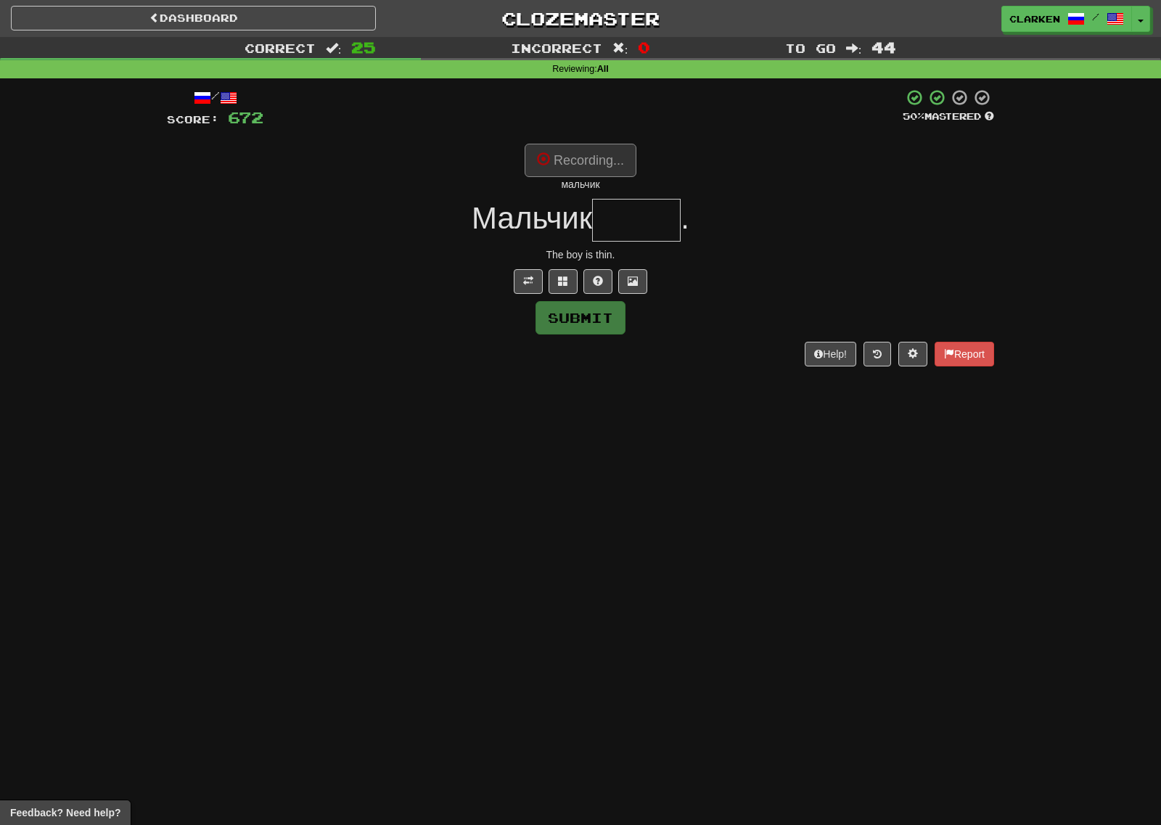
type input "*****"
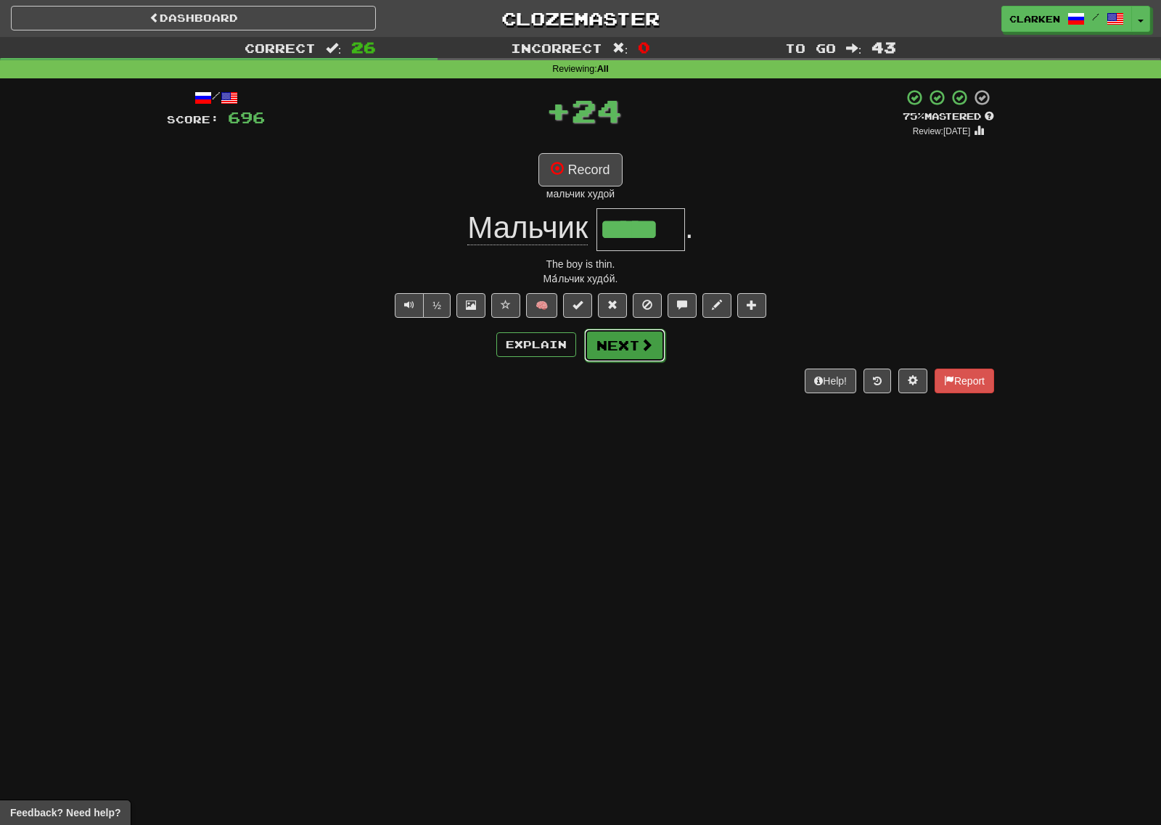
click at [621, 353] on button "Next" at bounding box center [624, 345] width 81 height 33
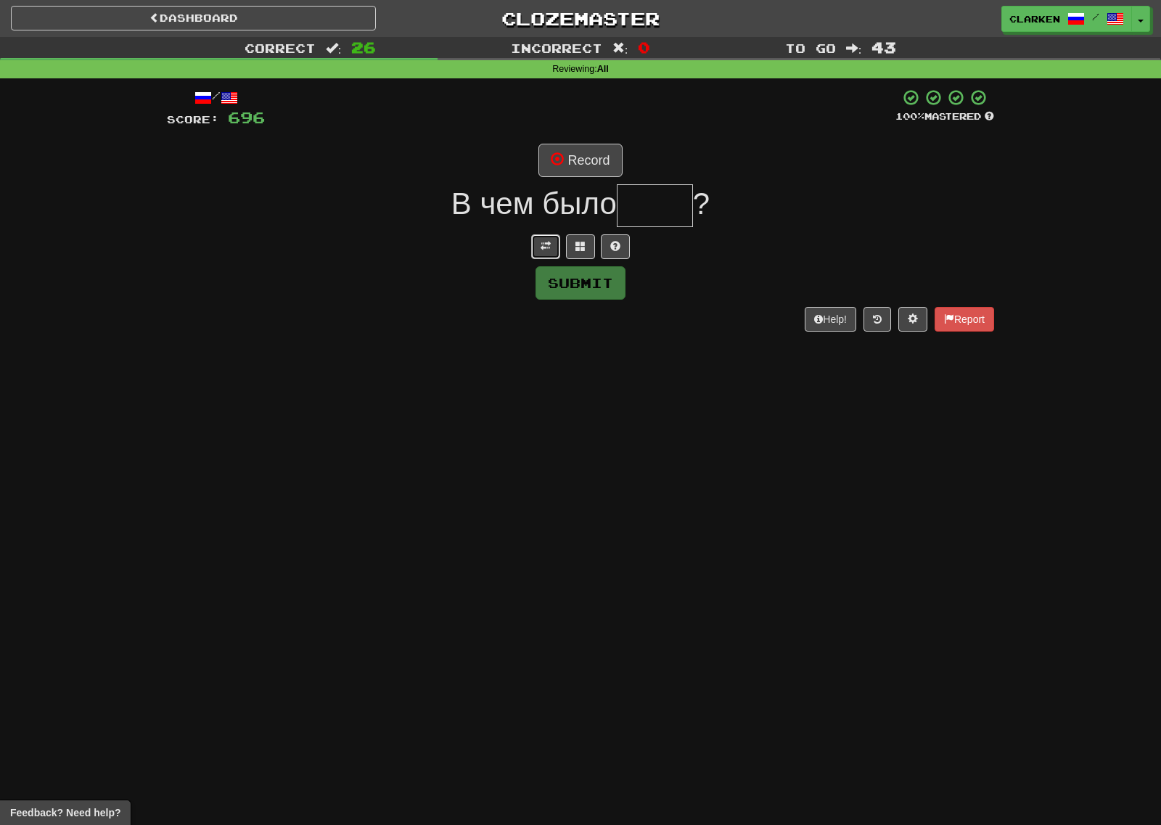
click at [535, 252] on button at bounding box center [545, 246] width 29 height 25
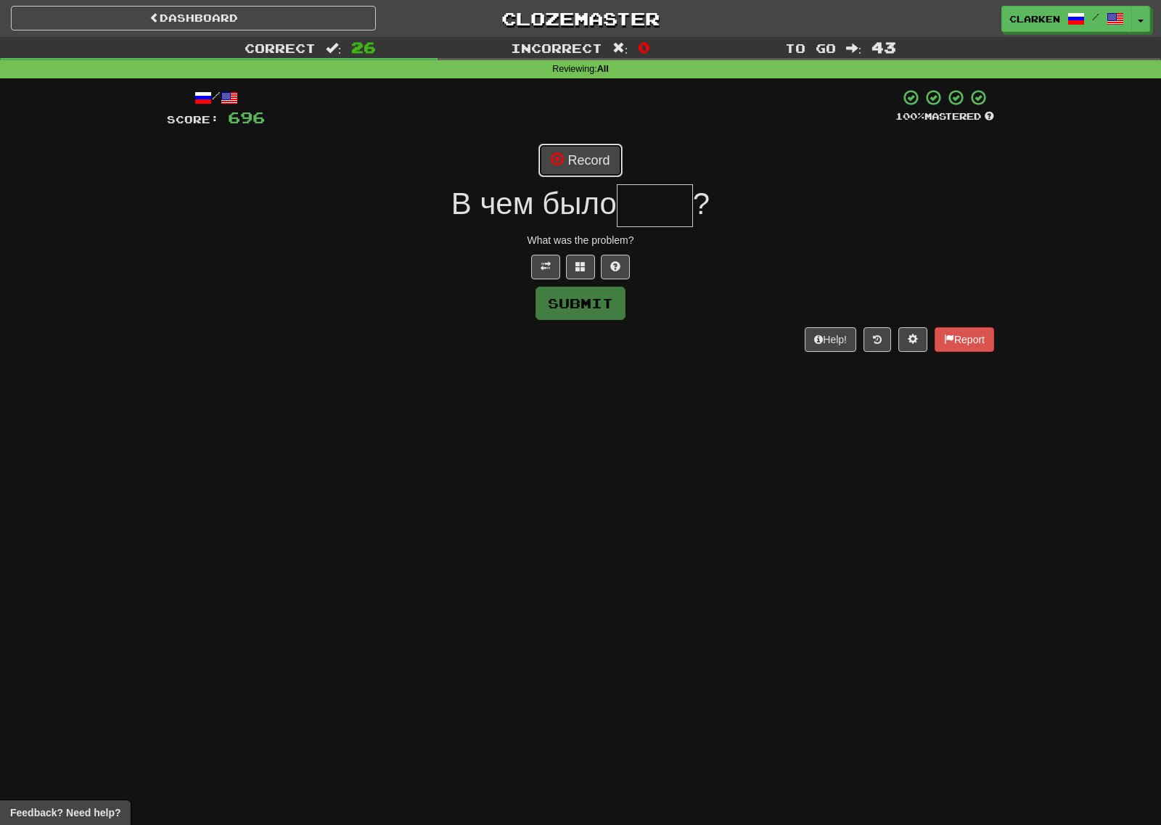
click at [589, 170] on button "Record" at bounding box center [579, 160] width 83 height 33
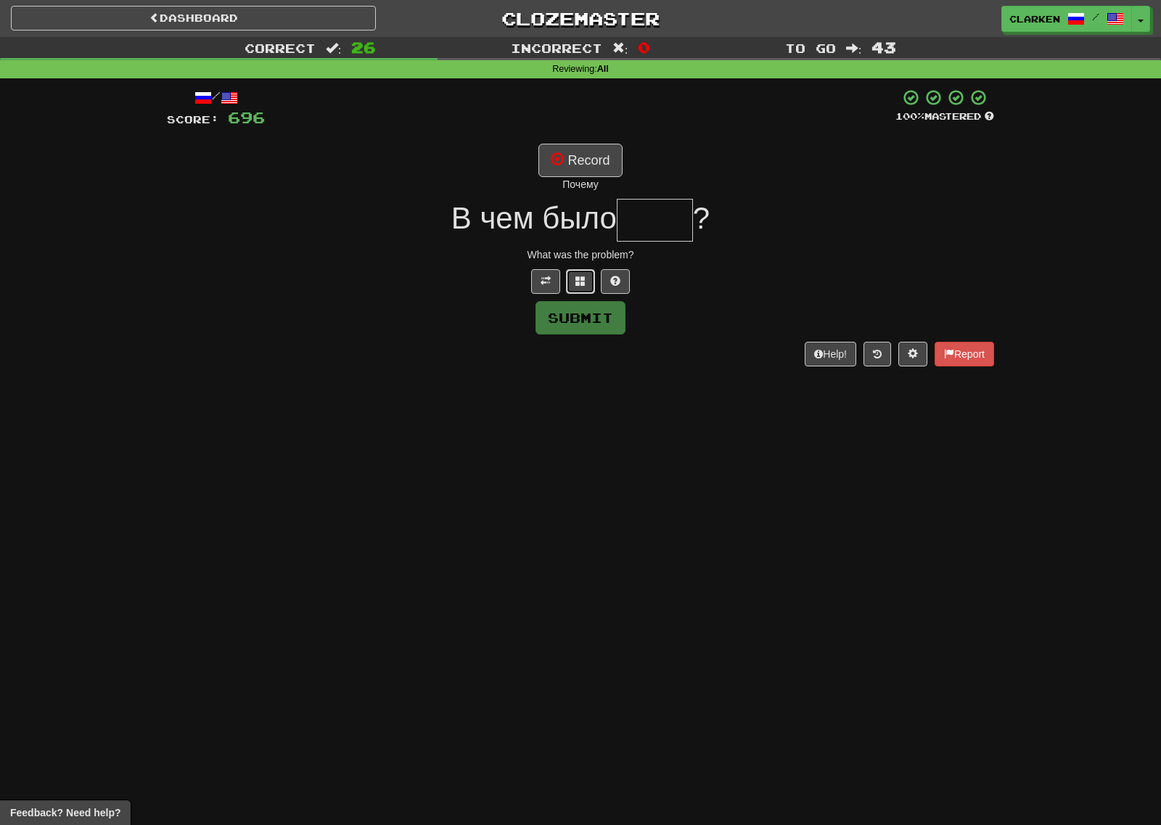
click at [578, 273] on button at bounding box center [580, 281] width 29 height 25
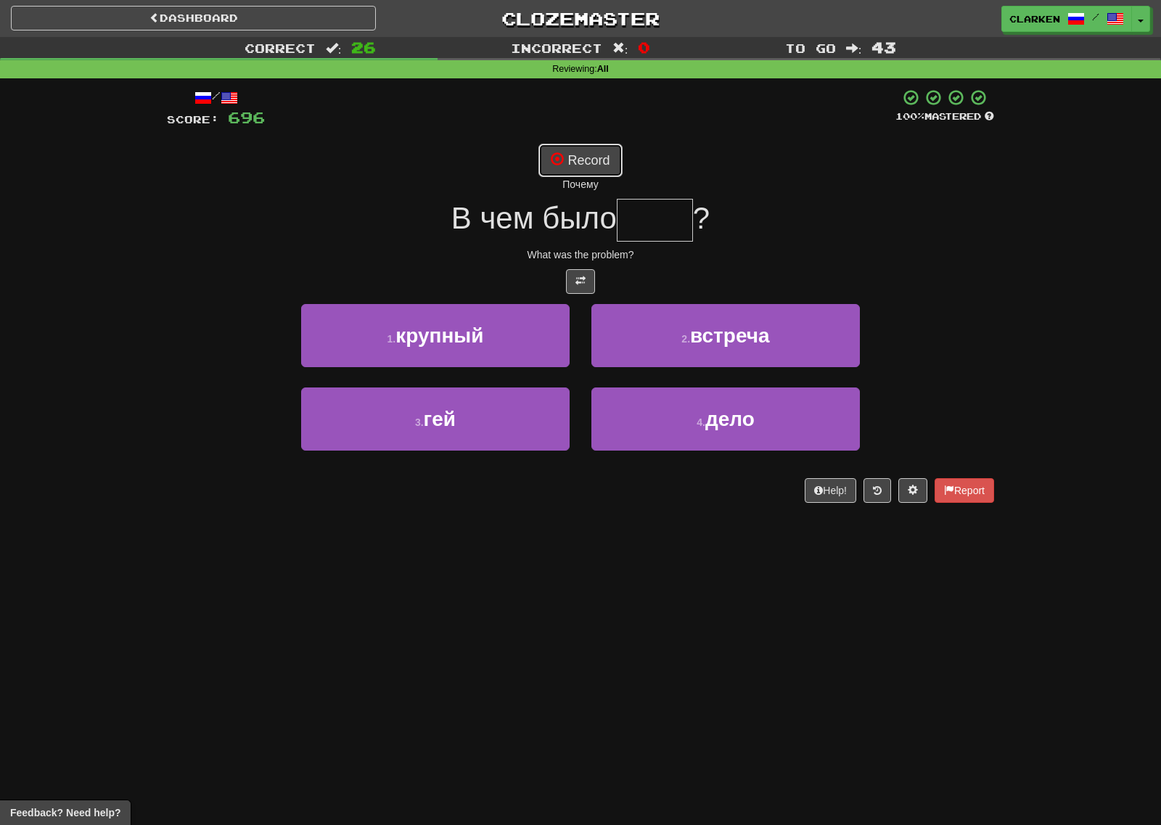
click at [598, 160] on button "Record" at bounding box center [579, 160] width 83 height 33
type input "****"
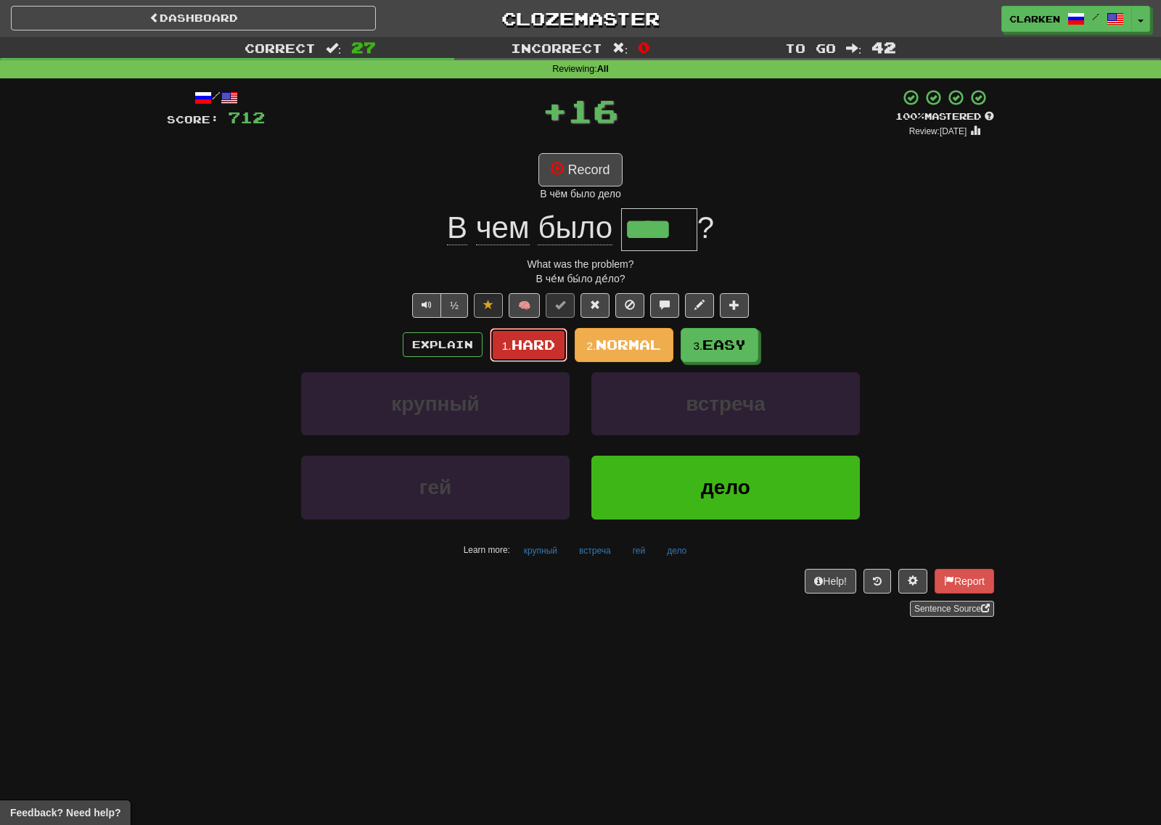
click at [548, 339] on span "Hard" at bounding box center [533, 345] width 44 height 16
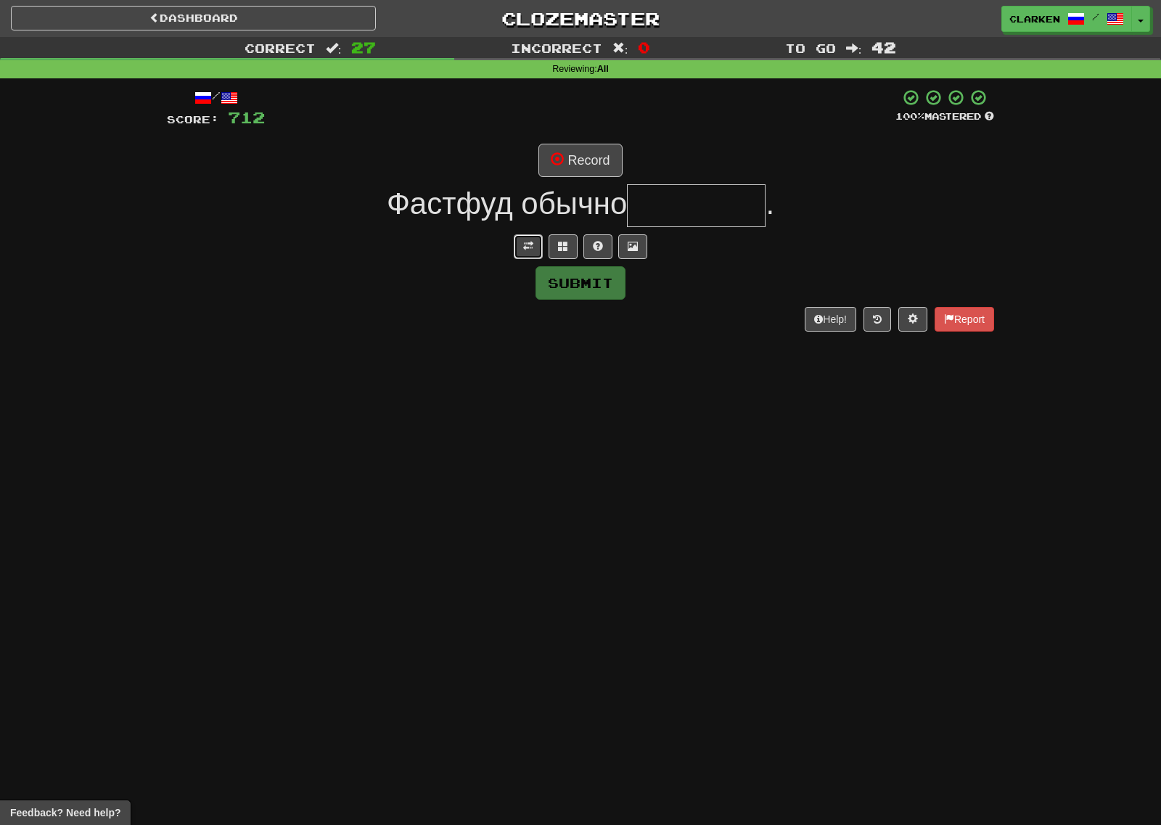
click at [514, 244] on button at bounding box center [528, 246] width 29 height 25
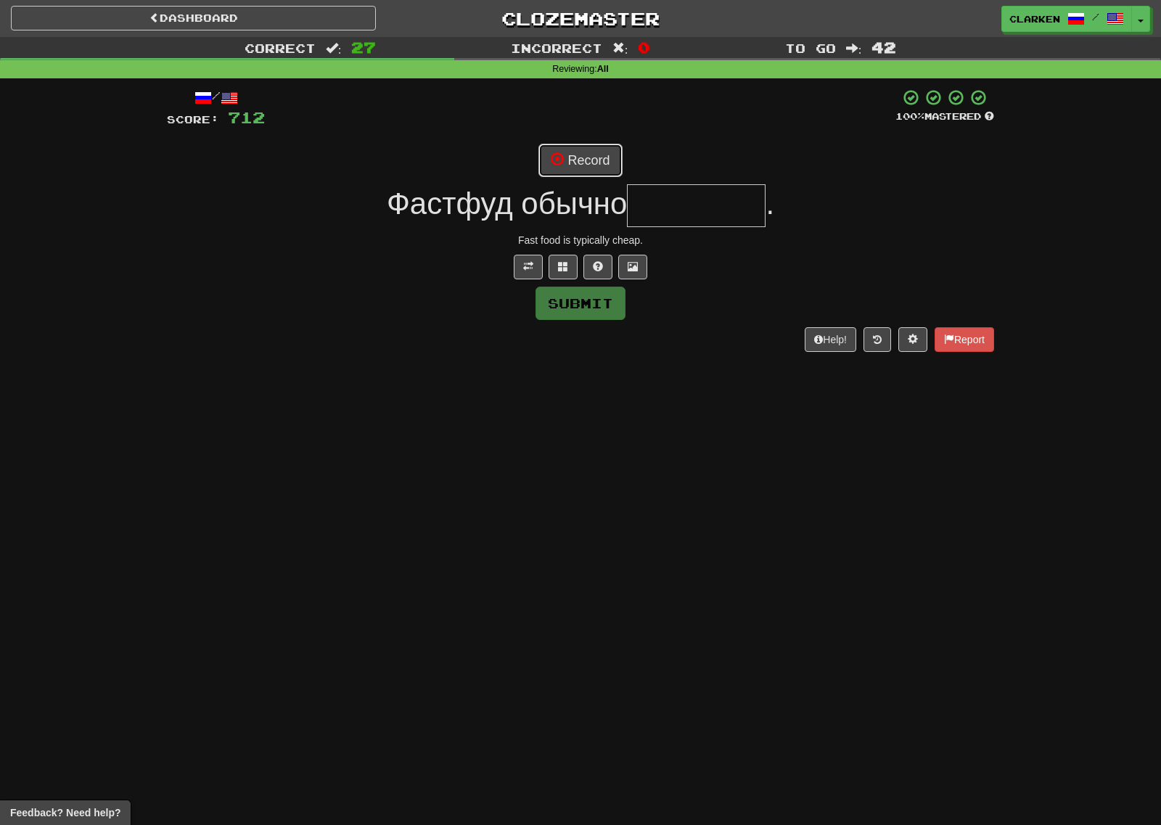
click at [582, 156] on button "Record" at bounding box center [579, 160] width 83 height 33
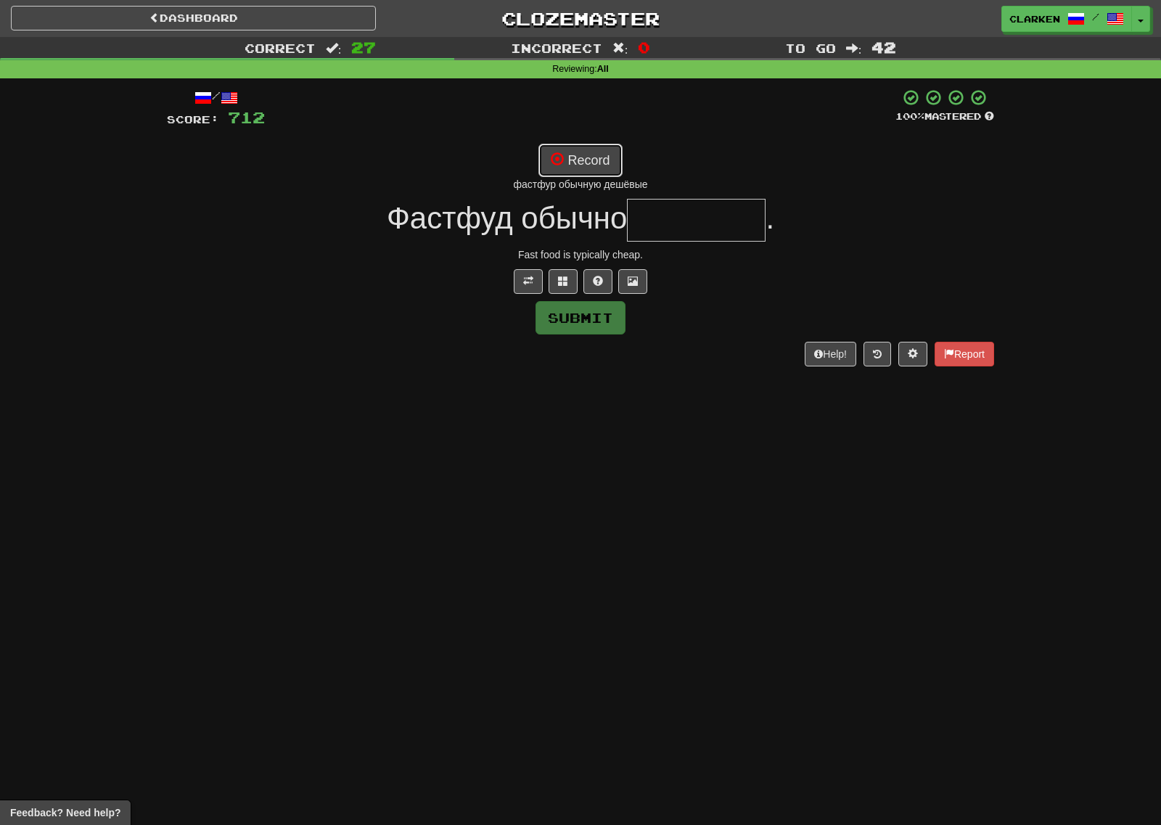
click at [601, 167] on button "Record" at bounding box center [579, 160] width 83 height 33
click at [580, 155] on button "Record" at bounding box center [579, 160] width 83 height 33
click at [571, 282] on button at bounding box center [562, 281] width 29 height 25
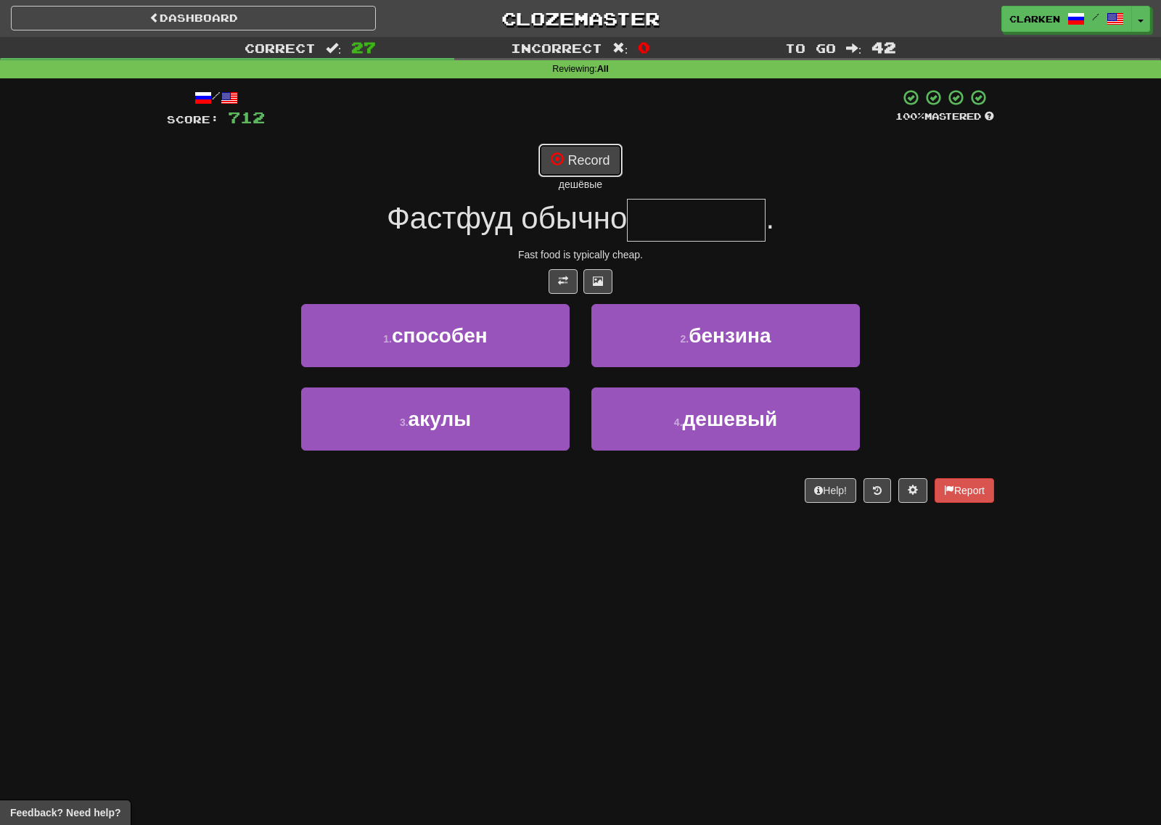
click at [588, 162] on button "Record" at bounding box center [579, 160] width 83 height 33
click at [614, 163] on button "Record" at bounding box center [579, 160] width 83 height 33
click at [613, 165] on button "Record" at bounding box center [579, 160] width 83 height 33
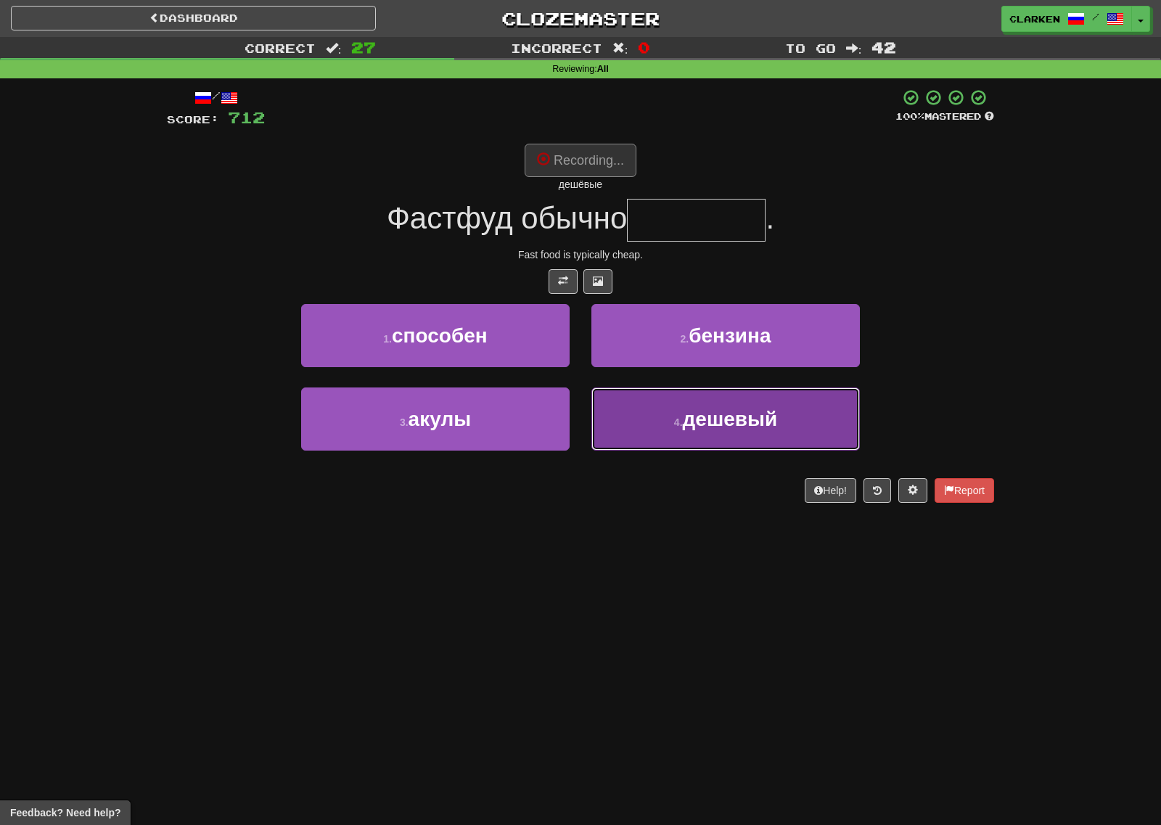
click at [712, 438] on button "4 . дешевый" at bounding box center [725, 418] width 268 height 63
type input "*******"
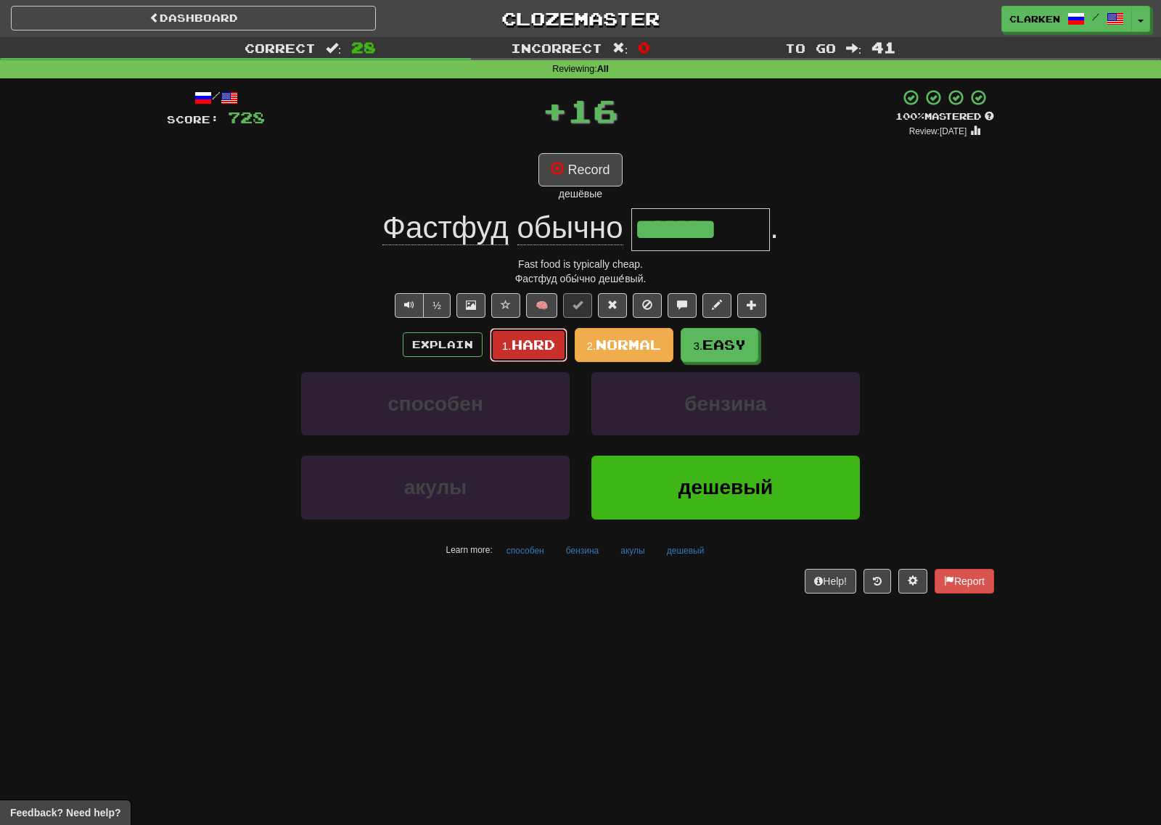
click at [532, 339] on span "Hard" at bounding box center [533, 345] width 44 height 16
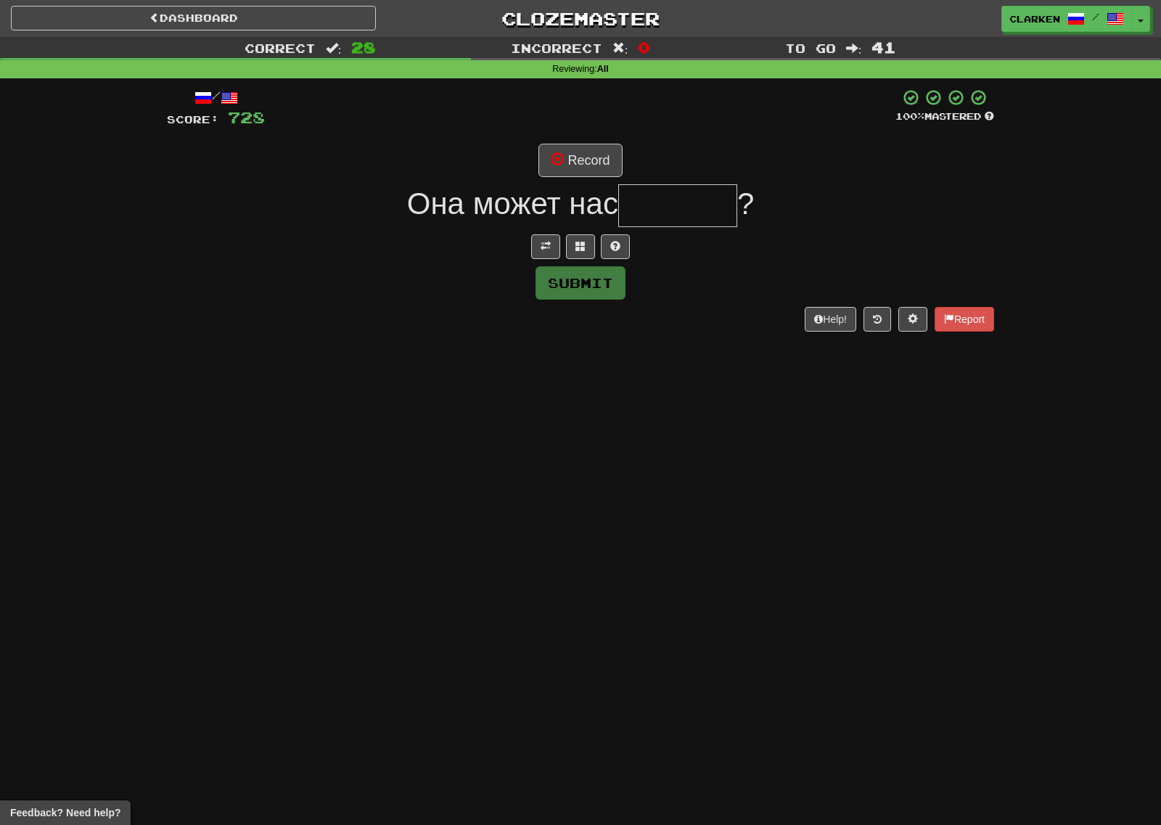
click at [533, 229] on div "/ Score: 728 100 % Mastered Record Она может нас ? Submit Help! Report" at bounding box center [580, 209] width 827 height 242
click at [540, 239] on button at bounding box center [545, 246] width 29 height 25
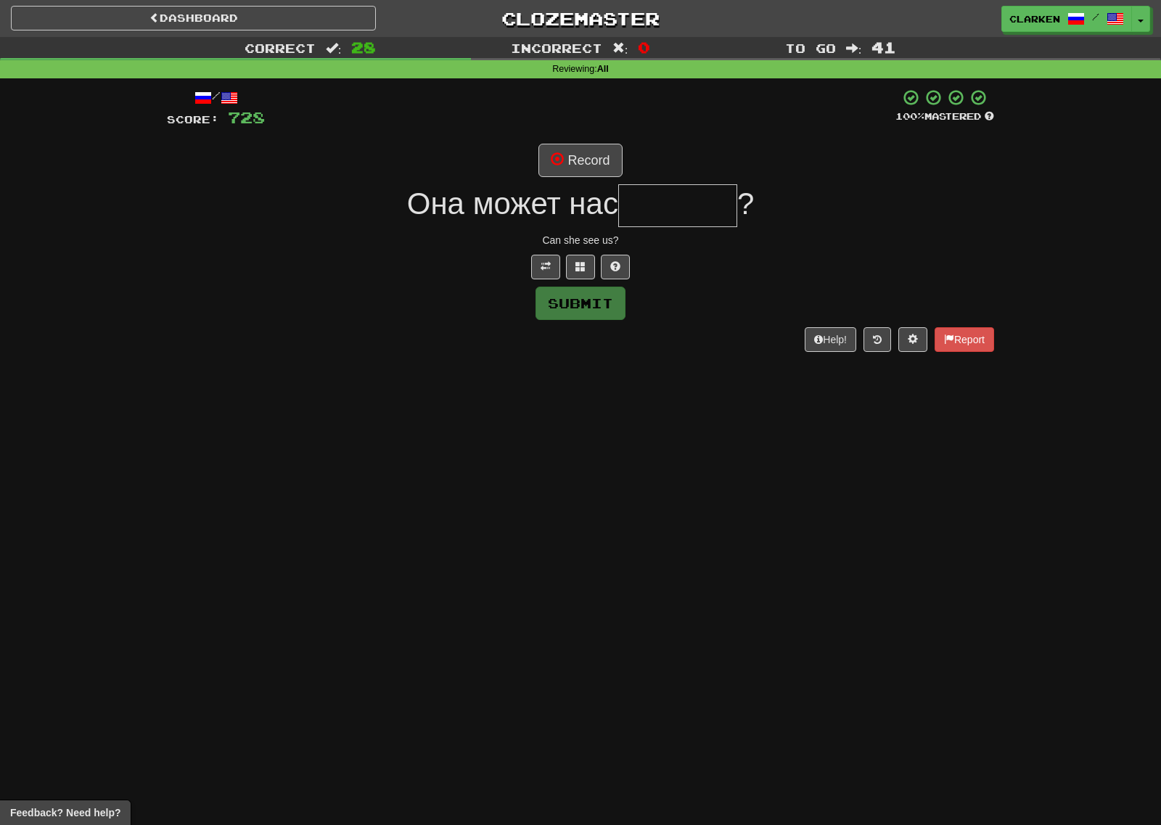
click at [554, 135] on div "/ Score: 728 100 % Mastered Record Она может нас ? Can she see us? Submit Help!…" at bounding box center [580, 219] width 827 height 263
click at [572, 178] on div "/ Score: 728 100 % Mastered Record Она может нас ? Can she see us? Submit Help!…" at bounding box center [580, 219] width 827 height 263
click at [574, 157] on button "Record" at bounding box center [579, 160] width 83 height 33
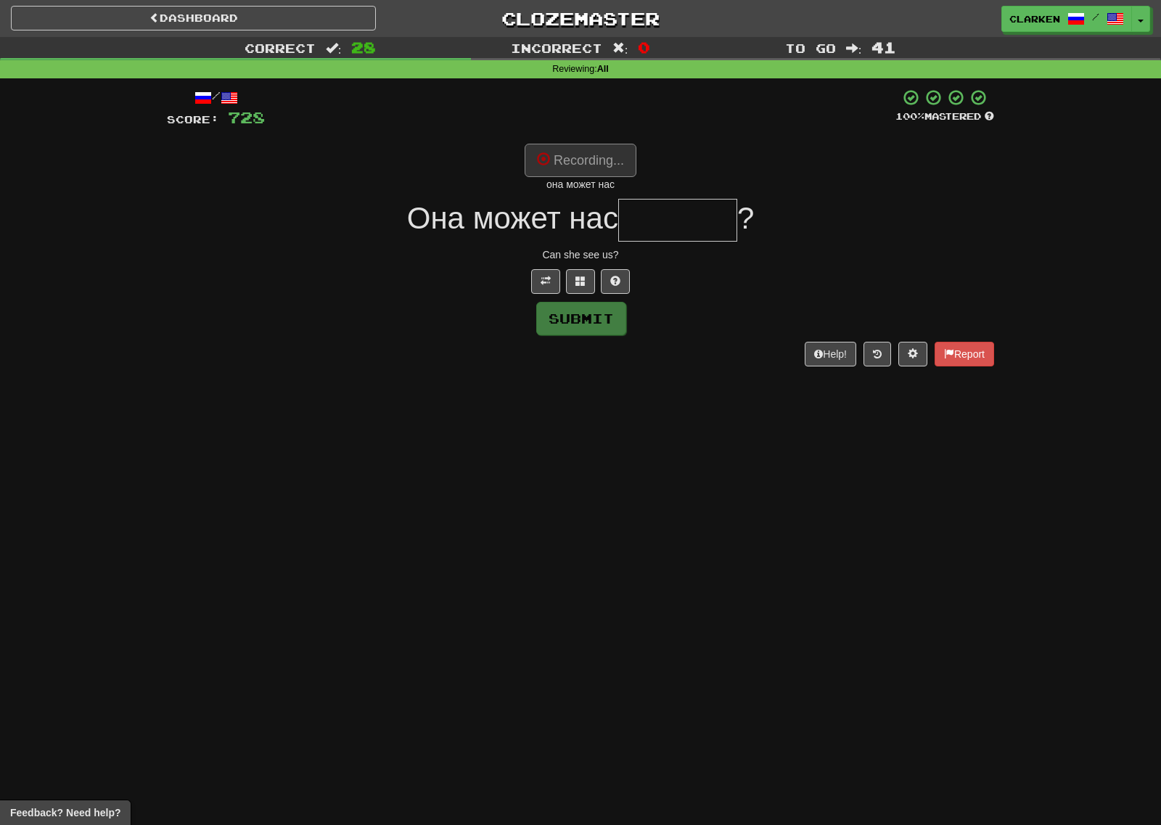
type input "*******"
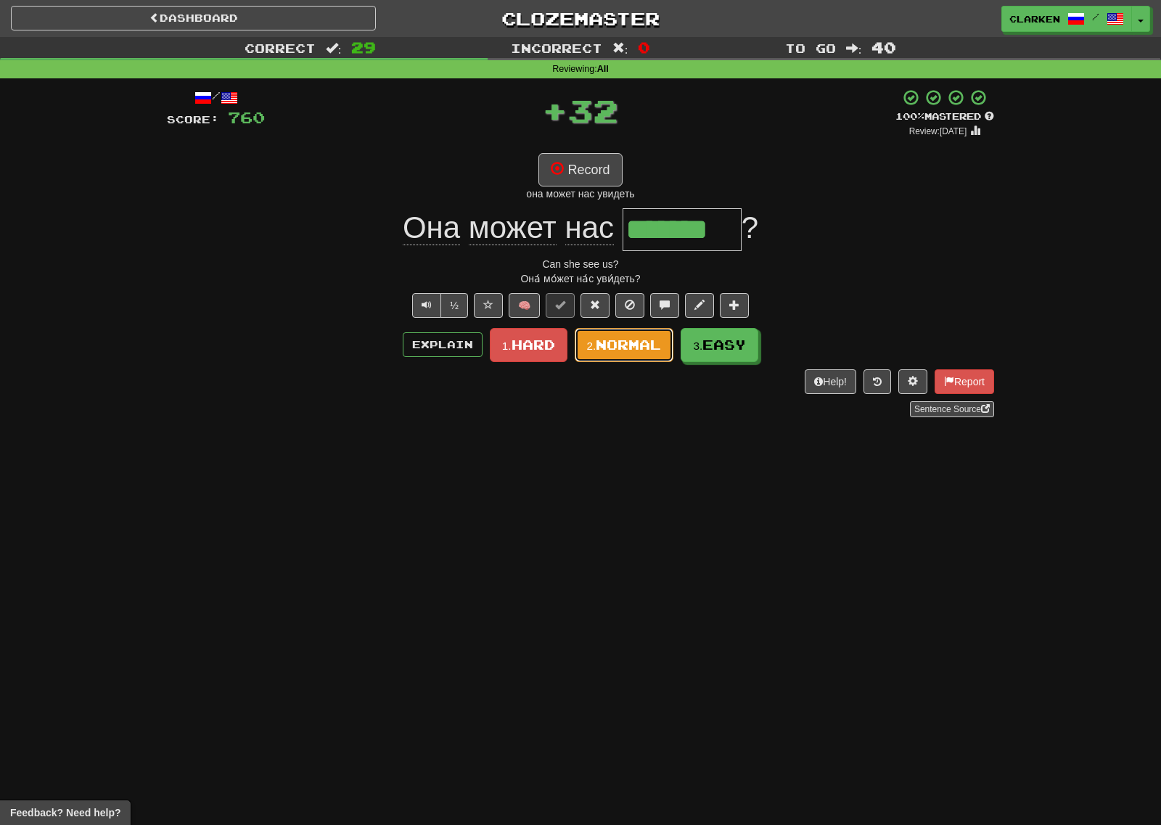
click at [654, 344] on span "Normal" at bounding box center [628, 345] width 65 height 16
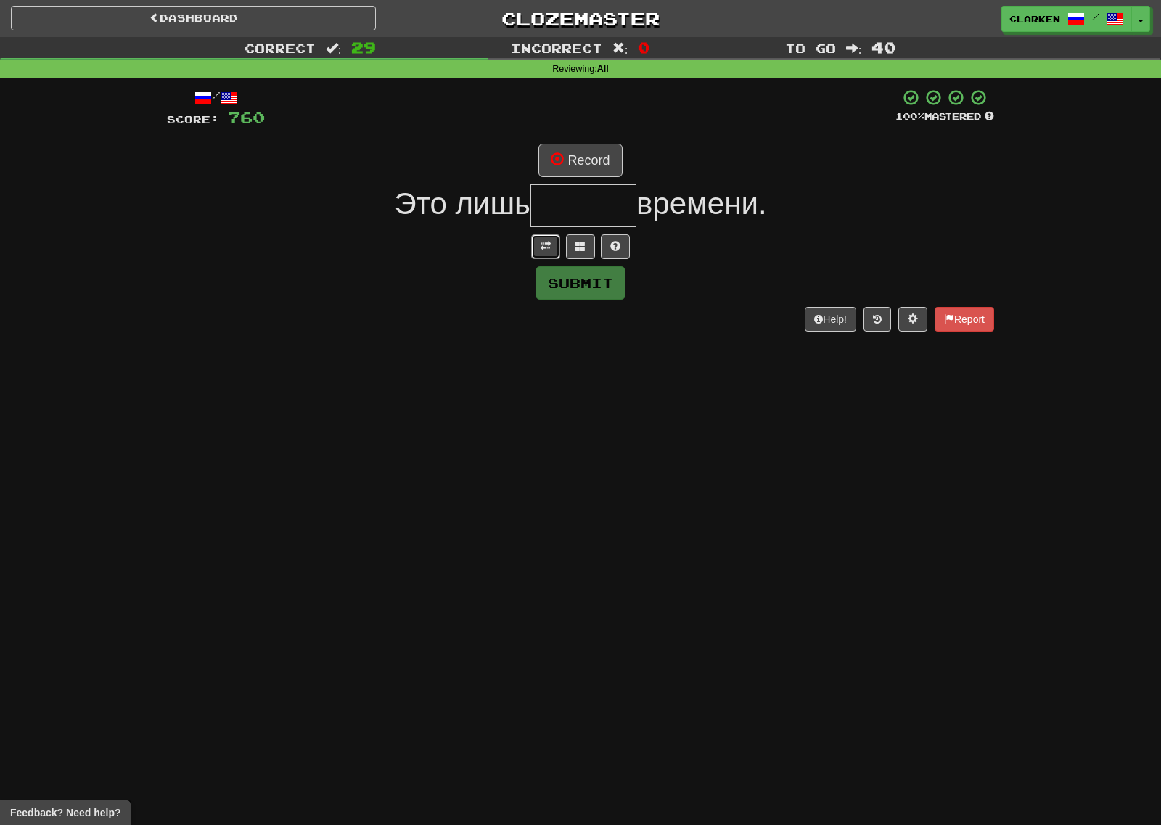
click at [534, 256] on button at bounding box center [545, 246] width 29 height 25
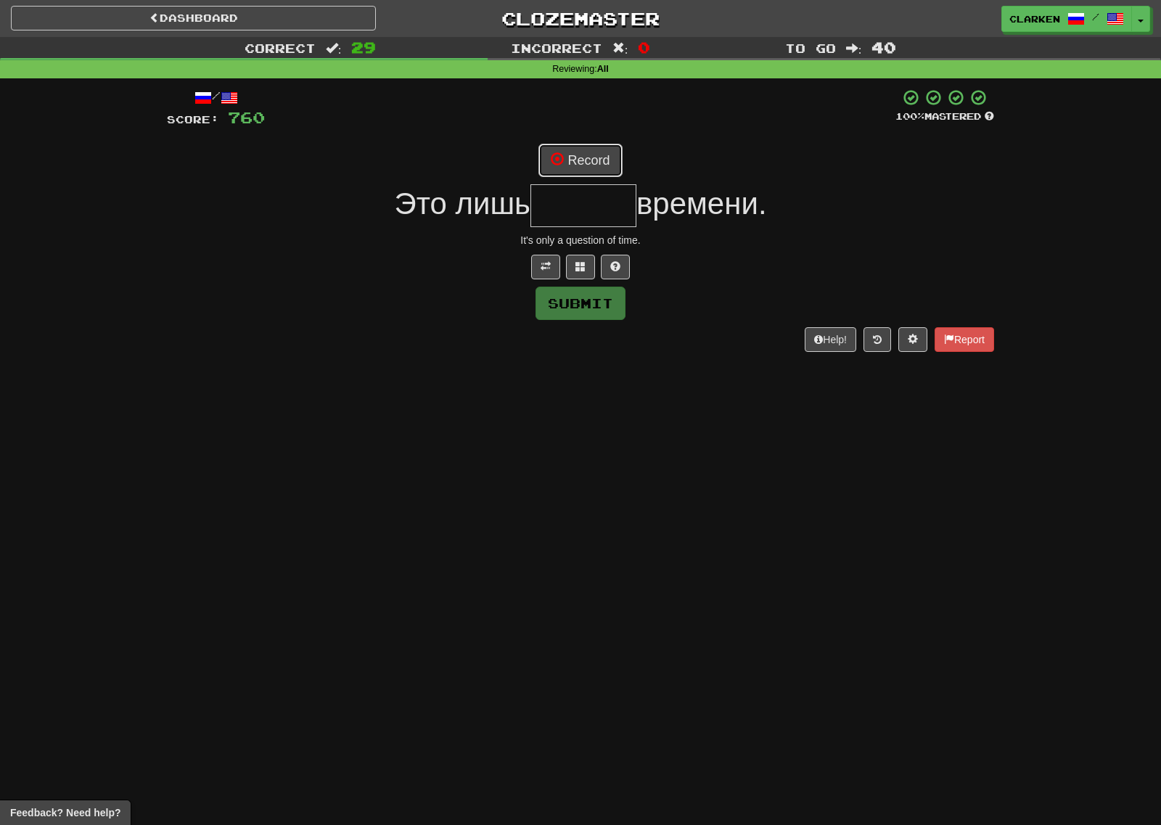
click at [588, 163] on button "Record" at bounding box center [579, 160] width 83 height 33
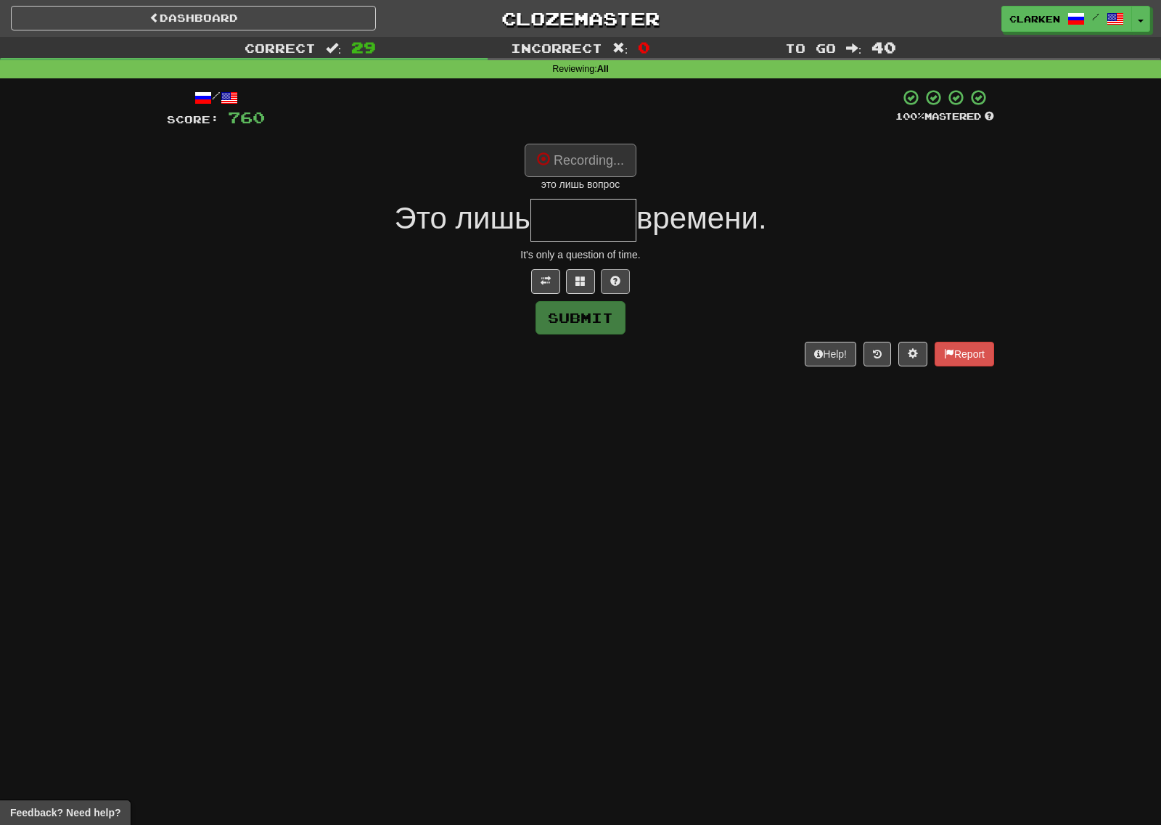
type input "******"
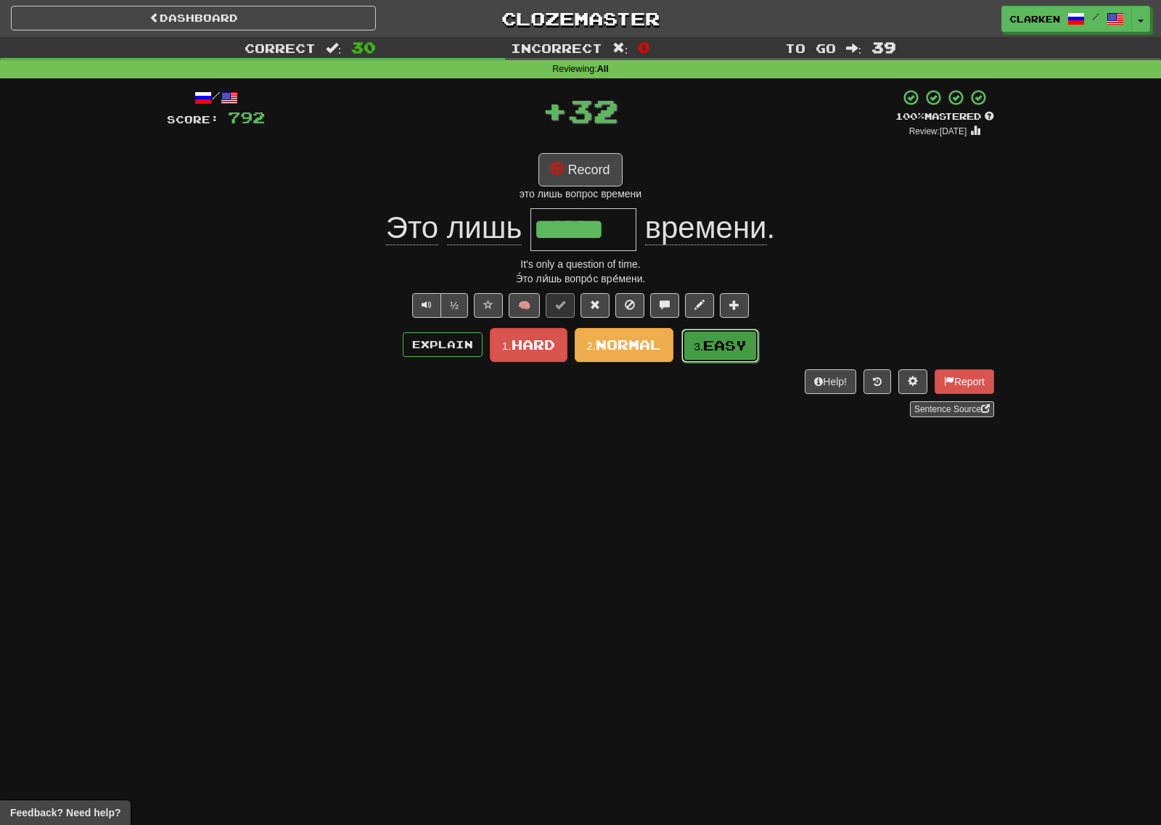
click at [695, 354] on button "3. Easy" at bounding box center [720, 346] width 78 height 34
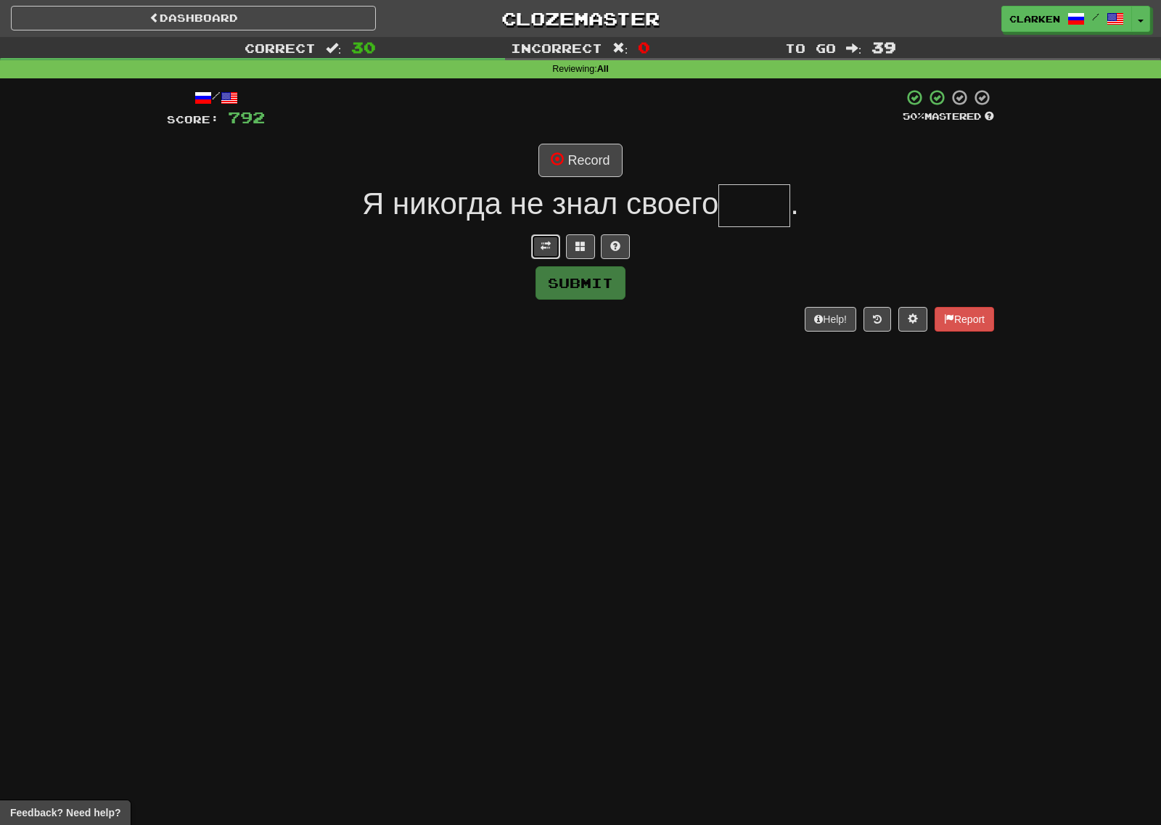
click at [538, 240] on button at bounding box center [545, 246] width 29 height 25
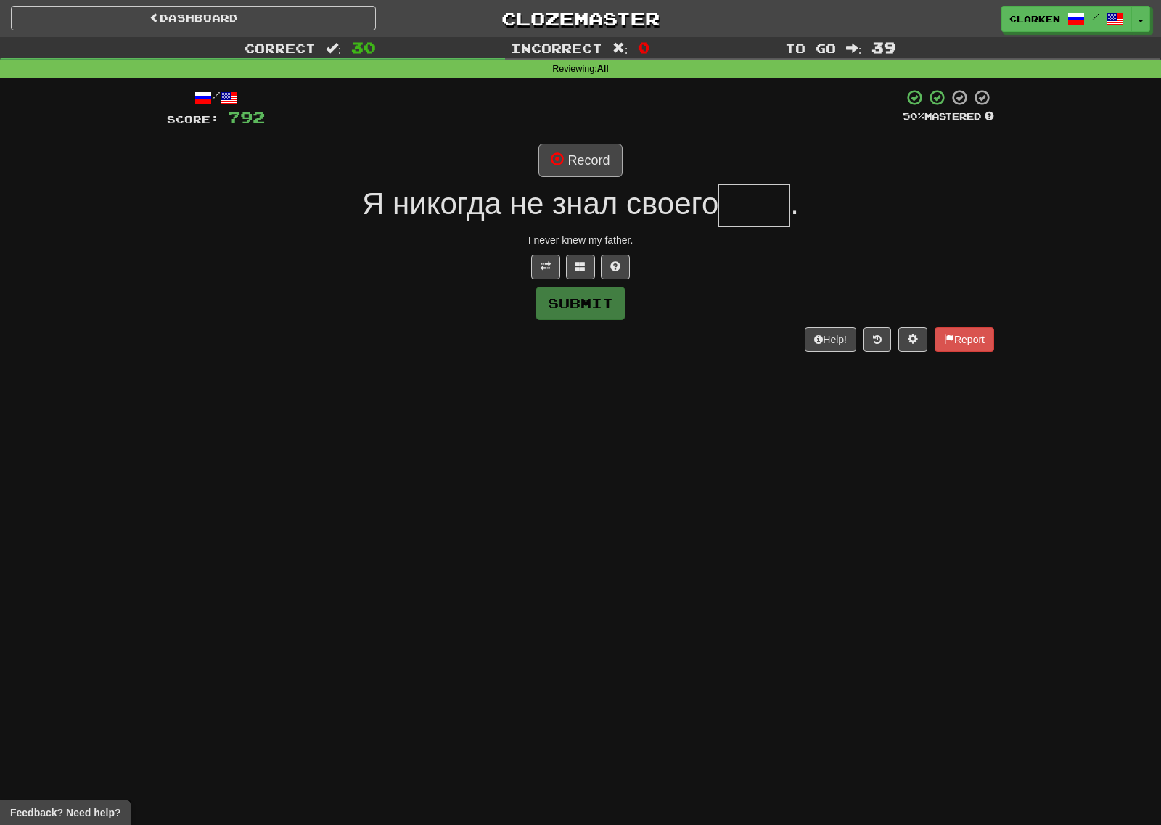
drag, startPoint x: 562, startPoint y: 136, endPoint x: 578, endPoint y: 162, distance: 30.0
click at [563, 137] on div "/ Score: 792 50 % Mastered Record Я никогда не знал своего . I never knew my fa…" at bounding box center [580, 219] width 827 height 263
click at [579, 163] on button "Record" at bounding box center [579, 160] width 83 height 33
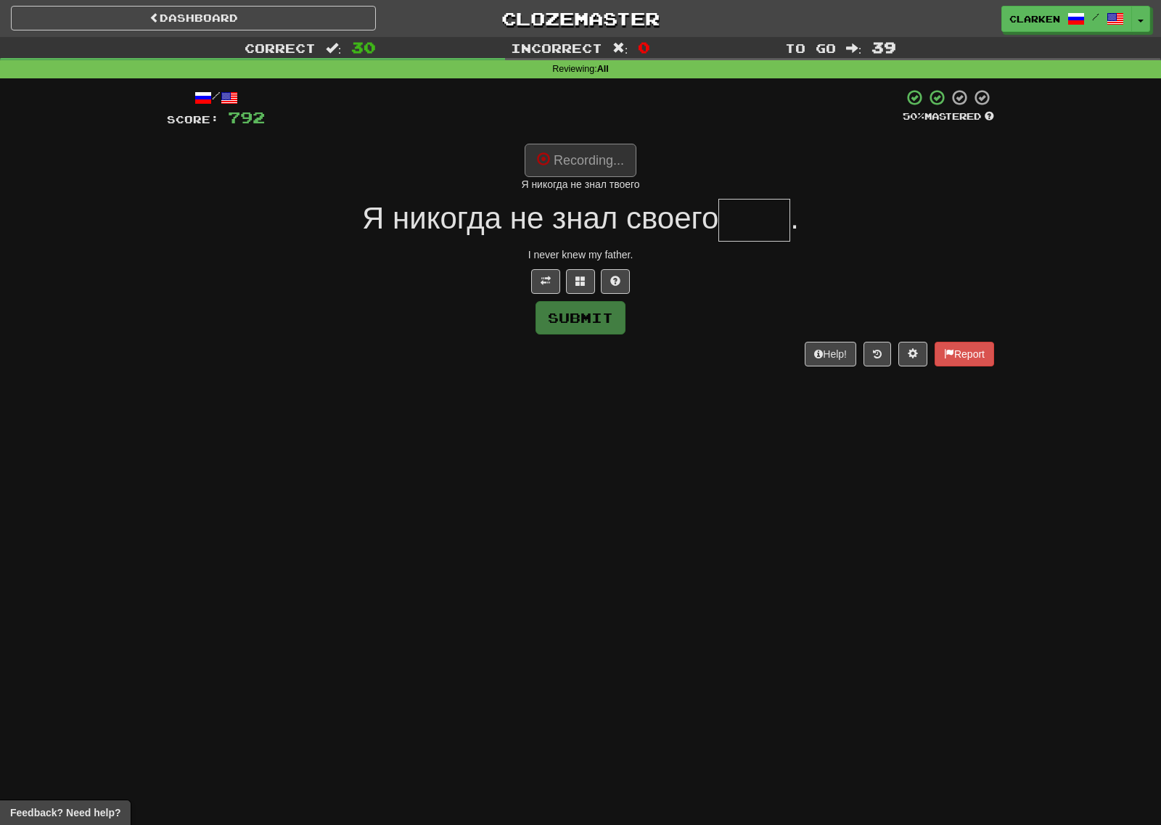
type input "****"
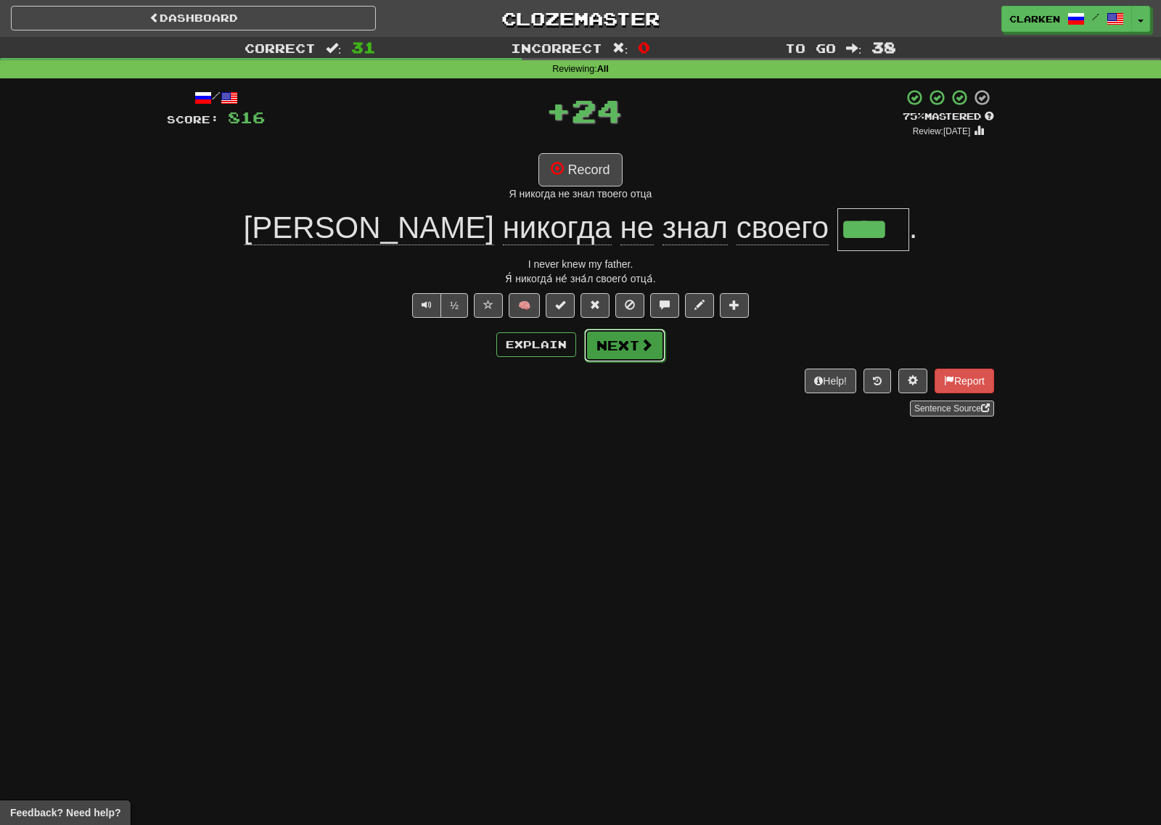
click at [653, 345] on button "Next" at bounding box center [624, 345] width 81 height 33
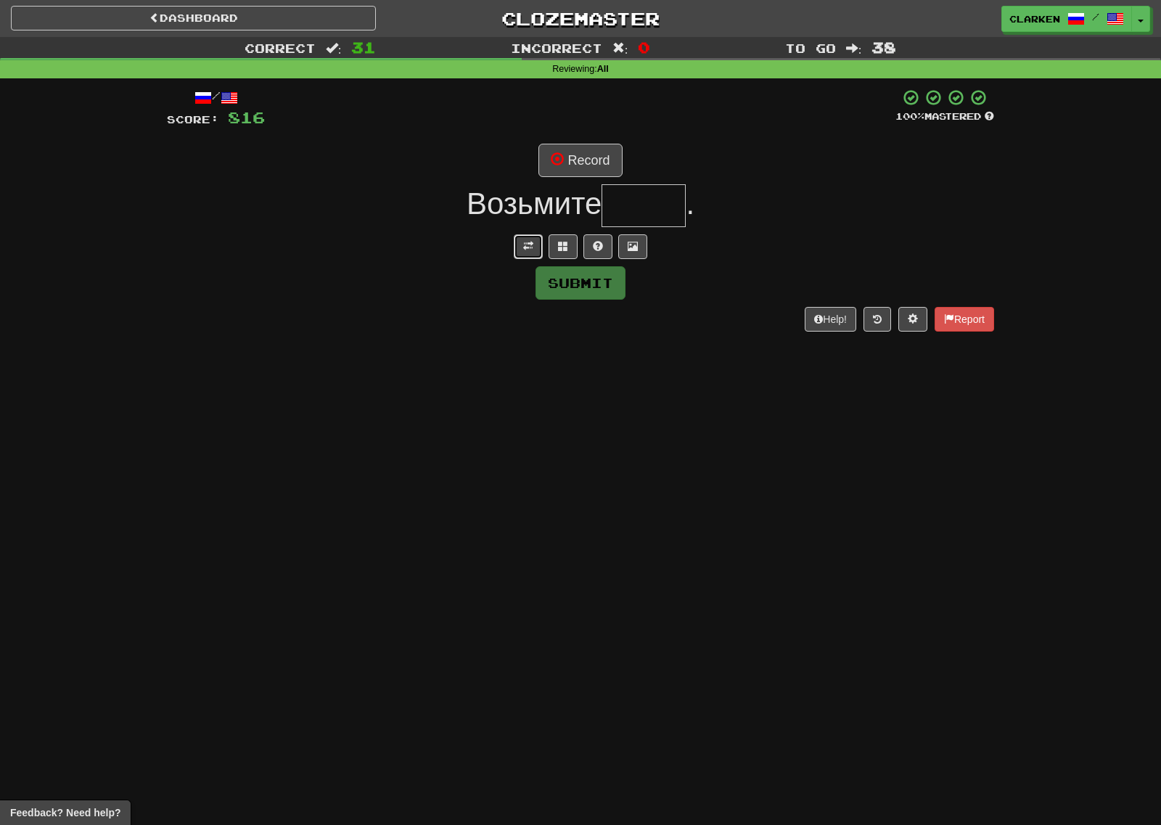
click at [526, 243] on span at bounding box center [528, 246] width 10 height 10
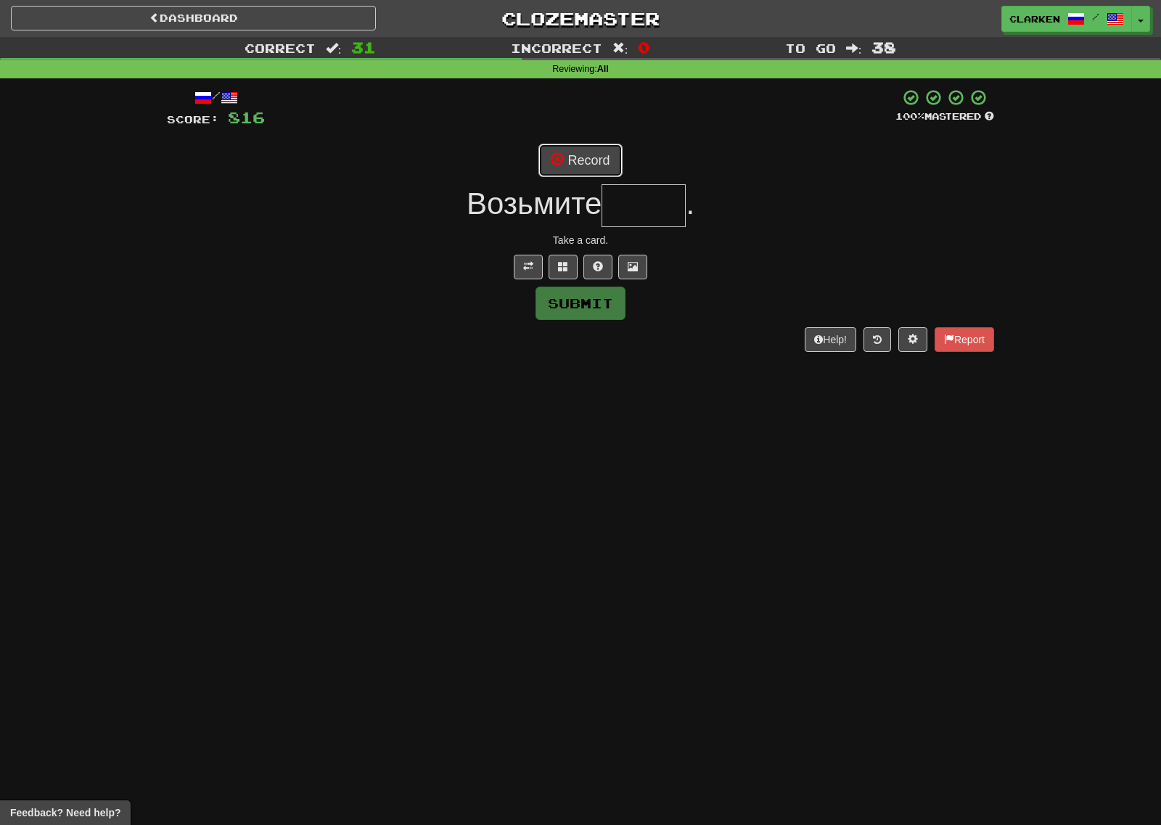
click at [583, 176] on button "Record" at bounding box center [579, 160] width 83 height 33
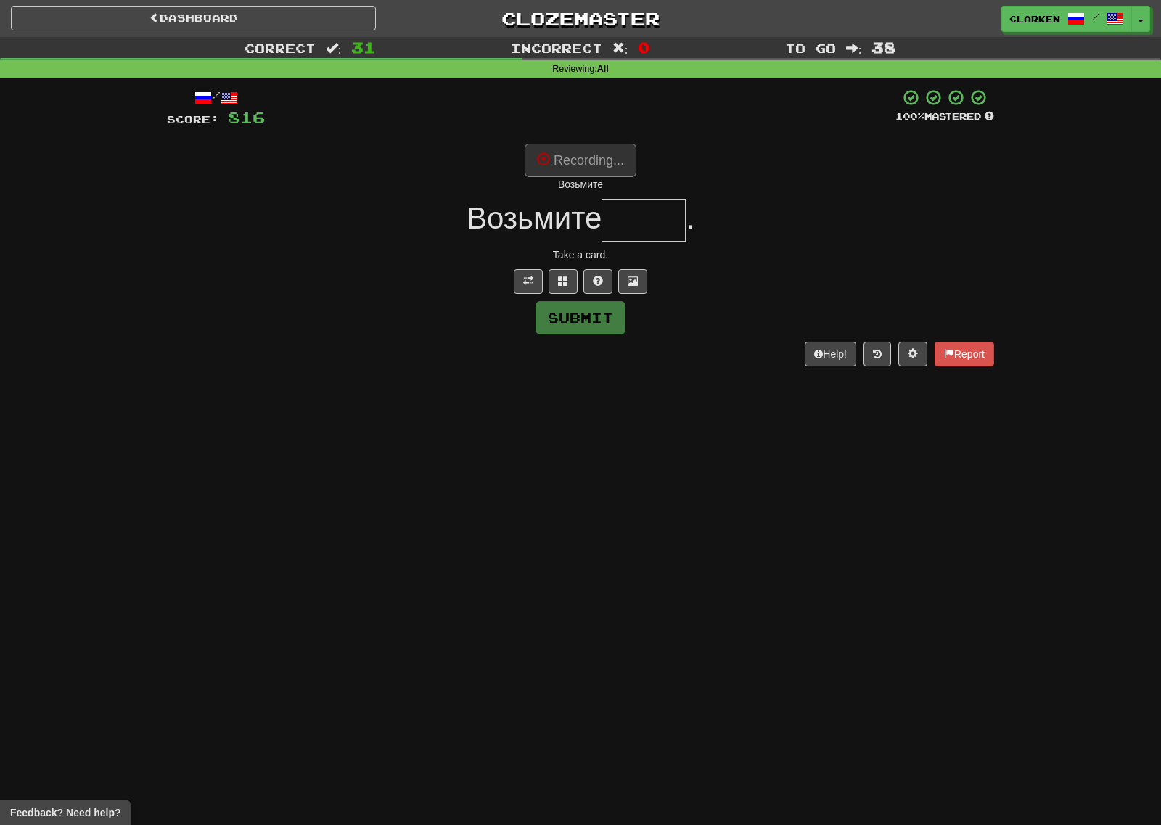
type input "*****"
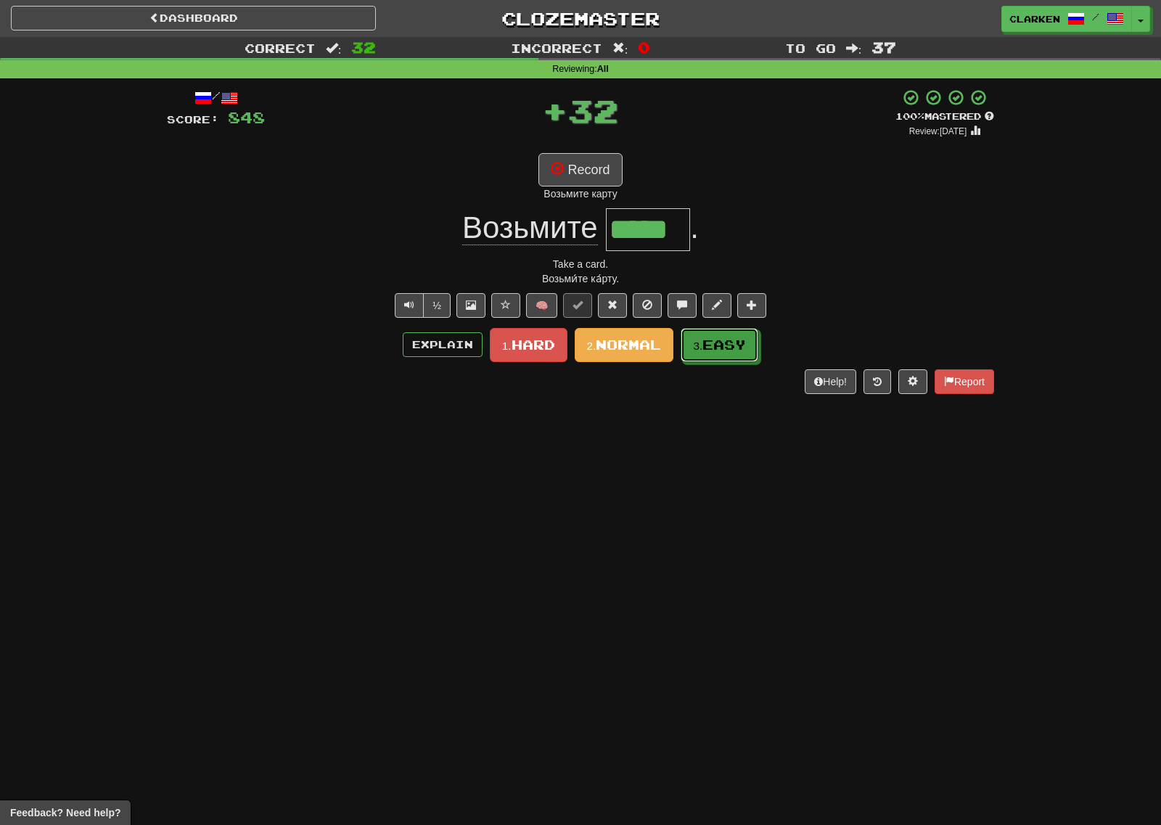
drag, startPoint x: 733, startPoint y: 349, endPoint x: 723, endPoint y: 347, distance: 10.3
click at [732, 349] on span "Easy" at bounding box center [724, 345] width 44 height 16
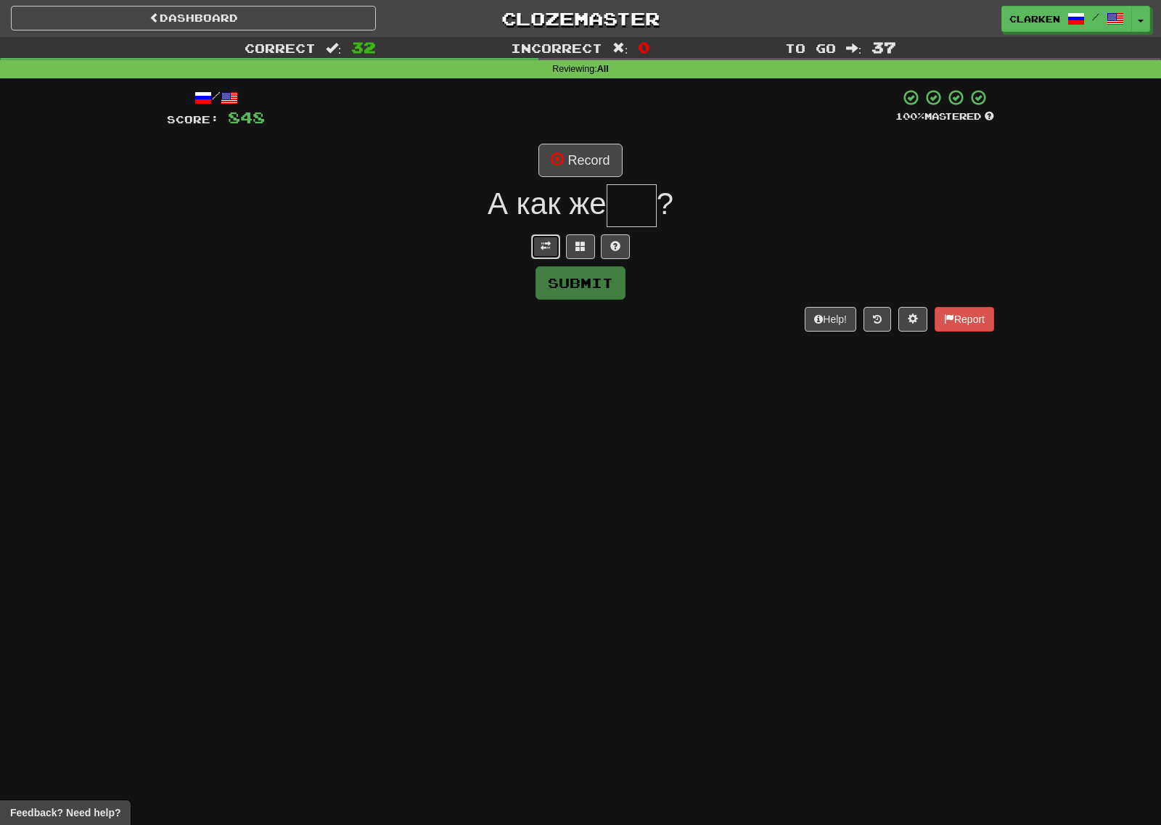
click at [541, 249] on span at bounding box center [545, 246] width 10 height 10
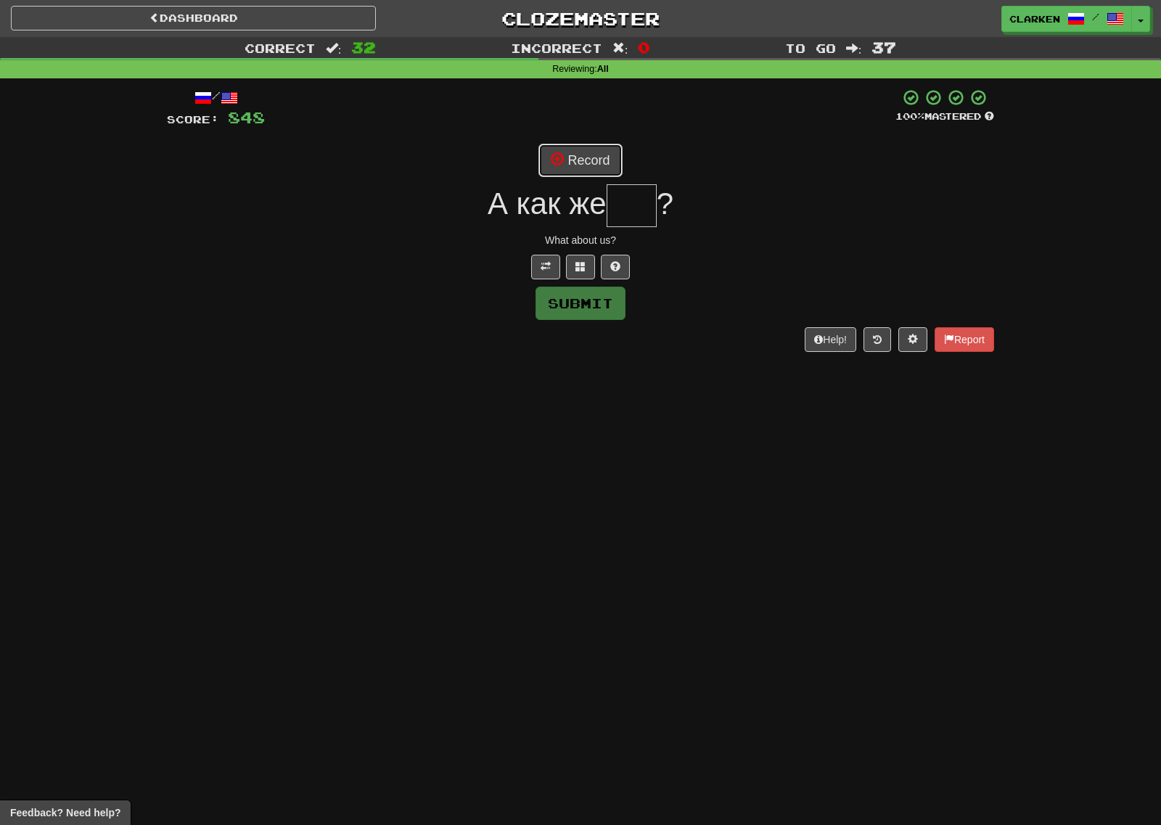
click at [572, 164] on button "Record" at bounding box center [579, 160] width 83 height 33
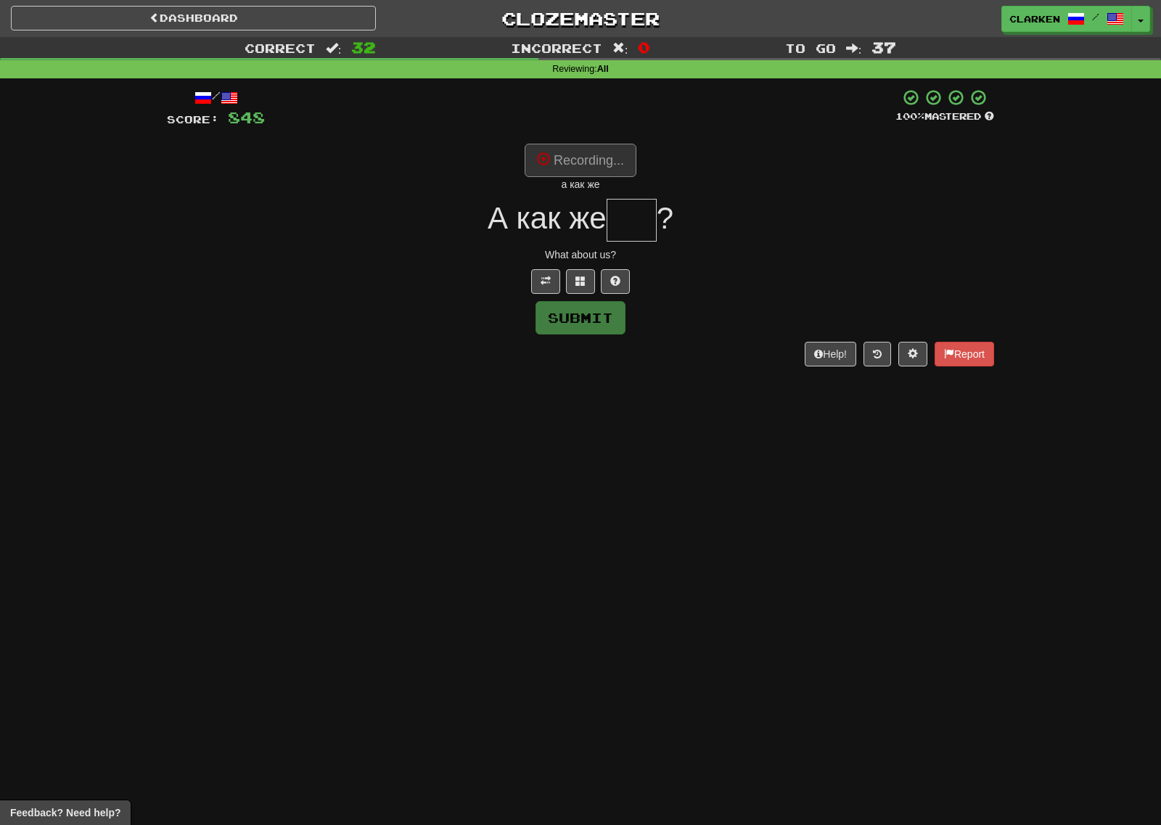
type input "**"
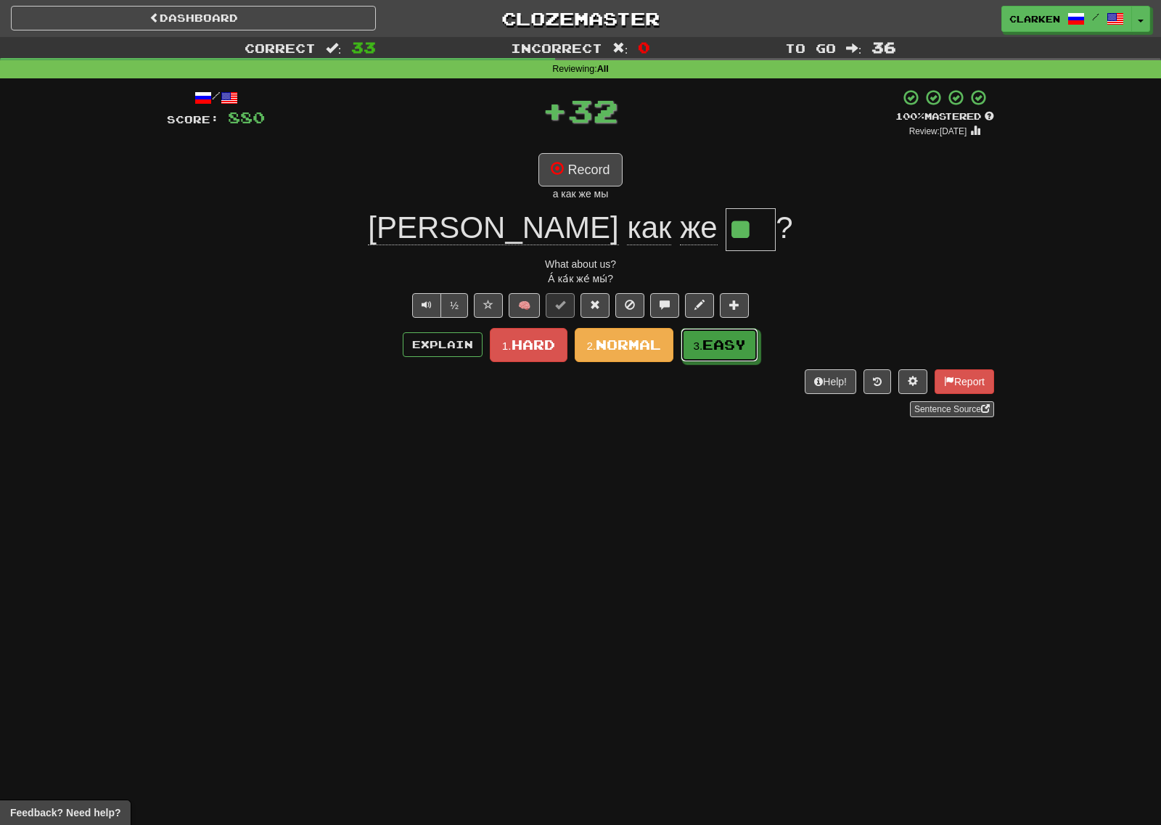
click at [721, 350] on span "Easy" at bounding box center [724, 345] width 44 height 16
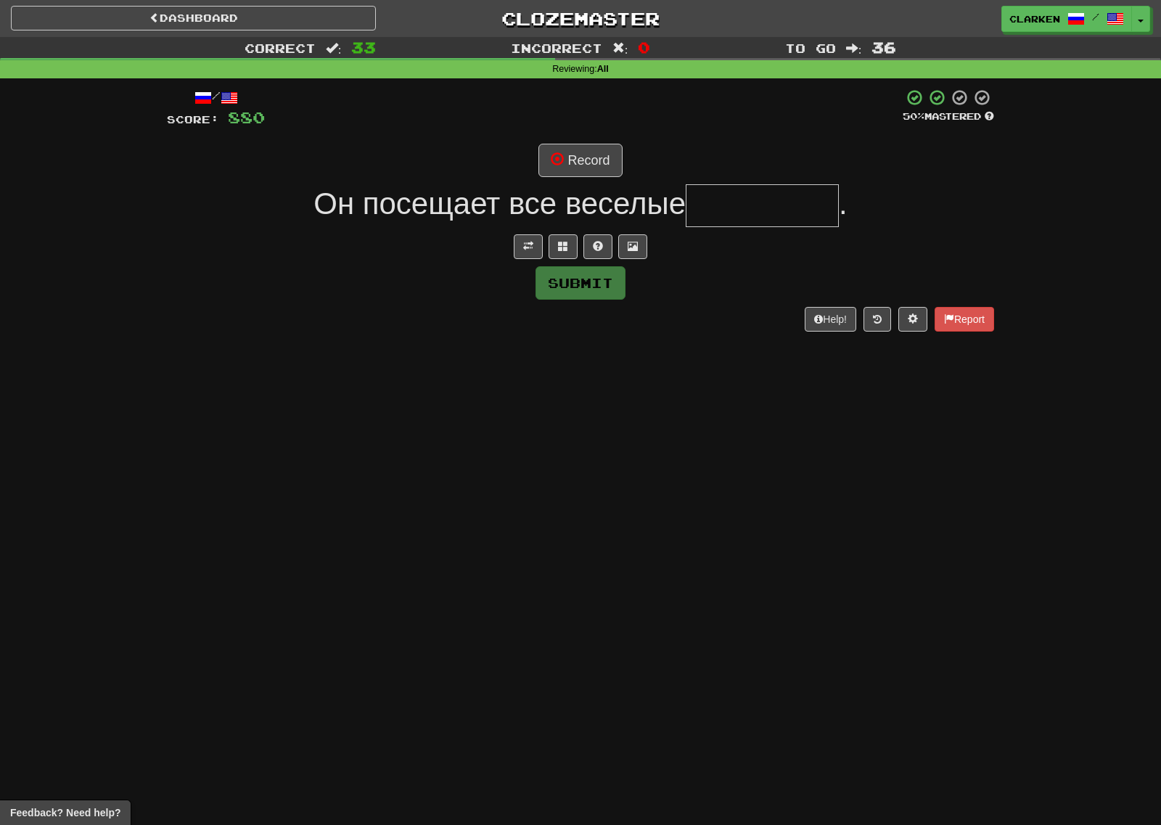
click at [518, 229] on div "/ Score: 880 50 % Mastered Record Он посещает все веселые . Submit Help! Report" at bounding box center [580, 209] width 827 height 242
click at [532, 233] on div "/ Score: 880 50 % Mastered Record Он посещает все веселые . Submit Help! Report" at bounding box center [580, 209] width 827 height 242
click at [534, 234] on button at bounding box center [528, 246] width 29 height 25
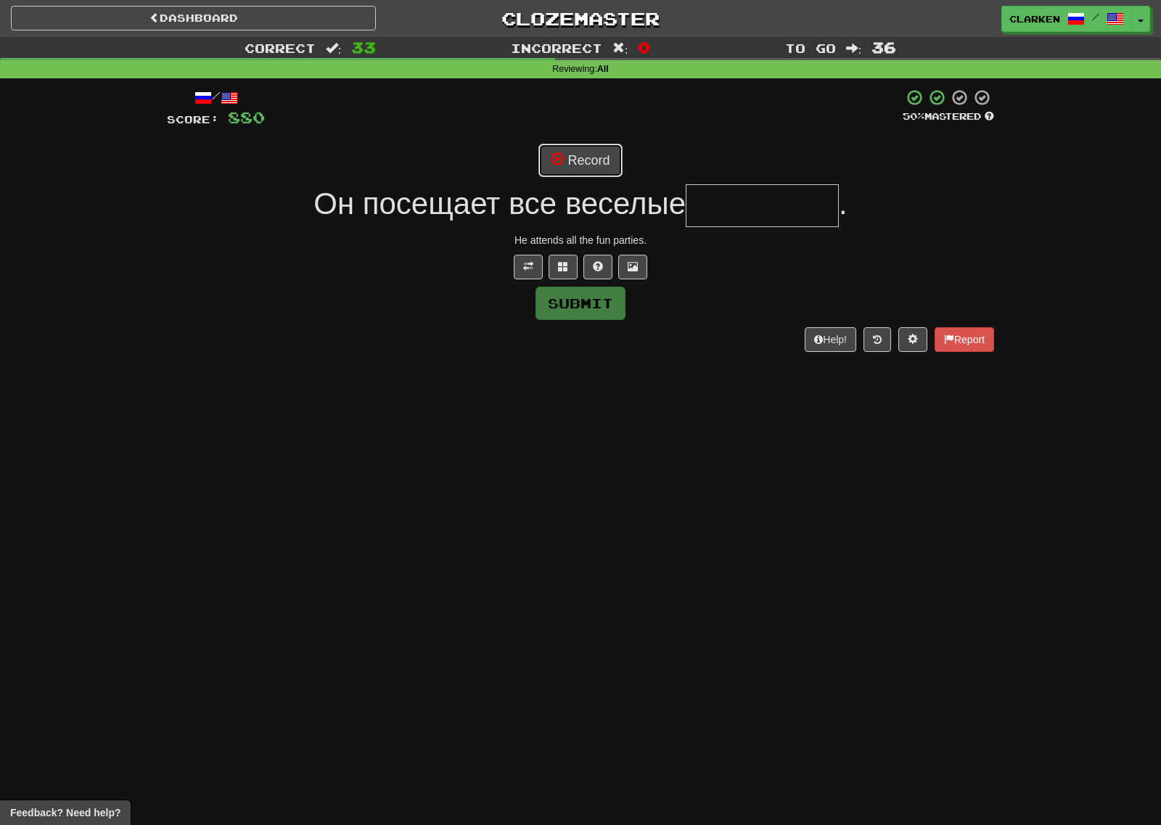
click at [570, 156] on button "Record" at bounding box center [579, 160] width 83 height 33
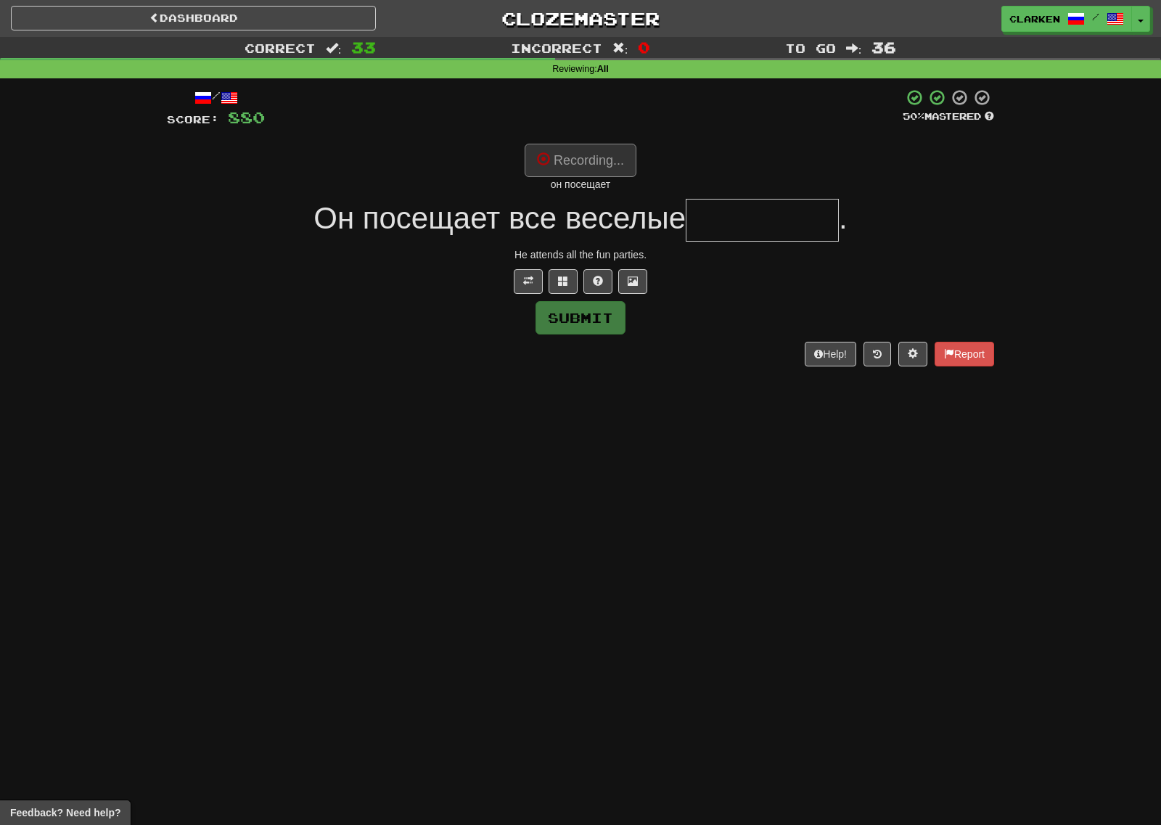
type input "*********"
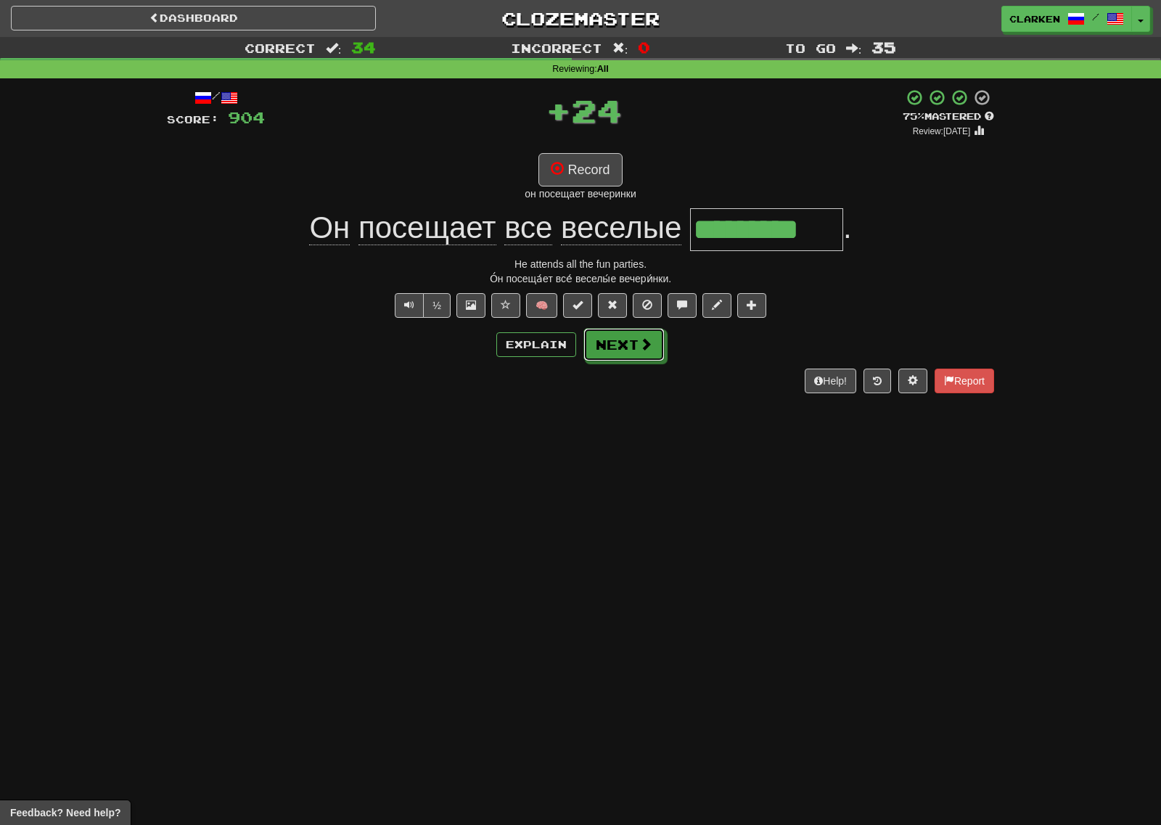
click at [629, 346] on button "Next" at bounding box center [623, 344] width 81 height 33
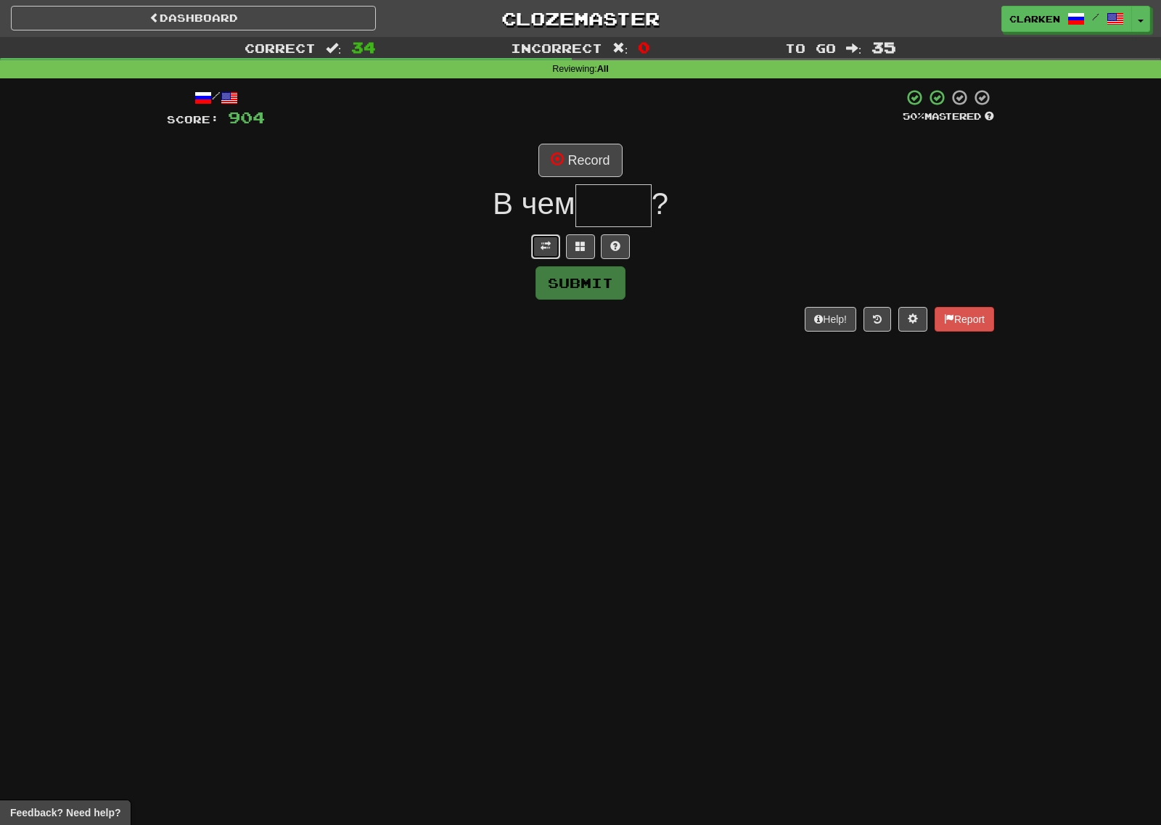
click at [539, 250] on button at bounding box center [545, 246] width 29 height 25
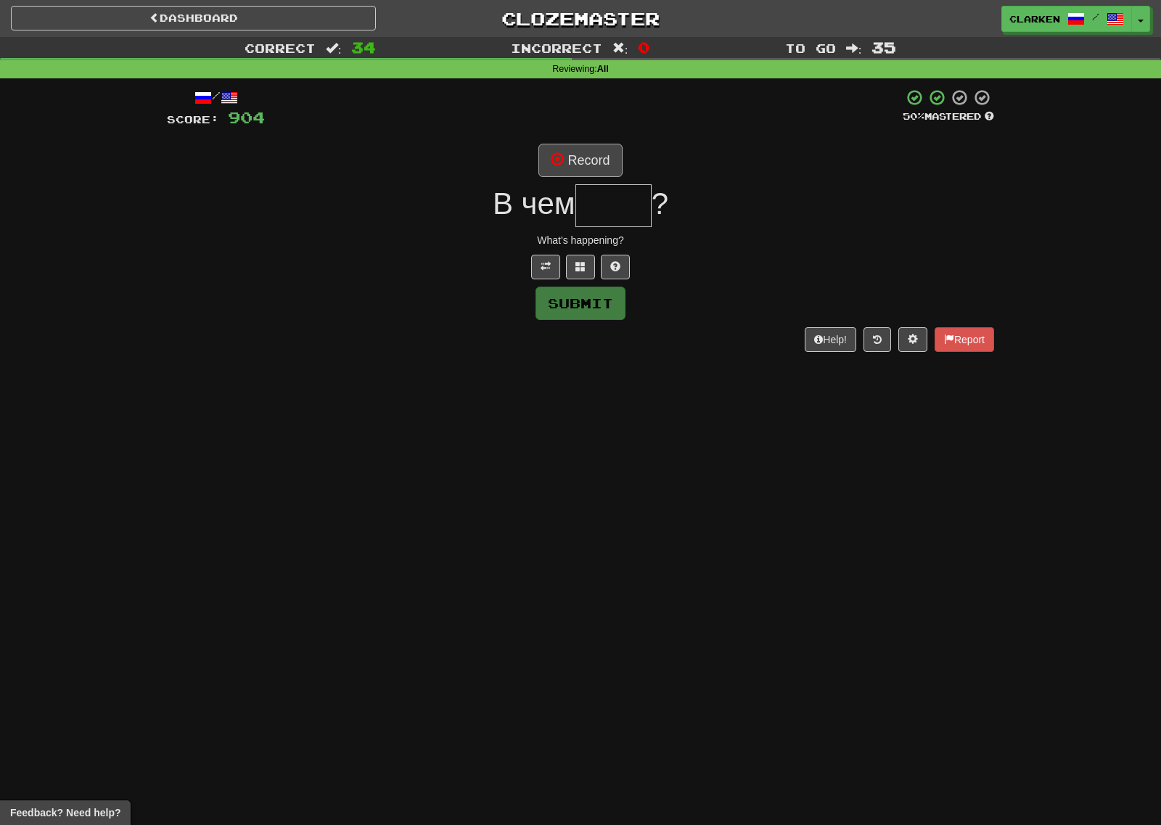
drag, startPoint x: 578, startPoint y: 189, endPoint x: 586, endPoint y: 168, distance: 22.5
click at [575, 189] on span "В чем" at bounding box center [534, 203] width 83 height 34
click at [586, 168] on button "Record" at bounding box center [579, 160] width 83 height 33
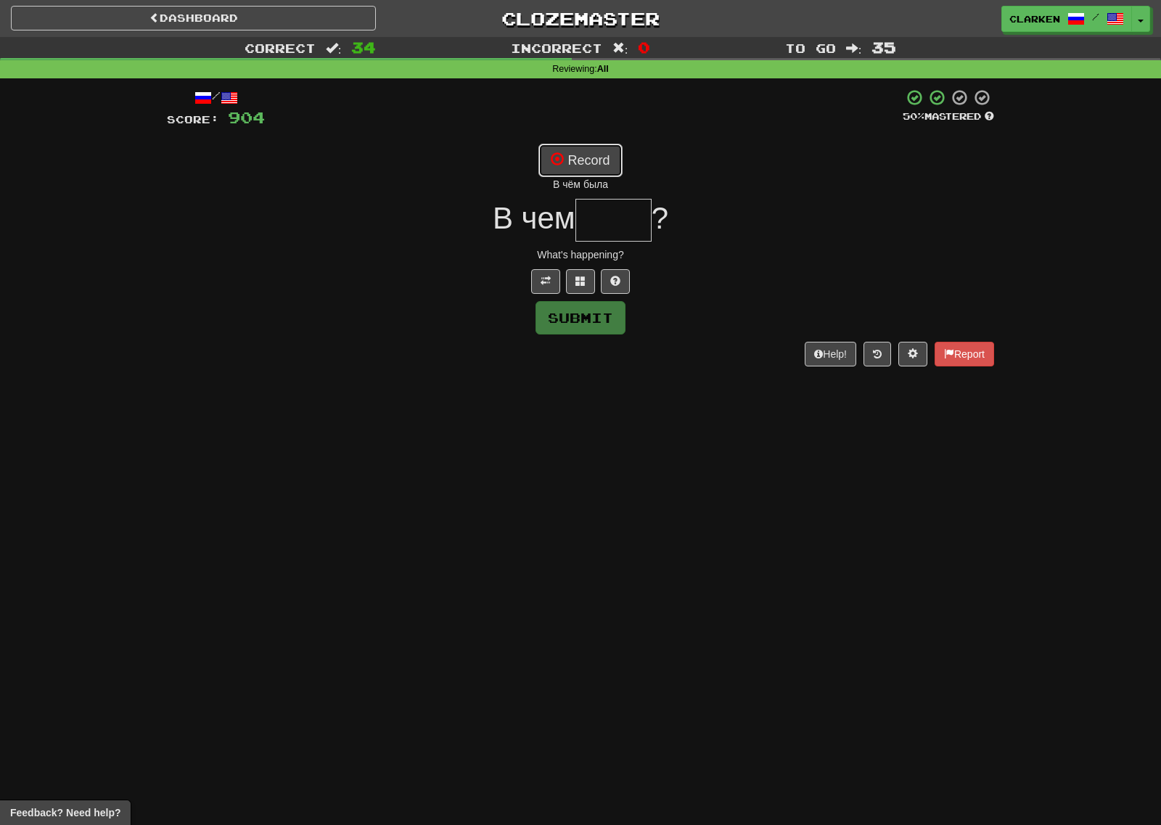
click at [581, 168] on button "Record" at bounding box center [579, 160] width 83 height 33
click at [557, 169] on button "Record" at bounding box center [579, 160] width 83 height 33
type input "****"
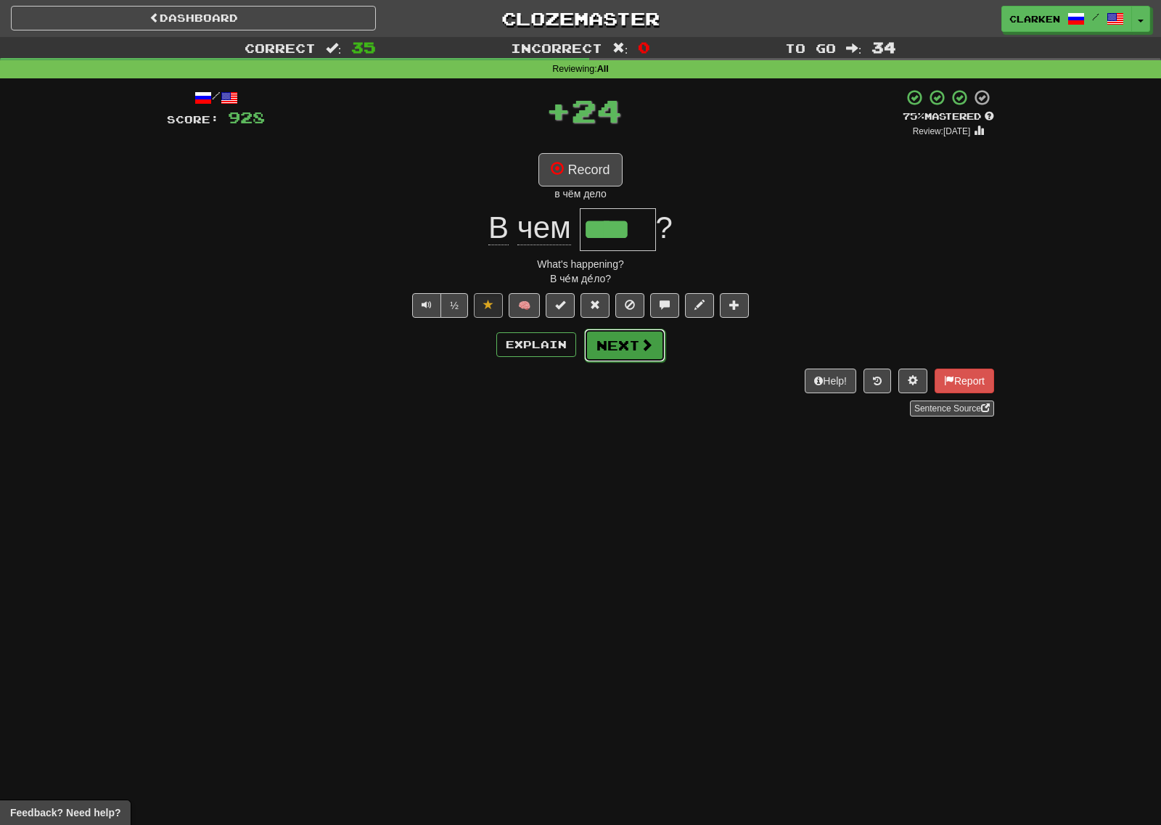
click at [621, 343] on button "Next" at bounding box center [624, 345] width 81 height 33
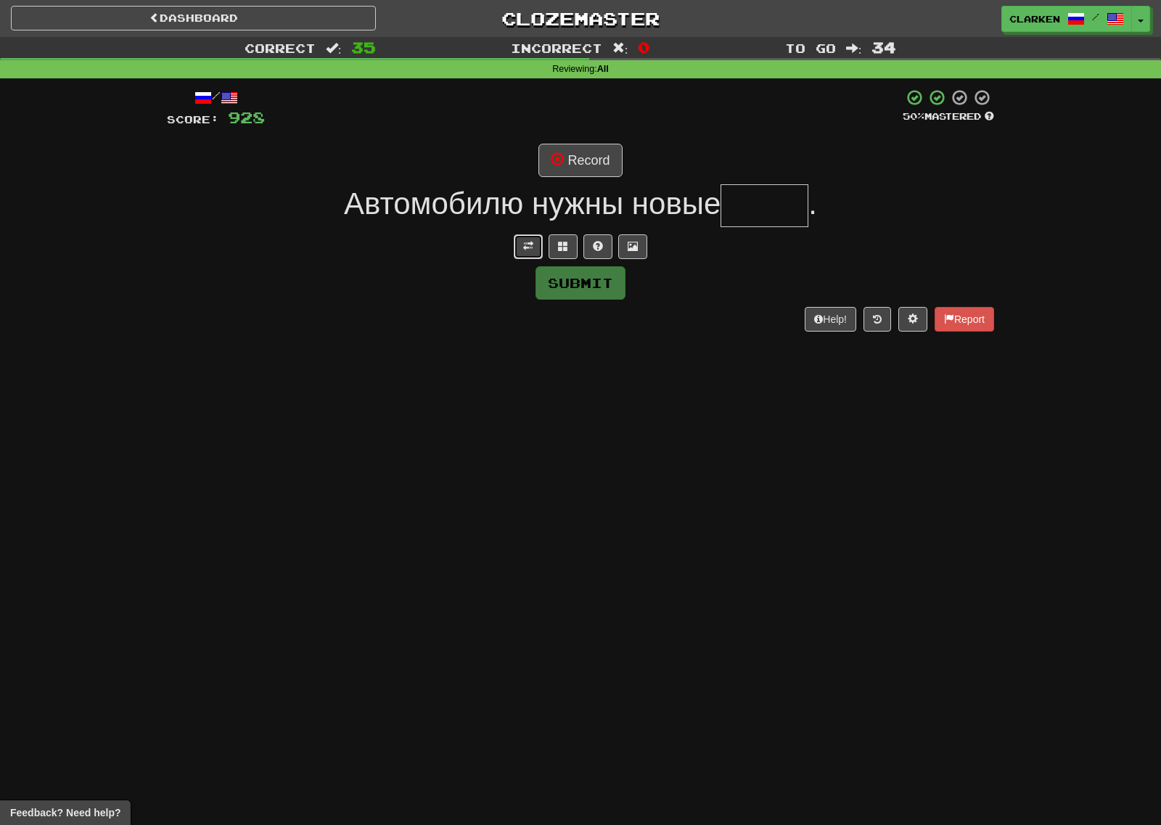
click at [528, 242] on span at bounding box center [528, 246] width 10 height 10
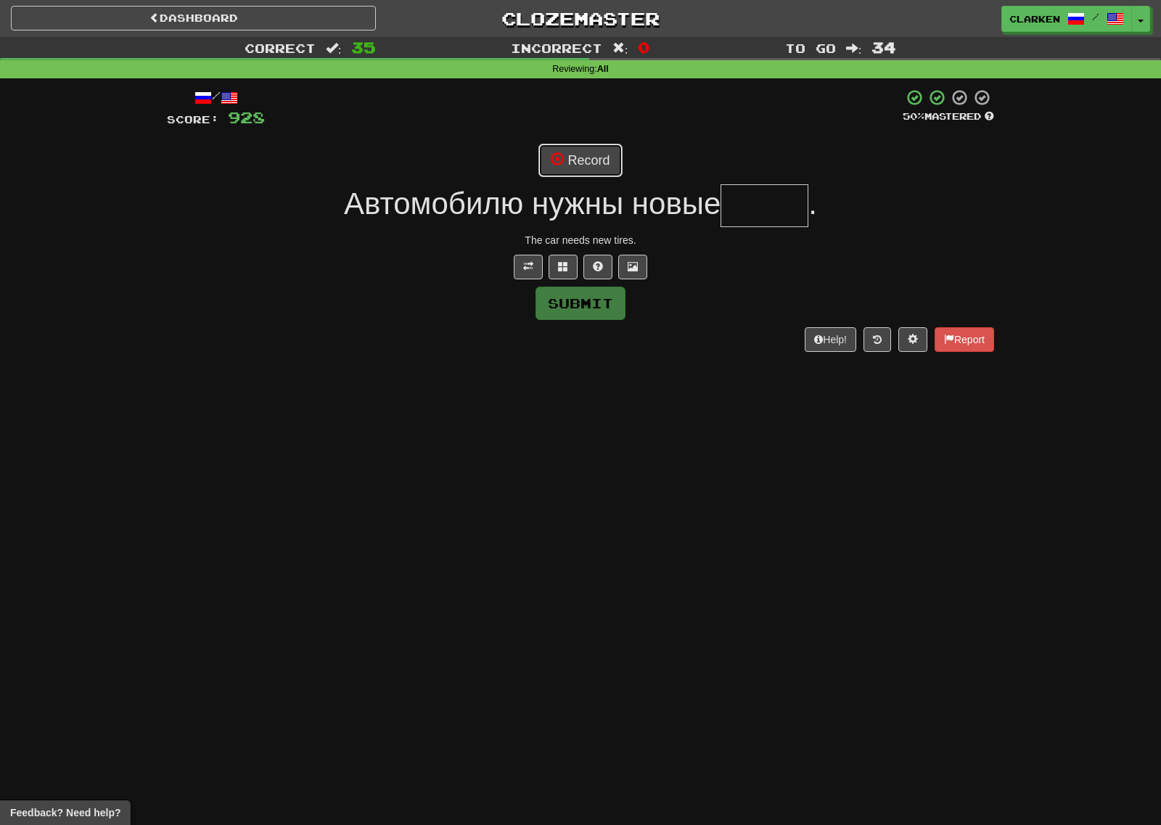
click at [545, 176] on button "Record" at bounding box center [579, 160] width 83 height 33
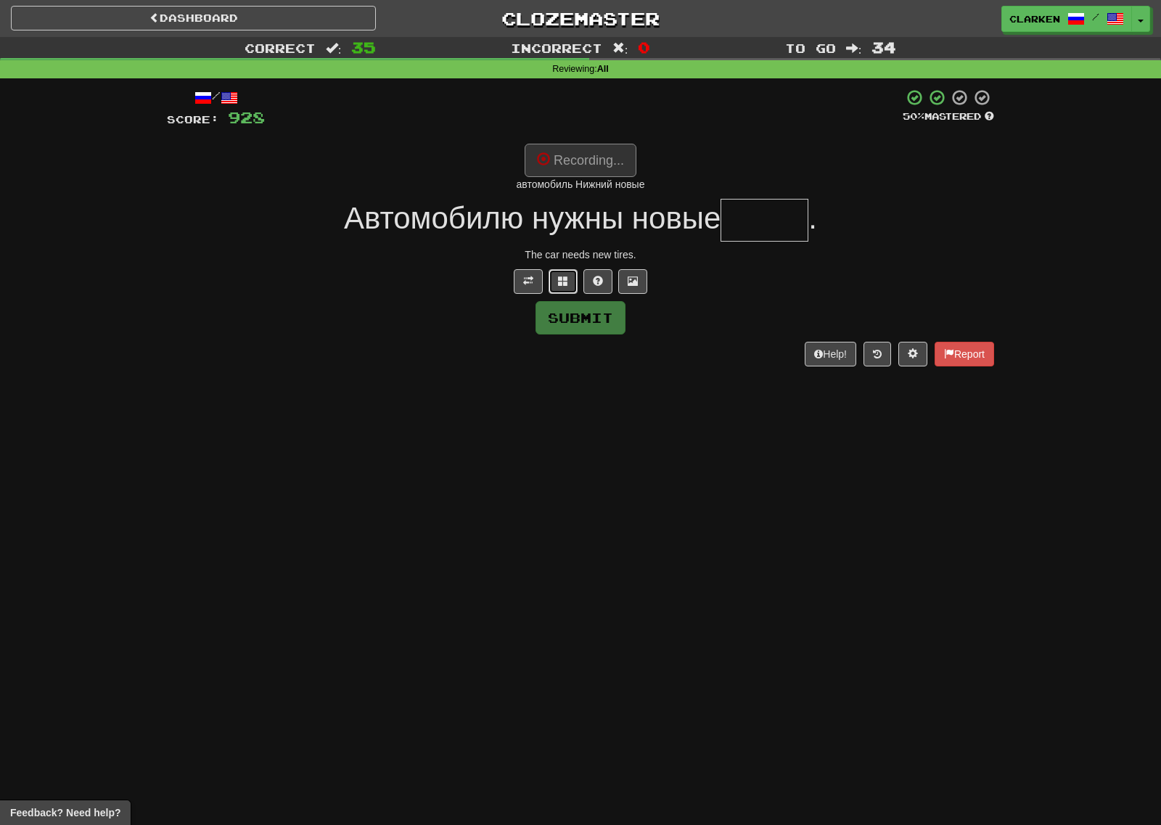
click at [567, 269] on button at bounding box center [562, 281] width 29 height 25
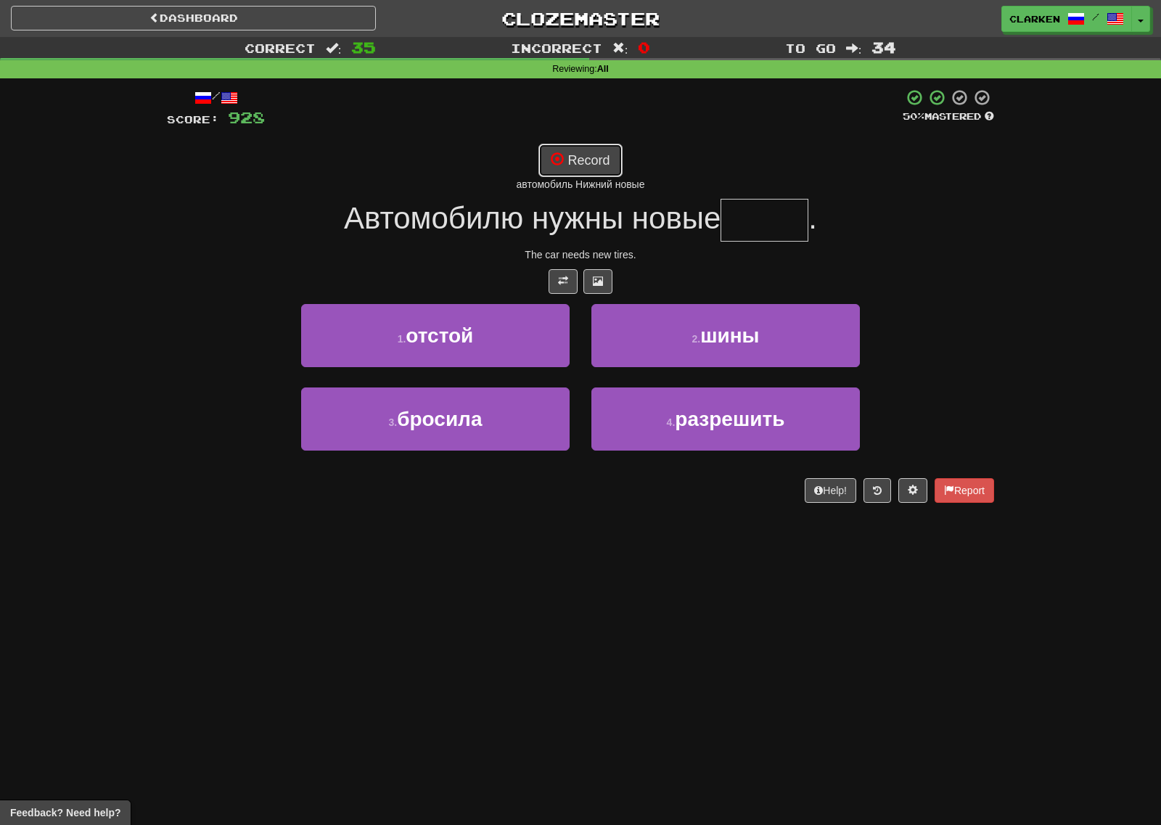
click at [598, 168] on button "Record" at bounding box center [579, 160] width 83 height 33
type input "****"
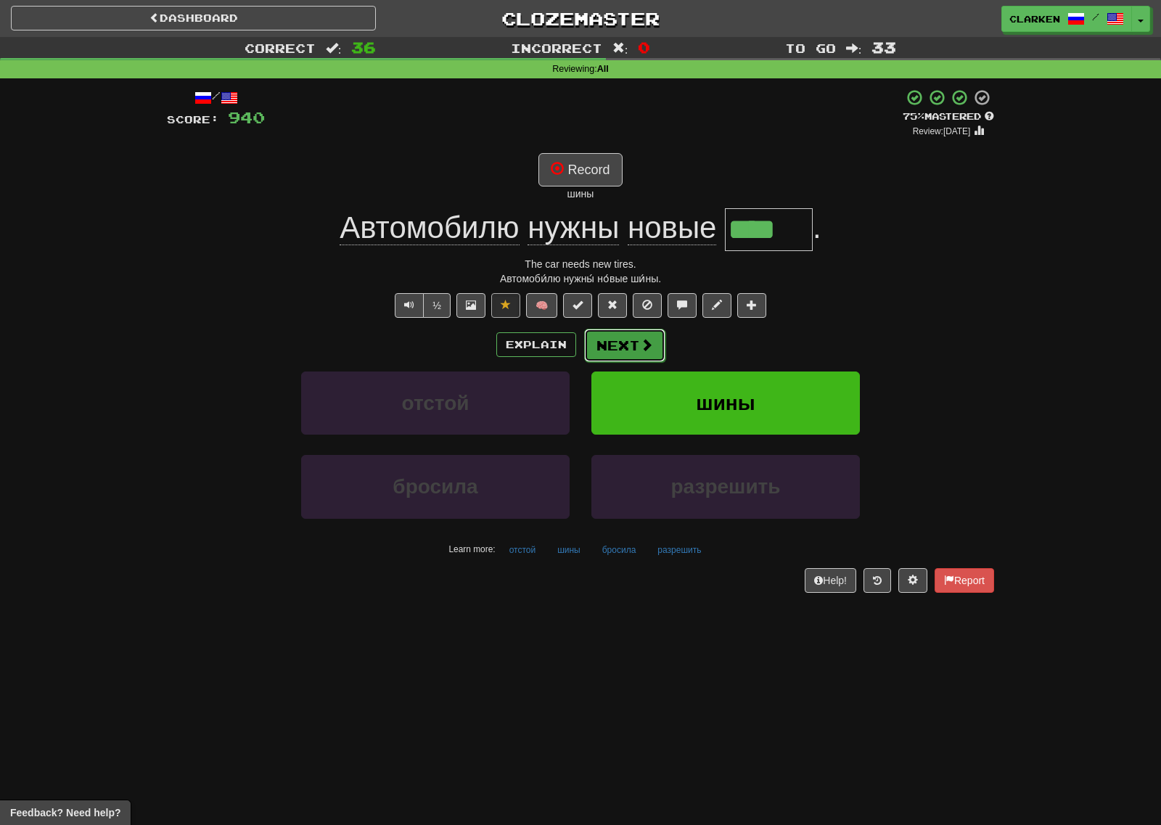
click at [611, 339] on button "Next" at bounding box center [624, 345] width 81 height 33
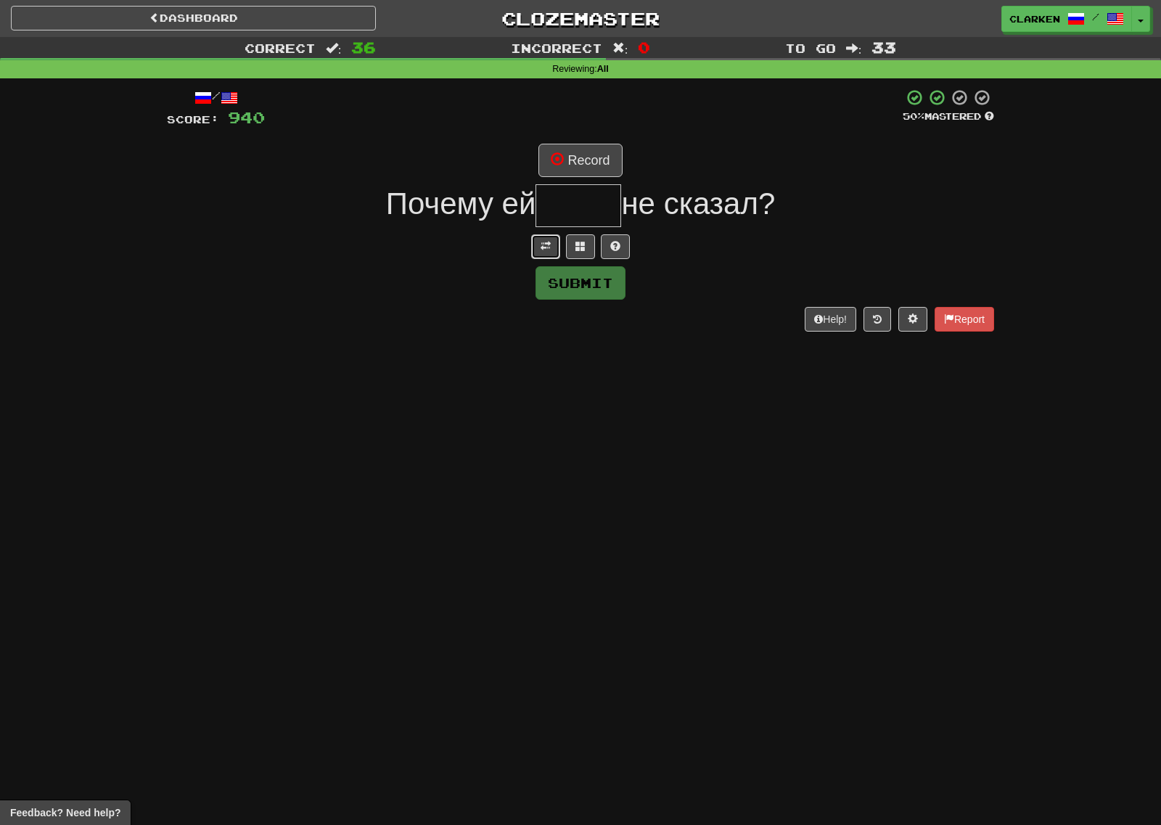
click at [548, 253] on button at bounding box center [545, 246] width 29 height 25
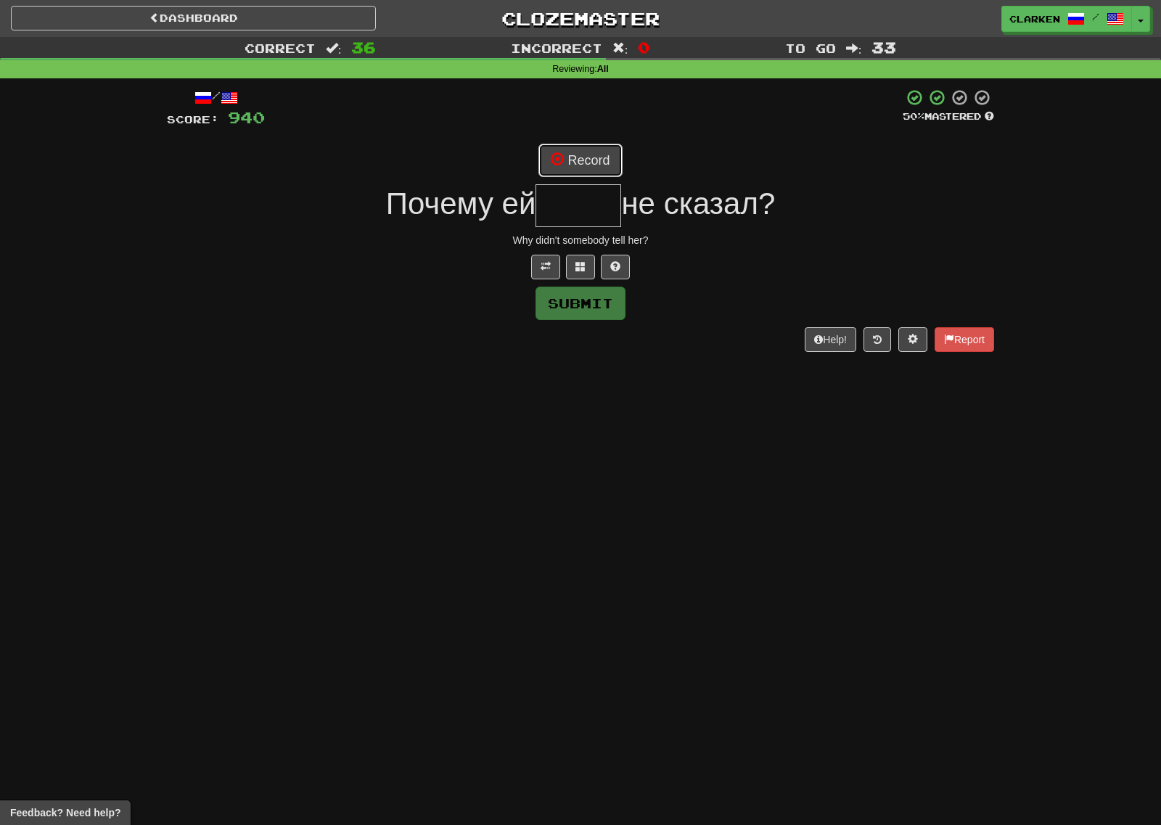
click at [583, 161] on button "Record" at bounding box center [579, 160] width 83 height 33
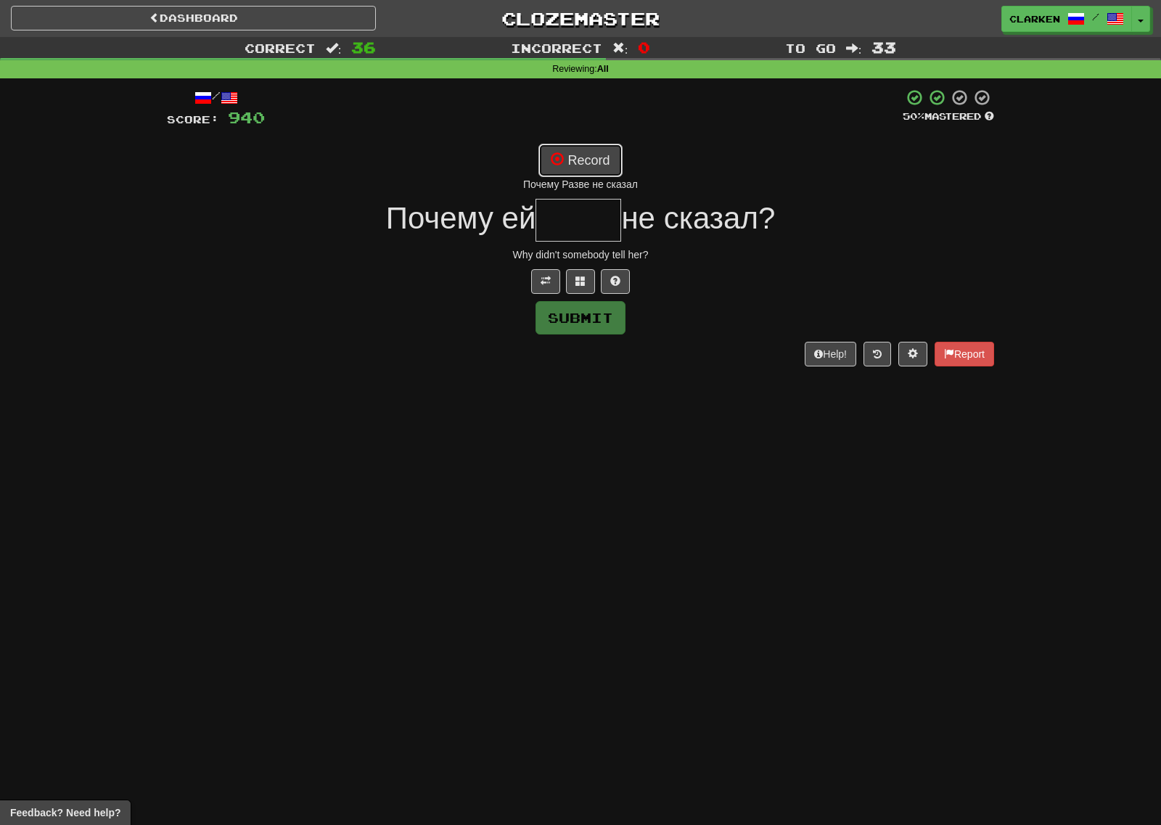
click at [600, 162] on button "Record" at bounding box center [579, 160] width 83 height 33
type input "*****"
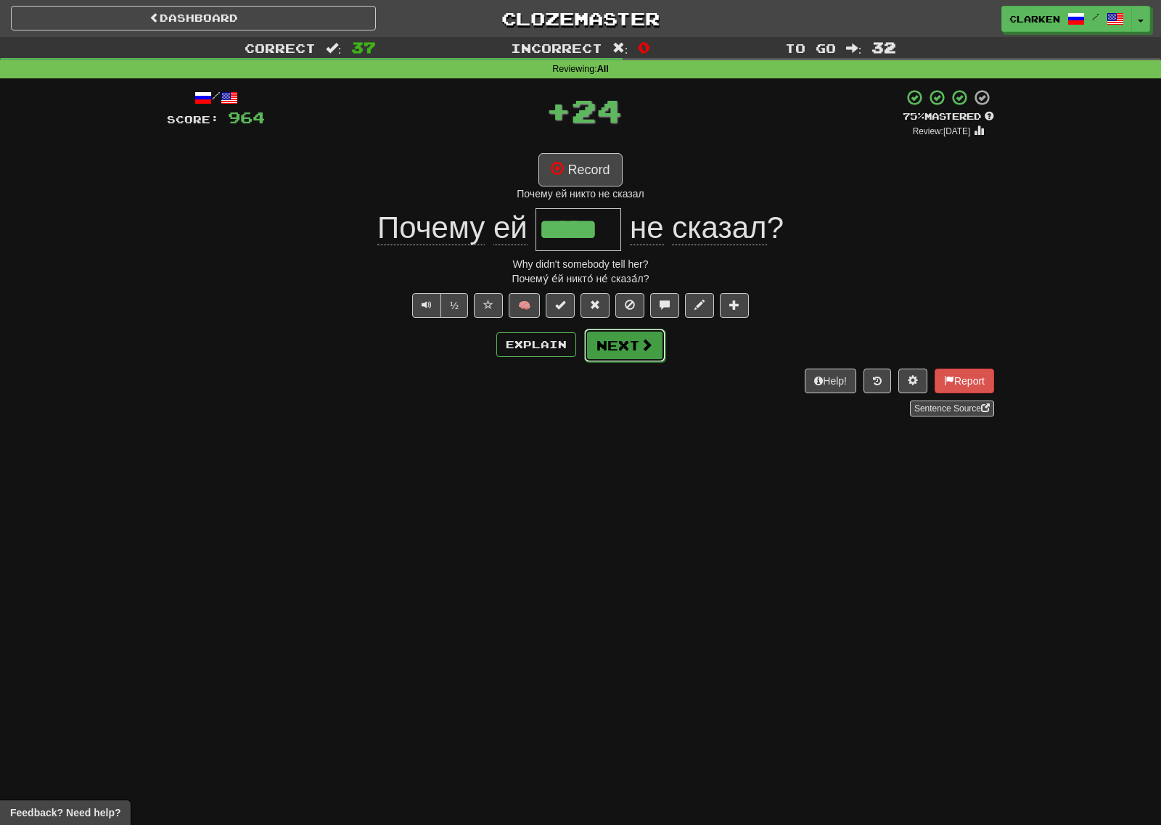
click at [635, 341] on button "Next" at bounding box center [624, 345] width 81 height 33
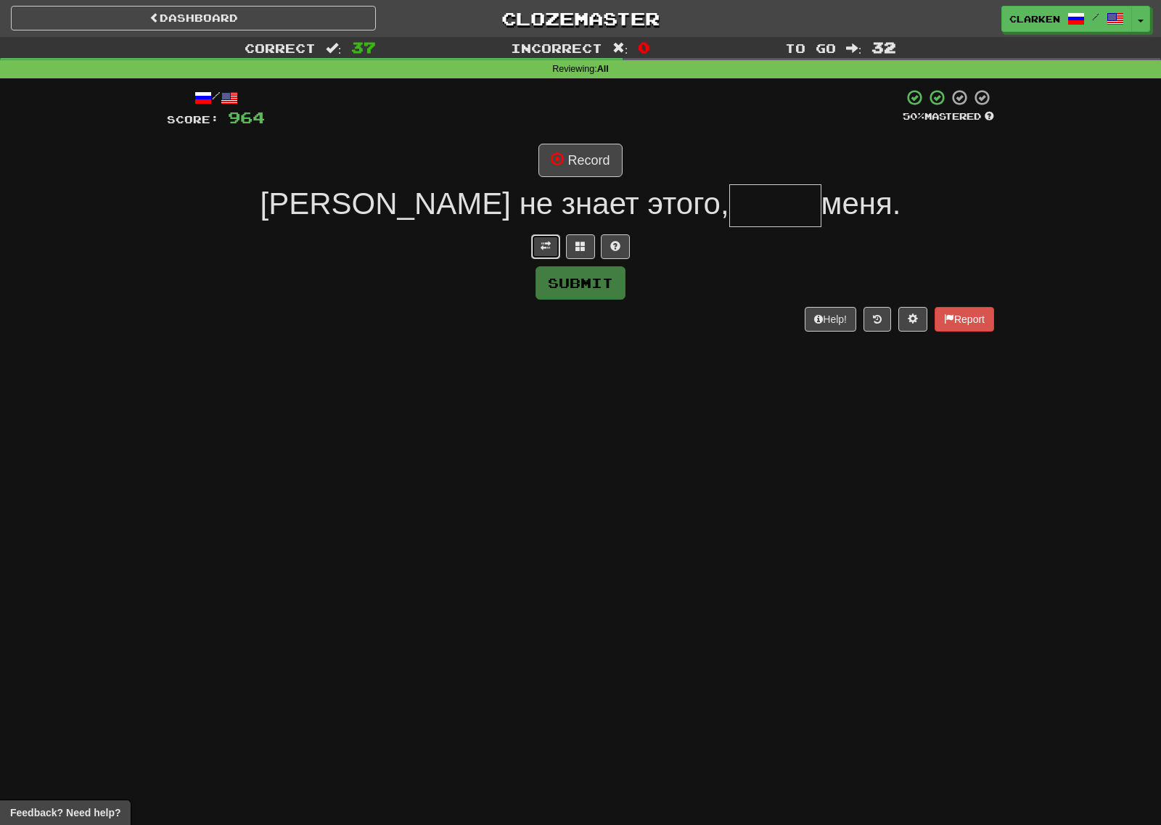
click at [548, 242] on span at bounding box center [545, 246] width 10 height 10
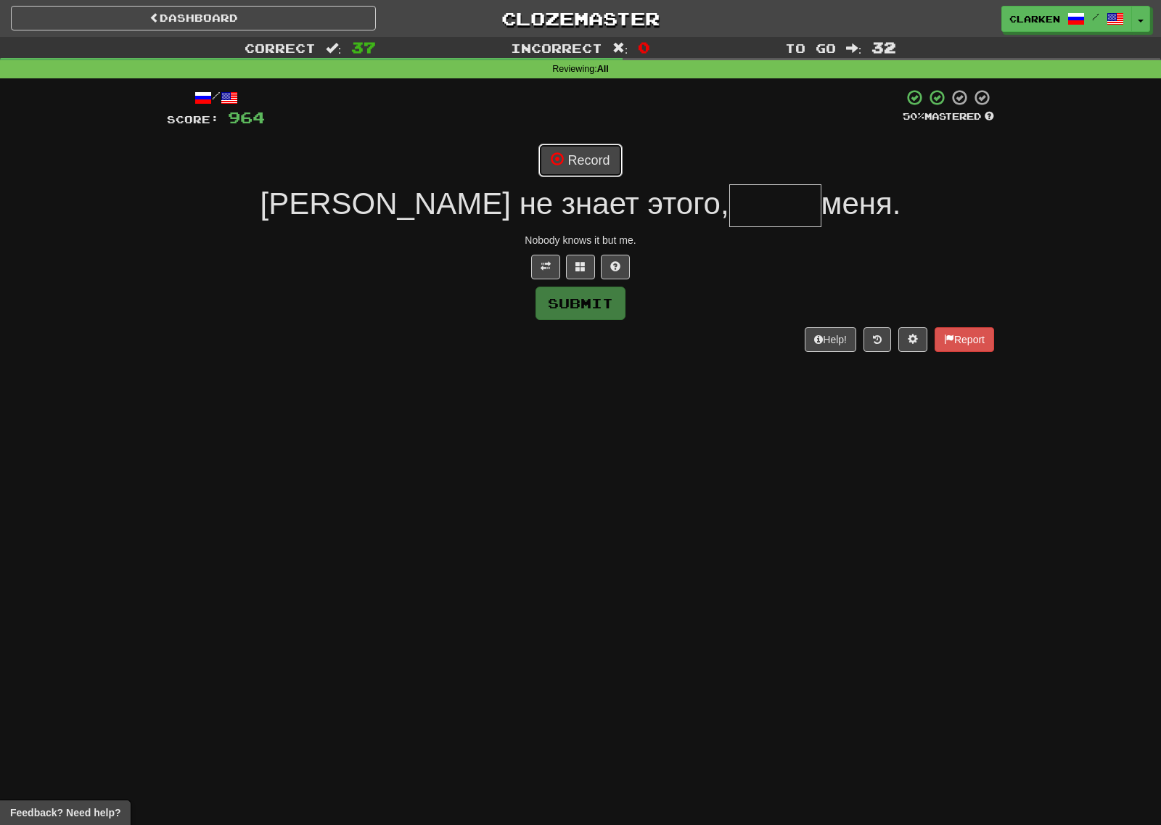
click at [585, 162] on button "Record" at bounding box center [579, 160] width 83 height 33
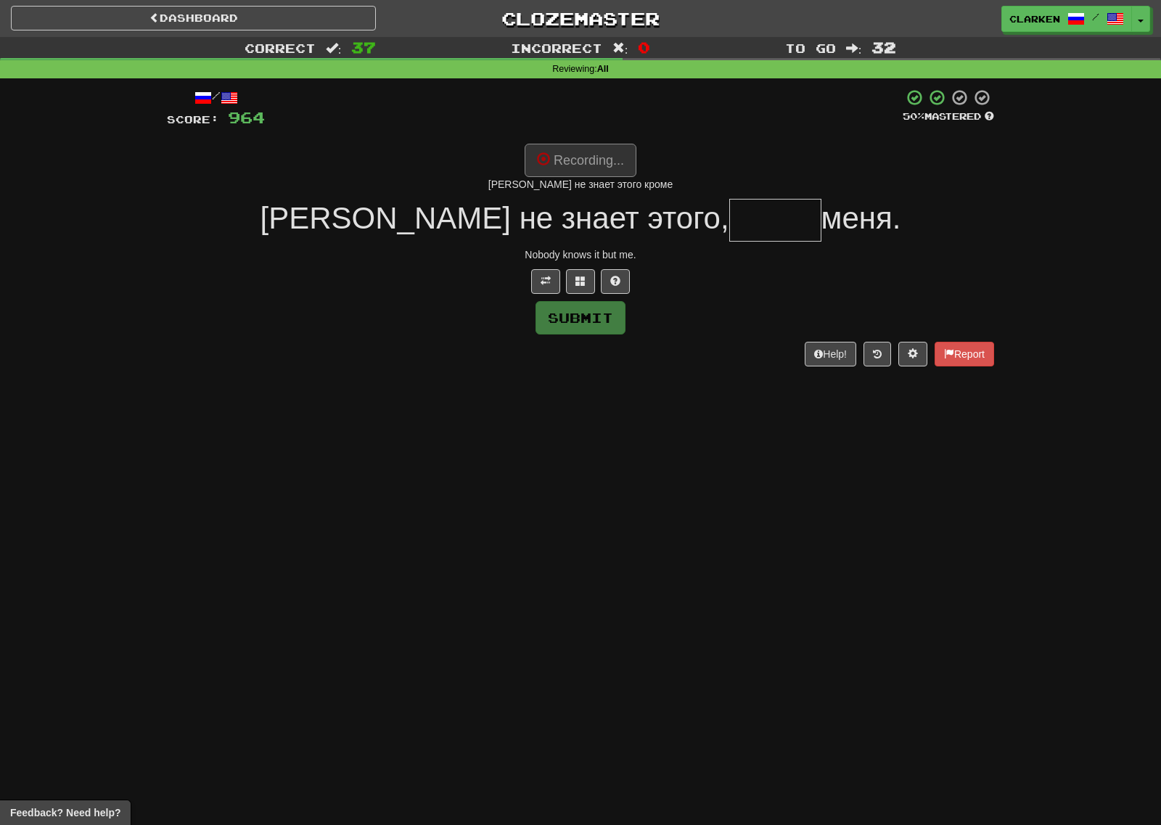
type input "*****"
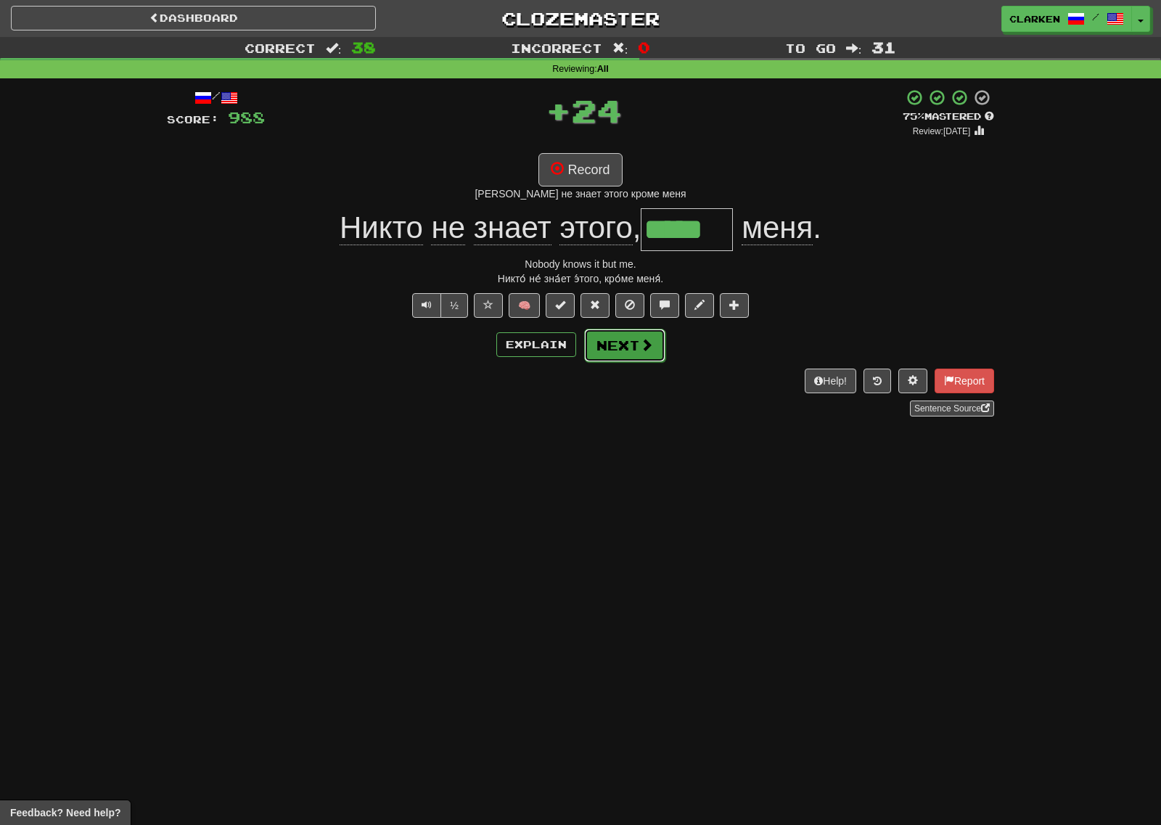
click at [612, 350] on button "Next" at bounding box center [624, 345] width 81 height 33
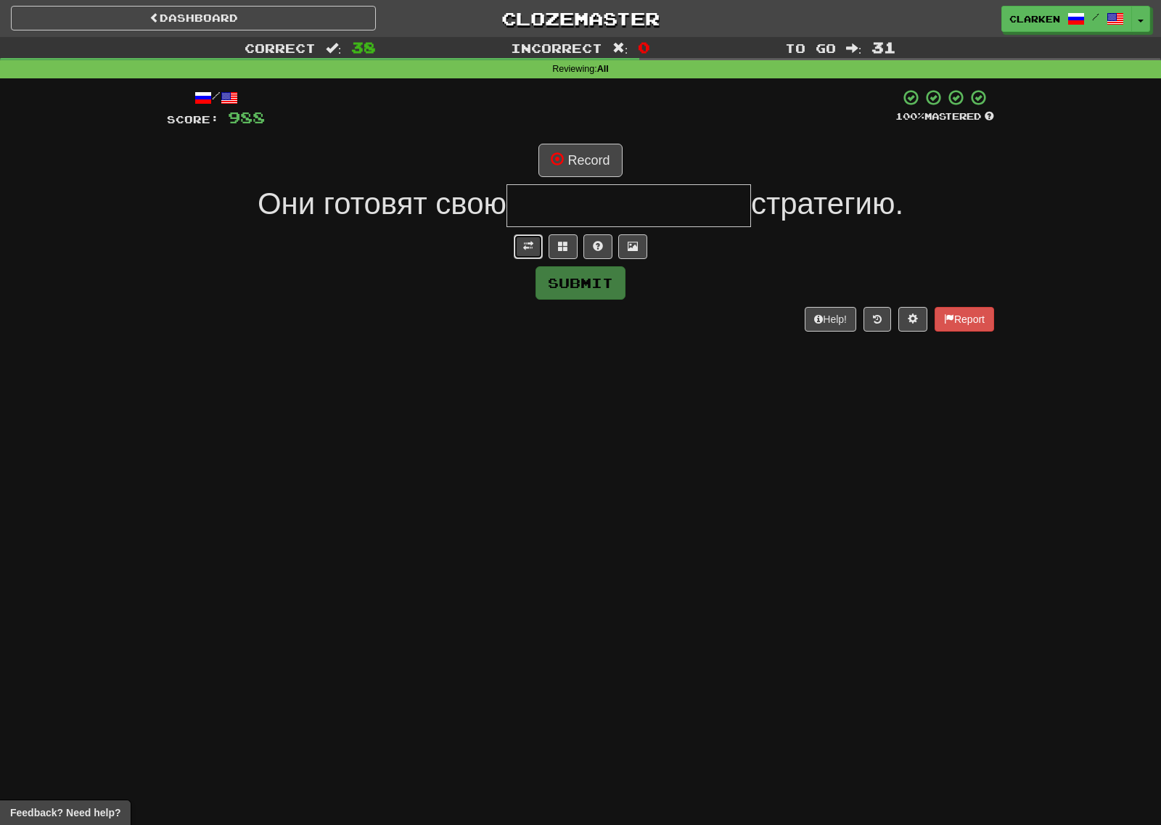
click at [522, 240] on button at bounding box center [528, 246] width 29 height 25
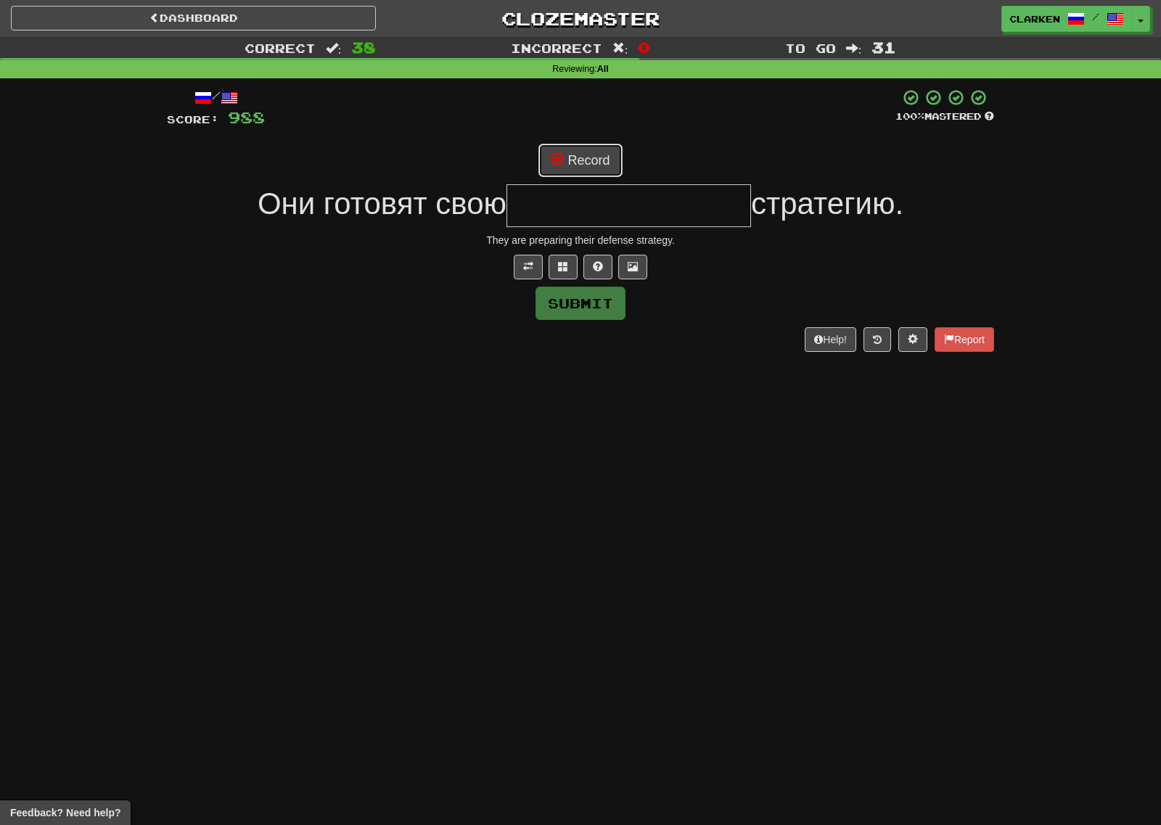
click at [586, 165] on button "Record" at bounding box center [579, 160] width 83 height 33
click at [549, 264] on button at bounding box center [562, 267] width 29 height 25
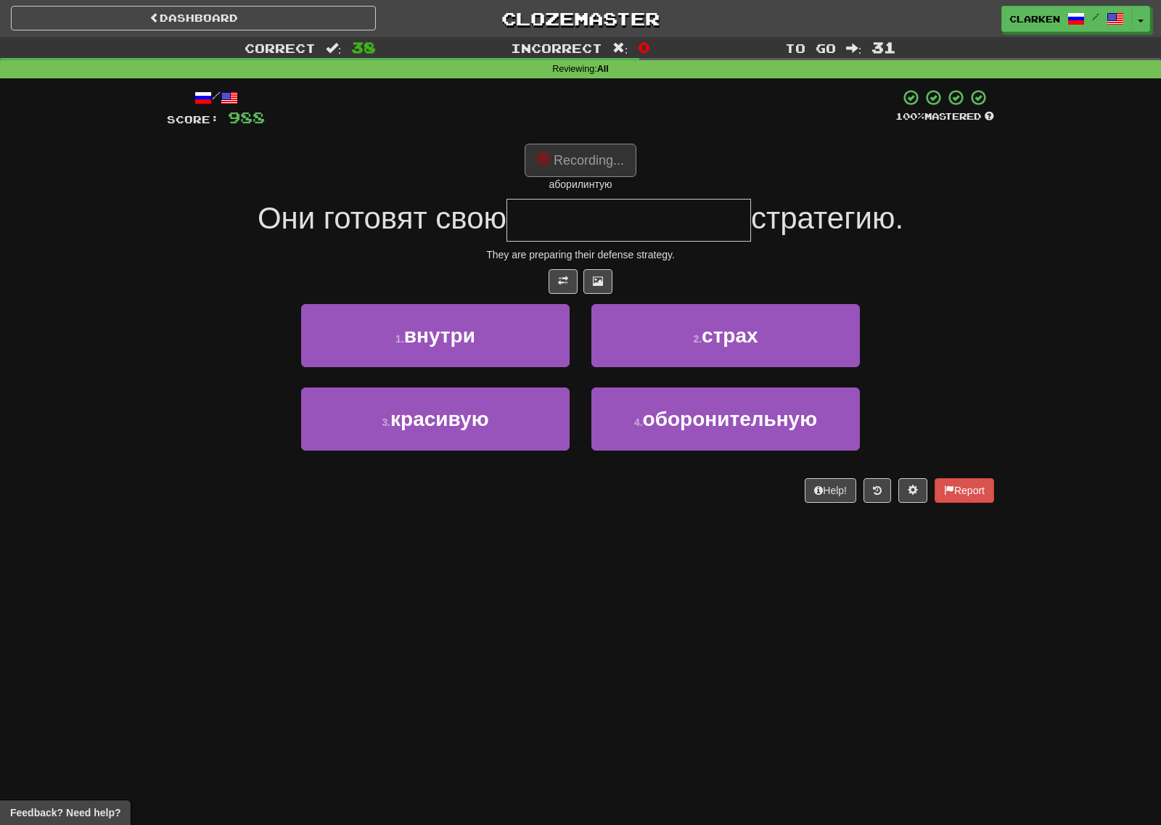
click at [578, 161] on button "Recording..." at bounding box center [580, 160] width 112 height 33
click at [583, 165] on button "Record" at bounding box center [579, 160] width 83 height 33
type input "**********"
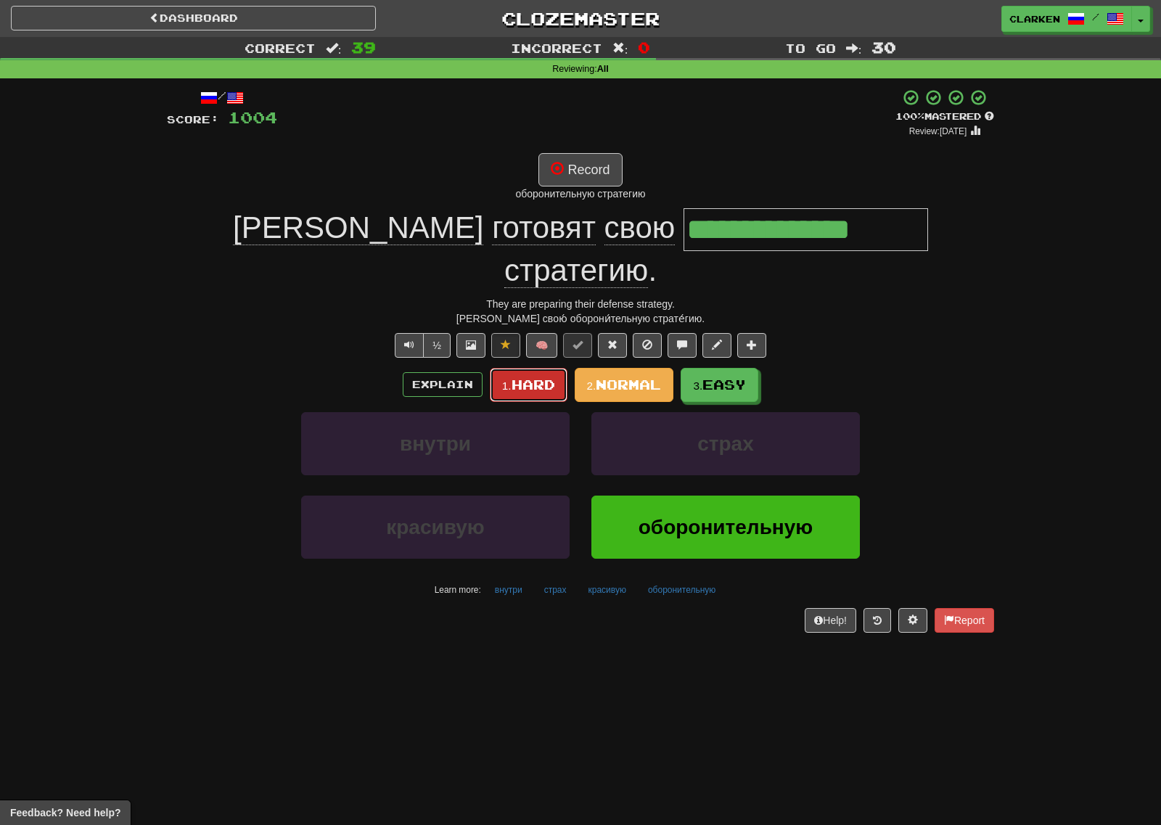
click at [528, 376] on span "Hard" at bounding box center [533, 384] width 44 height 16
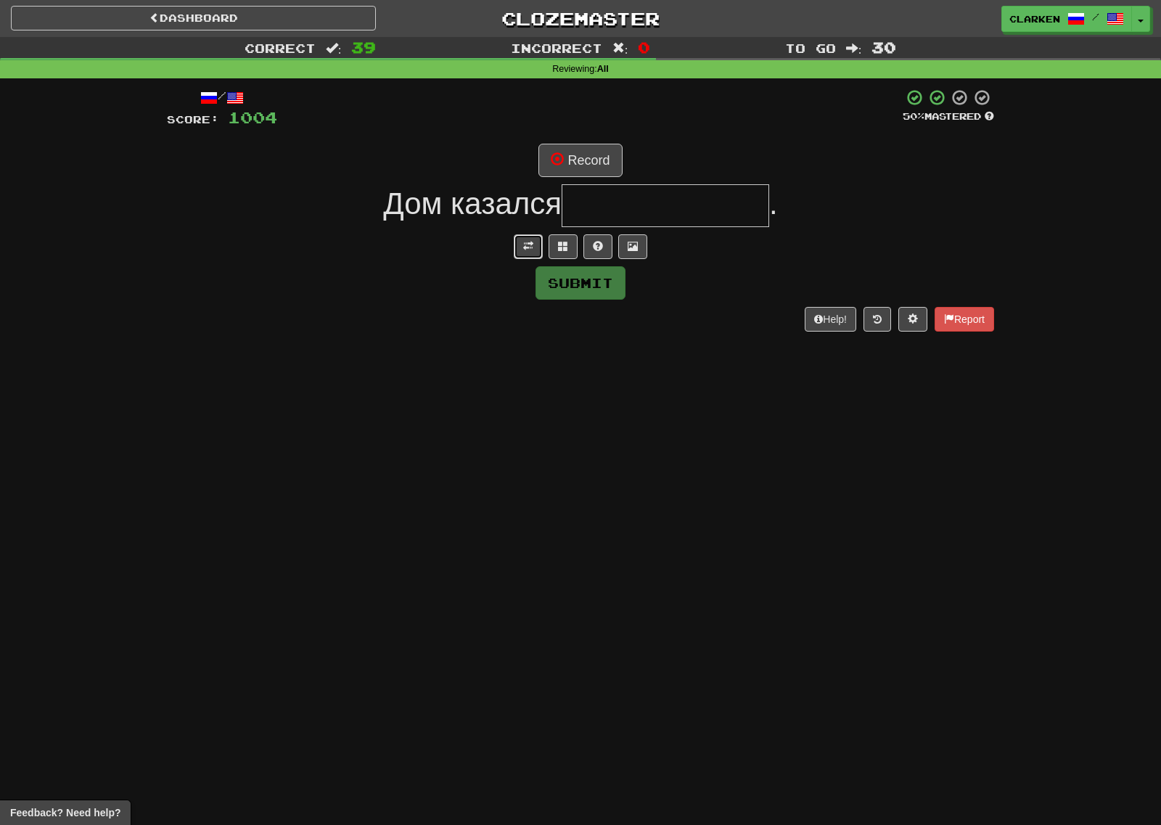
click at [522, 244] on button at bounding box center [528, 246] width 29 height 25
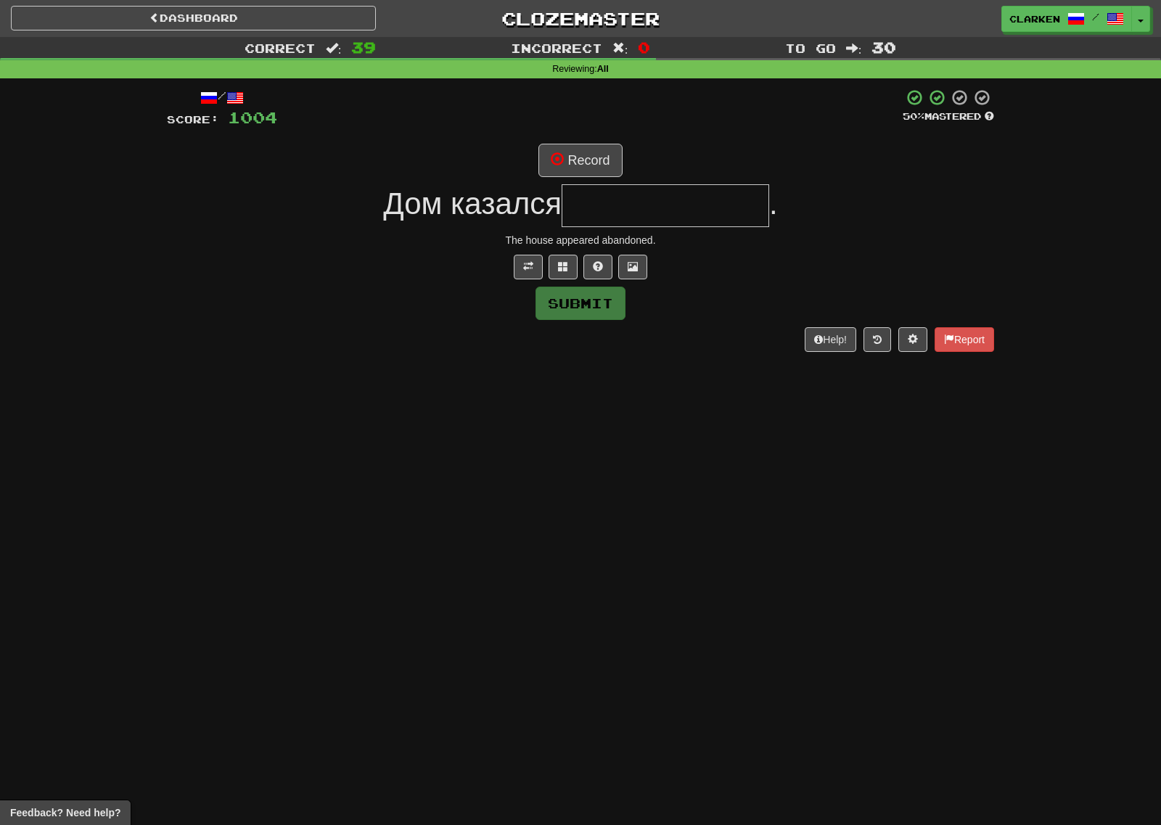
click at [576, 140] on div "/ Score: 1004 50 % Mastered Record Дом казался . The house appeared abandoned. …" at bounding box center [580, 219] width 827 height 263
click at [582, 150] on button "Record" at bounding box center [579, 160] width 83 height 33
click at [558, 272] on button at bounding box center [562, 267] width 29 height 25
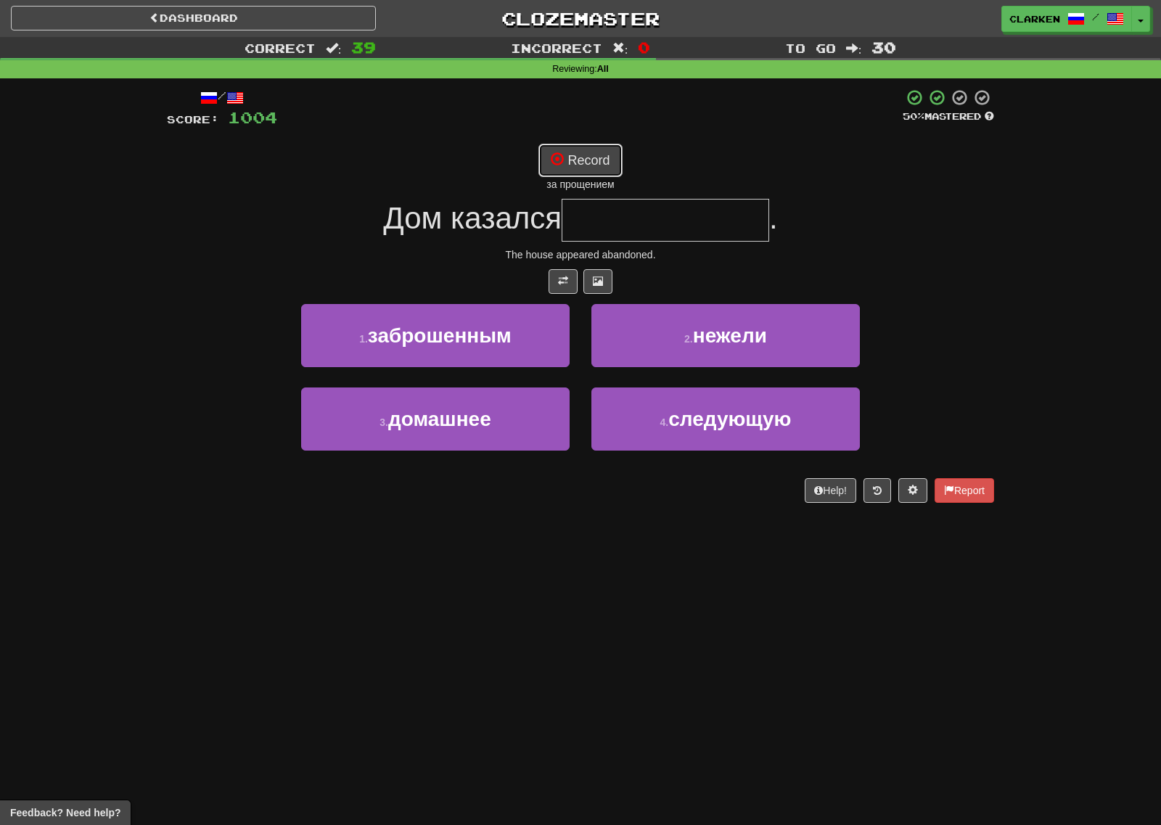
click at [597, 158] on button "Record" at bounding box center [579, 160] width 83 height 33
type input "**********"
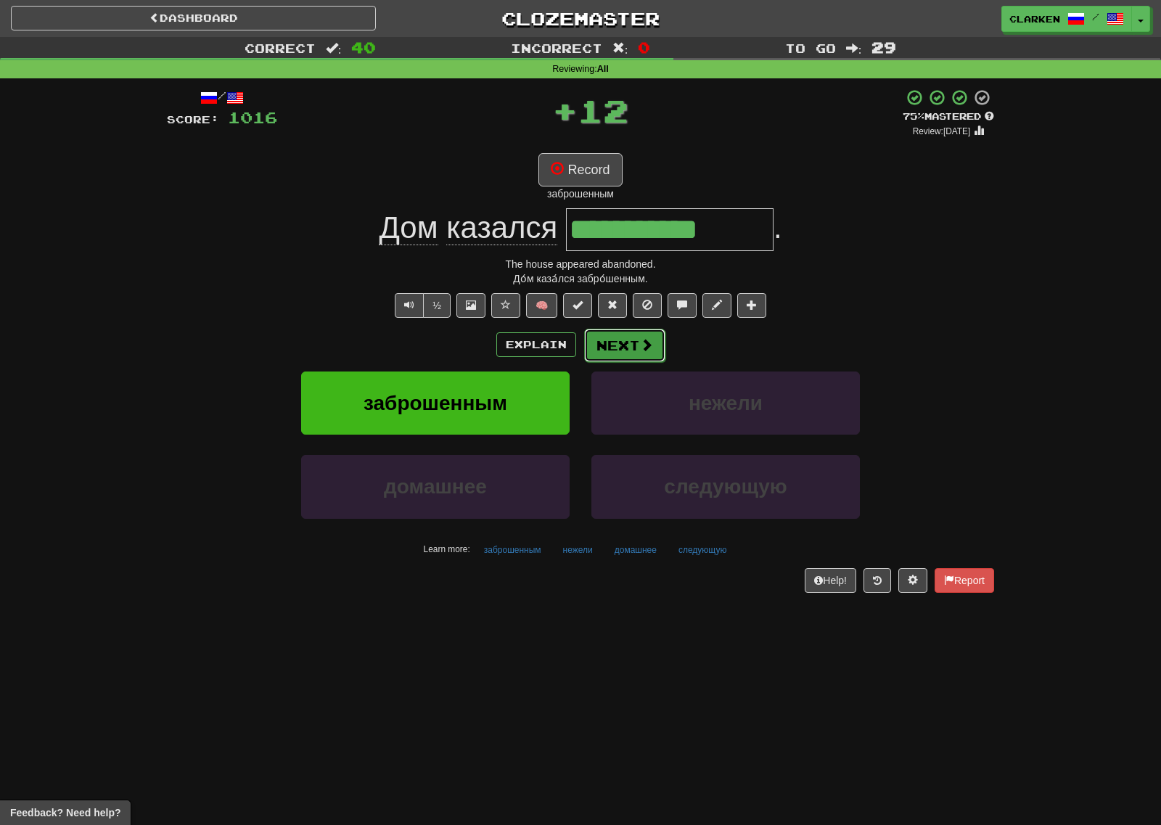
click at [637, 333] on button "Next" at bounding box center [624, 345] width 81 height 33
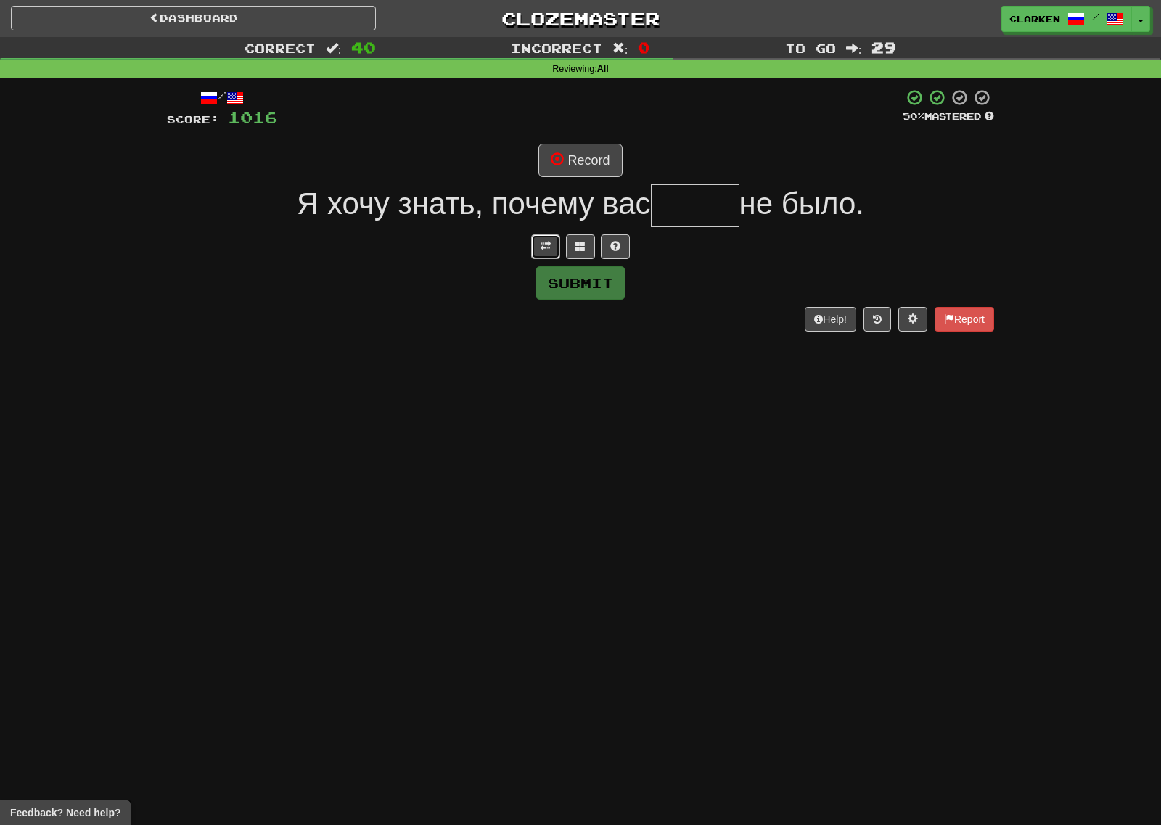
click at [540, 247] on span at bounding box center [545, 246] width 10 height 10
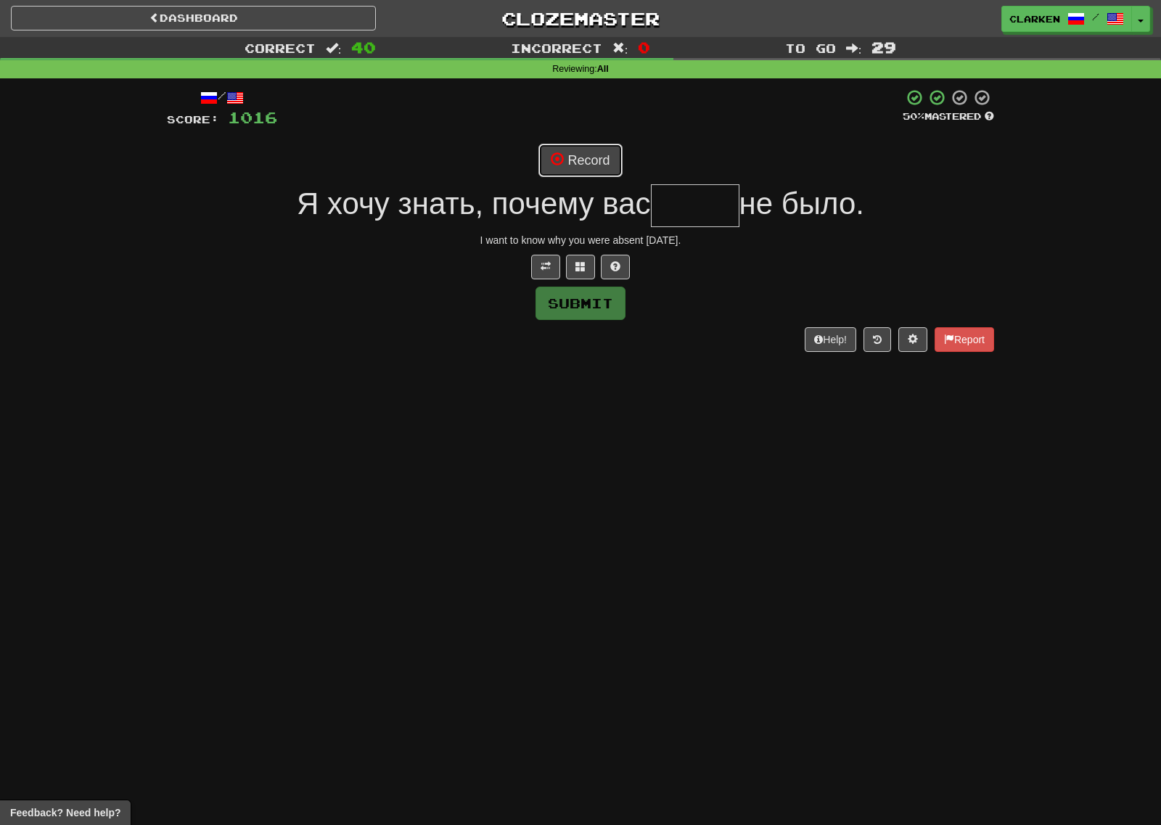
click at [553, 147] on button "Record" at bounding box center [579, 160] width 83 height 33
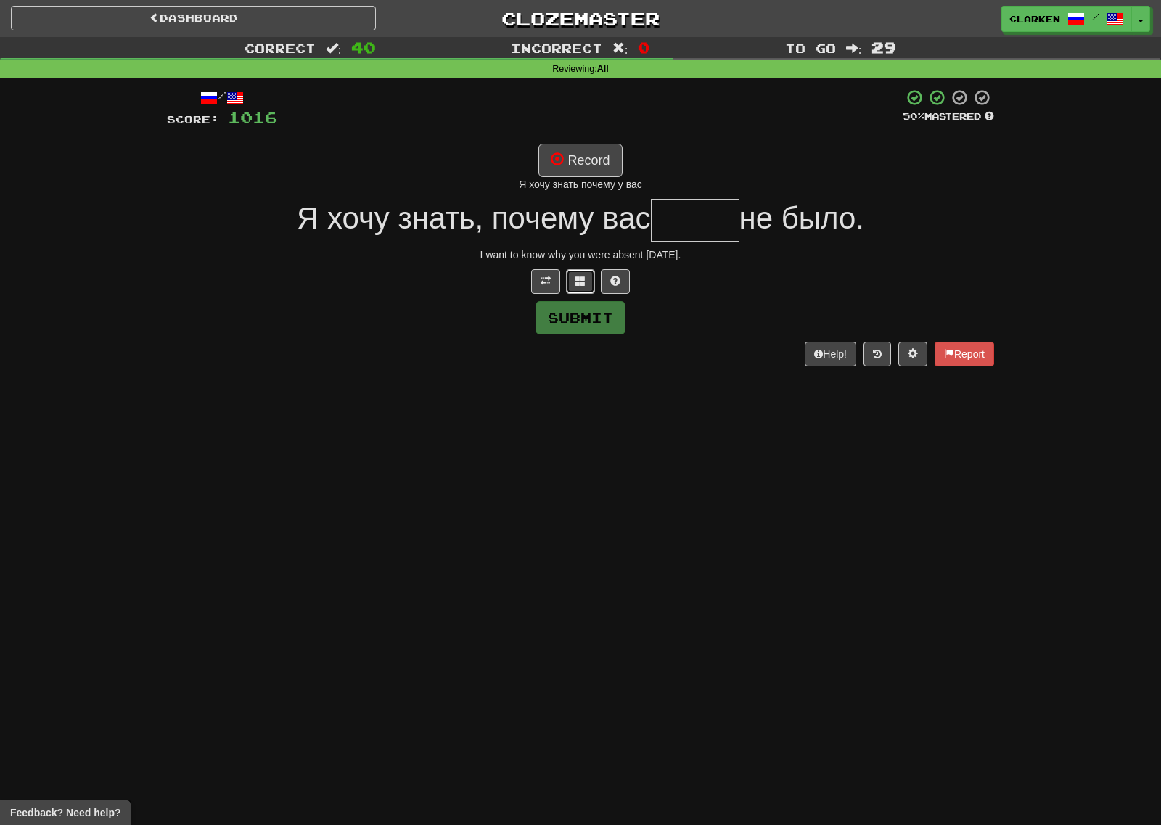
click at [577, 289] on button at bounding box center [580, 281] width 29 height 25
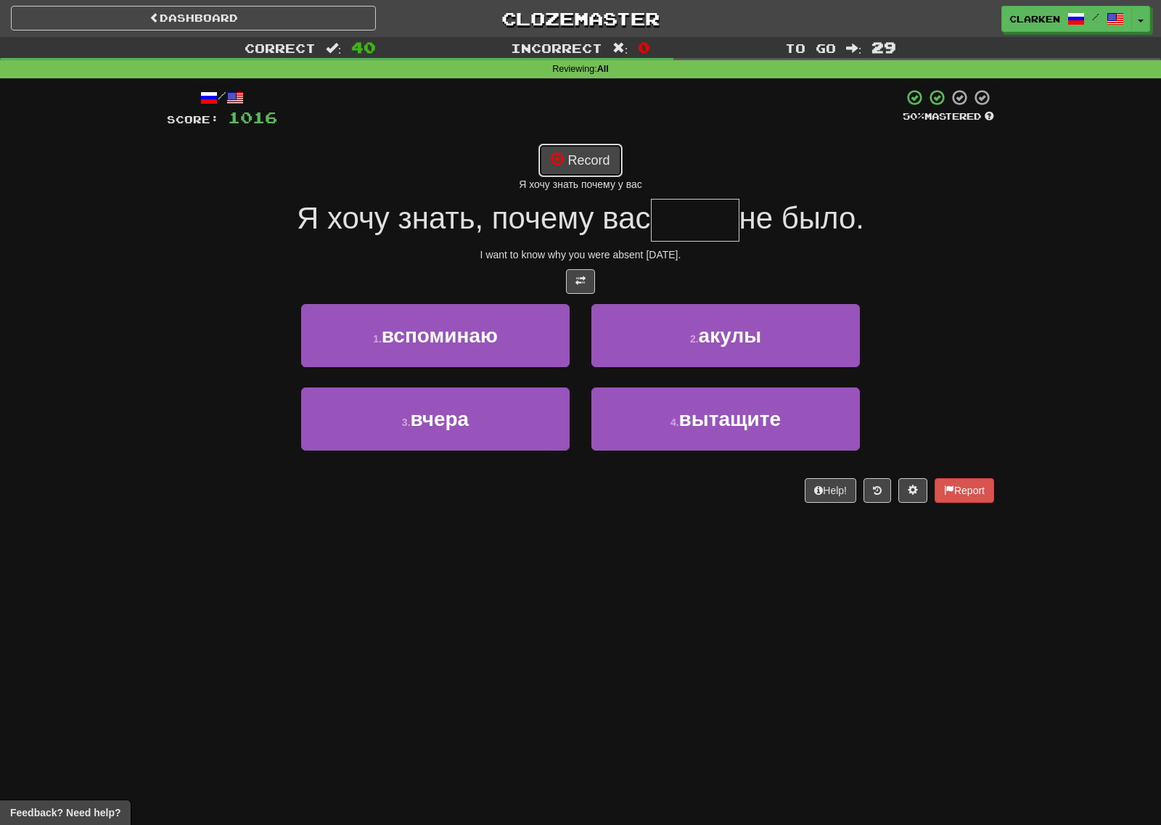
click at [593, 174] on button "Record" at bounding box center [579, 160] width 83 height 33
type input "*****"
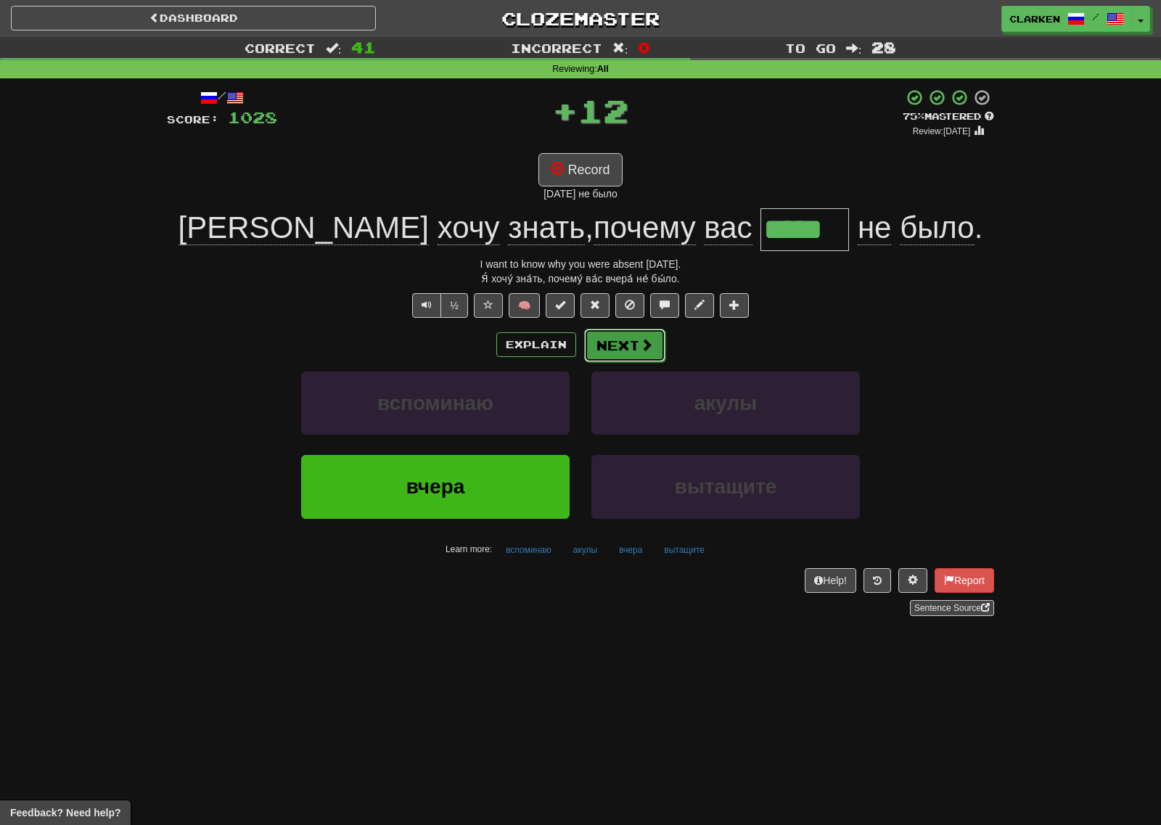
click at [623, 343] on button "Next" at bounding box center [624, 345] width 81 height 33
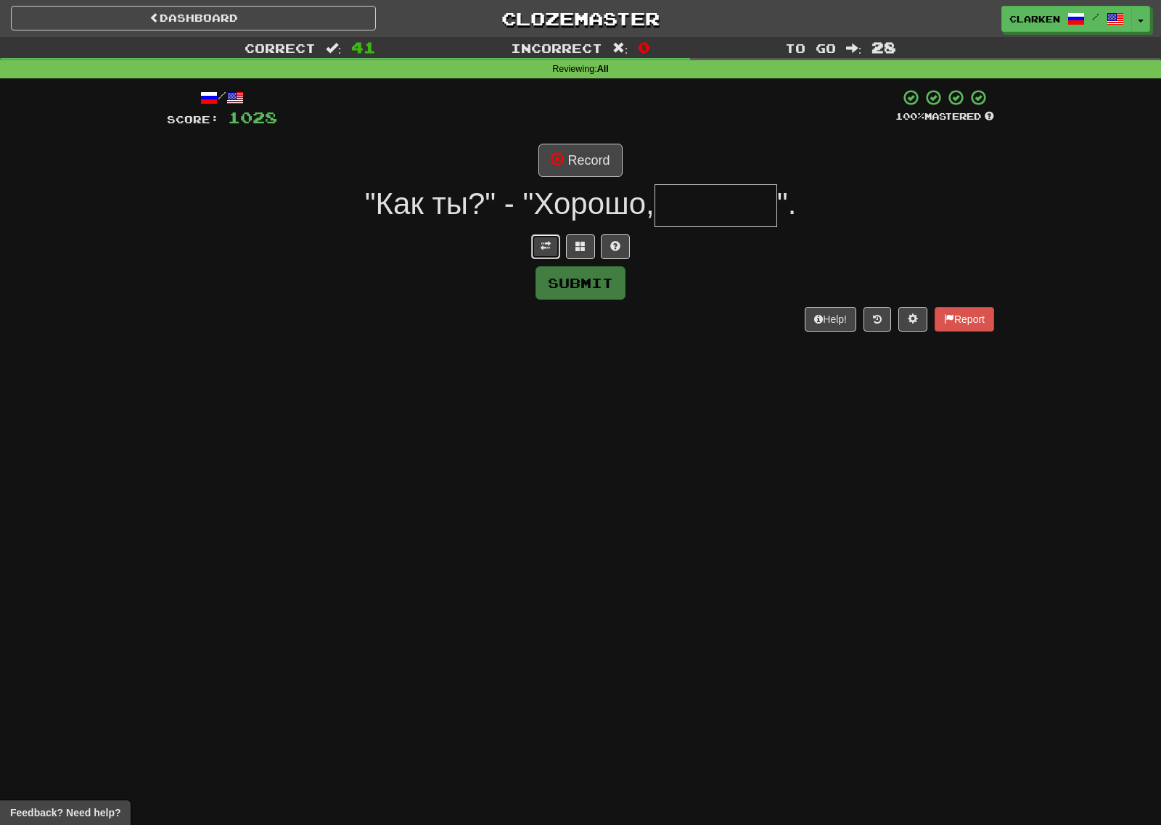
click at [542, 245] on span at bounding box center [545, 246] width 10 height 10
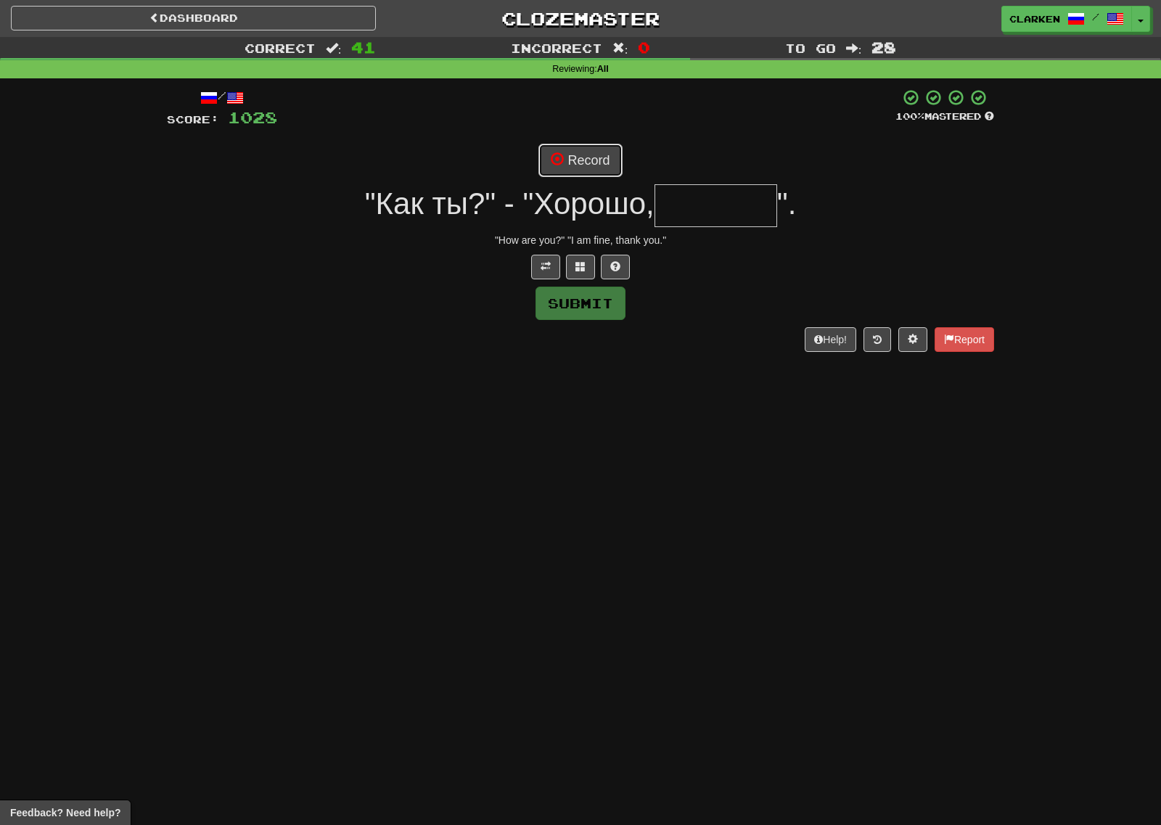
drag, startPoint x: 582, startPoint y: 144, endPoint x: 590, endPoint y: 181, distance: 37.3
click at [582, 144] on button "Record" at bounding box center [579, 160] width 83 height 33
click at [590, 180] on div "/ Score: 1028 100 % Mastered Recording... "Как ты?" - "Хорошо, ". "How are you?…" at bounding box center [580, 219] width 827 height 263
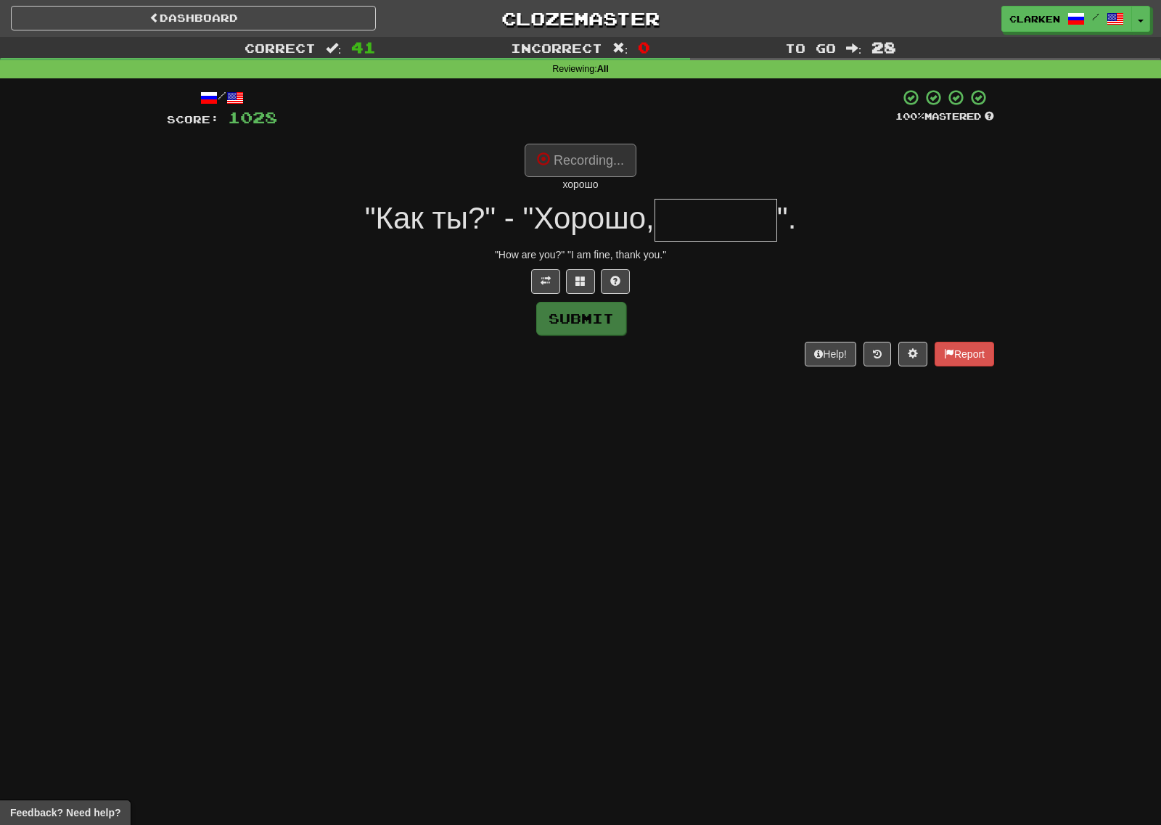
type input "*******"
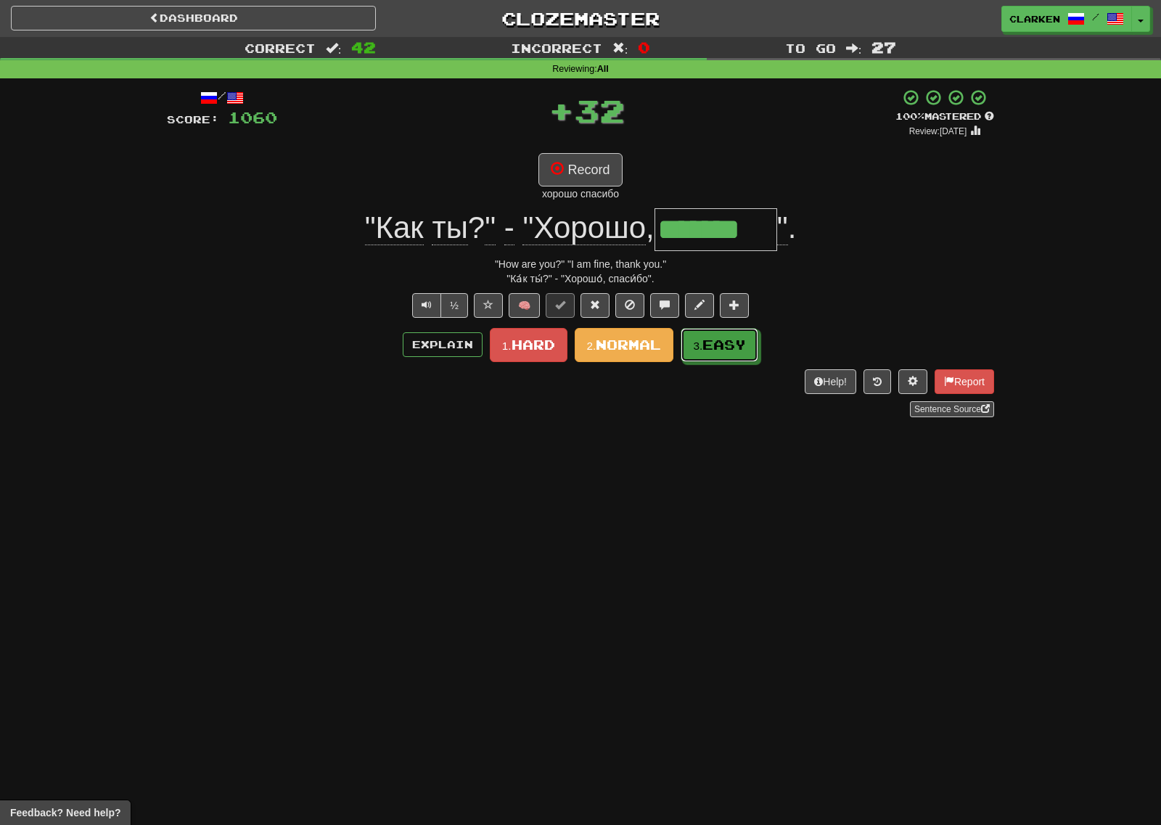
drag, startPoint x: 719, startPoint y: 356, endPoint x: 701, endPoint y: 341, distance: 23.1
click at [718, 357] on button "3. Easy" at bounding box center [719, 345] width 78 height 34
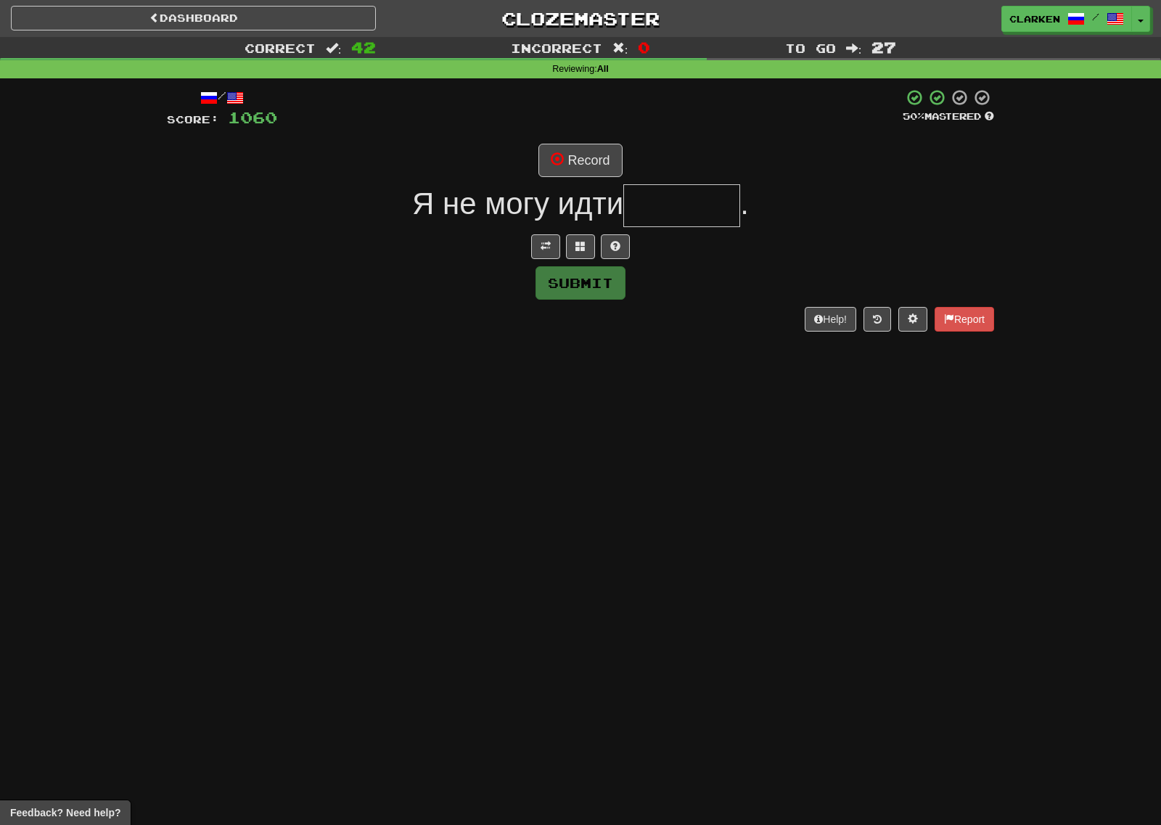
drag, startPoint x: 550, startPoint y: 259, endPoint x: 559, endPoint y: 210, distance: 49.5
click at [550, 258] on div "/ Score: 1060 50 % Mastered Record Я не могу идти . Submit Help! Report" at bounding box center [580, 209] width 827 height 242
click at [586, 164] on button "Record" at bounding box center [579, 160] width 83 height 33
click at [545, 249] on span at bounding box center [545, 246] width 10 height 10
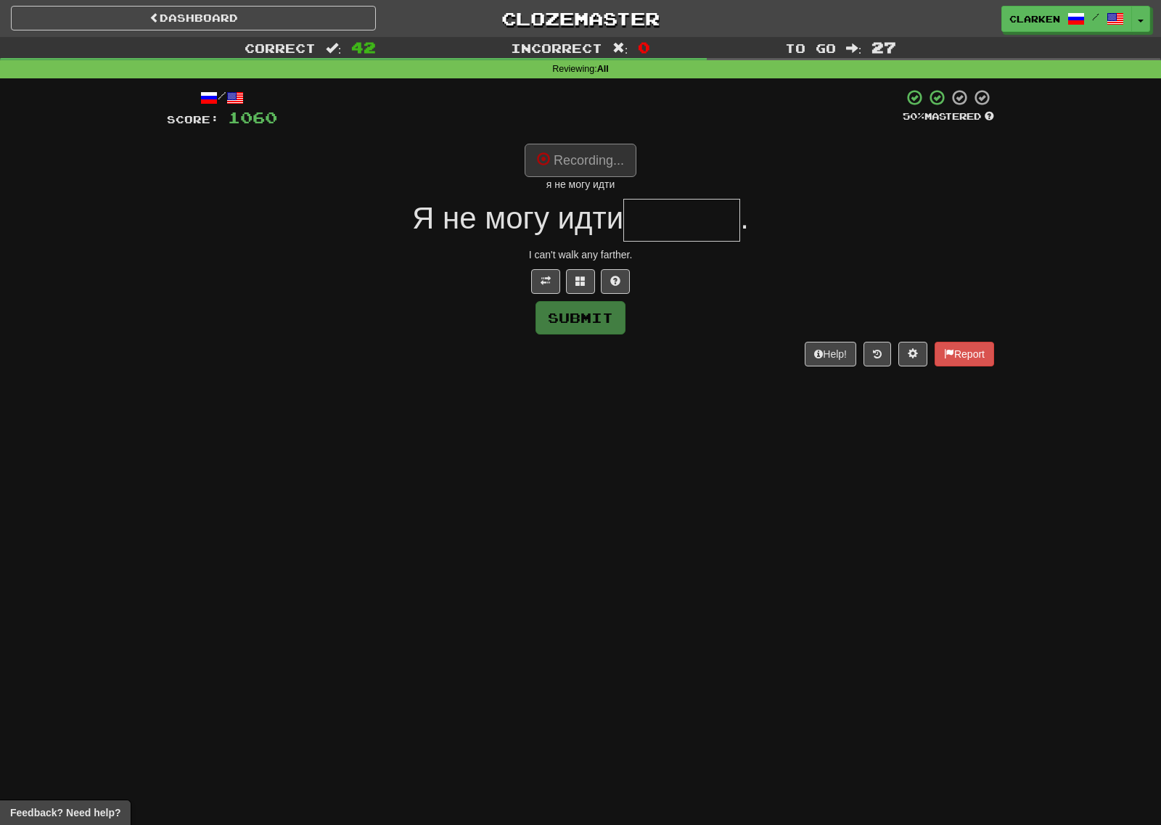
type input "******"
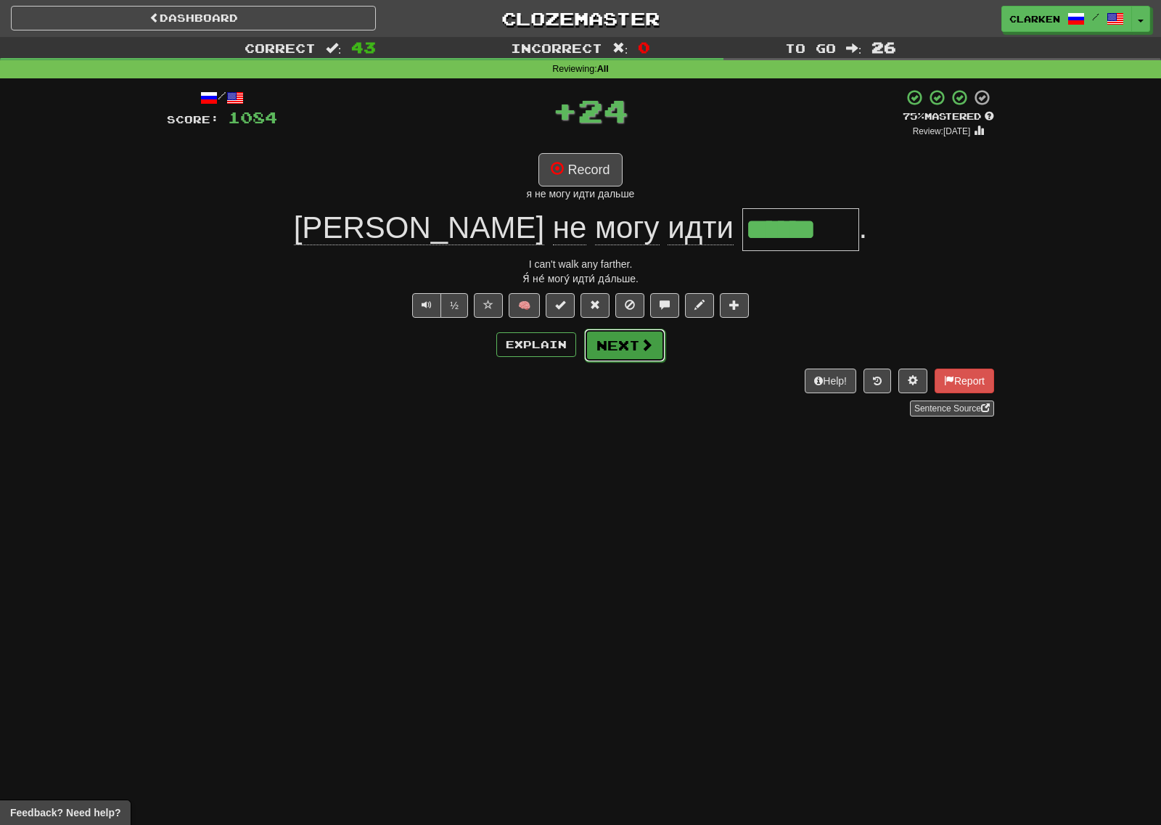
drag, startPoint x: 657, startPoint y: 332, endPoint x: 593, endPoint y: 305, distance: 70.2
click at [657, 332] on button "Next" at bounding box center [624, 345] width 81 height 33
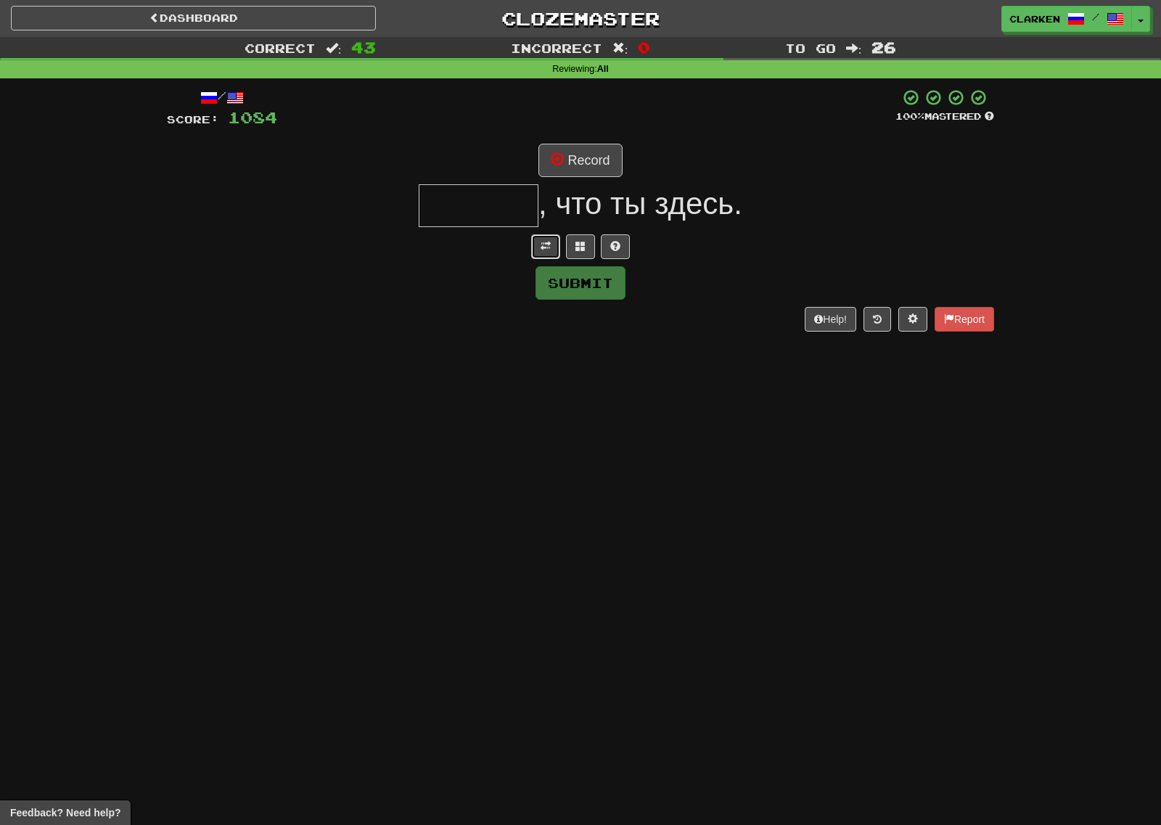
click at [549, 244] on span at bounding box center [545, 246] width 10 height 10
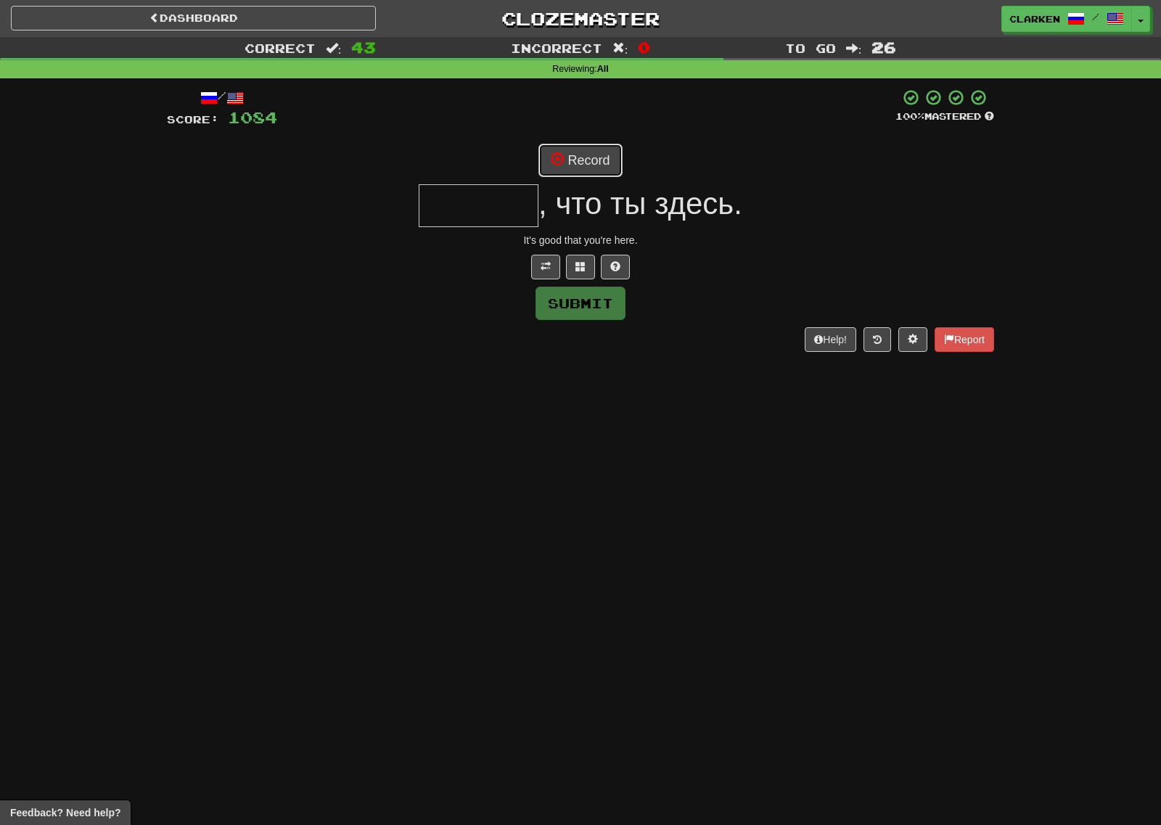
click at [587, 173] on button "Record" at bounding box center [579, 160] width 83 height 33
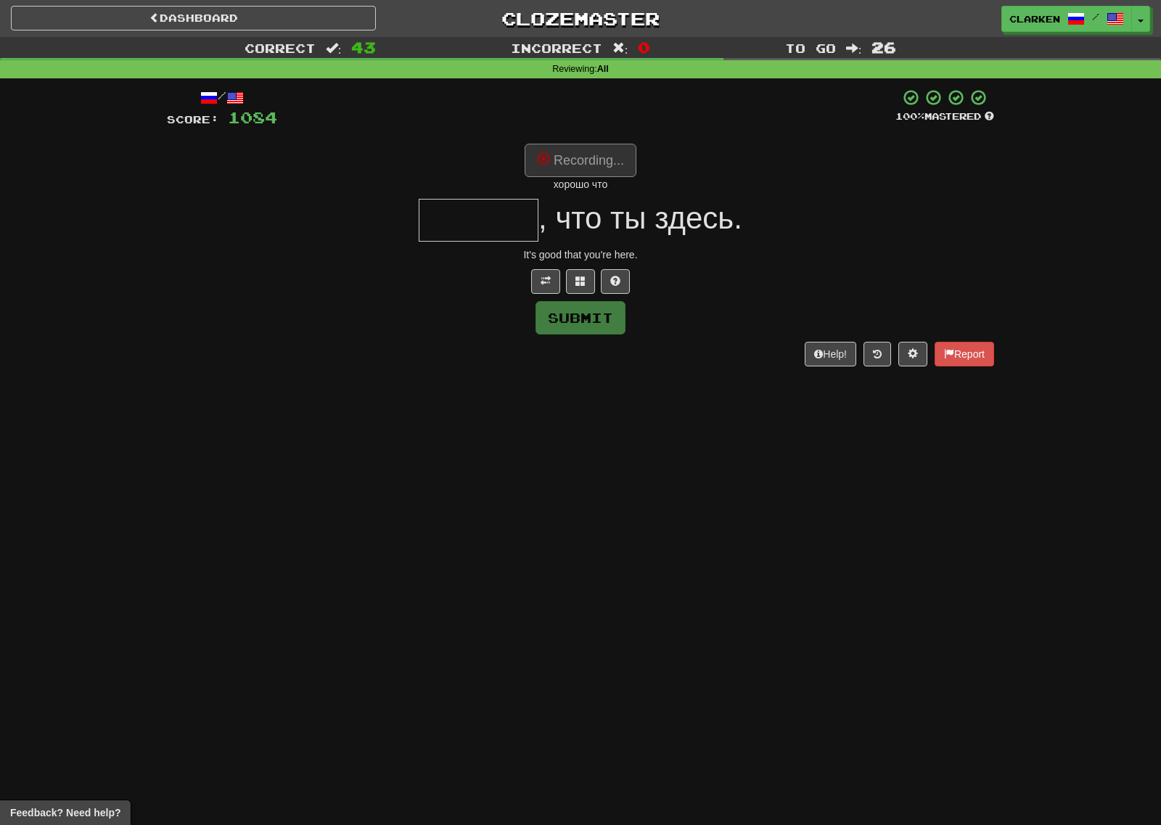
type input "******"
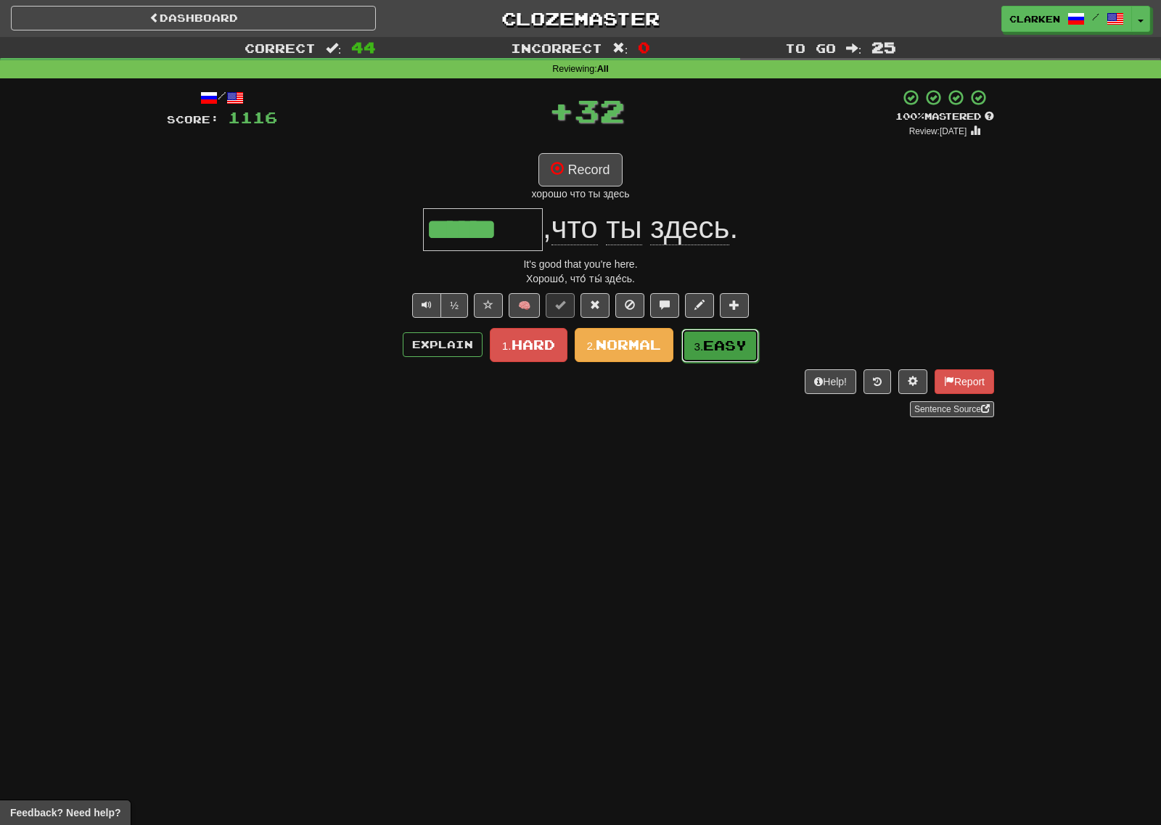
click at [709, 328] on div "Explain 1. Hard 2. Normal 3. Easy" at bounding box center [580, 345] width 827 height 34
click at [704, 328] on div "Explain 1. Hard 2. Normal 3. Easy" at bounding box center [580, 345] width 827 height 34
click at [709, 332] on button "3. Easy" at bounding box center [720, 346] width 78 height 34
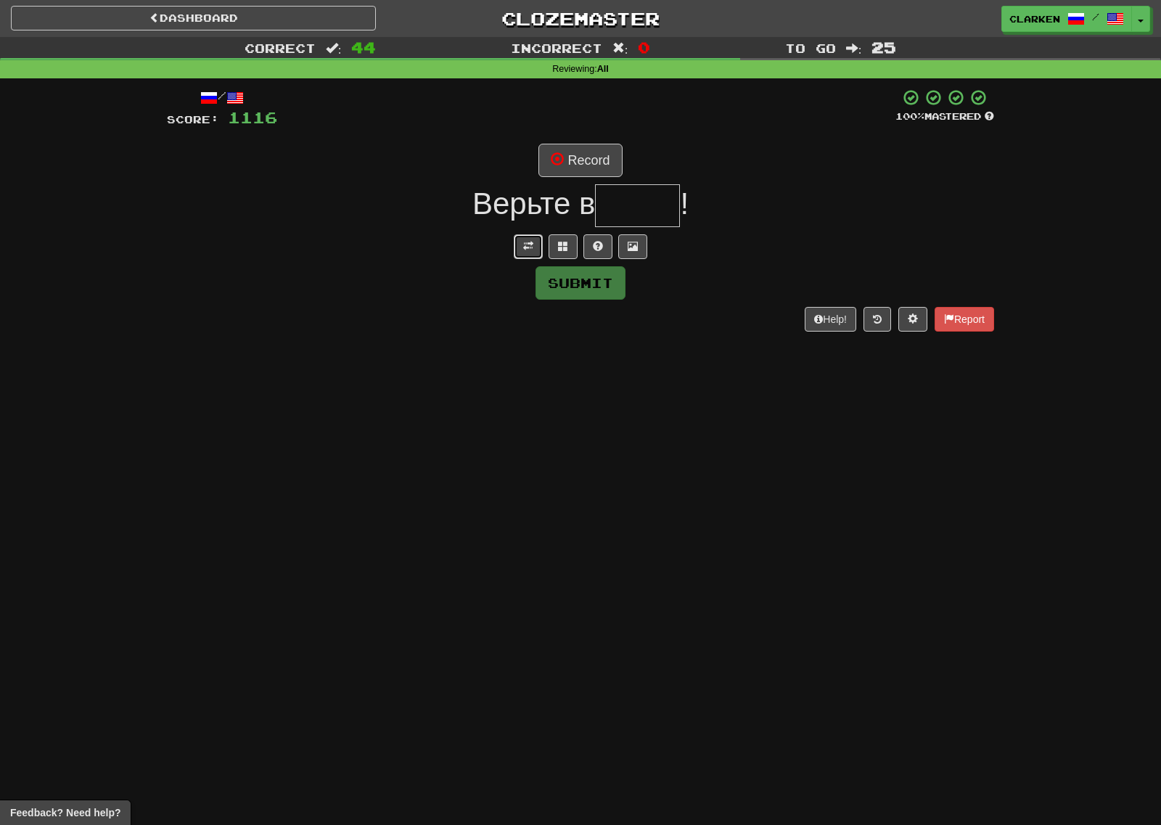
click at [529, 253] on button at bounding box center [528, 246] width 29 height 25
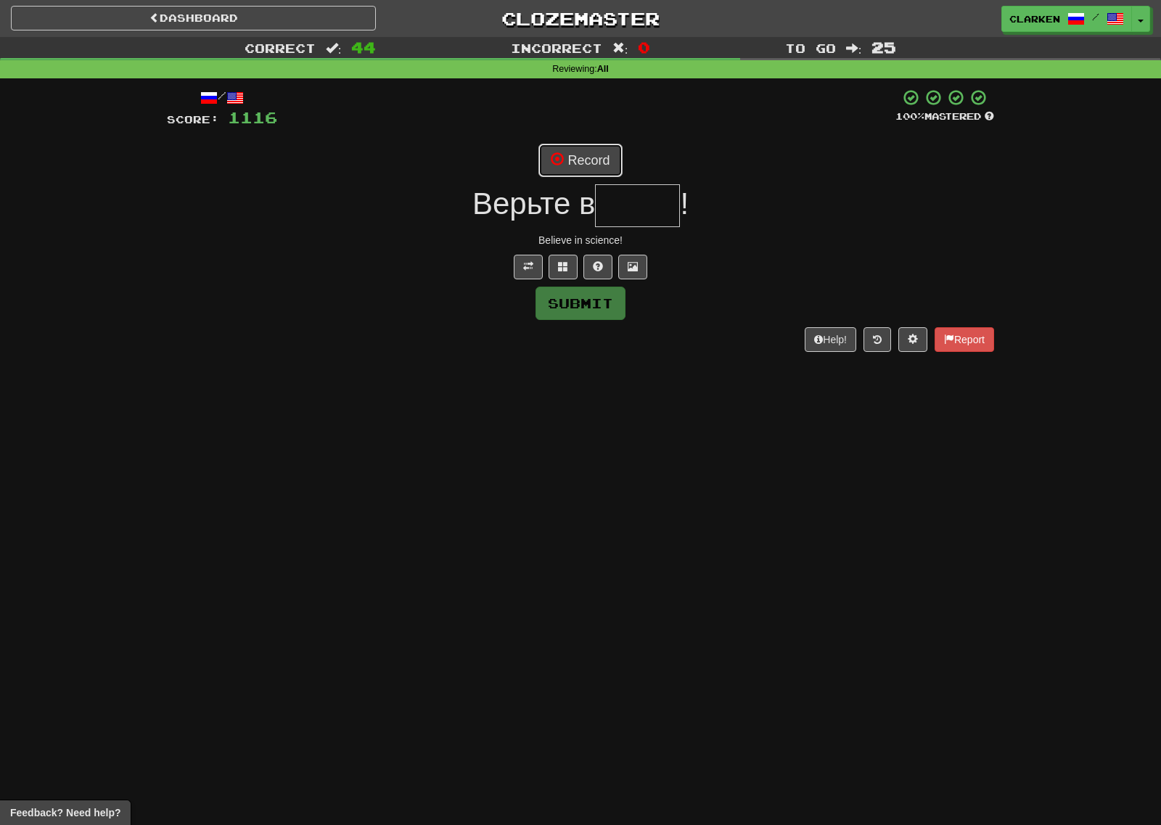
click at [588, 157] on button "Record" at bounding box center [579, 160] width 83 height 33
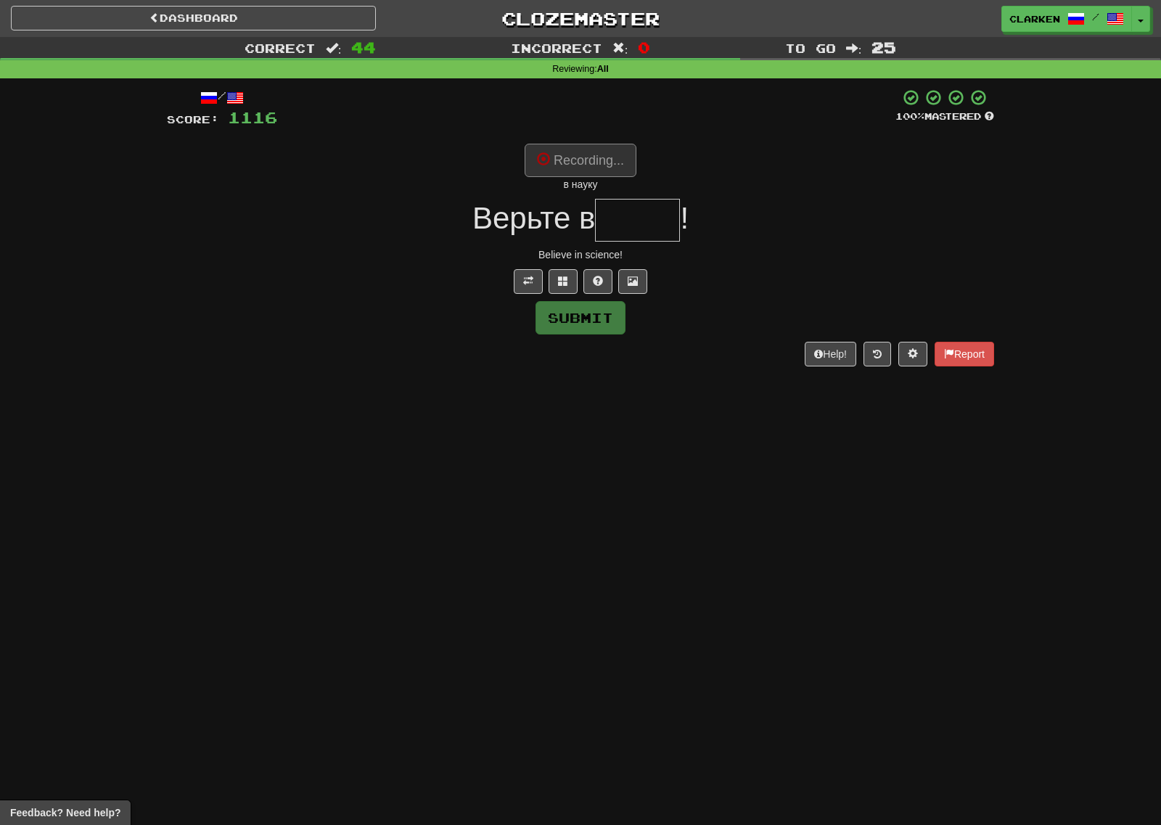
type input "*****"
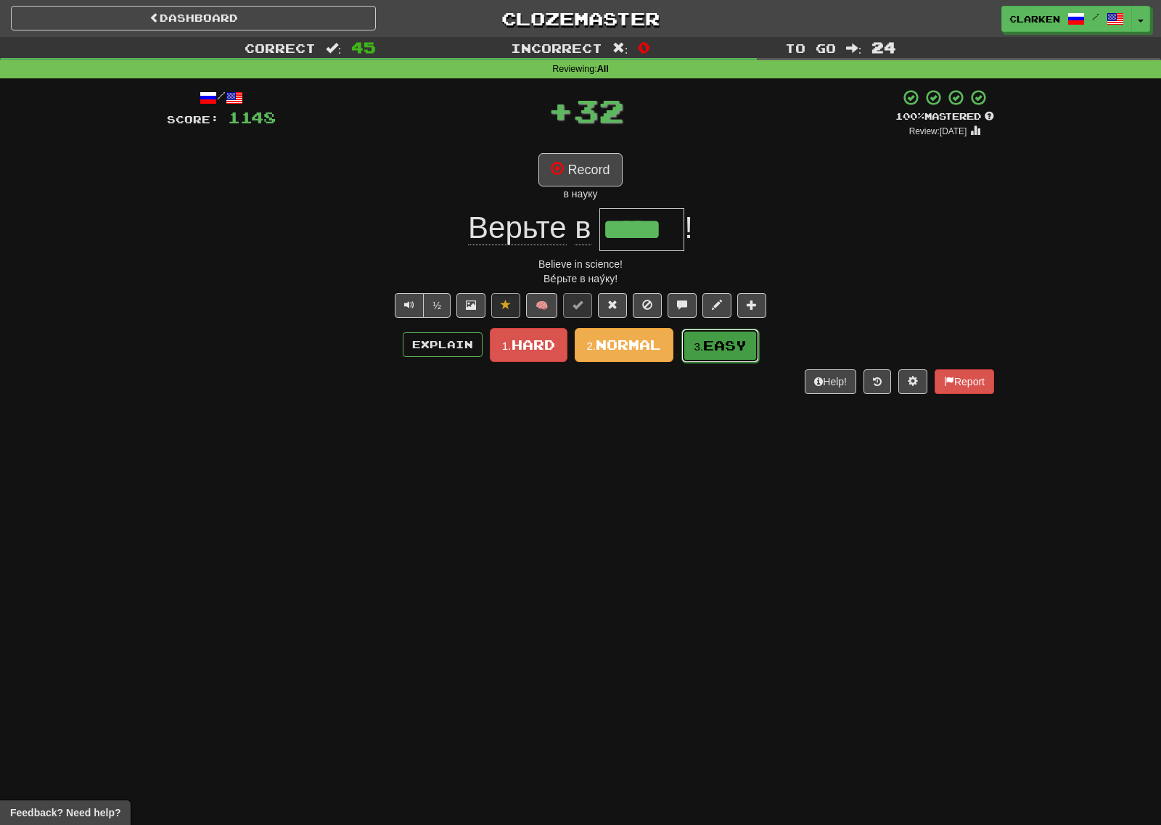
click at [695, 349] on small "3." at bounding box center [697, 346] width 9 height 12
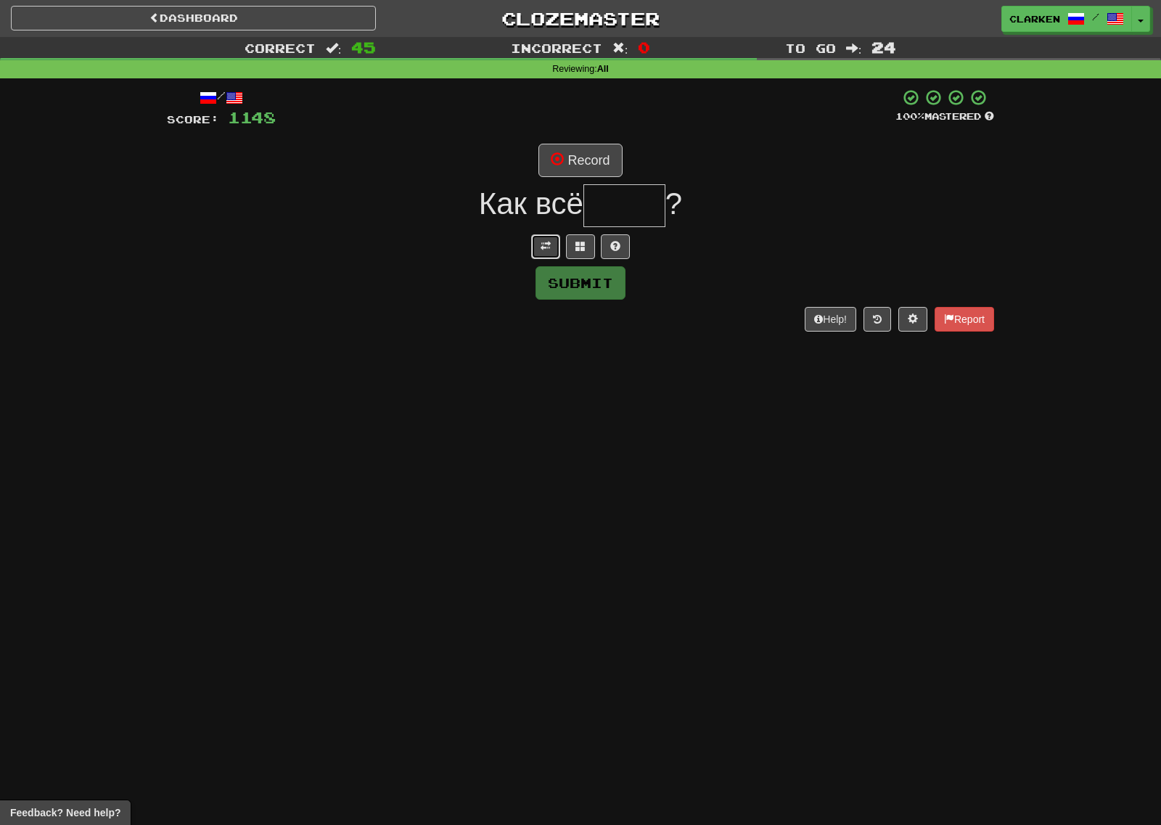
click at [553, 242] on button at bounding box center [545, 246] width 29 height 25
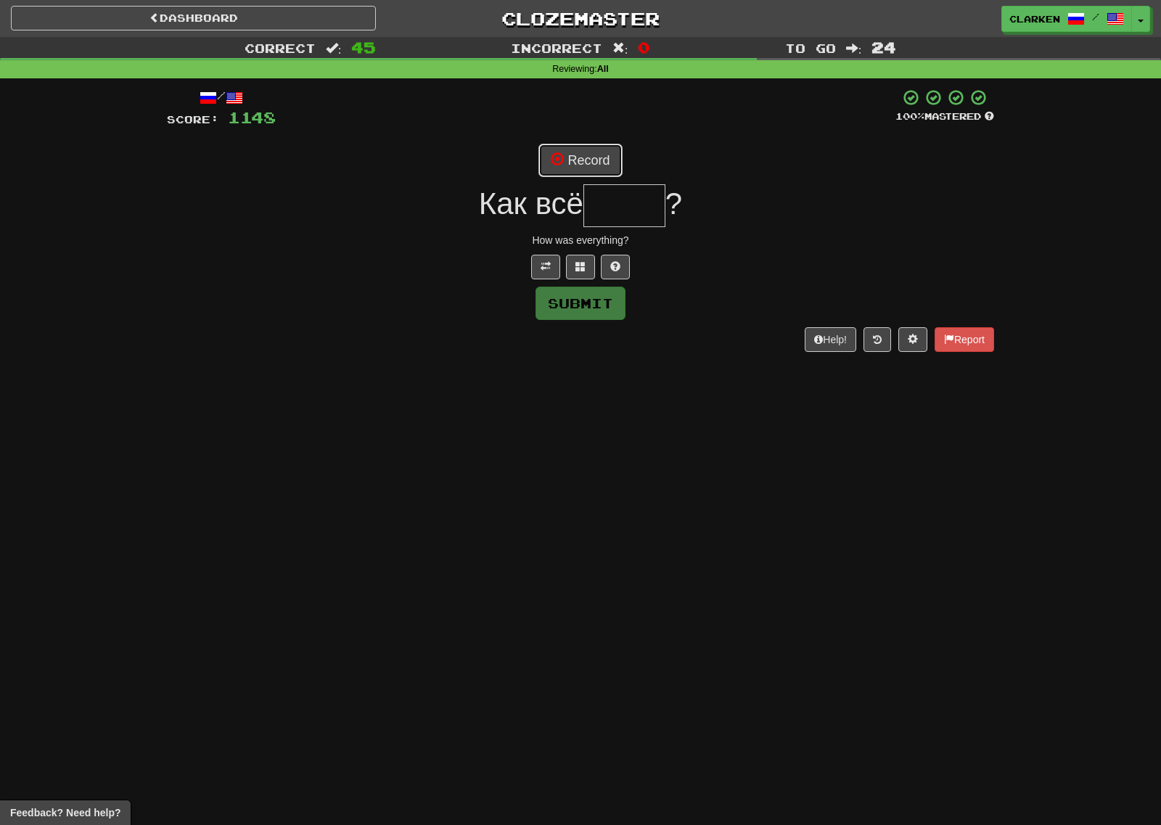
click at [591, 152] on button "Record" at bounding box center [579, 160] width 83 height 33
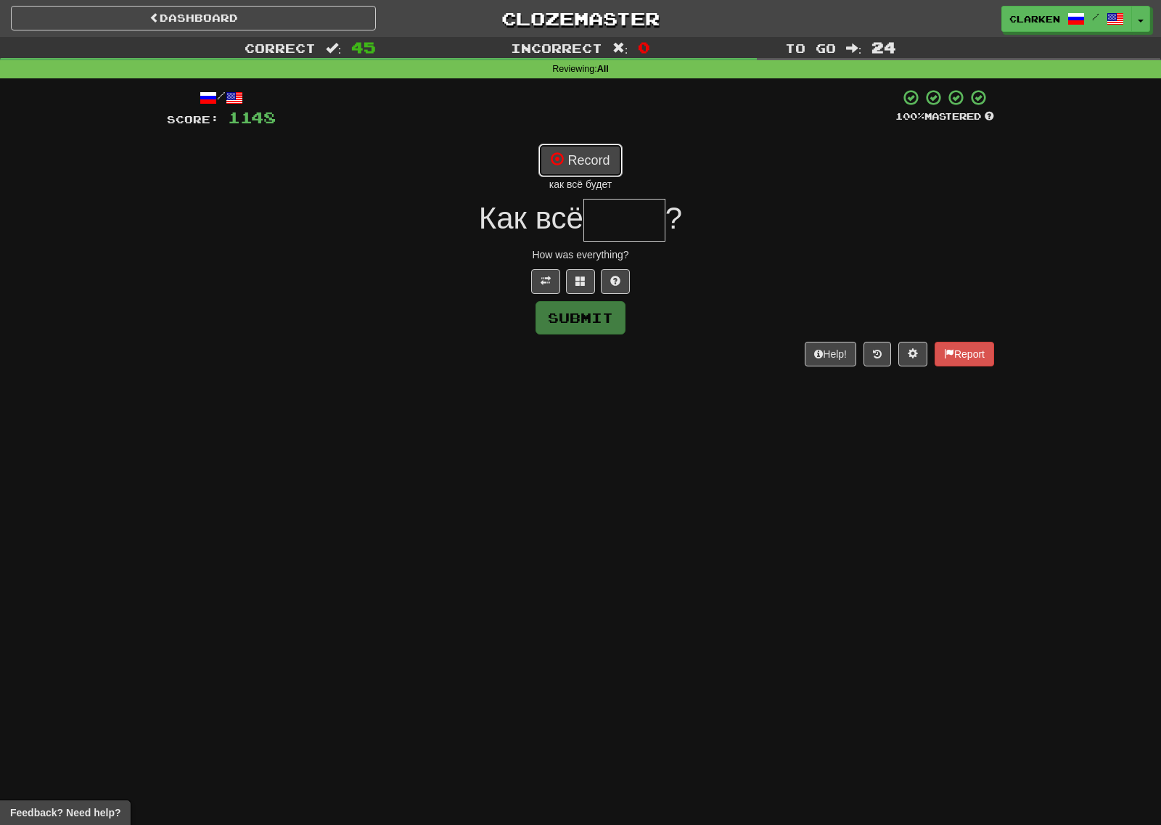
click at [591, 161] on button "Record" at bounding box center [579, 160] width 83 height 33
type input "****"
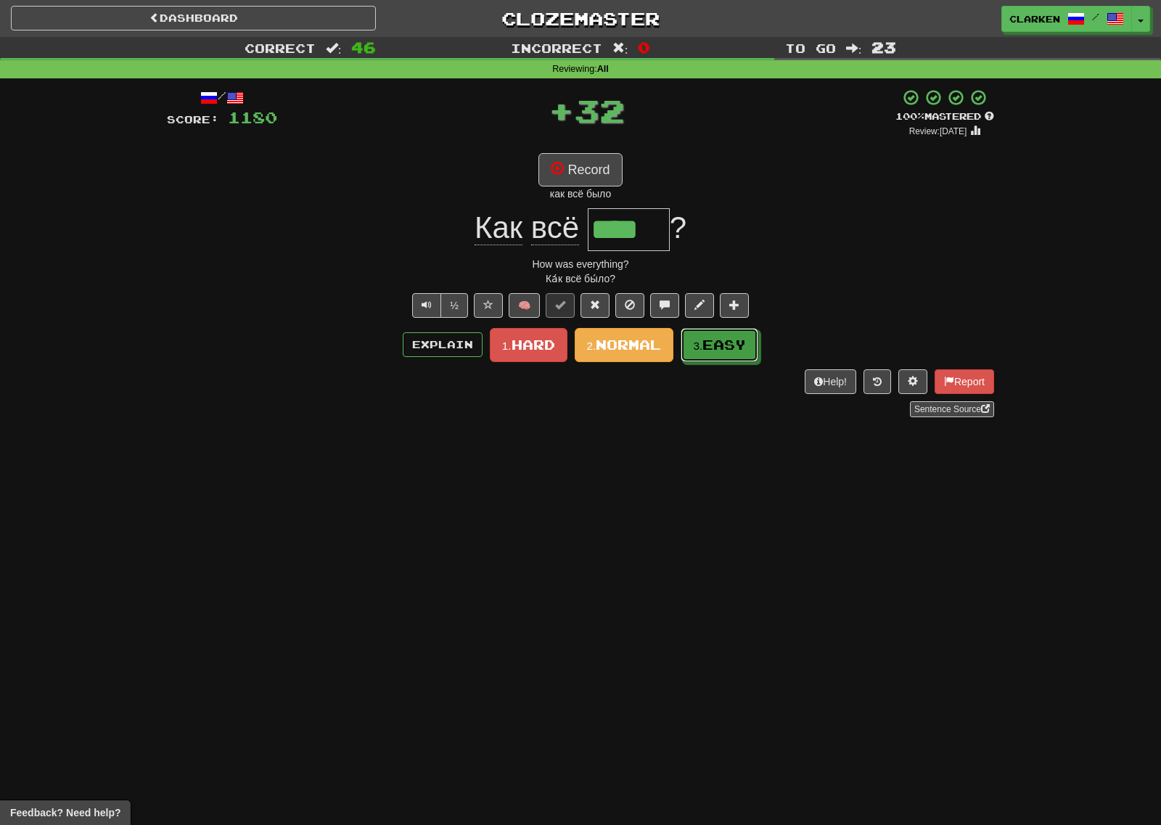
drag, startPoint x: 707, startPoint y: 353, endPoint x: 652, endPoint y: 329, distance: 59.7
click at [706, 353] on button "3. Easy" at bounding box center [719, 345] width 78 height 34
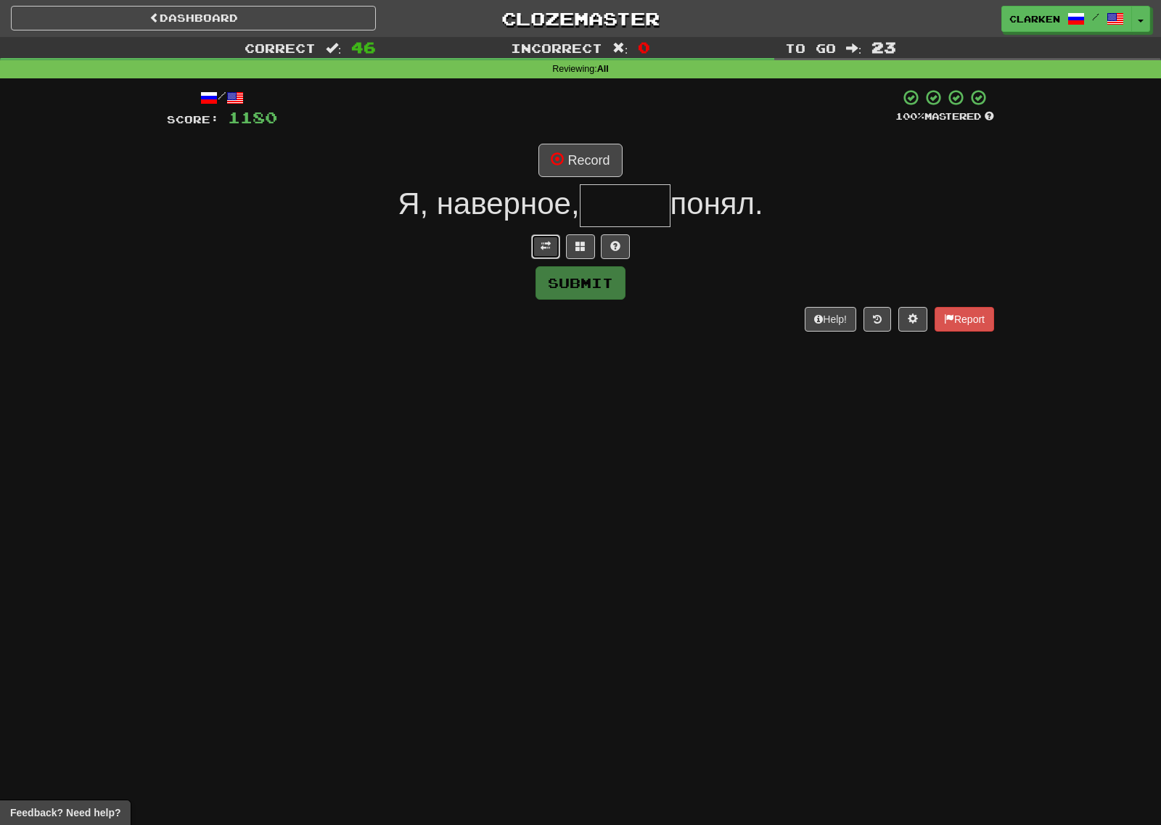
click at [543, 248] on span at bounding box center [545, 246] width 10 height 10
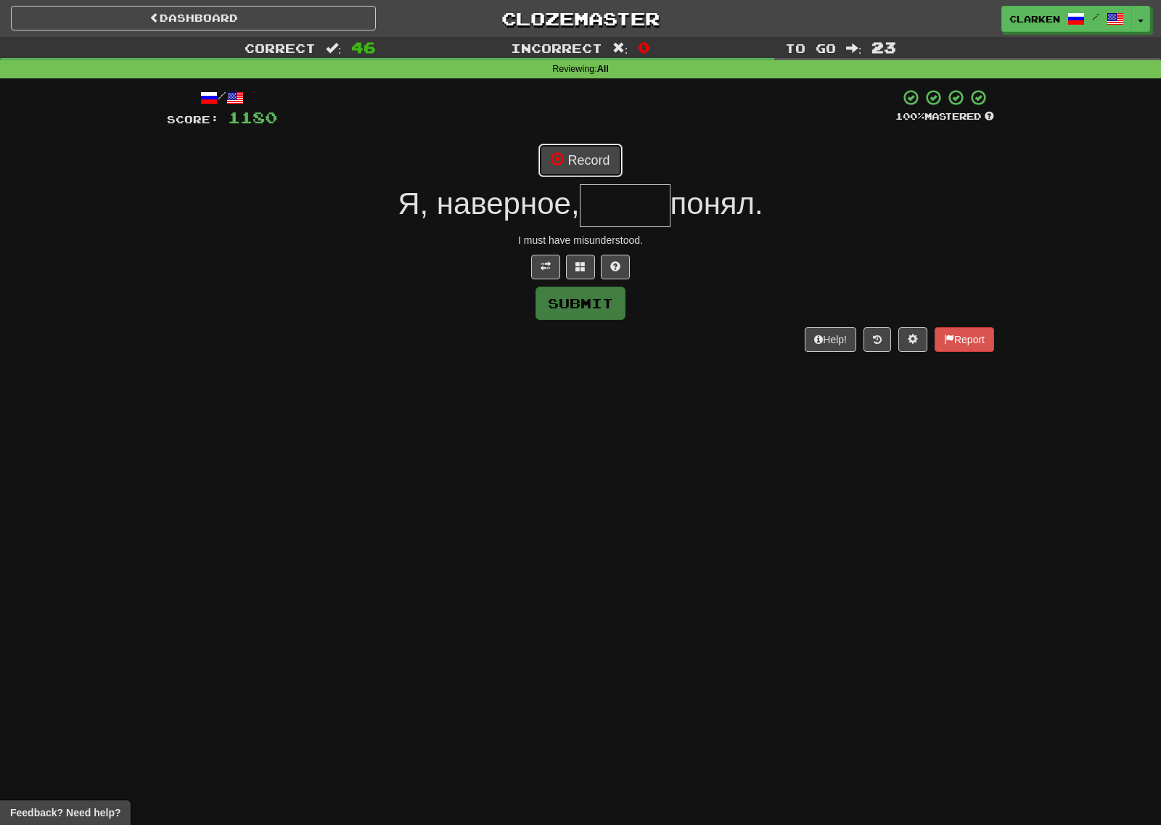
click at [580, 163] on button "Record" at bounding box center [579, 160] width 83 height 33
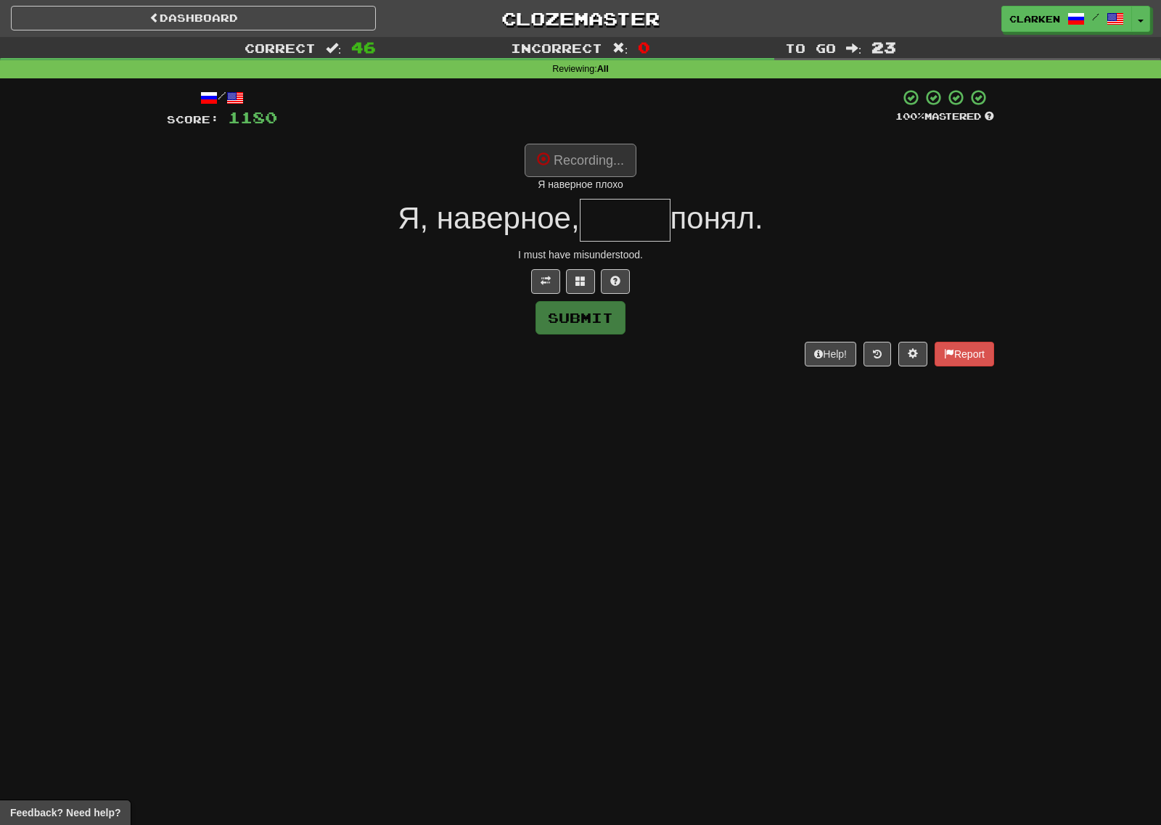
type input "*****"
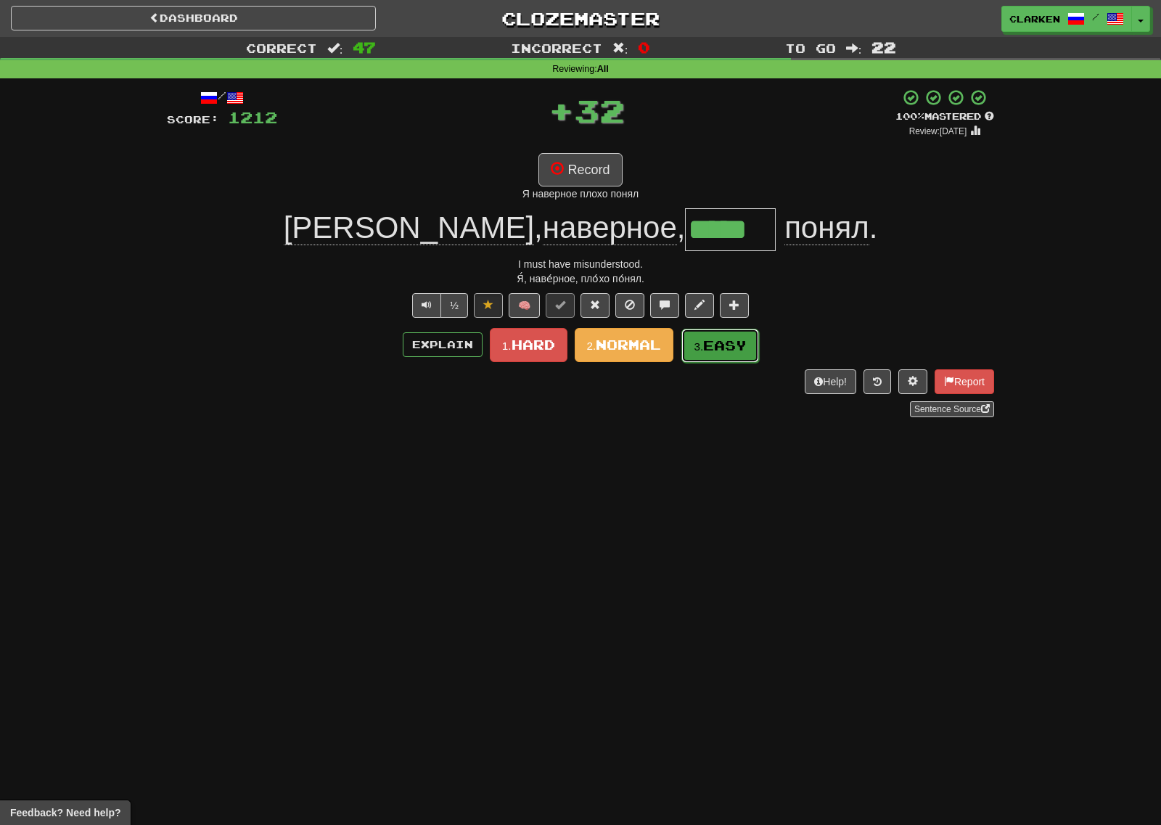
click at [702, 350] on small "3." at bounding box center [697, 346] width 9 height 12
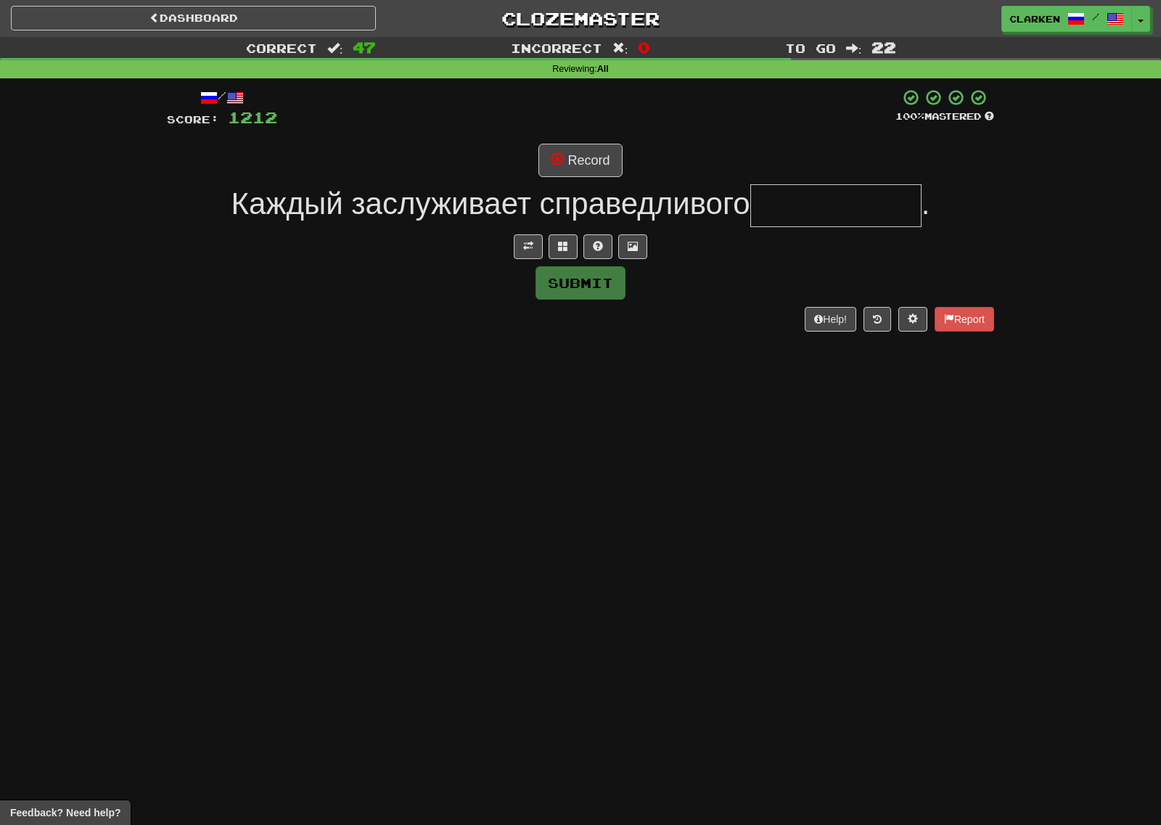
click at [546, 250] on div at bounding box center [580, 246] width 827 height 25
click at [529, 268] on div "Submit" at bounding box center [580, 282] width 827 height 33
click at [539, 238] on button at bounding box center [528, 246] width 29 height 25
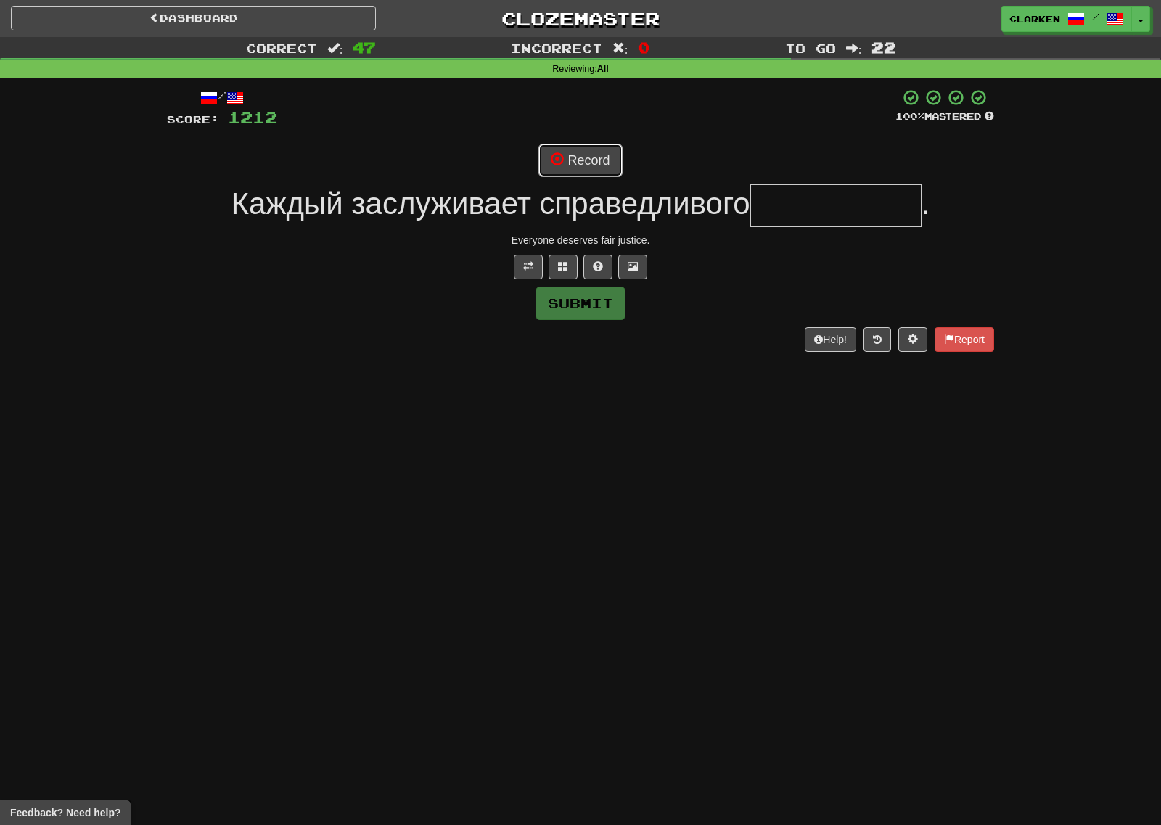
click at [577, 166] on button "Record" at bounding box center [579, 160] width 83 height 33
click at [568, 268] on button at bounding box center [562, 267] width 29 height 25
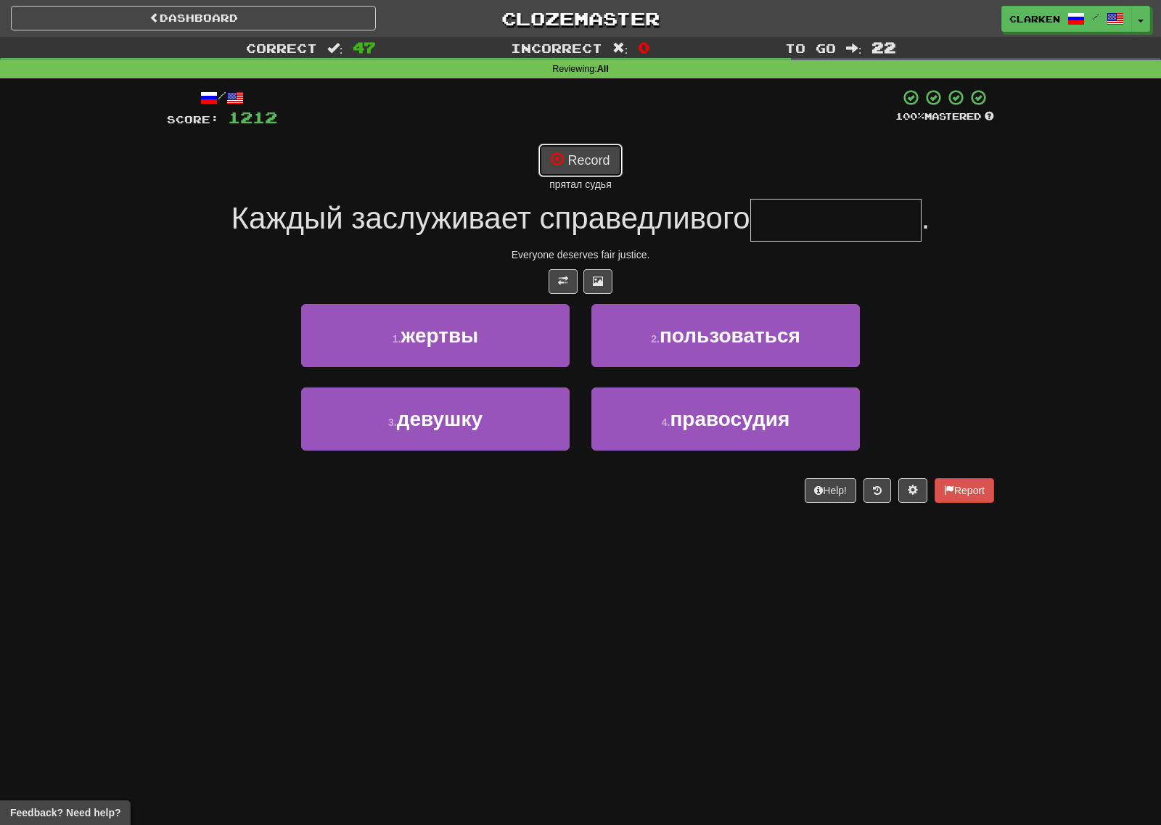
click at [590, 146] on button "Record" at bounding box center [579, 160] width 83 height 33
click at [572, 171] on button "Record" at bounding box center [579, 160] width 83 height 33
click at [583, 155] on button "Record" at bounding box center [579, 160] width 83 height 33
type input "**********"
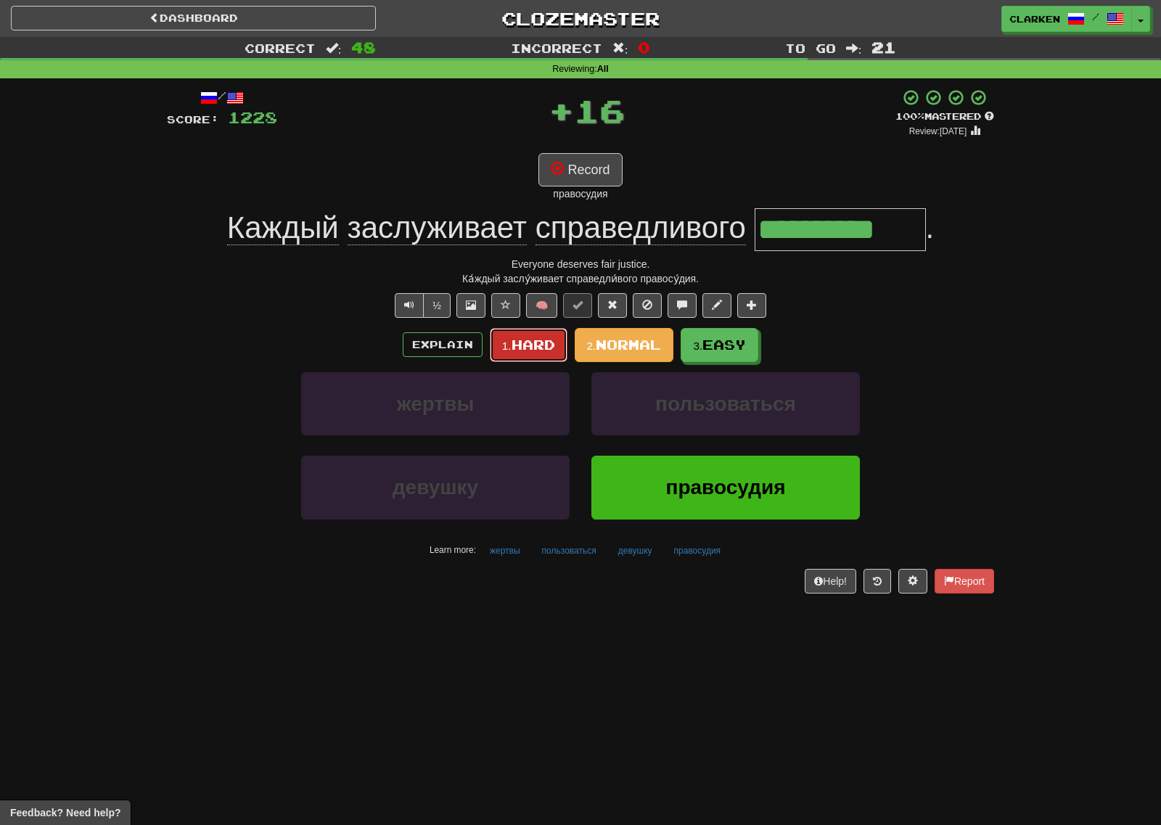
click at [539, 337] on span "Hard" at bounding box center [533, 345] width 44 height 16
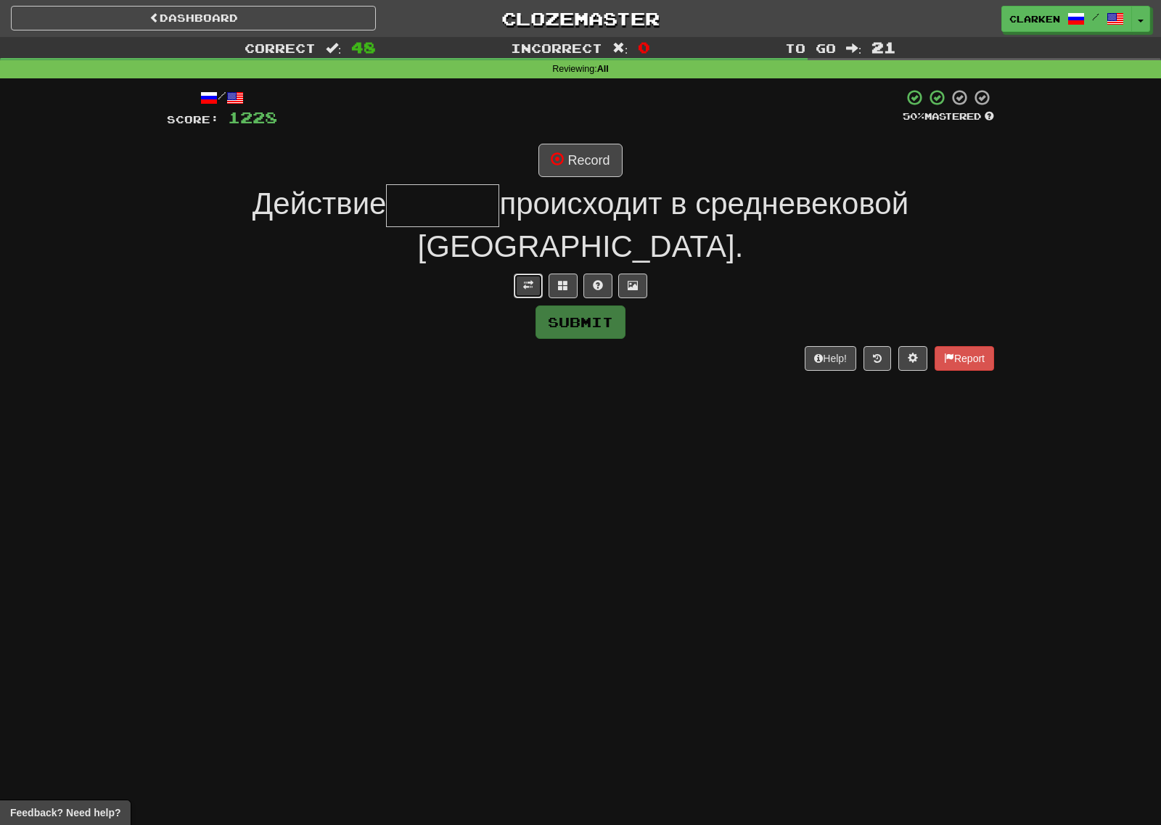
click at [534, 273] on button at bounding box center [528, 285] width 29 height 25
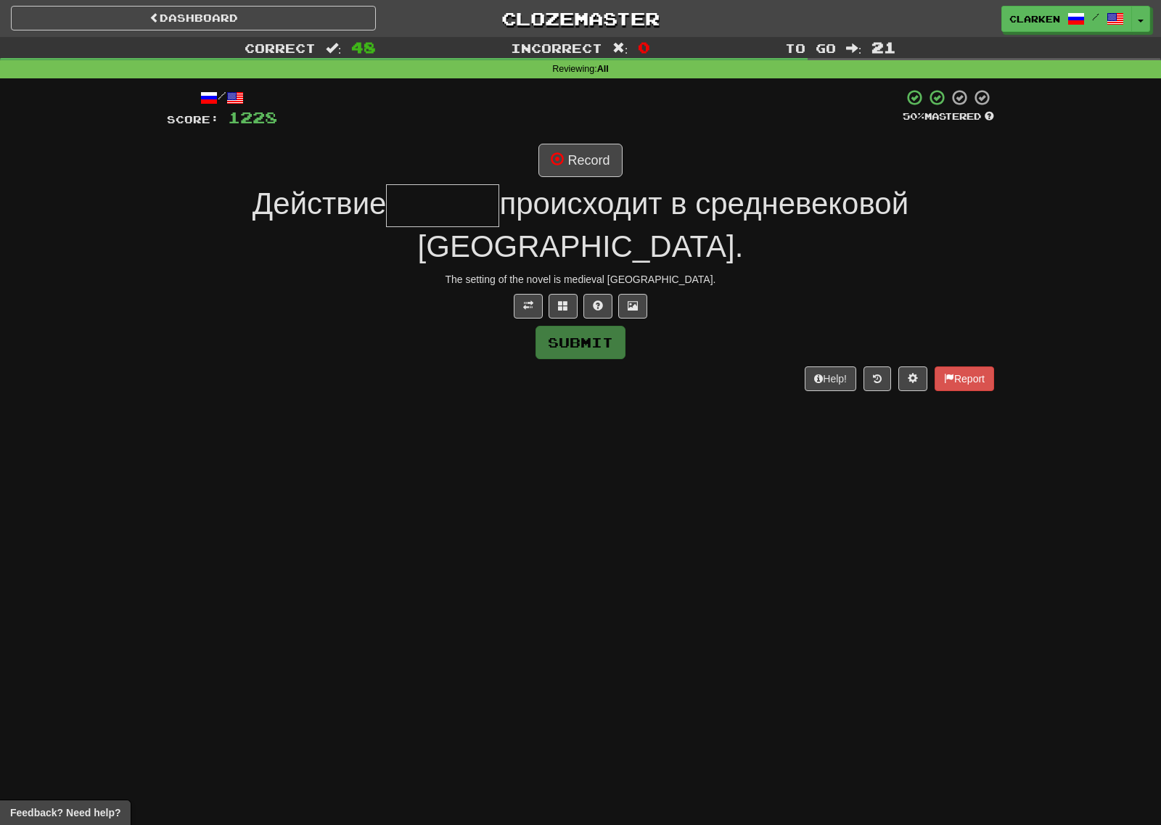
click at [567, 137] on div "/ Score: 1228 50 % Mastered Record Действие происходит в средневековой Англии. …" at bounding box center [580, 239] width 827 height 302
click at [572, 153] on button "Record" at bounding box center [579, 160] width 83 height 33
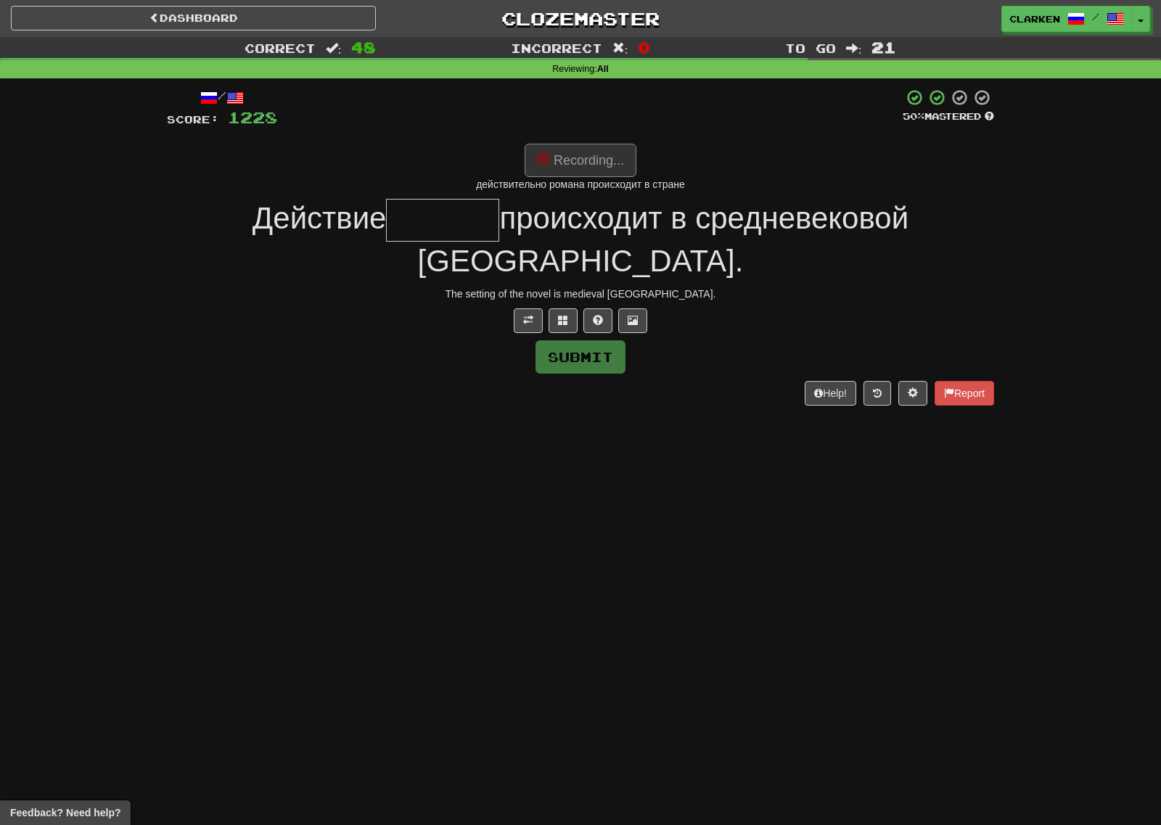
type input "******"
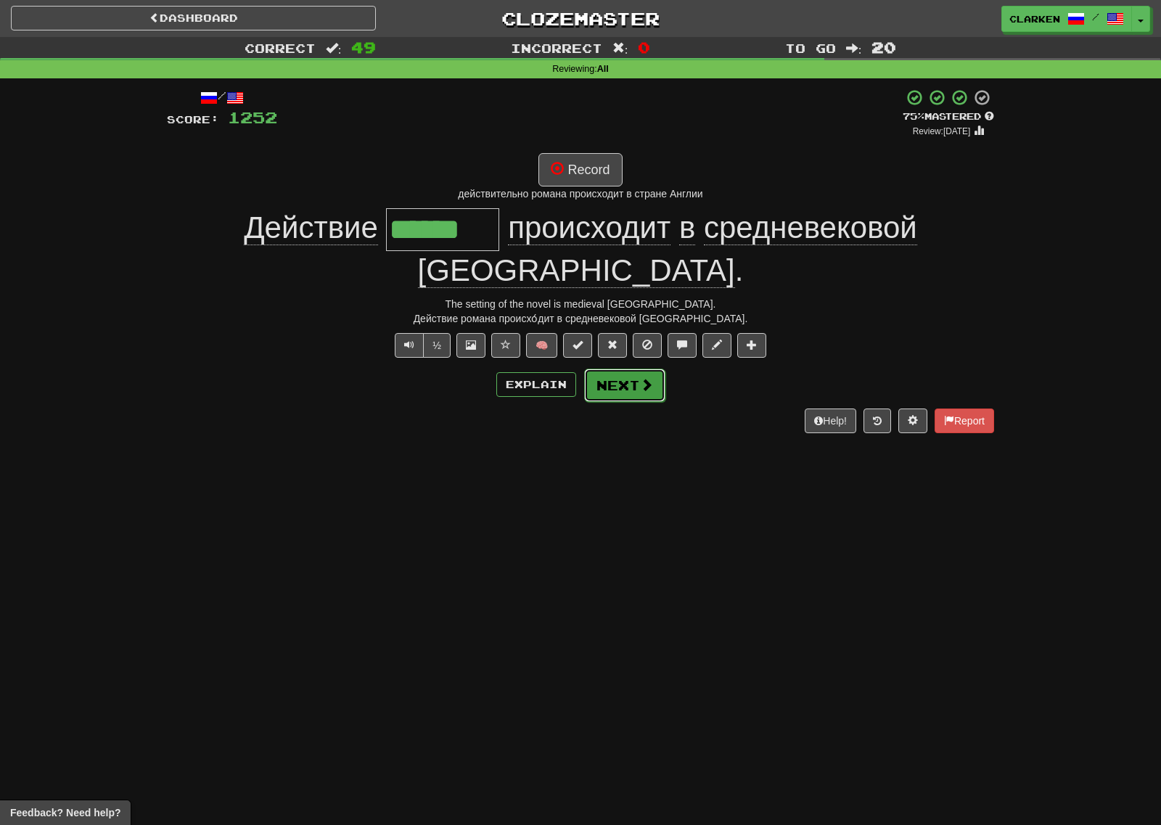
click at [637, 368] on button "Next" at bounding box center [624, 384] width 81 height 33
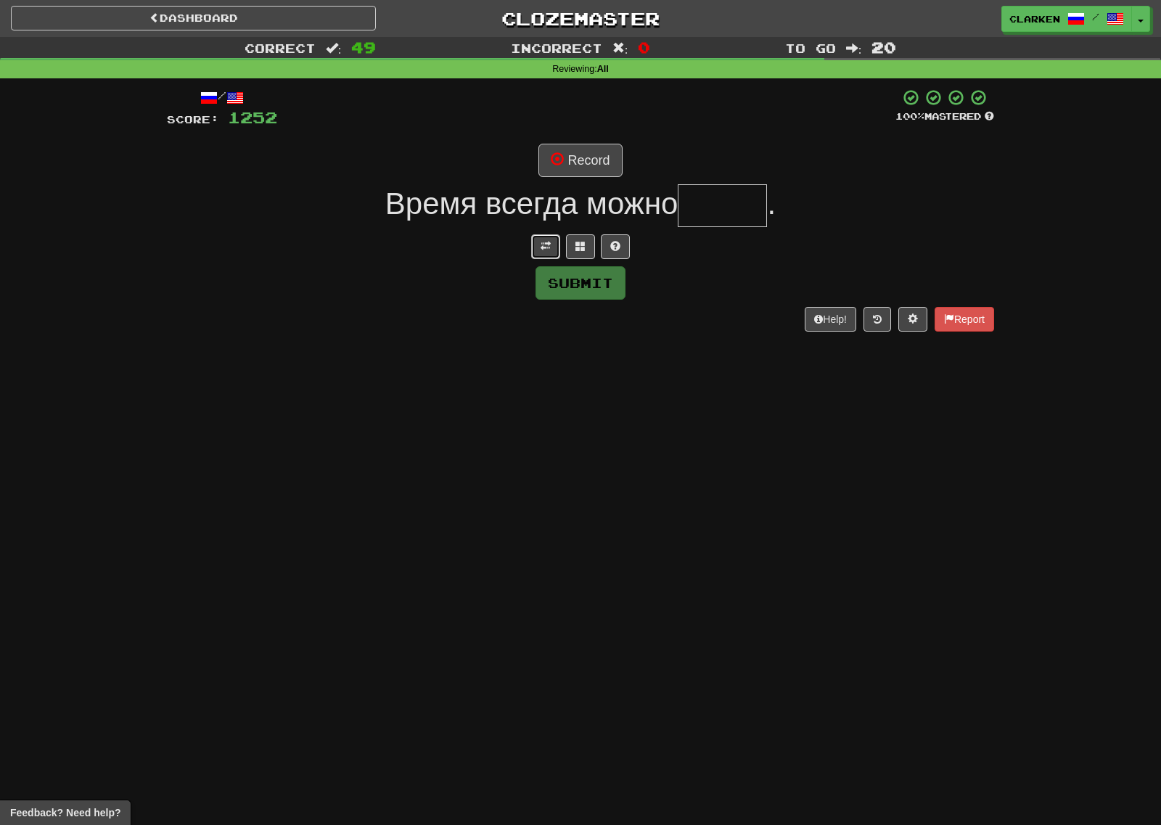
click at [551, 244] on button at bounding box center [545, 246] width 29 height 25
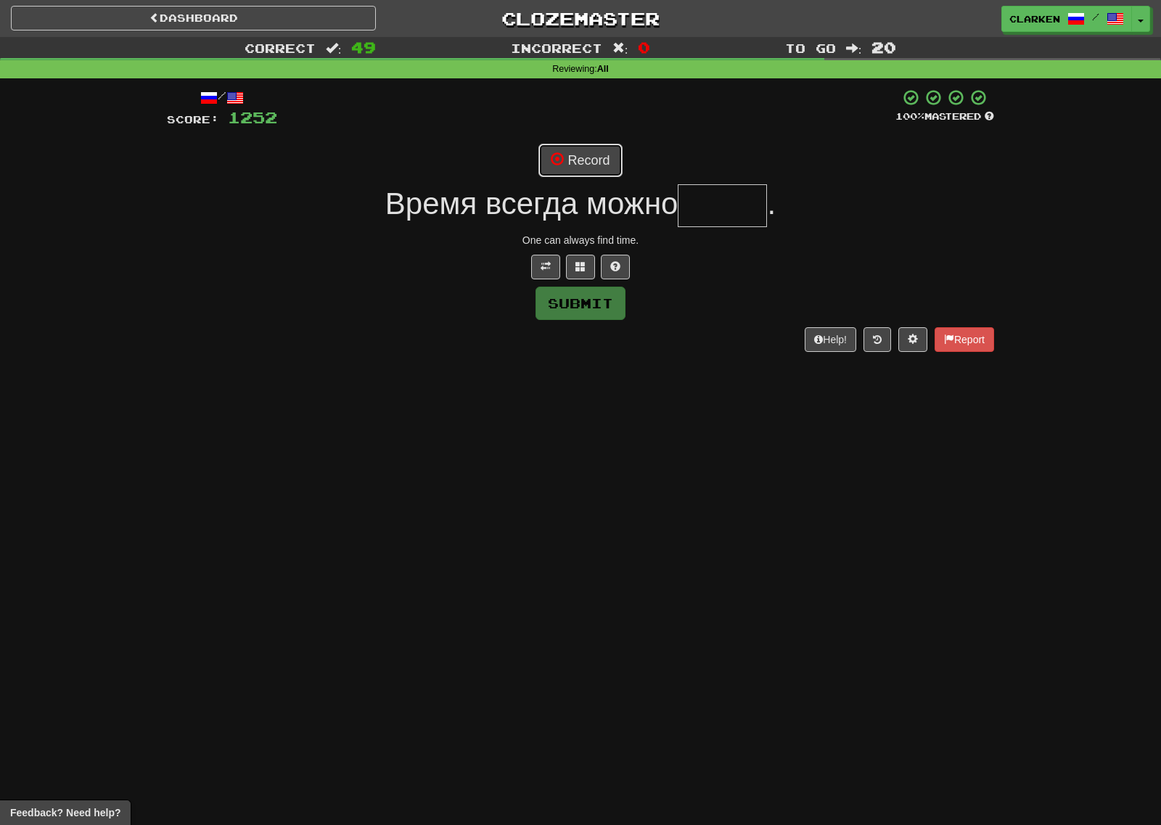
click at [561, 156] on span at bounding box center [557, 158] width 13 height 13
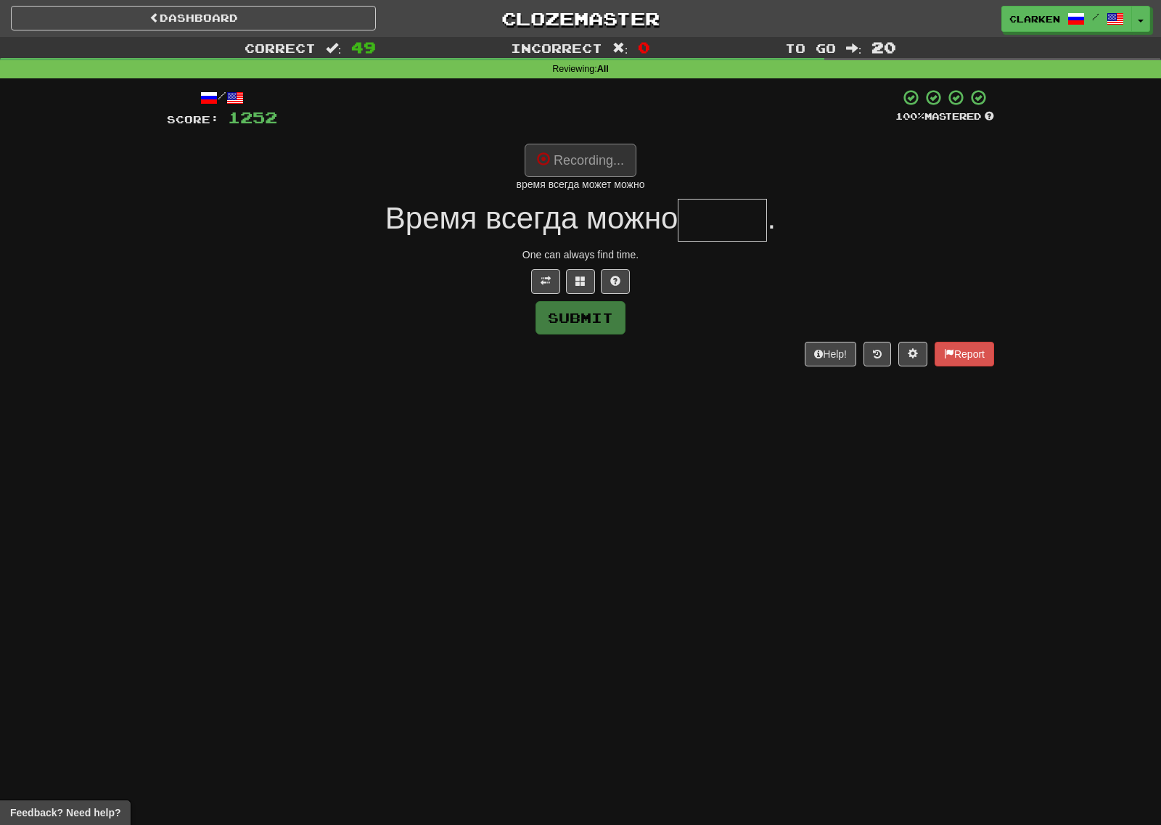
type input "*****"
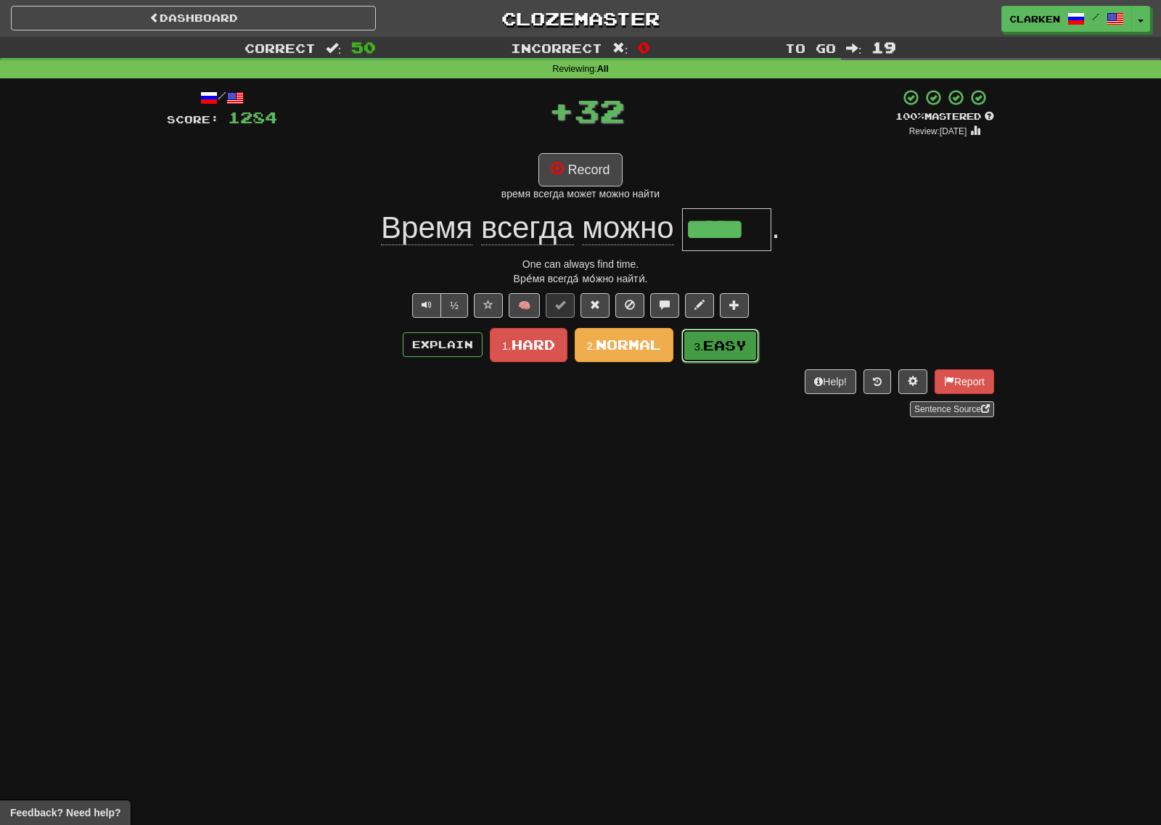
click at [714, 337] on span "Easy" at bounding box center [725, 345] width 44 height 16
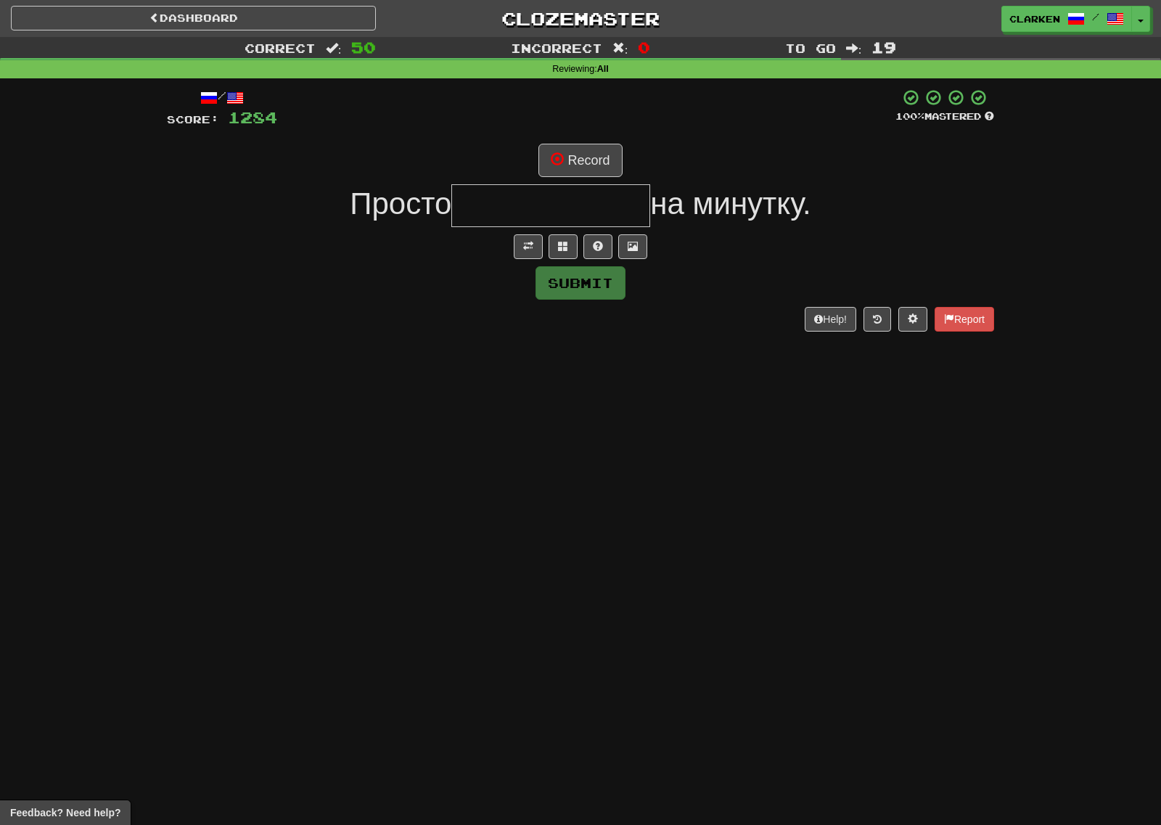
click at [532, 260] on div "/ Score: 1284 100 % Mastered Record Просто на минутку. Submit Help! Report" at bounding box center [580, 209] width 827 height 242
click at [532, 258] on button at bounding box center [528, 246] width 29 height 25
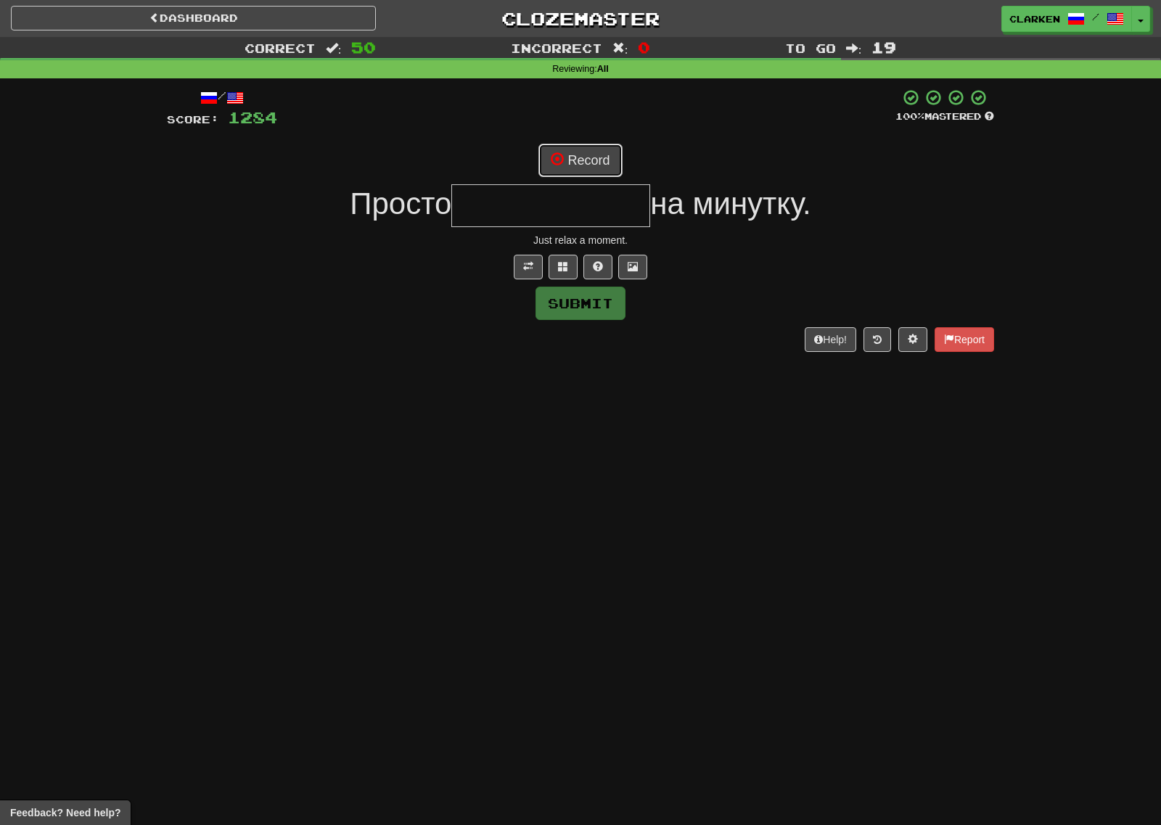
click at [581, 165] on button "Record" at bounding box center [579, 160] width 83 height 33
click at [556, 282] on div "/ Score: 1284 100 % Mastered Recording... Просто на минутку. Just relax a momen…" at bounding box center [580, 219] width 827 height 263
click at [564, 273] on button at bounding box center [562, 267] width 29 height 25
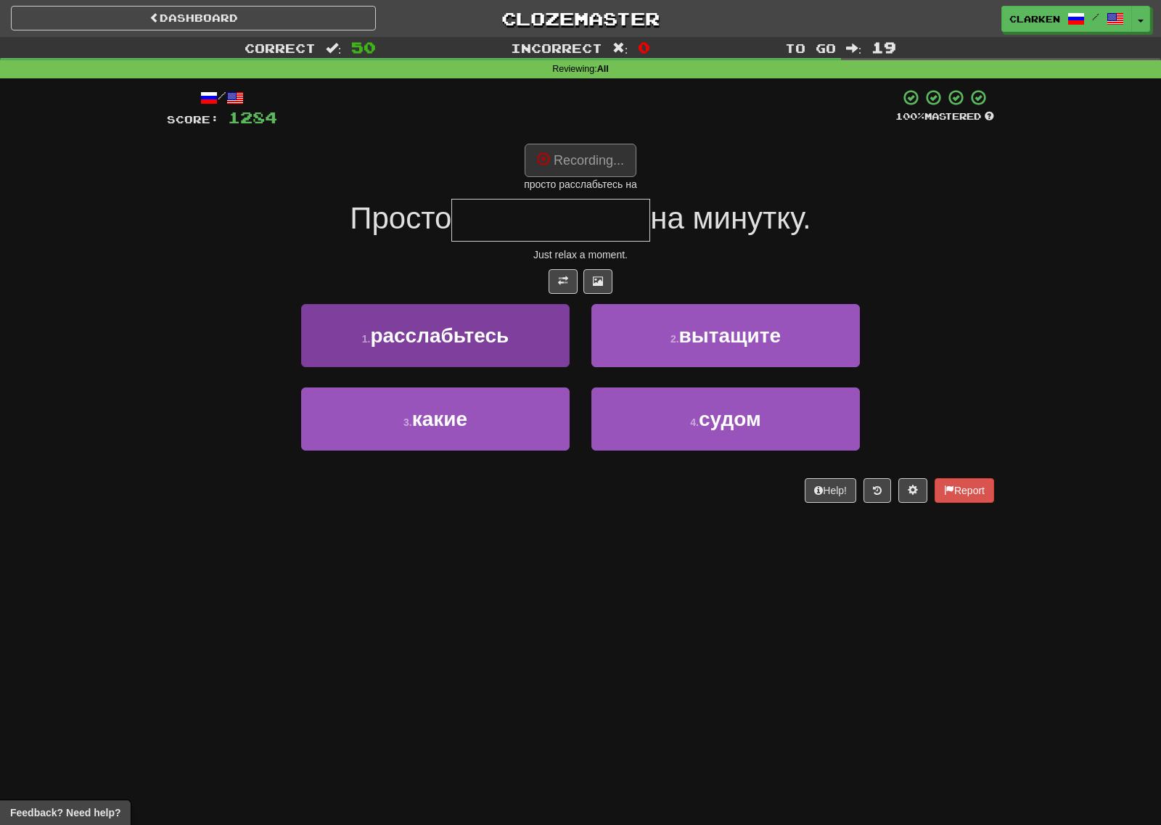
type input "**********"
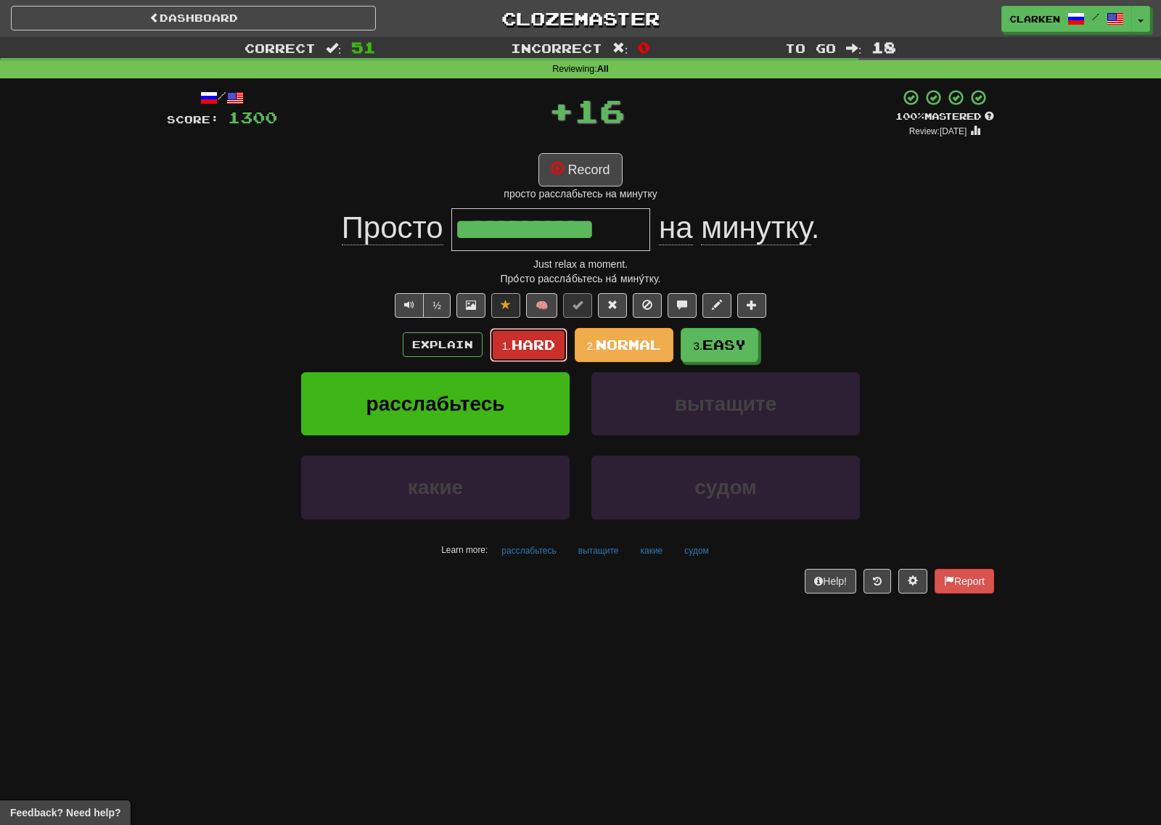
click at [495, 347] on button "1. Hard" at bounding box center [529, 345] width 78 height 34
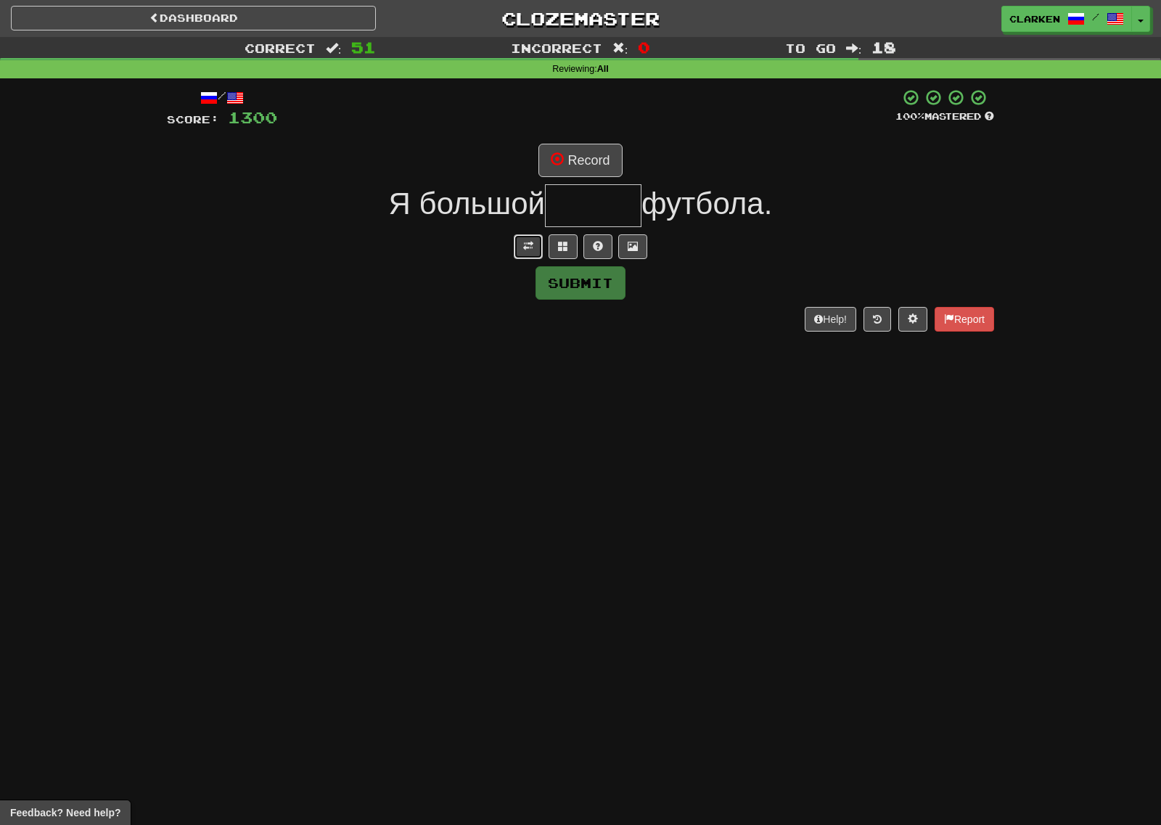
click at [538, 242] on button at bounding box center [528, 246] width 29 height 25
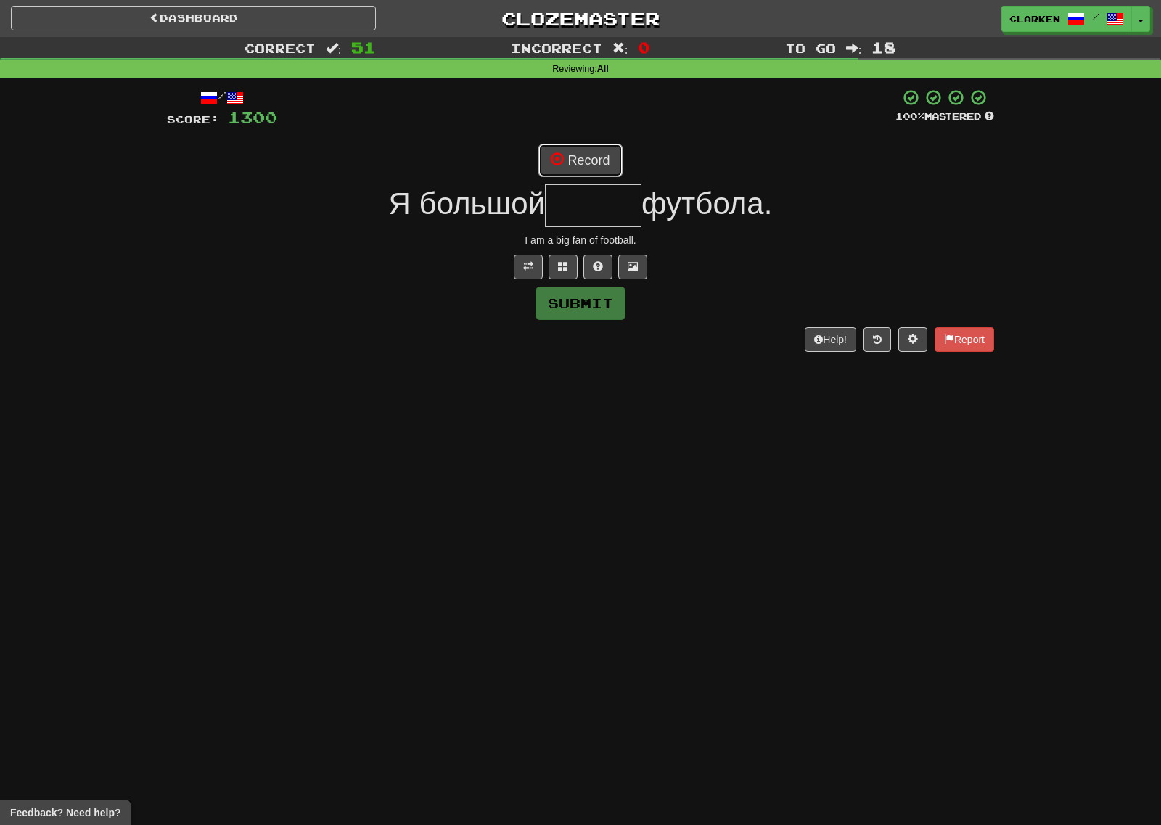
click at [562, 173] on button "Record" at bounding box center [579, 160] width 83 height 33
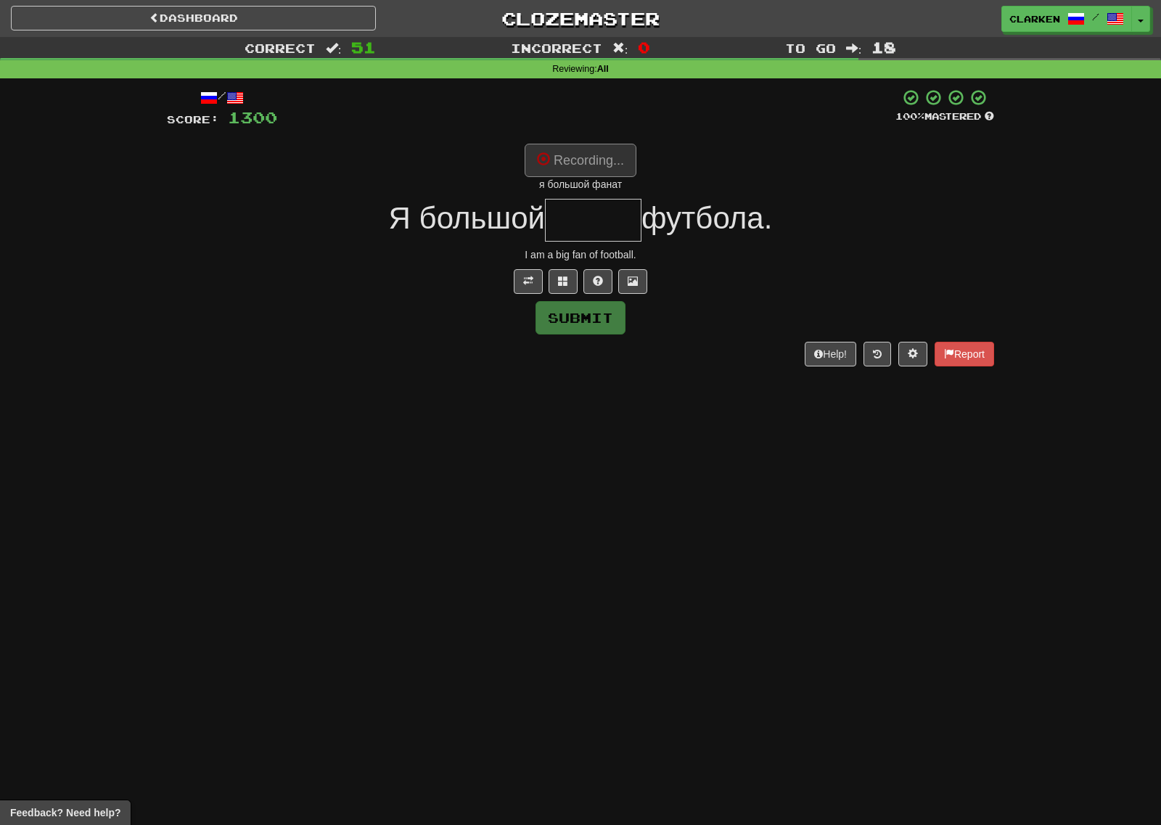
type input "*****"
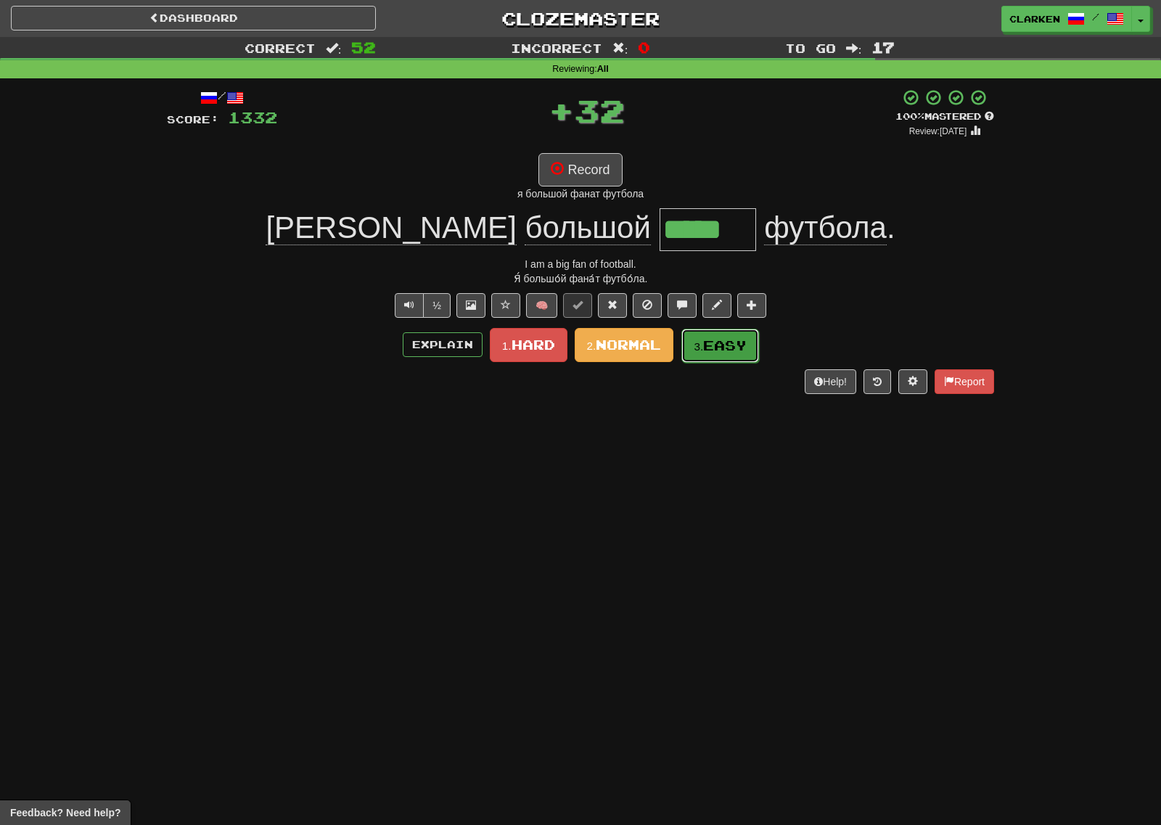
click at [716, 351] on span "Easy" at bounding box center [725, 345] width 44 height 16
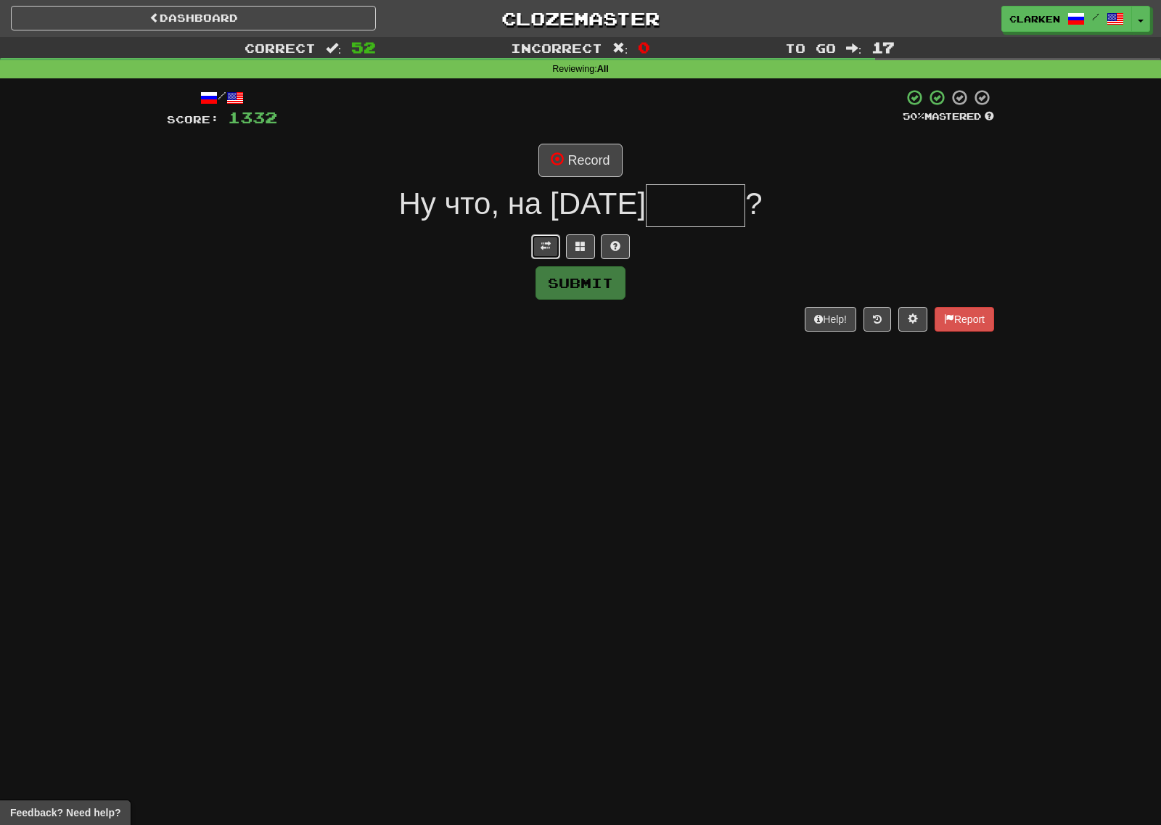
click at [546, 246] on span at bounding box center [545, 246] width 10 height 10
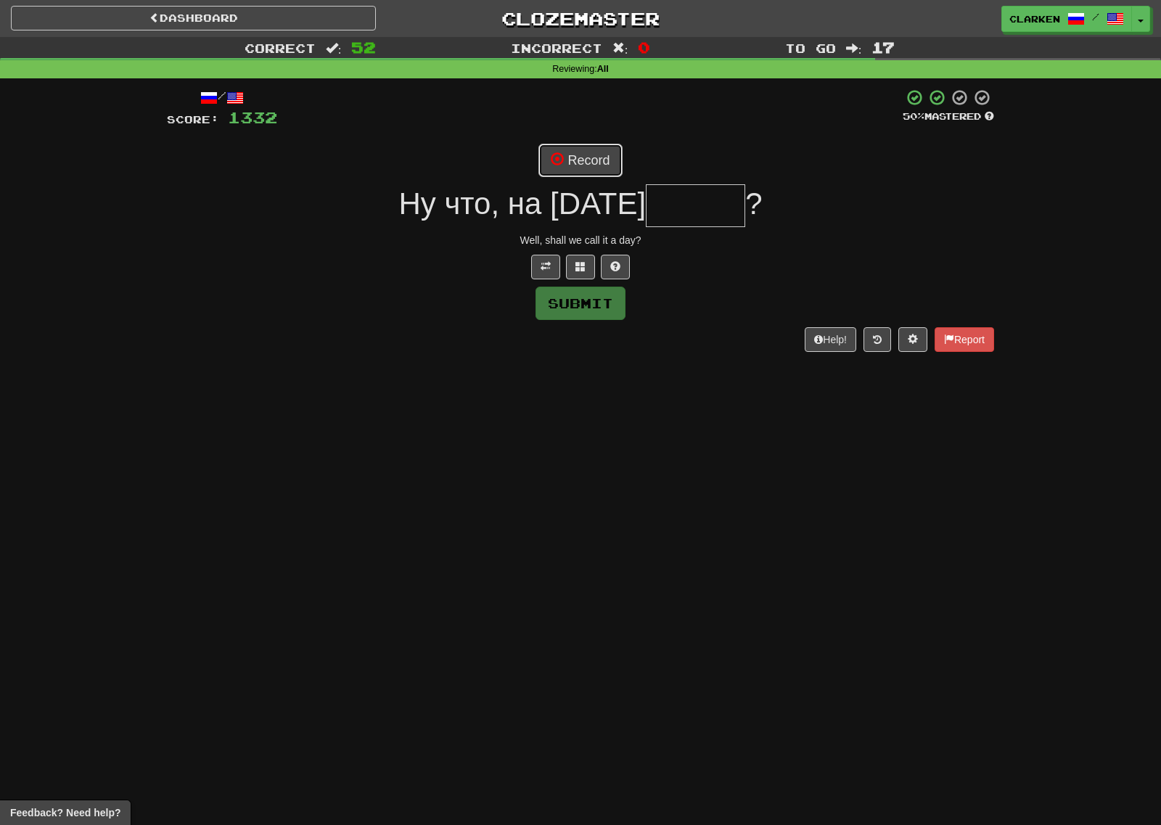
click at [585, 149] on button "Record" at bounding box center [579, 160] width 83 height 33
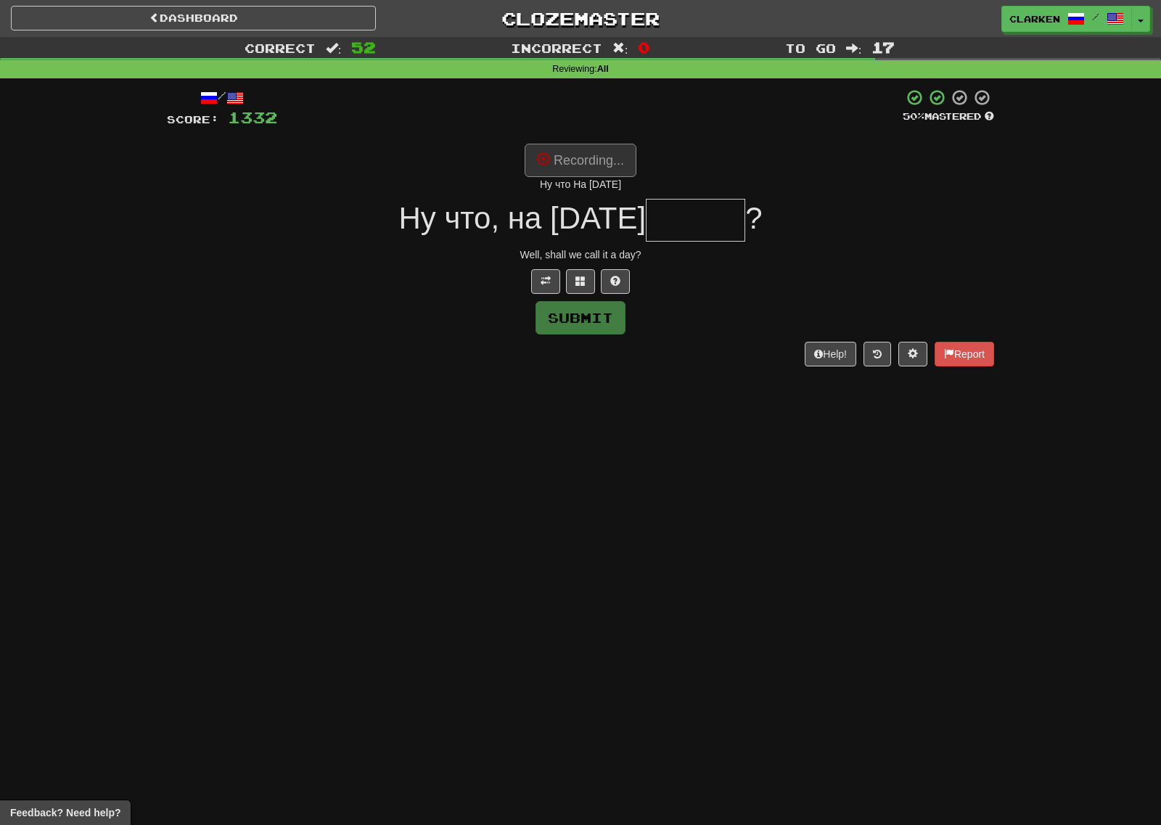
type input "******"
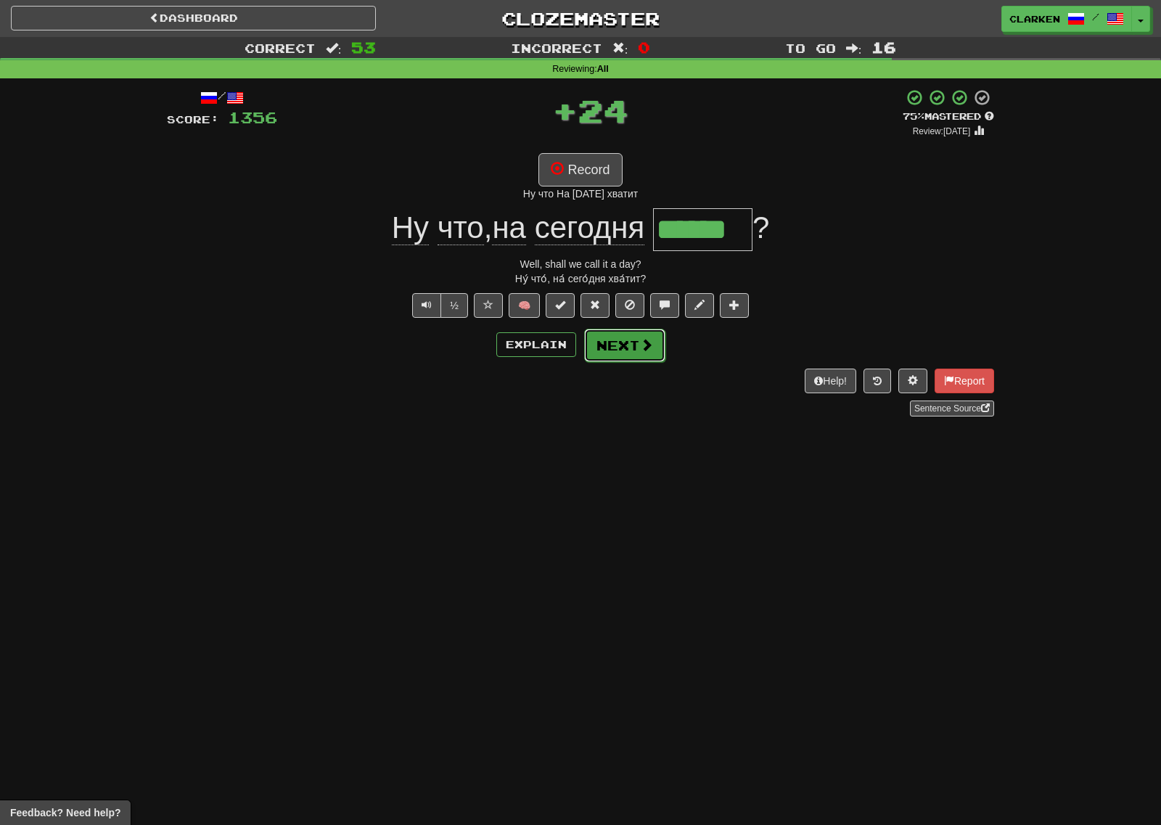
click at [642, 345] on span at bounding box center [646, 344] width 13 height 13
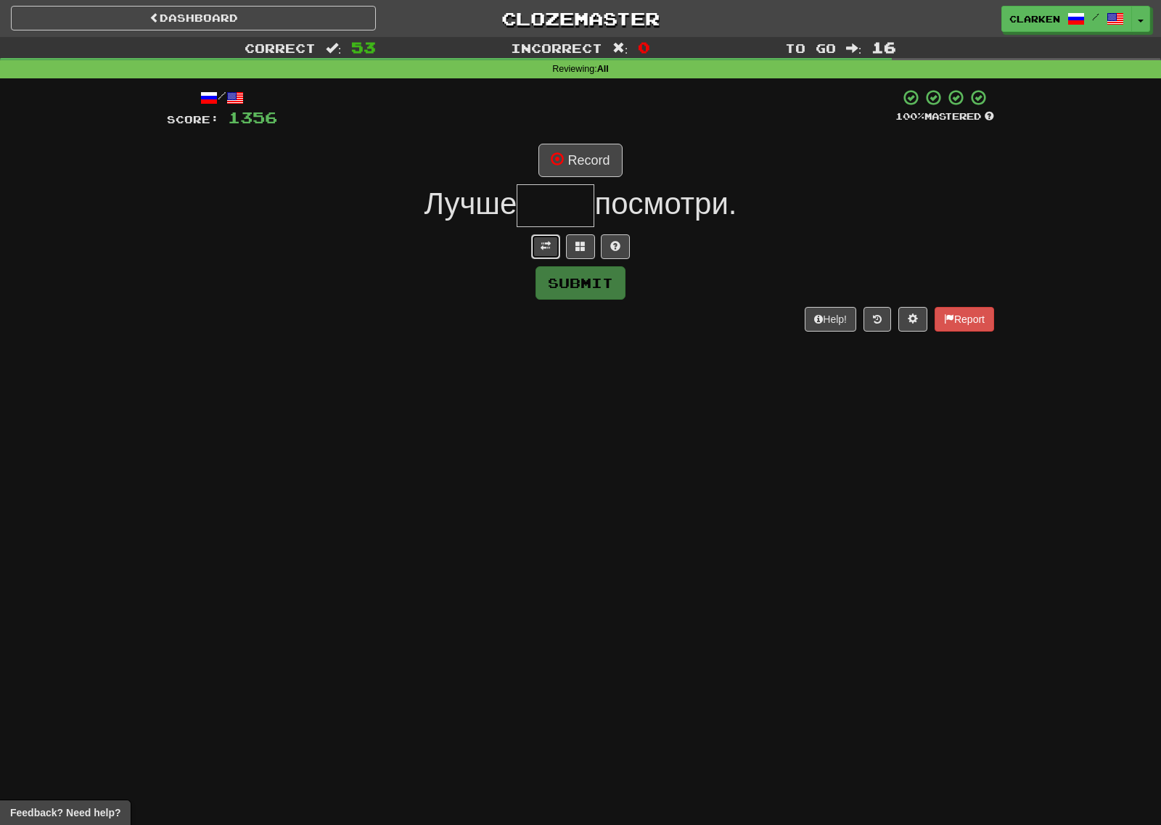
click at [536, 247] on button at bounding box center [545, 246] width 29 height 25
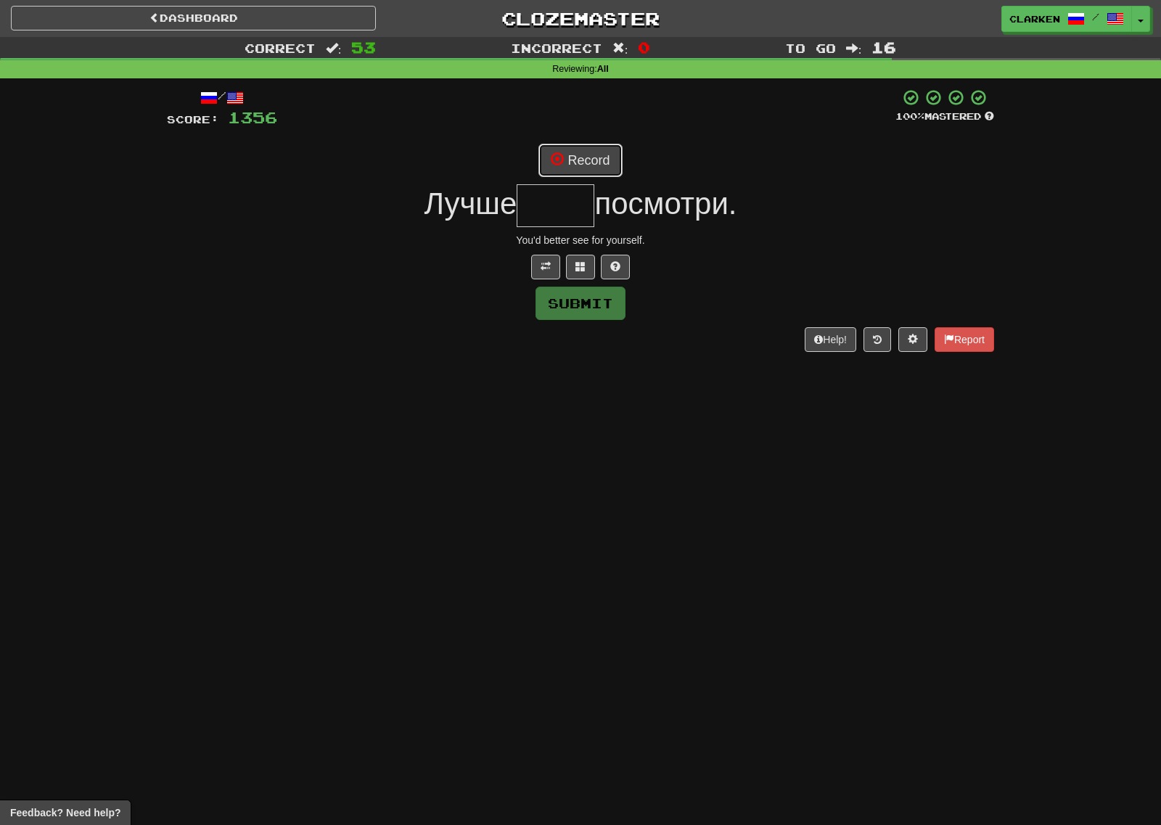
click at [546, 169] on button "Record" at bounding box center [579, 160] width 83 height 33
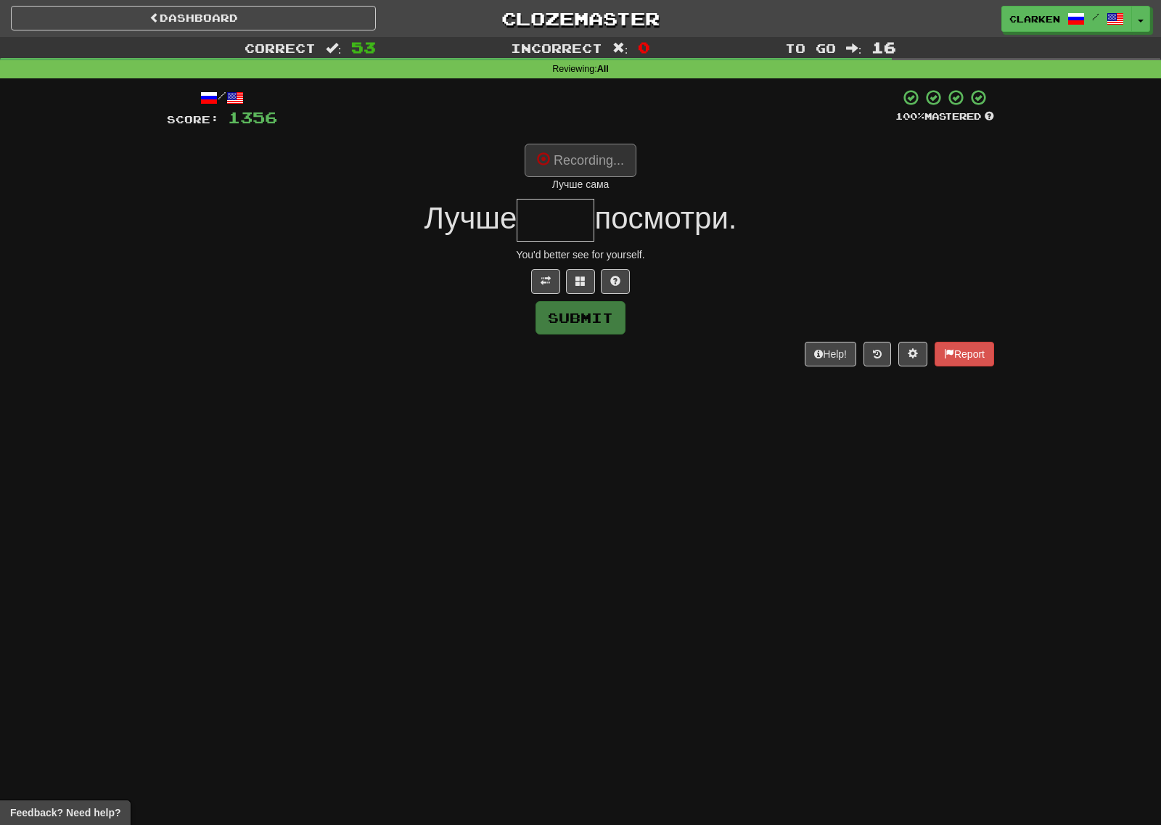
type input "****"
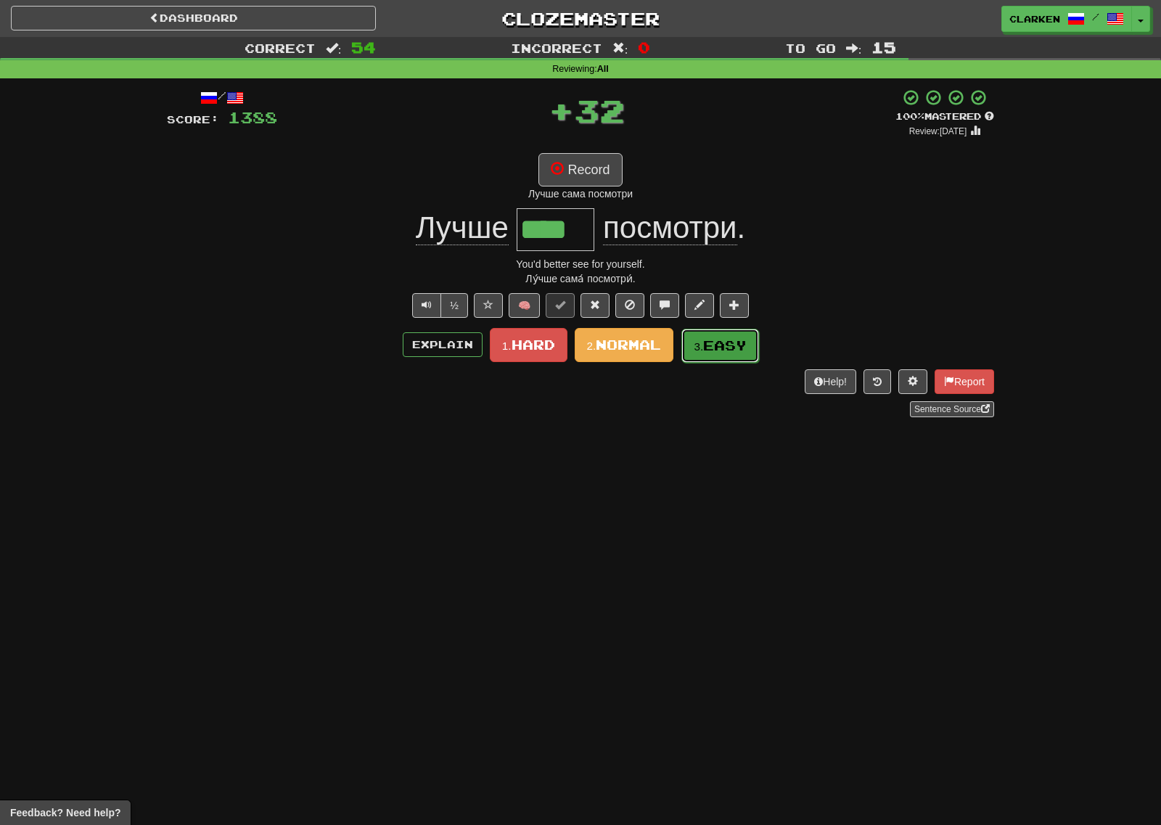
click at [712, 341] on span "Easy" at bounding box center [725, 345] width 44 height 16
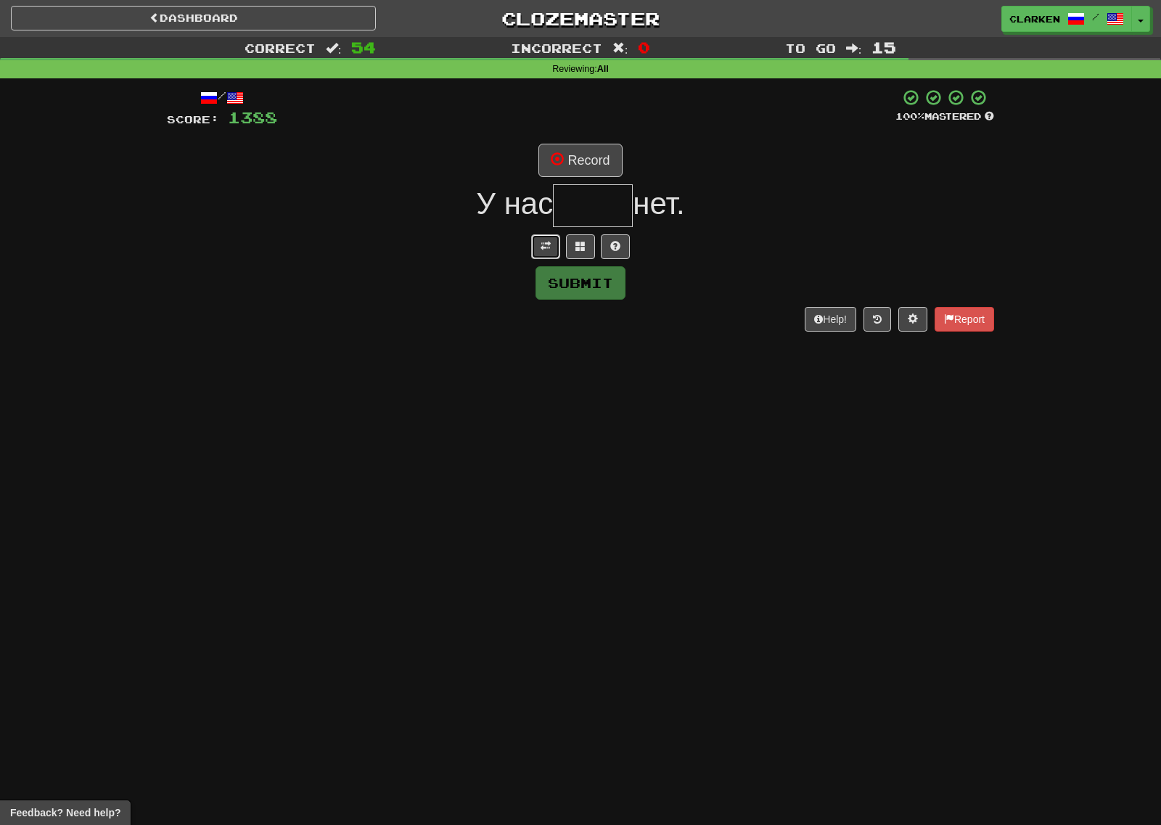
click at [549, 252] on button at bounding box center [545, 246] width 29 height 25
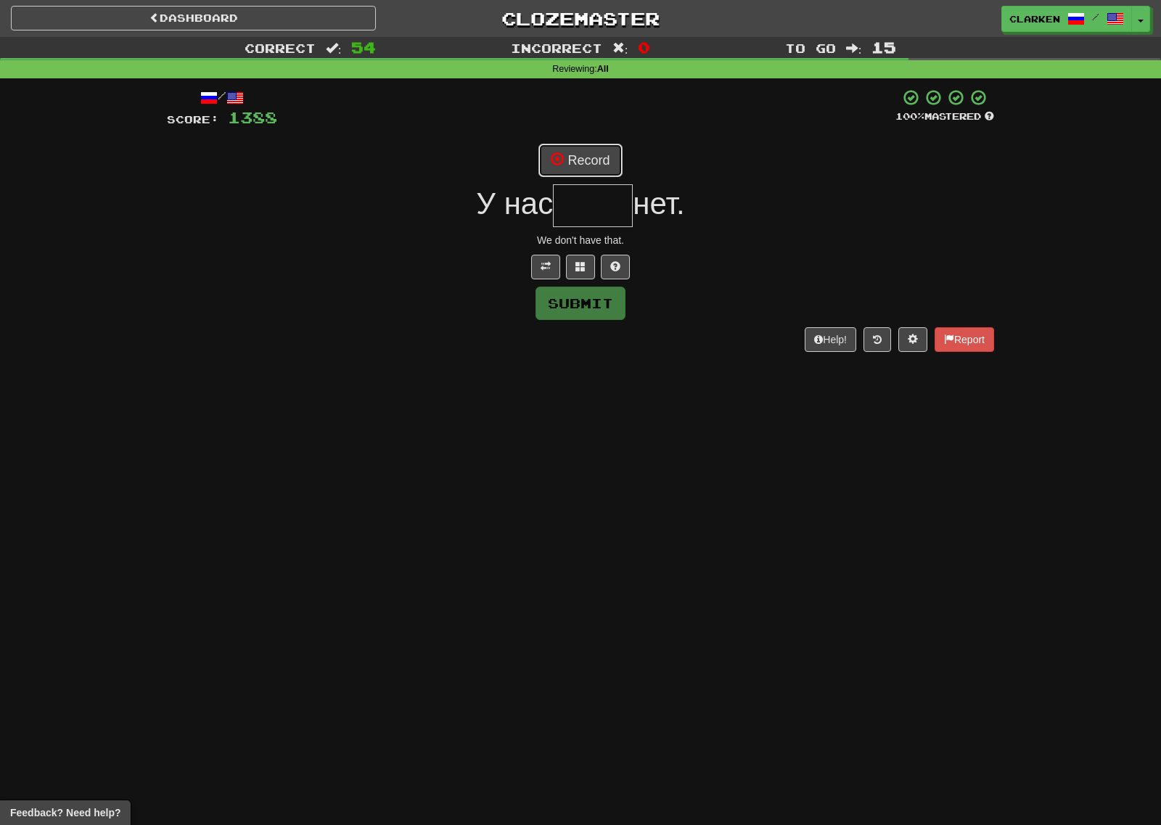
click at [578, 149] on button "Record" at bounding box center [579, 160] width 83 height 33
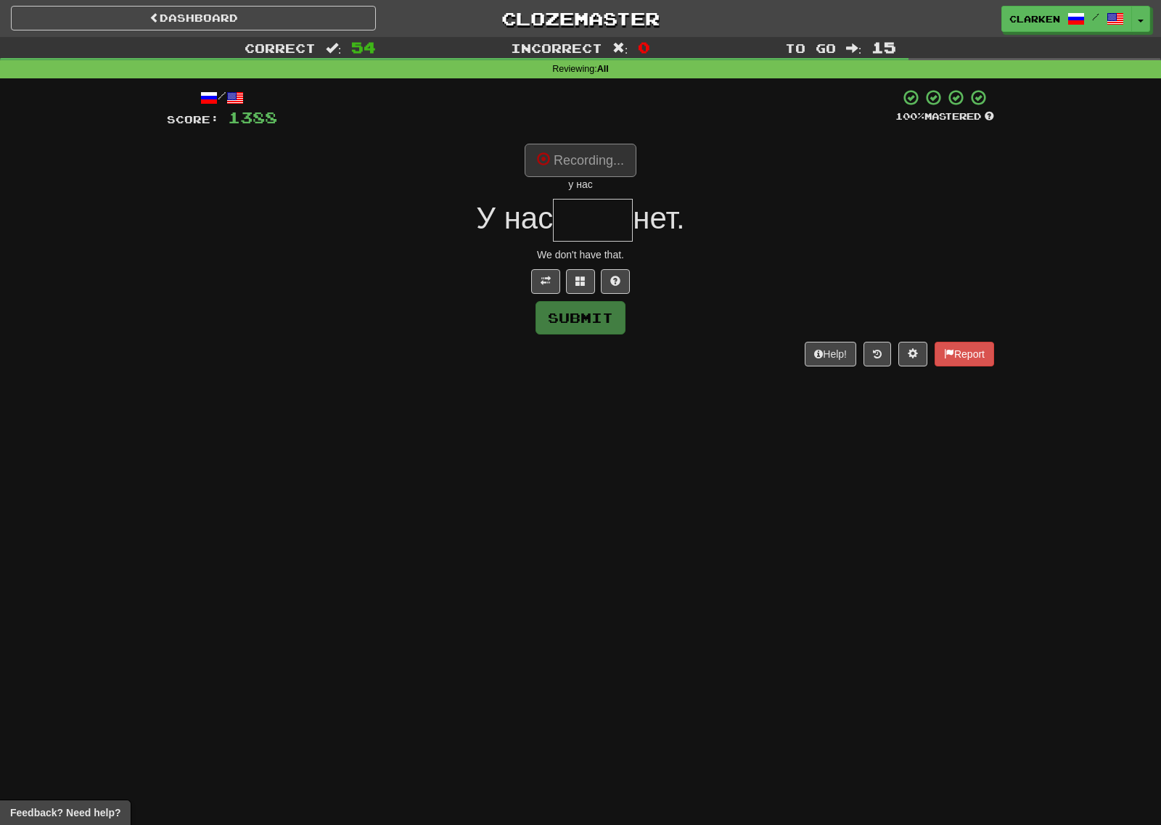
type input "*****"
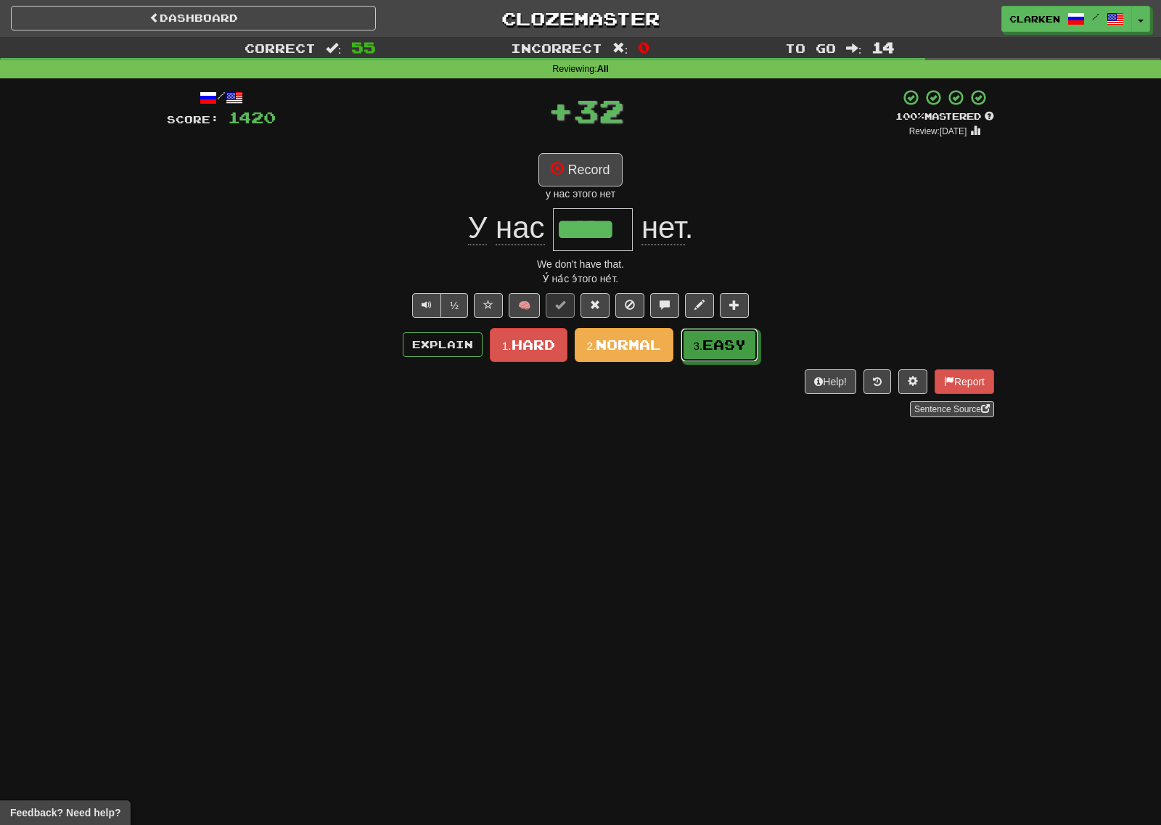
click at [699, 349] on small "3." at bounding box center [697, 345] width 9 height 12
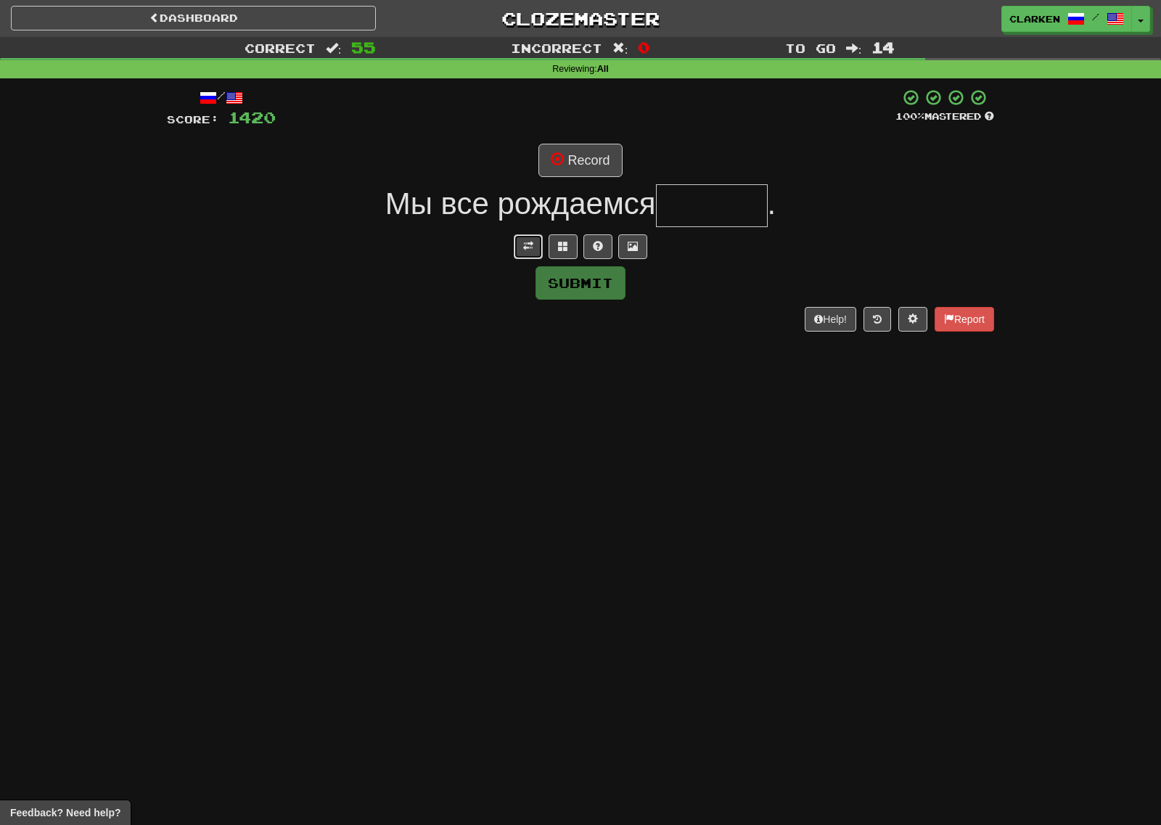
click at [516, 244] on button at bounding box center [528, 246] width 29 height 25
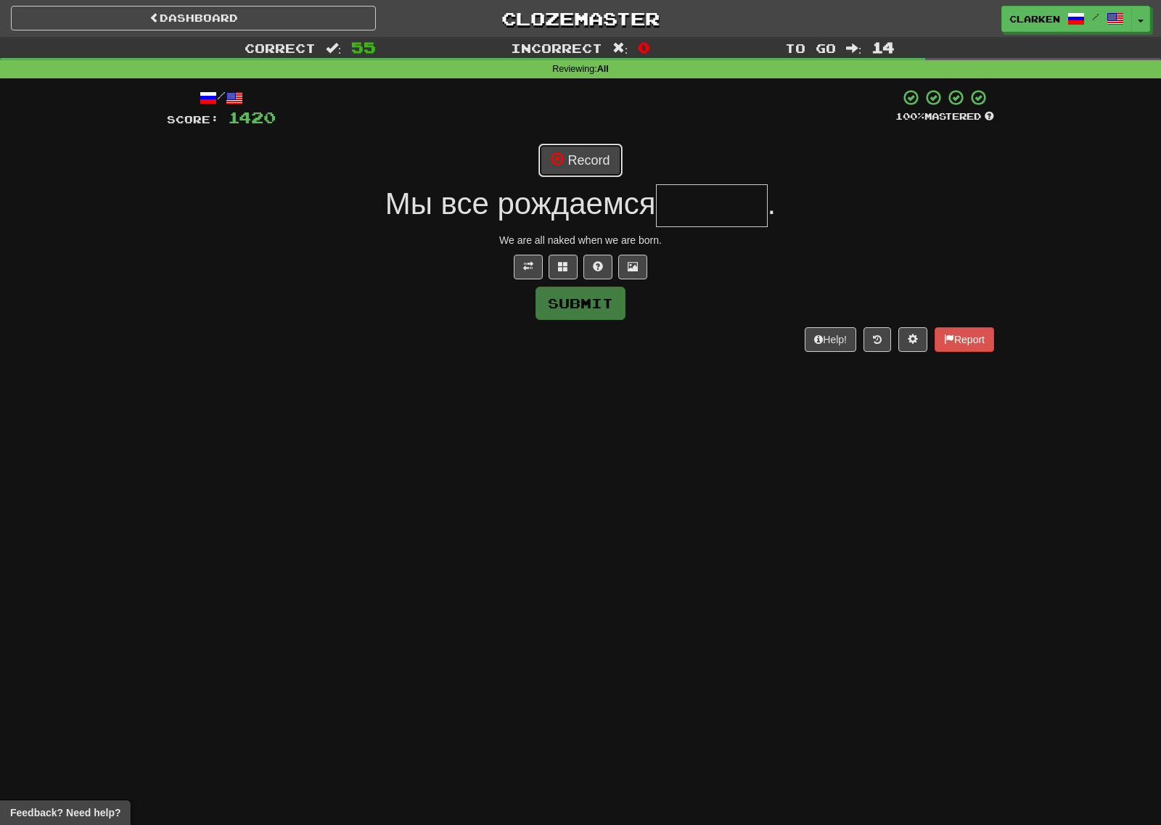
click at [559, 169] on button "Record" at bounding box center [579, 160] width 83 height 33
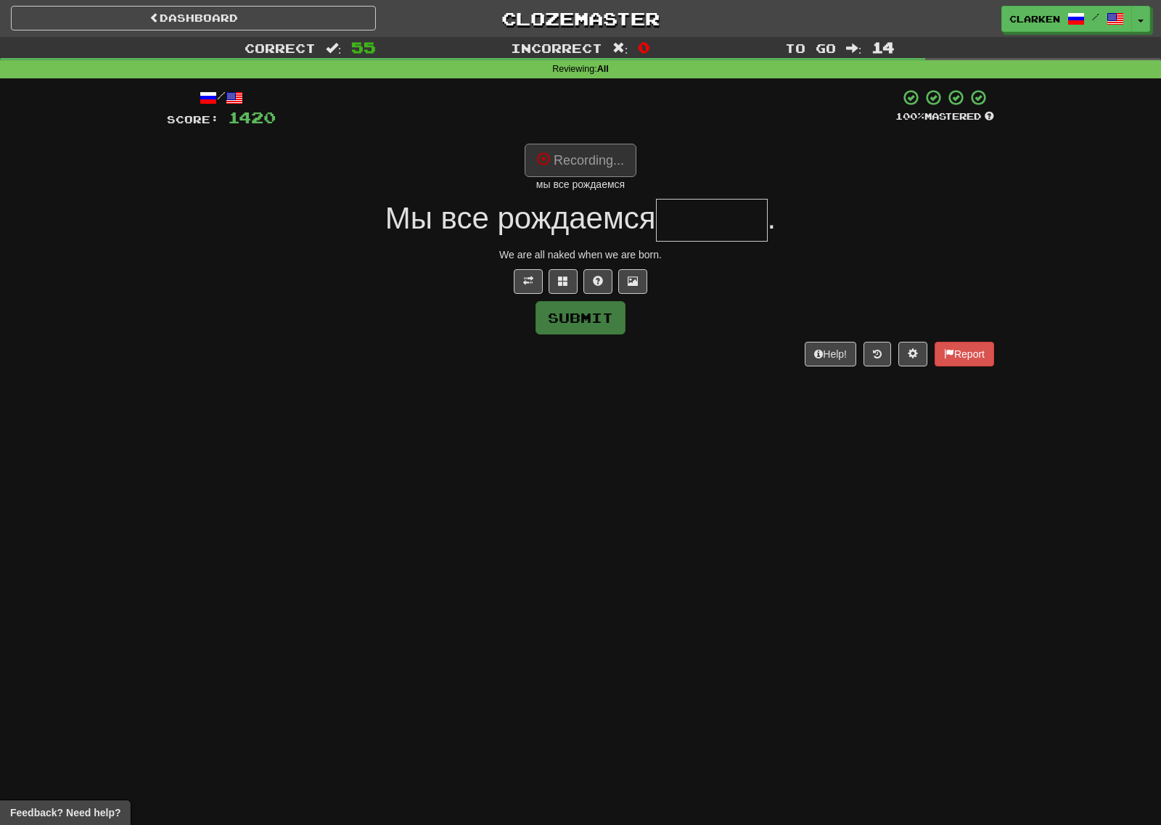
type input "******"
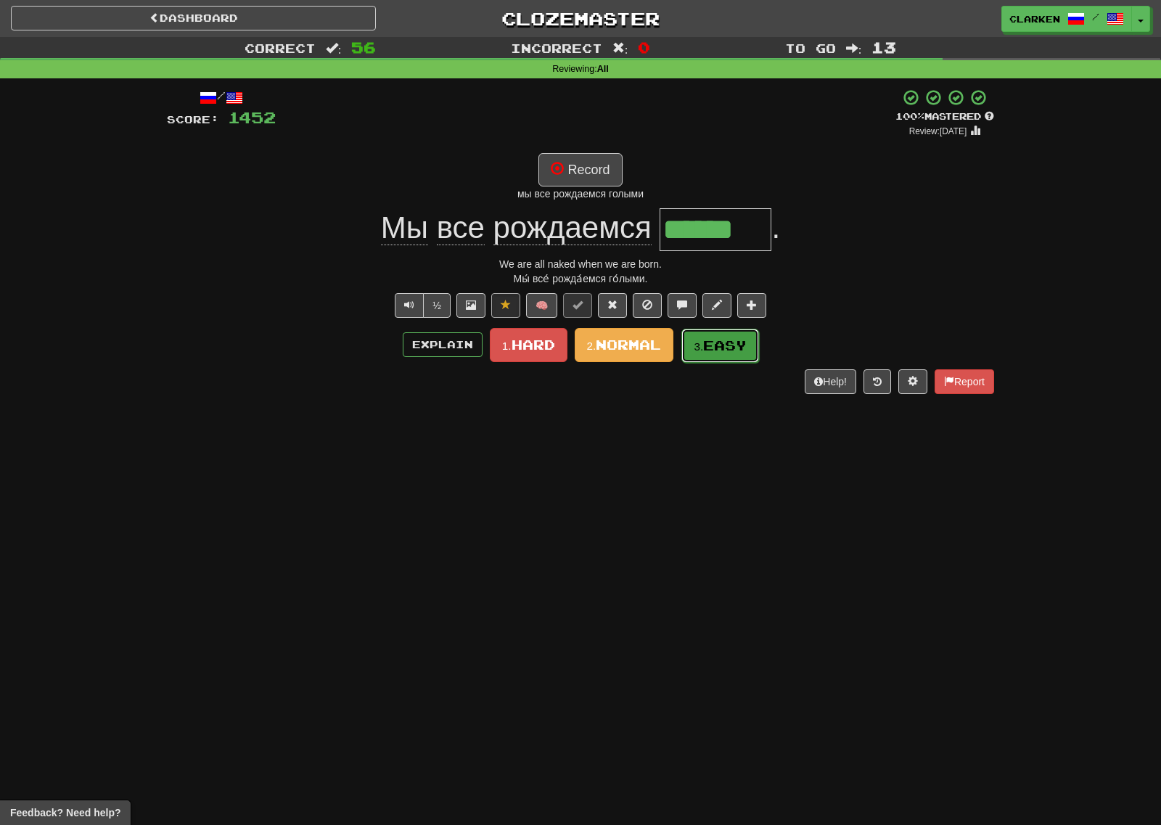
click at [713, 342] on span "Easy" at bounding box center [725, 345] width 44 height 16
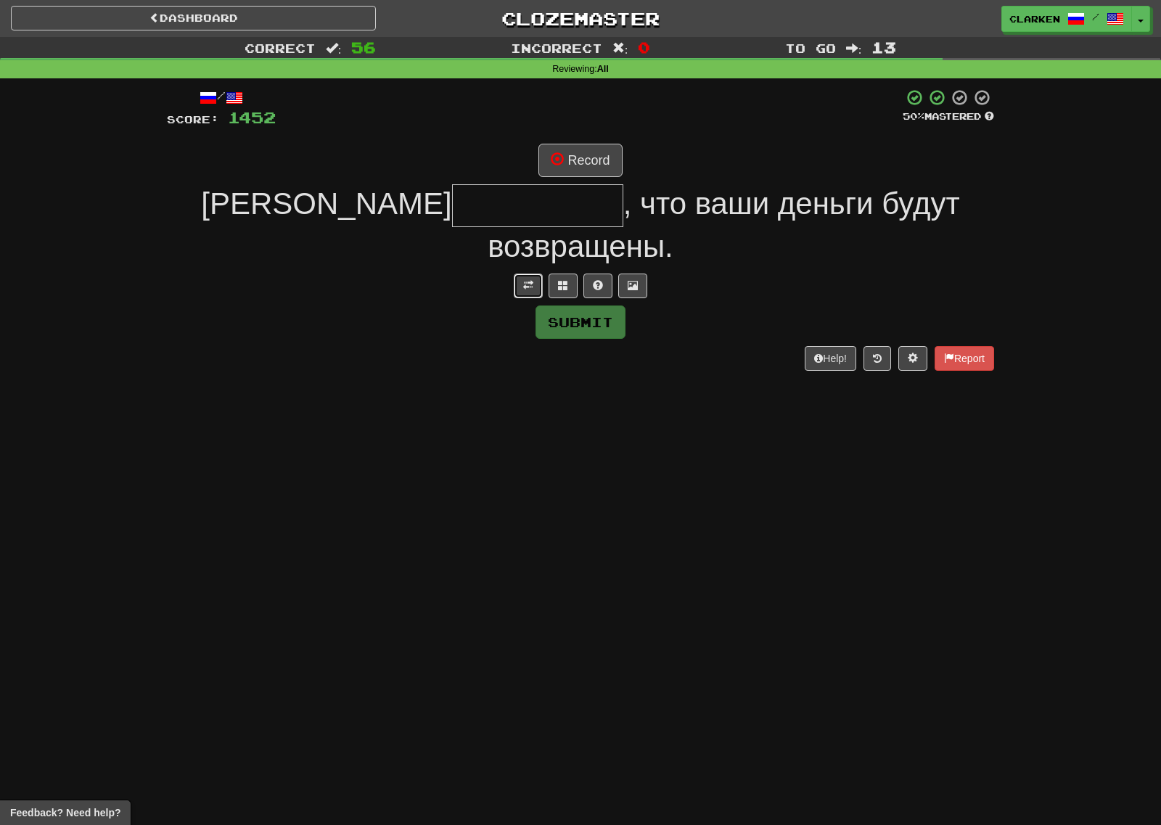
click at [527, 273] on button at bounding box center [528, 285] width 29 height 25
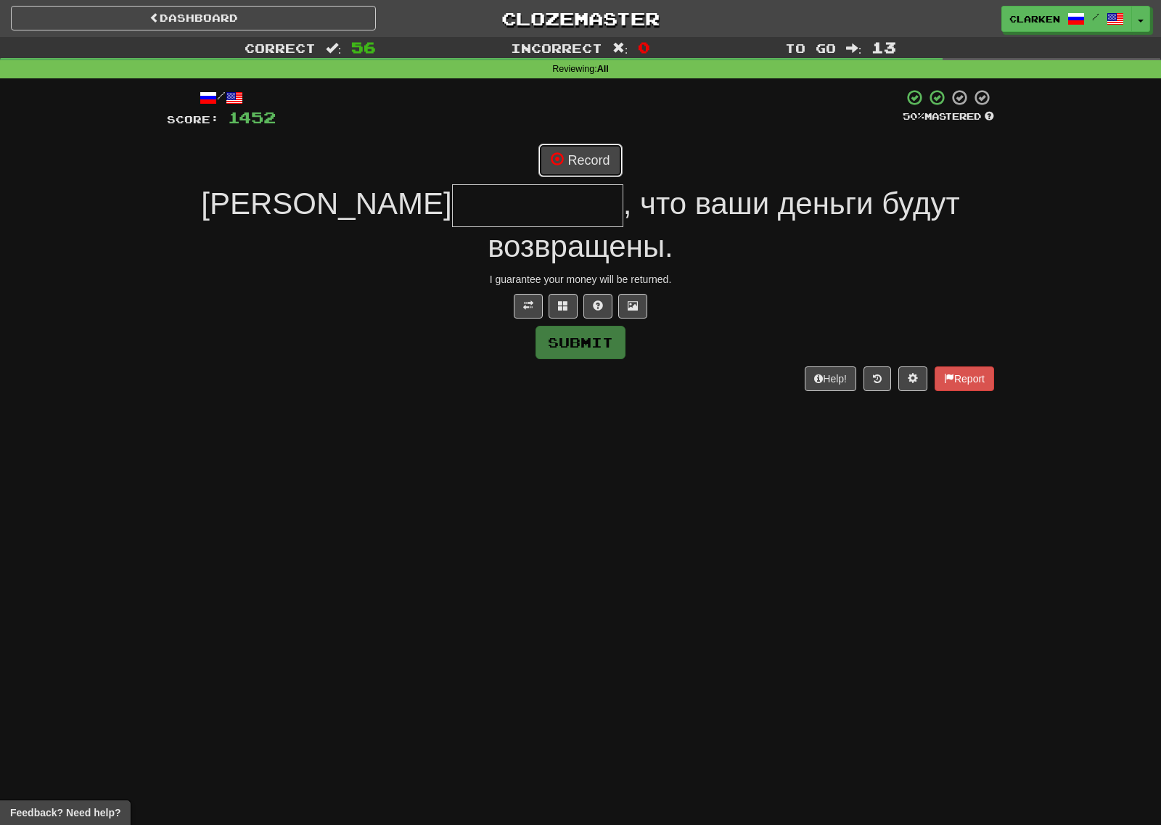
drag, startPoint x: 567, startPoint y: 152, endPoint x: 575, endPoint y: 155, distance: 8.5
click at [575, 155] on button "Record" at bounding box center [579, 160] width 83 height 33
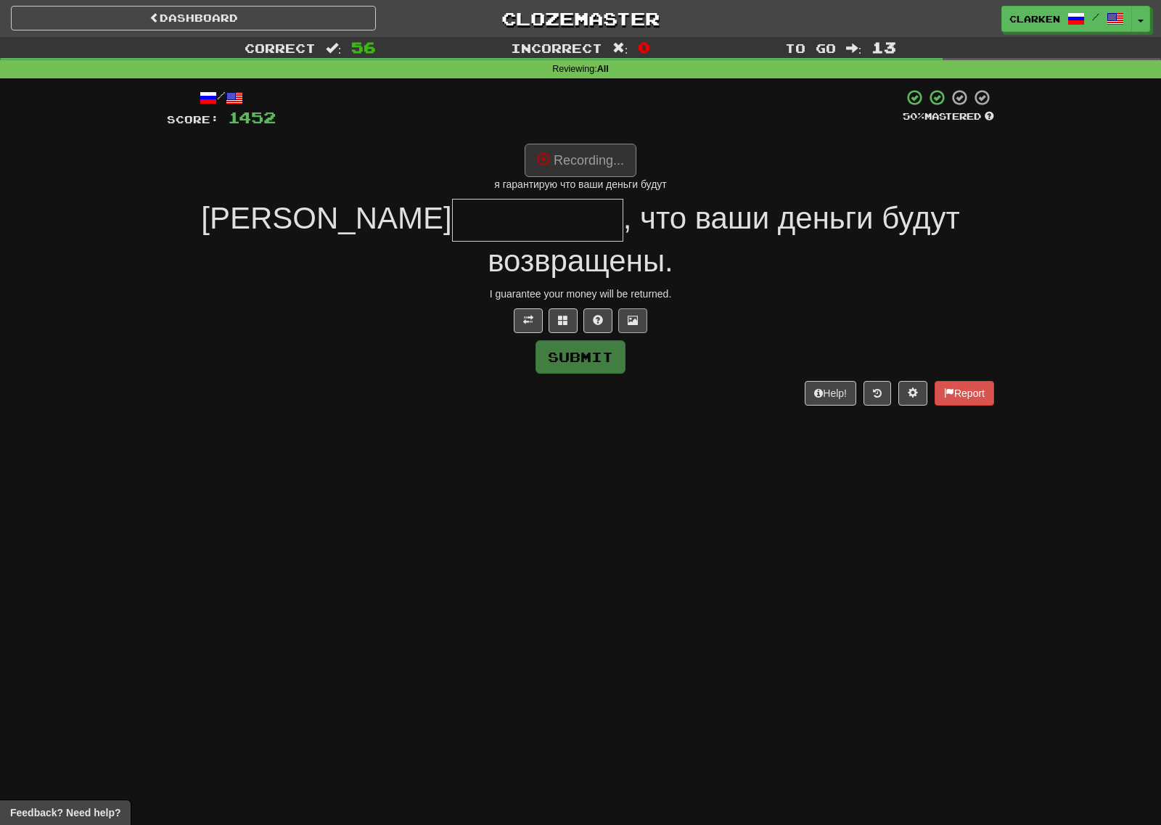
type input "**********"
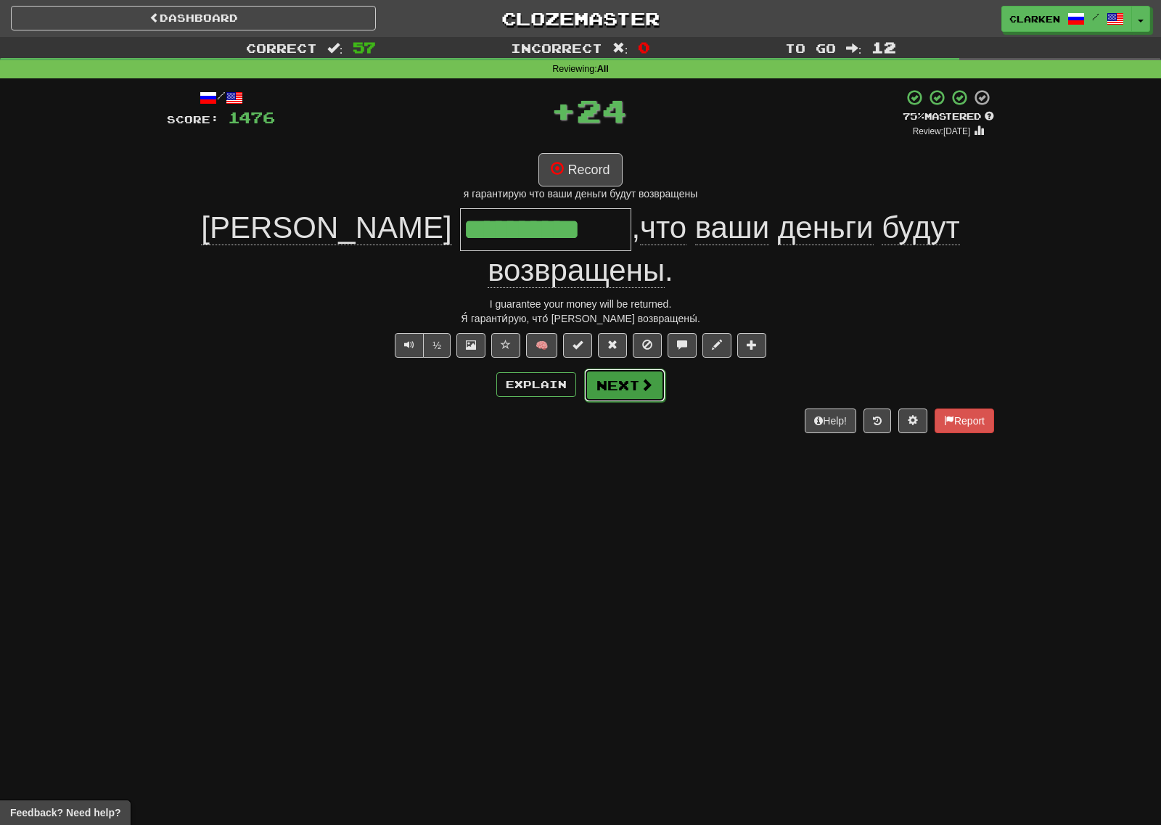
click at [636, 368] on button "Next" at bounding box center [624, 384] width 81 height 33
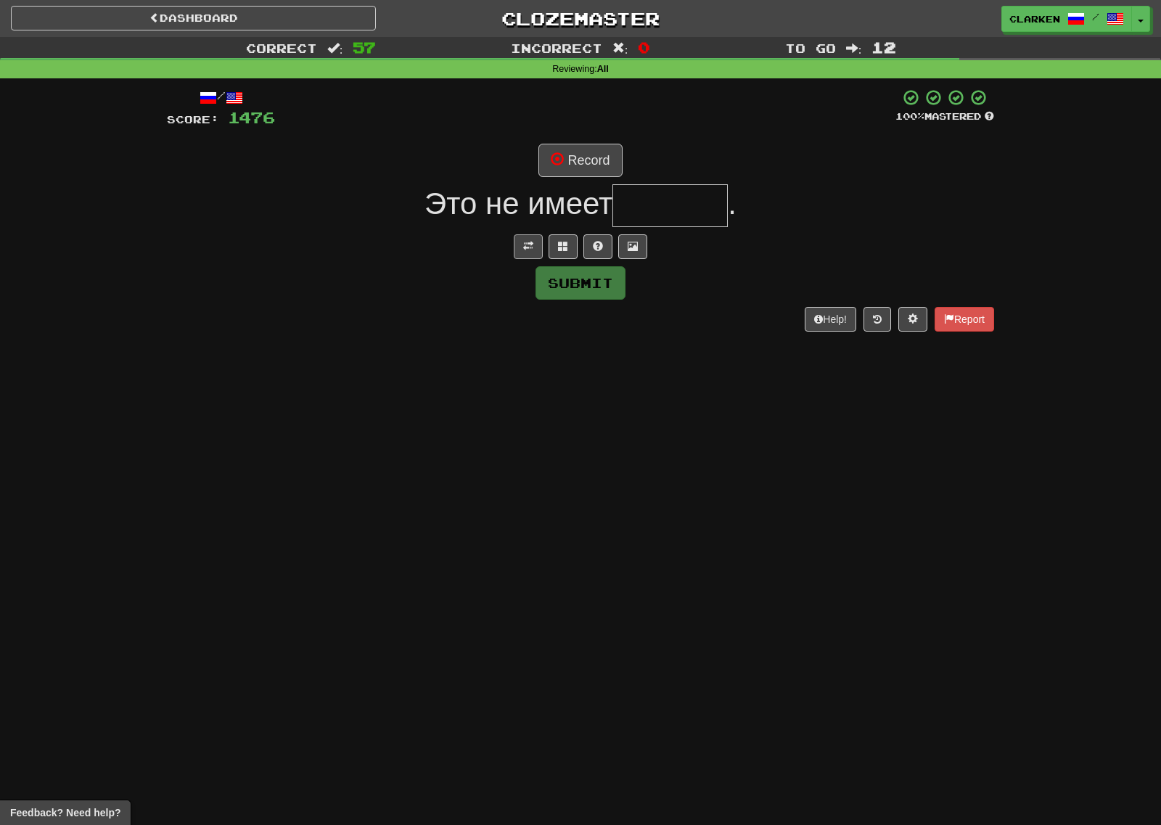
click at [514, 248] on div at bounding box center [580, 246] width 827 height 25
drag, startPoint x: 519, startPoint y: 248, endPoint x: 532, endPoint y: 186, distance: 63.2
click at [519, 247] on button at bounding box center [528, 246] width 29 height 25
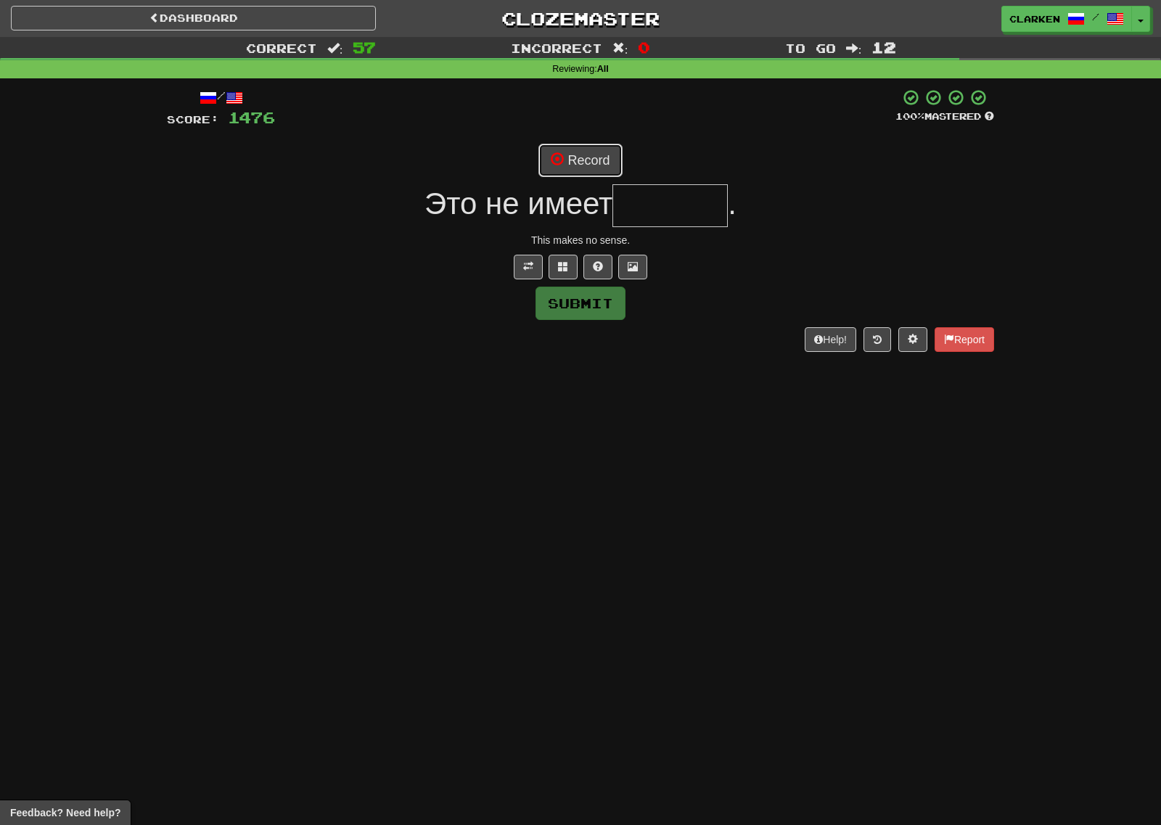
click at [553, 147] on button "Record" at bounding box center [579, 160] width 83 height 33
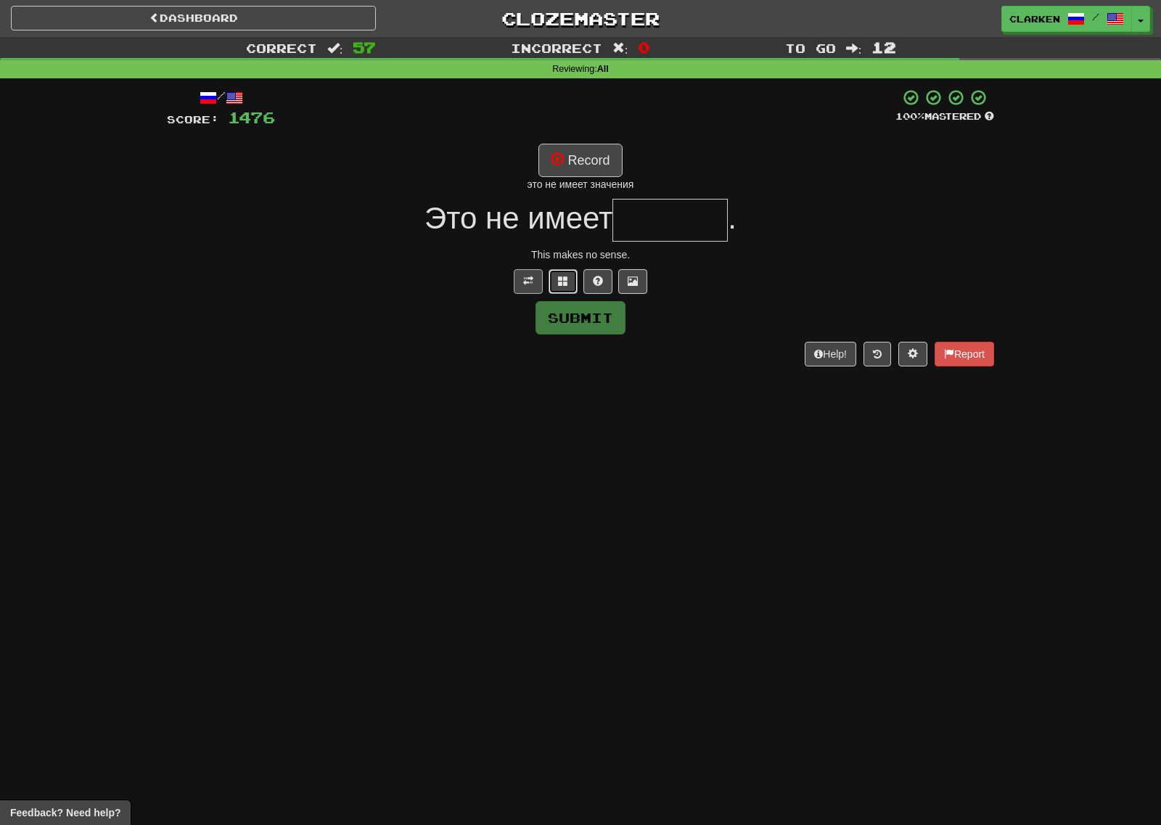
click at [562, 284] on span at bounding box center [563, 281] width 10 height 10
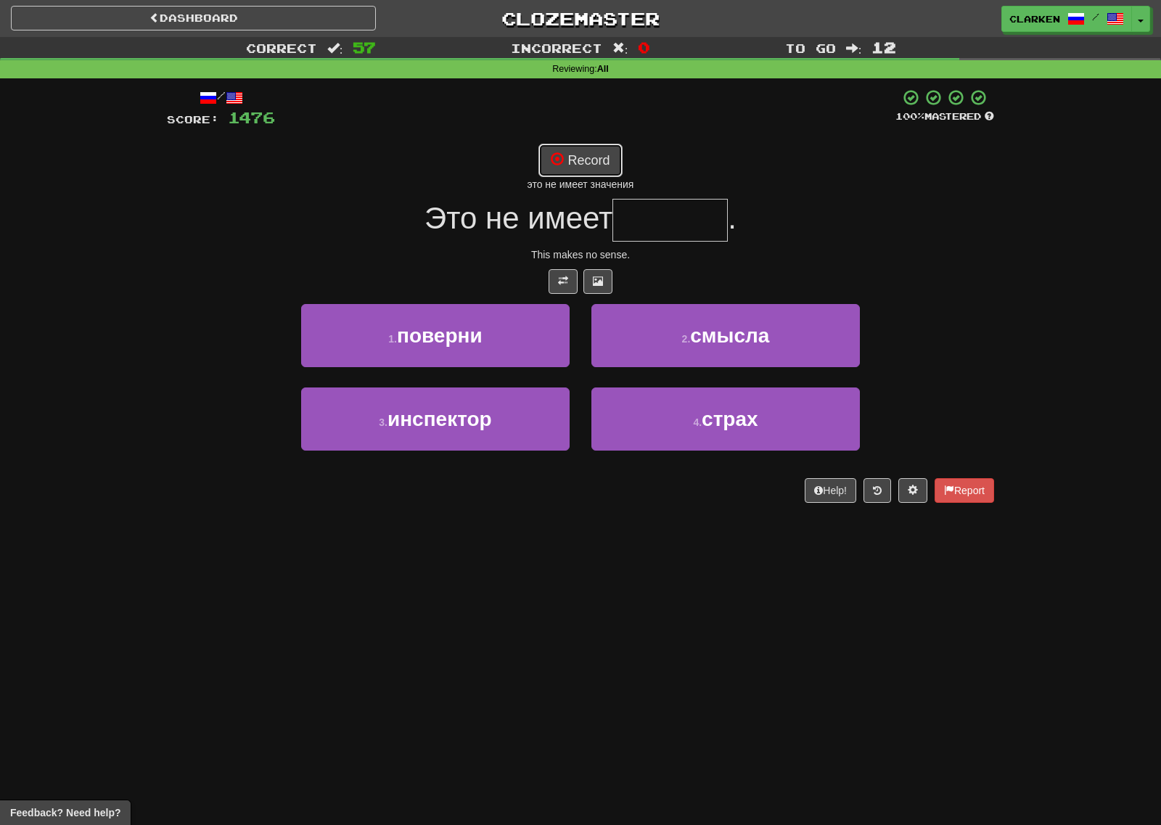
click at [580, 164] on button "Record" at bounding box center [579, 160] width 83 height 33
click at [693, 324] on span "смысла" at bounding box center [729, 335] width 79 height 22
type input "******"
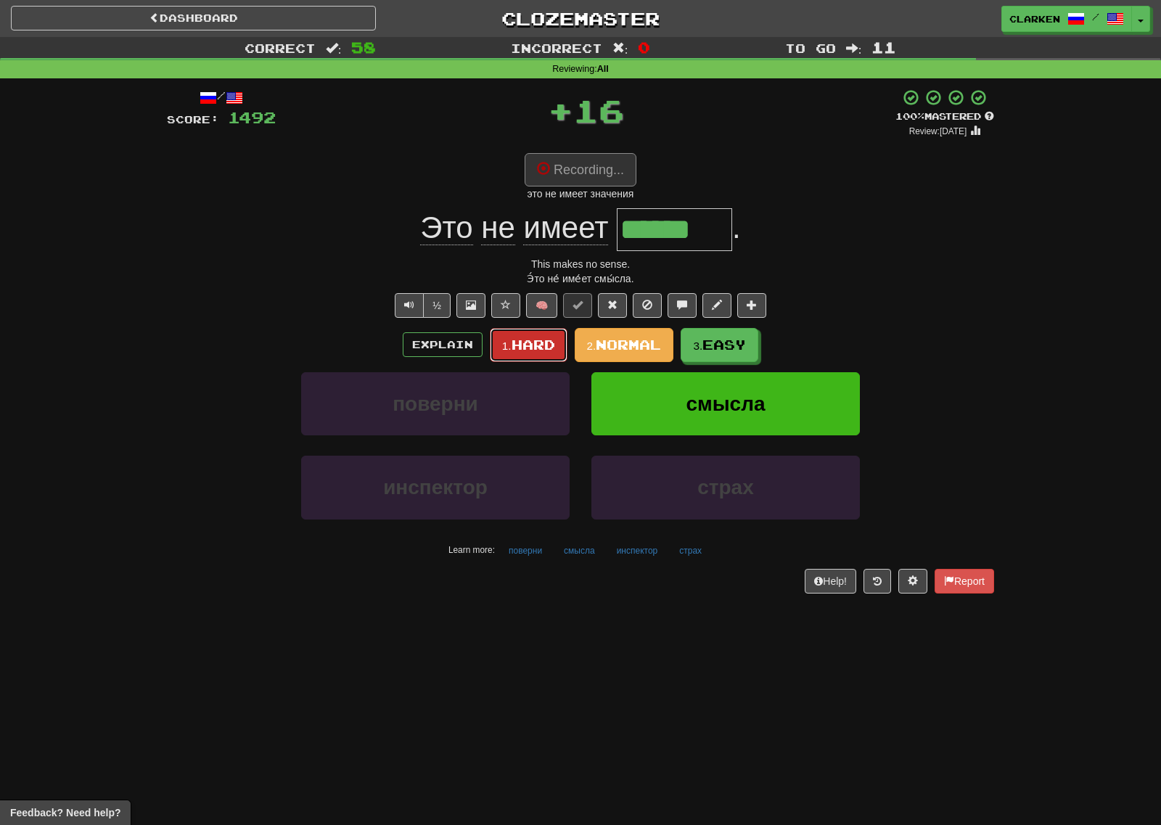
click at [522, 332] on button "1. Hard" at bounding box center [529, 345] width 78 height 34
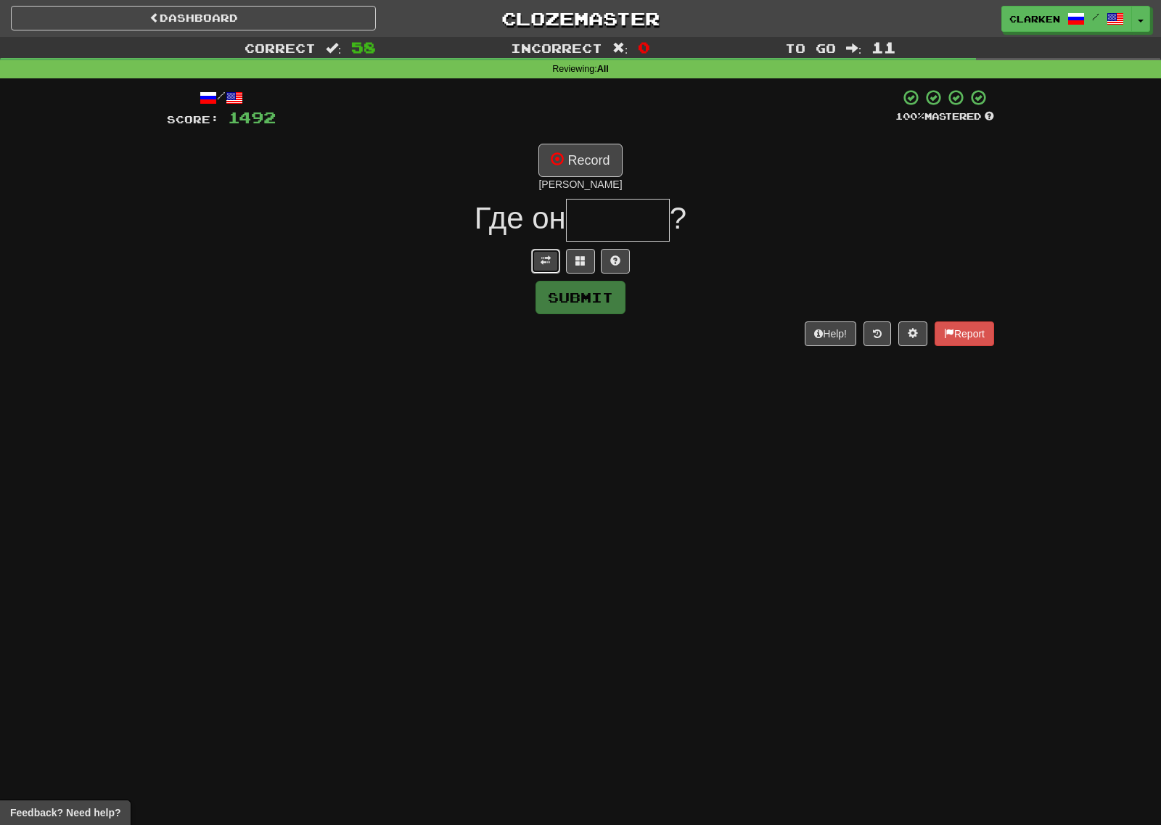
click at [535, 263] on button at bounding box center [545, 261] width 29 height 25
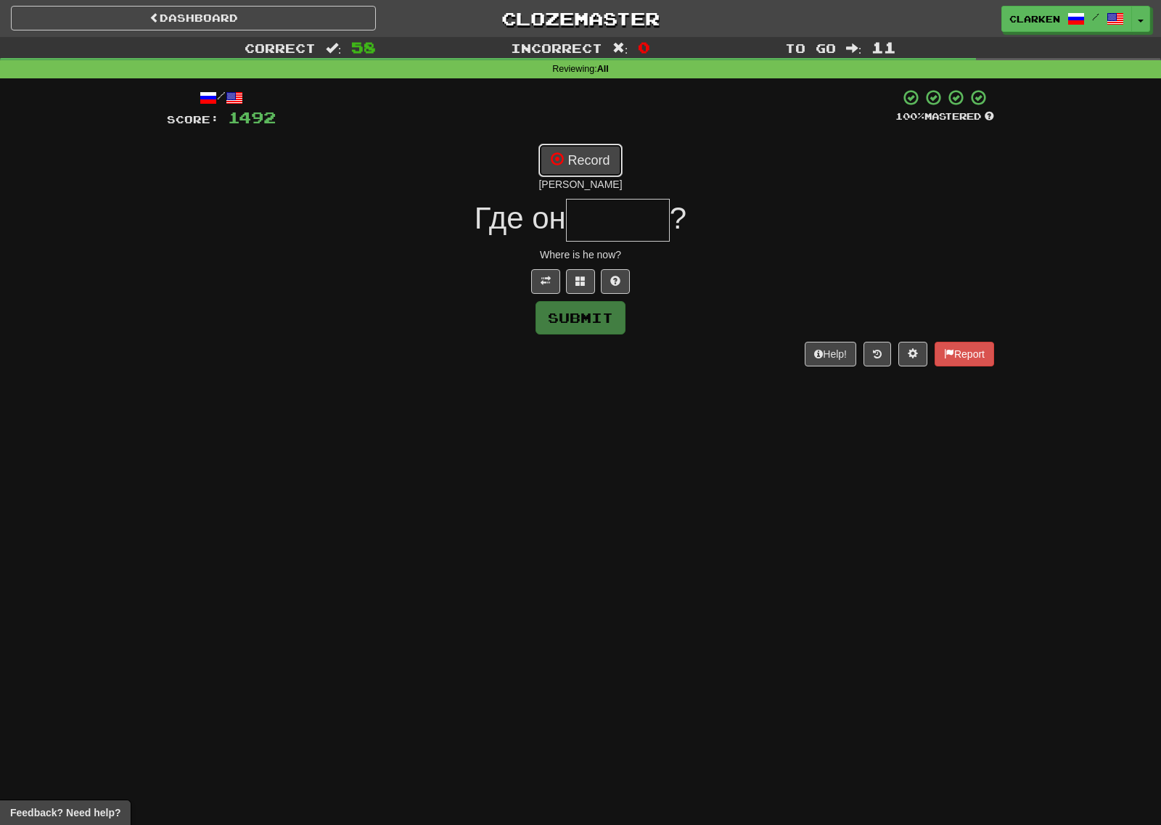
click at [588, 157] on button "Record" at bounding box center [579, 160] width 83 height 33
type input "******"
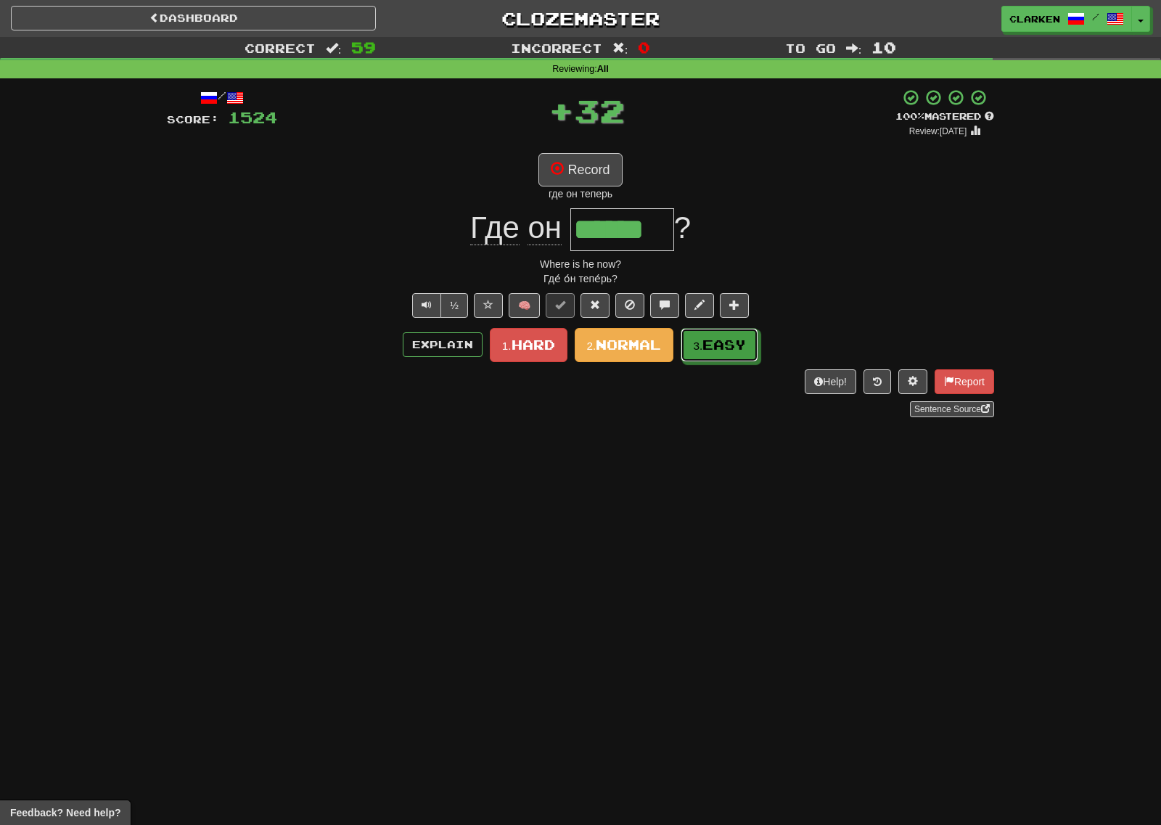
click at [715, 336] on button "3. Easy" at bounding box center [719, 345] width 78 height 34
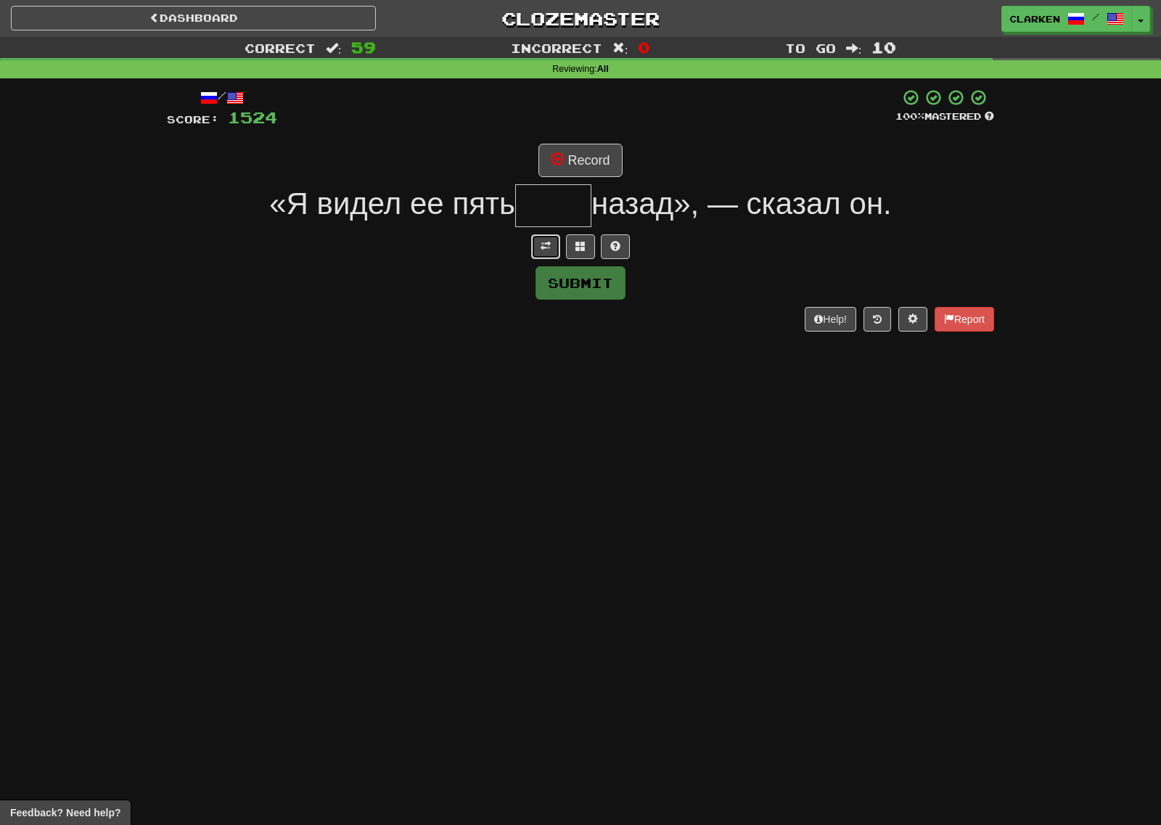
click at [535, 248] on button at bounding box center [545, 246] width 29 height 25
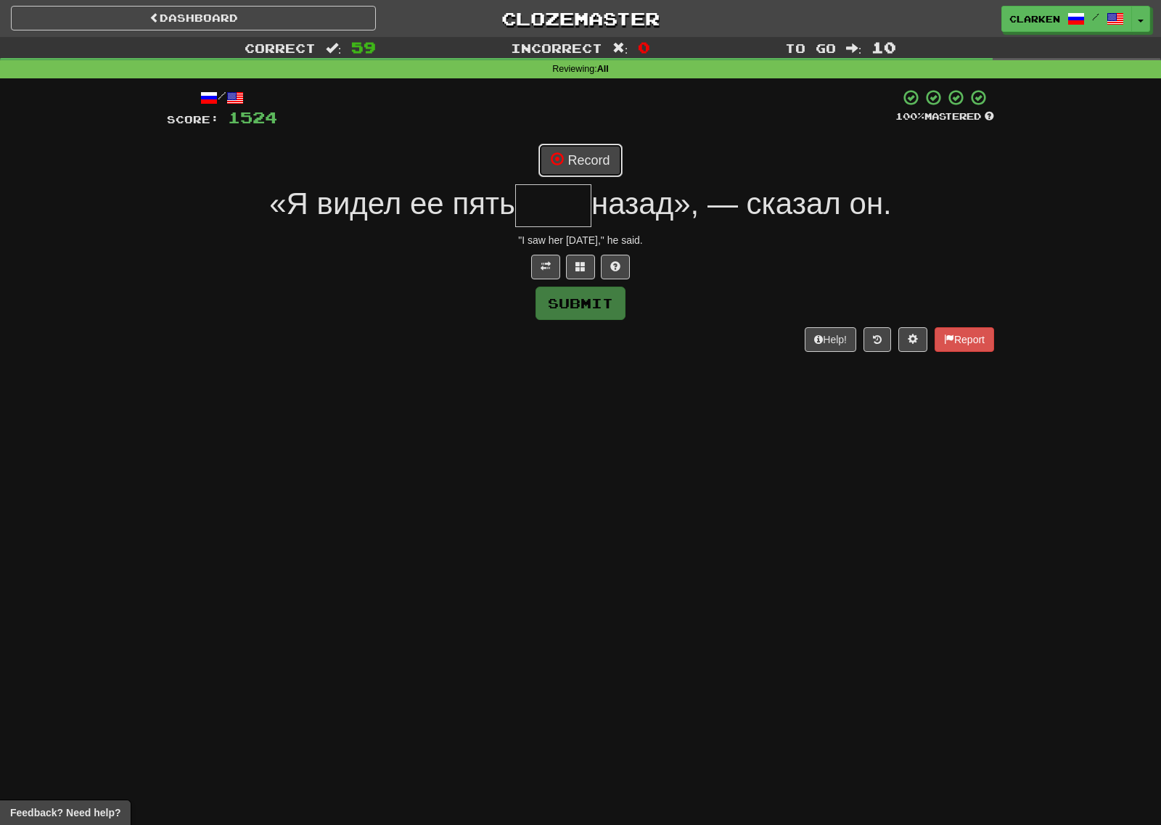
click at [572, 155] on button "Record" at bounding box center [579, 160] width 83 height 33
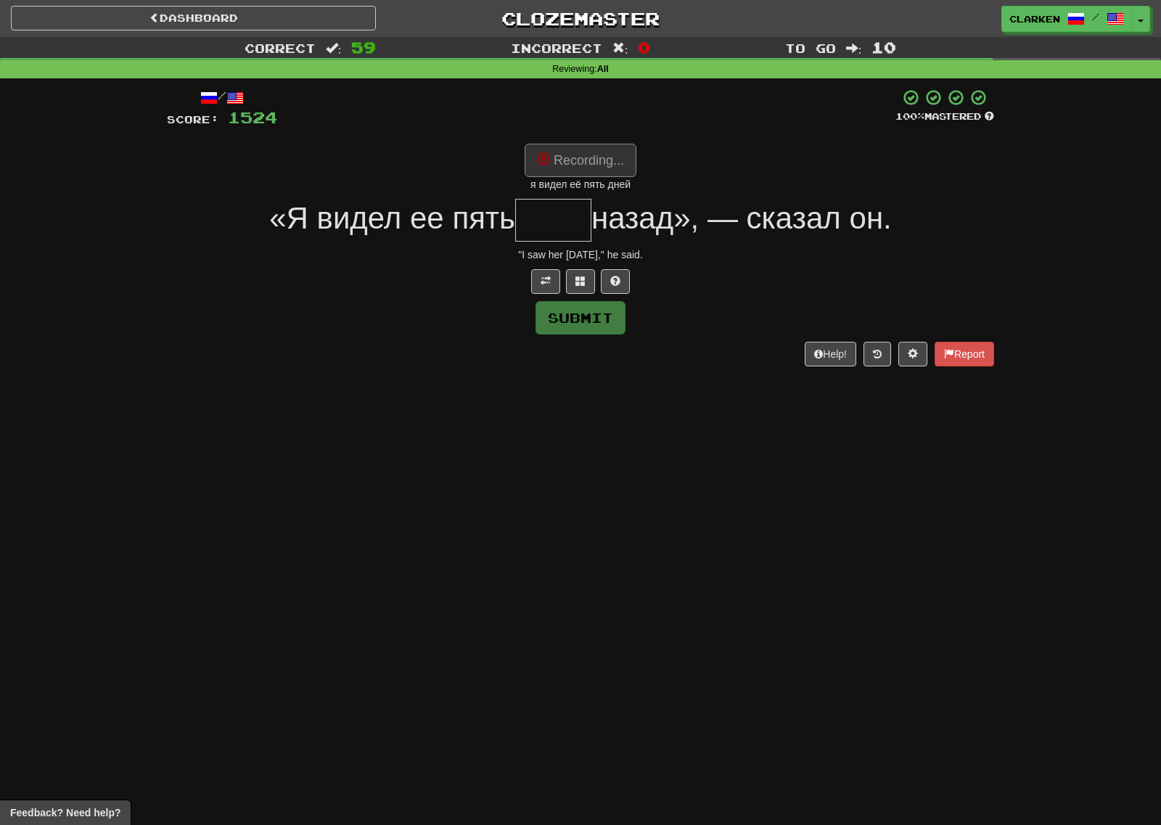
type input "****"
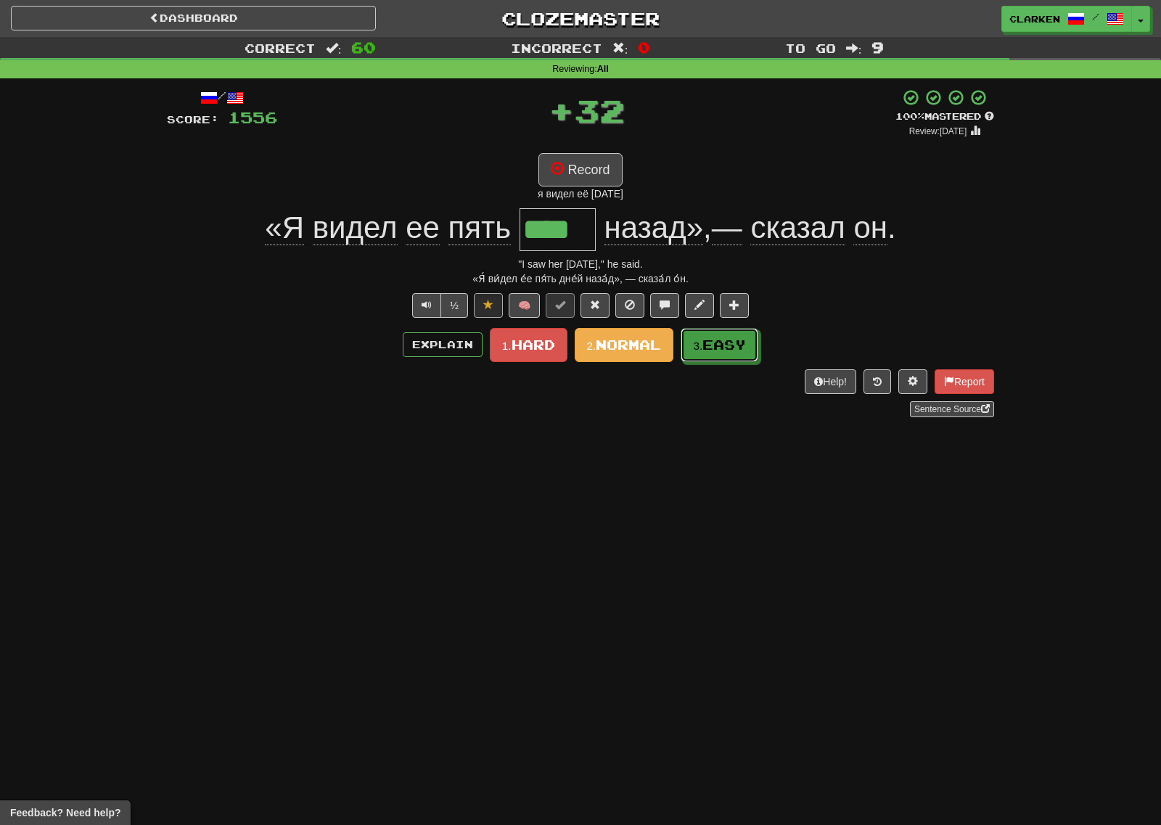
drag, startPoint x: 728, startPoint y: 332, endPoint x: 661, endPoint y: 307, distance: 72.1
click at [726, 332] on button "3. Easy" at bounding box center [719, 345] width 78 height 34
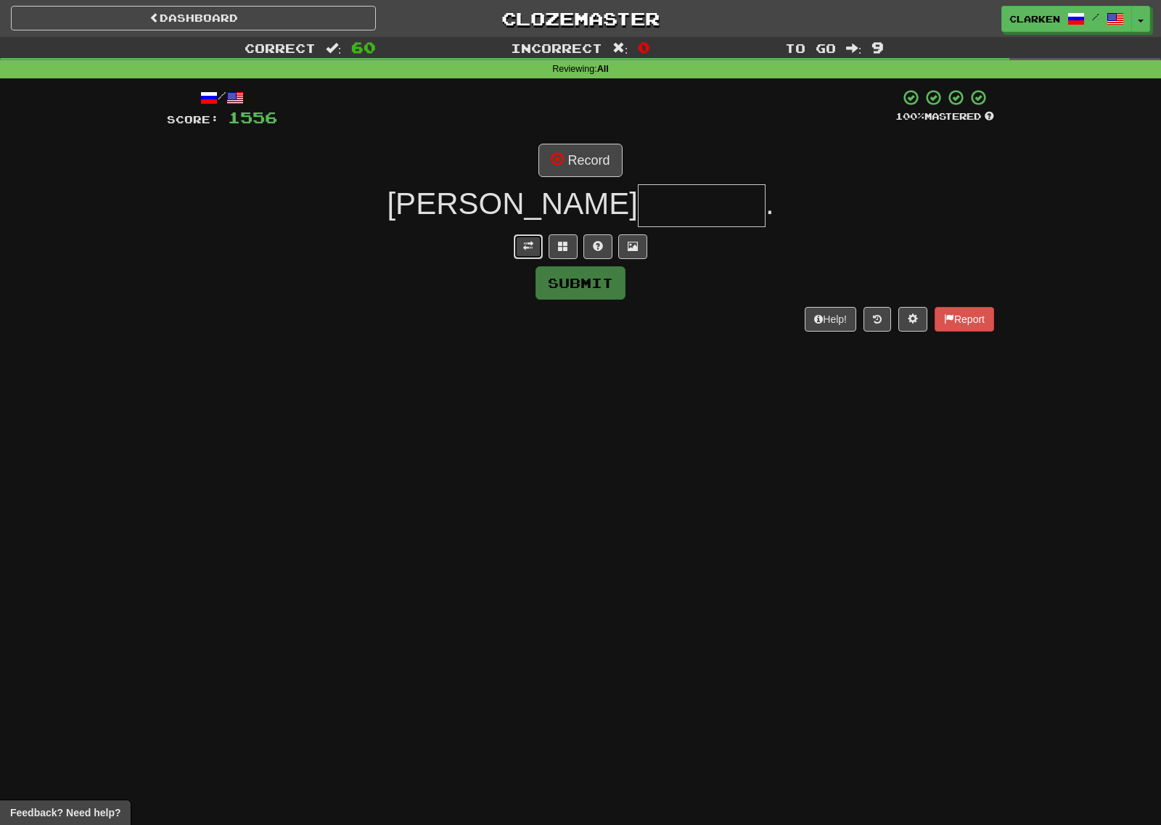
click at [524, 250] on button at bounding box center [528, 246] width 29 height 25
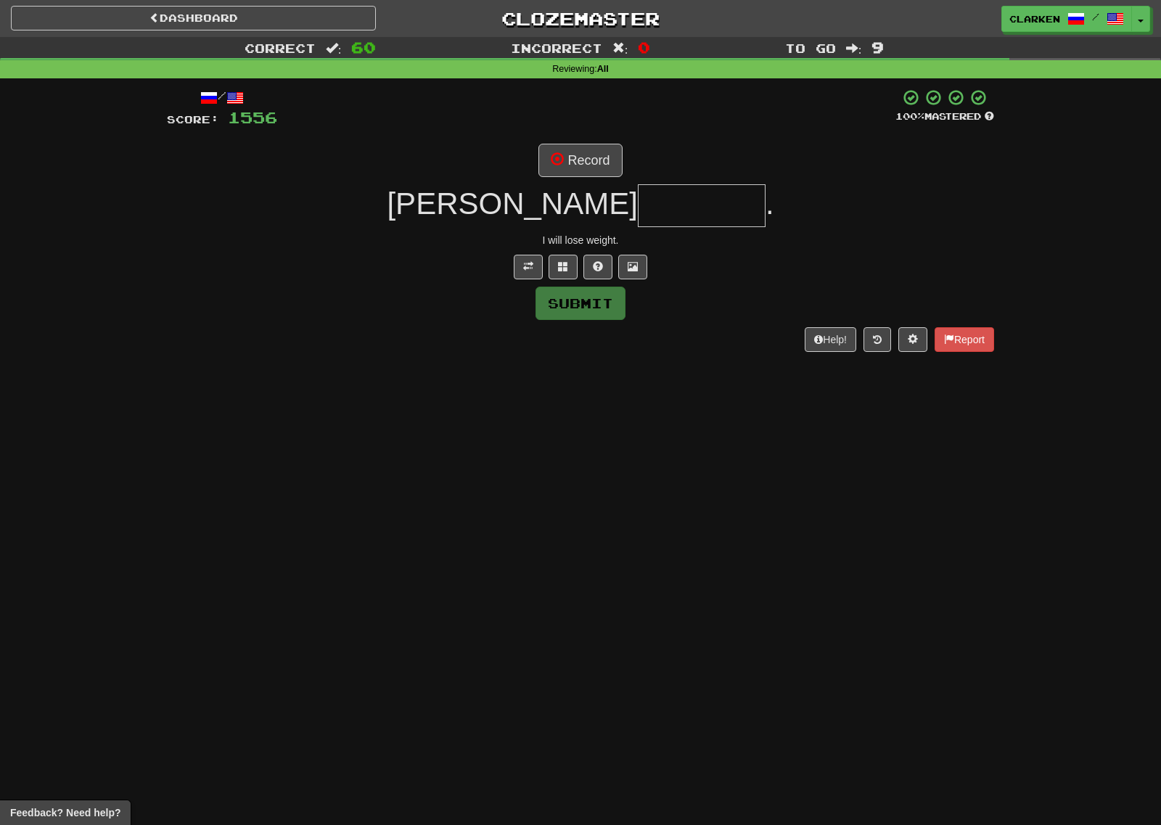
click at [638, 192] on input "text" at bounding box center [702, 205] width 128 height 43
click at [566, 178] on div "/ Score: 1556 100 % Mastered Record Я . I will lose weight. Submit Help! Report" at bounding box center [580, 219] width 827 height 263
click at [571, 157] on button "Record" at bounding box center [579, 160] width 83 height 33
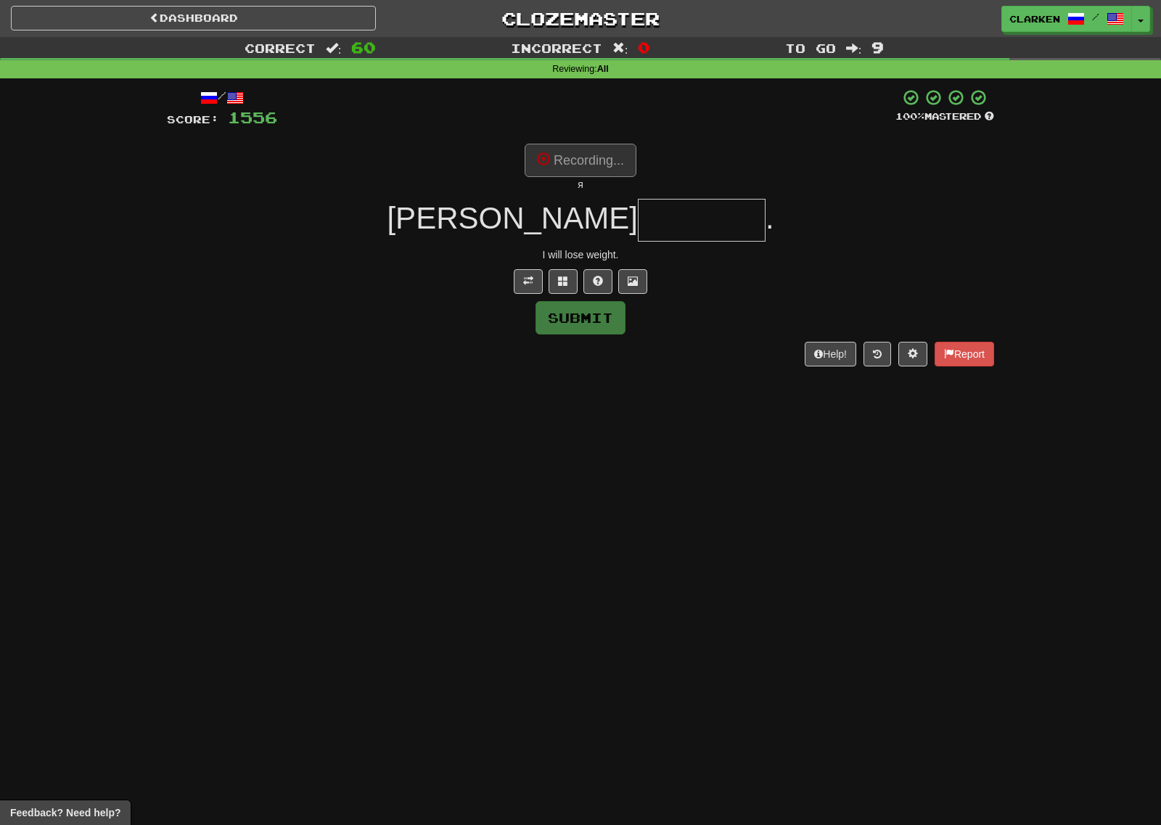
type input "*******"
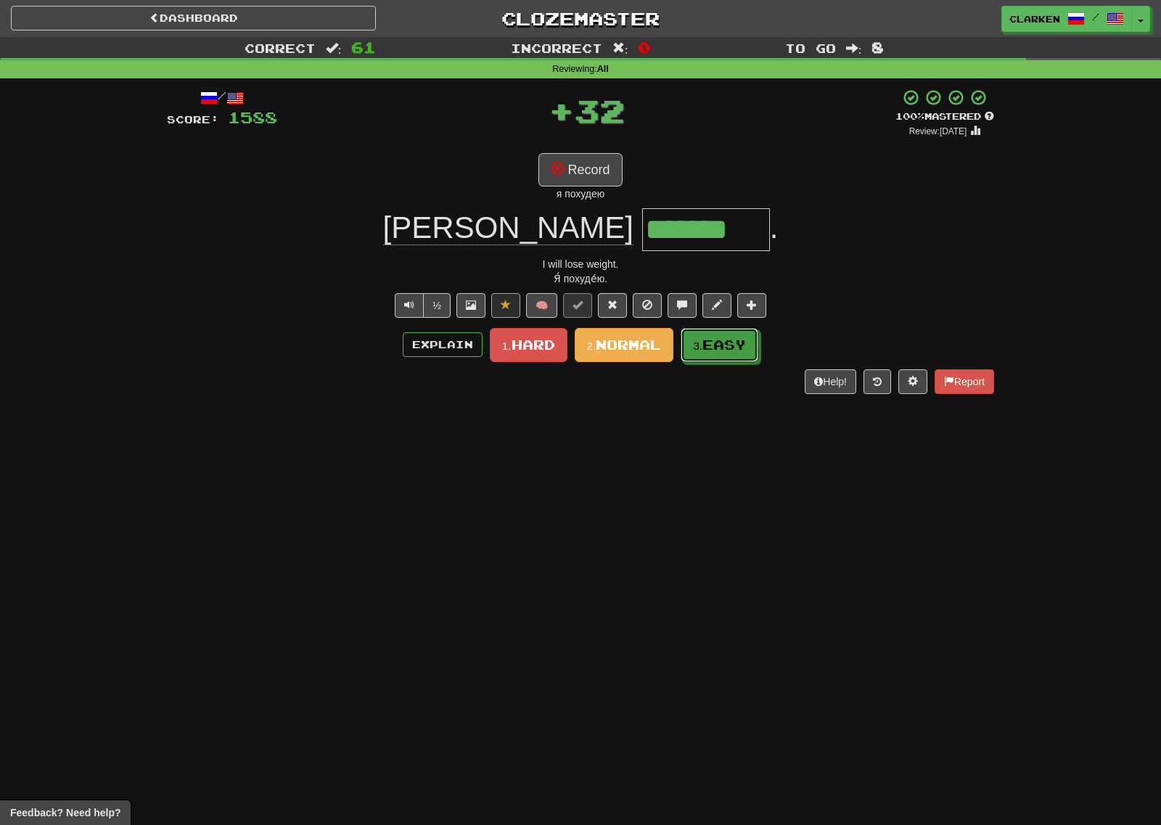
drag, startPoint x: 722, startPoint y: 344, endPoint x: 691, endPoint y: 325, distance: 36.5
click at [722, 343] on span "Easy" at bounding box center [724, 345] width 44 height 16
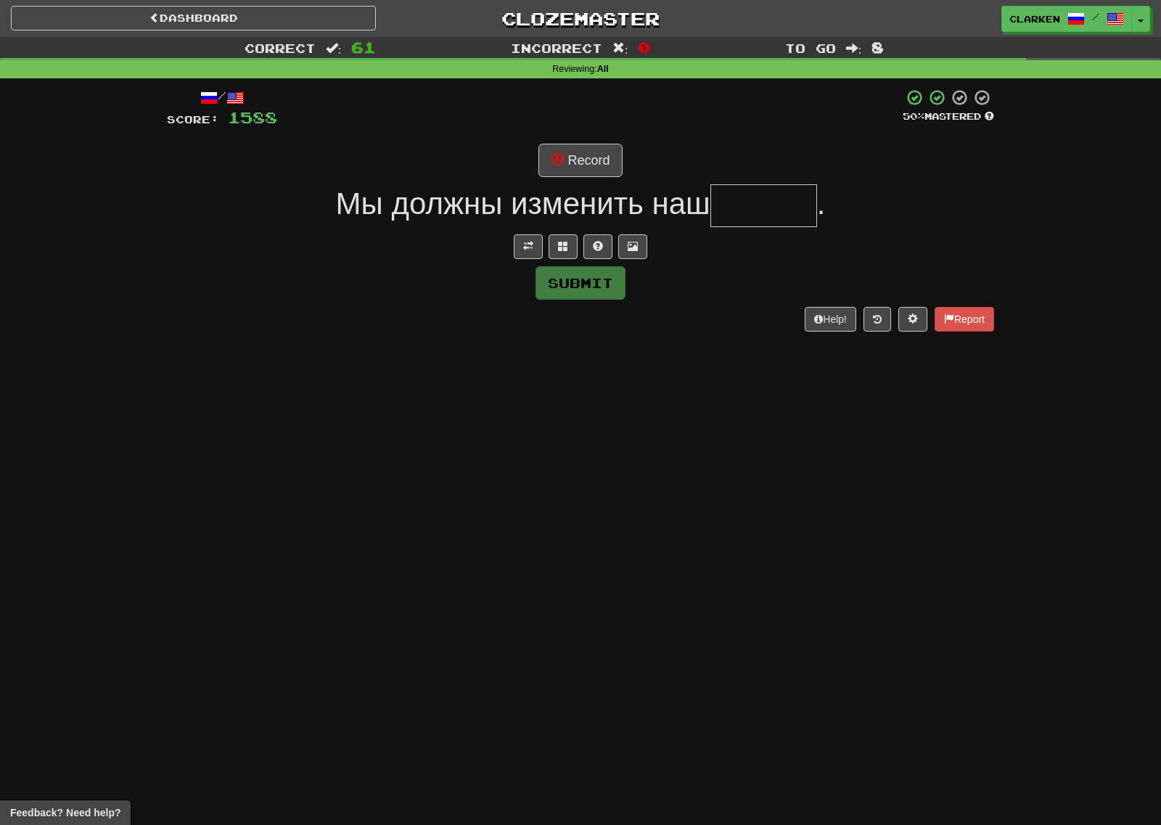
click at [512, 237] on div at bounding box center [580, 246] width 827 height 25
click at [527, 236] on button at bounding box center [528, 246] width 29 height 25
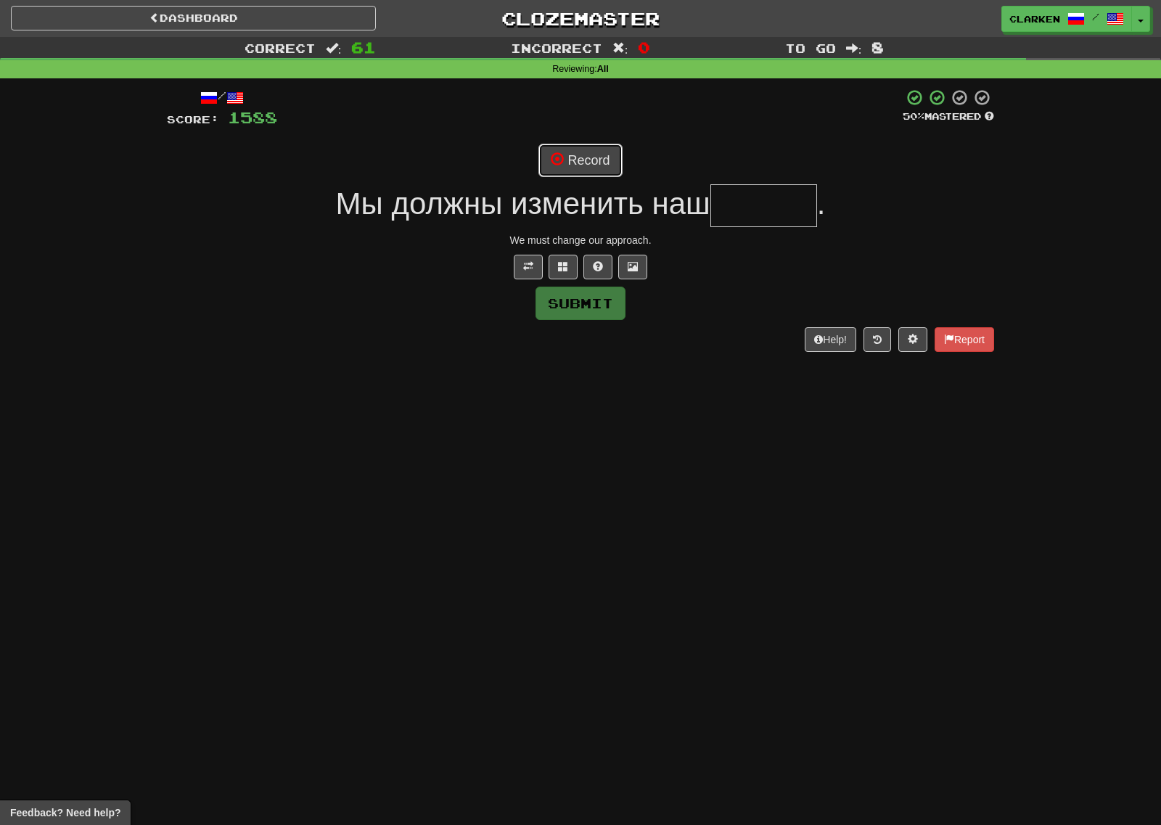
click at [572, 152] on button "Record" at bounding box center [579, 160] width 83 height 33
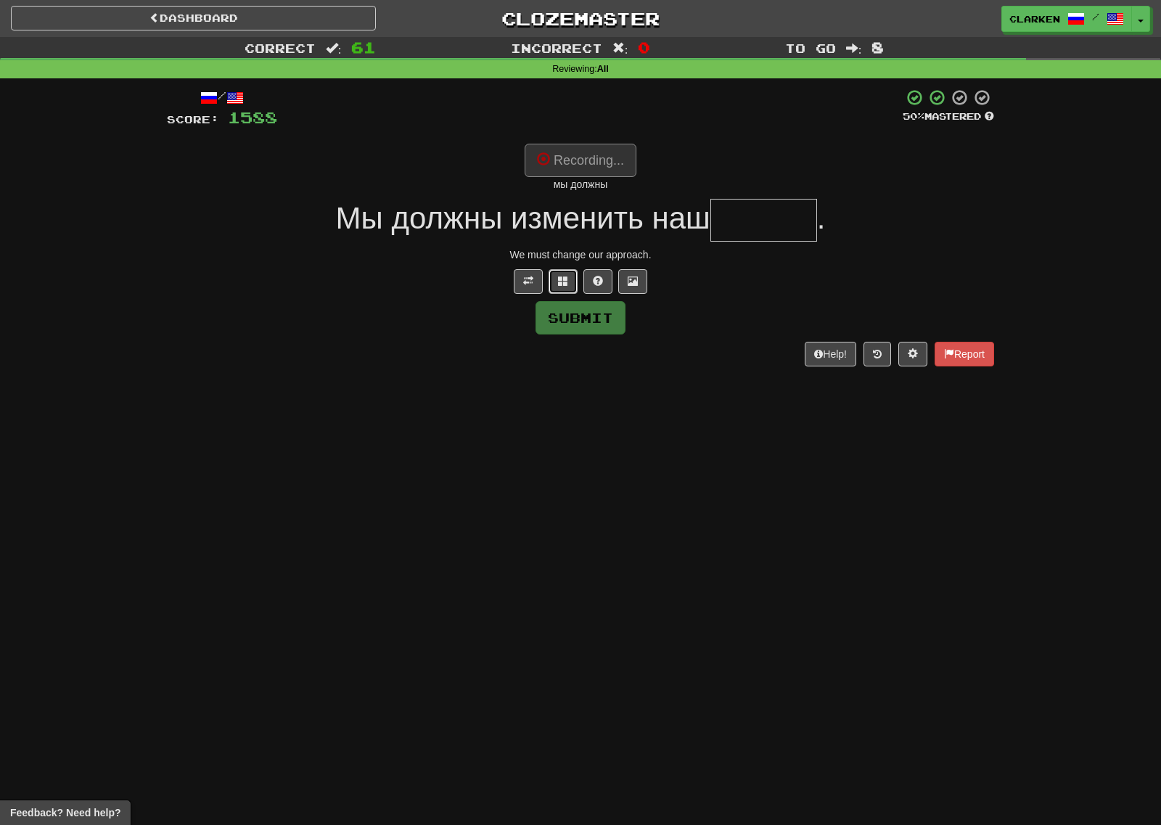
click at [567, 285] on span at bounding box center [563, 281] width 10 height 10
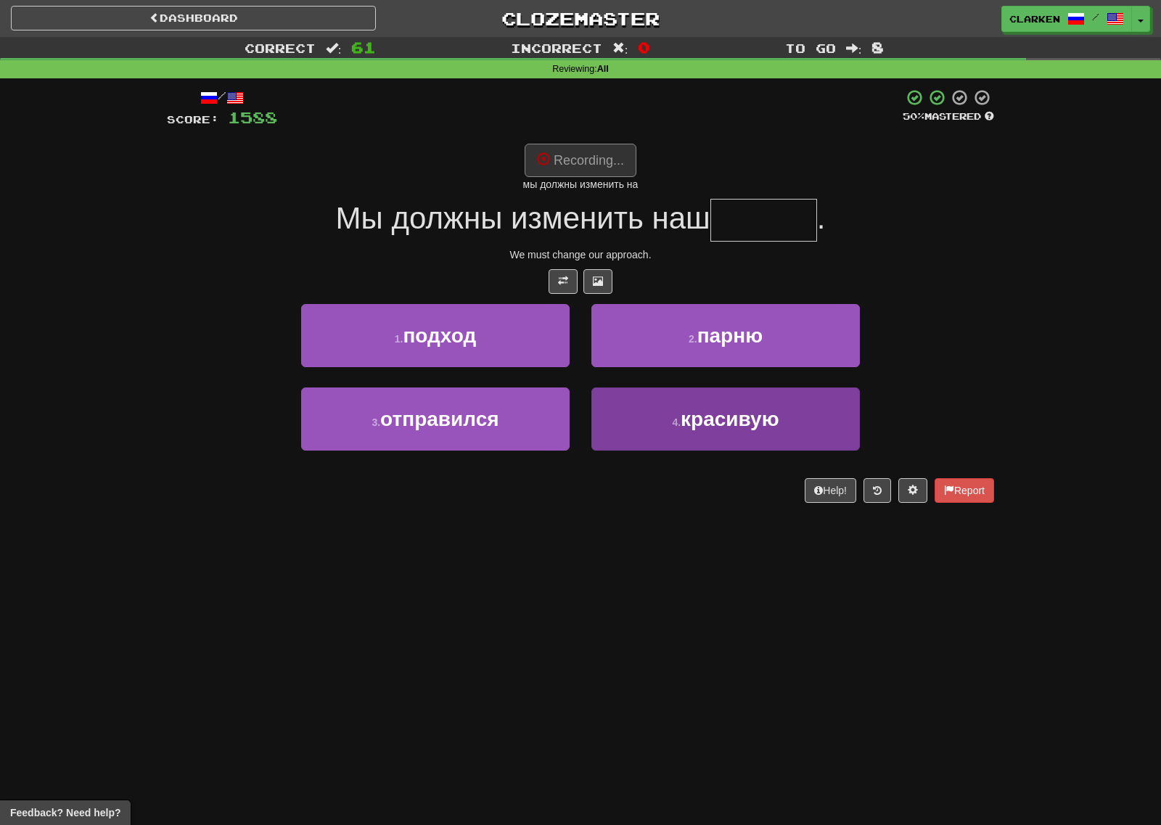
type input "******"
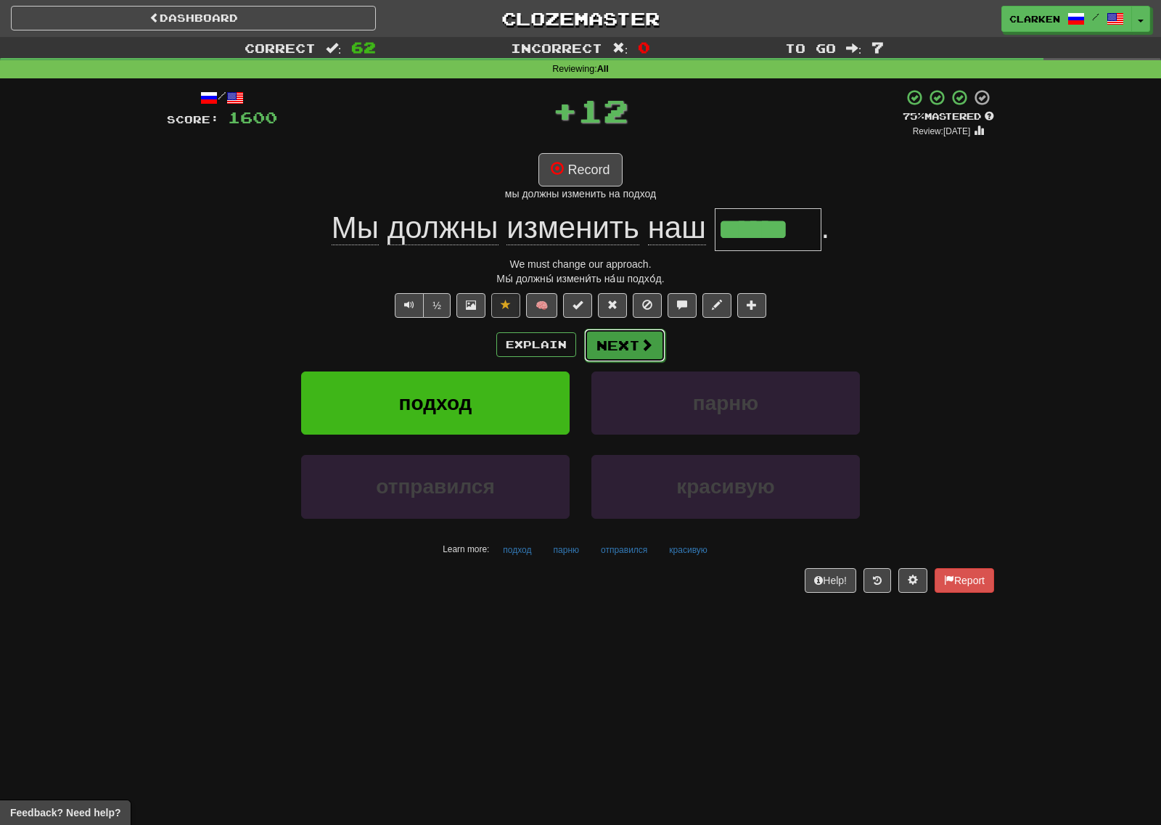
click at [624, 340] on button "Next" at bounding box center [624, 345] width 81 height 33
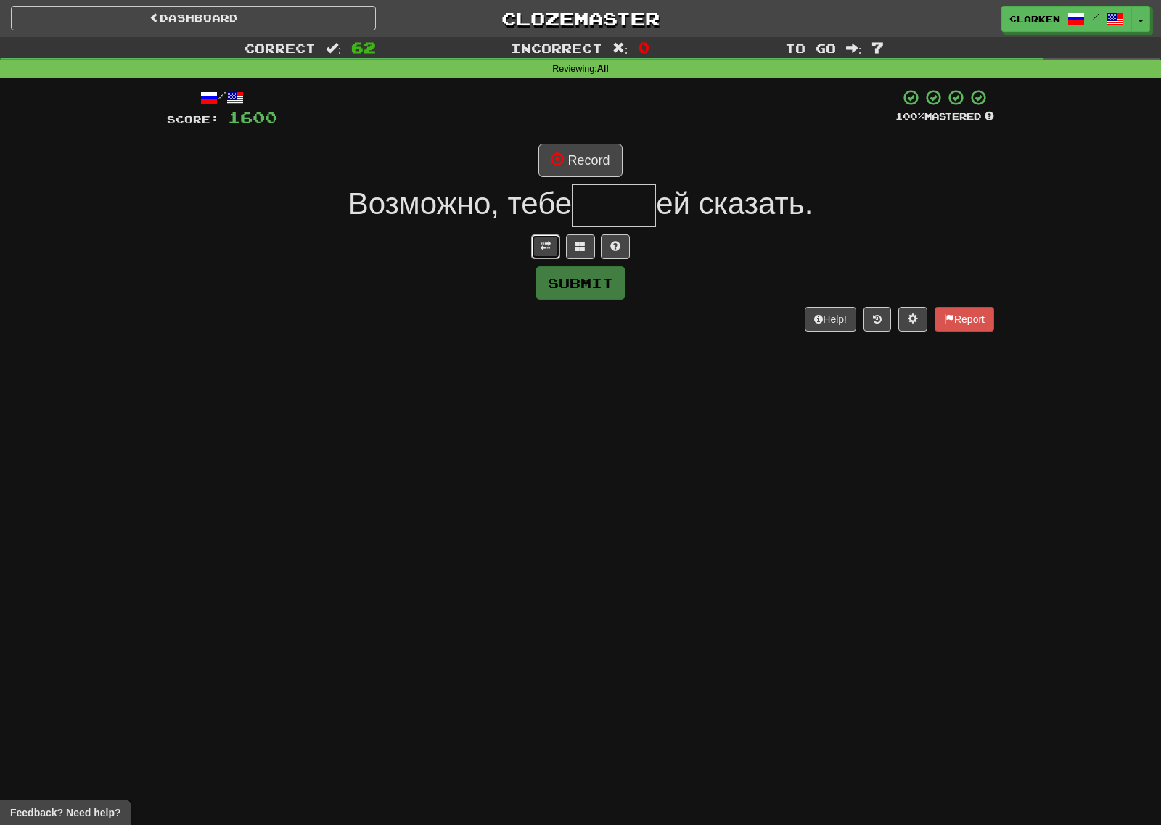
click at [536, 253] on button at bounding box center [545, 246] width 29 height 25
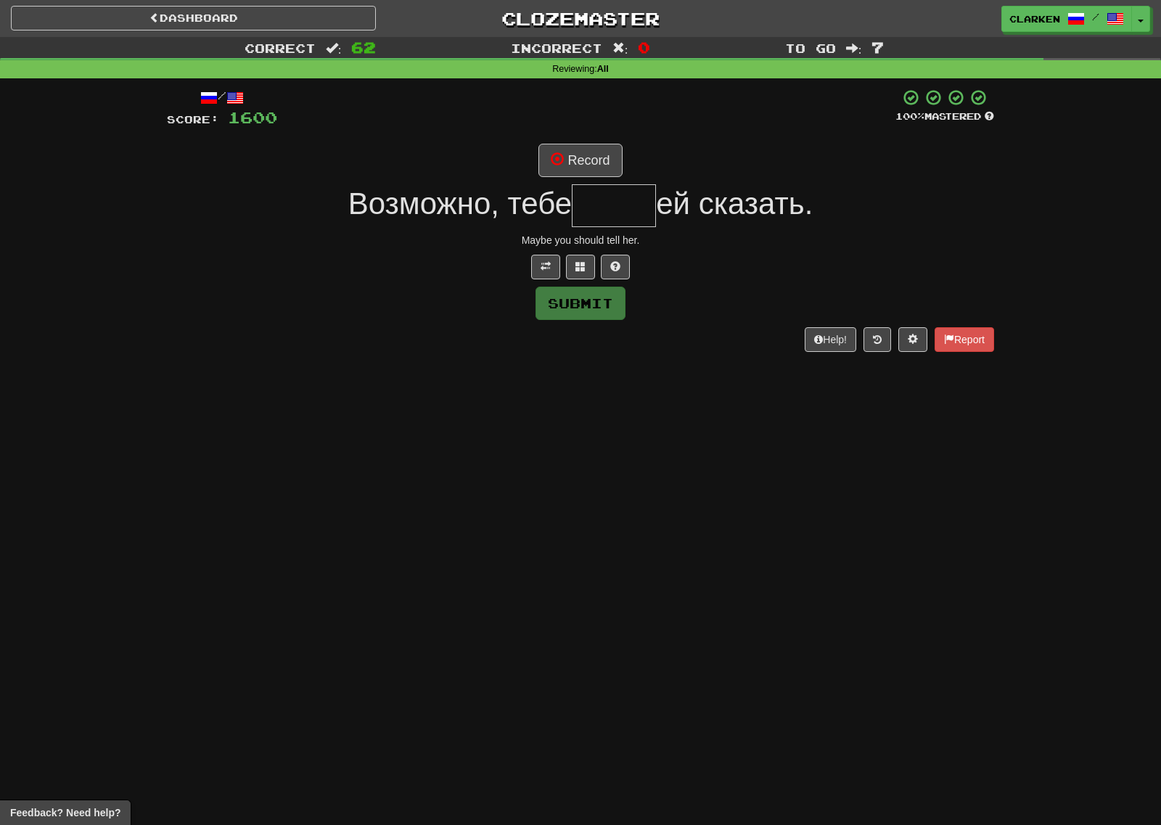
click at [555, 178] on div "/ Score: 1600 100 % Mastered Record Возможно, тебе ей сказать. Maybe you should…" at bounding box center [580, 219] width 827 height 263
click at [557, 176] on button "Record" at bounding box center [579, 160] width 83 height 33
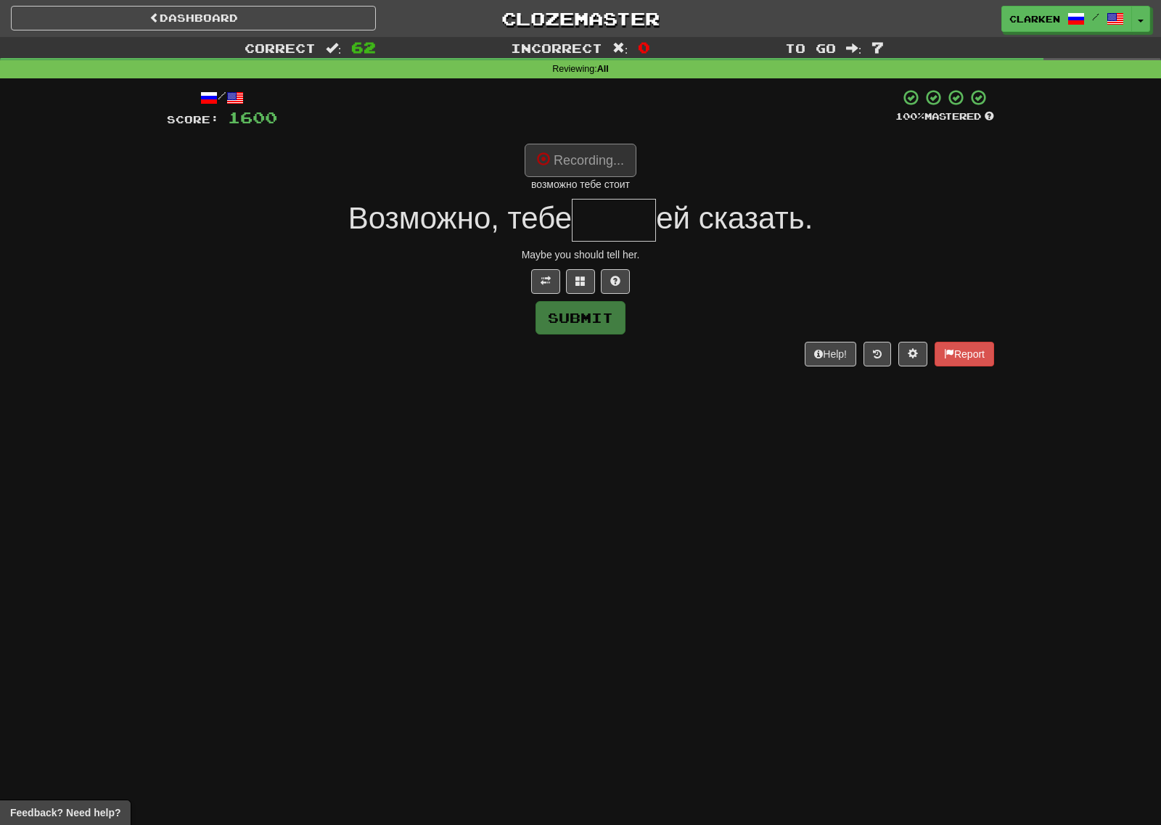
type input "*****"
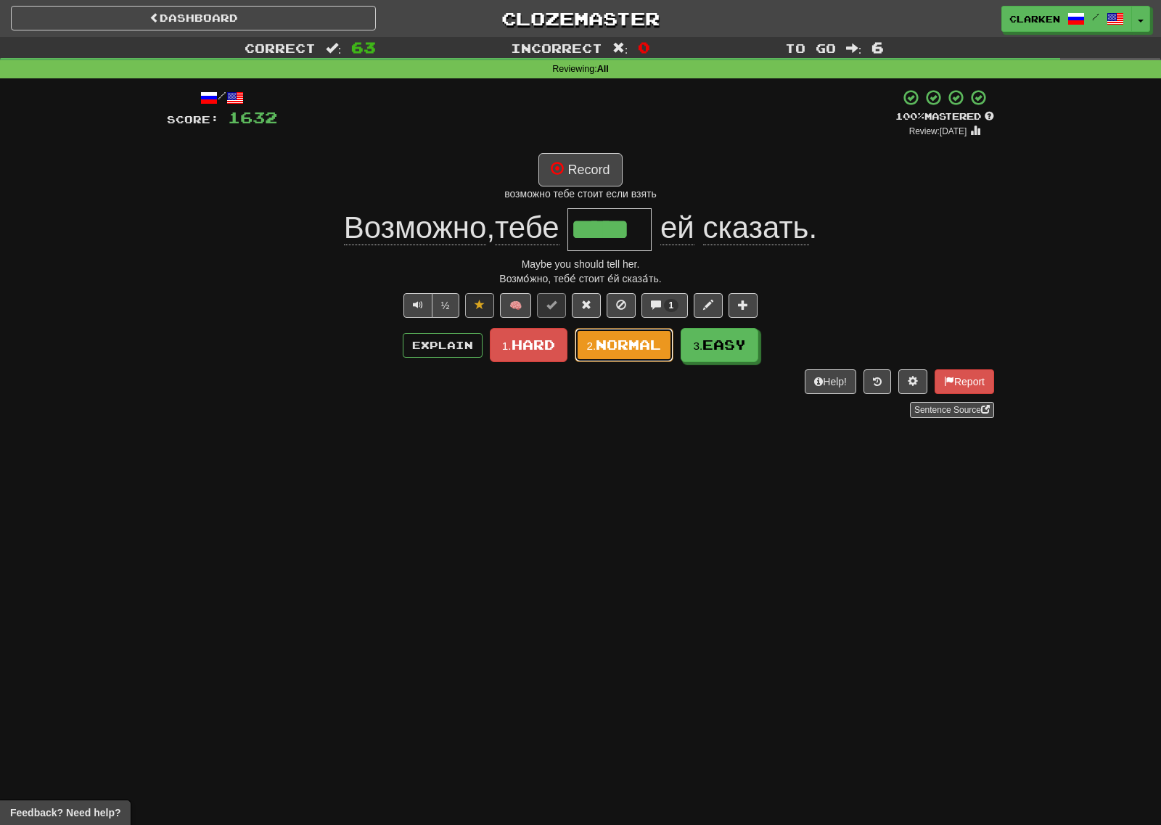
click at [648, 350] on span "Normal" at bounding box center [628, 345] width 65 height 16
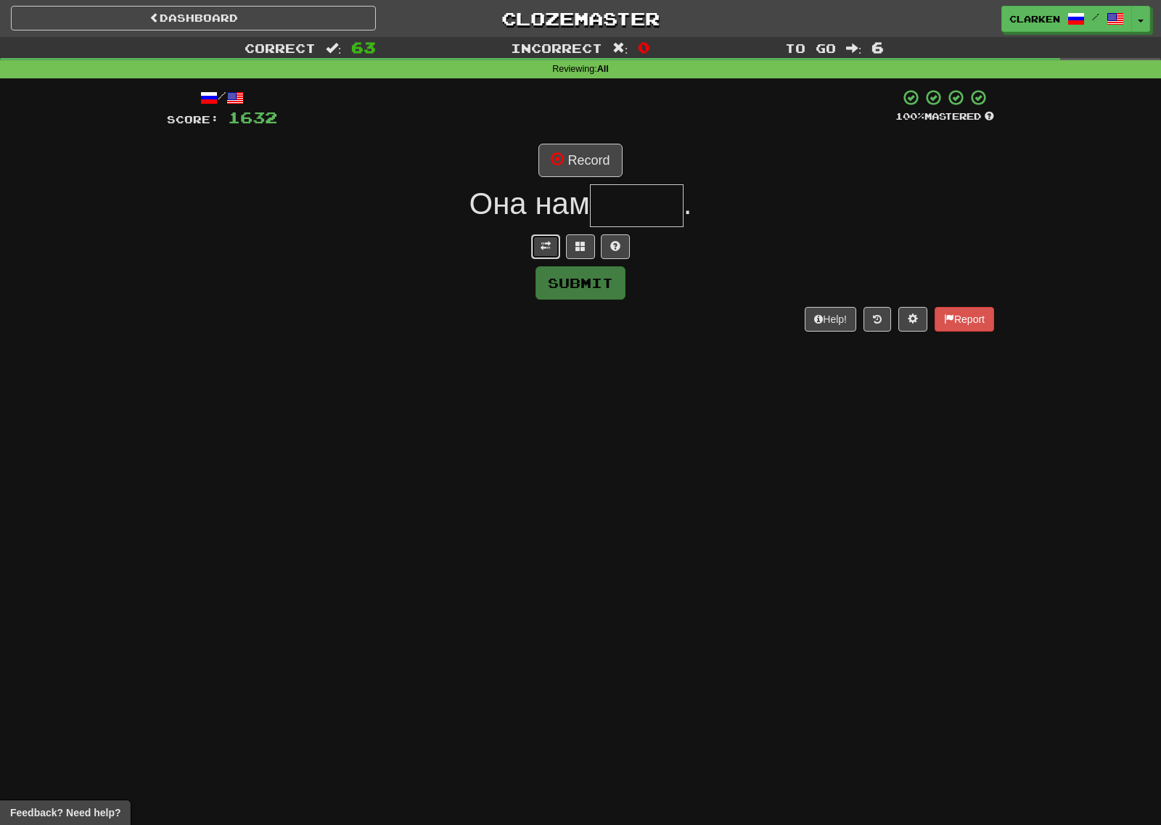
click at [541, 239] on button at bounding box center [545, 246] width 29 height 25
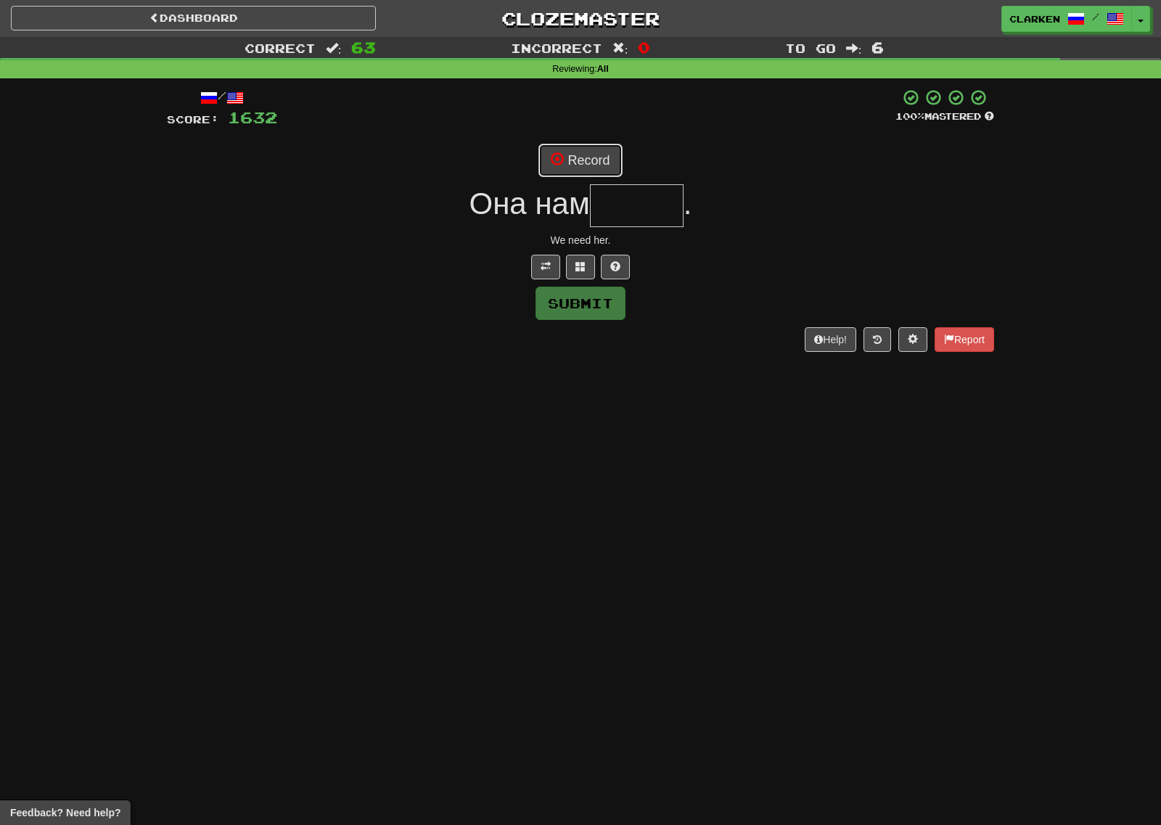
click at [561, 174] on button "Record" at bounding box center [579, 160] width 83 height 33
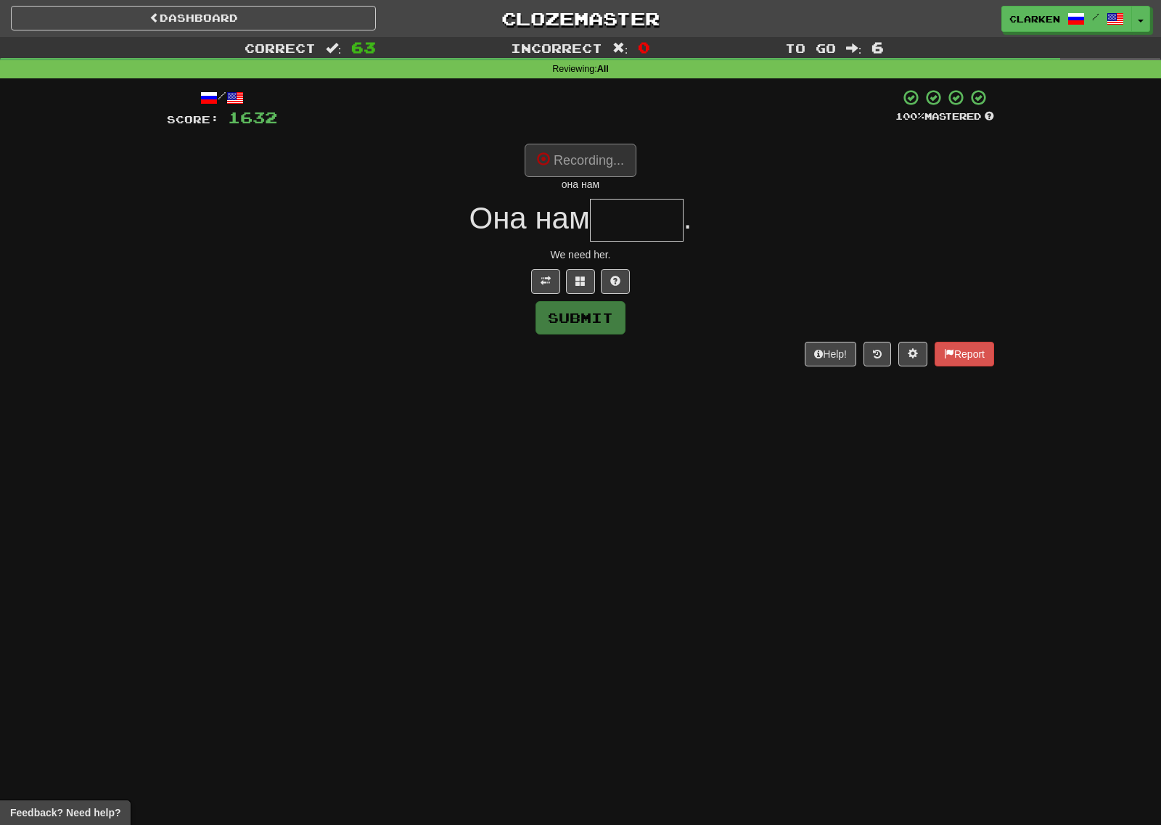
type input "*****"
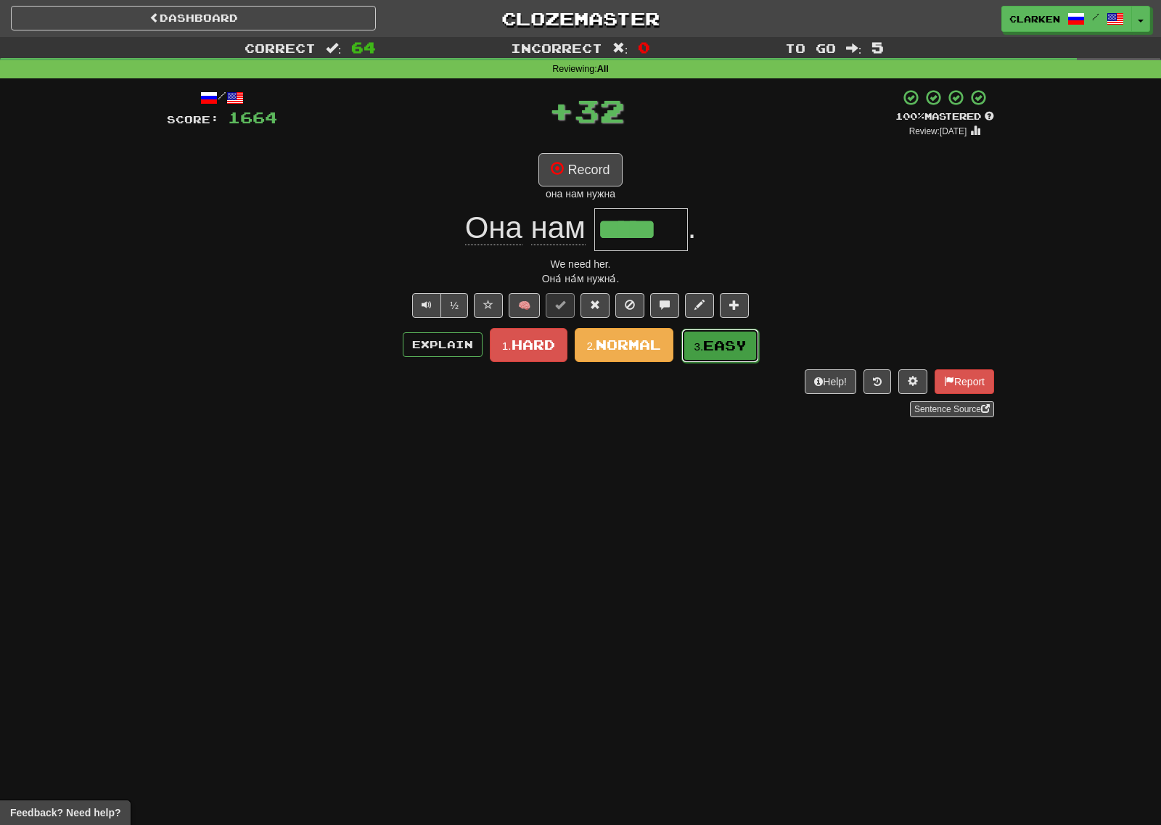
click at [730, 345] on span "Easy" at bounding box center [725, 345] width 44 height 16
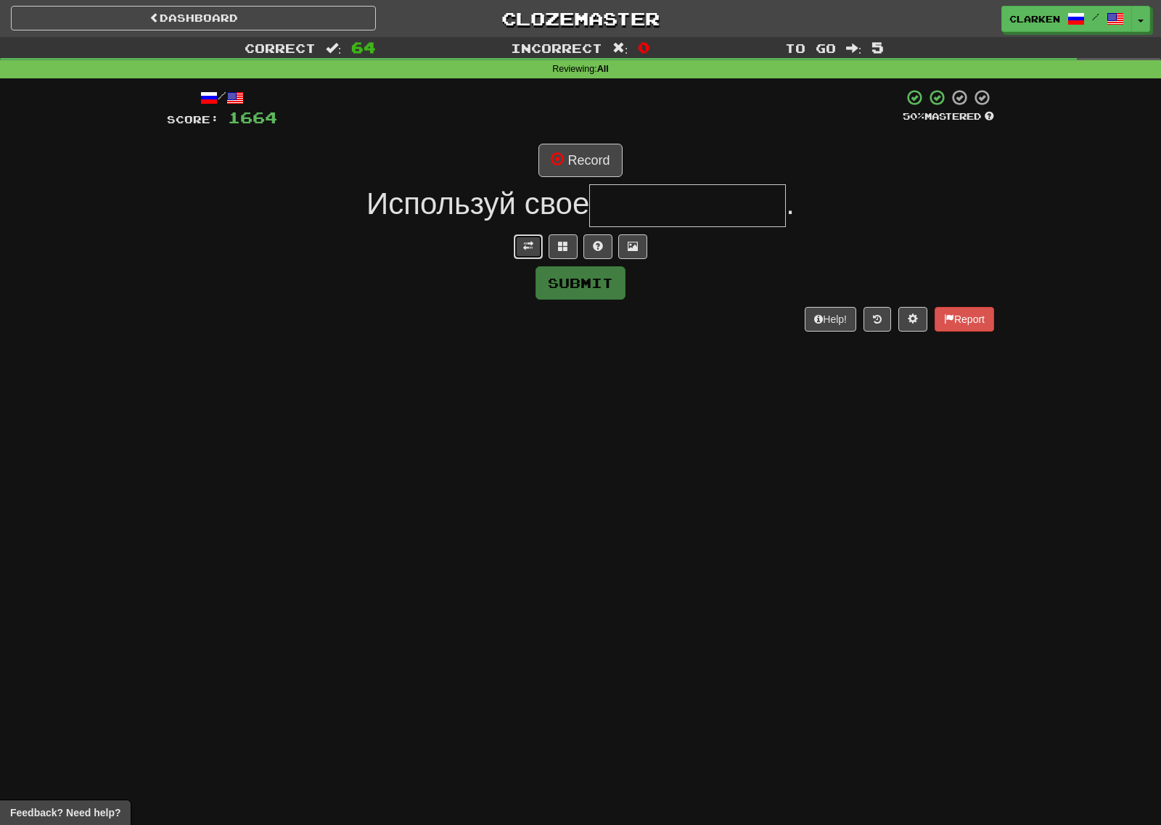
click at [529, 242] on span at bounding box center [528, 246] width 10 height 10
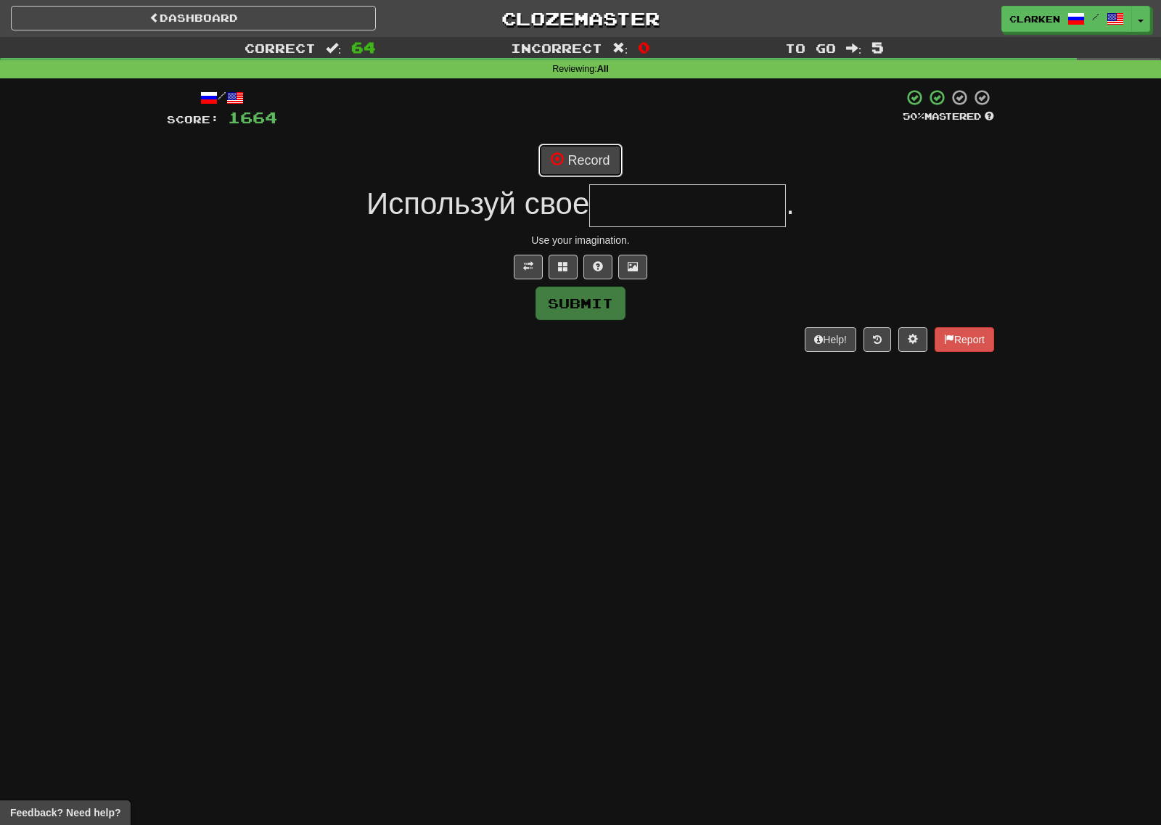
click at [559, 174] on button "Record" at bounding box center [579, 160] width 83 height 33
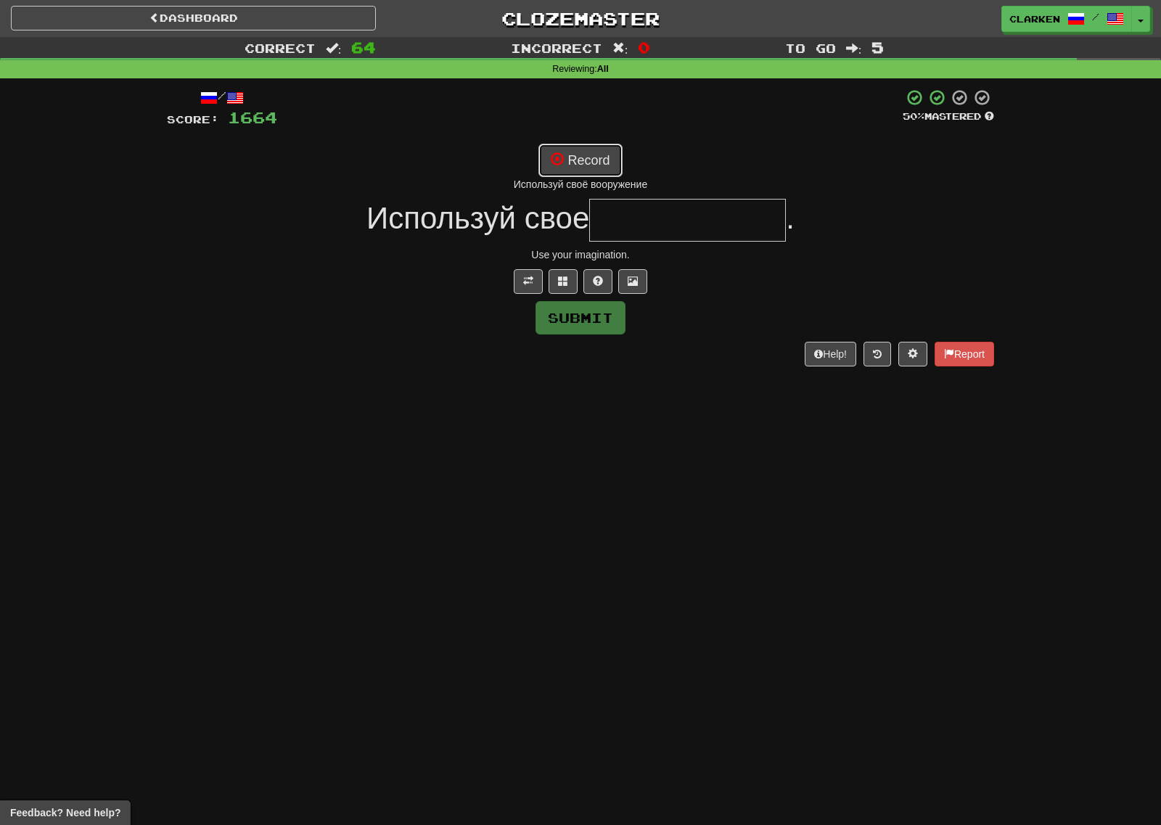
click at [601, 170] on button "Record" at bounding box center [579, 160] width 83 height 33
click at [594, 156] on button "Record" at bounding box center [579, 160] width 83 height 33
click at [608, 162] on button "Record" at bounding box center [579, 160] width 83 height 33
type input "**********"
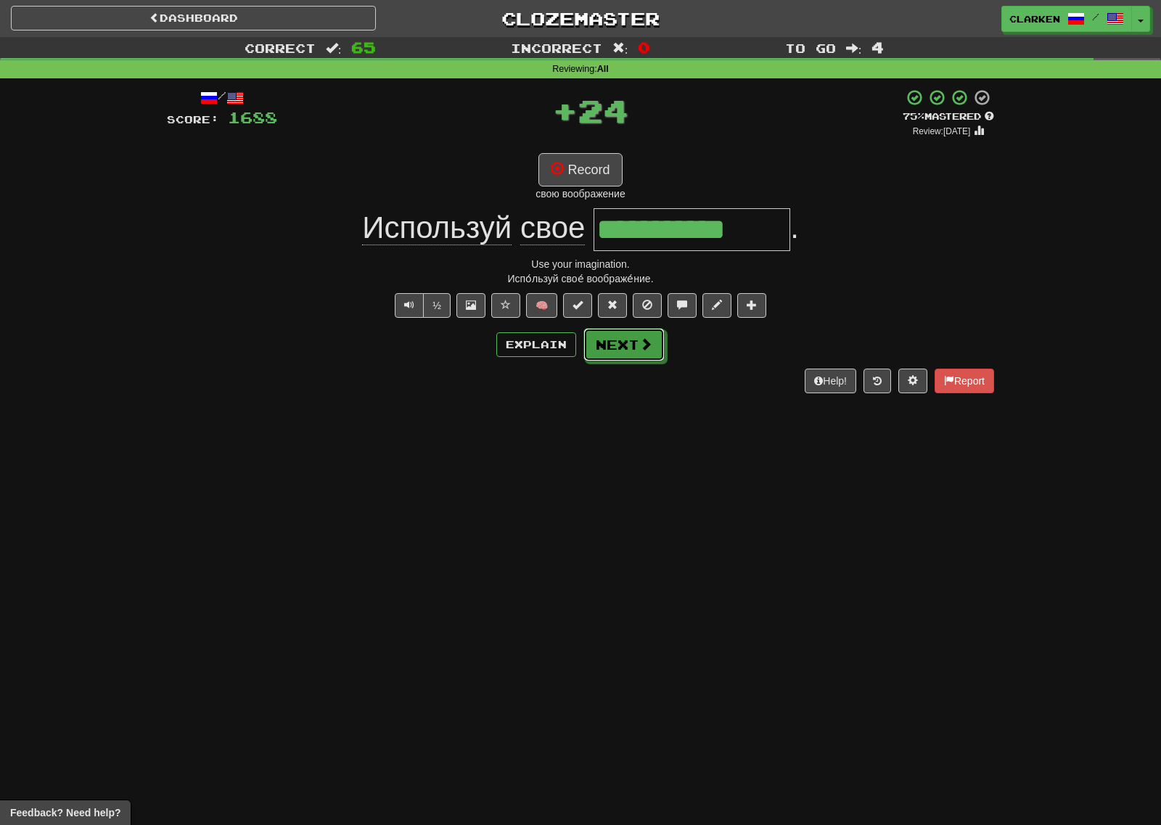
click at [627, 347] on button "Next" at bounding box center [623, 344] width 81 height 33
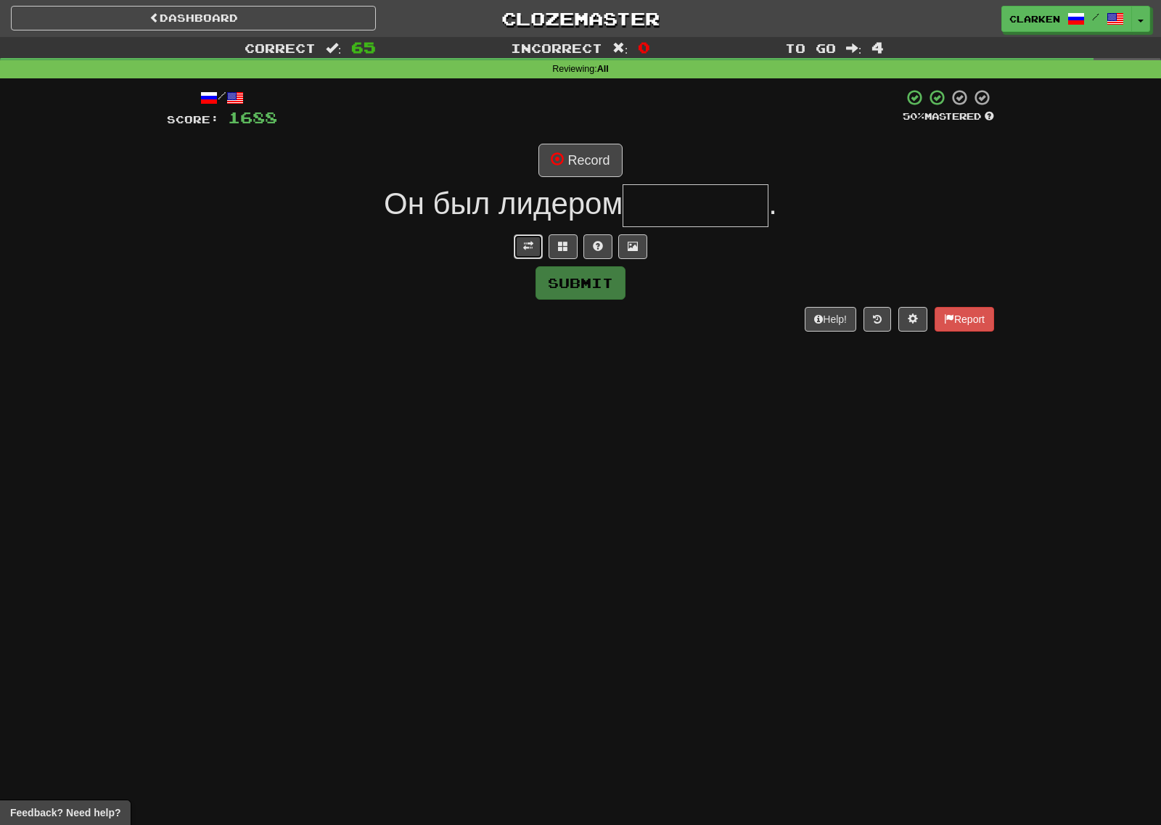
click at [517, 251] on button at bounding box center [528, 246] width 29 height 25
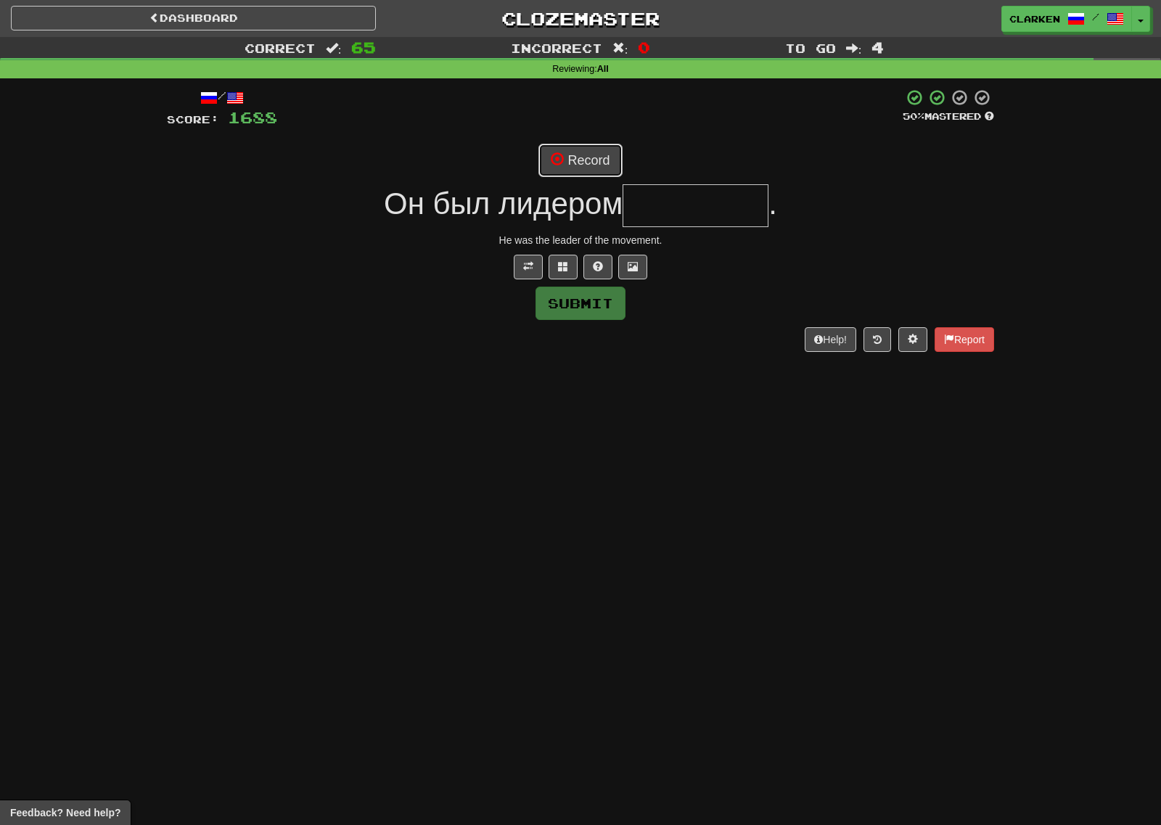
click at [575, 155] on button "Record" at bounding box center [579, 160] width 83 height 33
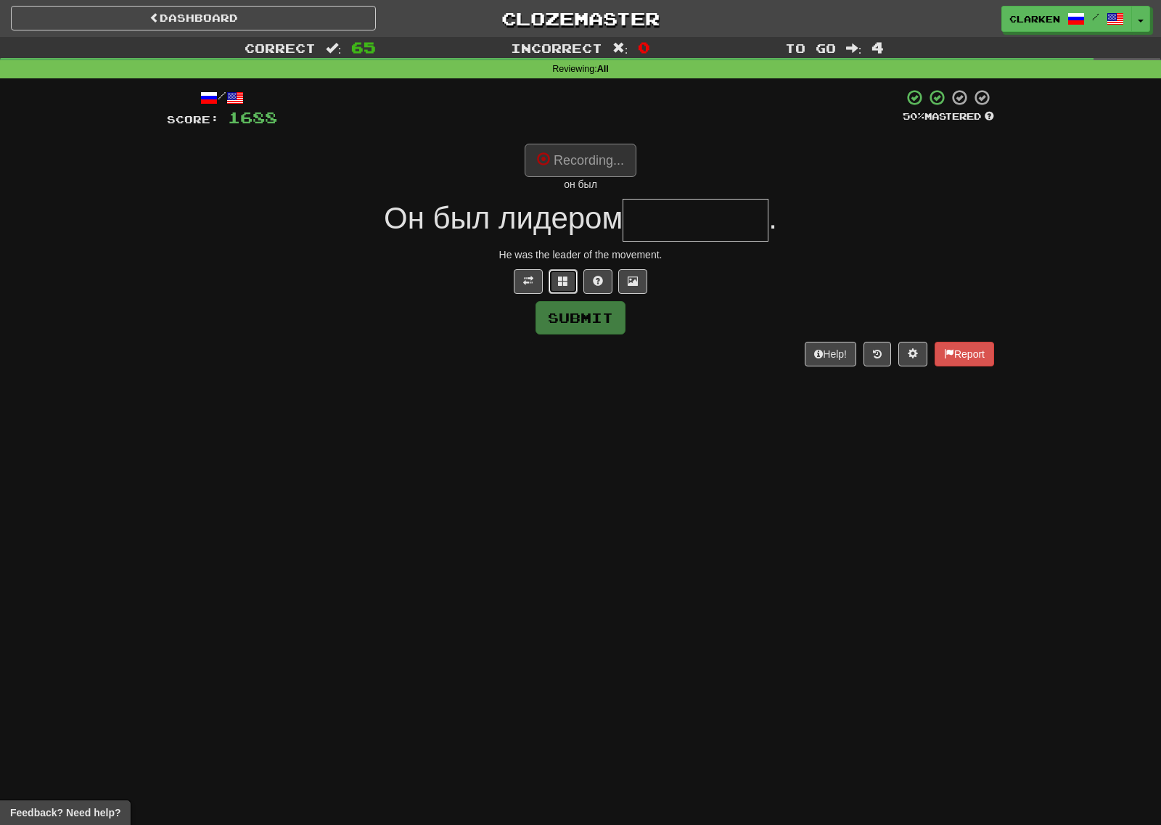
click at [564, 282] on span at bounding box center [563, 281] width 10 height 10
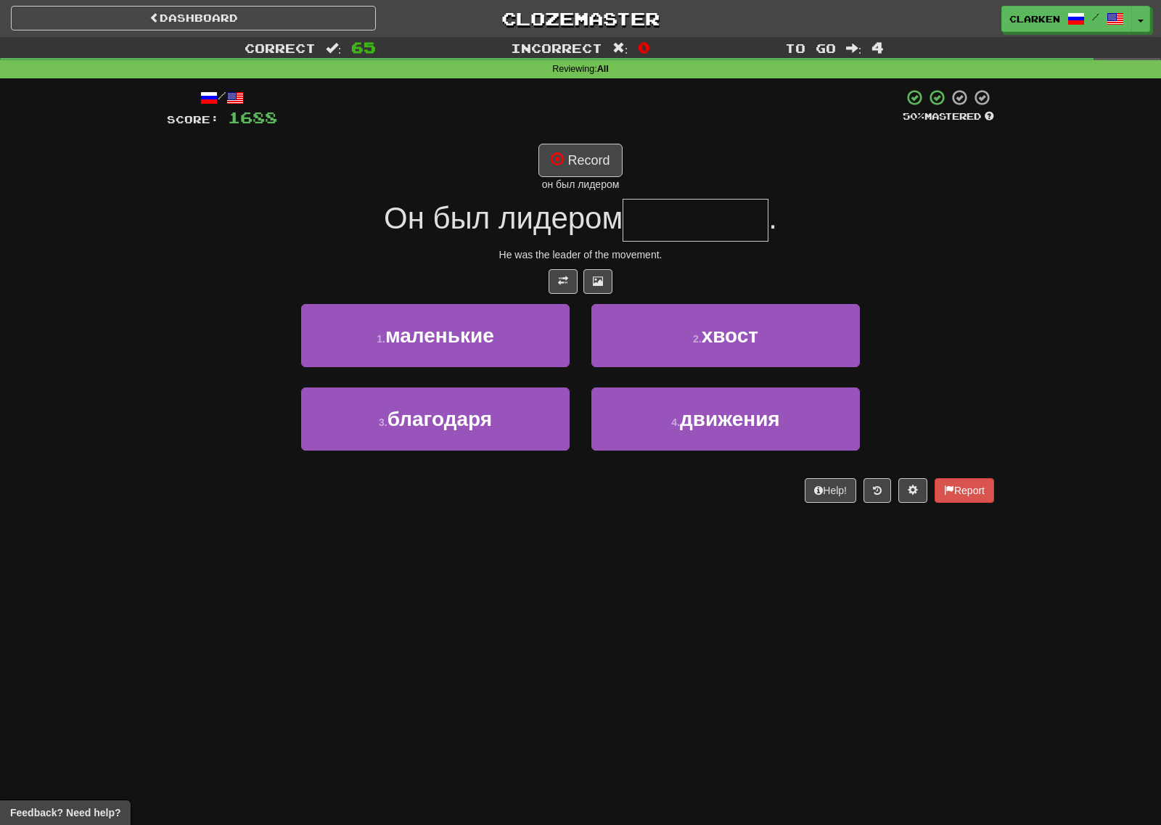
click at [583, 178] on div "он был лидером" at bounding box center [580, 184] width 827 height 15
click at [575, 162] on button "Record" at bounding box center [579, 160] width 83 height 33
click at [619, 164] on button "Record" at bounding box center [579, 160] width 83 height 33
click at [567, 169] on button "Record" at bounding box center [579, 160] width 83 height 33
click at [548, 178] on div "движение" at bounding box center [580, 184] width 827 height 15
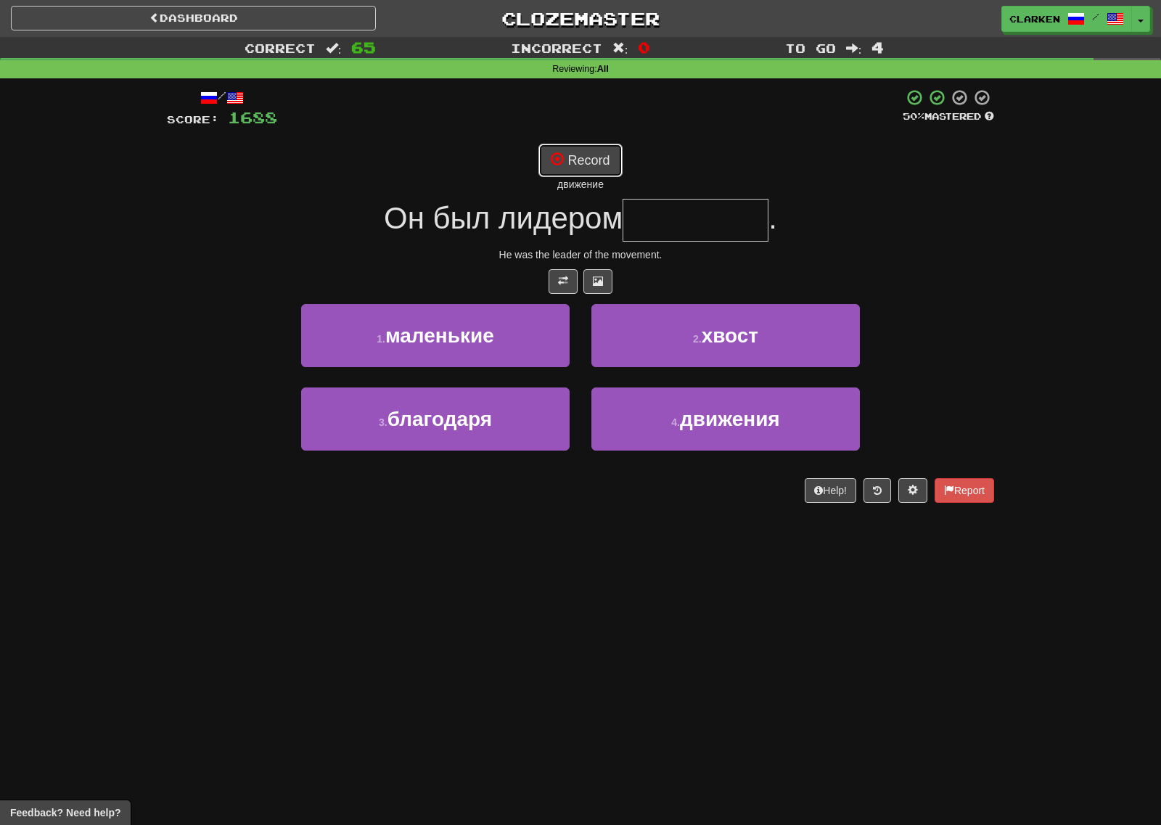
click at [572, 169] on button "Record" at bounding box center [579, 160] width 83 height 33
type input "********"
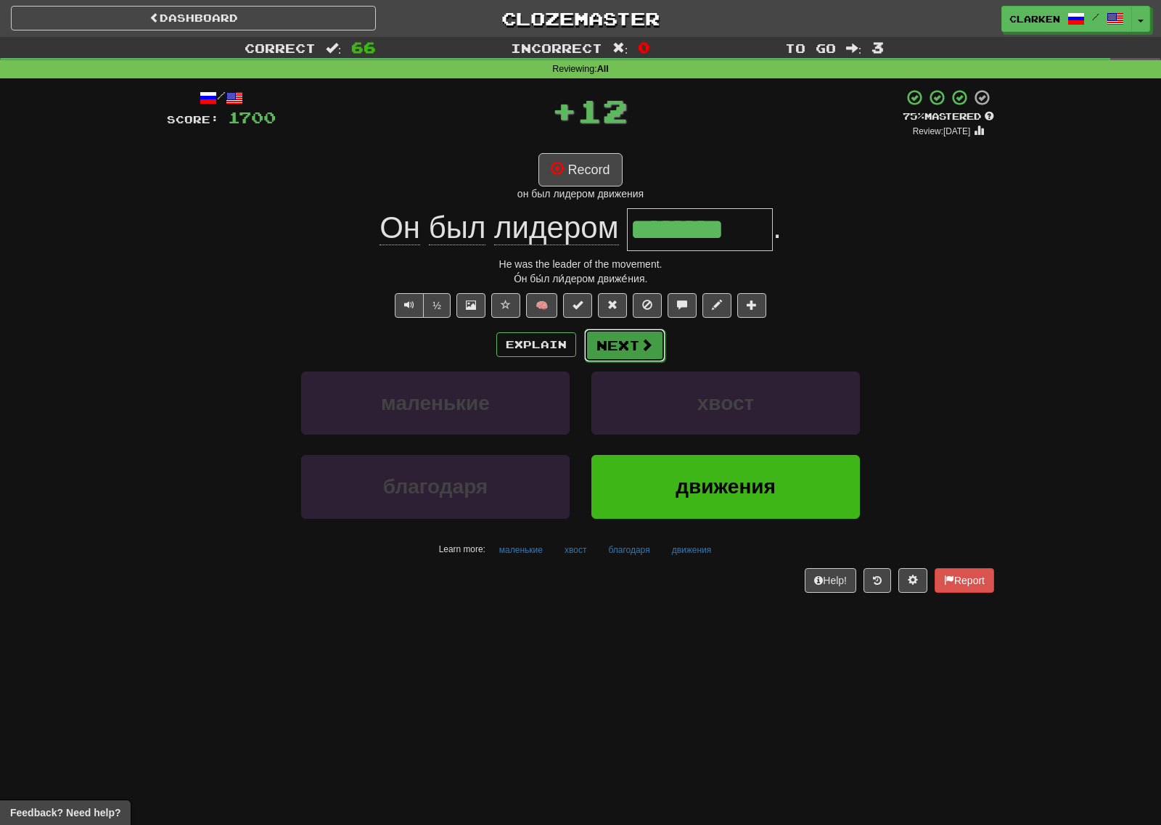
click at [626, 353] on button "Next" at bounding box center [624, 345] width 81 height 33
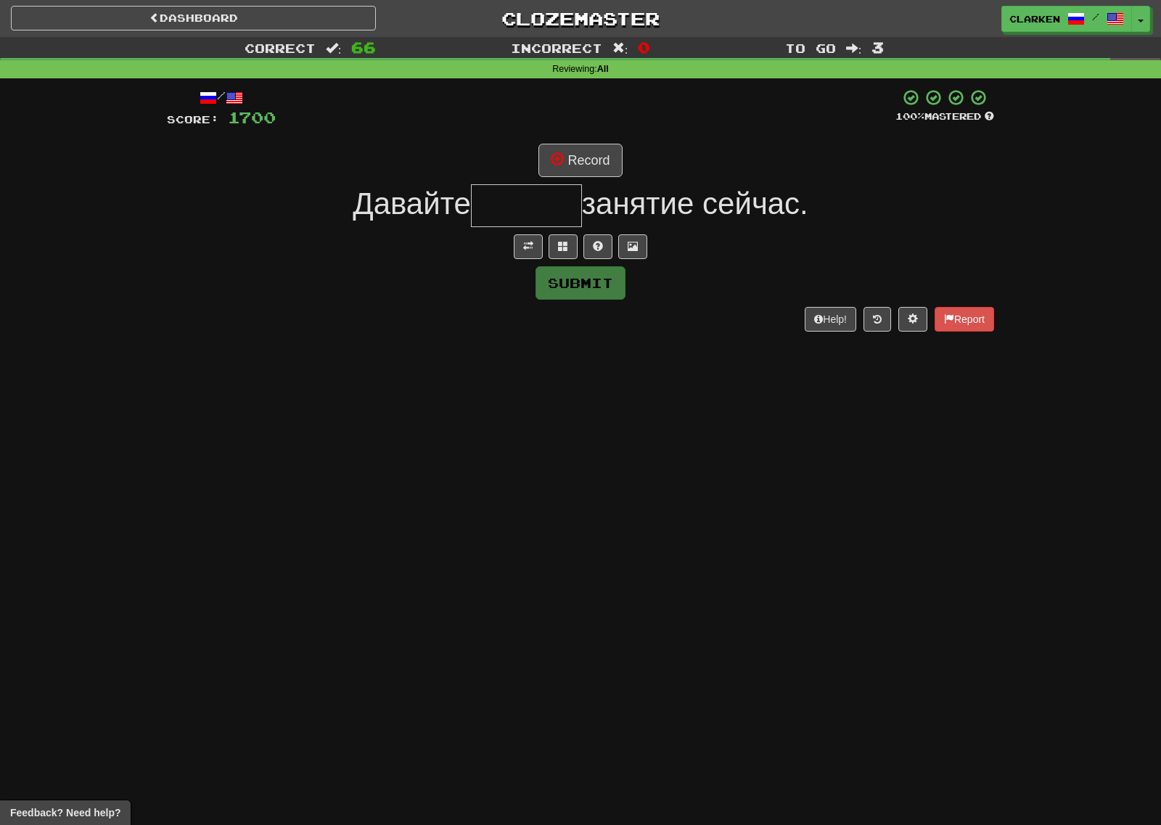
click at [511, 252] on div at bounding box center [580, 246] width 827 height 25
click at [525, 242] on span at bounding box center [528, 246] width 10 height 10
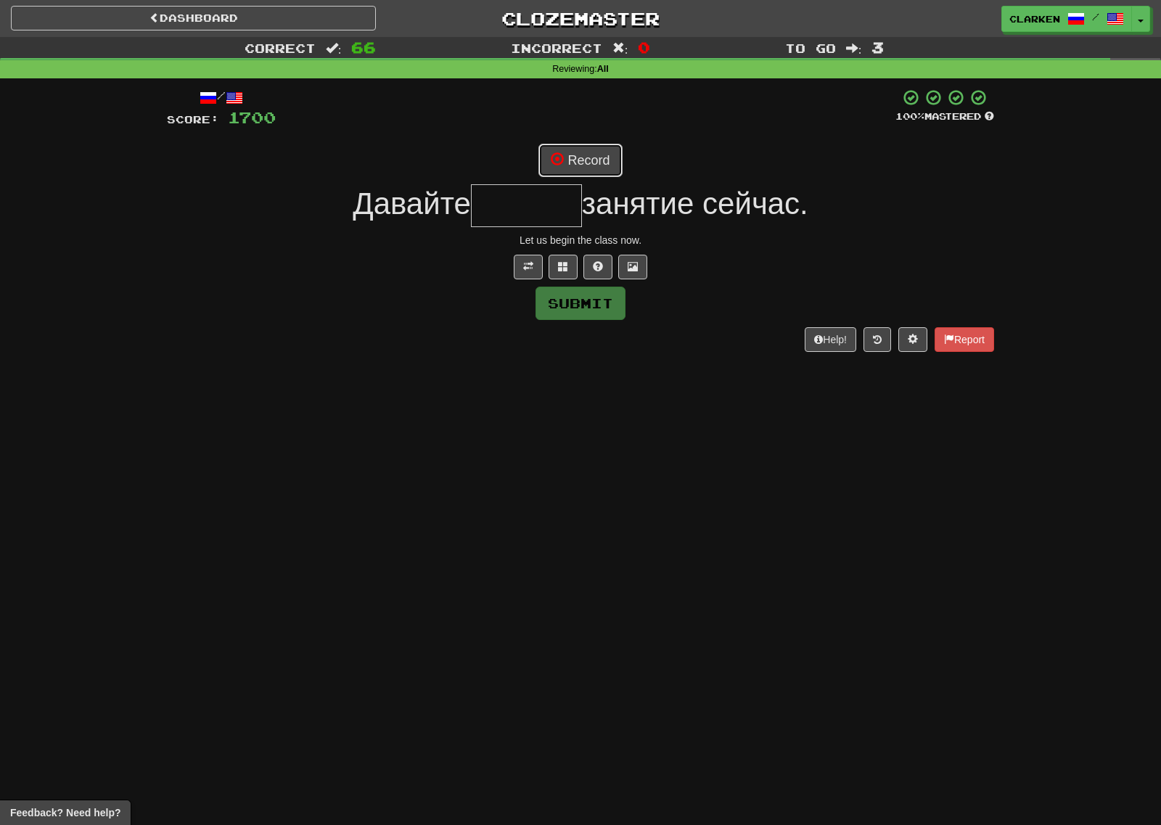
click at [556, 168] on button "Record" at bounding box center [579, 160] width 83 height 33
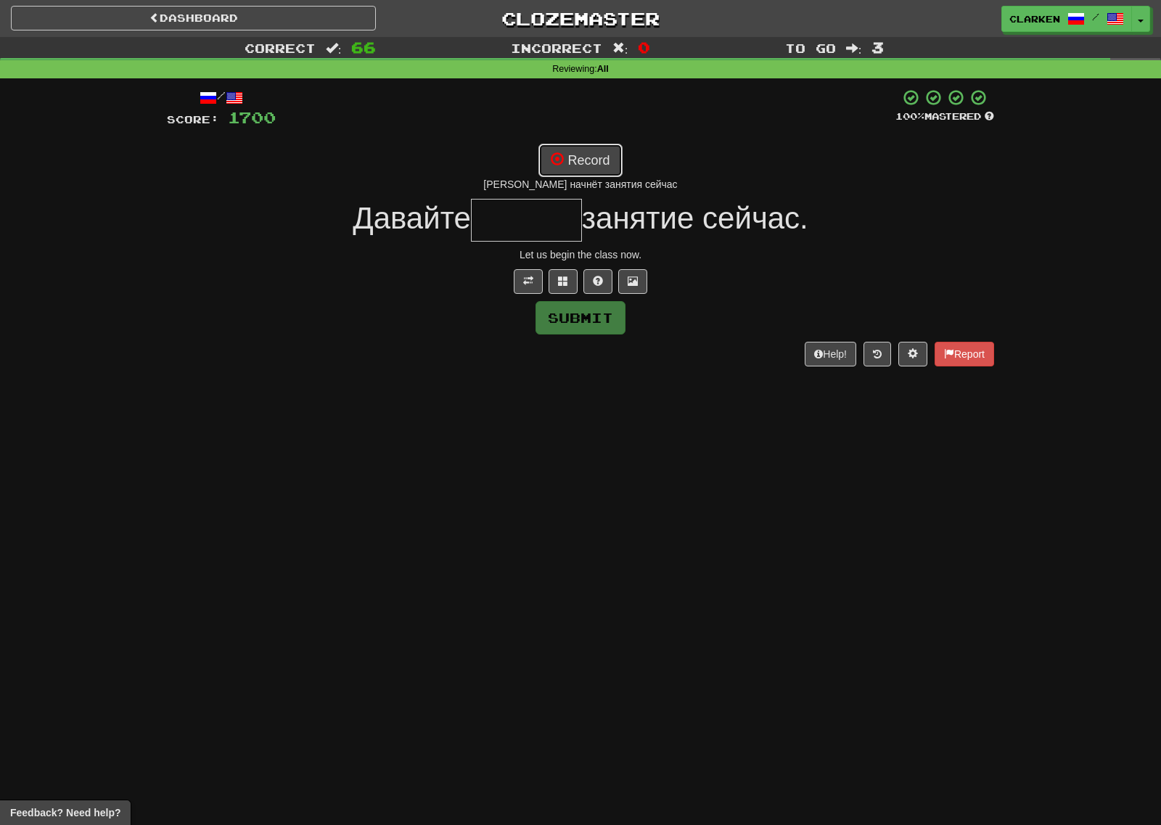
click at [591, 167] on button "Record" at bounding box center [579, 160] width 83 height 33
type input "******"
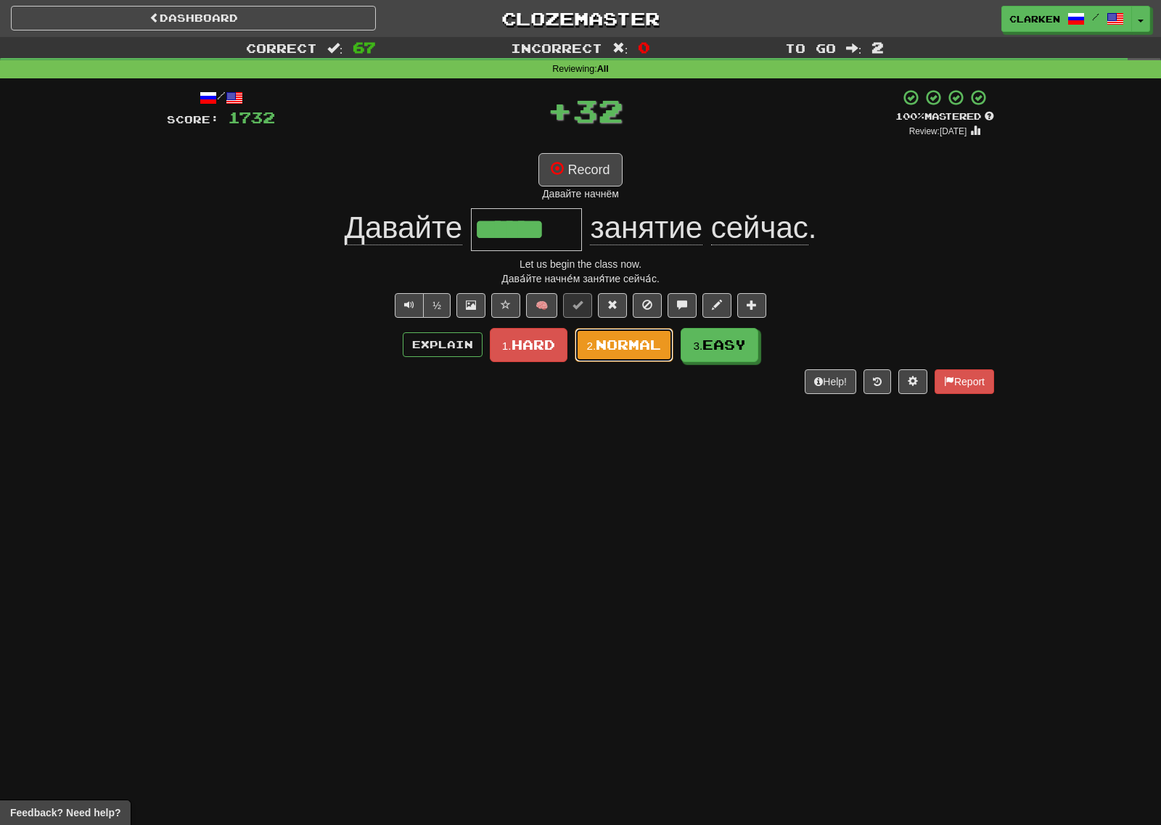
click at [650, 353] on button "2. Normal" at bounding box center [624, 345] width 99 height 34
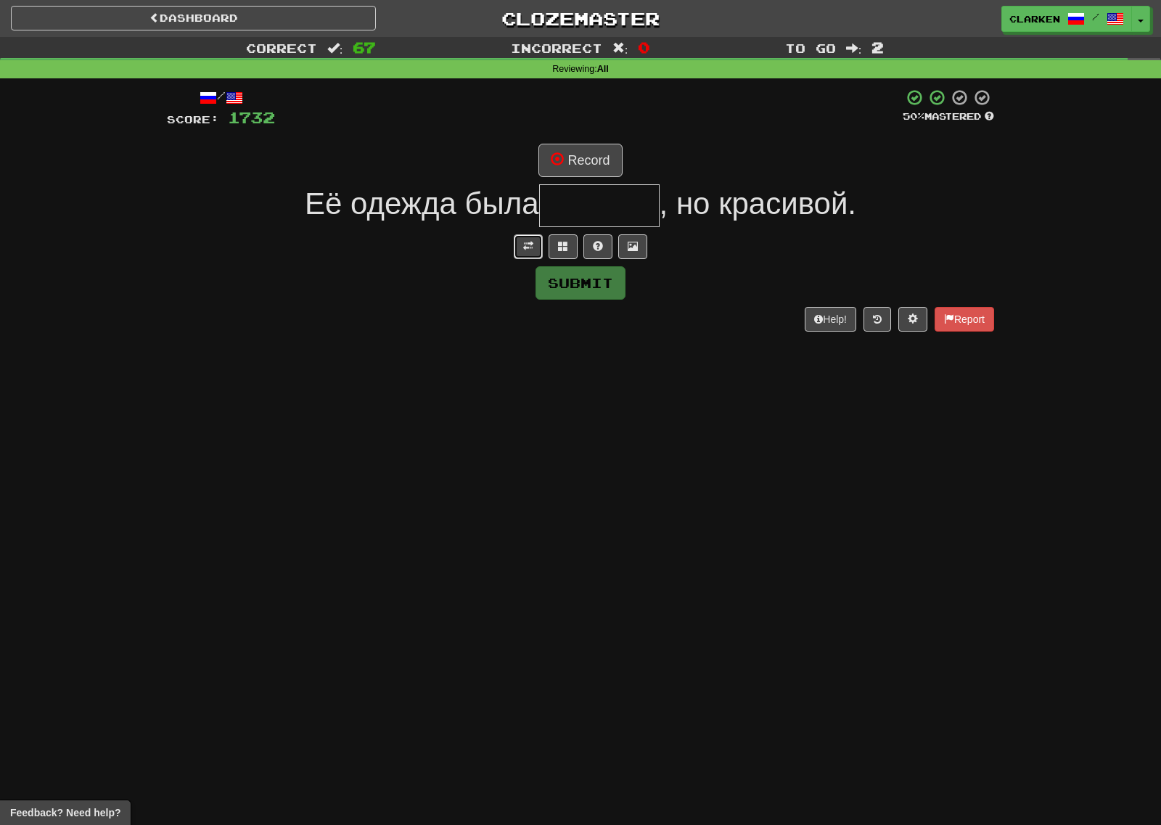
click at [525, 248] on span at bounding box center [528, 246] width 10 height 10
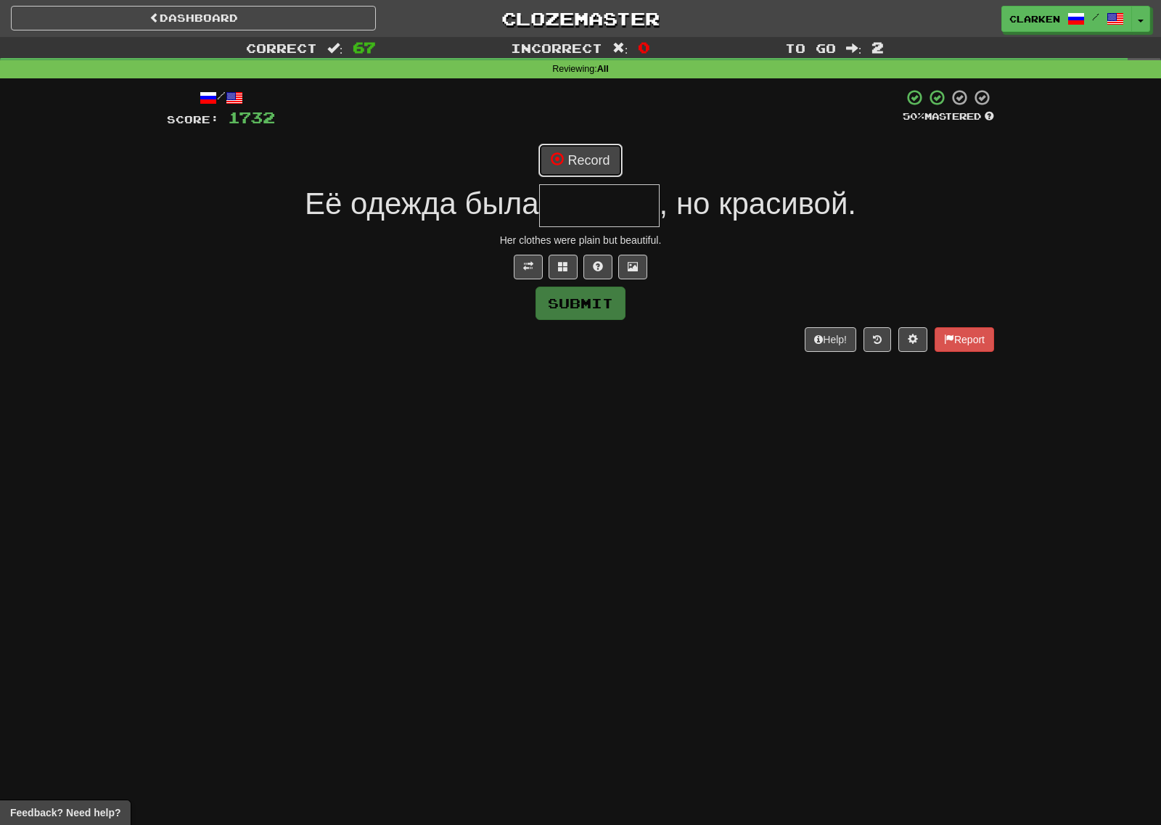
click at [556, 168] on button "Record" at bounding box center [579, 160] width 83 height 33
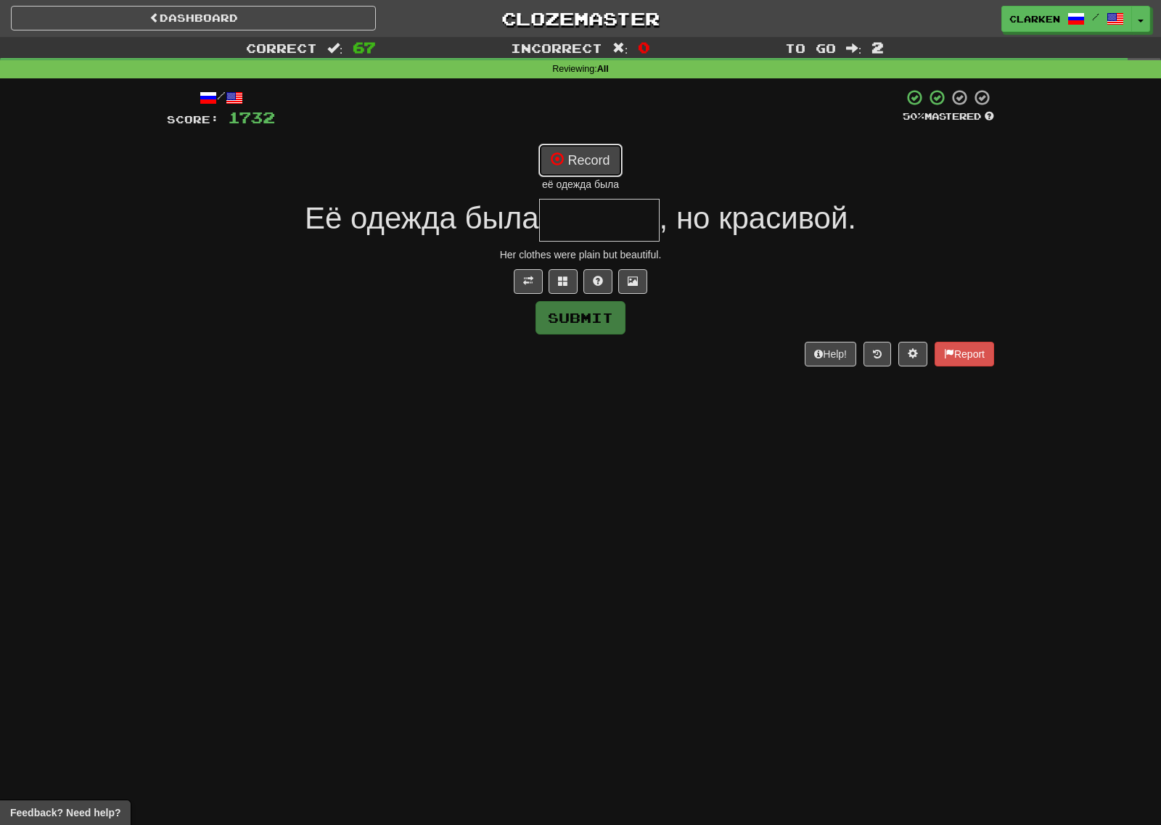
click at [559, 167] on button "Record" at bounding box center [579, 160] width 83 height 33
click at [559, 278] on span at bounding box center [563, 281] width 10 height 10
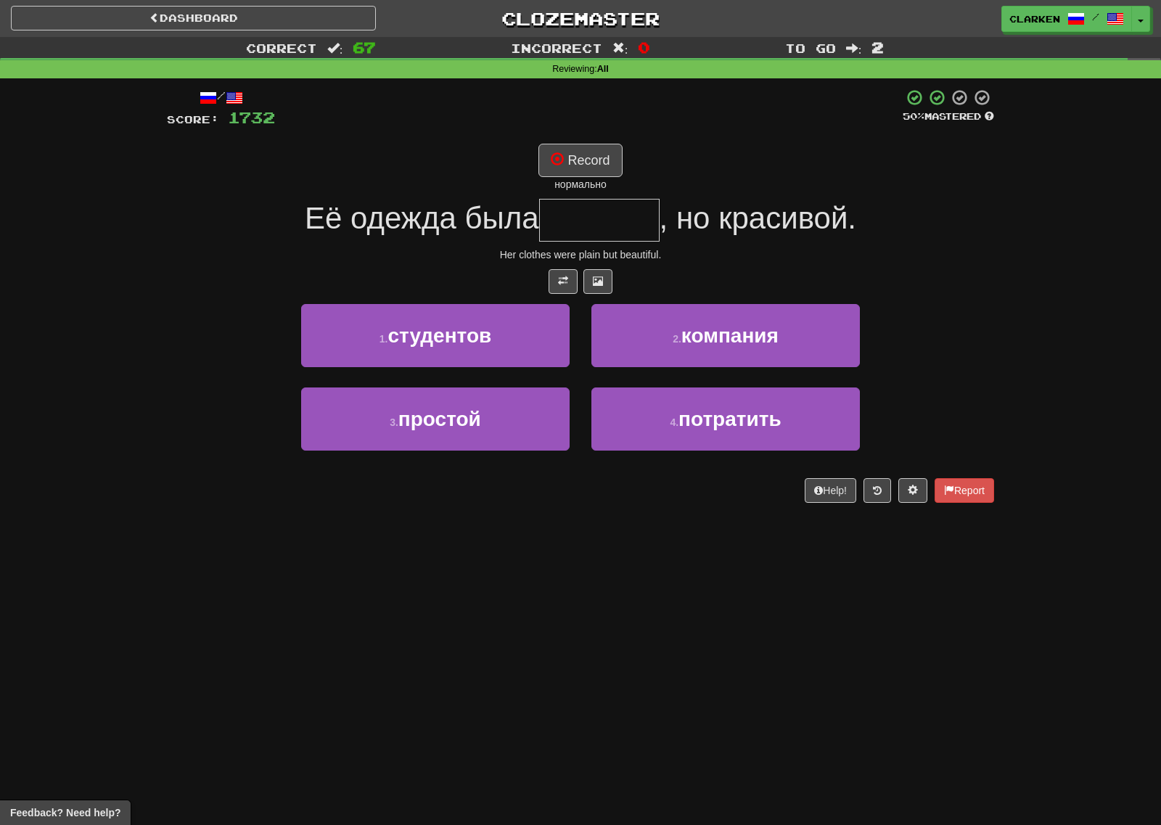
click at [575, 177] on div "нормально" at bounding box center [580, 184] width 827 height 15
click at [579, 160] on button "Record" at bounding box center [579, 160] width 83 height 33
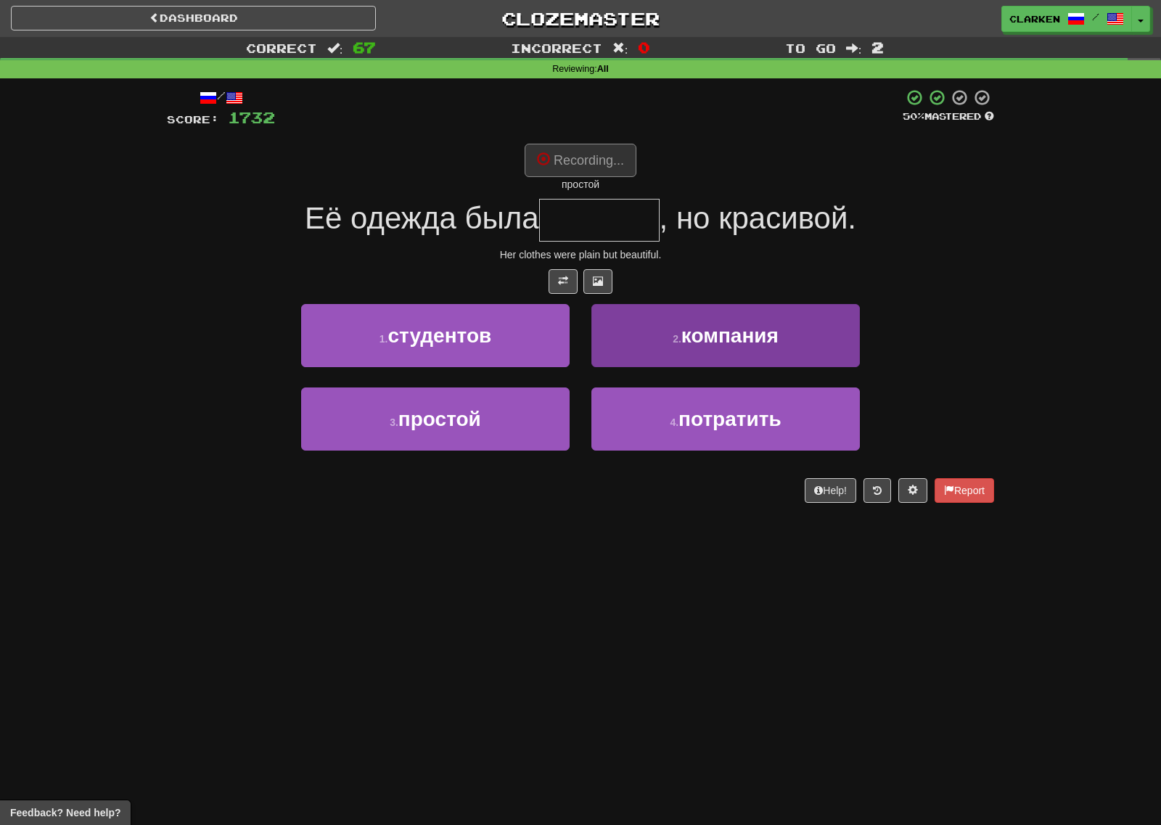
type input "*******"
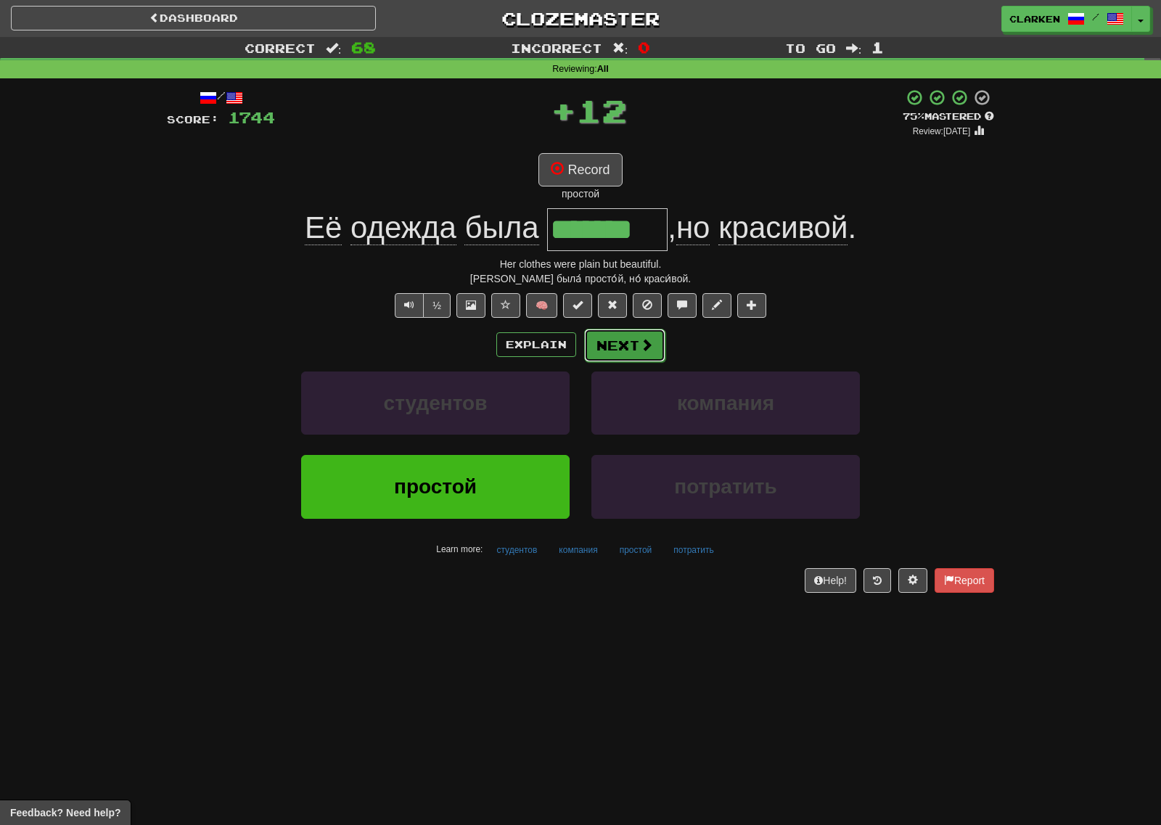
click at [652, 350] on button "Next" at bounding box center [624, 345] width 81 height 33
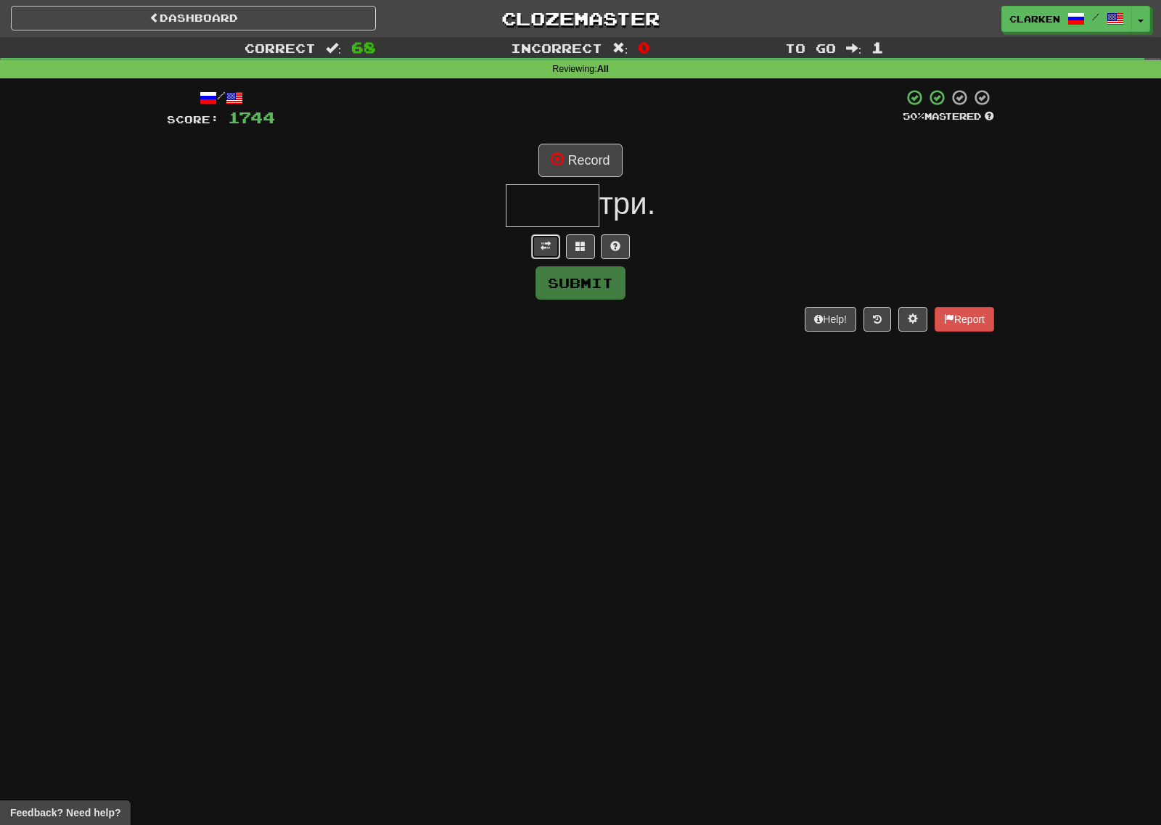
click at [543, 250] on span at bounding box center [545, 246] width 10 height 10
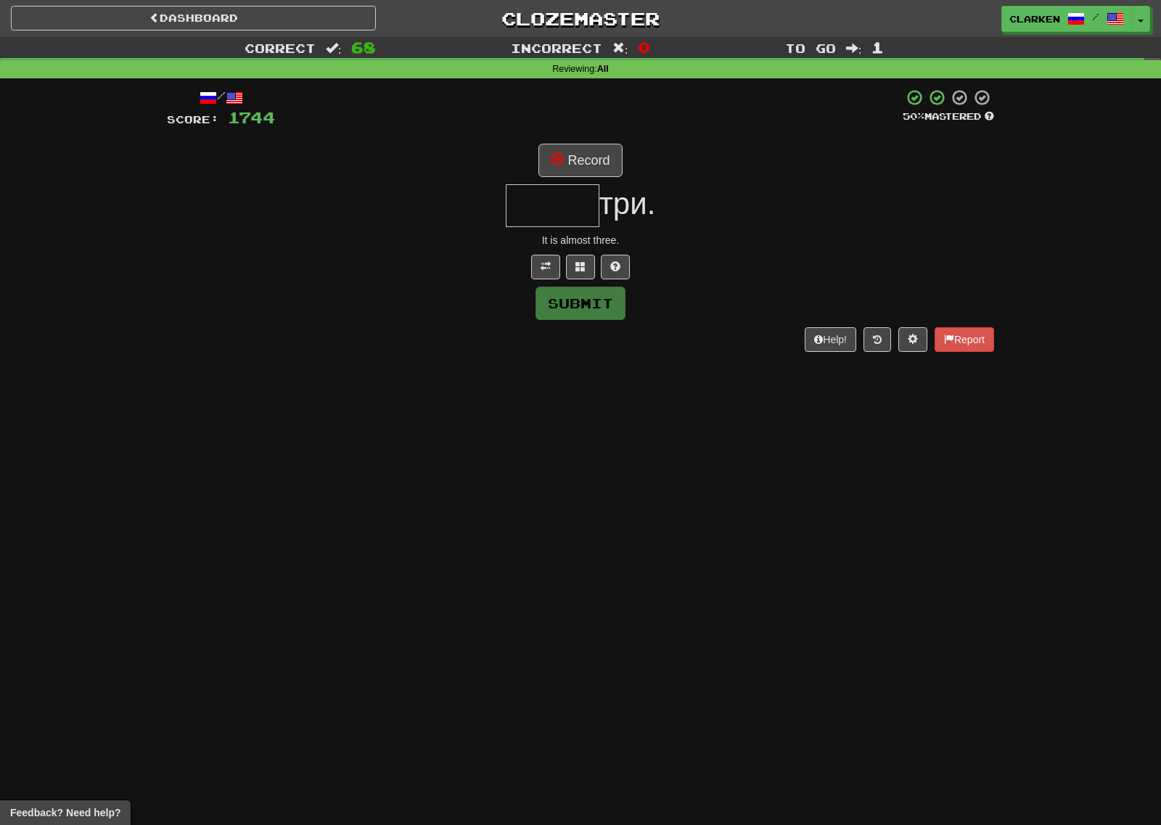
click at [564, 184] on input "text" at bounding box center [553, 205] width 94 height 43
click at [572, 157] on button "Record" at bounding box center [579, 160] width 83 height 33
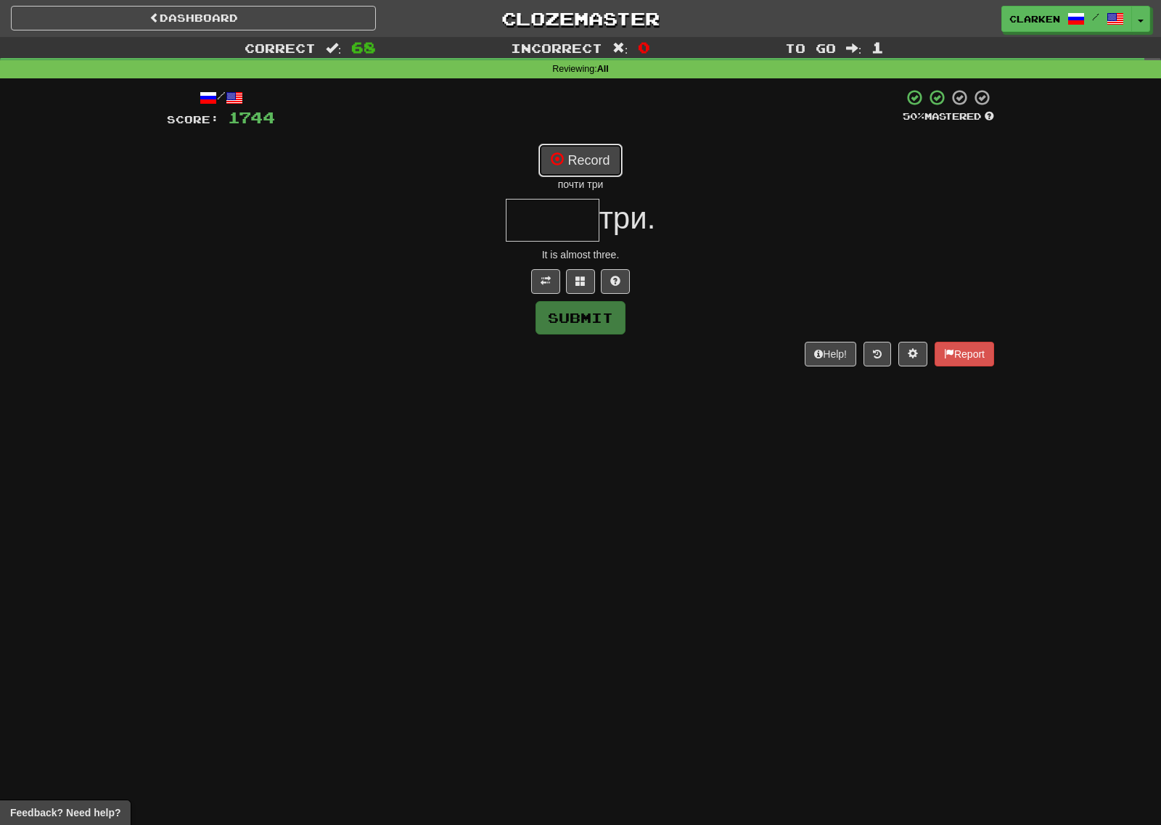
click at [565, 163] on button "Record" at bounding box center [579, 160] width 83 height 33
type input "*****"
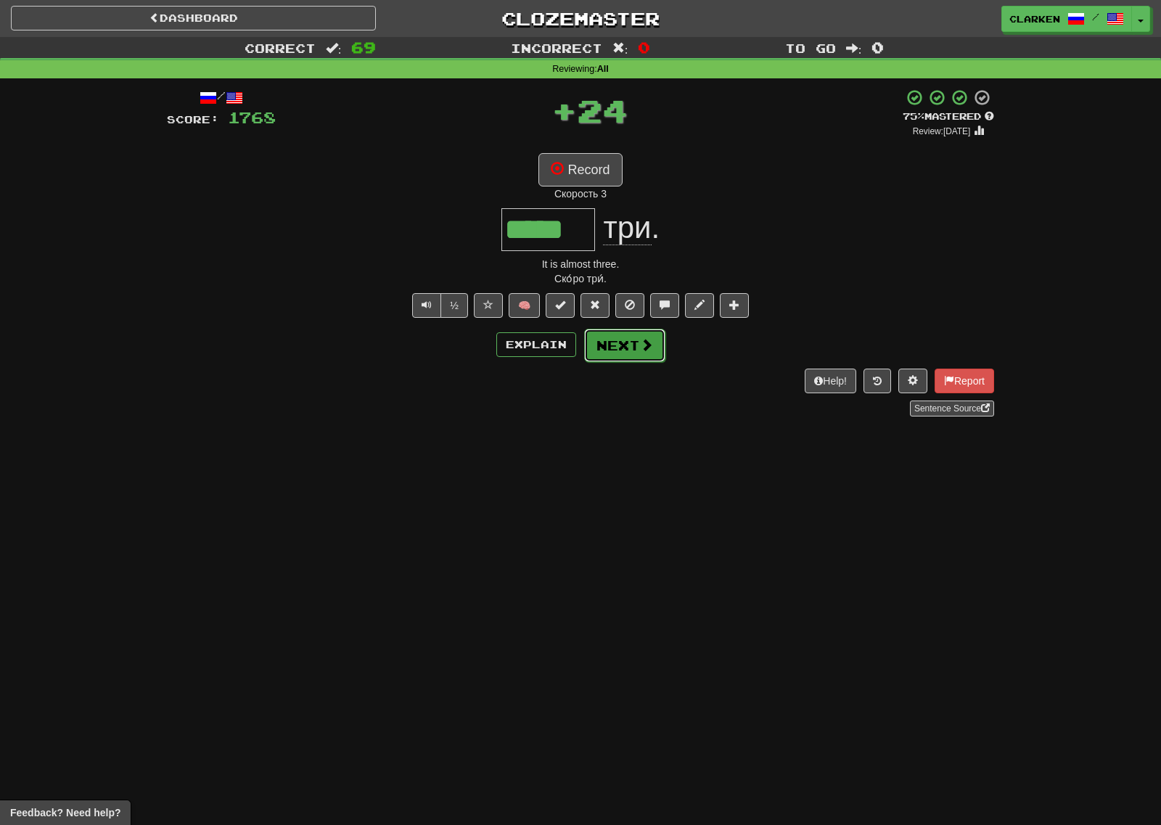
click at [616, 346] on button "Next" at bounding box center [624, 345] width 81 height 33
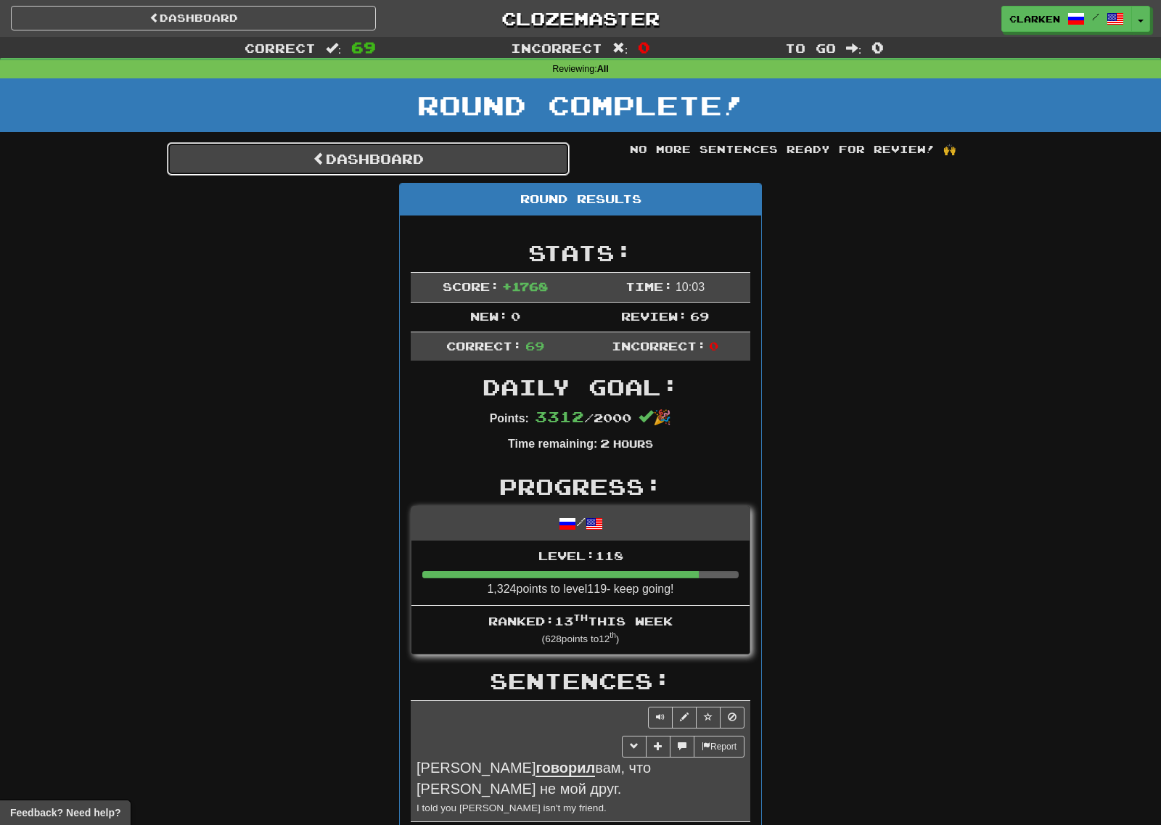
click at [492, 170] on link "Dashboard" at bounding box center [368, 158] width 403 height 33
